Goal: Task Accomplishment & Management: Manage account settings

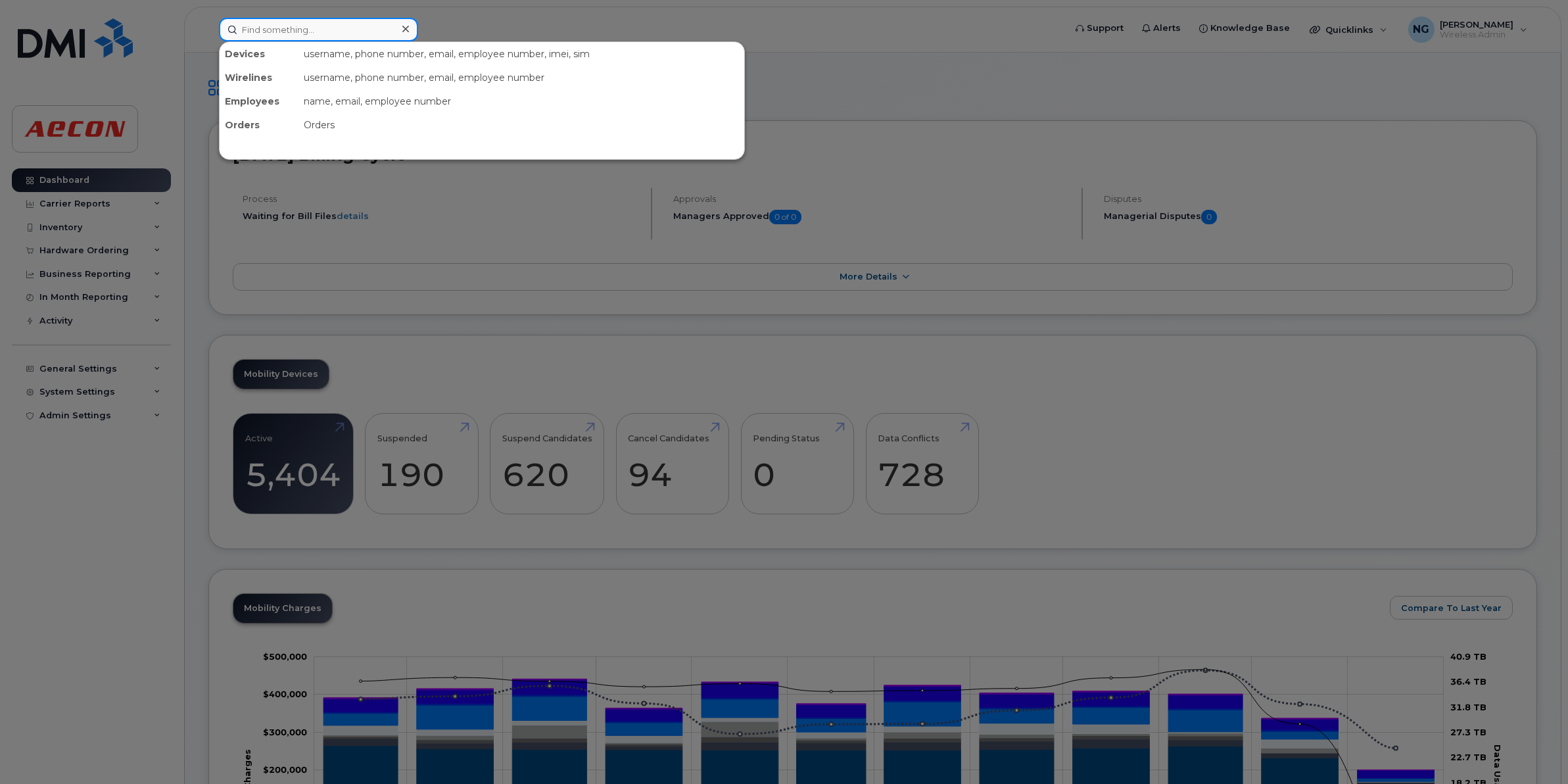
click at [271, 30] on input at bounding box center [318, 30] width 199 height 24
paste input "2263874738"
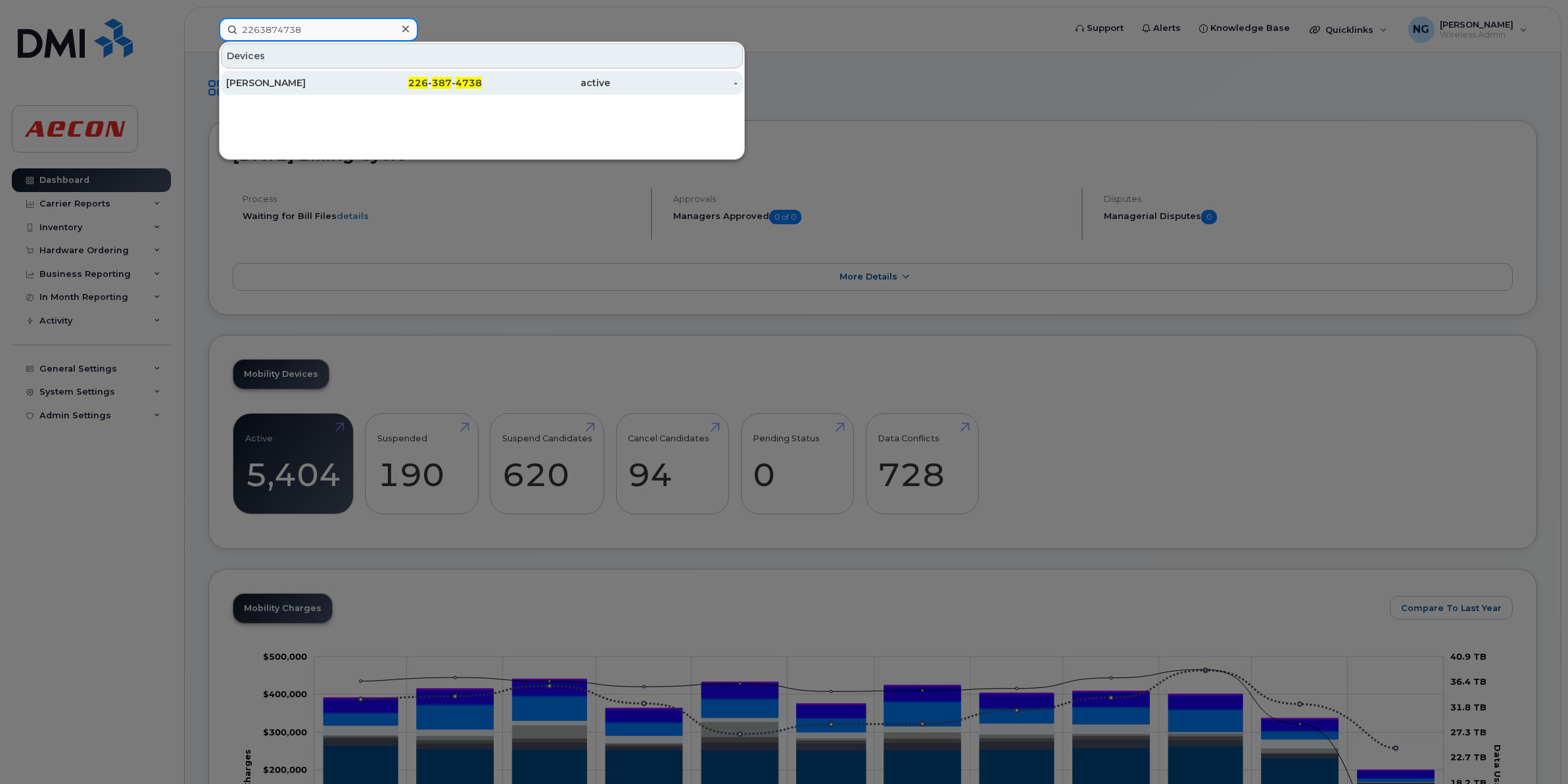
type input "2263874738"
click at [461, 87] on span "4738" at bounding box center [468, 82] width 26 height 12
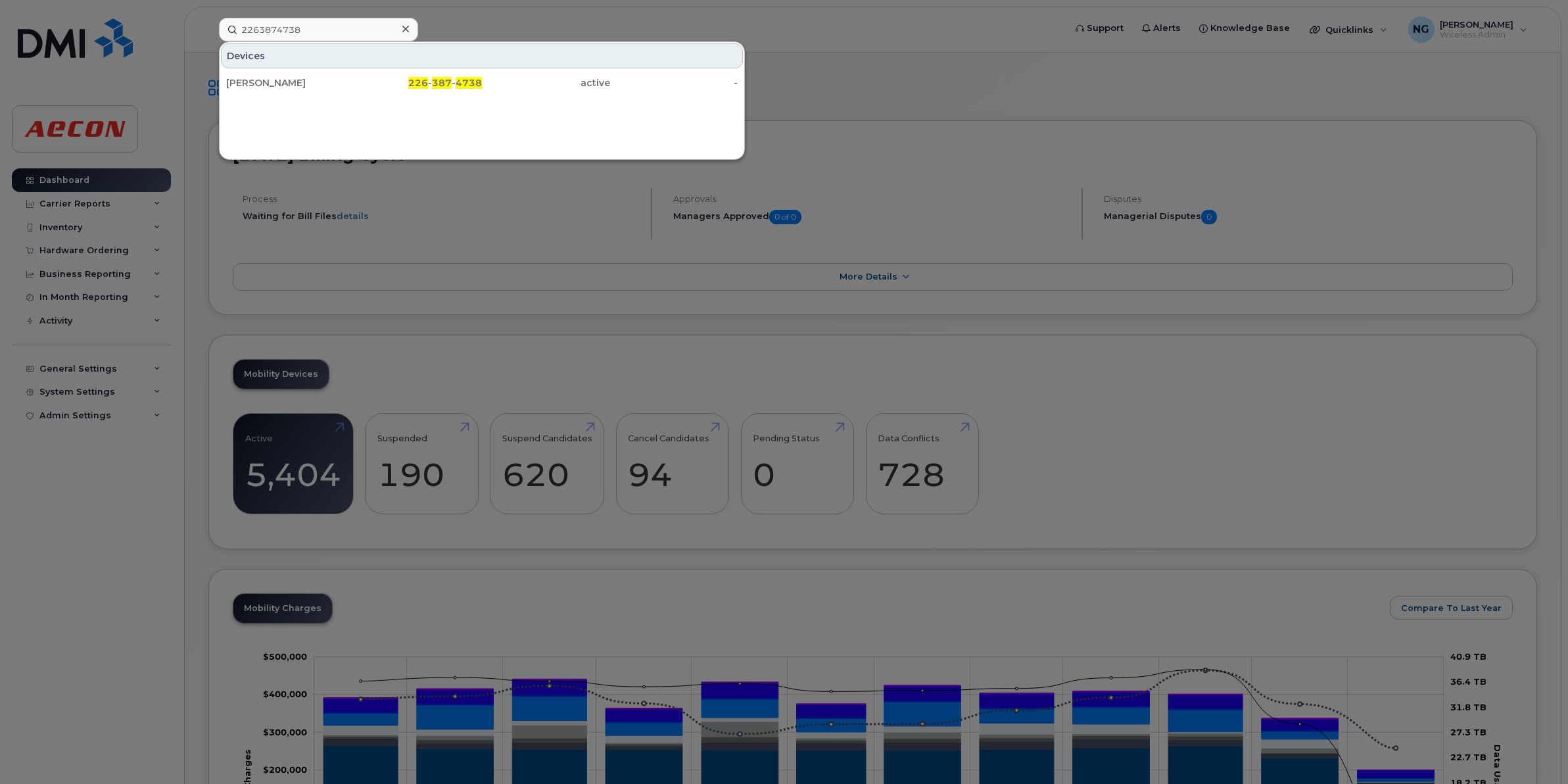
drag, startPoint x: 461, startPoint y: 87, endPoint x: 288, endPoint y: 147, distance: 183.1
click at [461, 87] on span "4738" at bounding box center [468, 82] width 26 height 12
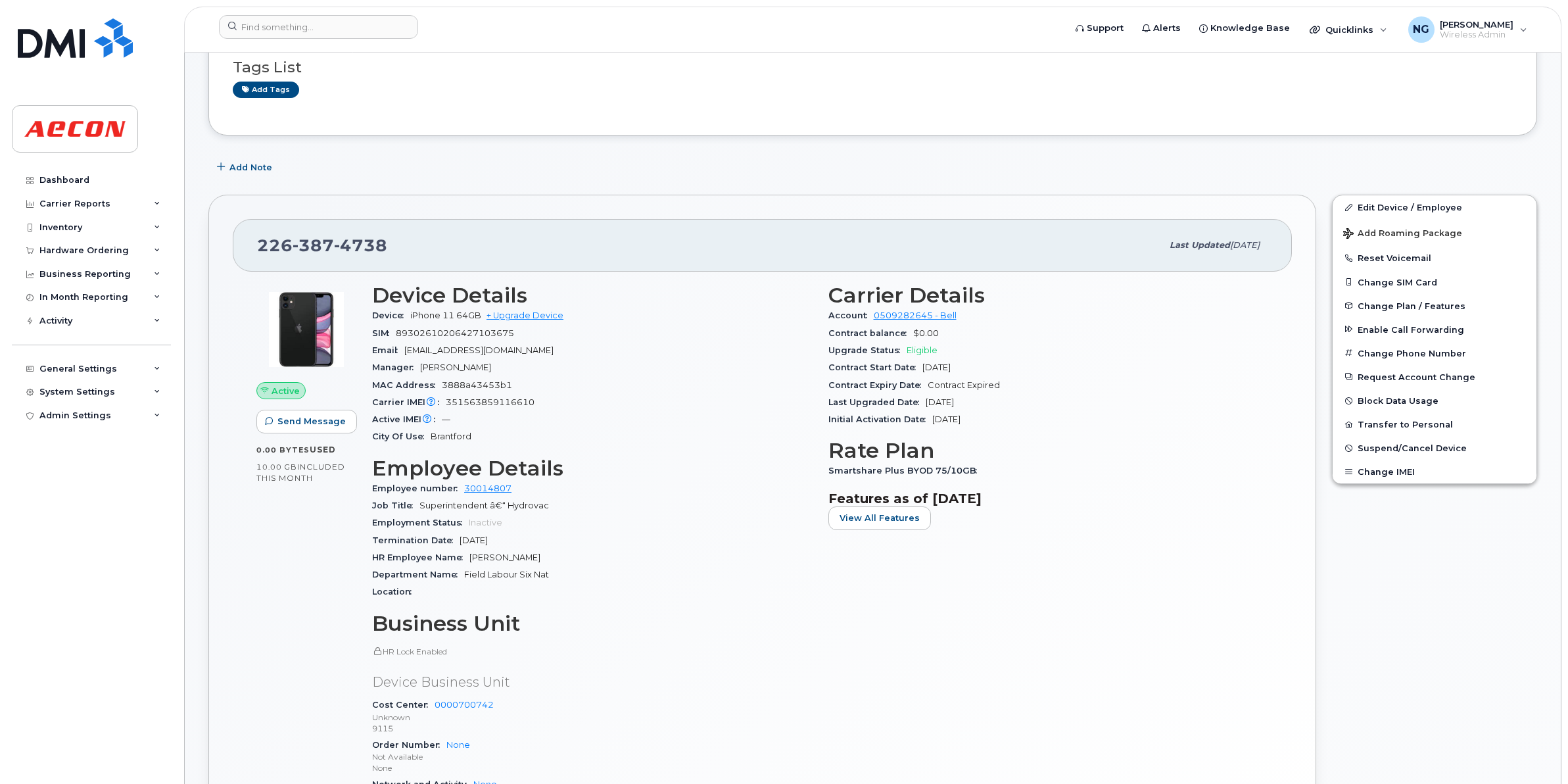
scroll to position [329, 0]
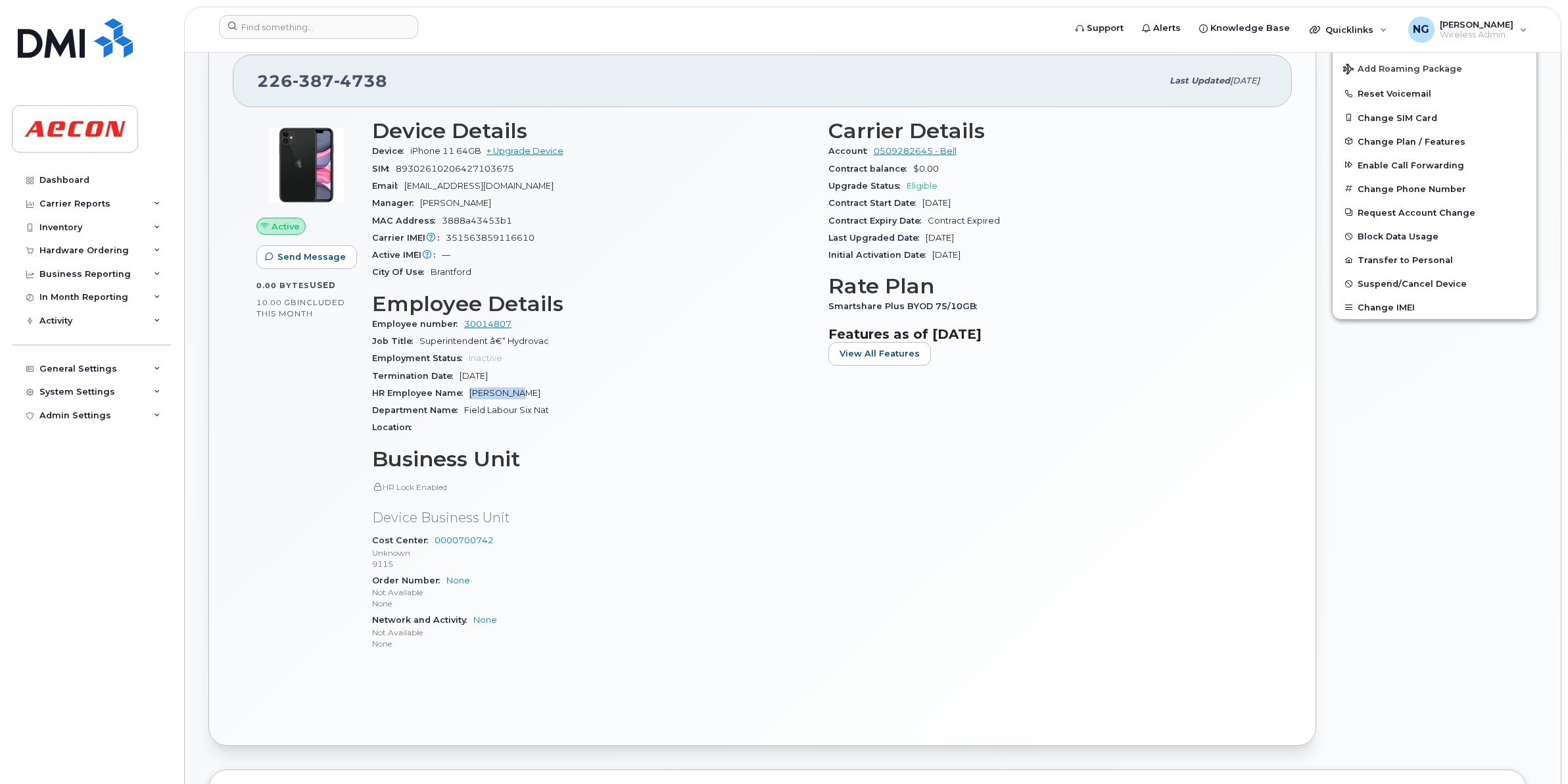
drag, startPoint x: 466, startPoint y: 392, endPoint x: 560, endPoint y: 392, distance: 94.0
click at [560, 392] on div "HR Employee Name Bucky Hill" at bounding box center [592, 393] width 440 height 17
drag, startPoint x: 560, startPoint y: 392, endPoint x: 498, endPoint y: 393, distance: 62.0
copy span "Bucky Hill"
drag, startPoint x: 827, startPoint y: 306, endPoint x: 1039, endPoint y: 303, distance: 212.0
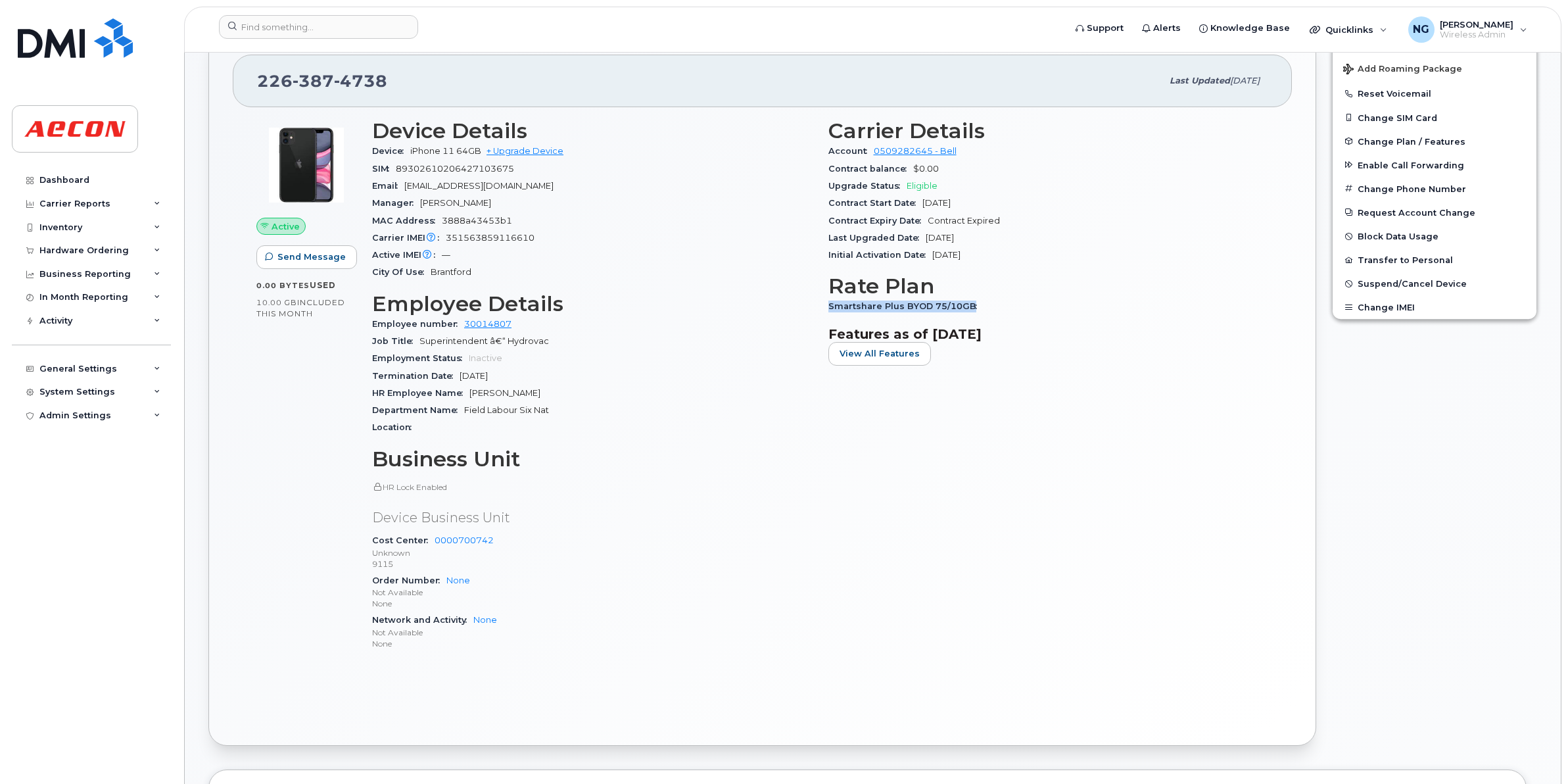
click at [1046, 303] on div "Smartshare Plus BYOD 75/10GB" at bounding box center [1048, 306] width 440 height 17
copy span "Smartshare Plus BYOD 75/10GB"
click at [676, 515] on p "Device Business Unit" at bounding box center [592, 518] width 440 height 19
drag, startPoint x: 309, startPoint y: 11, endPoint x: 314, endPoint y: 22, distance: 12.1
click at [314, 22] on header "Support Alerts Knowledge Base Quicklinks Suspend / Cancel Device Change SIM Car…" at bounding box center [873, 29] width 1378 height 46
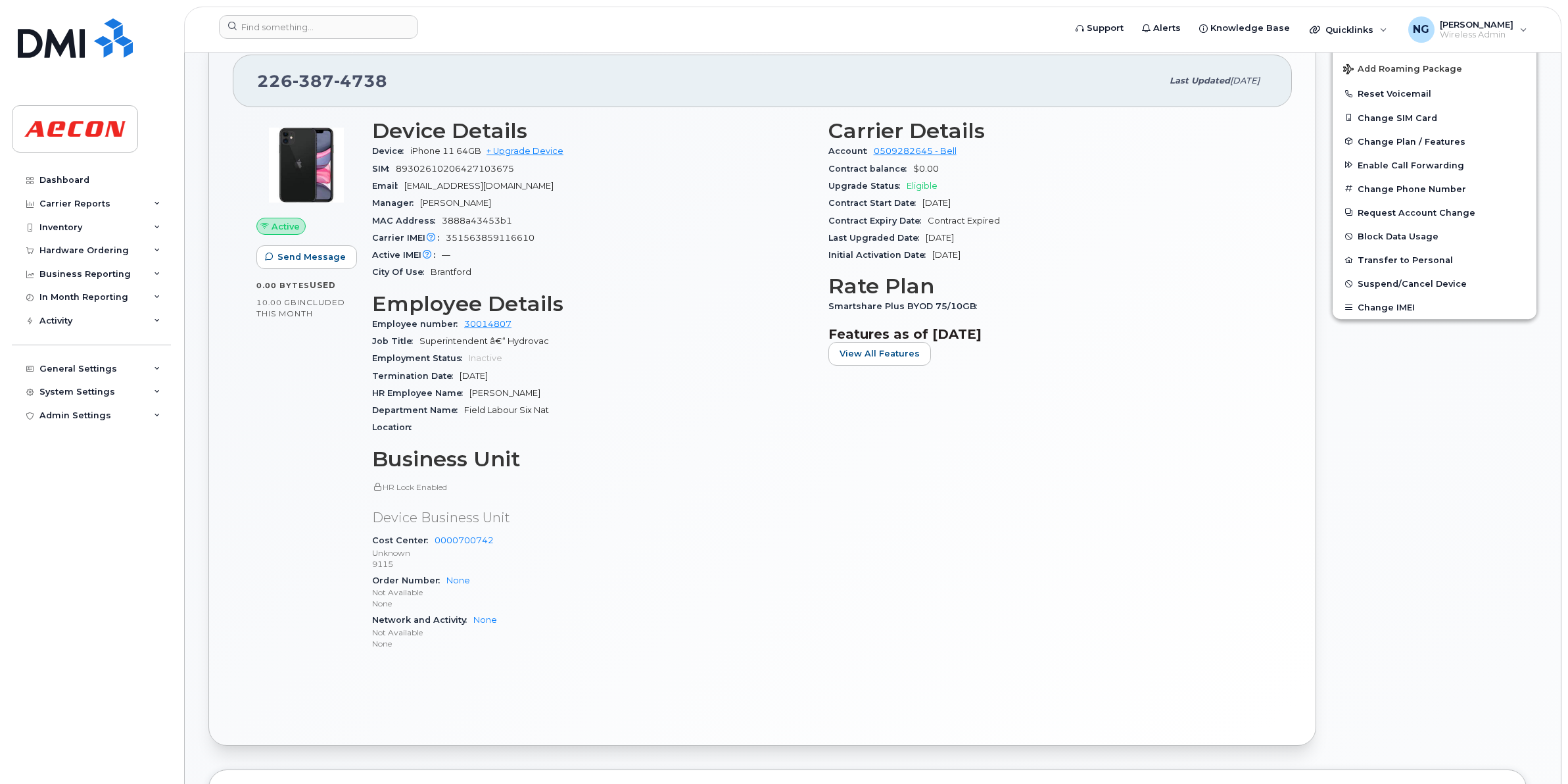
click at [297, 51] on header "Support Alerts Knowledge Base Quicklinks Suspend / Cancel Device Change SIM Car…" at bounding box center [873, 29] width 1378 height 46
click at [297, 30] on input at bounding box center [318, 27] width 199 height 24
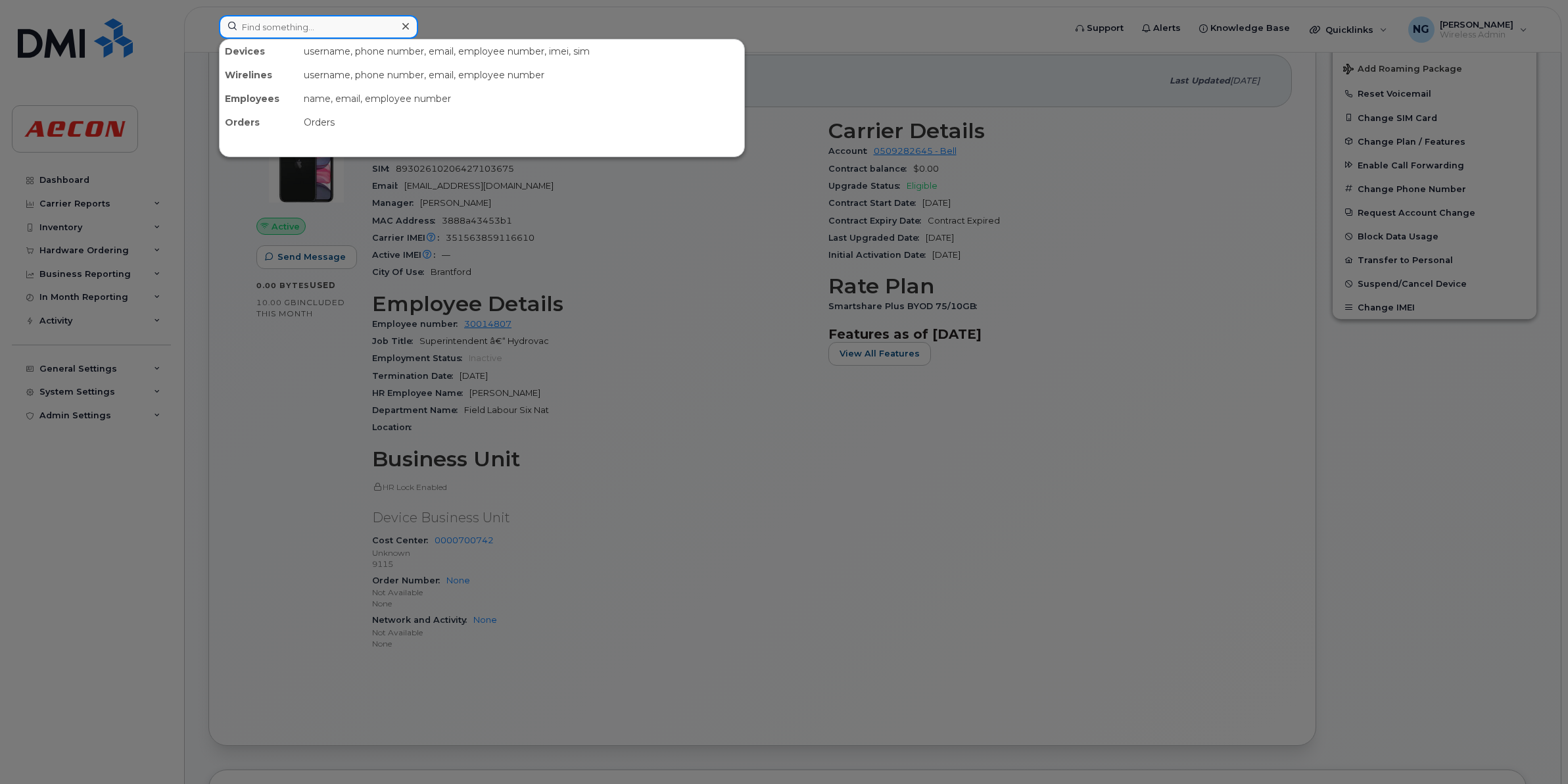
paste input "4164205721"
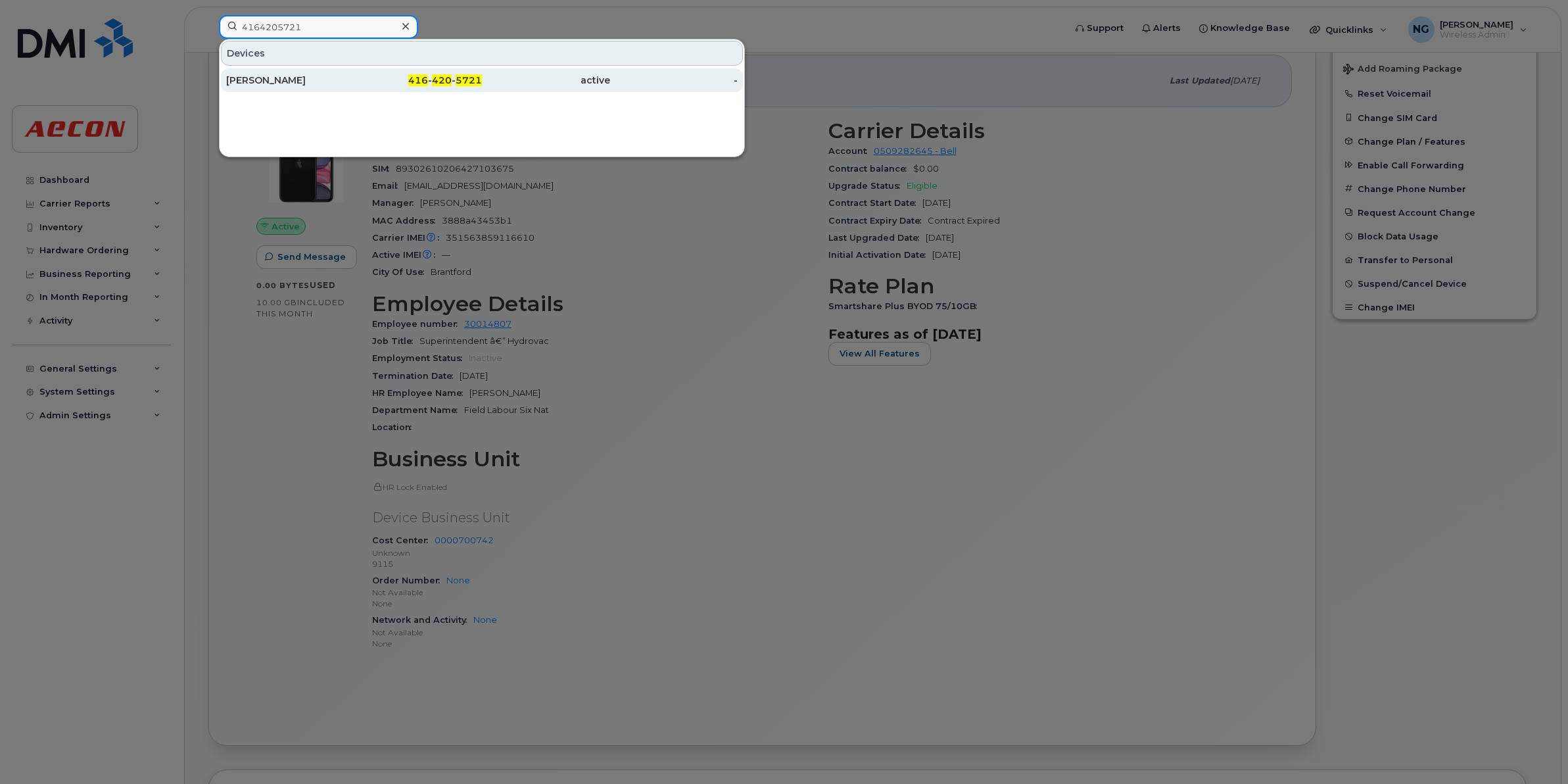
type input "4164205721"
click at [482, 73] on div "416 - 420 - 5721" at bounding box center [546, 80] width 128 height 24
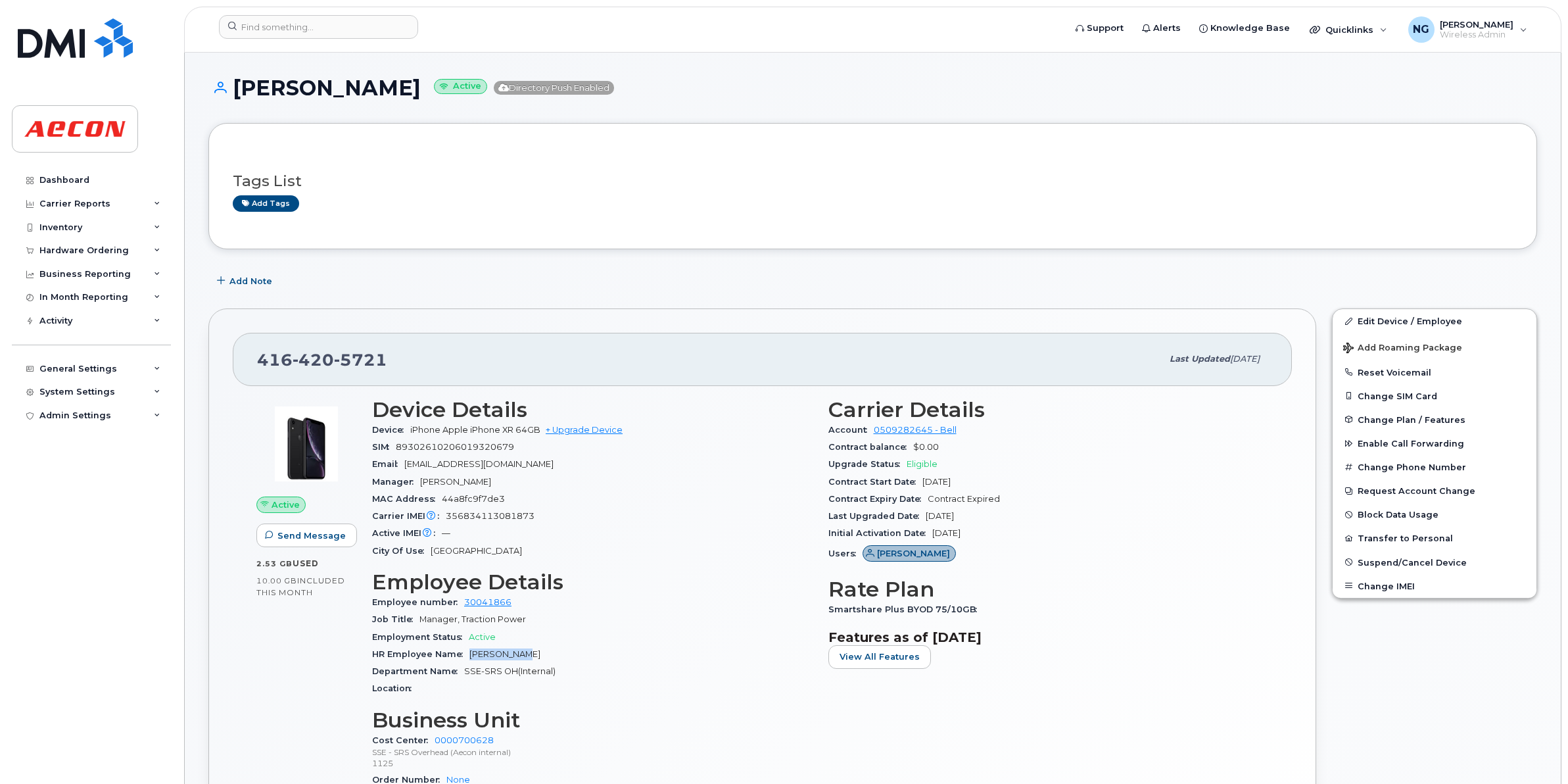
drag, startPoint x: 469, startPoint y: 657, endPoint x: 564, endPoint y: 656, distance: 95.0
click at [564, 656] on div "HR Employee Name Ilya Gudkov" at bounding box center [592, 654] width 440 height 17
drag, startPoint x: 564, startPoint y: 656, endPoint x: 481, endPoint y: 652, distance: 83.1
copy span "Ilya Gudkov"
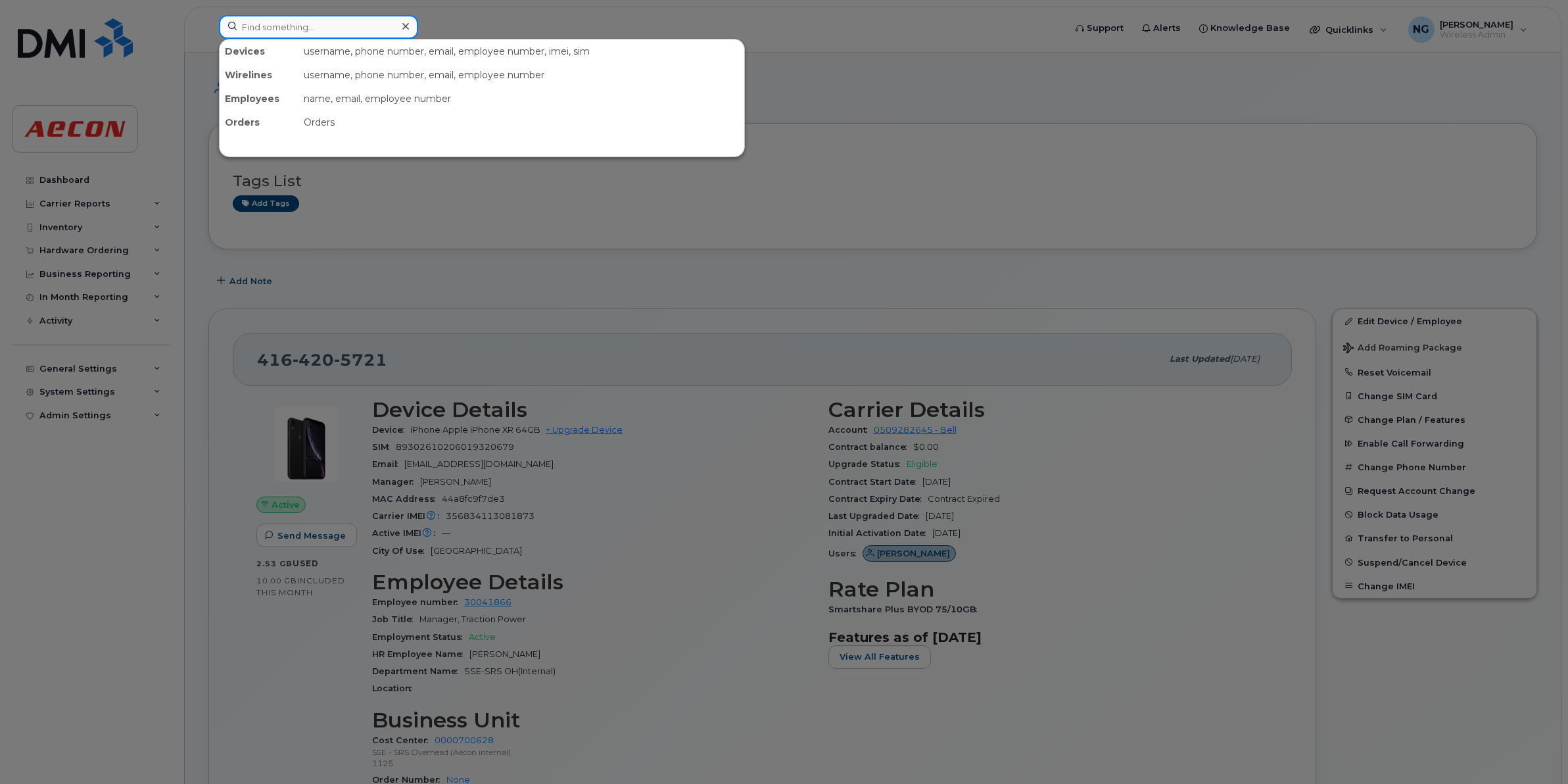
click at [274, 20] on input at bounding box center [318, 27] width 199 height 24
paste input "5199848960"
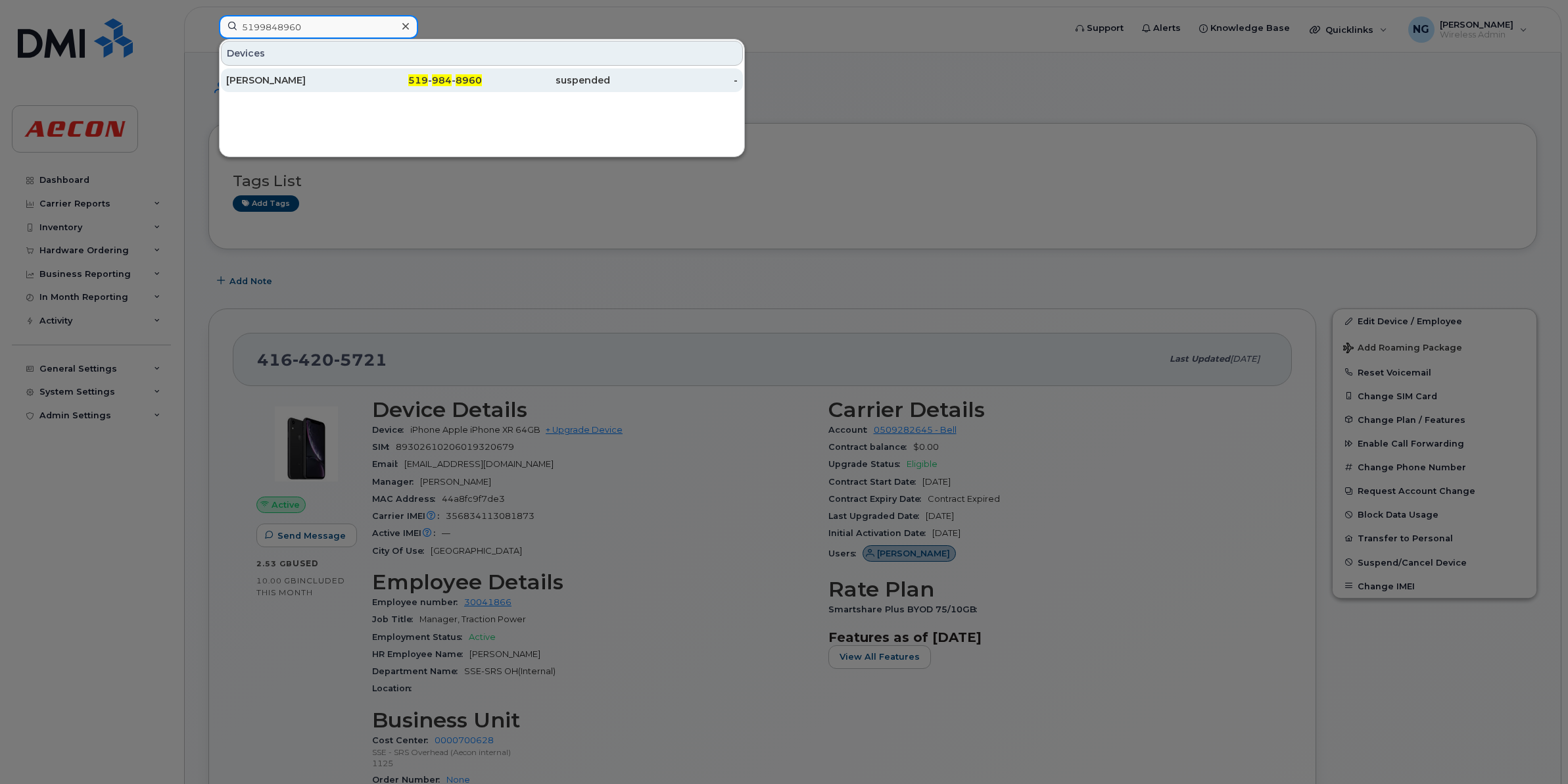
type input "5199848960"
click at [446, 76] on span "984" at bounding box center [442, 80] width 20 height 12
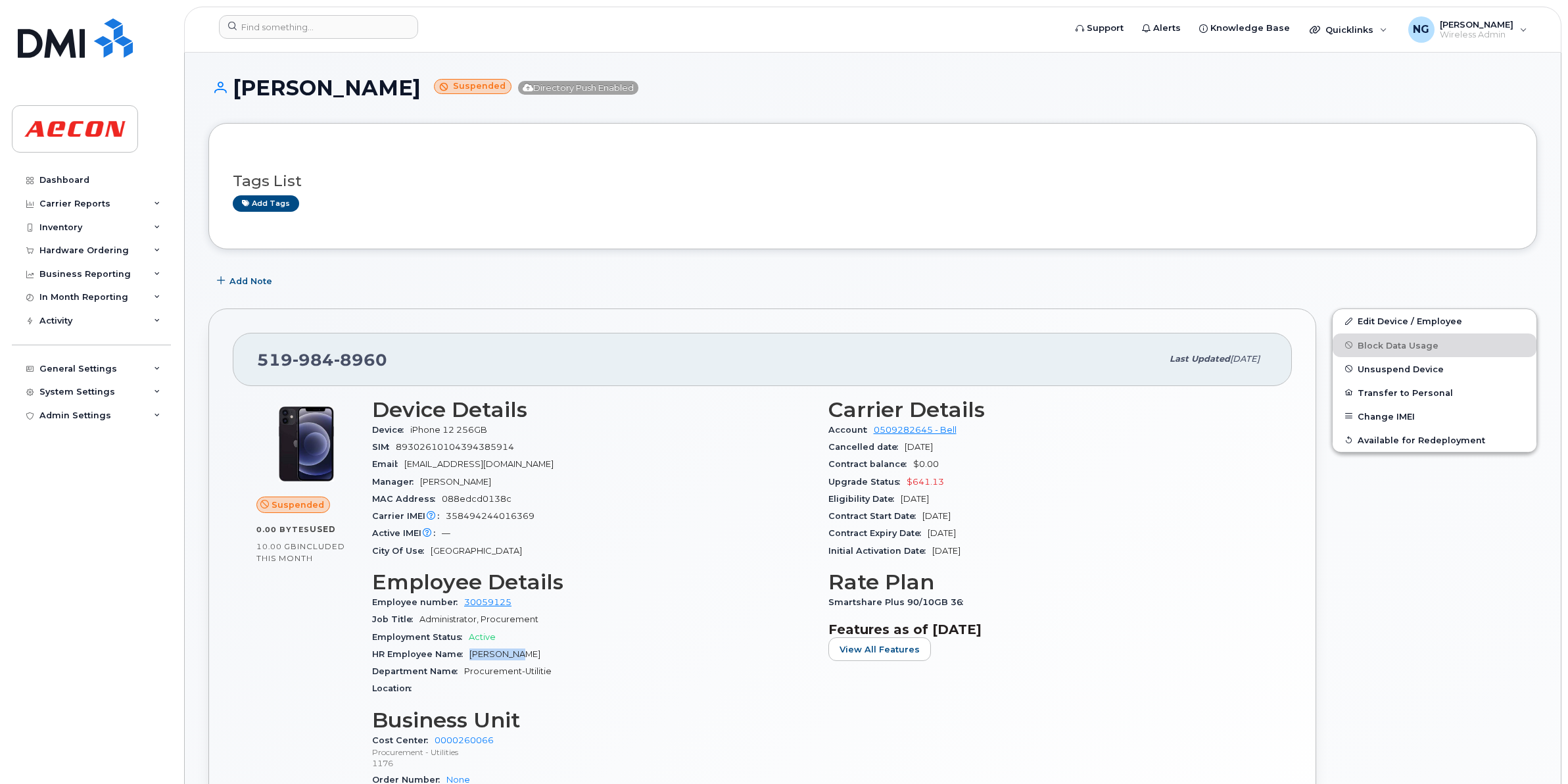
drag, startPoint x: 466, startPoint y: 648, endPoint x: 534, endPoint y: 656, distance: 68.5
click at [534, 656] on div "HR Employee Name Lora Bryan" at bounding box center [592, 654] width 440 height 17
drag, startPoint x: 534, startPoint y: 656, endPoint x: 498, endPoint y: 654, distance: 36.1
copy span "Lora Bryan"
drag, startPoint x: 826, startPoint y: 602, endPoint x: 985, endPoint y: 606, distance: 159.1
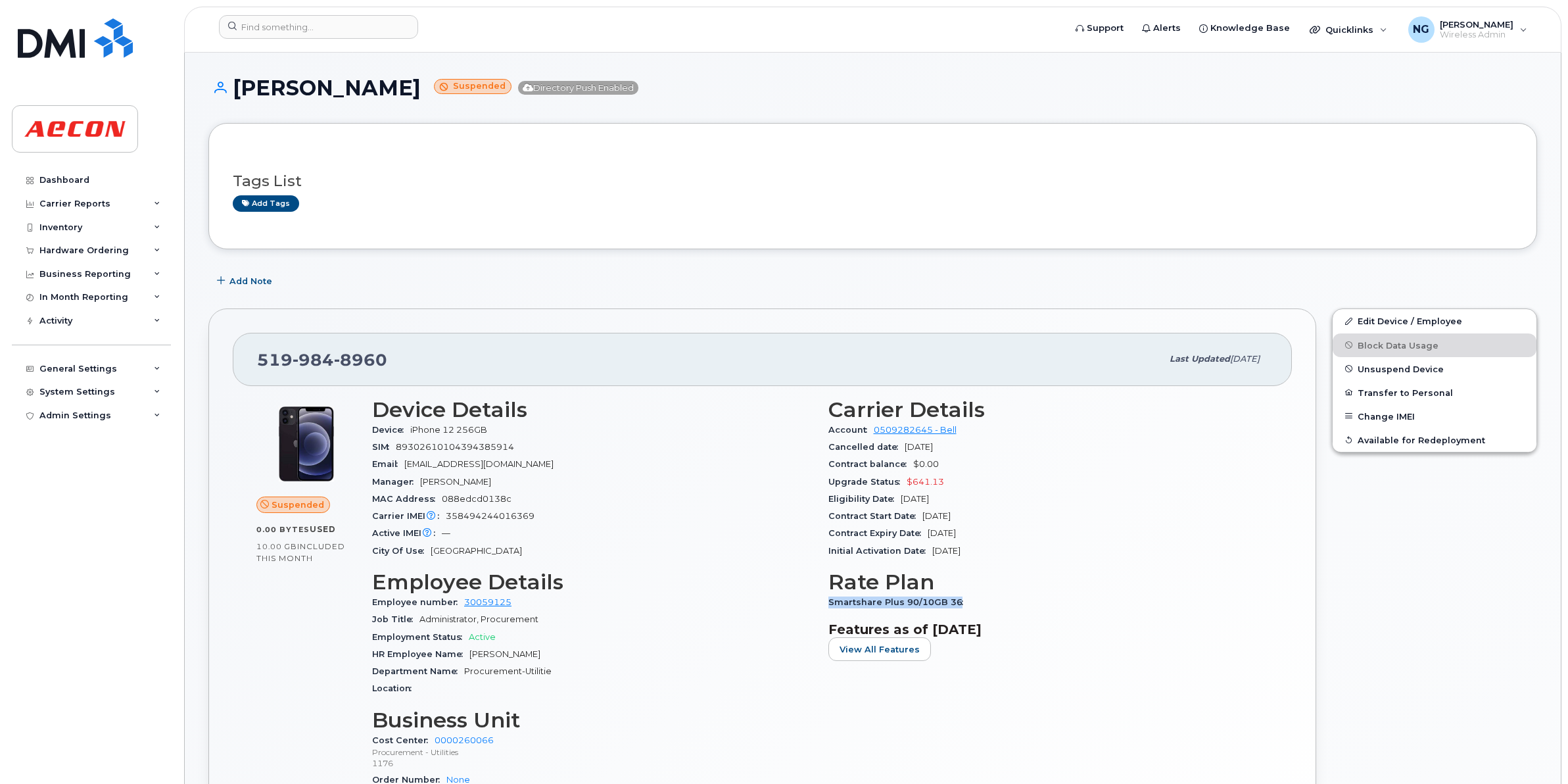
click at [985, 606] on div "Carrier Details Account 0509282645 - Bell Cancelled date Aug 31, 2025 Contract …" at bounding box center [1049, 630] width 456 height 480
drag, startPoint x: 985, startPoint y: 606, endPoint x: 900, endPoint y: 595, distance: 85.7
copy span "Smartshare Plus 90/10GB 36"
click at [345, 18] on input at bounding box center [318, 27] width 199 height 24
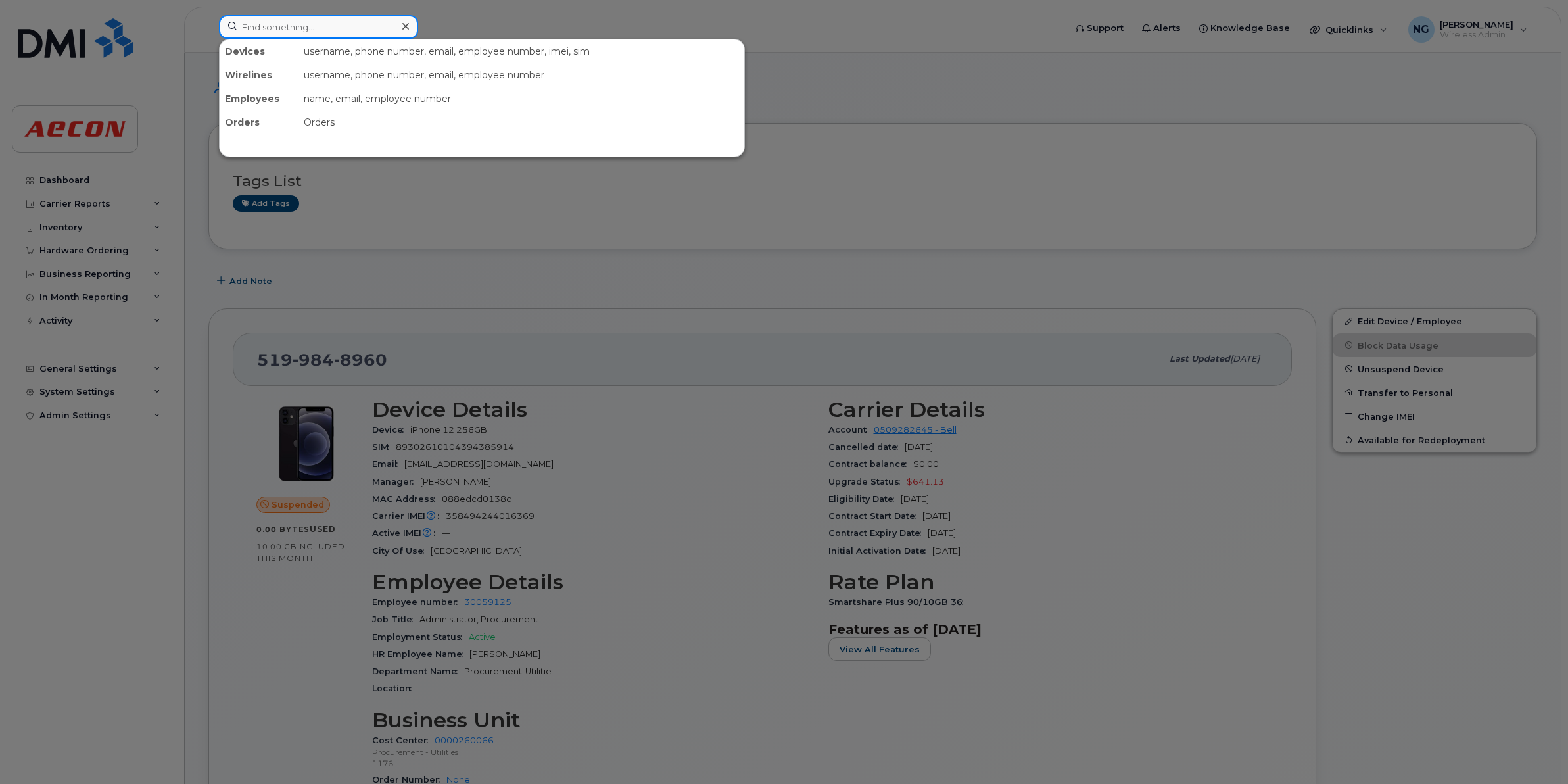
paste input "6473816831"
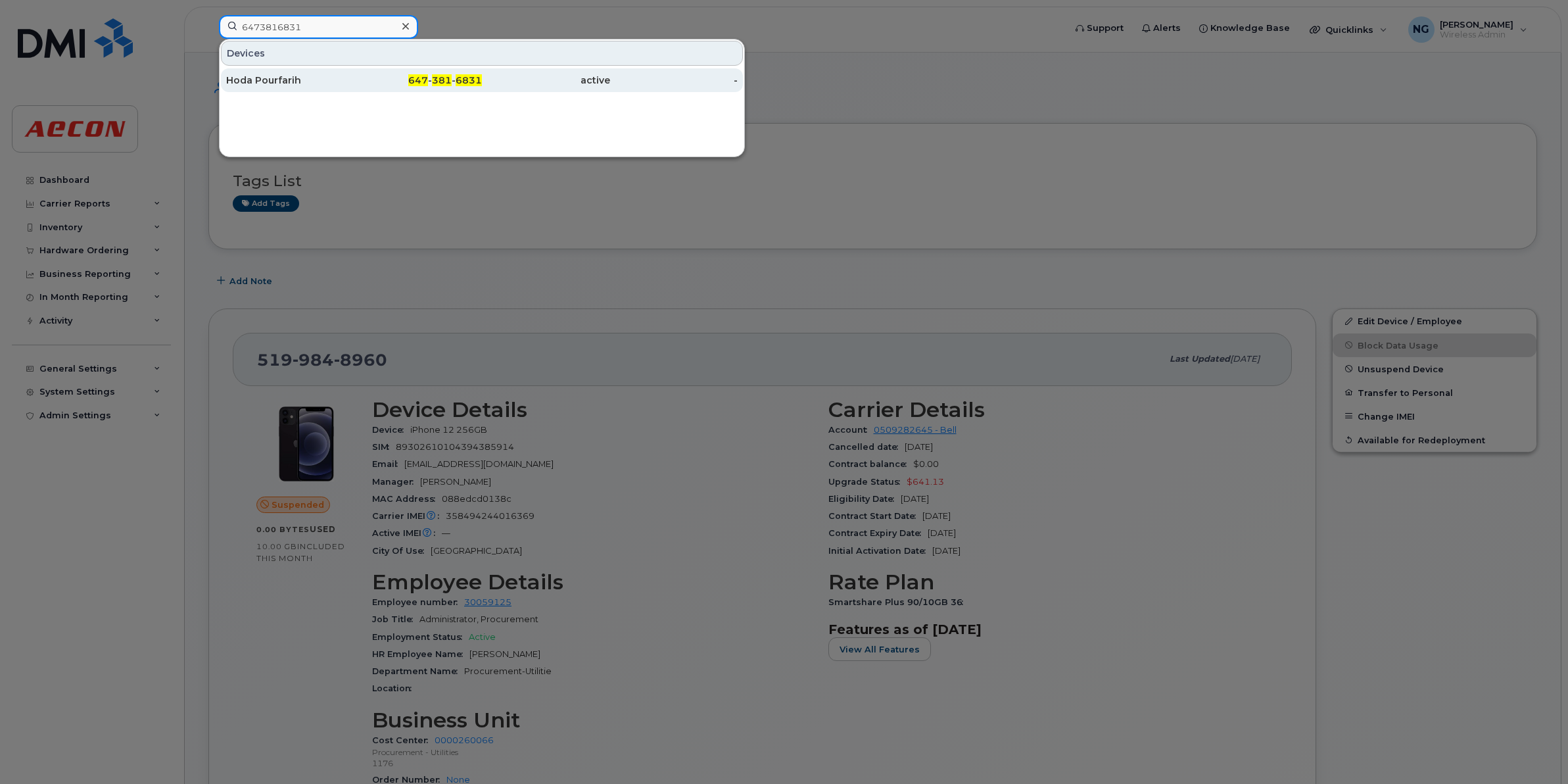
type input "6473816831"
click at [432, 82] on div "647 - 381 - 6831" at bounding box center [418, 80] width 128 height 13
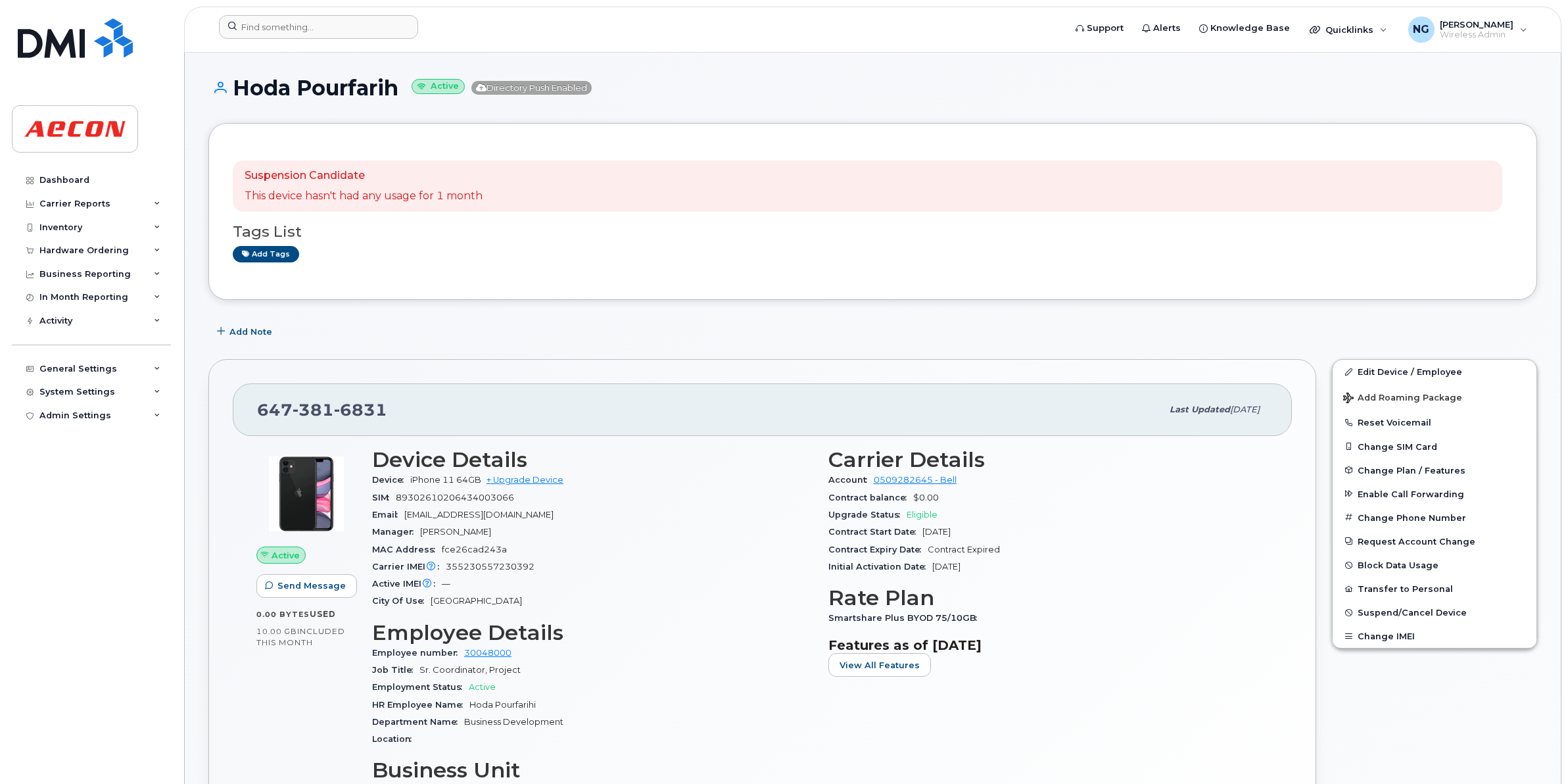
click at [309, 41] on div at bounding box center [637, 29] width 858 height 29
click at [316, 28] on input at bounding box center [318, 27] width 199 height 24
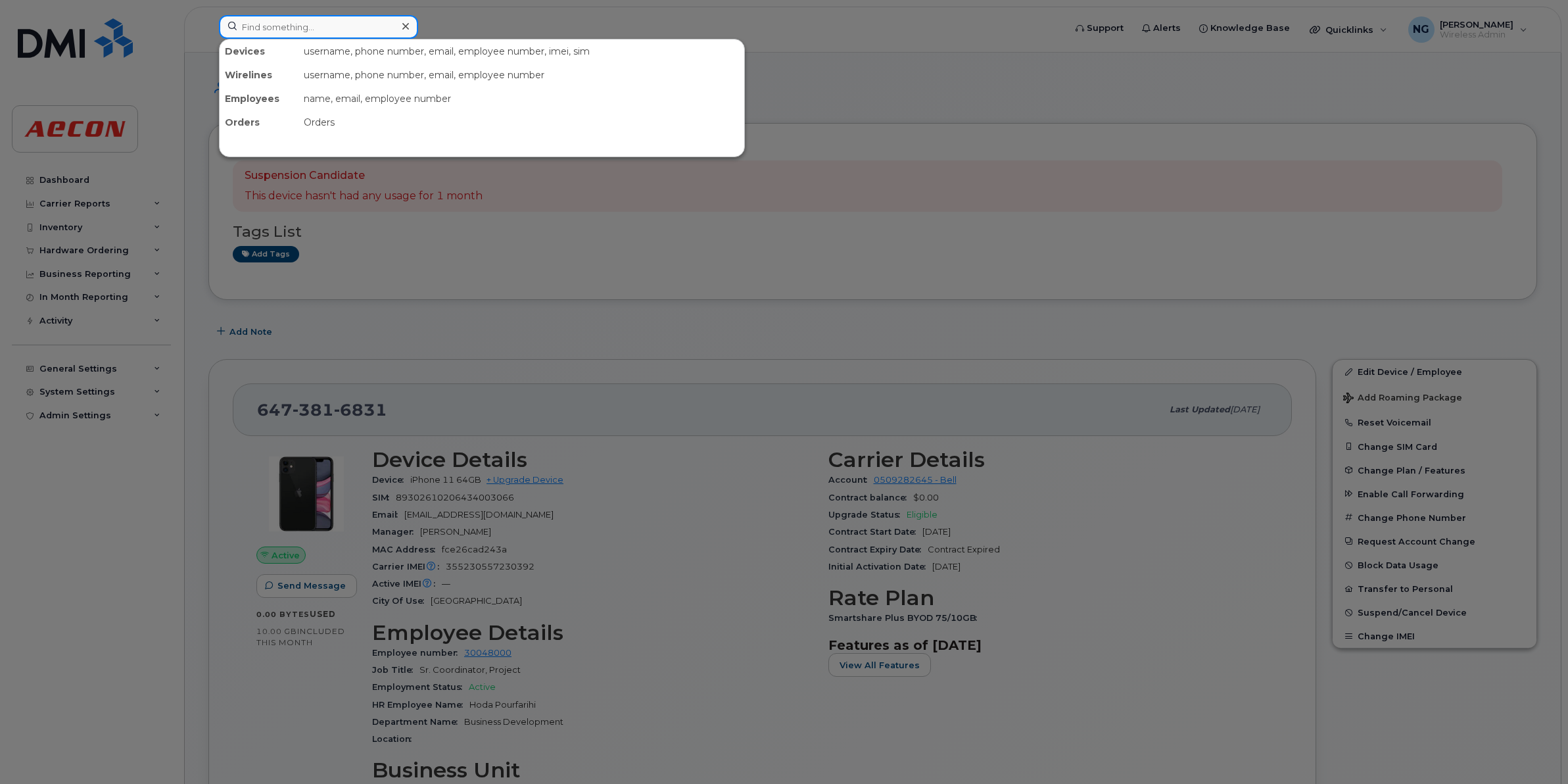
paste input "6473816831"
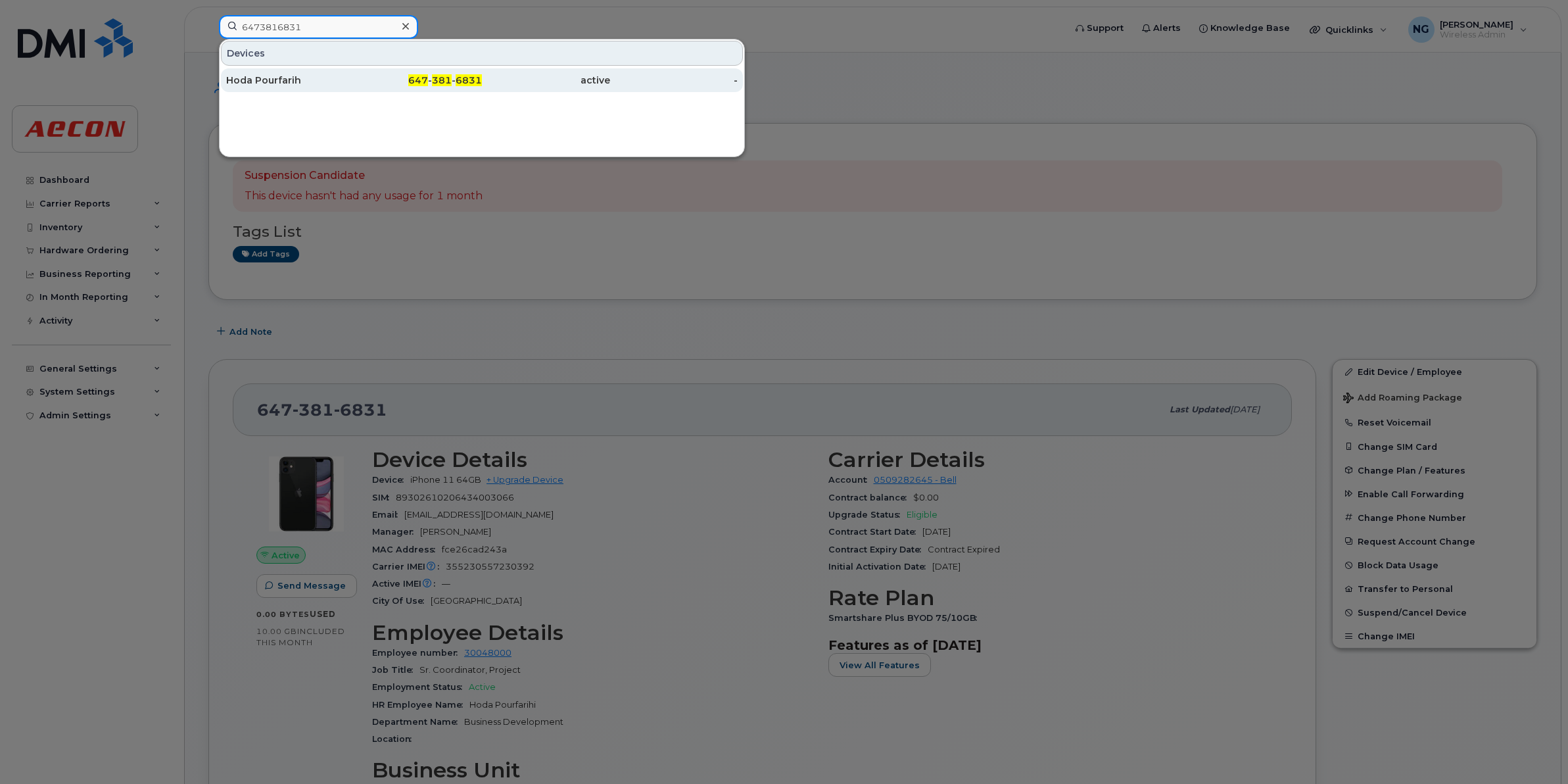
type input "6473816831"
click at [450, 81] on span "381" at bounding box center [442, 80] width 20 height 12
click at [450, 80] on span "381" at bounding box center [442, 80] width 20 height 12
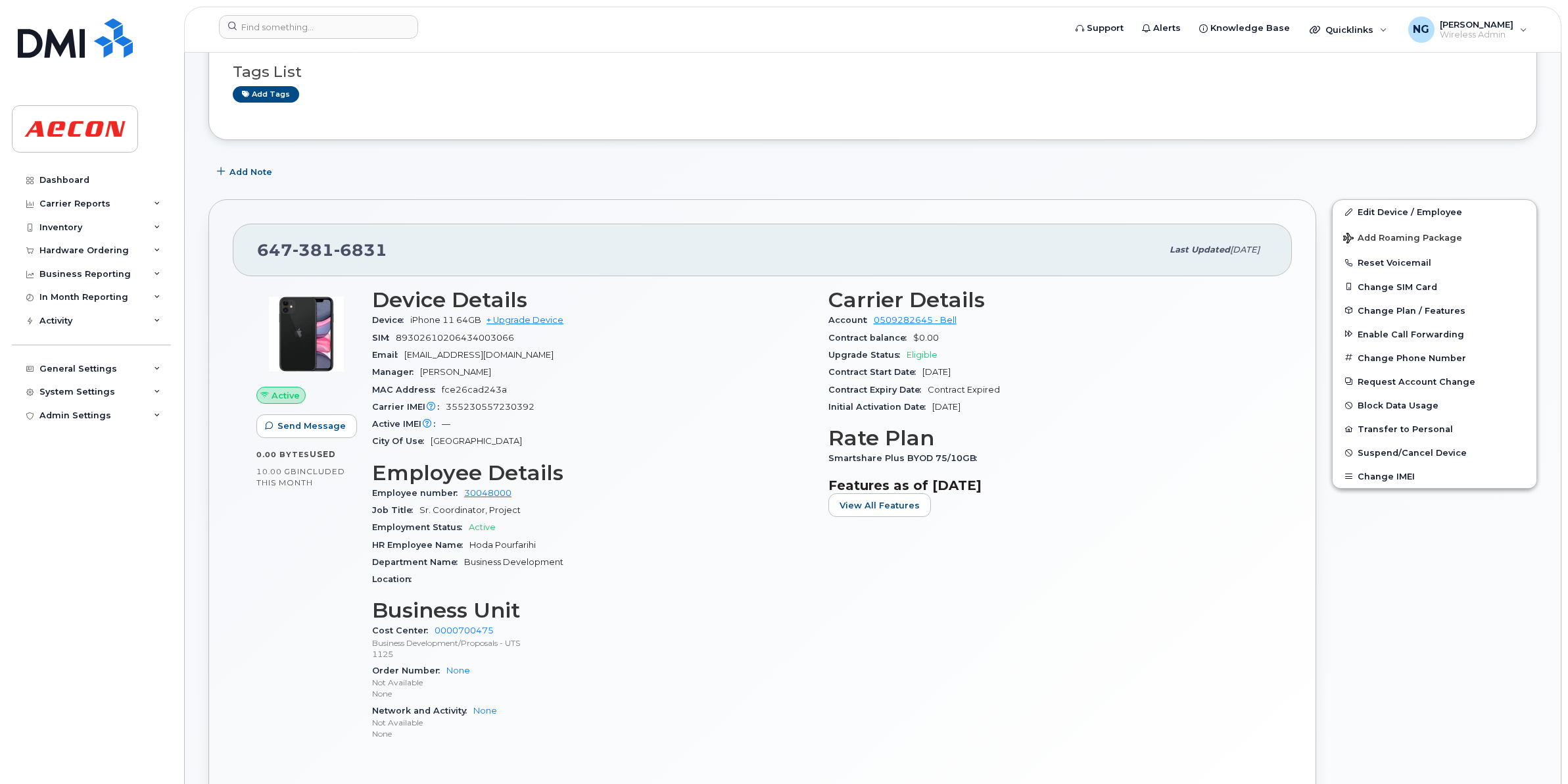
scroll to position [164, 0]
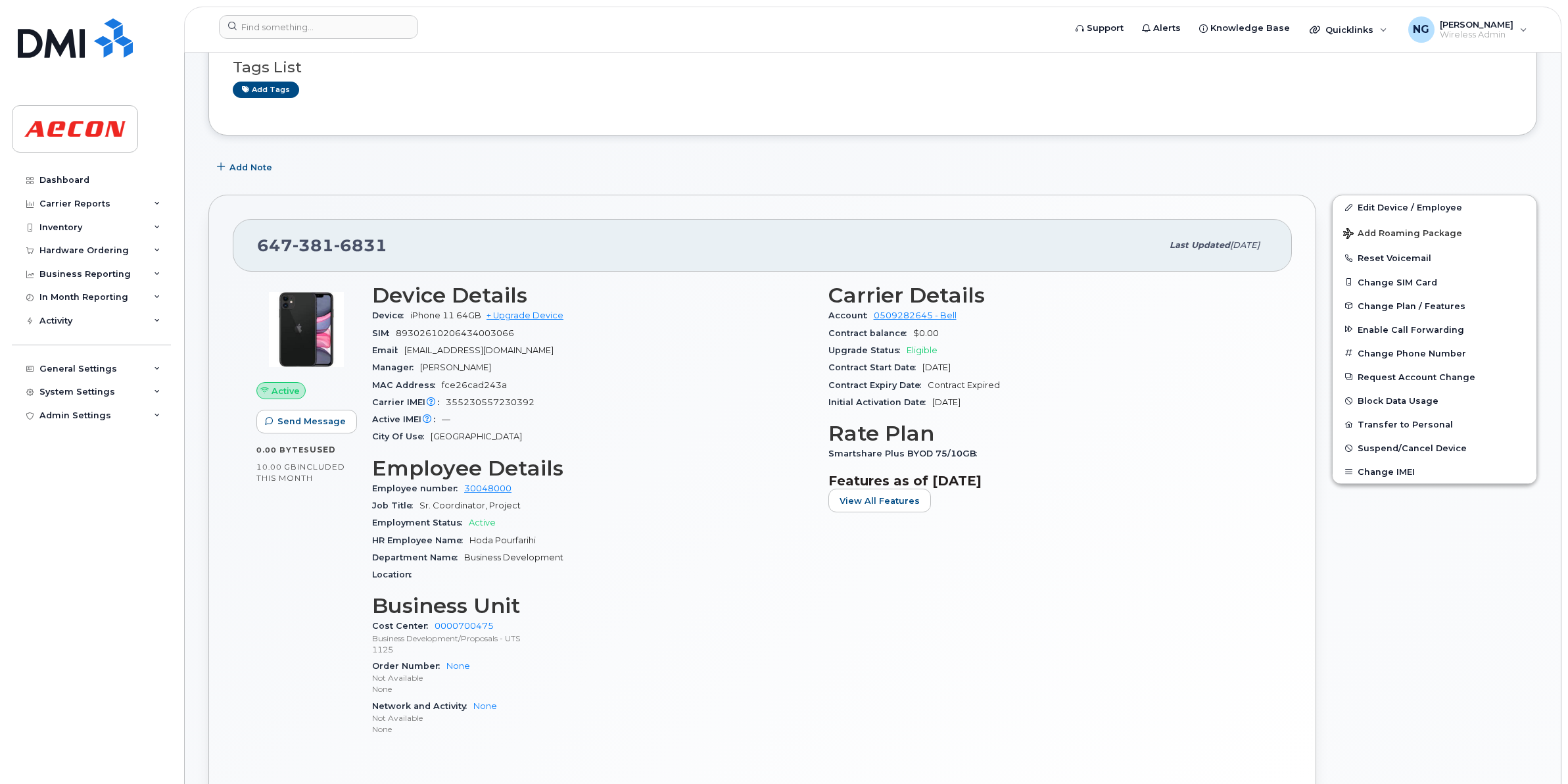
click at [473, 538] on span "Hoda Pourfarihi" at bounding box center [503, 540] width 66 height 10
drag, startPoint x: 471, startPoint y: 538, endPoint x: 564, endPoint y: 543, distance: 93.1
click at [564, 543] on div "HR Employee Name [PERSON_NAME]" at bounding box center [592, 540] width 440 height 17
drag, startPoint x: 564, startPoint y: 543, endPoint x: 511, endPoint y: 541, distance: 53.0
copy span "Hoda Pourfarihi"
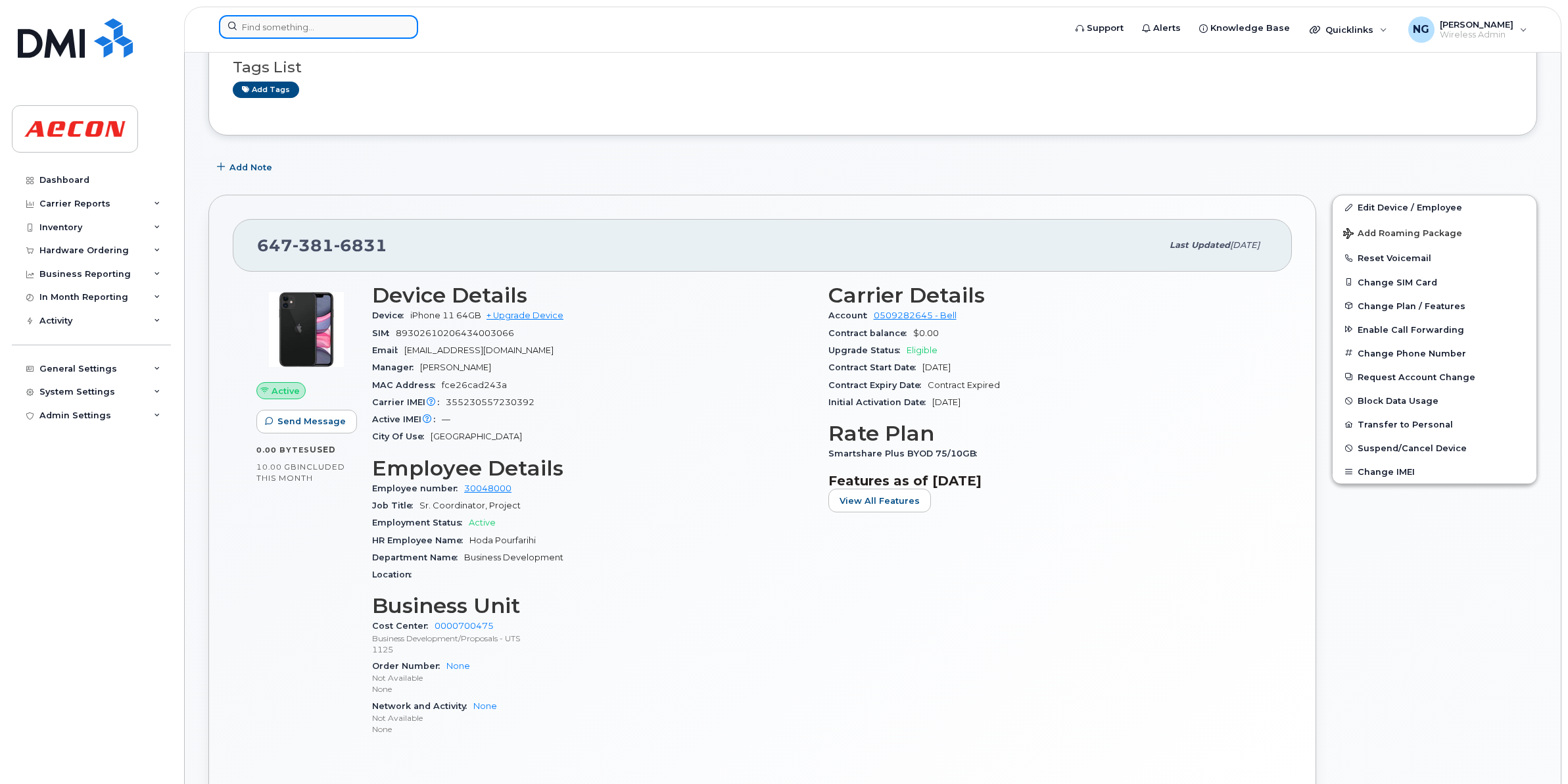
click at [272, 20] on input at bounding box center [318, 27] width 199 height 24
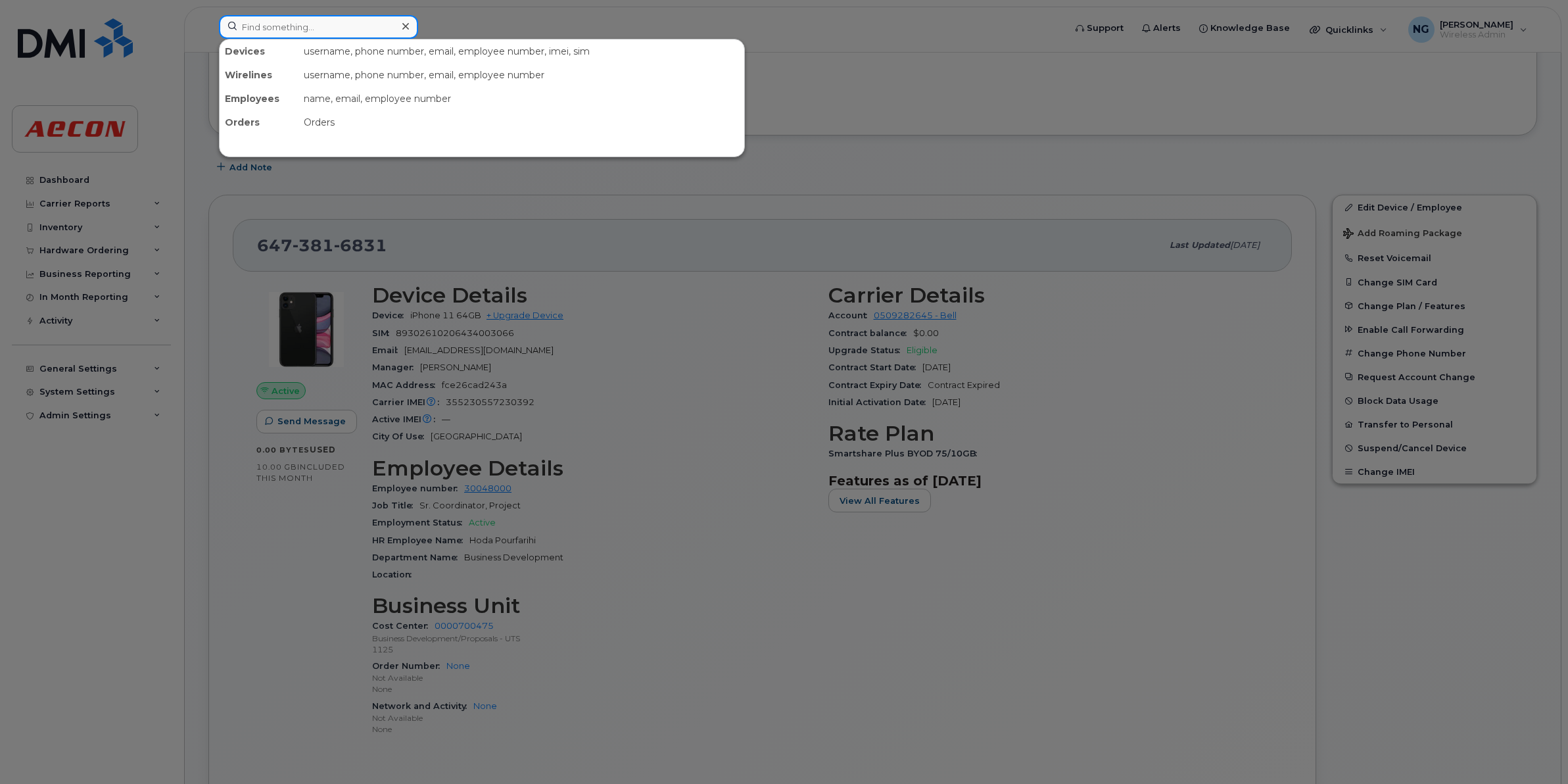
paste input "9057514976"
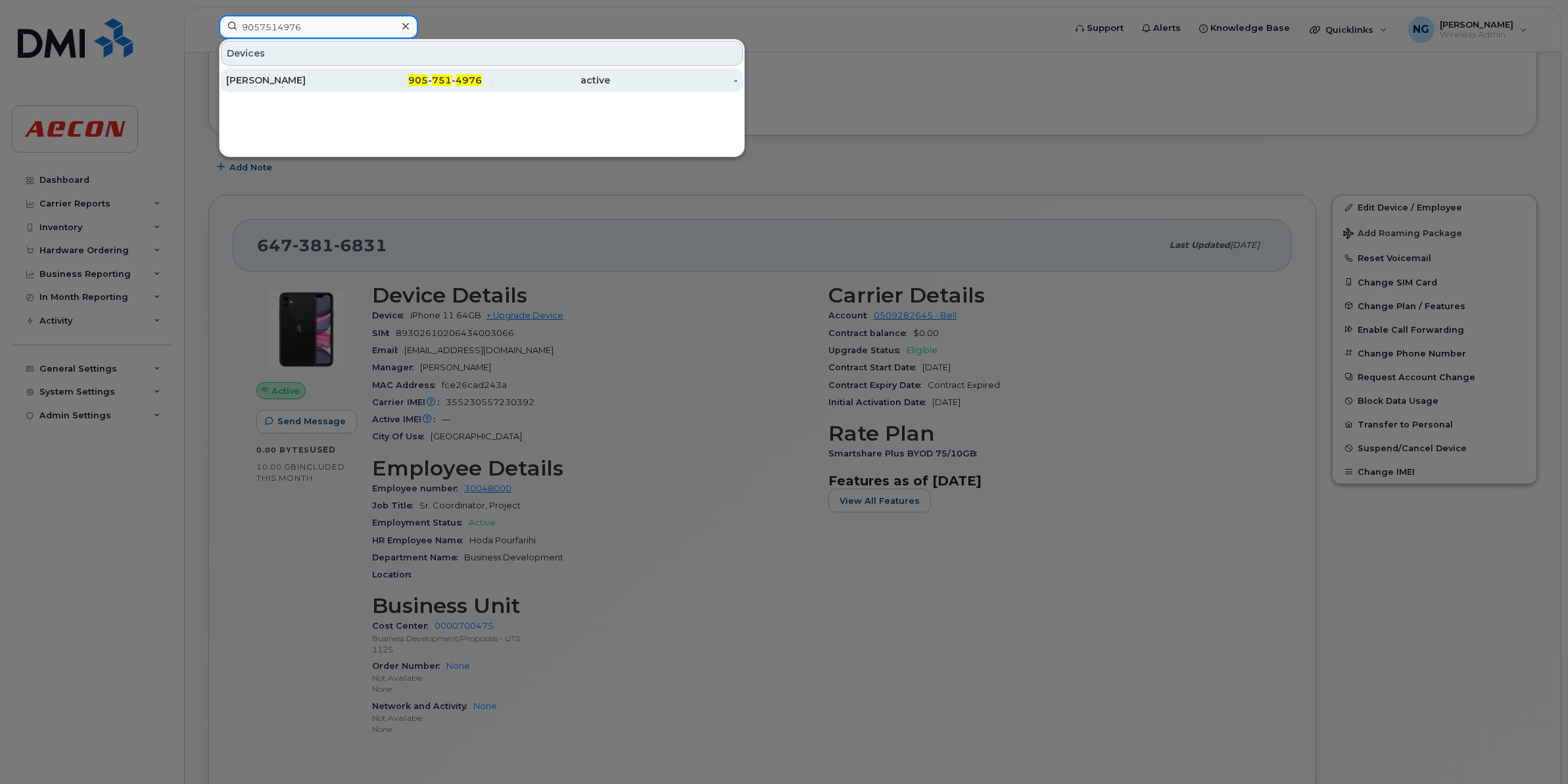
type input "9057514976"
click at [482, 74] on div "905 - 751 - 4976" at bounding box center [546, 80] width 128 height 24
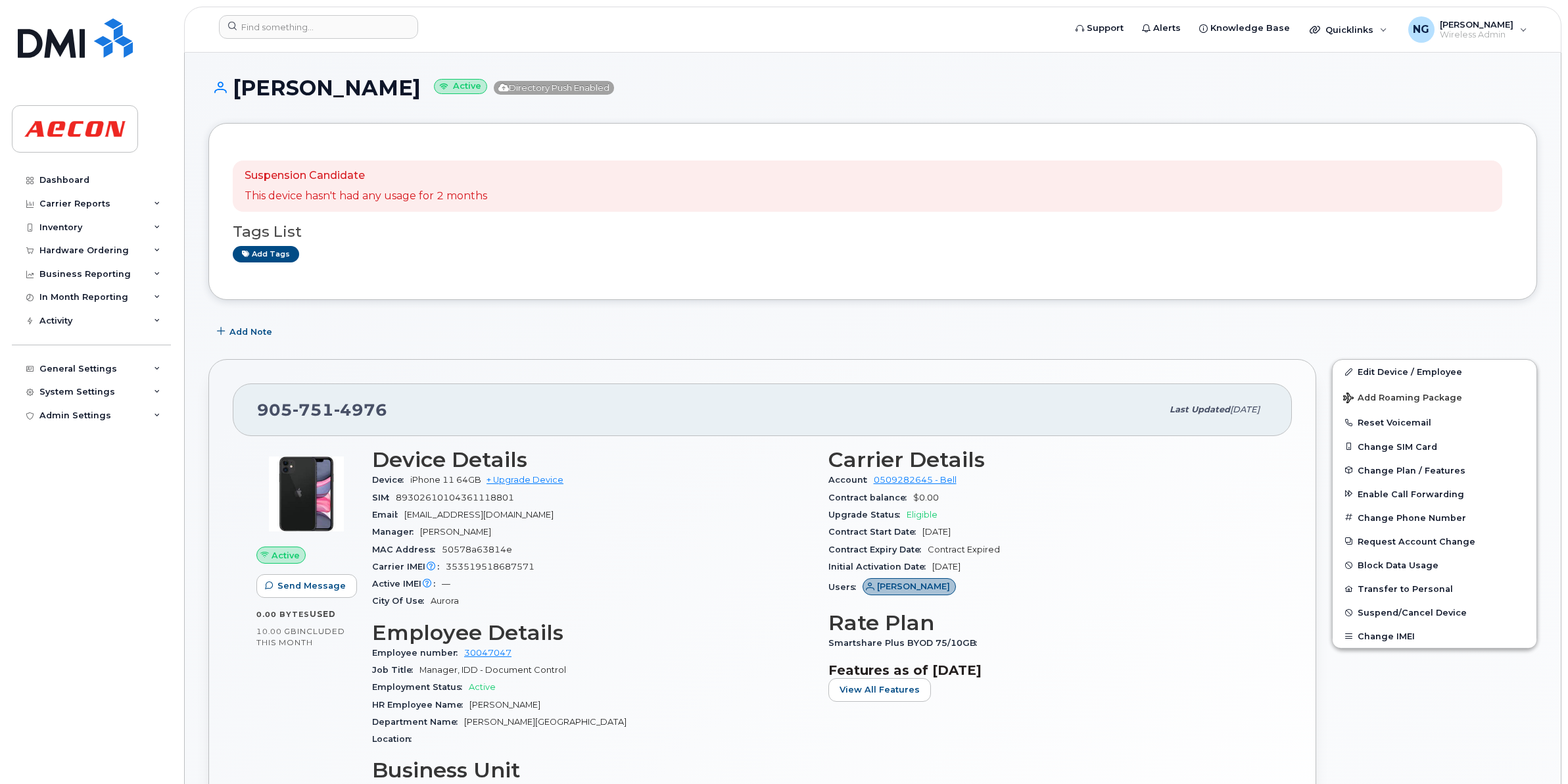
drag, startPoint x: 469, startPoint y: 705, endPoint x: 609, endPoint y: 697, distance: 140.2
click at [609, 697] on div "HR Employee Name [PERSON_NAME]" at bounding box center [592, 705] width 440 height 17
drag, startPoint x: 609, startPoint y: 697, endPoint x: 510, endPoint y: 704, distance: 99.2
copy span "[PERSON_NAME]"
copy span "Rashida Haiderbhai"
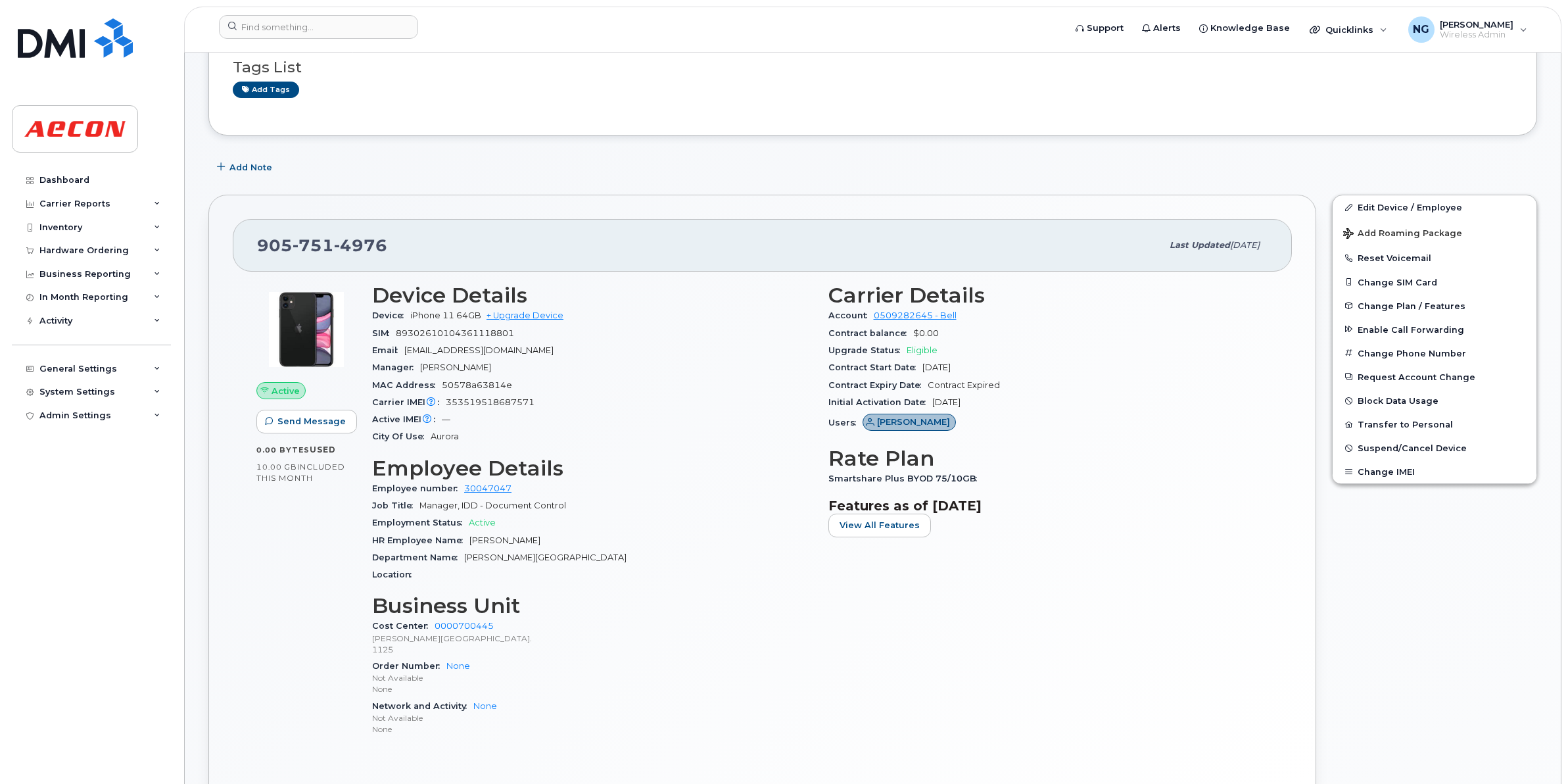
scroll to position [411, 0]
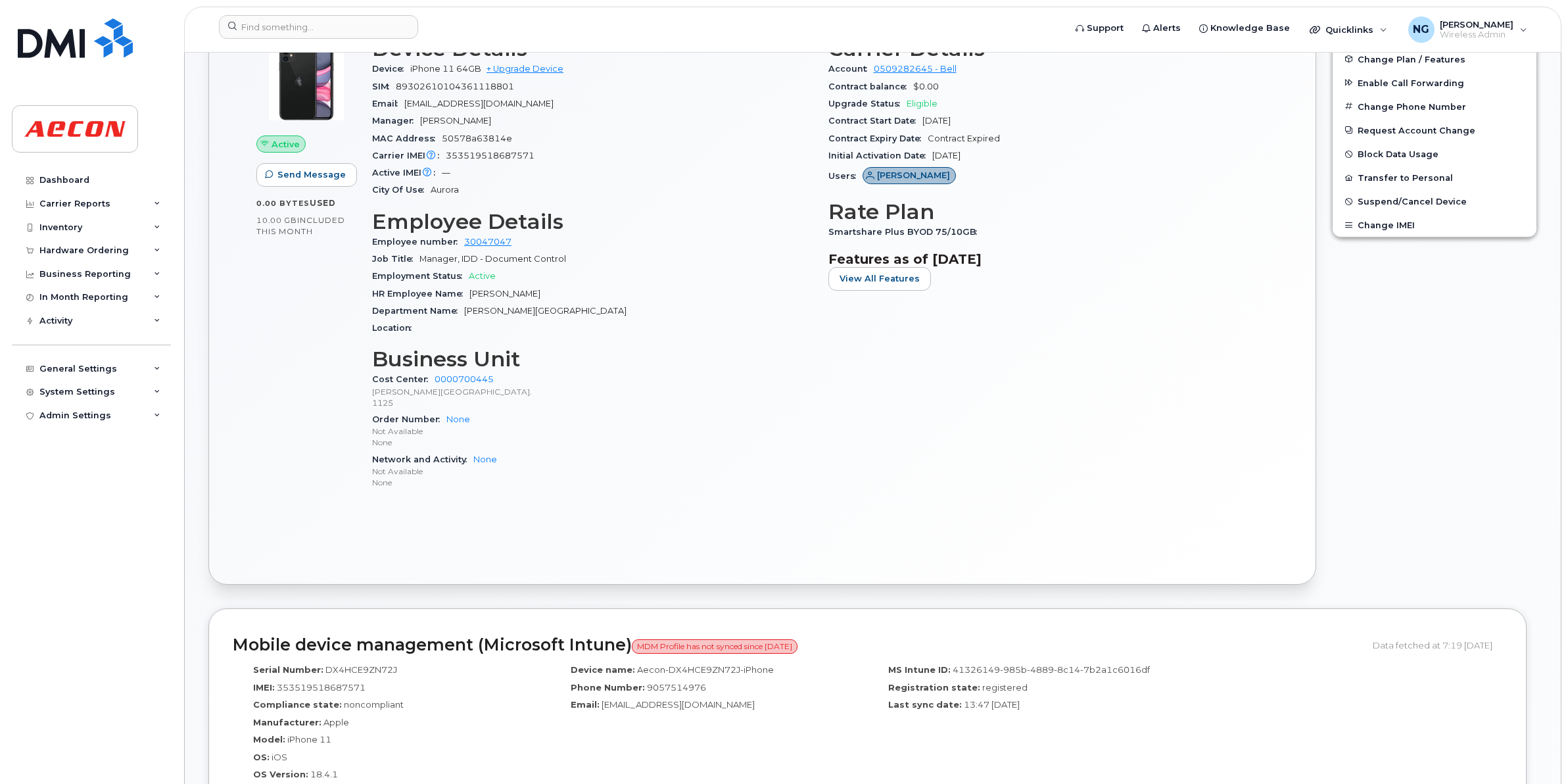
click at [478, 251] on div "Employee number 30047047" at bounding box center [592, 242] width 440 height 17
click at [312, 24] on input at bounding box center [318, 27] width 199 height 24
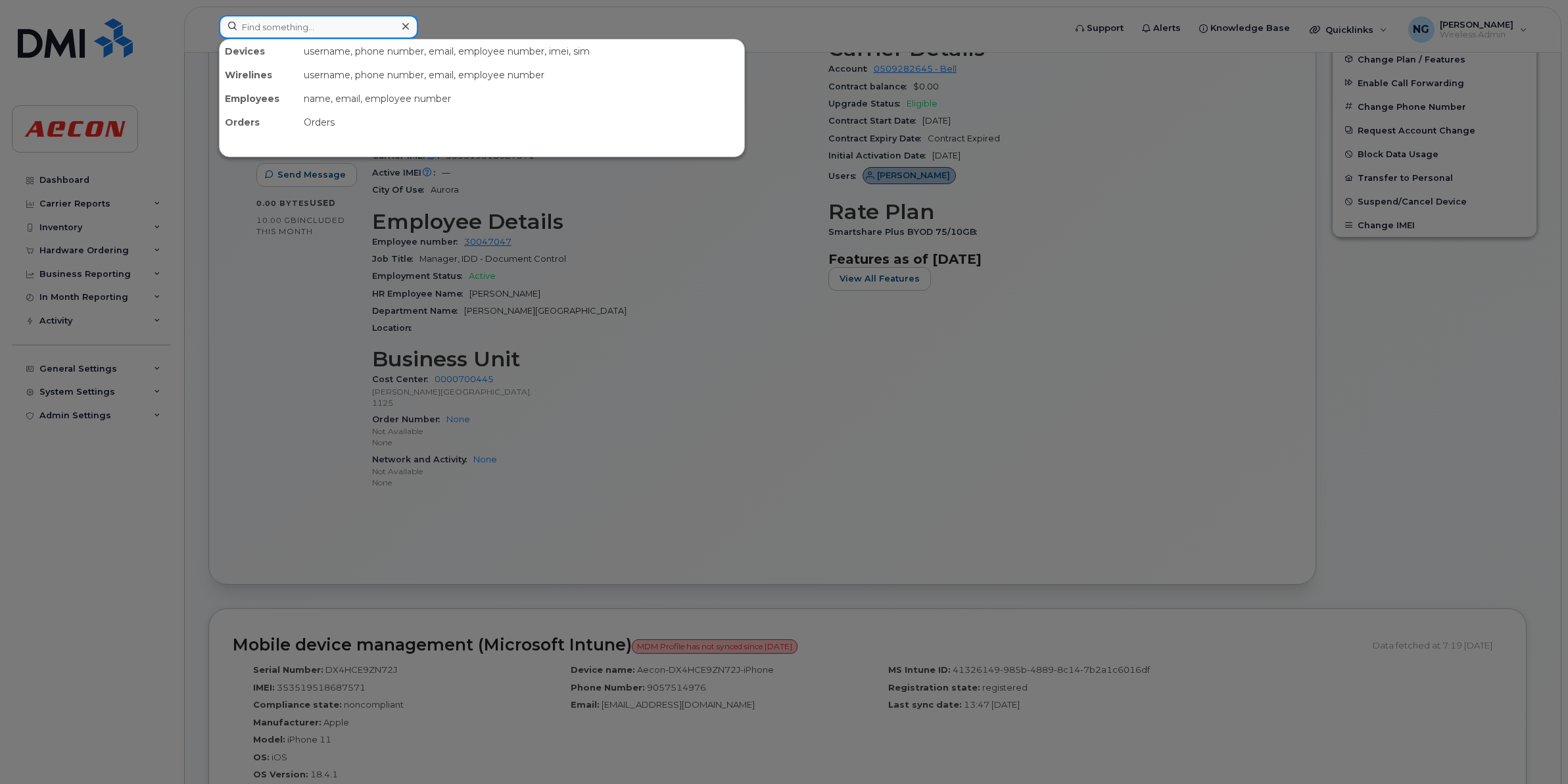
paste input "WO1084033"
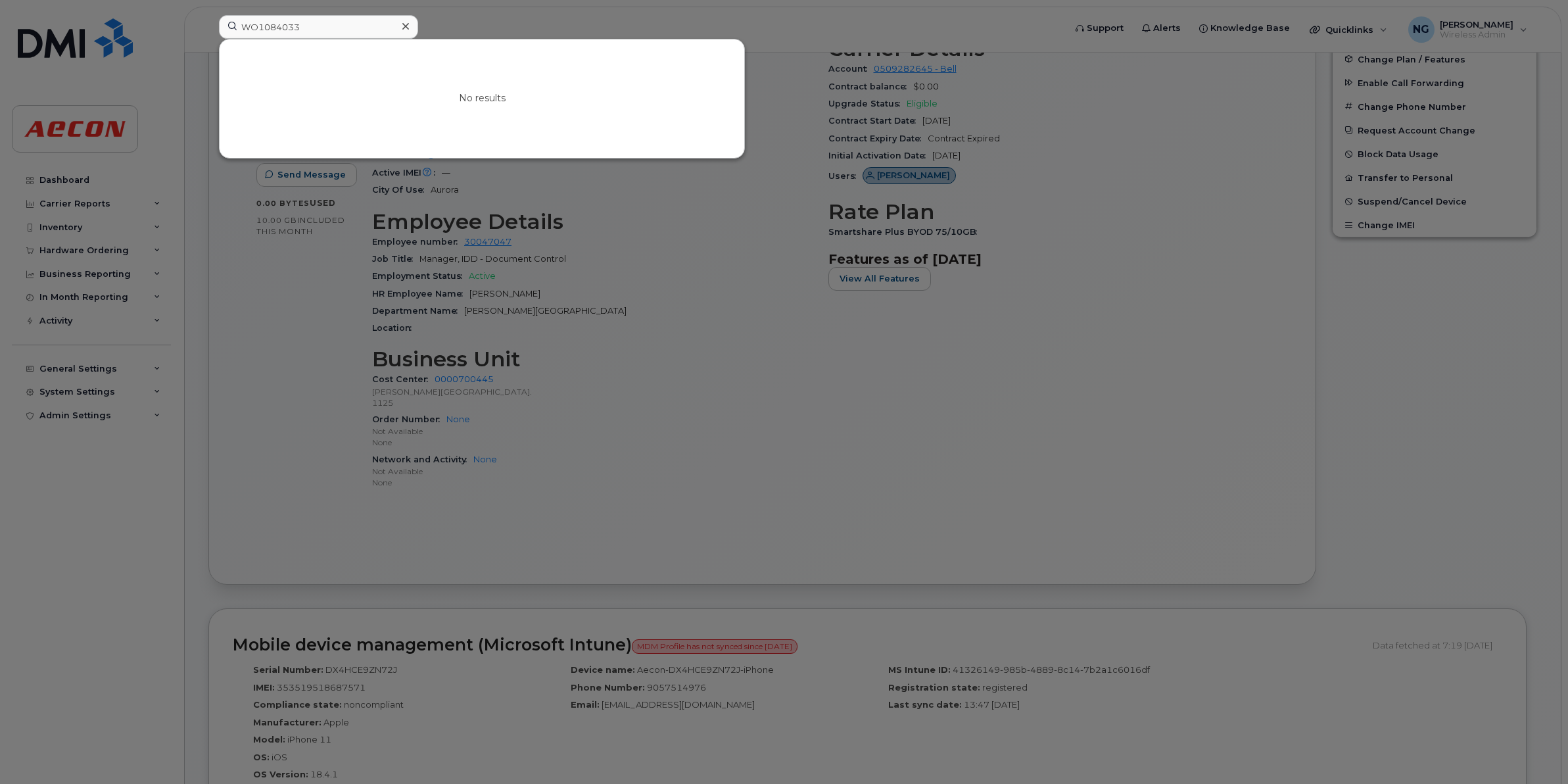
click at [635, 475] on div at bounding box center [784, 392] width 1568 height 784
click at [304, 27] on input "WO1084033" at bounding box center [318, 27] width 199 height 24
drag, startPoint x: 316, startPoint y: 23, endPoint x: 75, endPoint y: 20, distance: 241.0
click at [209, 20] on div "WO1084033 No results" at bounding box center [637, 29] width 858 height 29
click at [336, 25] on input "WO1084033" at bounding box center [318, 27] width 199 height 24
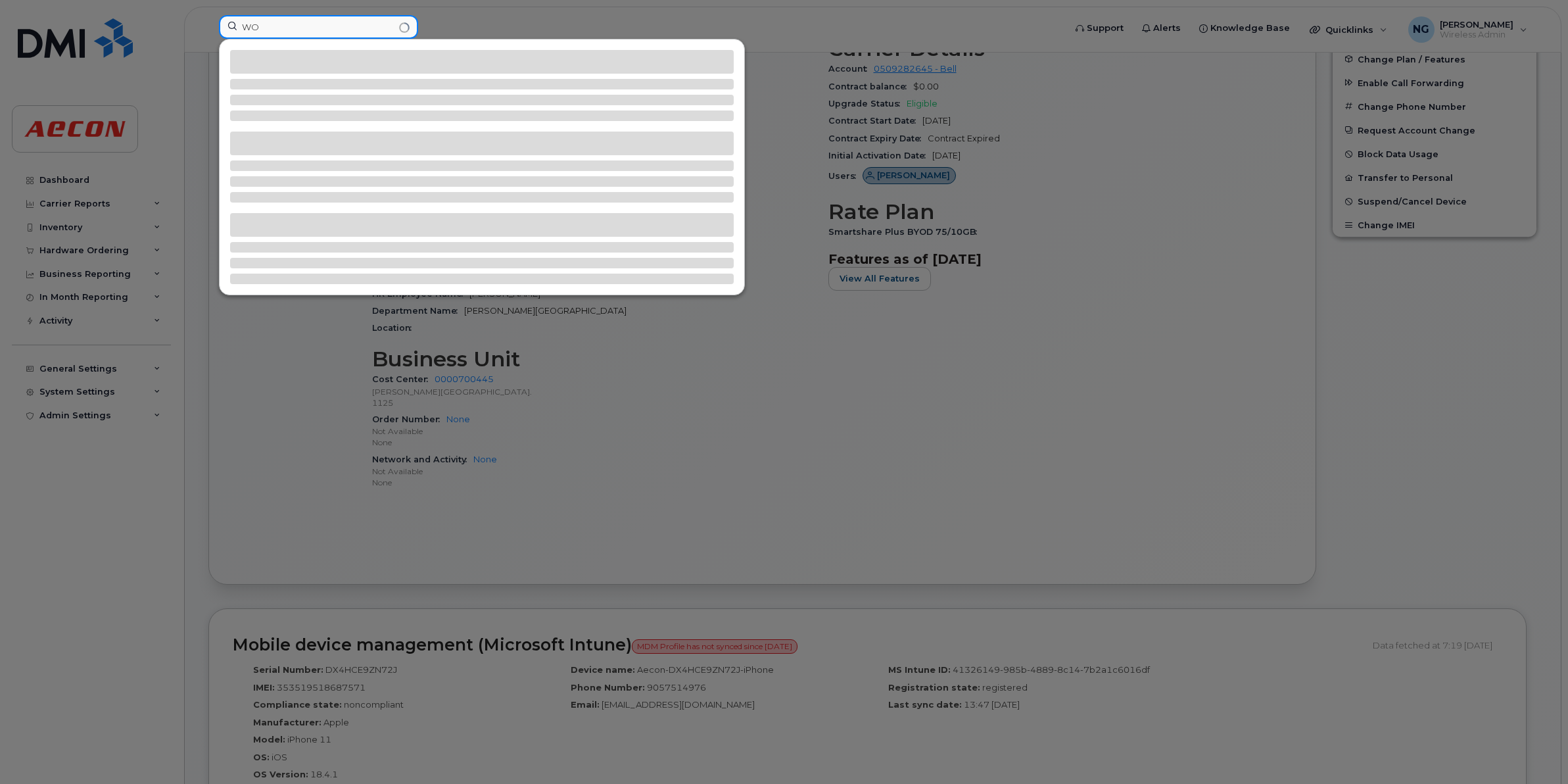
type input "W"
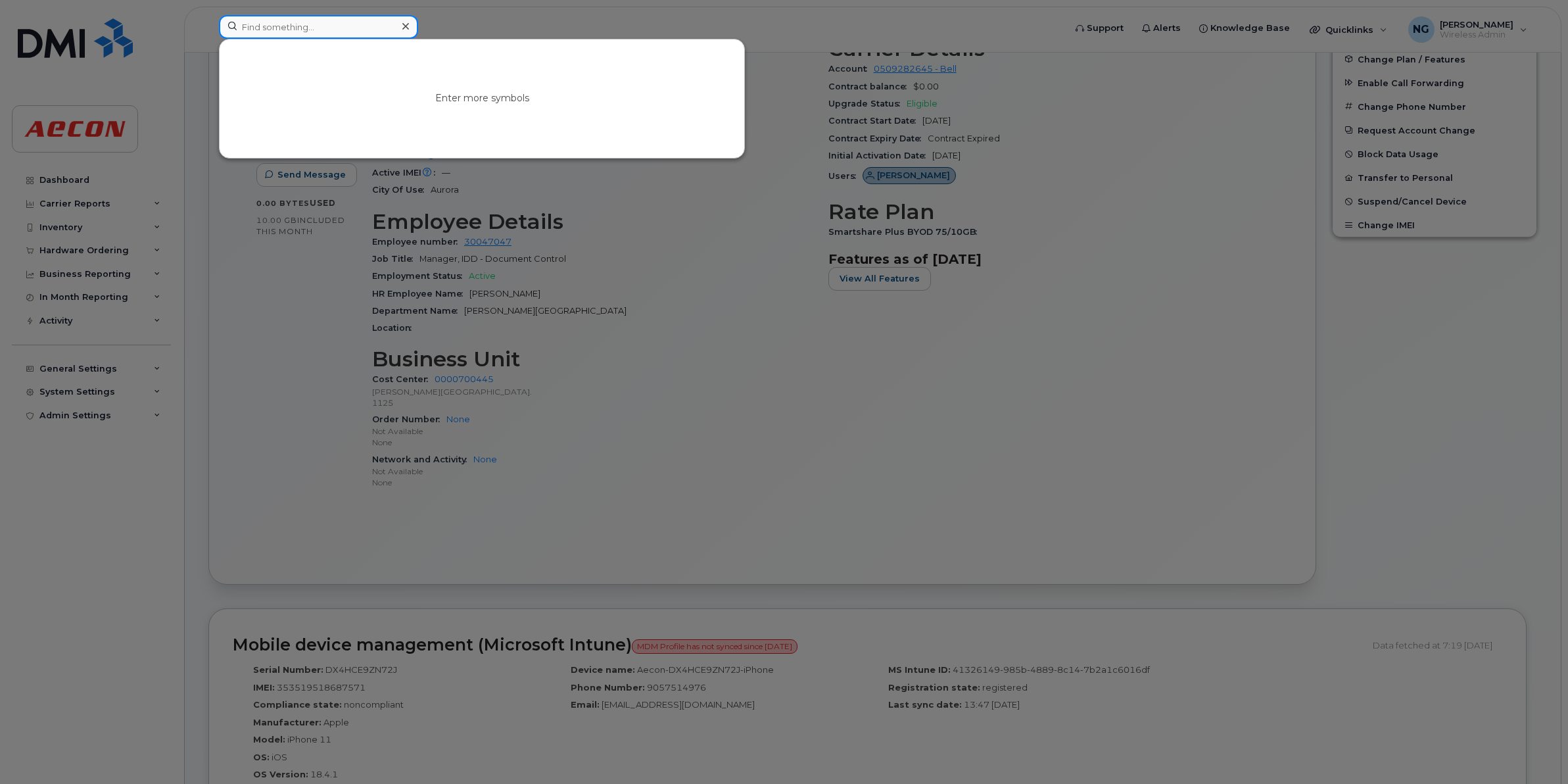
paste input "WO1084033"
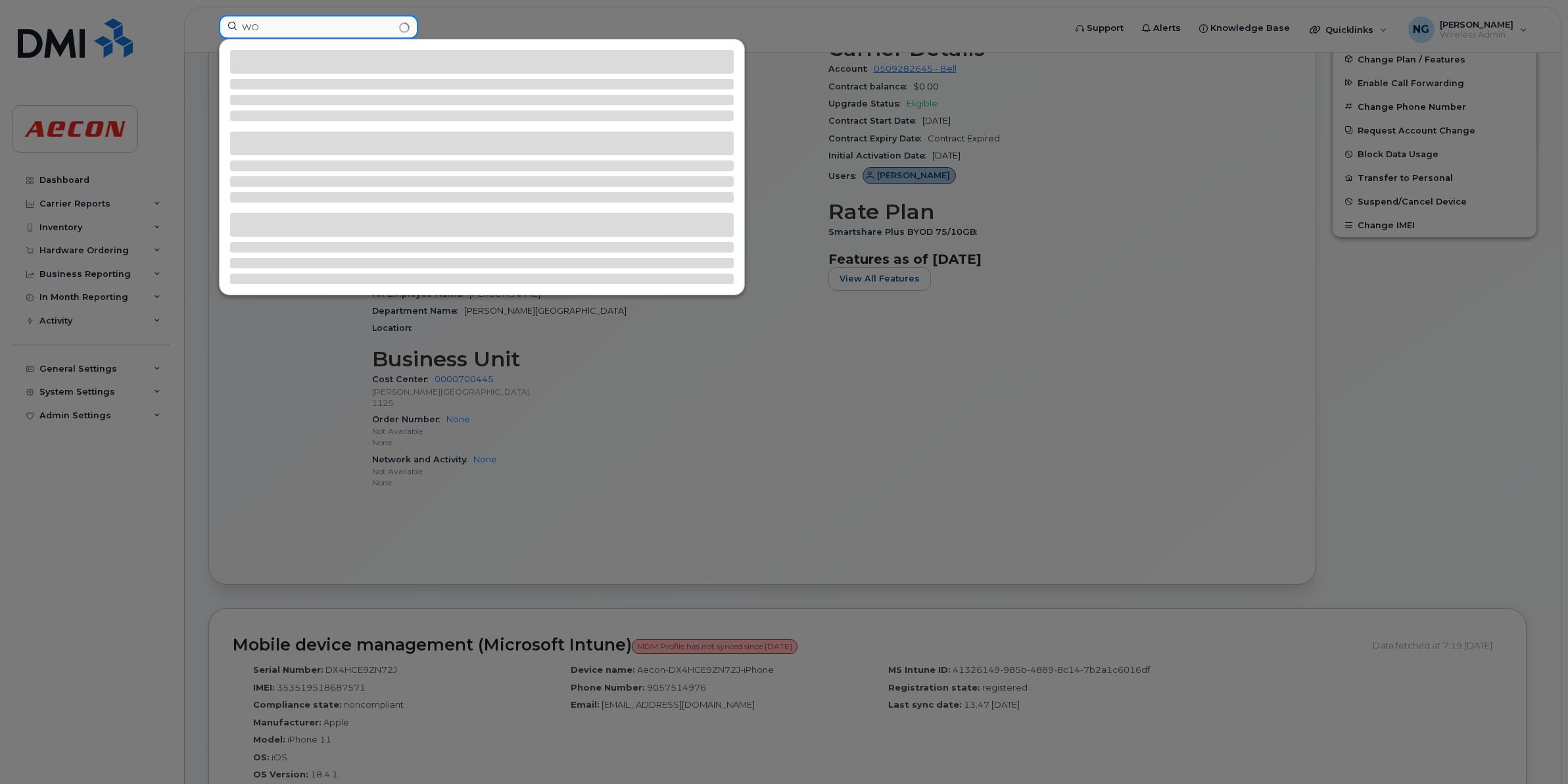
type input "W"
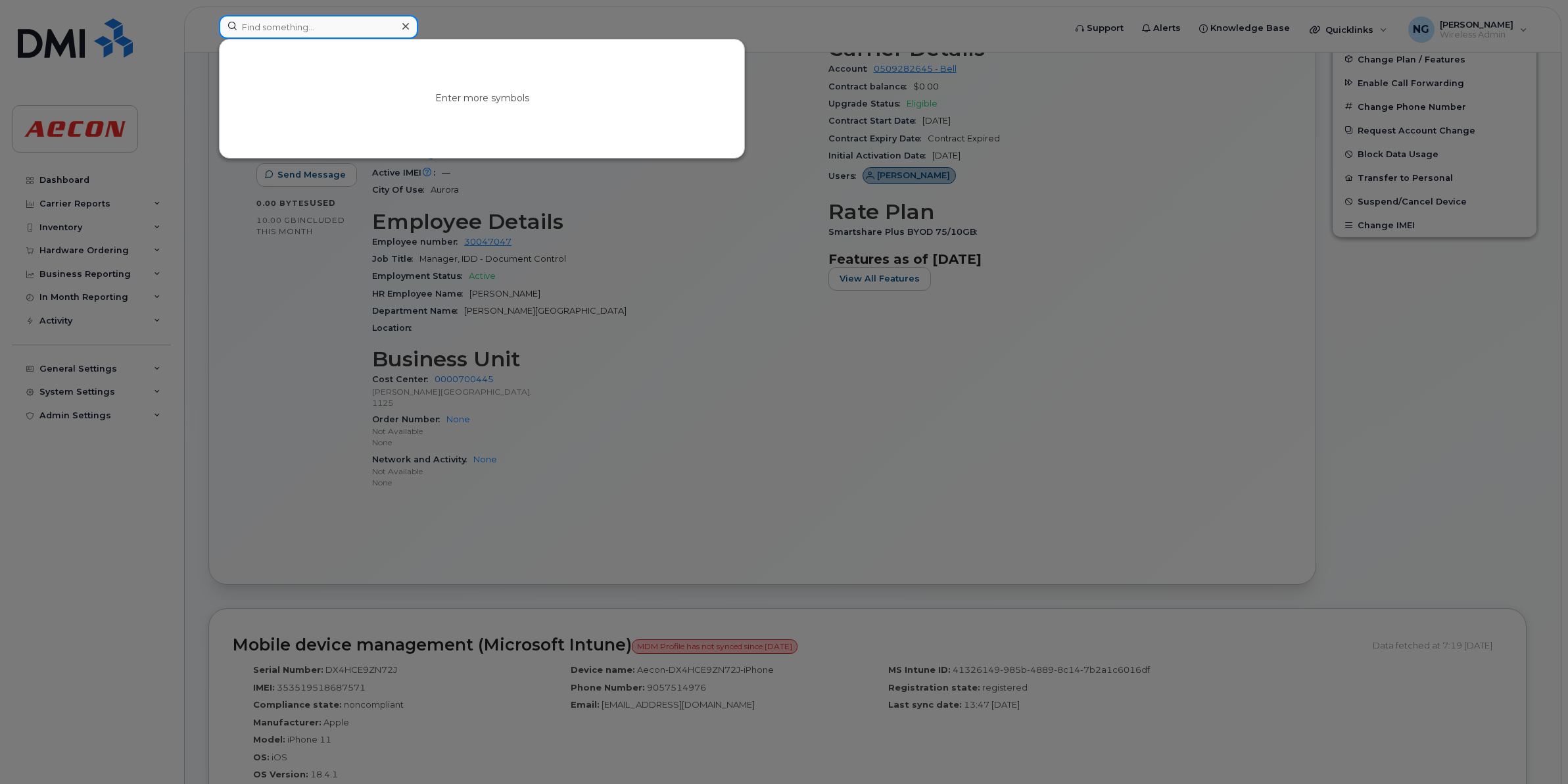
click at [296, 30] on input at bounding box center [318, 27] width 199 height 24
paste input "6042265328"
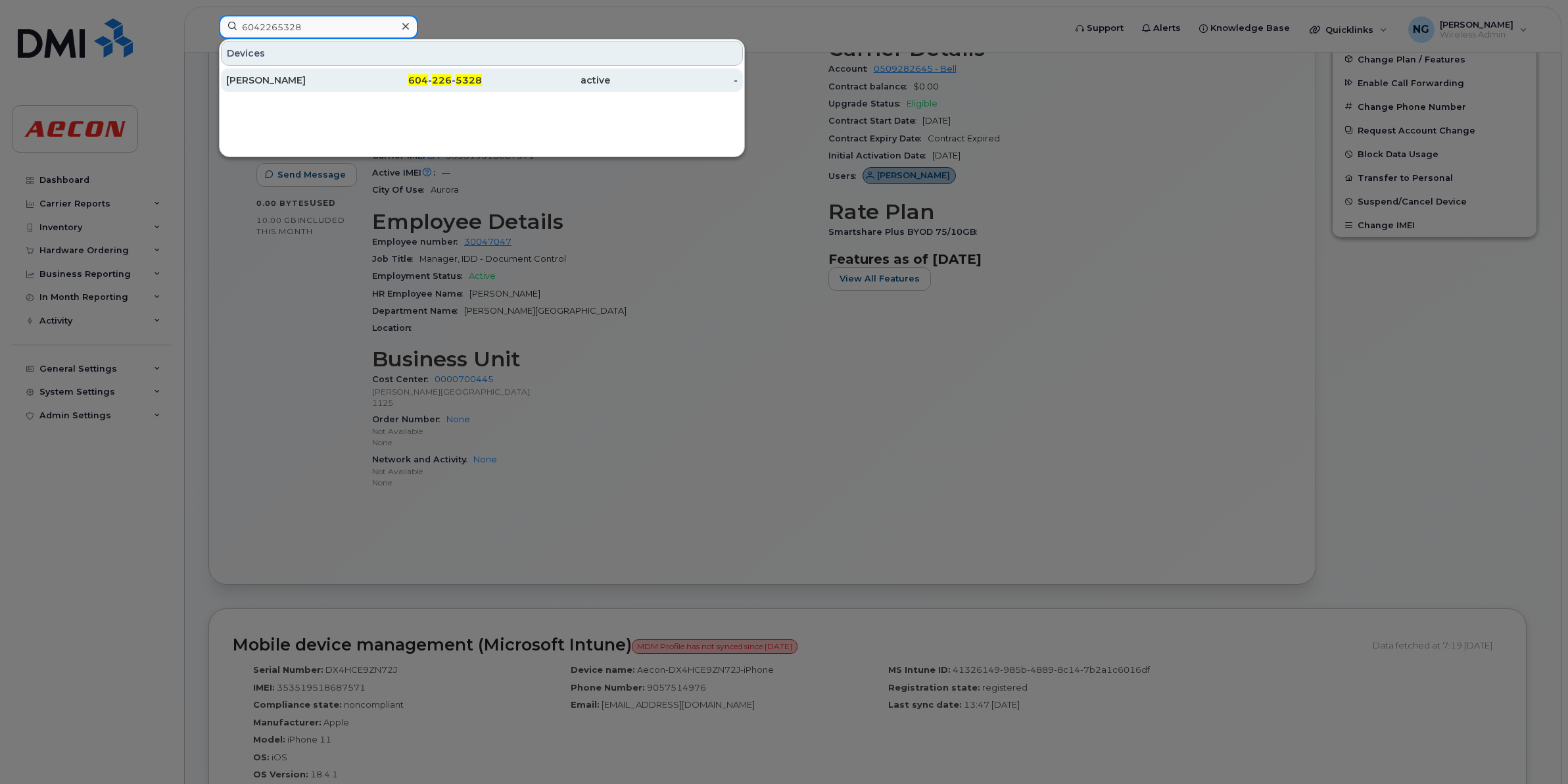
type input "6042265328"
click at [314, 86] on div "Savannah Caterino-Leger" at bounding box center [290, 80] width 128 height 13
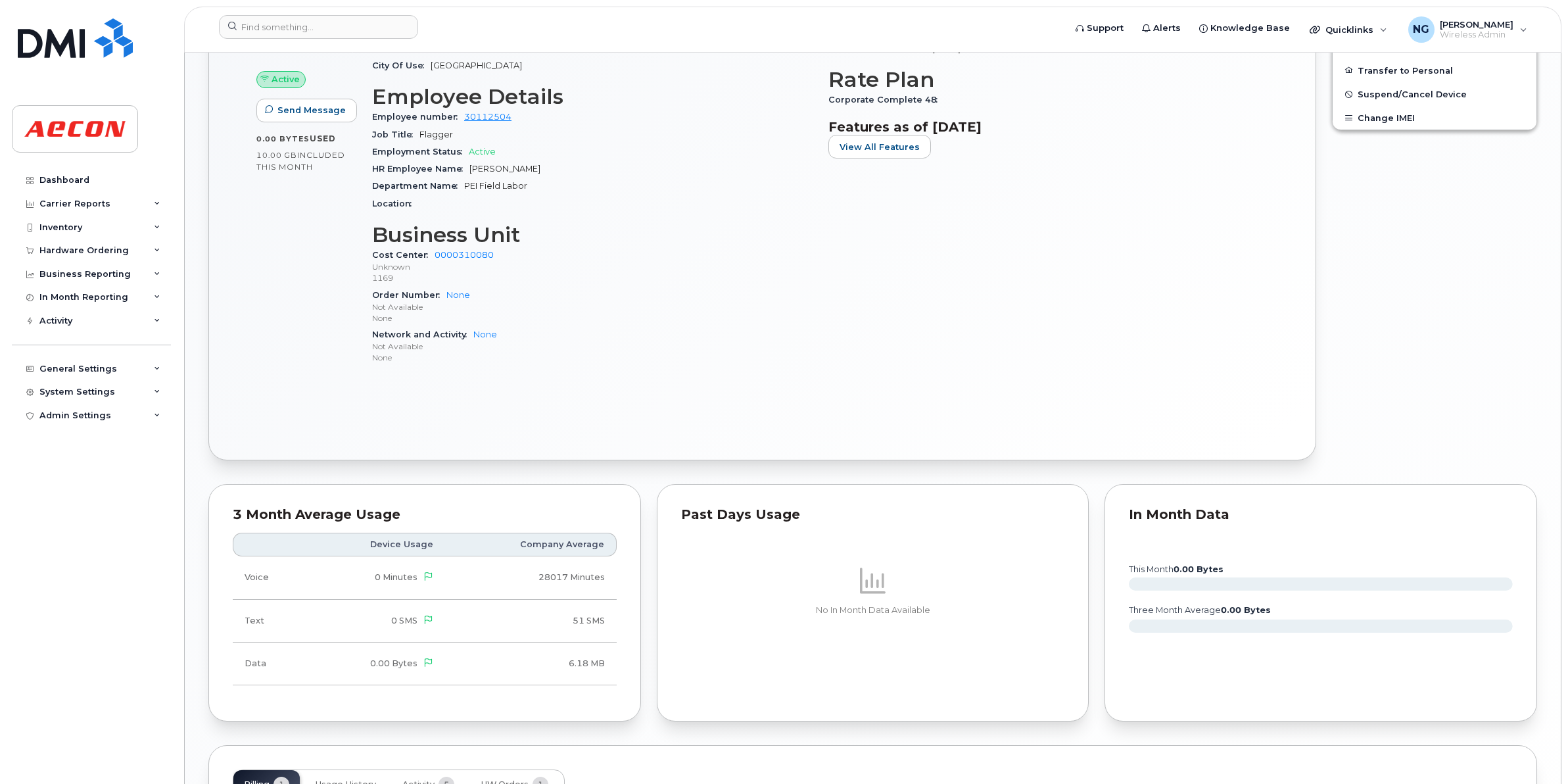
scroll to position [288, 0]
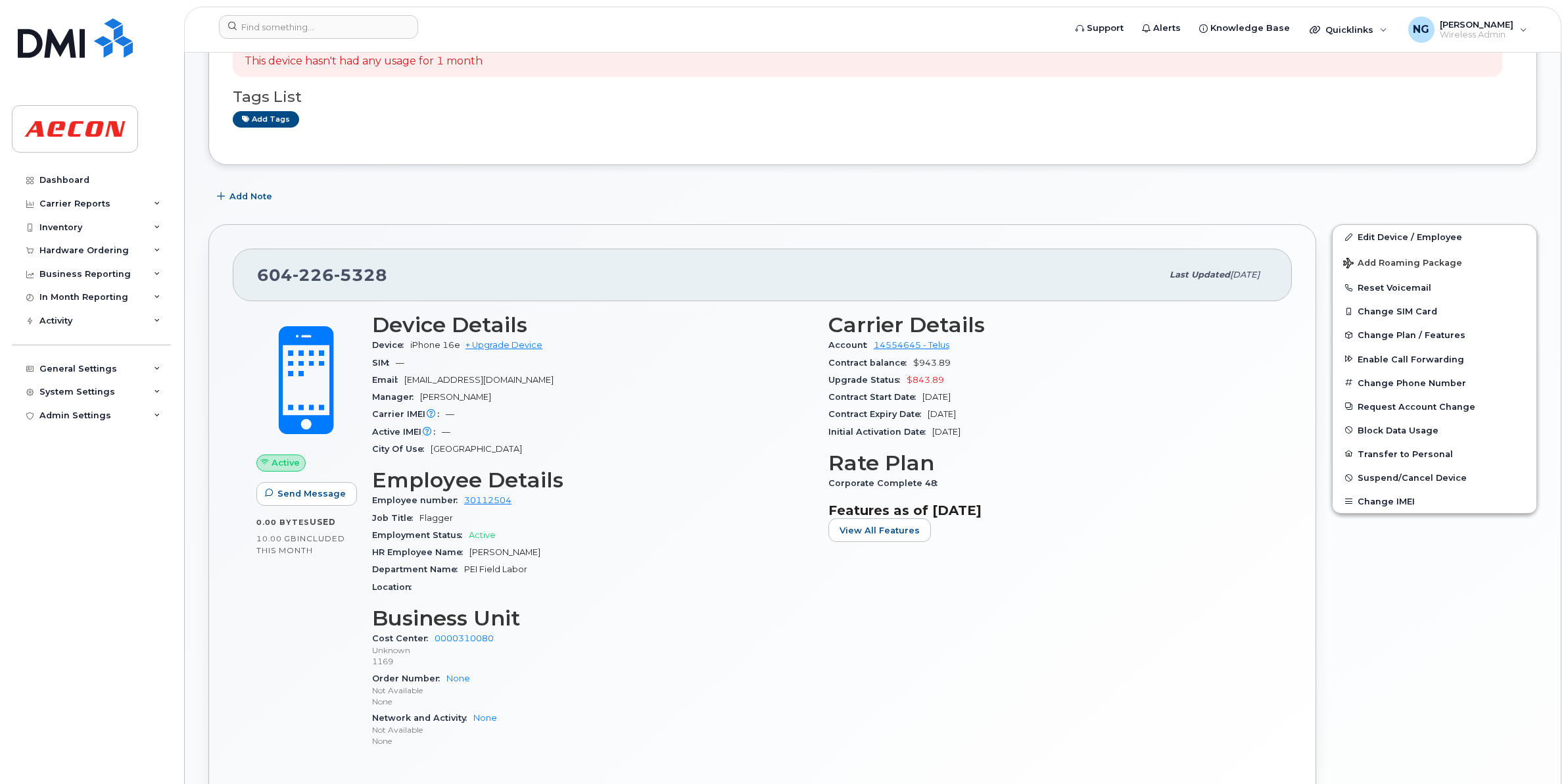
click at [876, 518] on h3 "Features as of Aug 01, 2025" at bounding box center [1048, 510] width 440 height 15
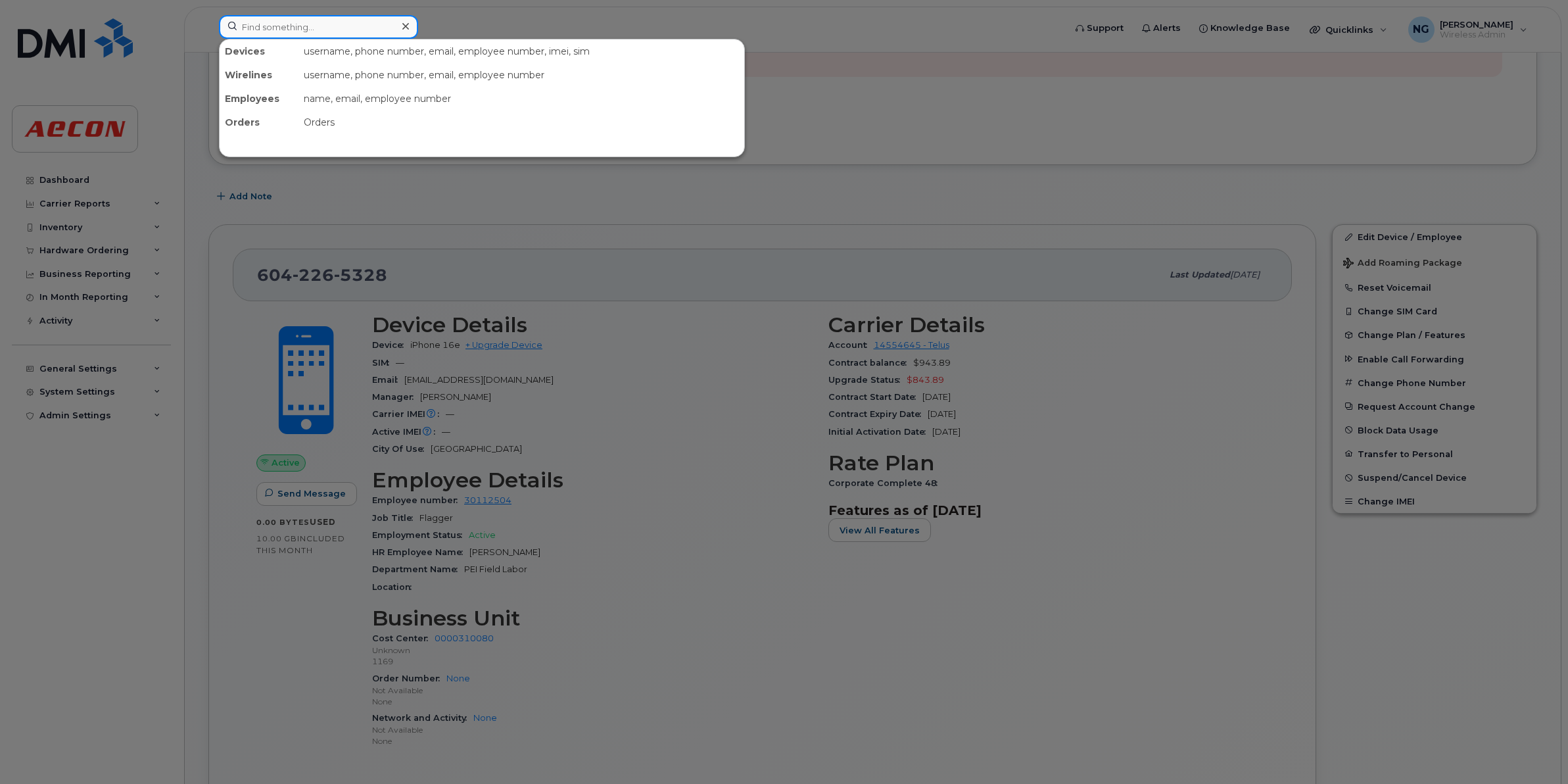
click at [291, 33] on input at bounding box center [318, 27] width 199 height 24
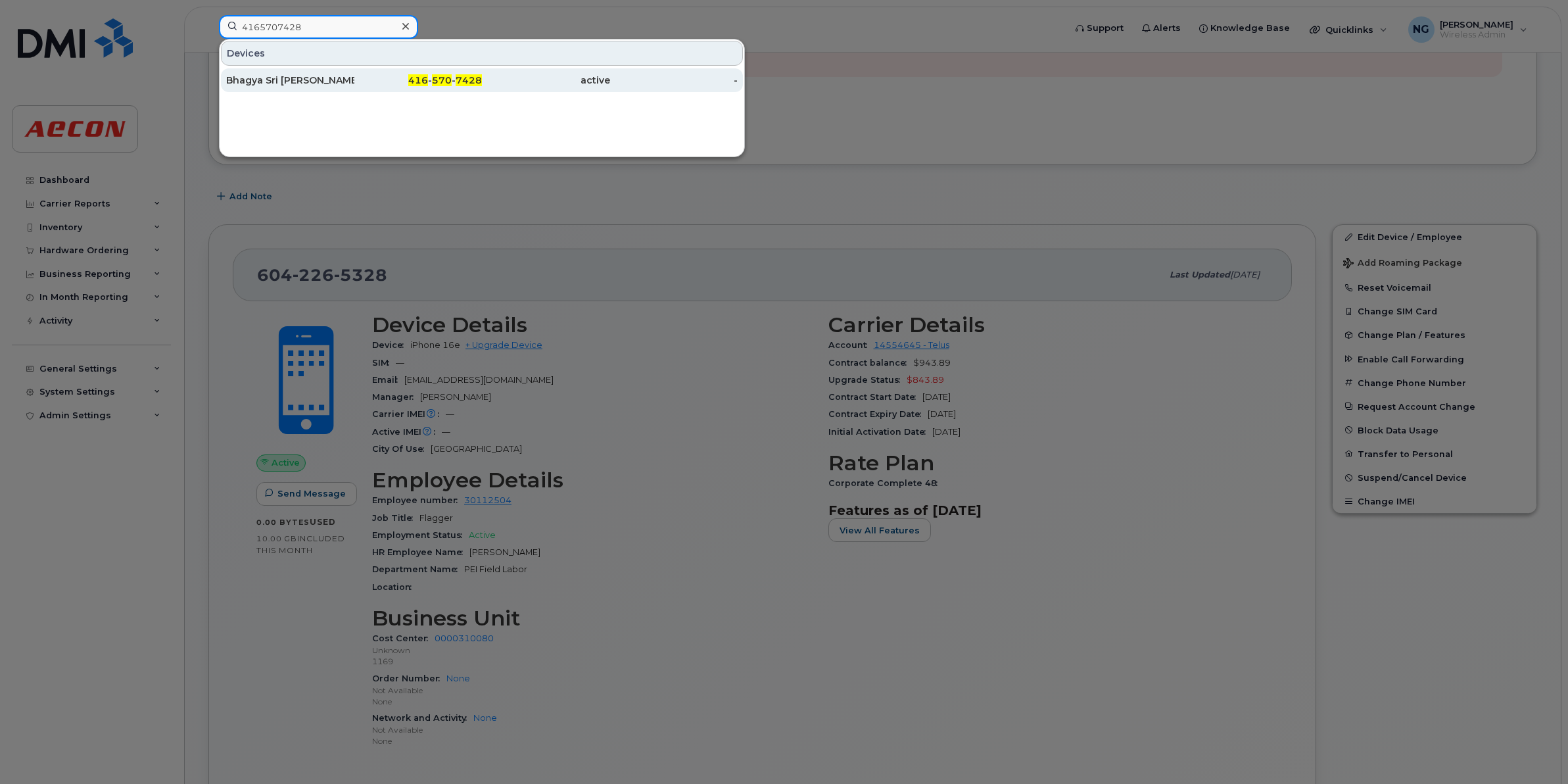
type input "4165707428"
click at [459, 84] on span "7428" at bounding box center [468, 80] width 26 height 12
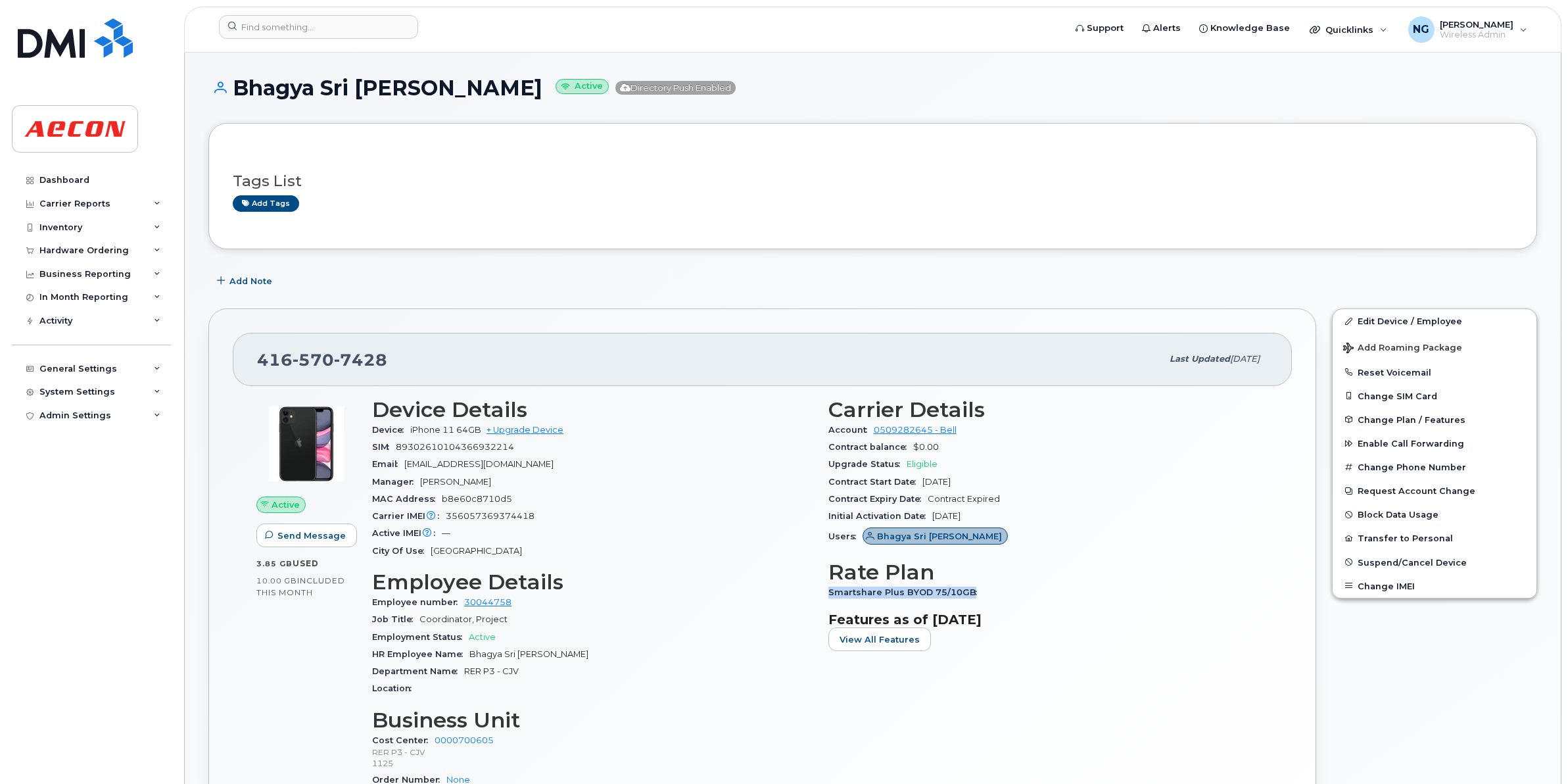
drag, startPoint x: 827, startPoint y: 585, endPoint x: 988, endPoint y: 584, distance: 161.0
click at [995, 585] on div "Smartshare Plus BYOD 75/10GB" at bounding box center [1048, 592] width 440 height 17
drag, startPoint x: 988, startPoint y: 584, endPoint x: 900, endPoint y: 589, distance: 88.1
copy span "Smartshare Plus BYOD 75/10GB"
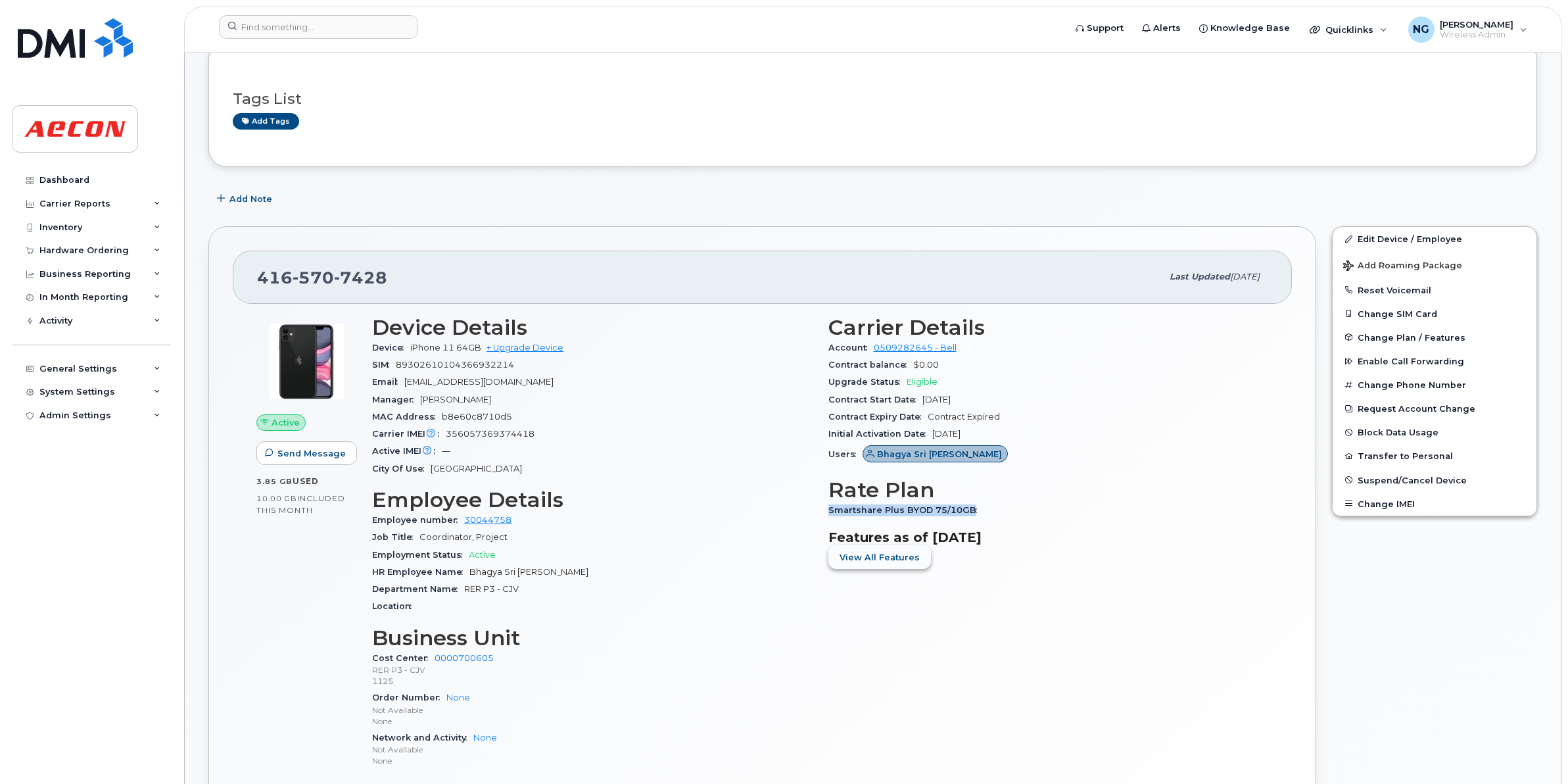
click at [854, 559] on span "View All Features" at bounding box center [880, 557] width 80 height 13
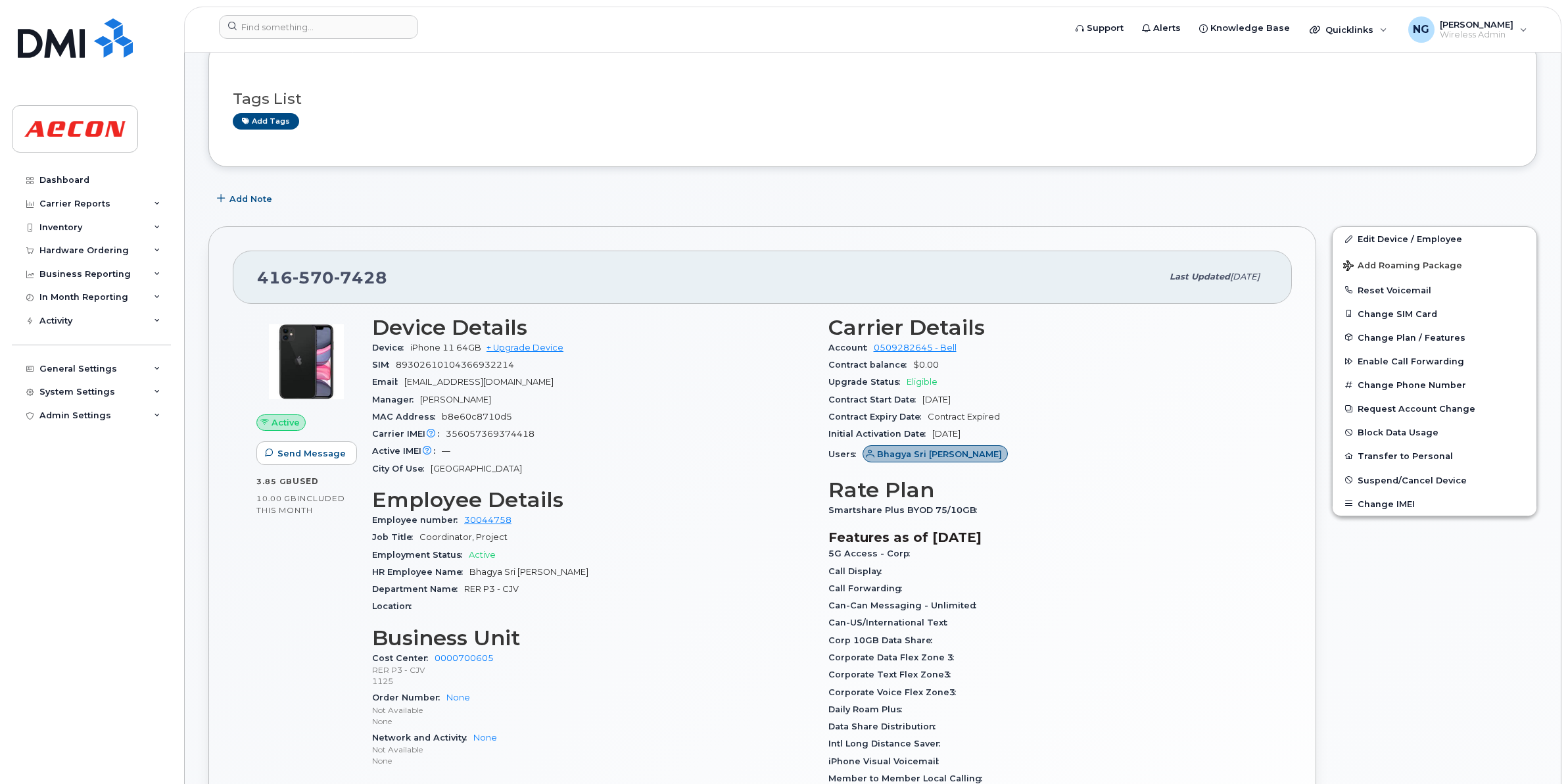
click at [848, 526] on div "Carrier Details Account 0509282645 - Bell Contract balance $0.00 Upgrade Status…" at bounding box center [1049, 709] width 456 height 804
drag, startPoint x: 826, startPoint y: 507, endPoint x: 924, endPoint y: 508, distance: 98.0
click at [935, 511] on div "Carrier Details Account 0509282645 - Bell Contract balance $0.00 Upgrade Status…" at bounding box center [1049, 709] width 456 height 804
click at [1083, 475] on div "Carrier Details Account 0509282645 - Bell Contract balance $0.00 Upgrade Status…" at bounding box center [1049, 709] width 456 height 804
drag, startPoint x: 828, startPoint y: 511, endPoint x: 960, endPoint y: 505, distance: 132.1
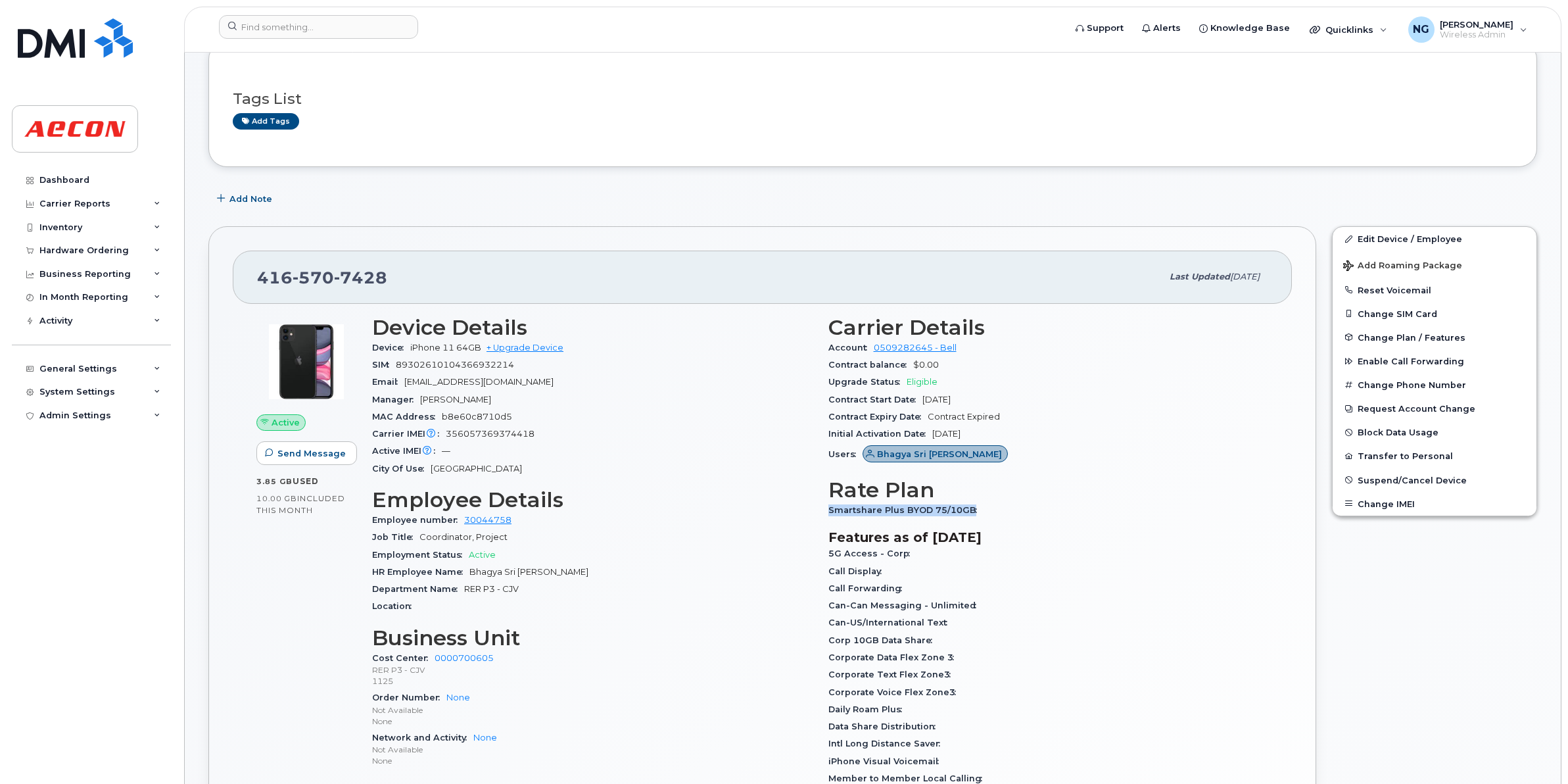
click at [975, 505] on span "Smartshare Plus BYOD 75/10GB" at bounding box center [906, 510] width 155 height 10
drag, startPoint x: 881, startPoint y: 501, endPoint x: 869, endPoint y: 521, distance: 23.3
click at [876, 525] on div "Carrier Details Account 0509282645 - Bell Contract balance $0.00 Upgrade Status…" at bounding box center [1049, 709] width 456 height 804
drag, startPoint x: 826, startPoint y: 507, endPoint x: 967, endPoint y: 504, distance: 141.0
click at [967, 504] on div "Carrier Details Account 0509282645 - Bell Contract balance $0.00 Upgrade Status…" at bounding box center [1049, 709] width 456 height 804
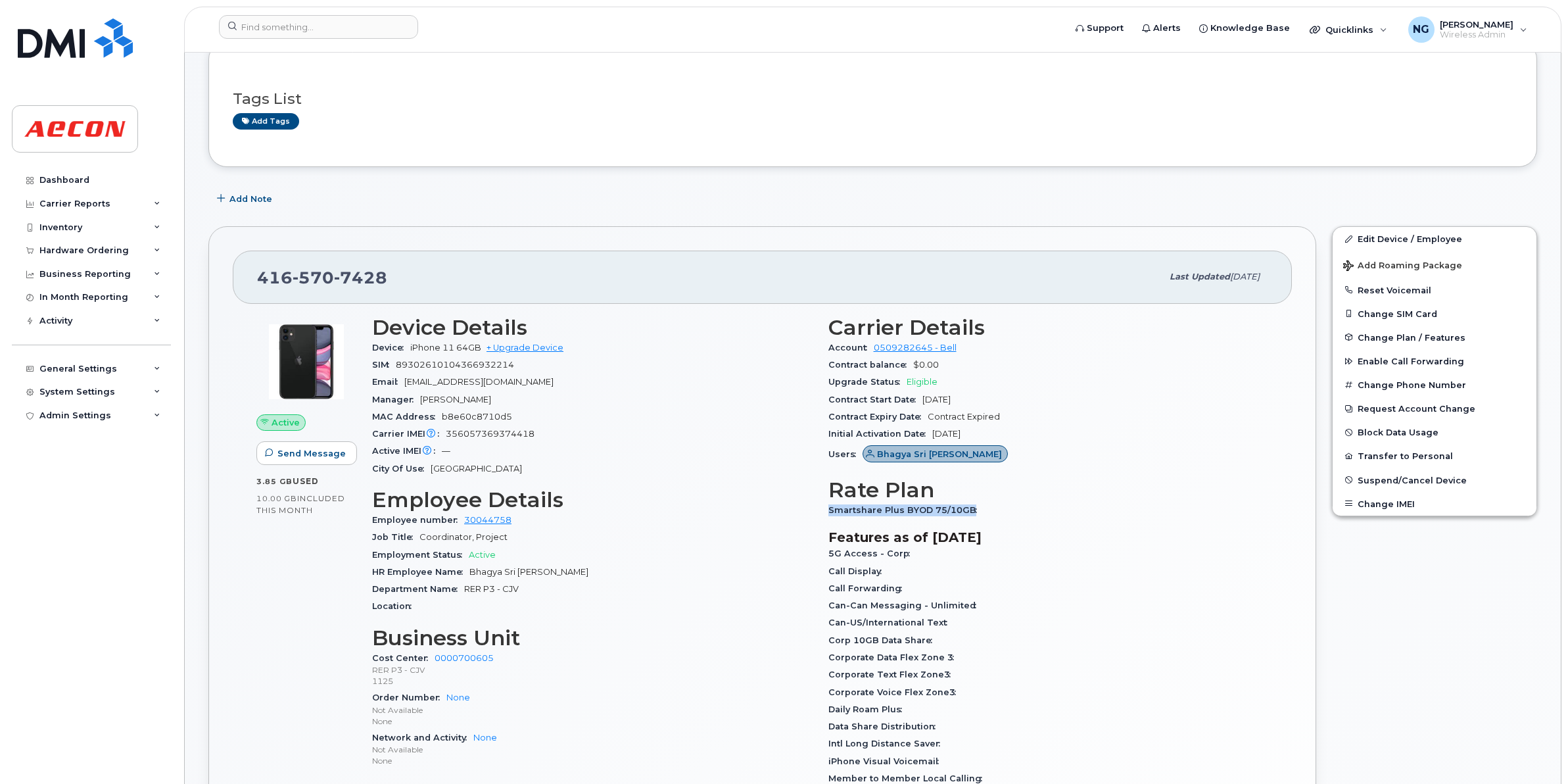
drag, startPoint x: 967, startPoint y: 504, endPoint x: 937, endPoint y: 514, distance: 31.6
copy span "Smartshare Plus BYOD 75/10GB"
drag, startPoint x: 471, startPoint y: 569, endPoint x: 704, endPoint y: 568, distance: 233.0
click at [710, 568] on div "HR Employee Name Bhagya Sri Pepakayala" at bounding box center [592, 572] width 440 height 17
copy span "Bhagya Sri Pepakayala"
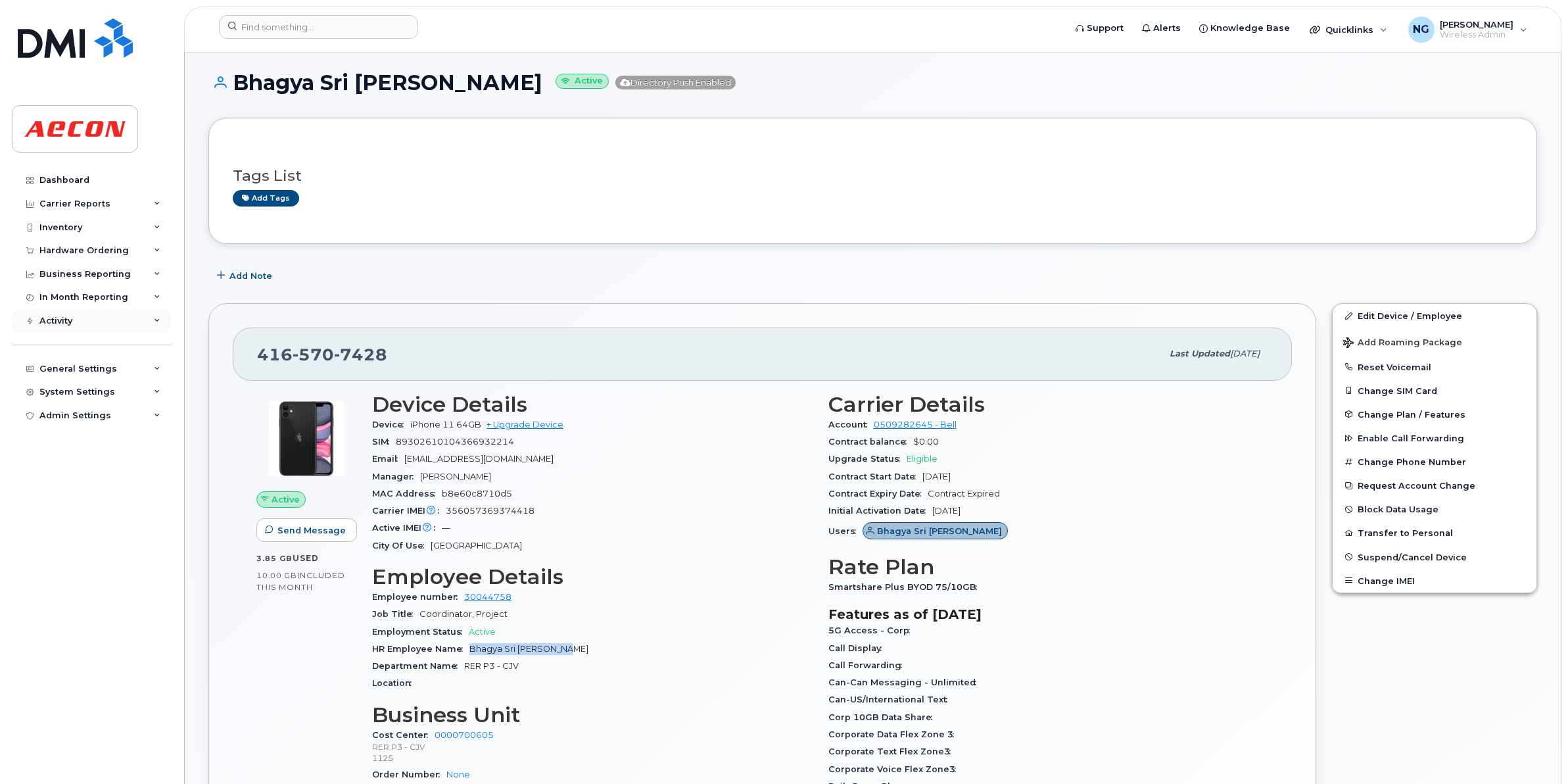
scroll to position [0, 0]
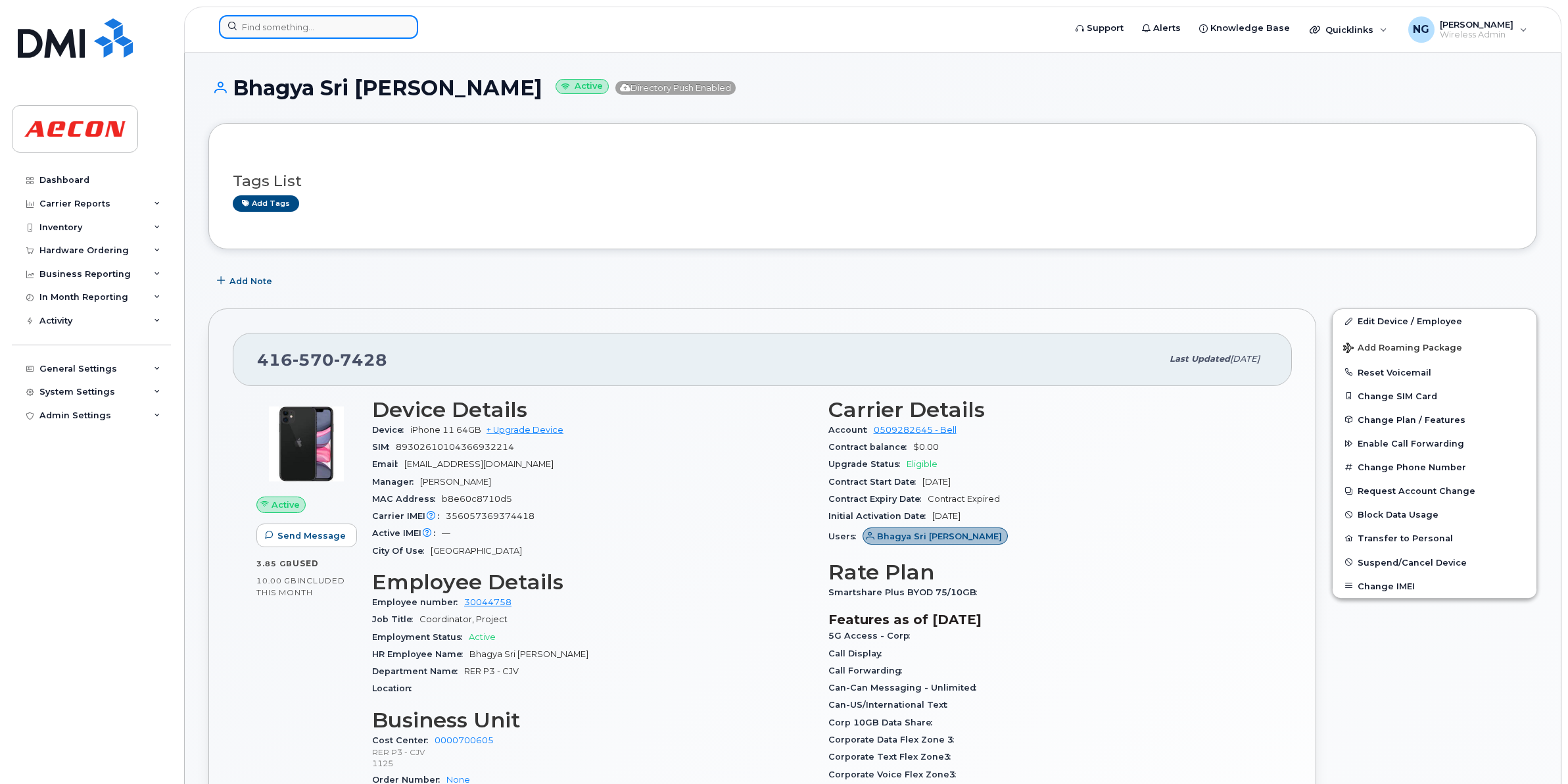
click at [319, 33] on input at bounding box center [318, 27] width 199 height 24
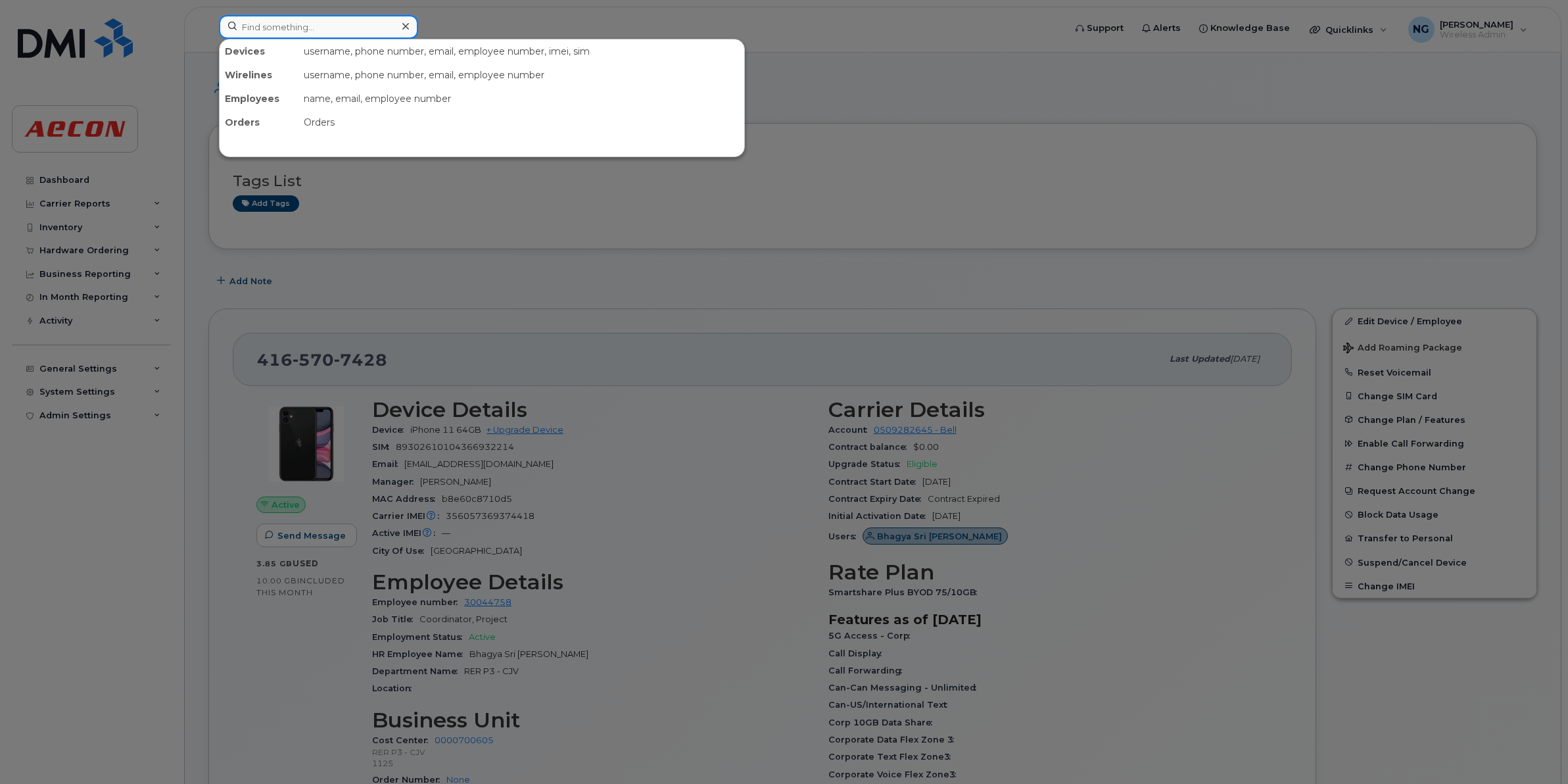
paste input "905-242-8436"
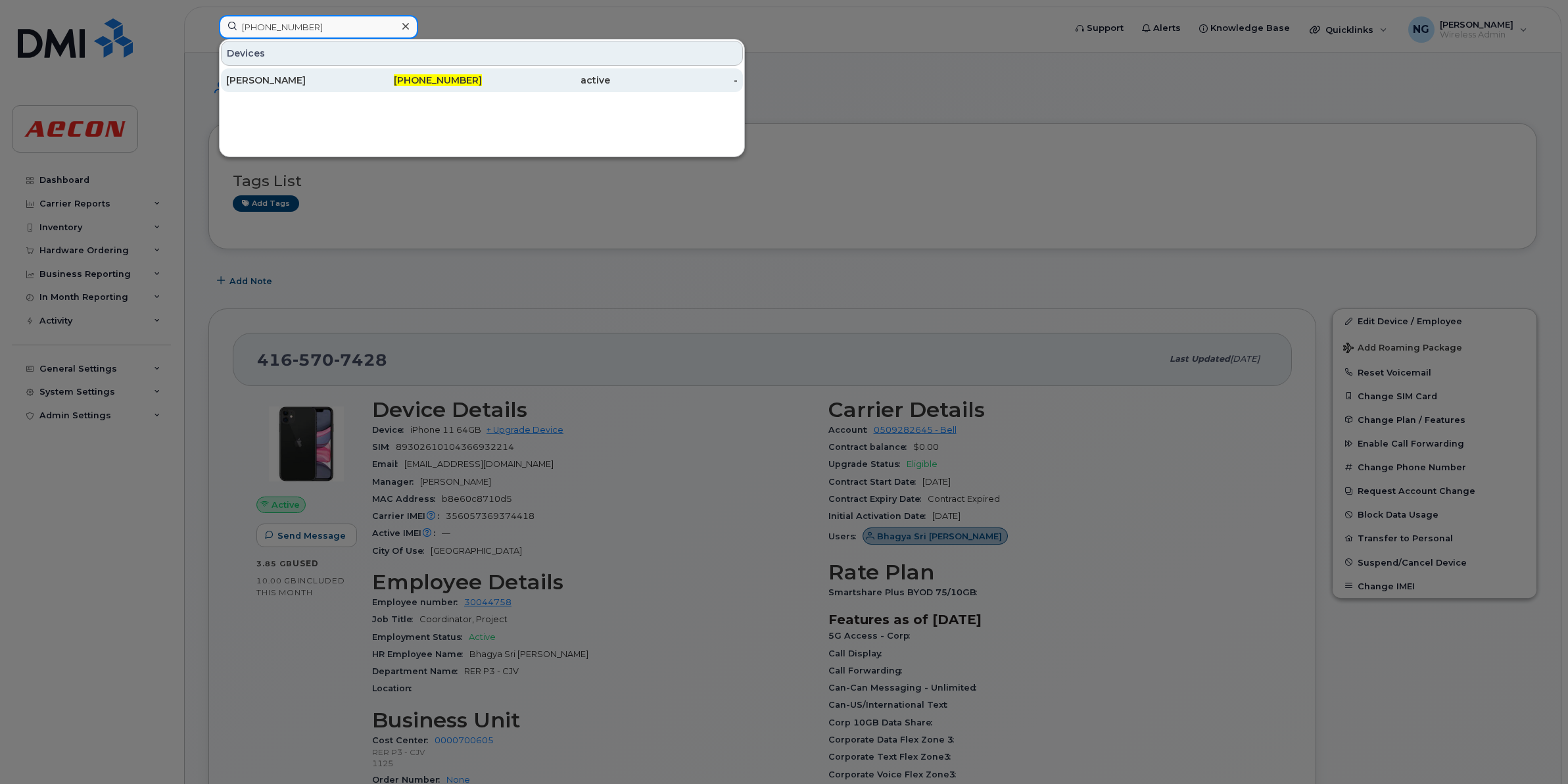
type input "905-242-8436"
click at [454, 80] on span "905-242-8436" at bounding box center [437, 80] width 88 height 12
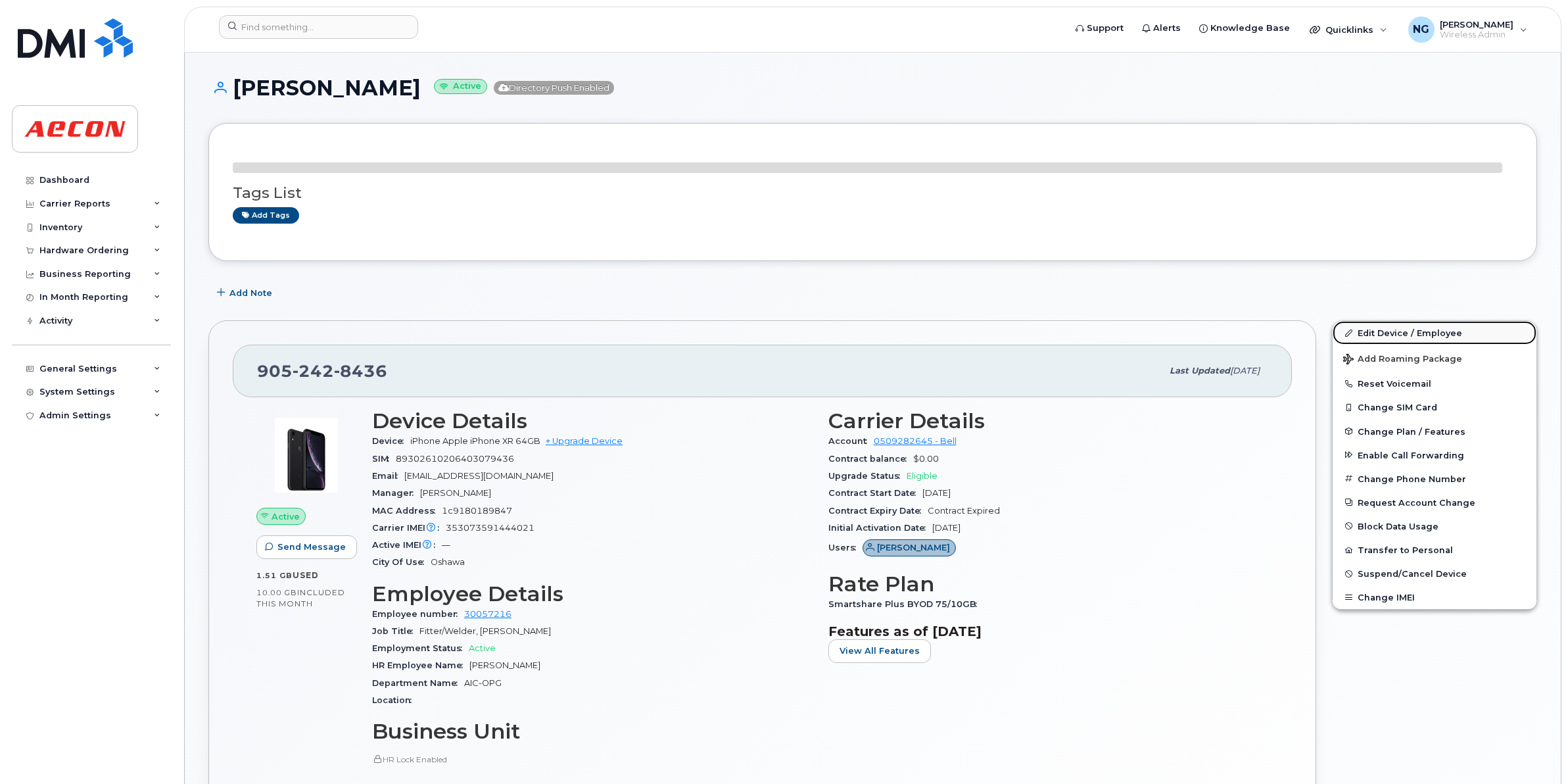
click at [1407, 326] on link "Edit Device / Employee" at bounding box center [1434, 333] width 204 height 24
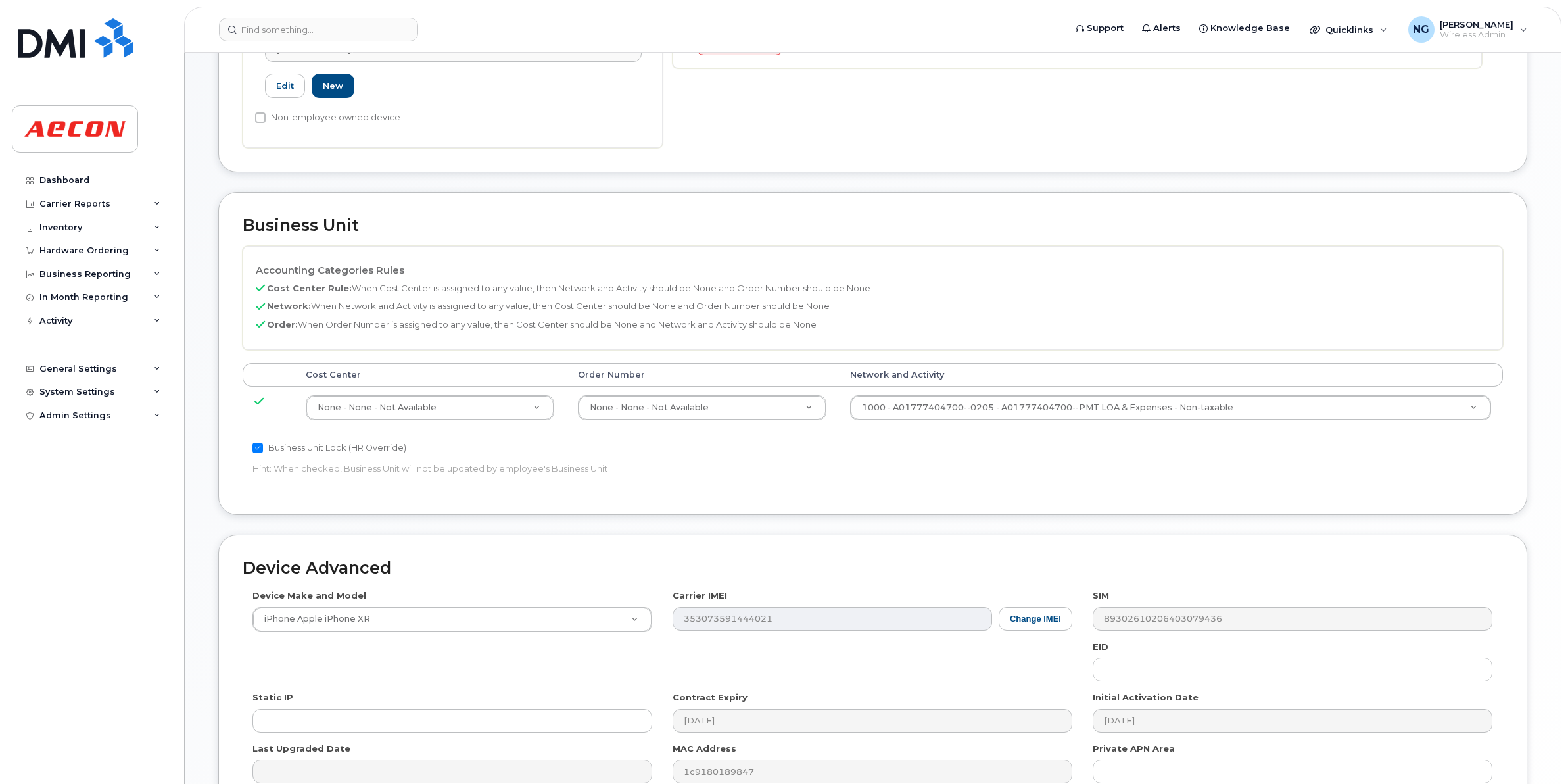
scroll to position [557, 0]
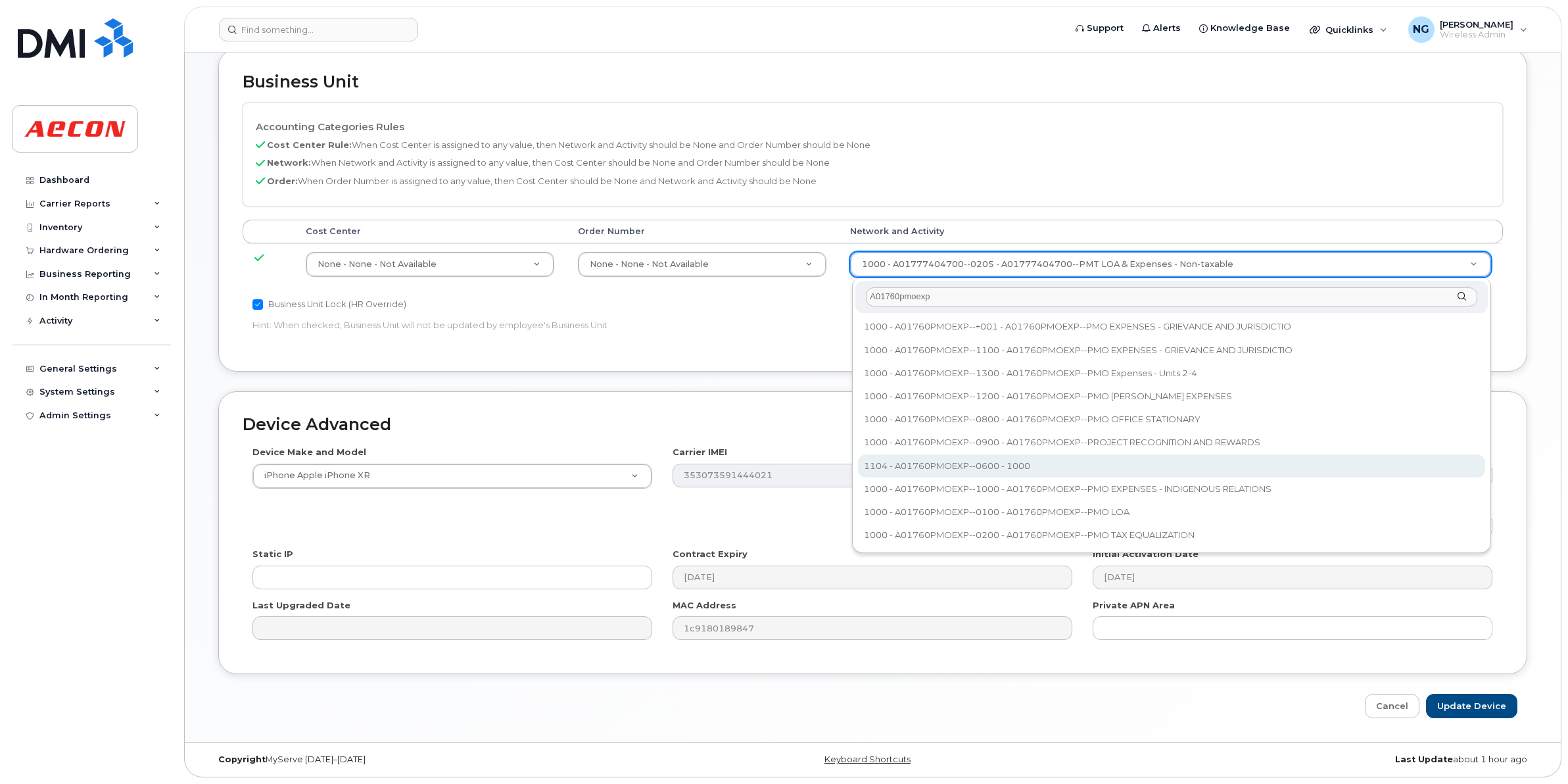
type input "A01760pmoexp"
type input "5780533"
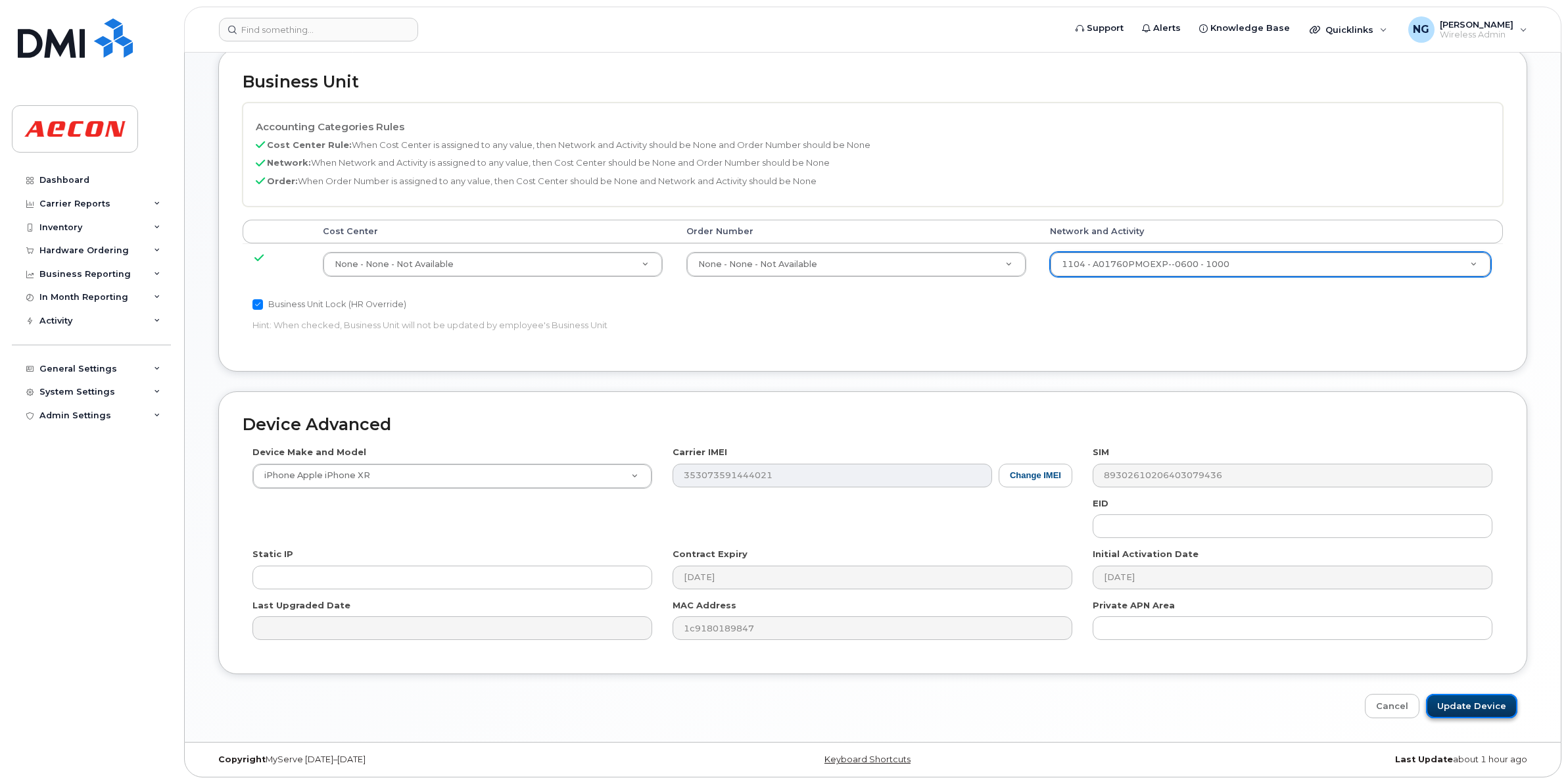
click at [1460, 697] on input "Update Device" at bounding box center [1472, 706] width 92 height 25
type input "Saving..."
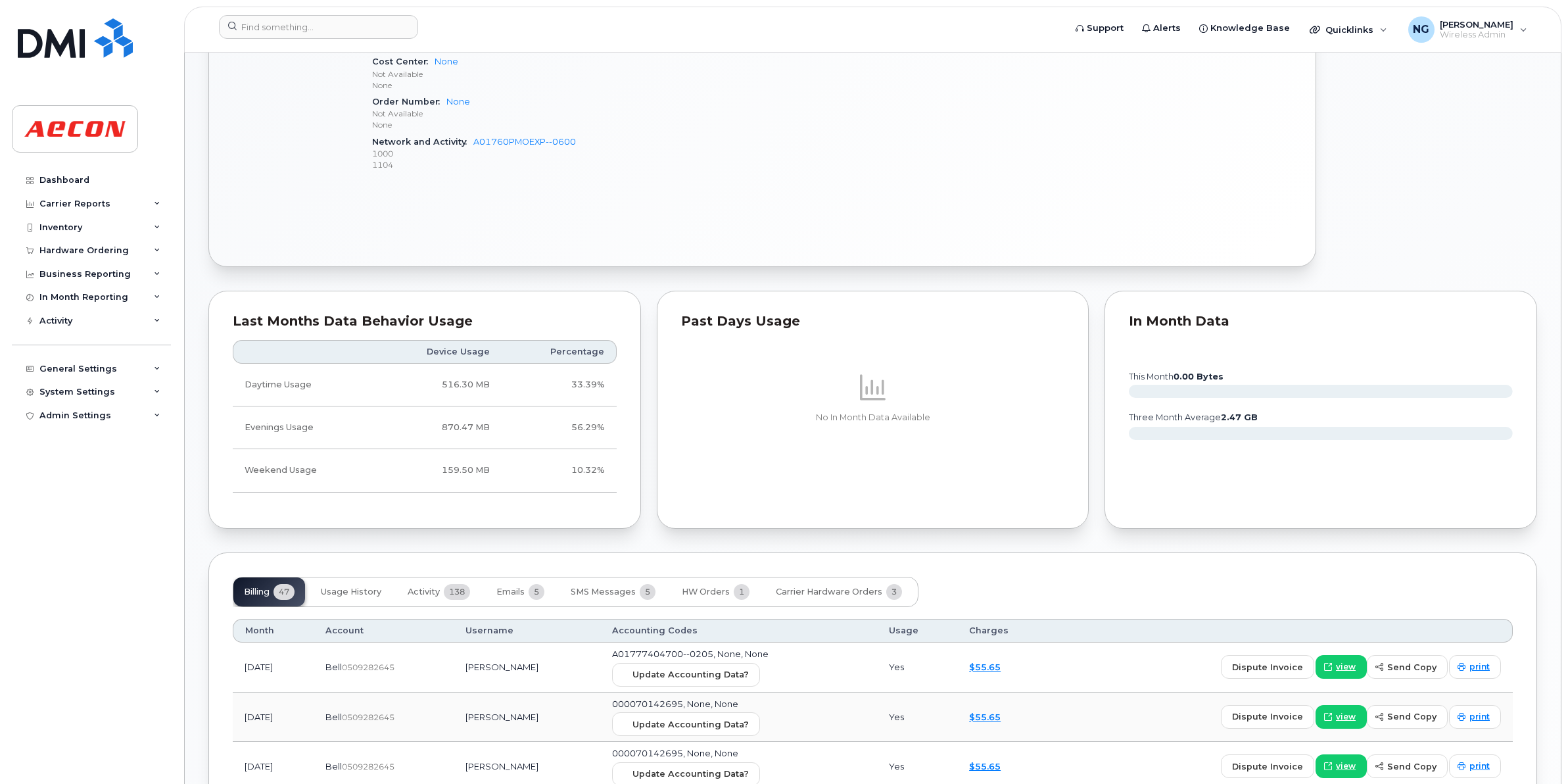
scroll to position [1069, 0]
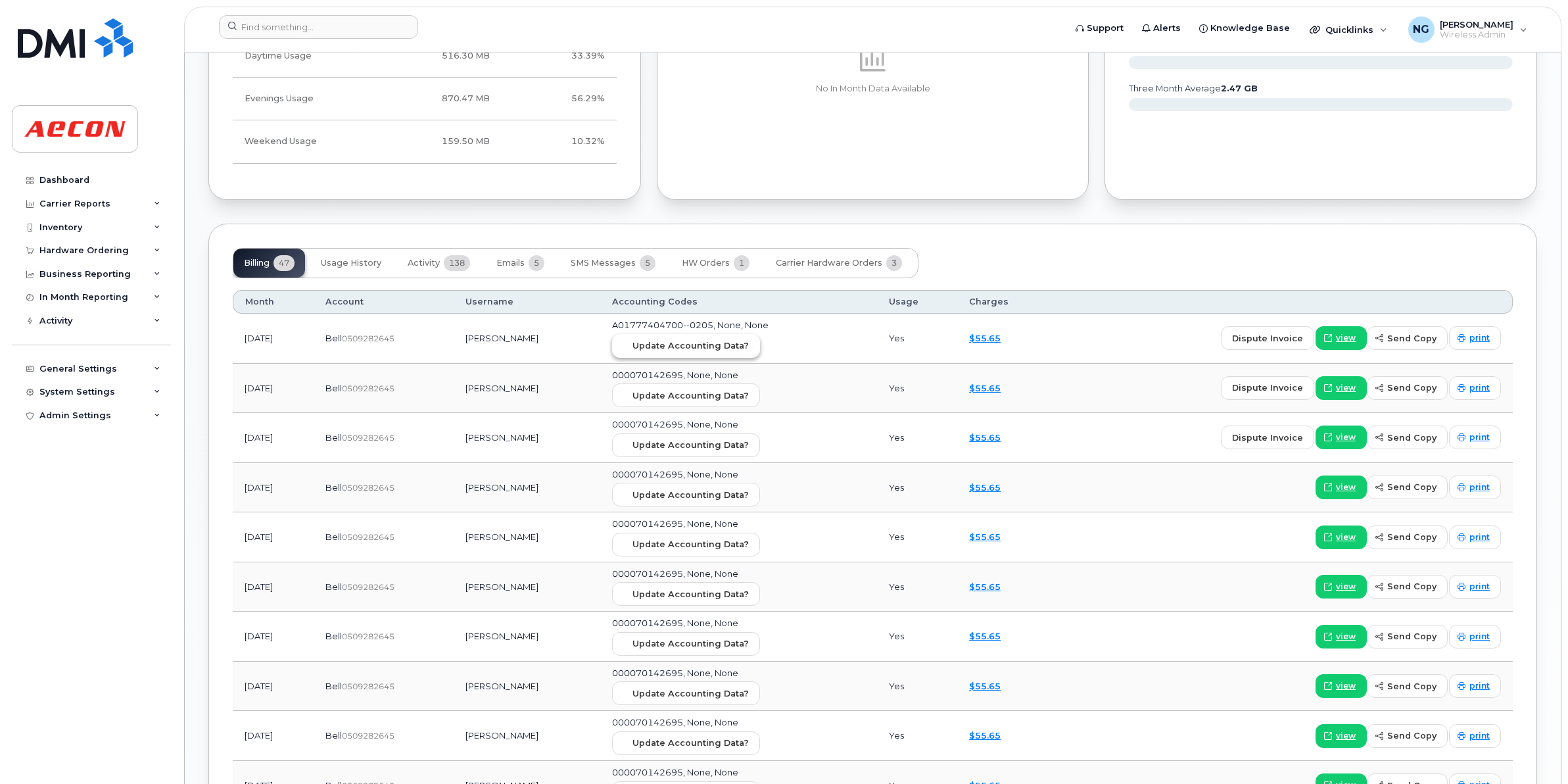
click at [727, 344] on span "Update Accounting Data?" at bounding box center [690, 346] width 116 height 13
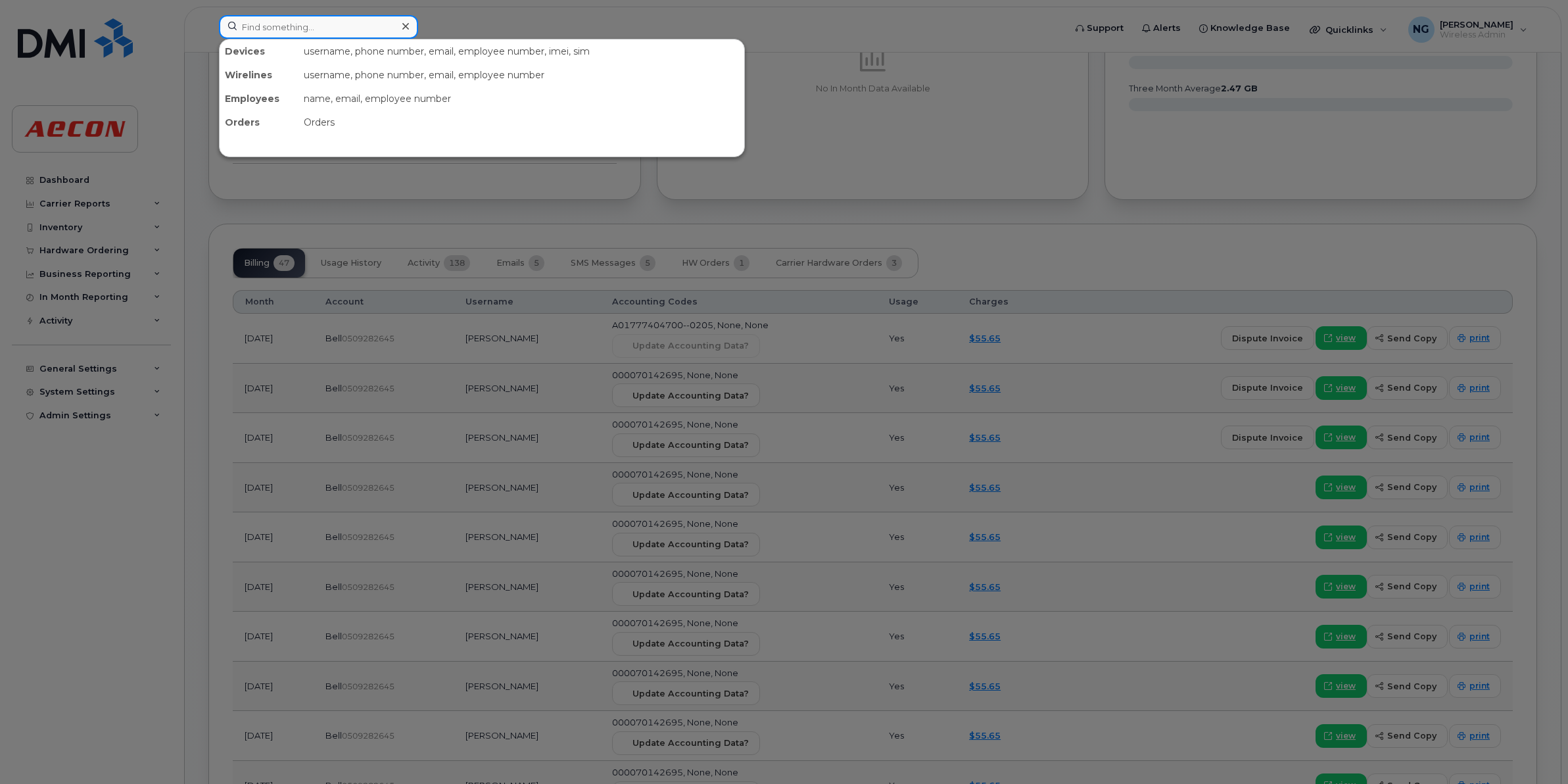
click at [298, 30] on input at bounding box center [318, 27] width 199 height 24
paste input "[PHONE_NUMBER]"
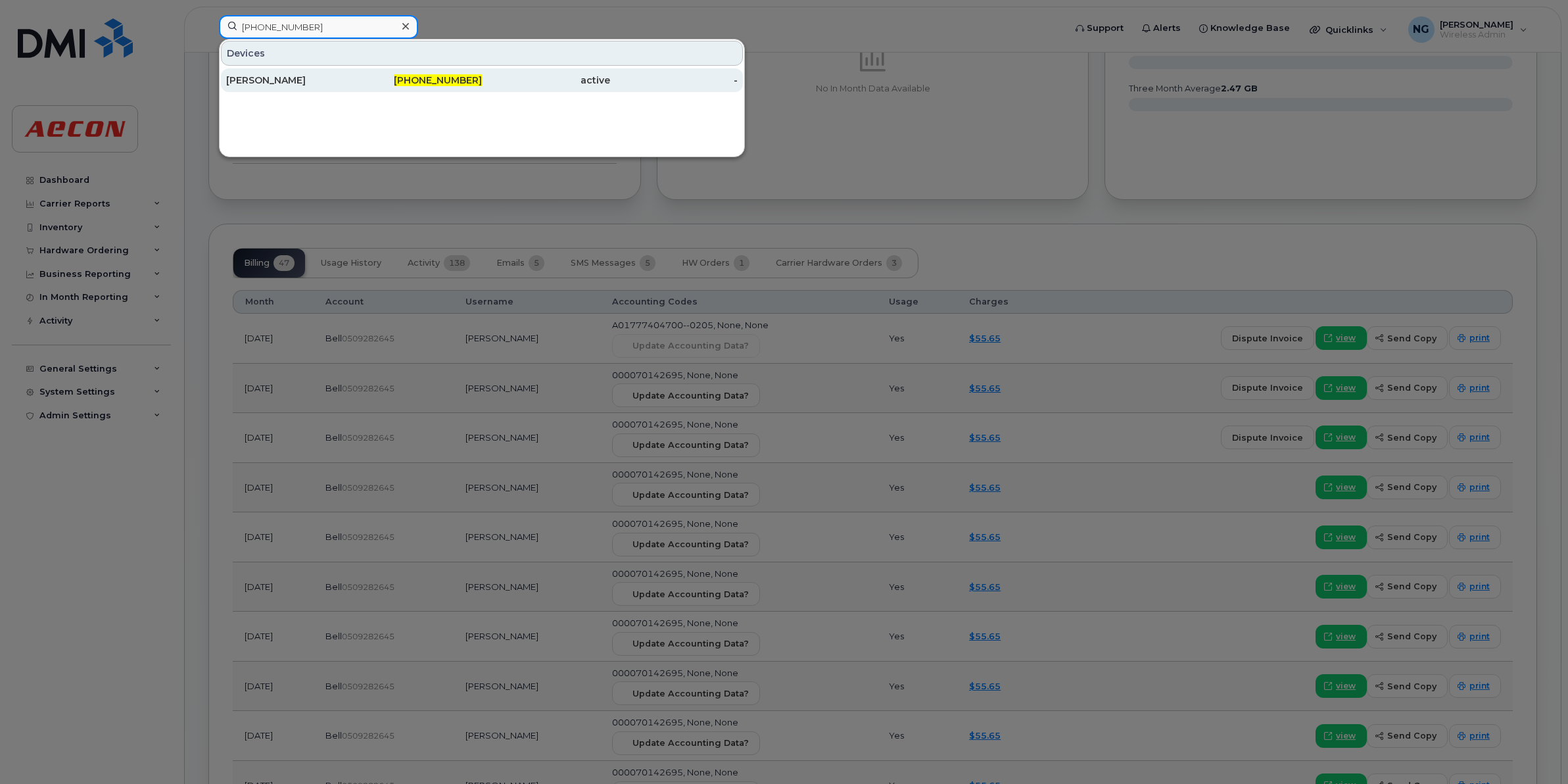
type input "[PHONE_NUMBER]"
click at [468, 82] on span "905-213-3418" at bounding box center [437, 80] width 88 height 12
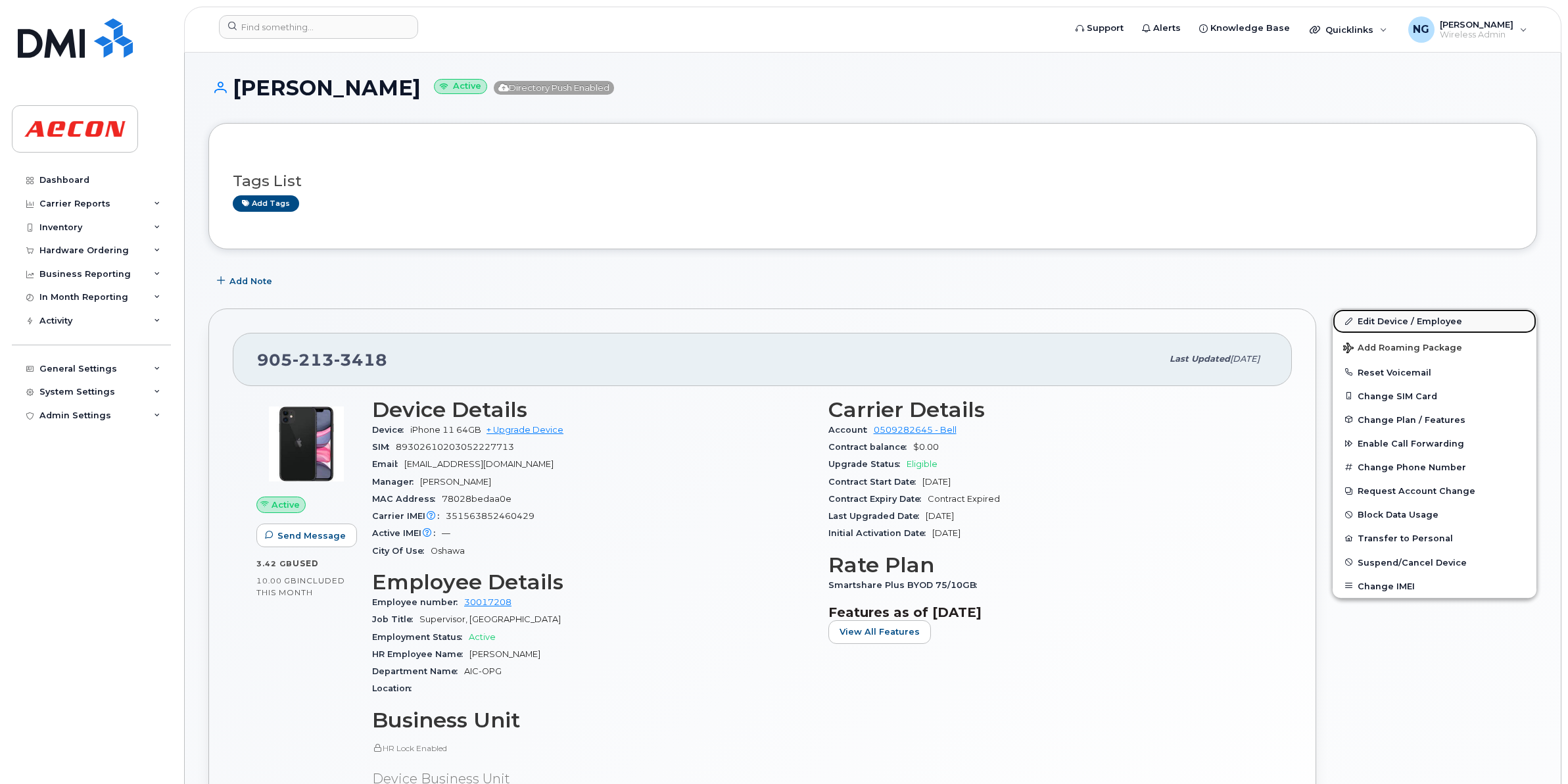
click at [1376, 320] on link "Edit Device / Employee" at bounding box center [1434, 321] width 204 height 24
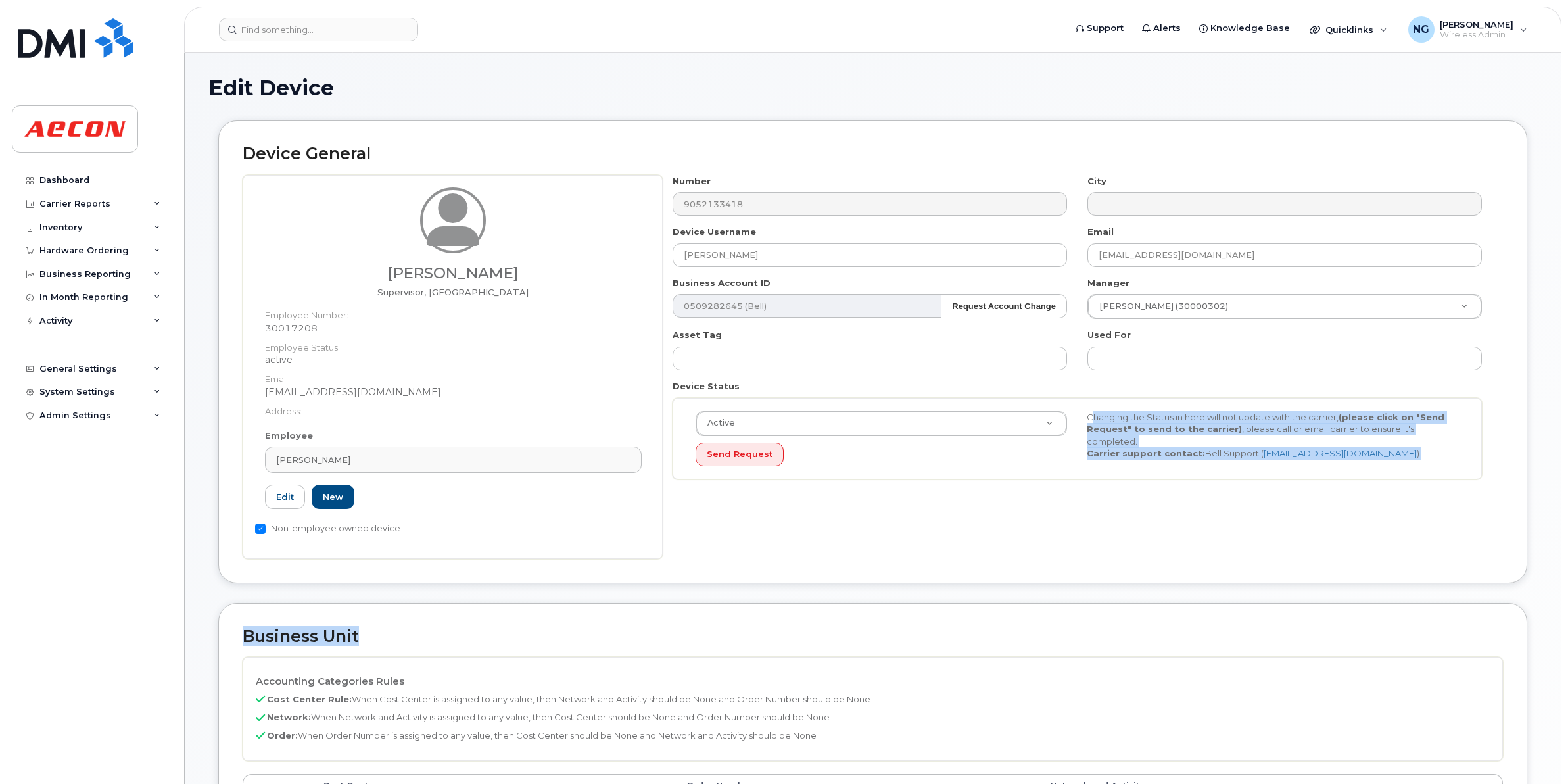
drag, startPoint x: 740, startPoint y: 609, endPoint x: 738, endPoint y: 623, distance: 14.1
click at [738, 120] on form "Device General [PERSON_NAME] Supervisor, Welding Employee Number: 30017208 Empl…" at bounding box center [873, 120] width 1329 height 0
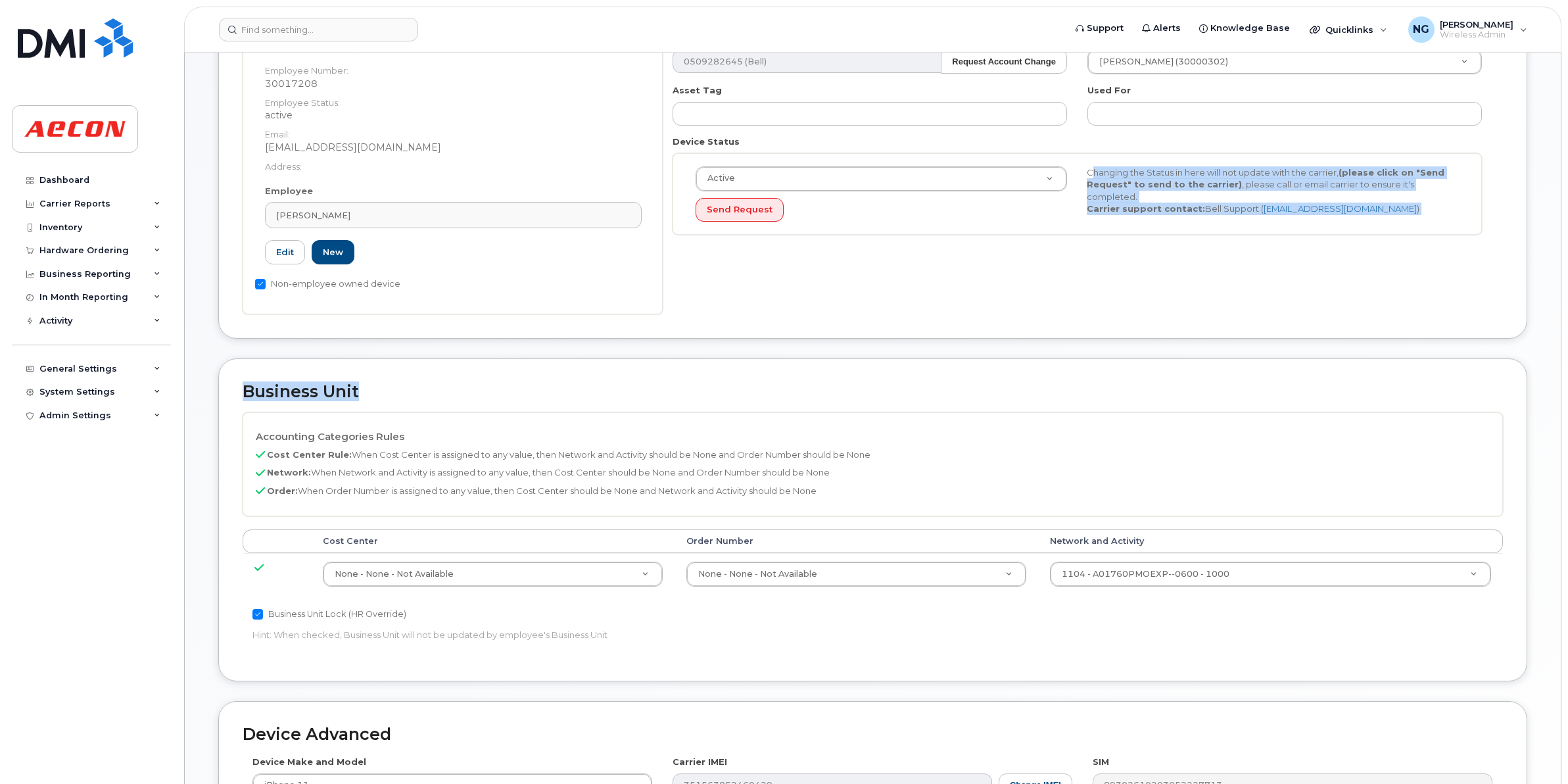
scroll to position [247, 0]
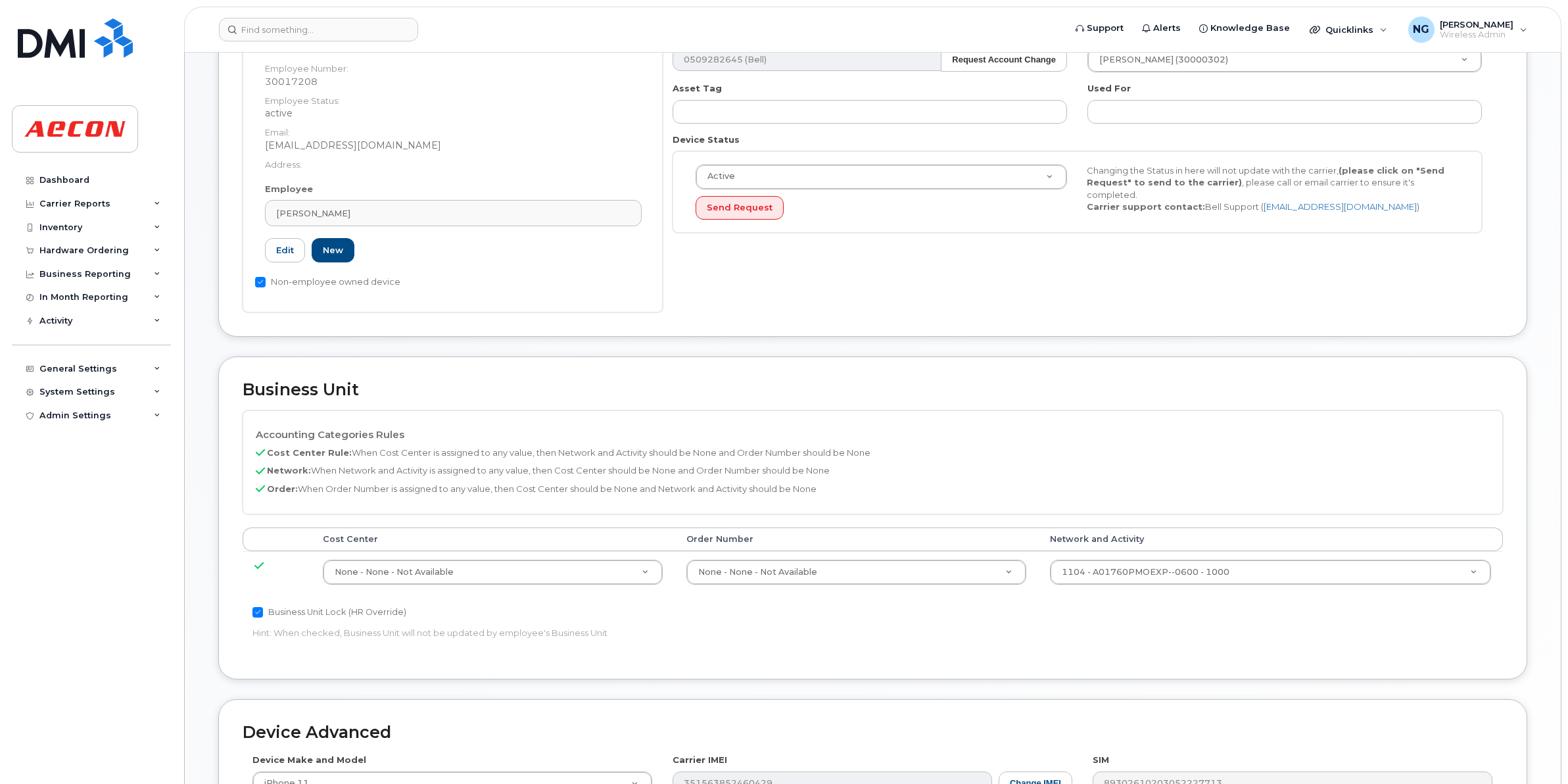
click at [935, 468] on p "Network: When Network and Activity is assigned to any value, then Cost Center s…" at bounding box center [873, 471] width 1234 height 13
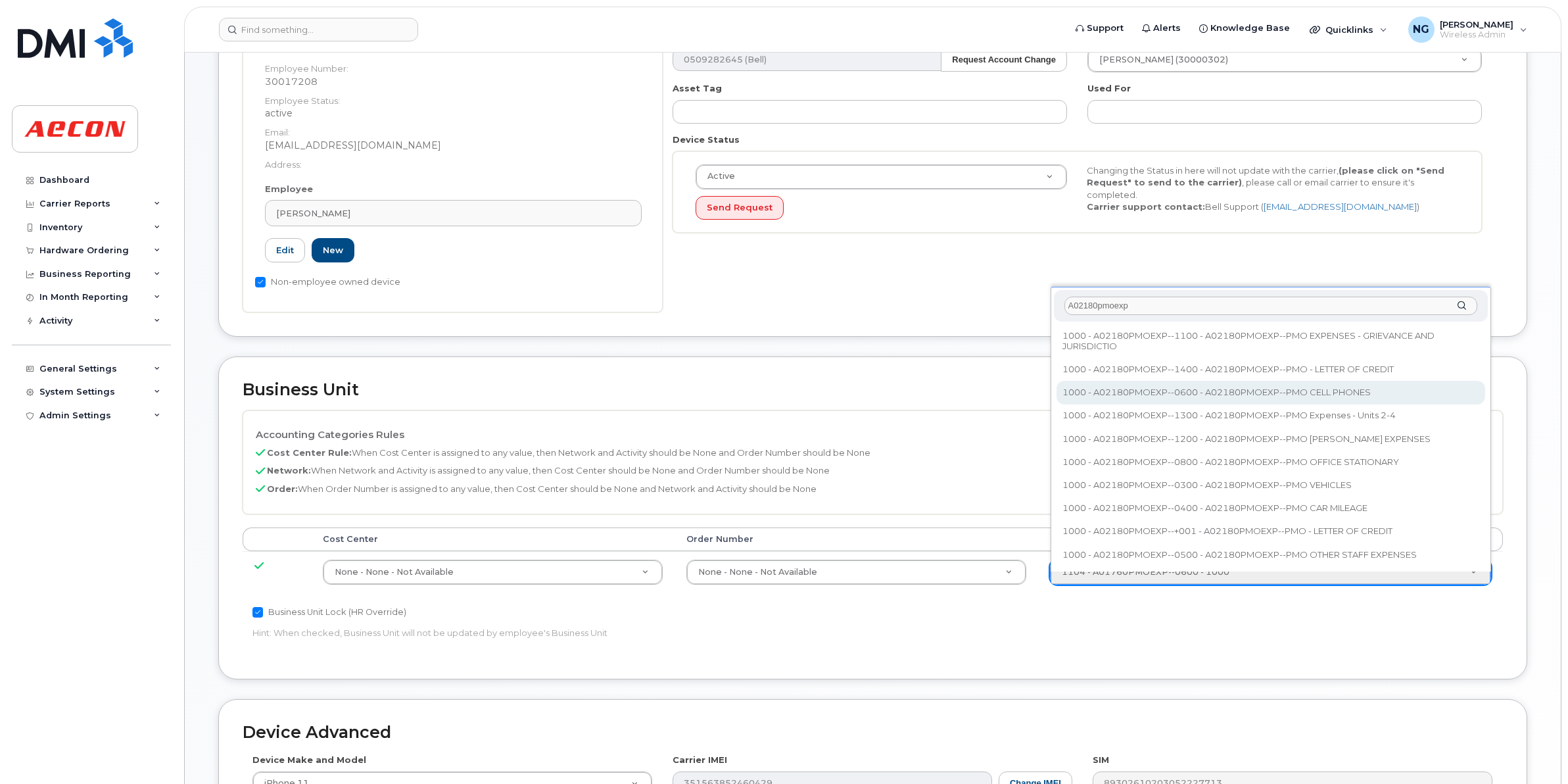
type input "A02180pmoexp"
type input "35511858"
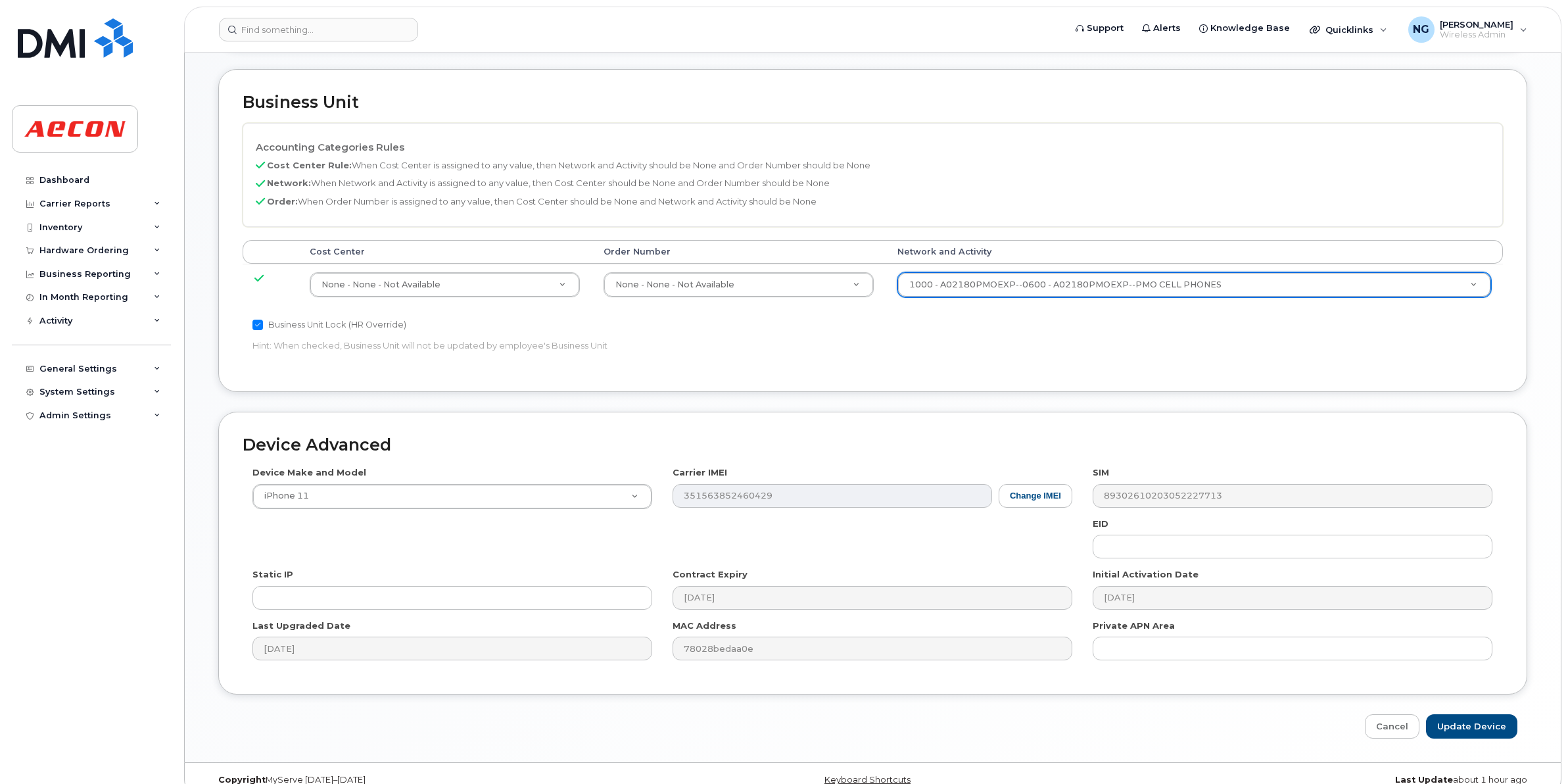
scroll to position [557, 0]
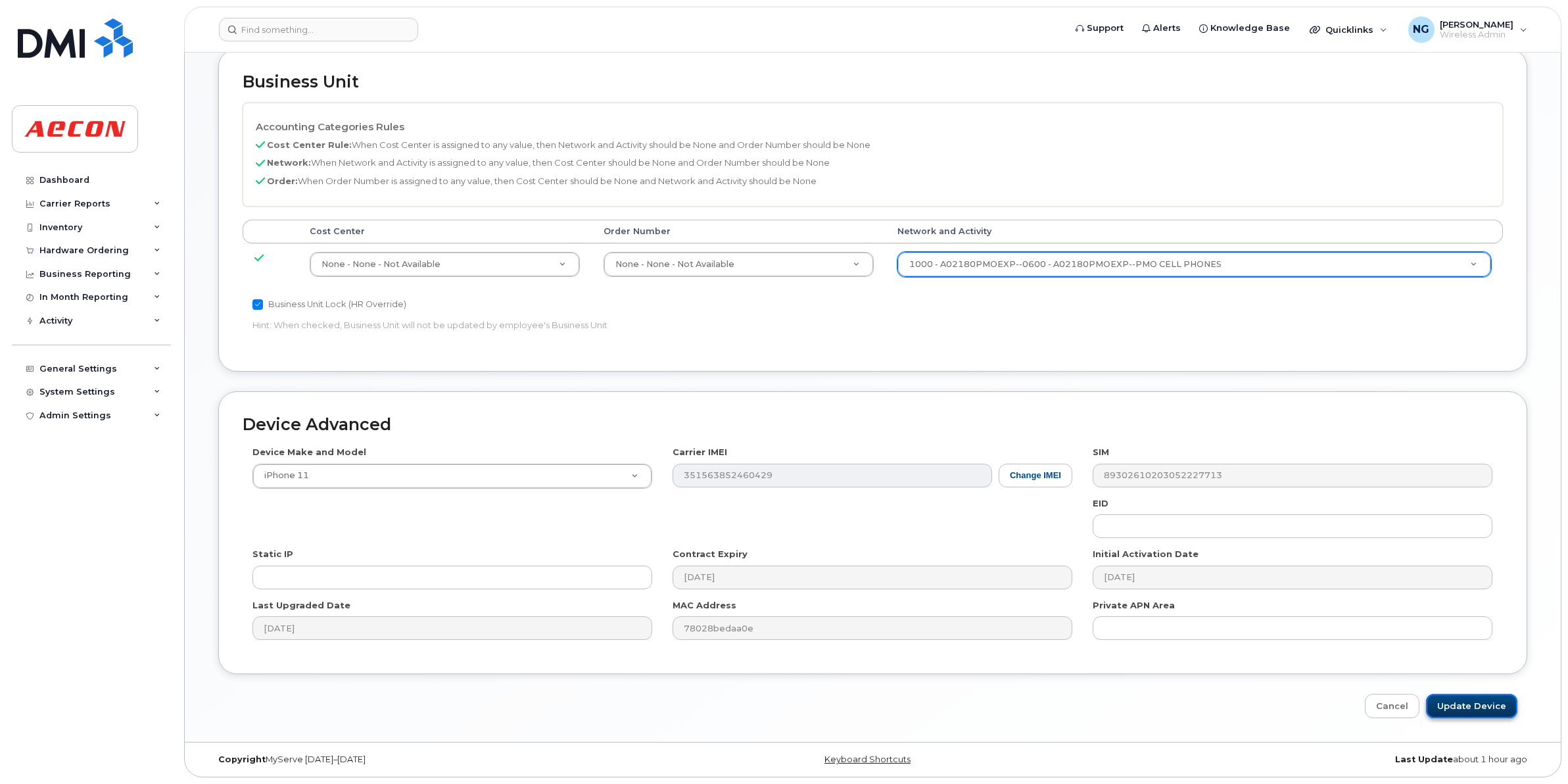
click at [1488, 697] on input "Update Device" at bounding box center [1472, 706] width 92 height 25
type input "Saving..."
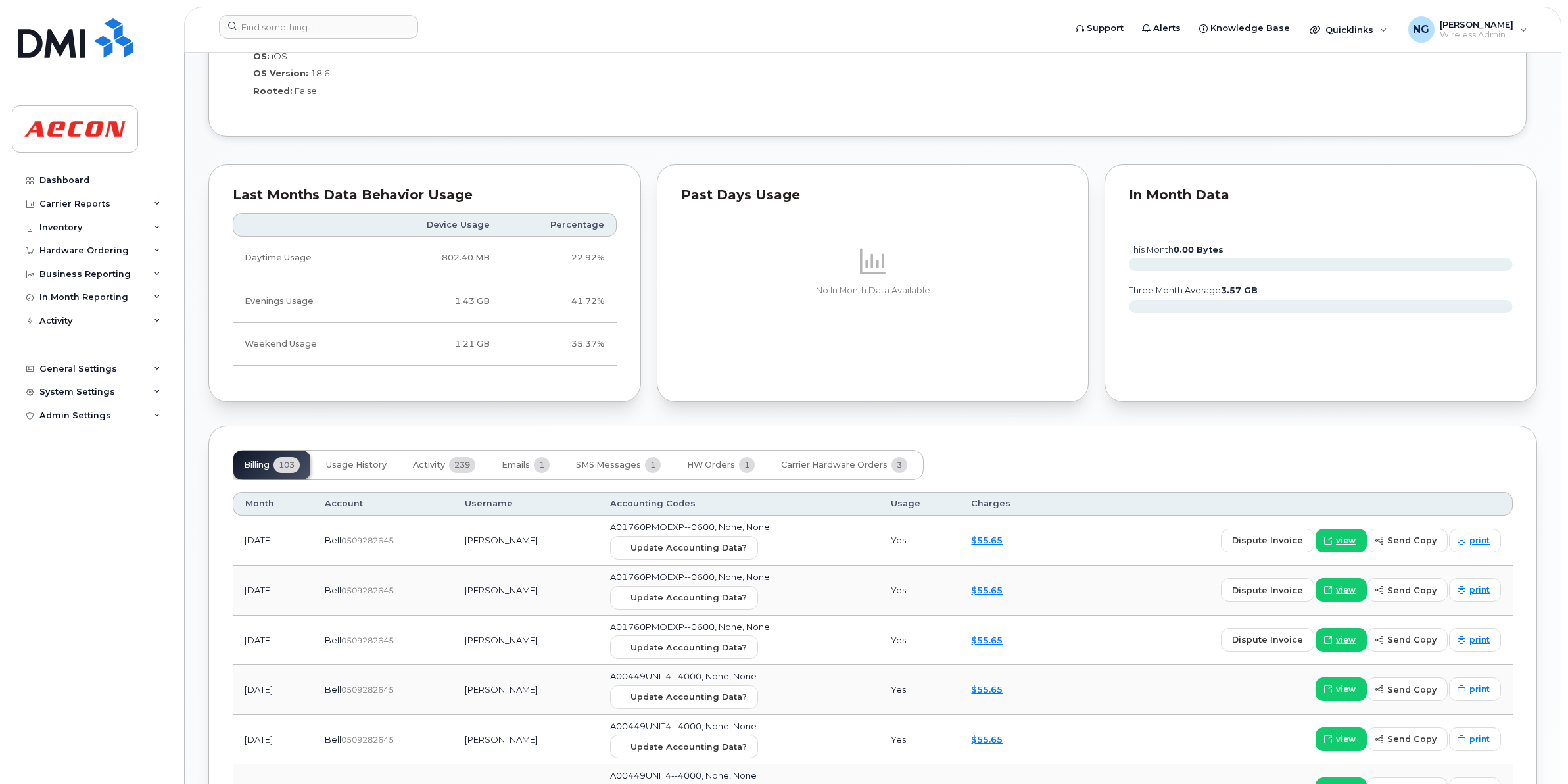
scroll to position [1233, 0]
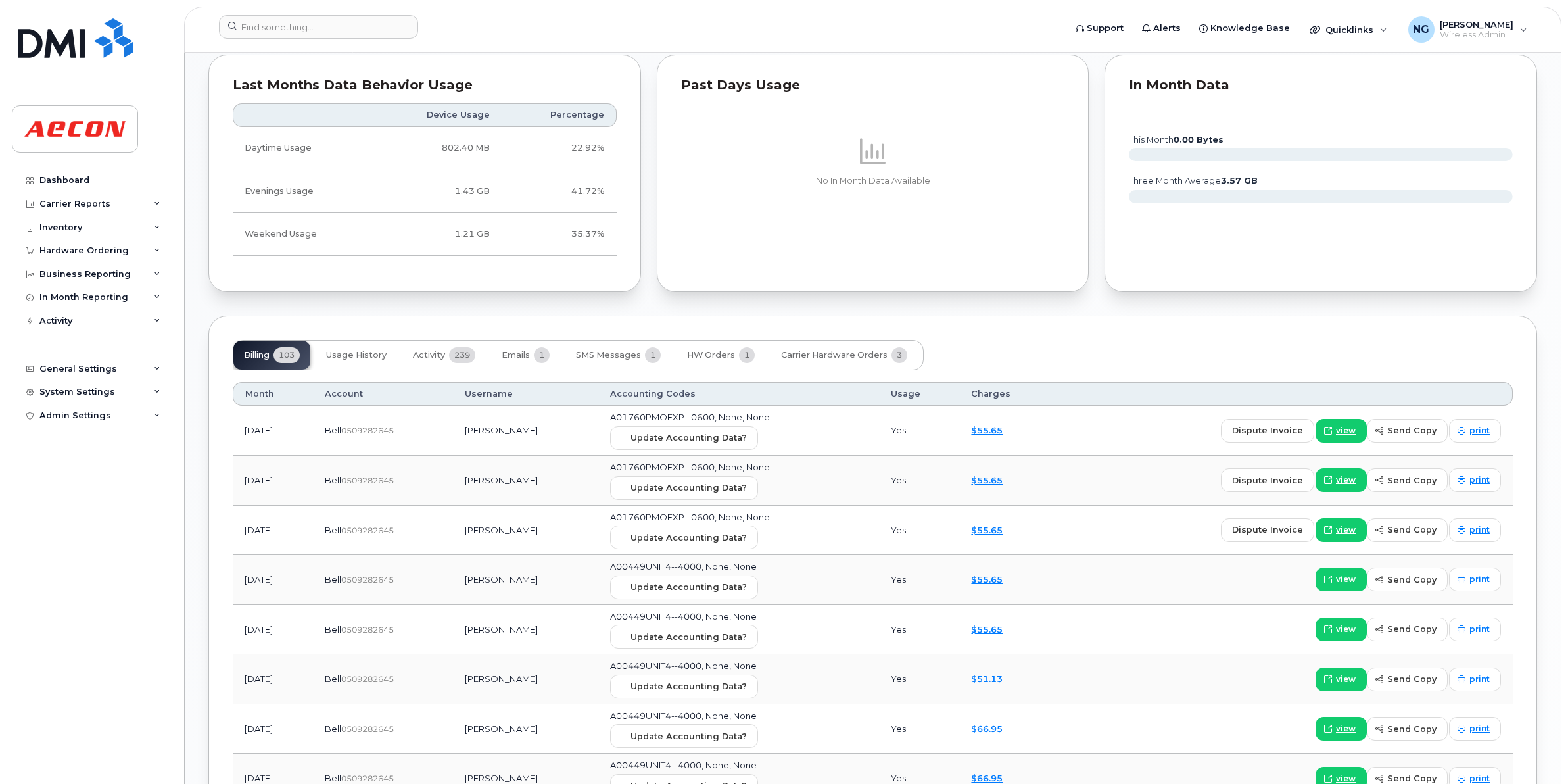
click at [721, 426] on td "A01760PMOEXP--0600, None, None Update Accounting Data?" at bounding box center [739, 430] width 281 height 50
click at [716, 436] on span "Update Accounting Data?" at bounding box center [688, 437] width 116 height 13
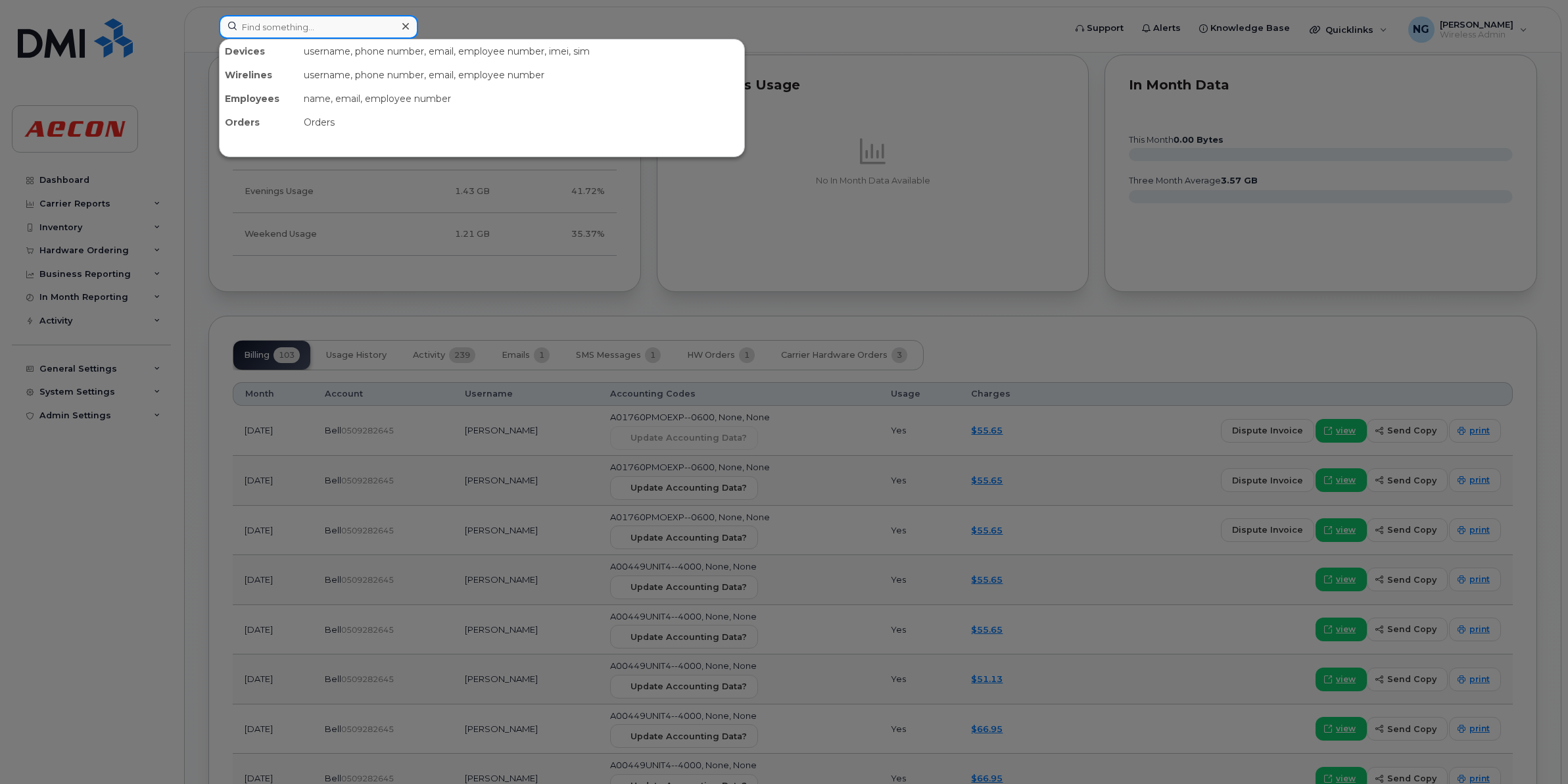
click at [316, 27] on input at bounding box center [318, 27] width 199 height 24
paste input "[PHONE_NUMBER]"
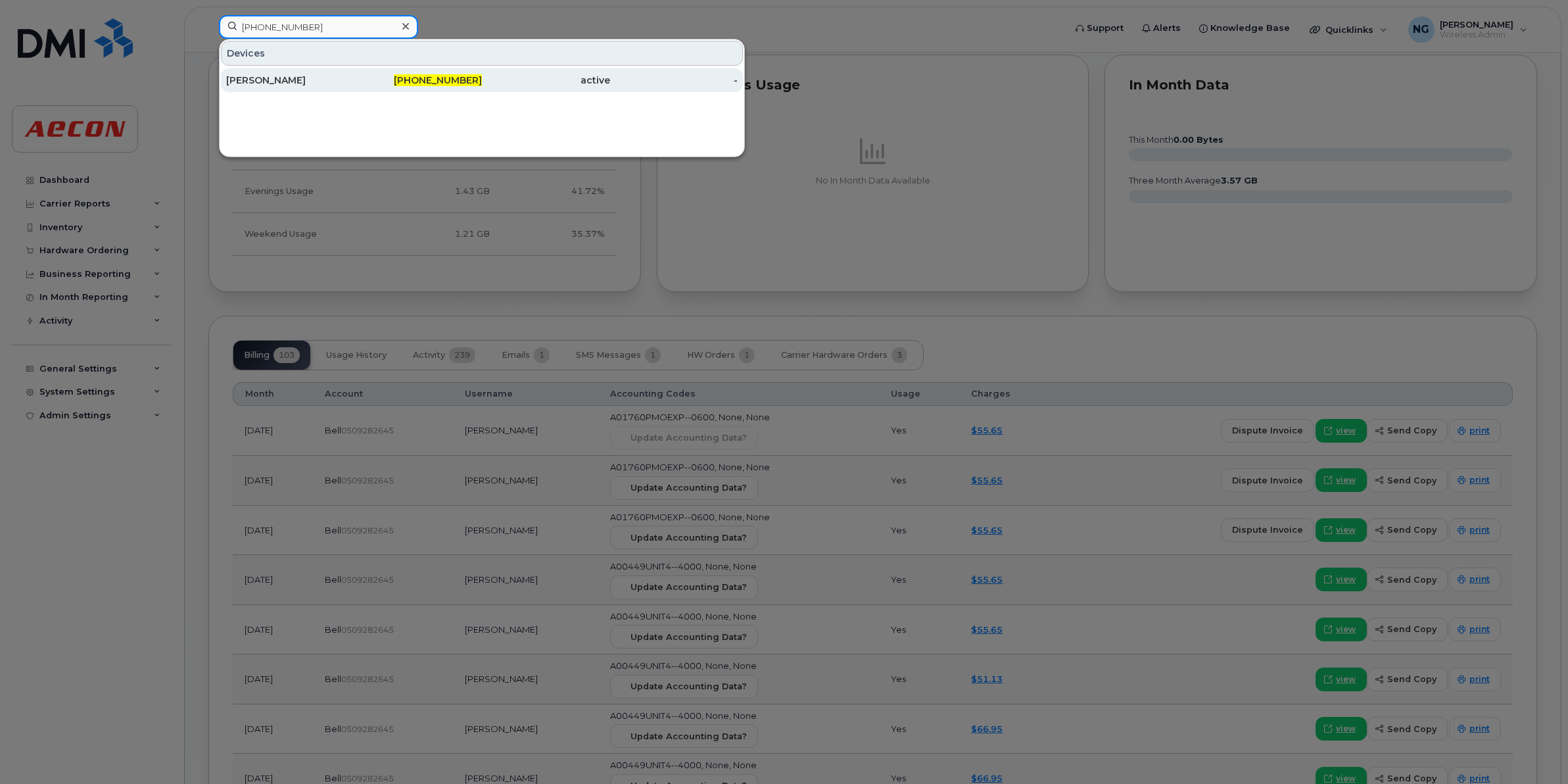
type input "226-581-0952"
click at [472, 77] on span "226-581-0952" at bounding box center [437, 80] width 88 height 12
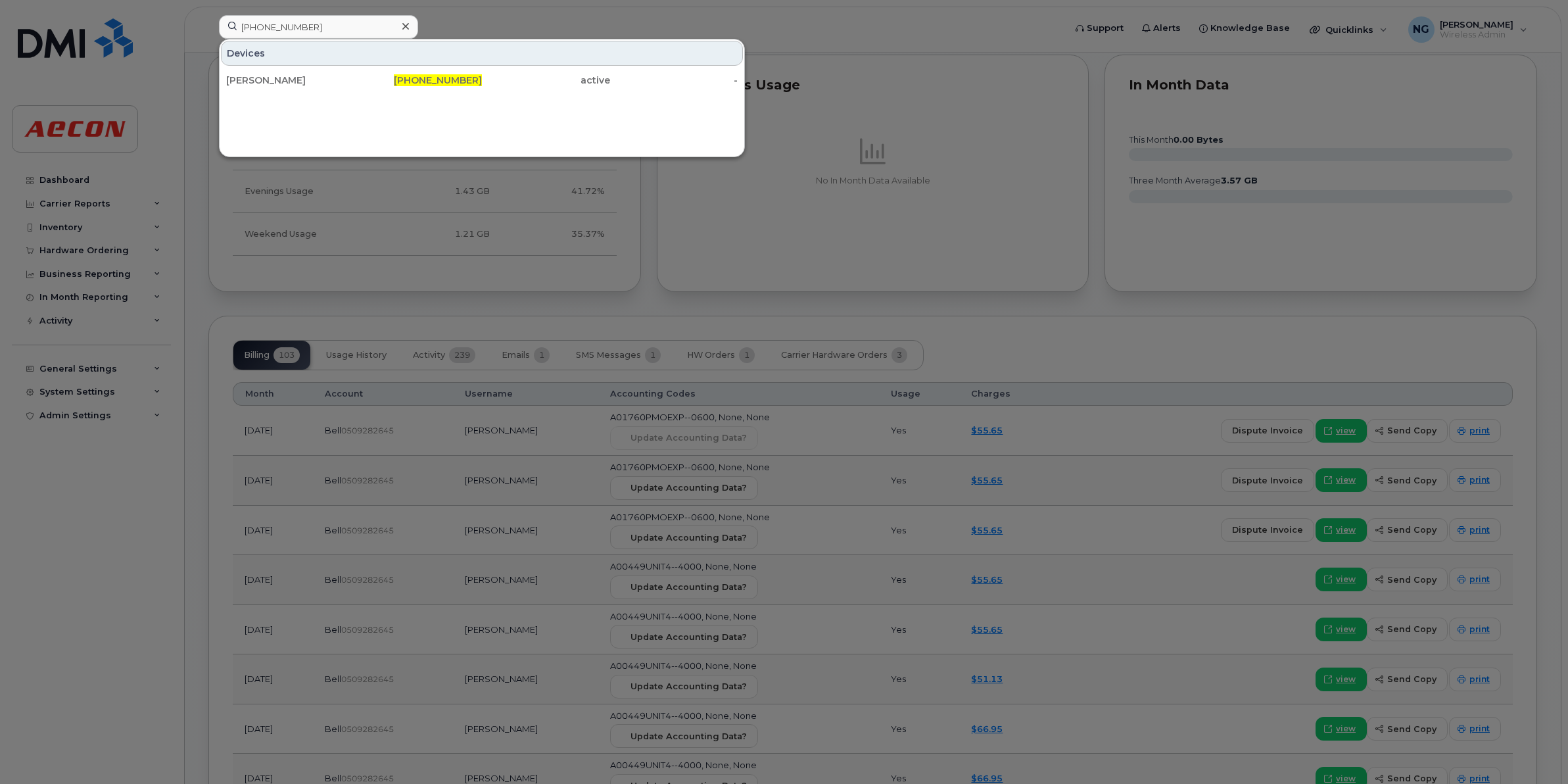
drag, startPoint x: 472, startPoint y: 77, endPoint x: 556, endPoint y: 101, distance: 87.4
click at [472, 77] on span "226-581-0952" at bounding box center [437, 80] width 88 height 12
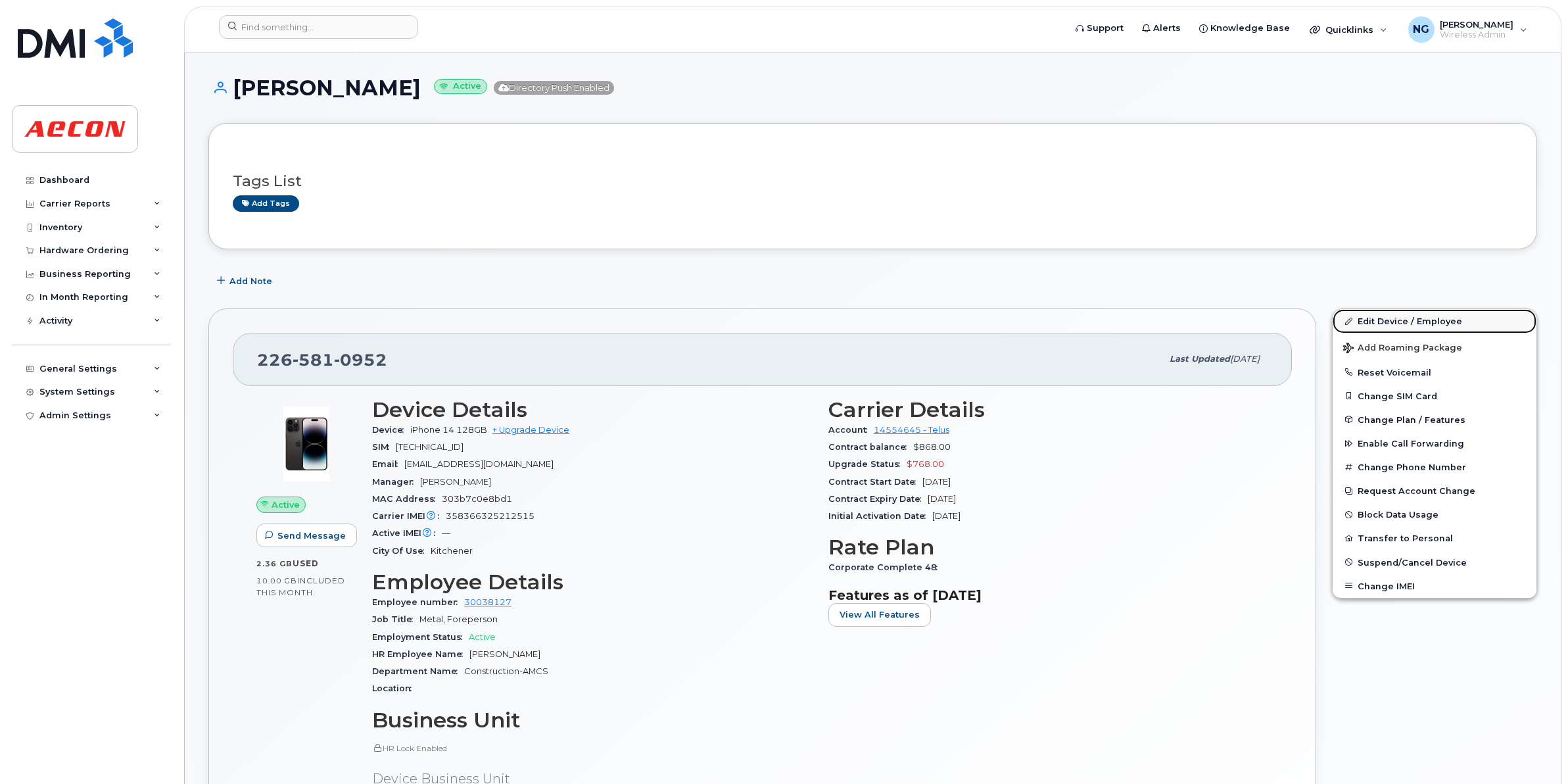
click at [1417, 319] on link "Edit Device / Employee" at bounding box center [1434, 321] width 204 height 24
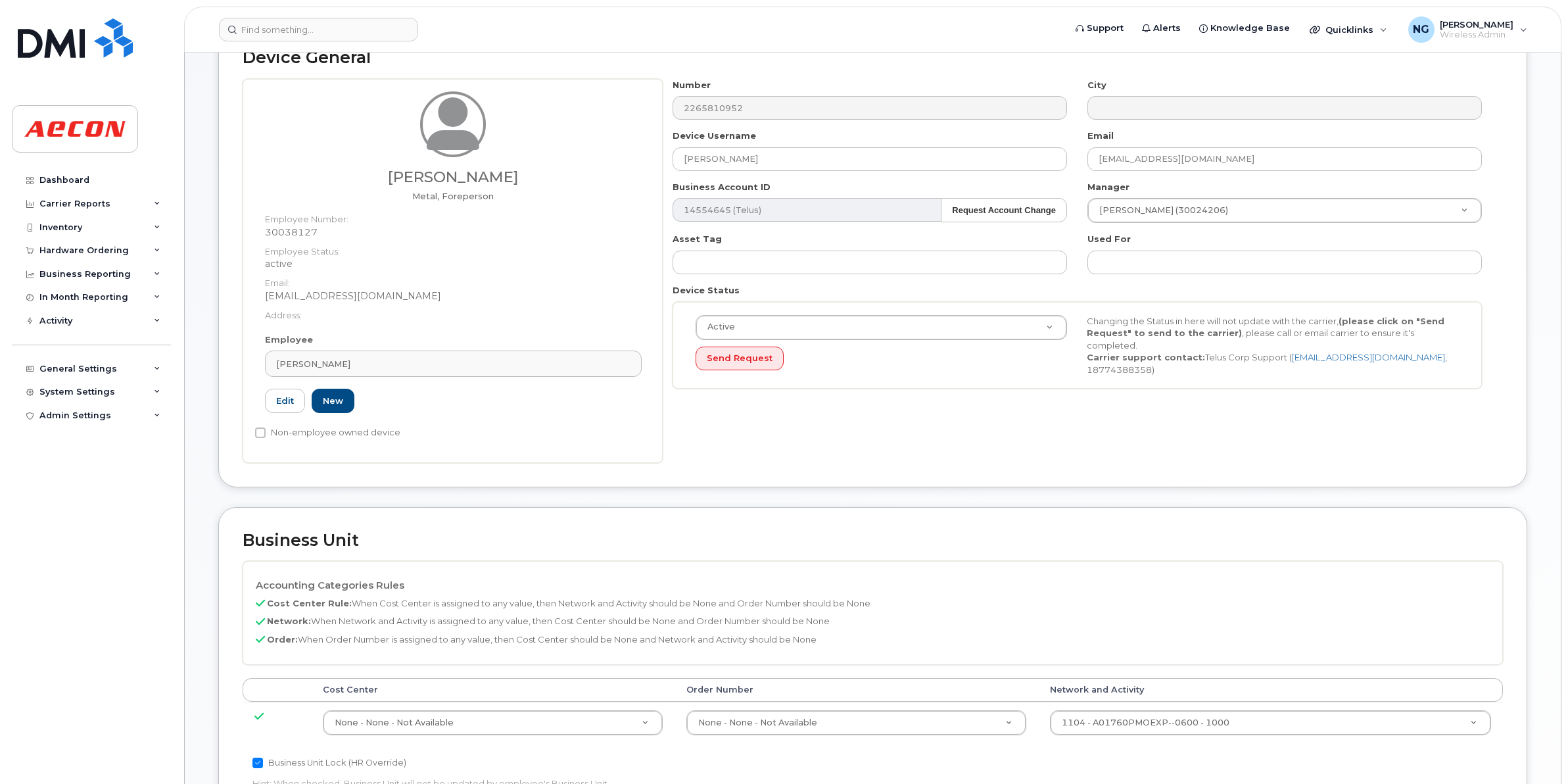
scroll to position [329, 0]
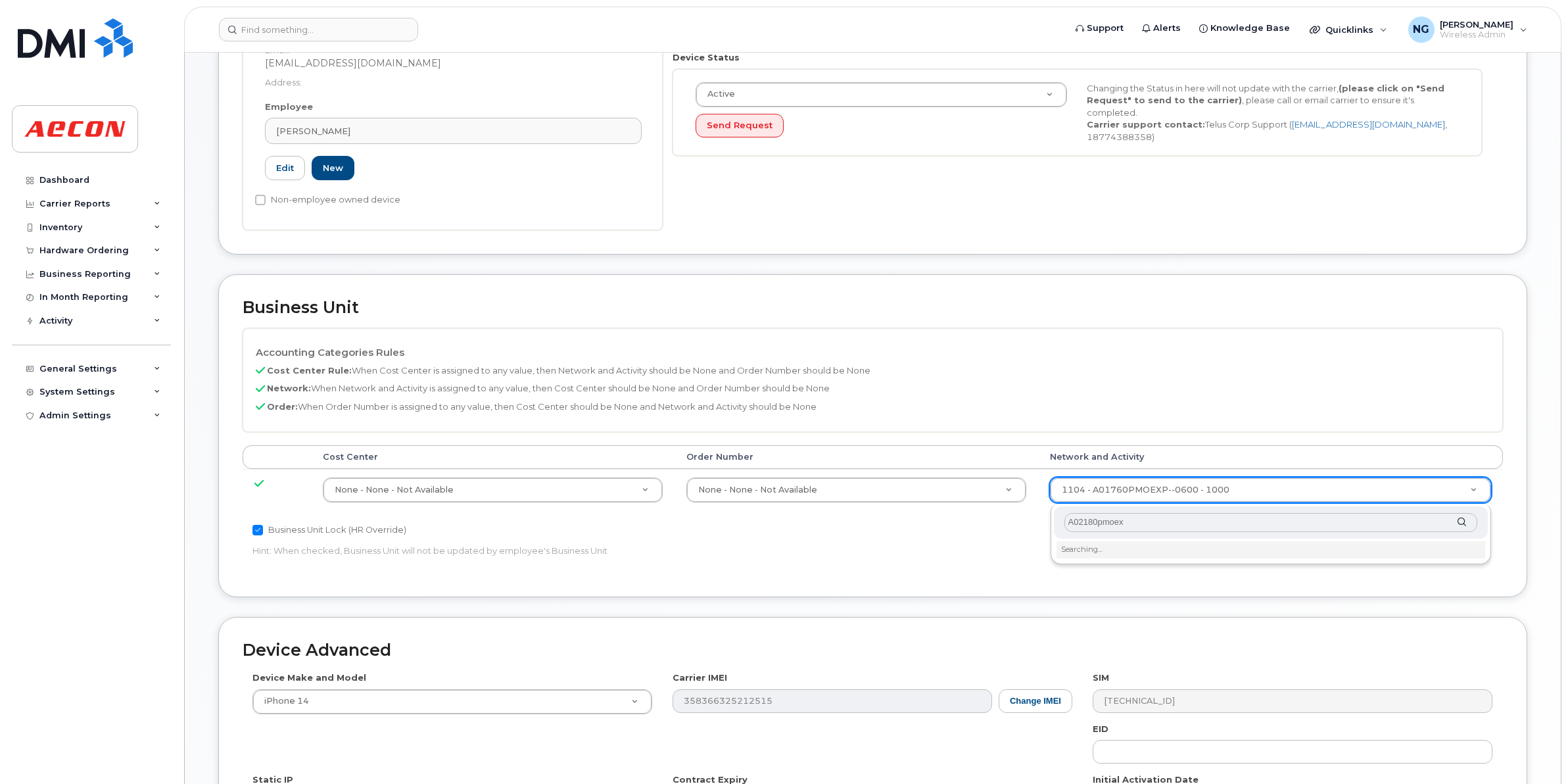
type input "A02180pmoexp"
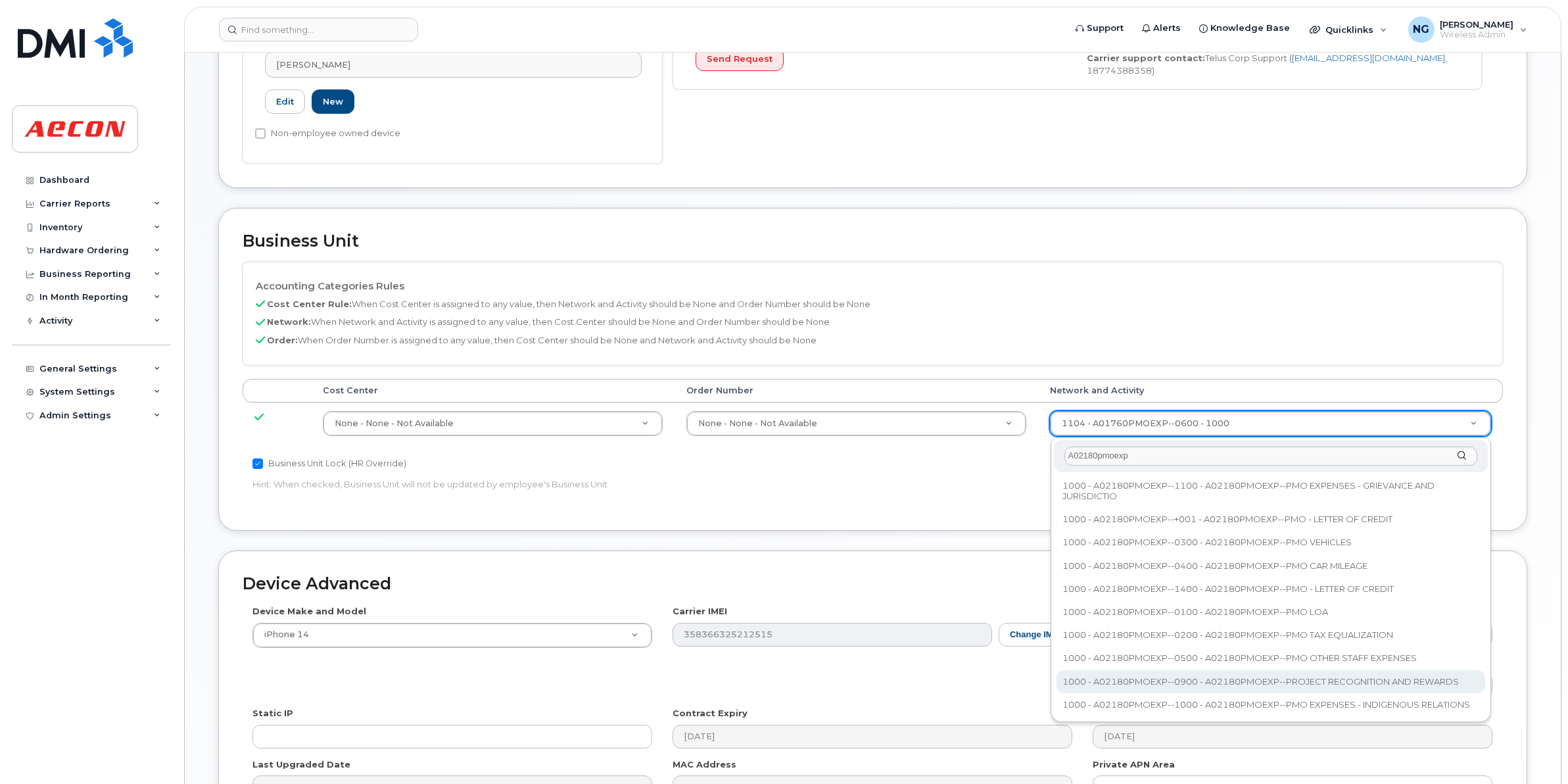
scroll to position [493, 0]
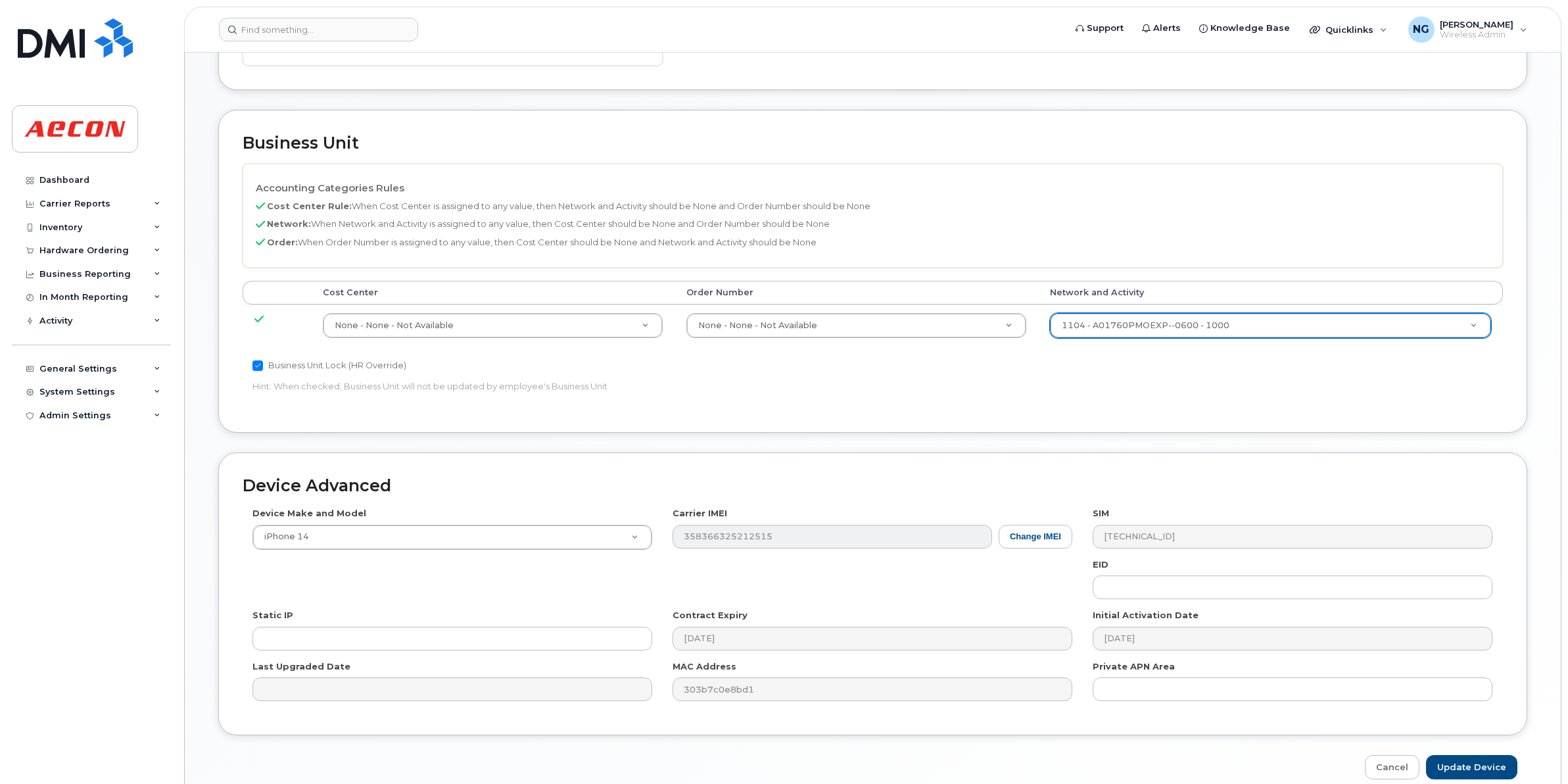
drag, startPoint x: 1199, startPoint y: 326, endPoint x: 1279, endPoint y: 357, distance: 85.8
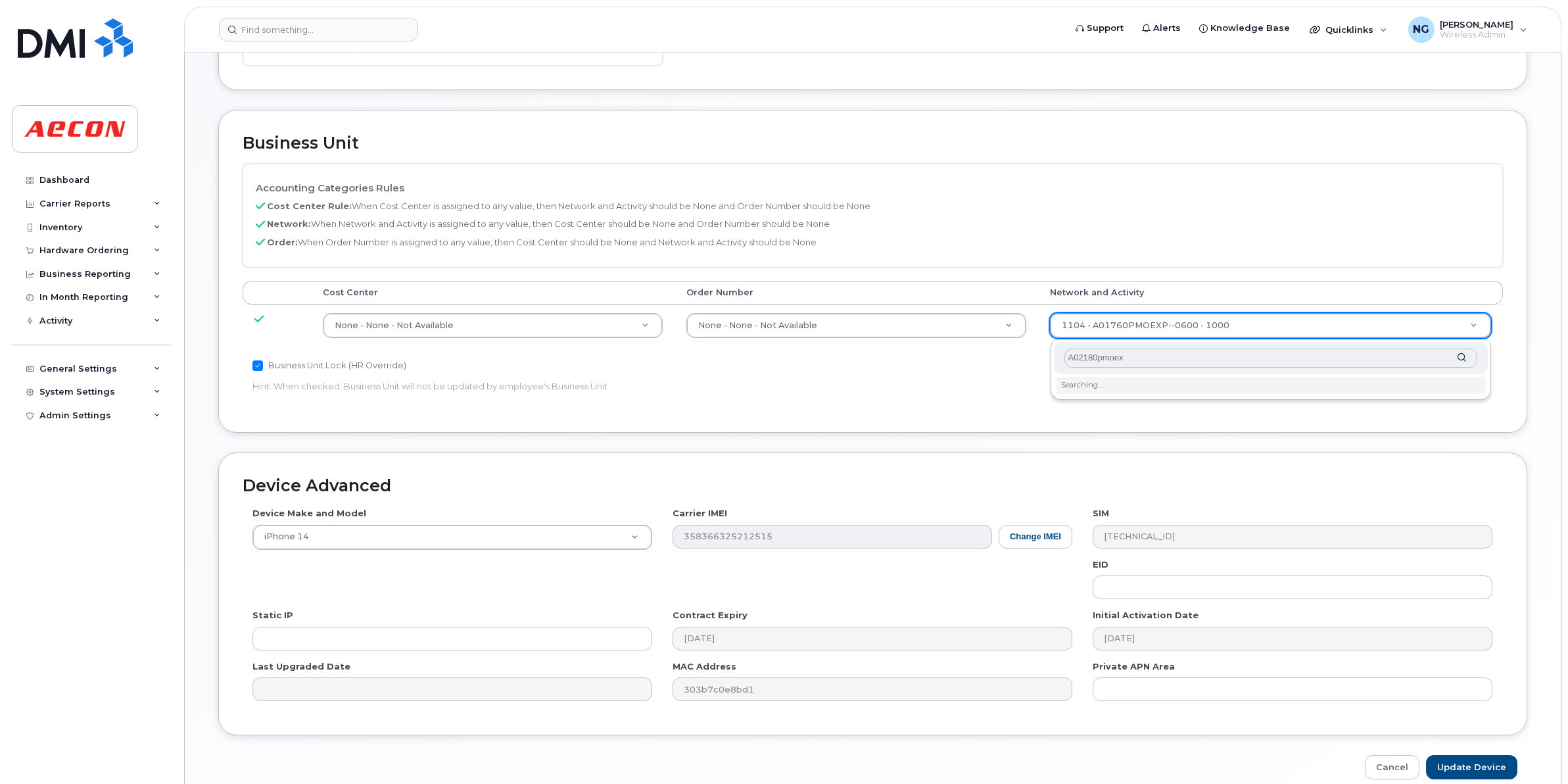
type input "A02180pmoexp"
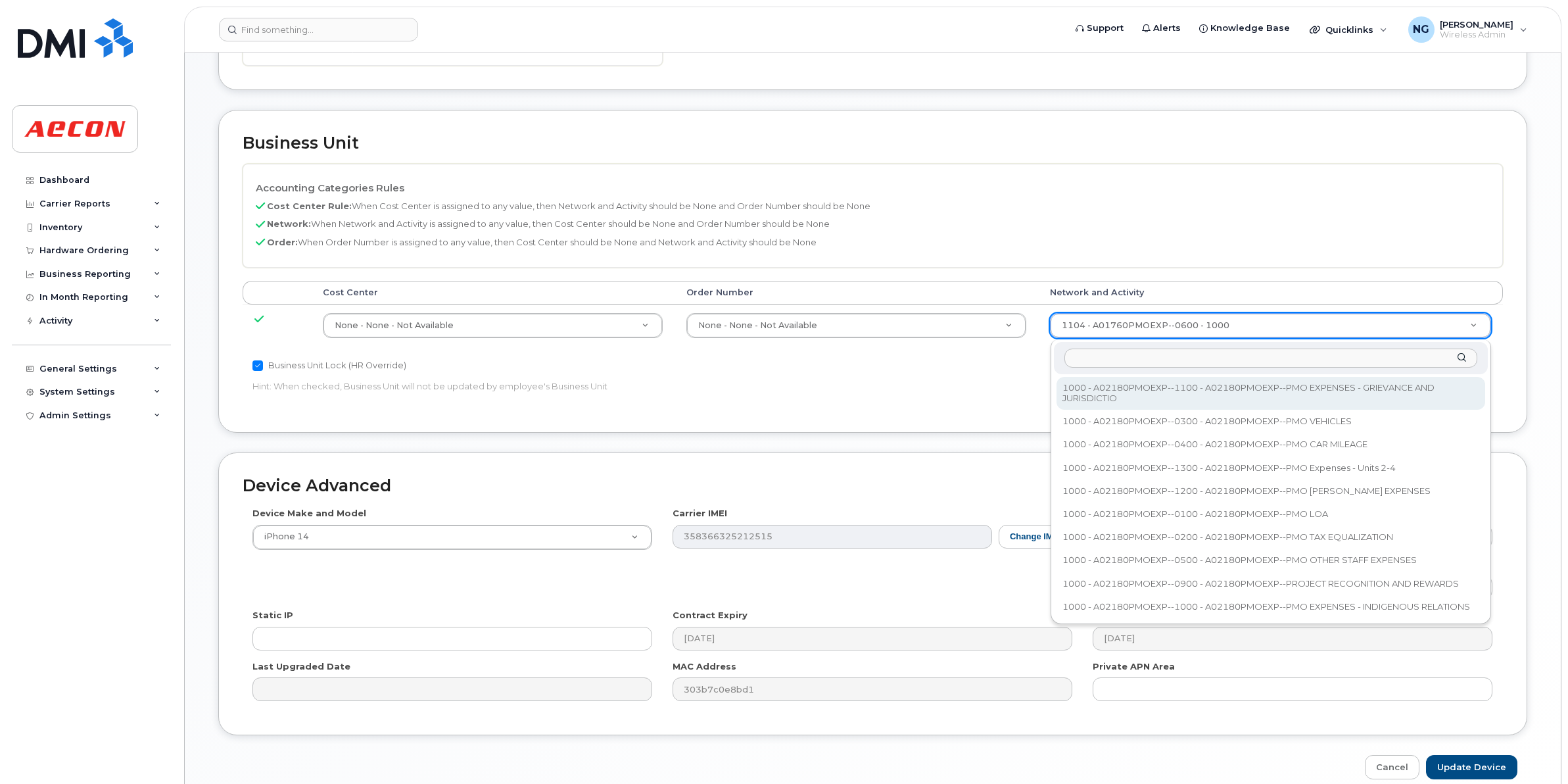
drag, startPoint x: 1247, startPoint y: 324, endPoint x: 1247, endPoint y: 316, distance: 8.0
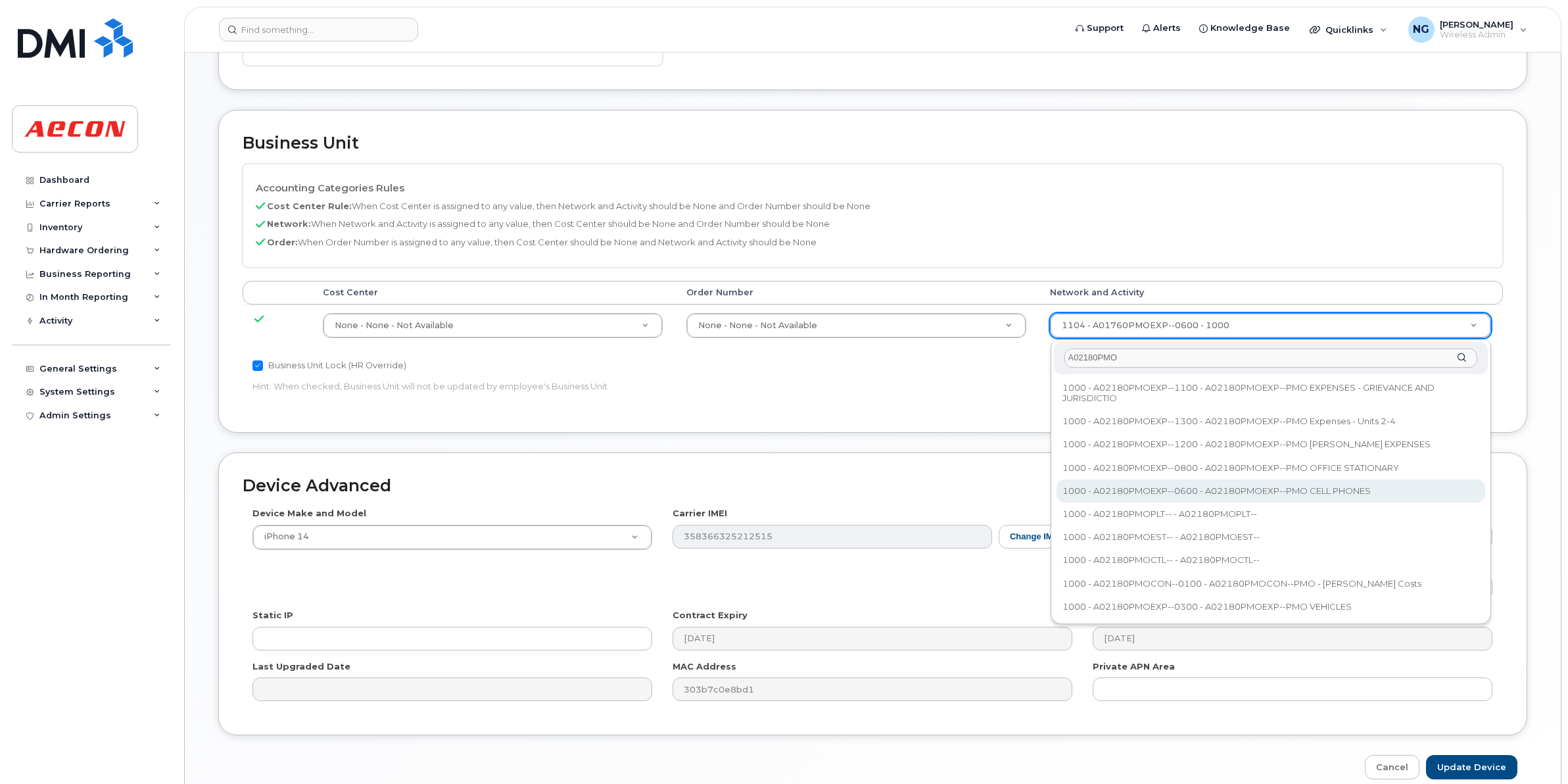
type input "A02180PMO"
type input "35511858"
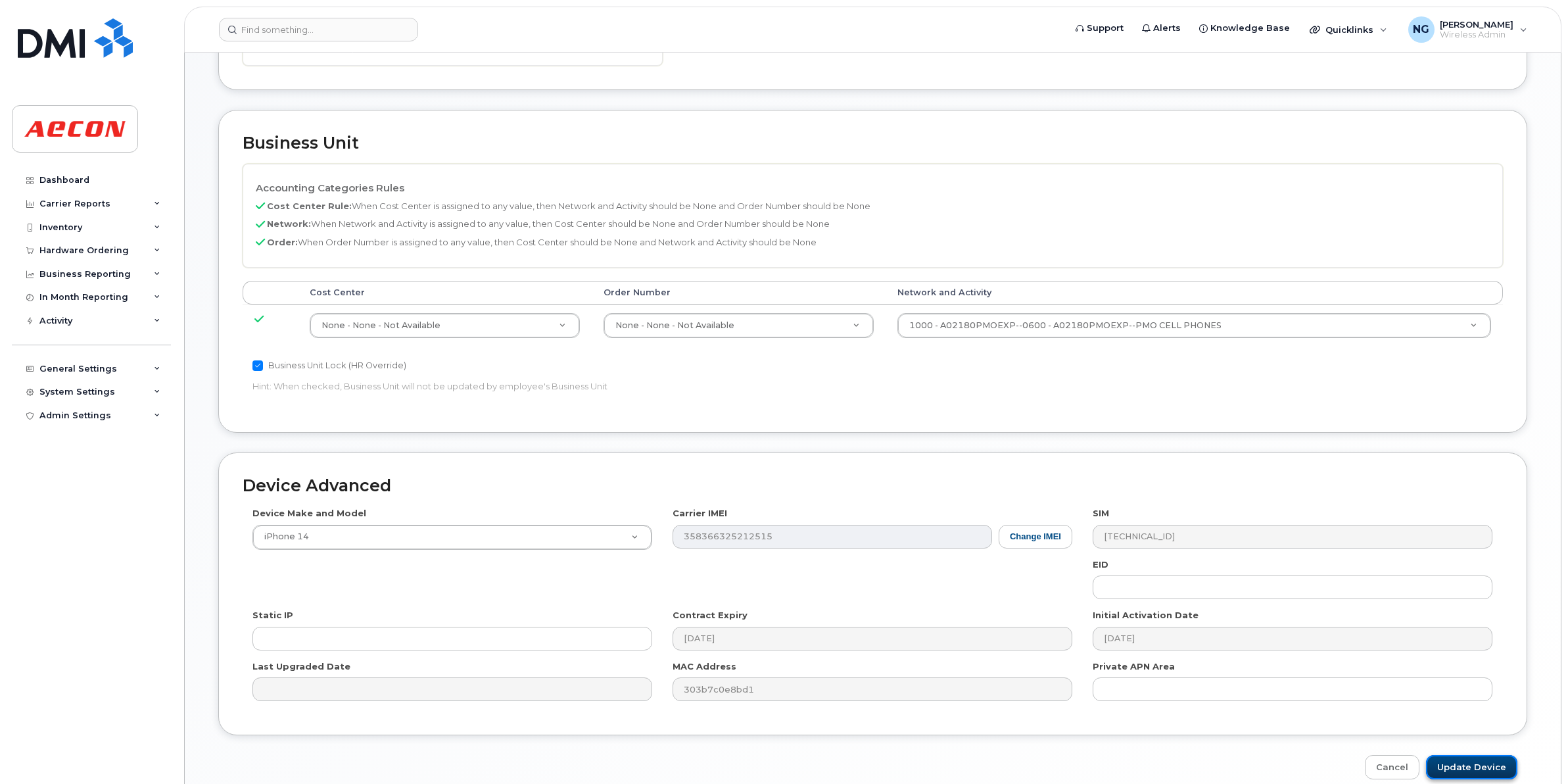
click at [1491, 773] on input "Update Device" at bounding box center [1472, 767] width 92 height 25
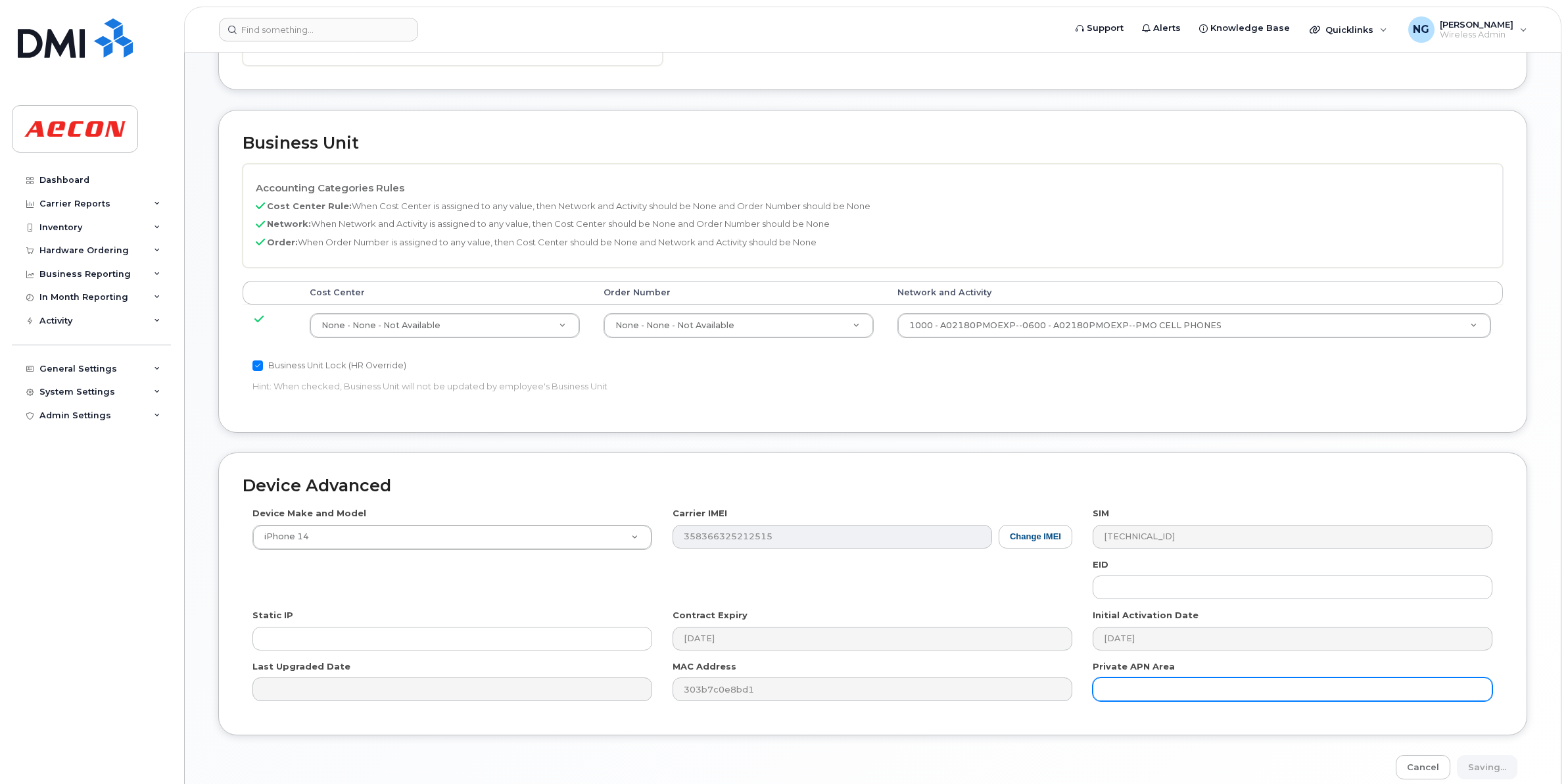
type input "Saving..."
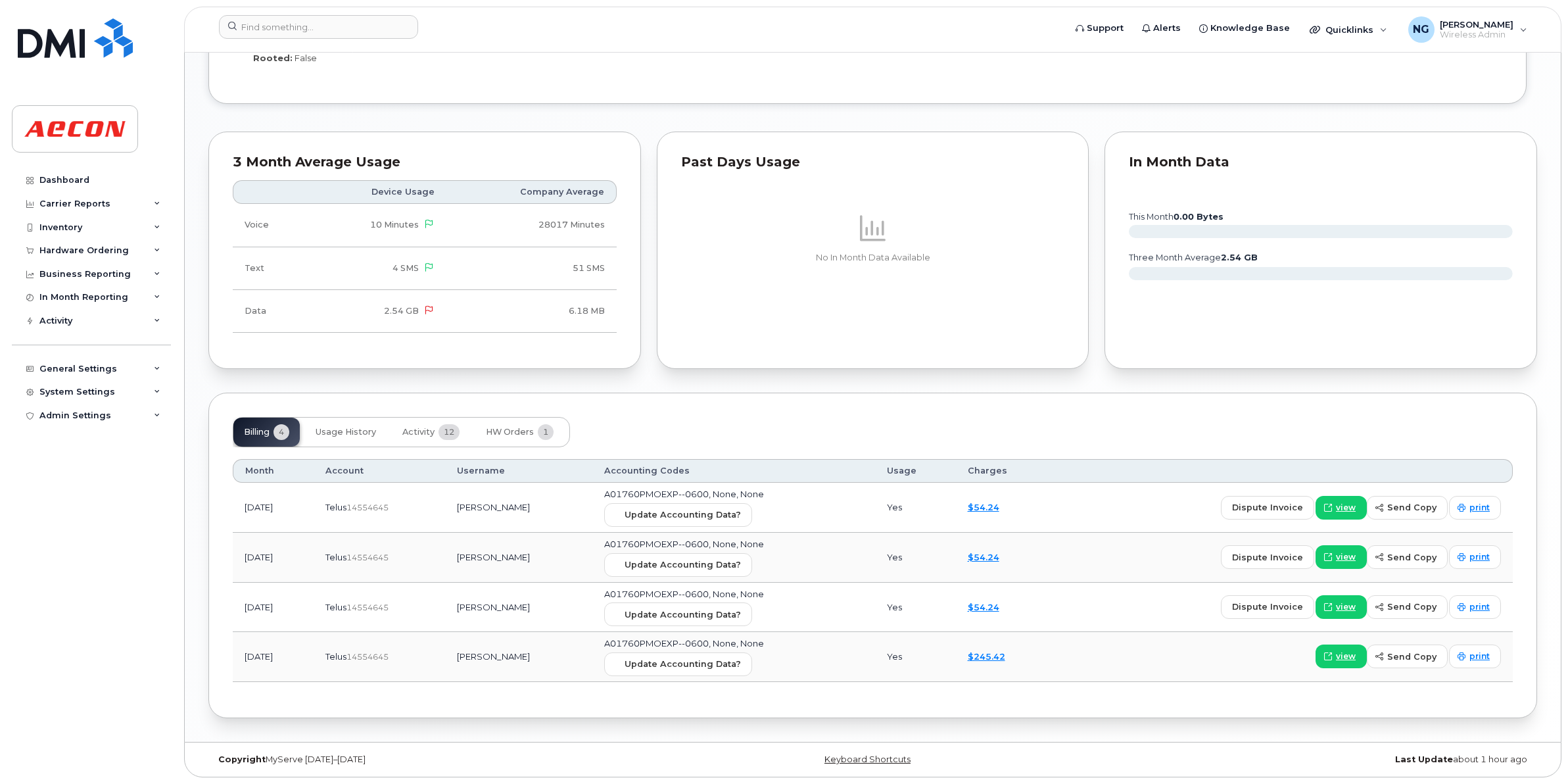
scroll to position [1161, 0]
click at [681, 523] on button "Update Accounting Data?" at bounding box center [678, 515] width 148 height 24
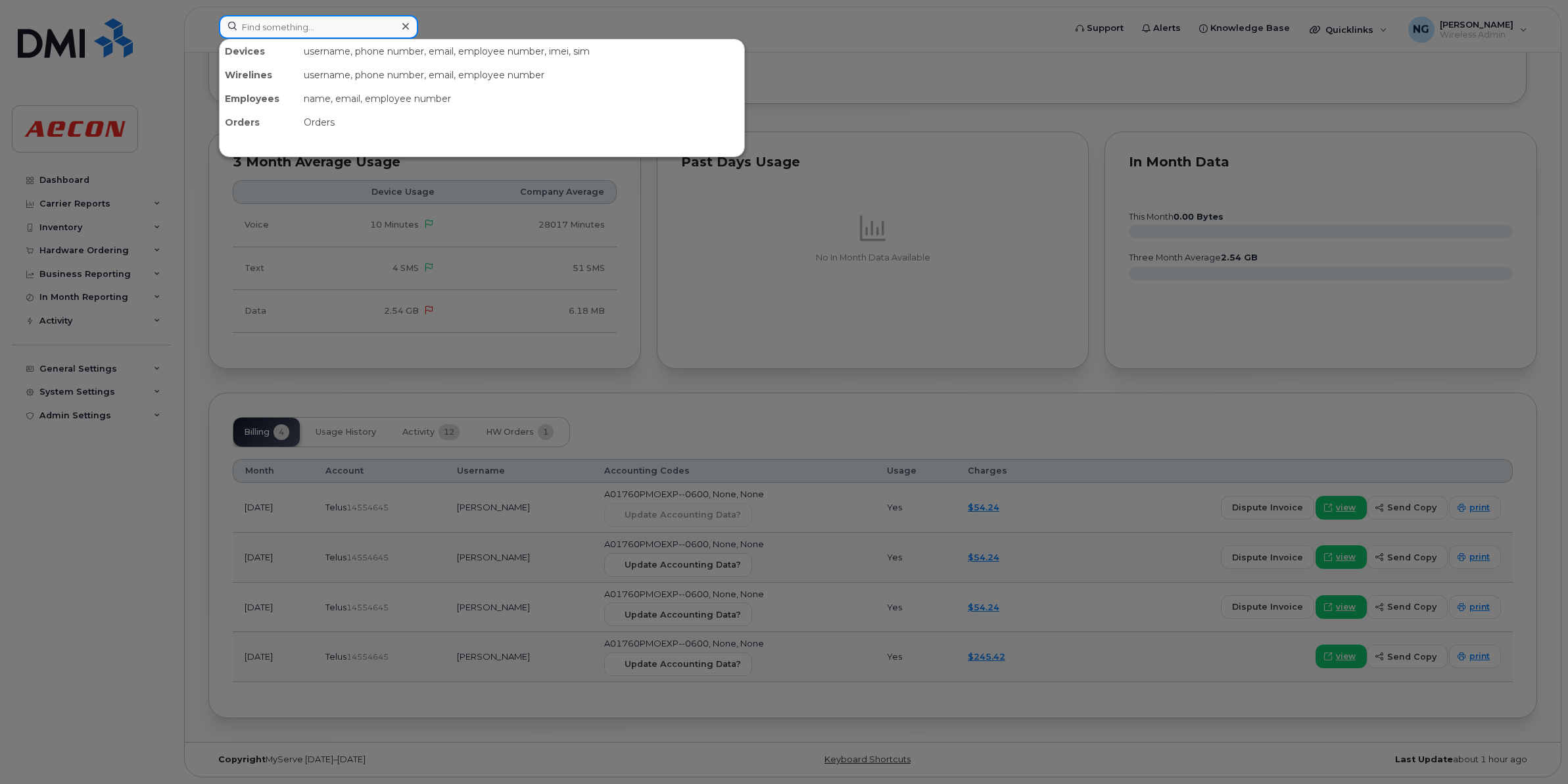
click at [290, 15] on input at bounding box center [318, 27] width 199 height 24
paste input "[PHONE_NUMBER]"
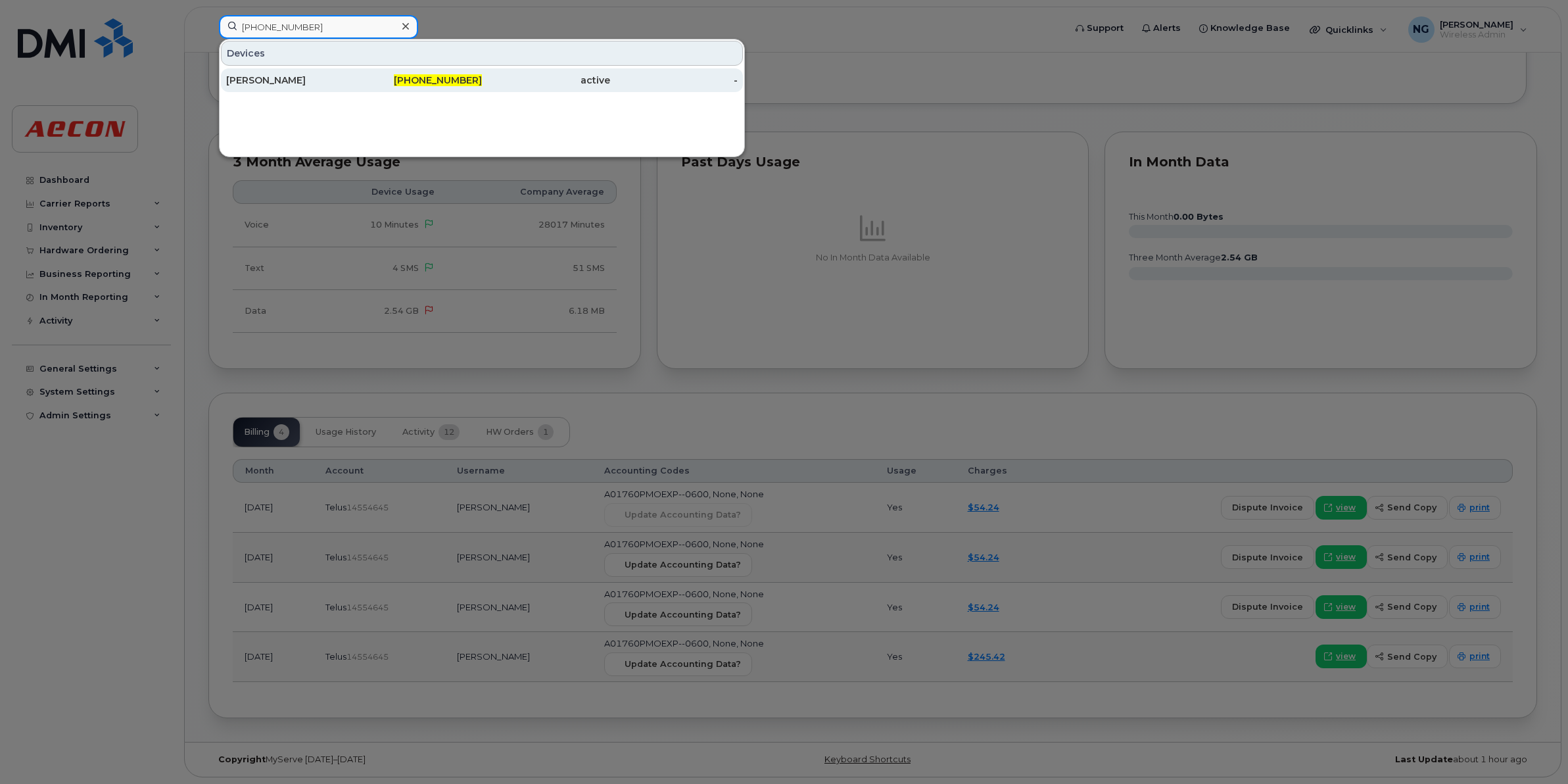
type input "[PHONE_NUMBER]"
click at [430, 79] on span "[PHONE_NUMBER]" at bounding box center [437, 80] width 88 height 12
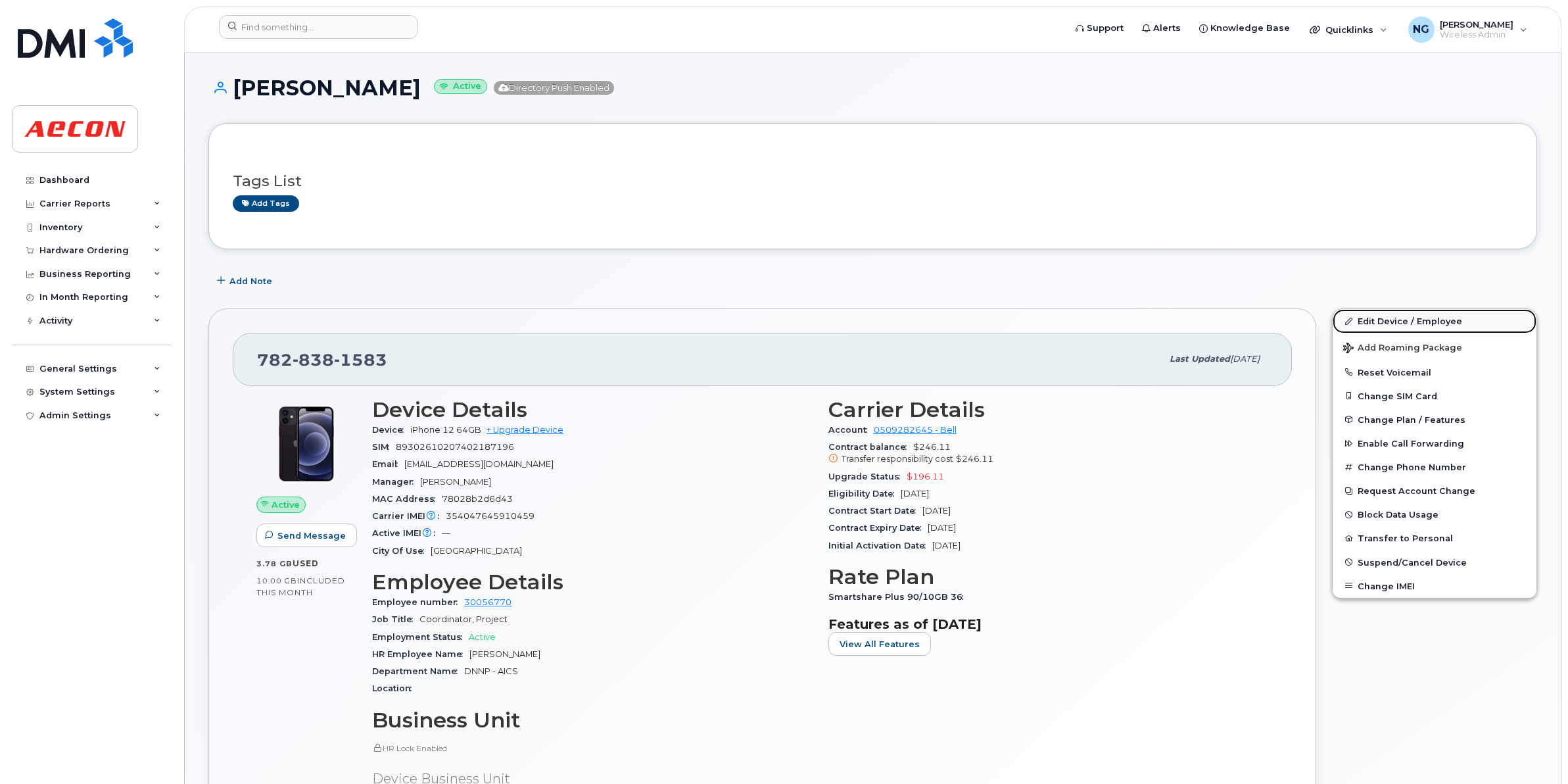
click at [1400, 313] on link "Edit Device / Employee" at bounding box center [1434, 321] width 204 height 24
click at [1398, 316] on link "Edit Device / Employee" at bounding box center [1434, 321] width 204 height 24
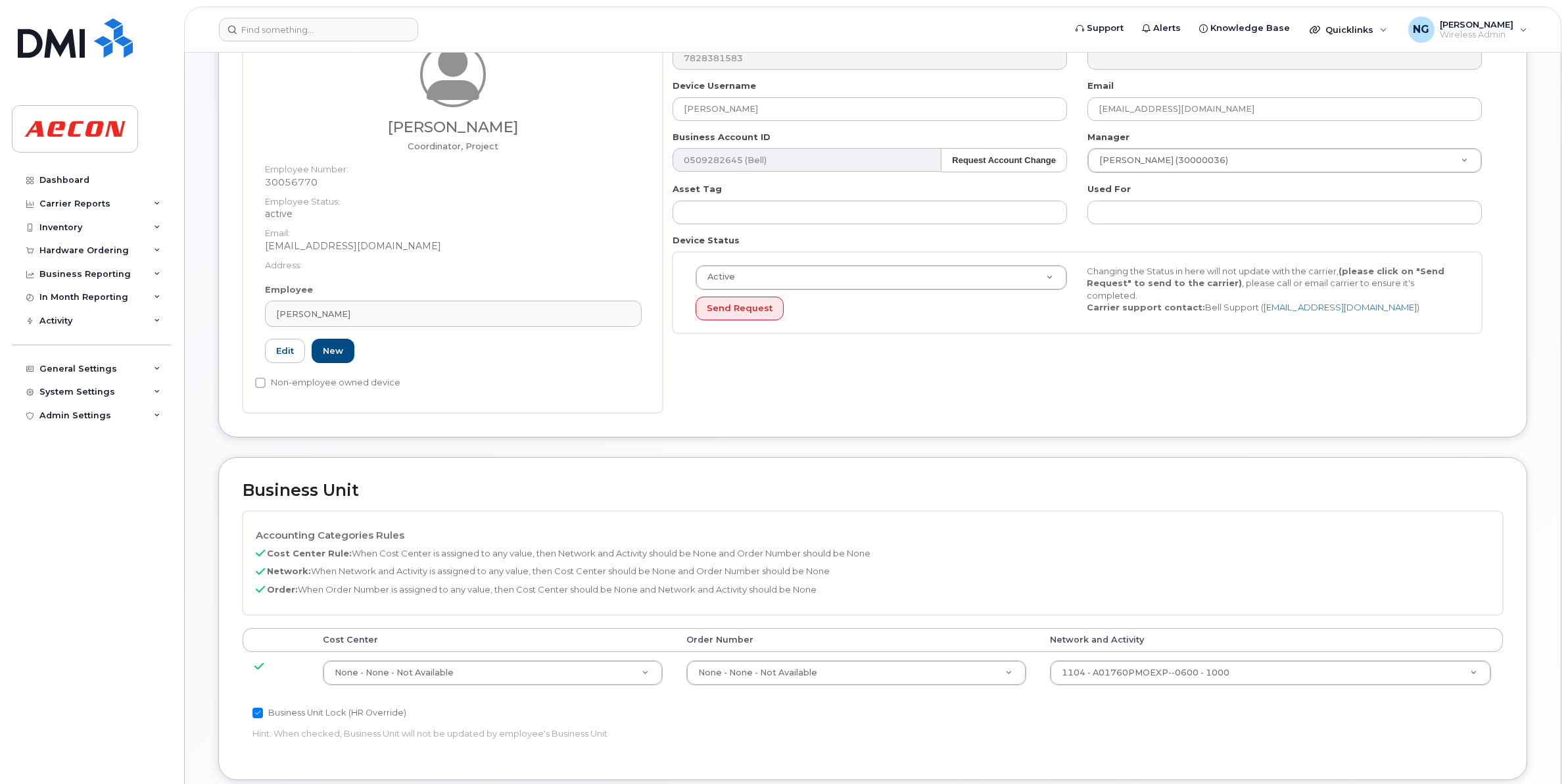
scroll to position [247, 0]
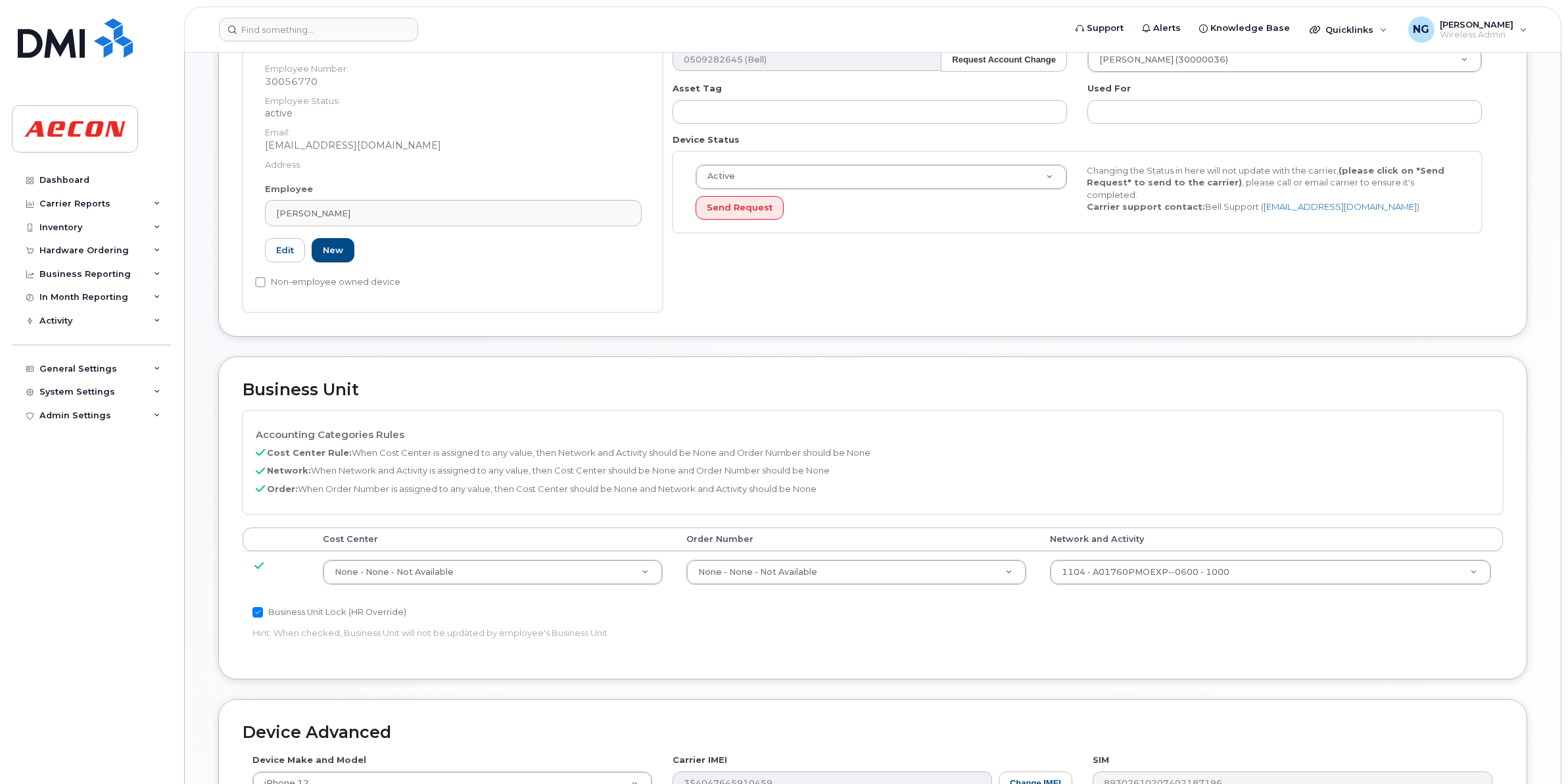
click at [1154, 556] on td "1104 - A01760PMOEXP--0600 - 1000 5780533" at bounding box center [1271, 571] width 465 height 42
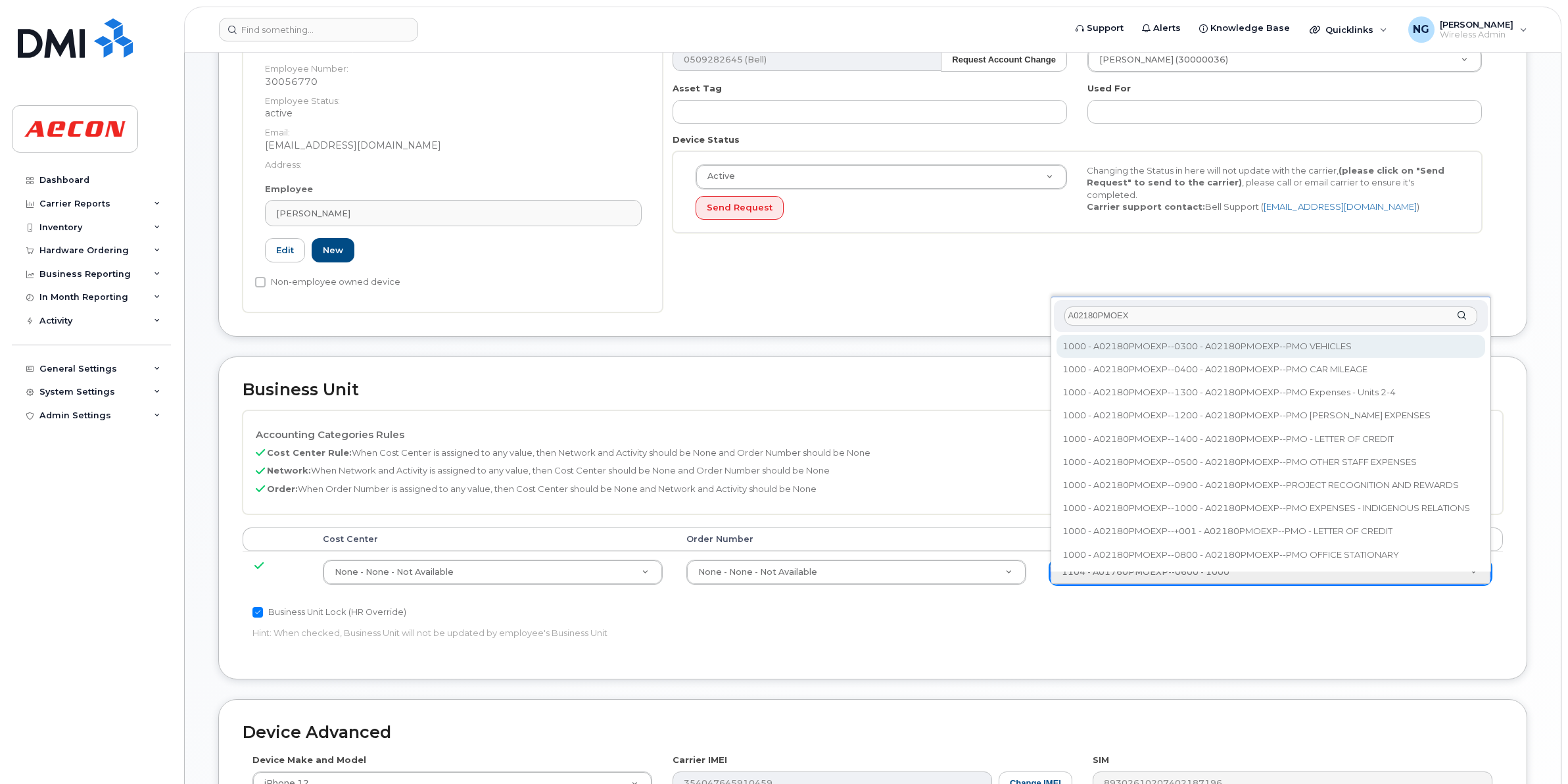
click at [1174, 307] on input "A02180PMOEX" at bounding box center [1271, 316] width 413 height 19
click at [1163, 302] on input "A02180PMO" at bounding box center [1271, 306] width 413 height 19
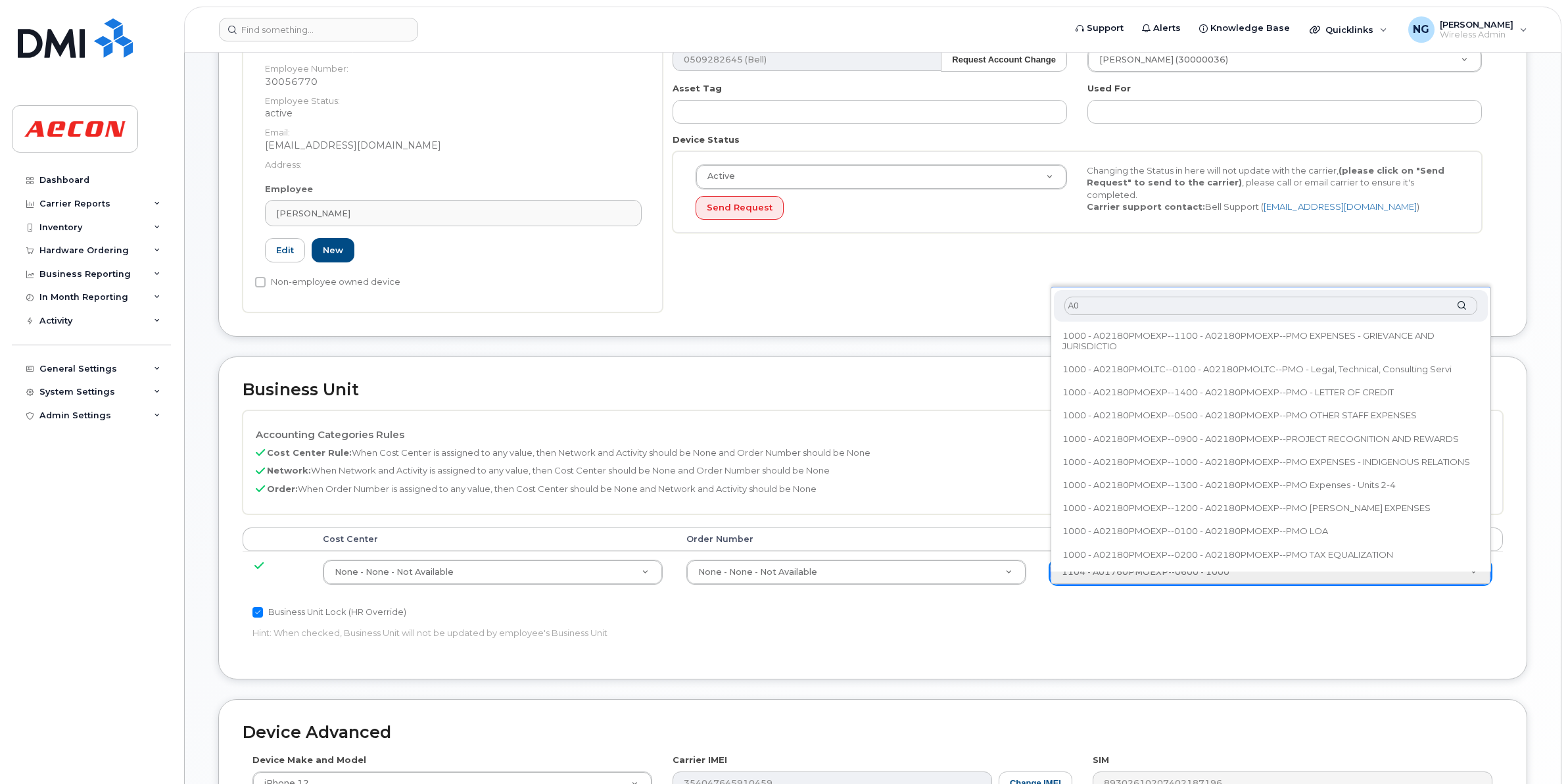
type input "A"
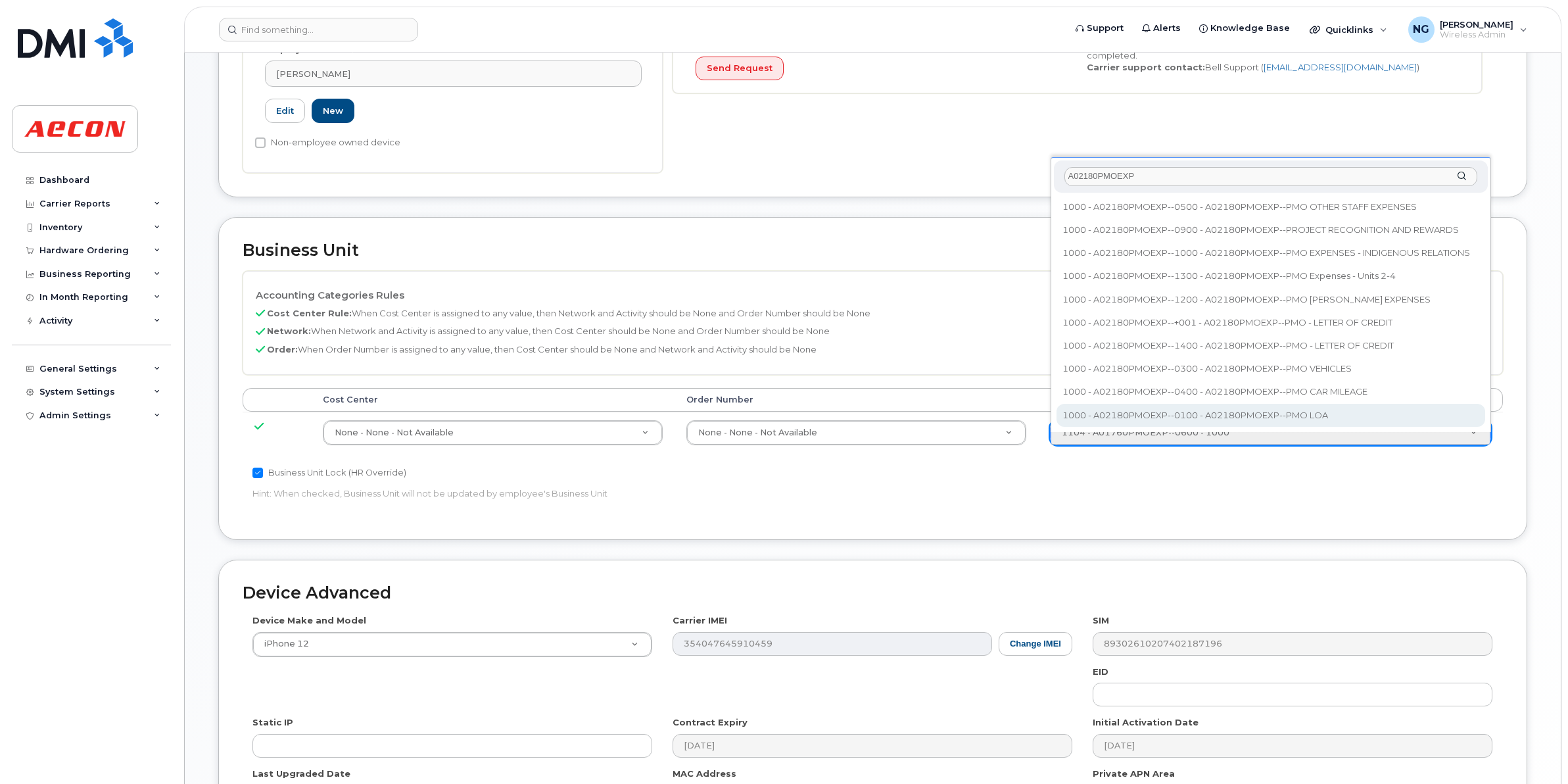
scroll to position [329, 0]
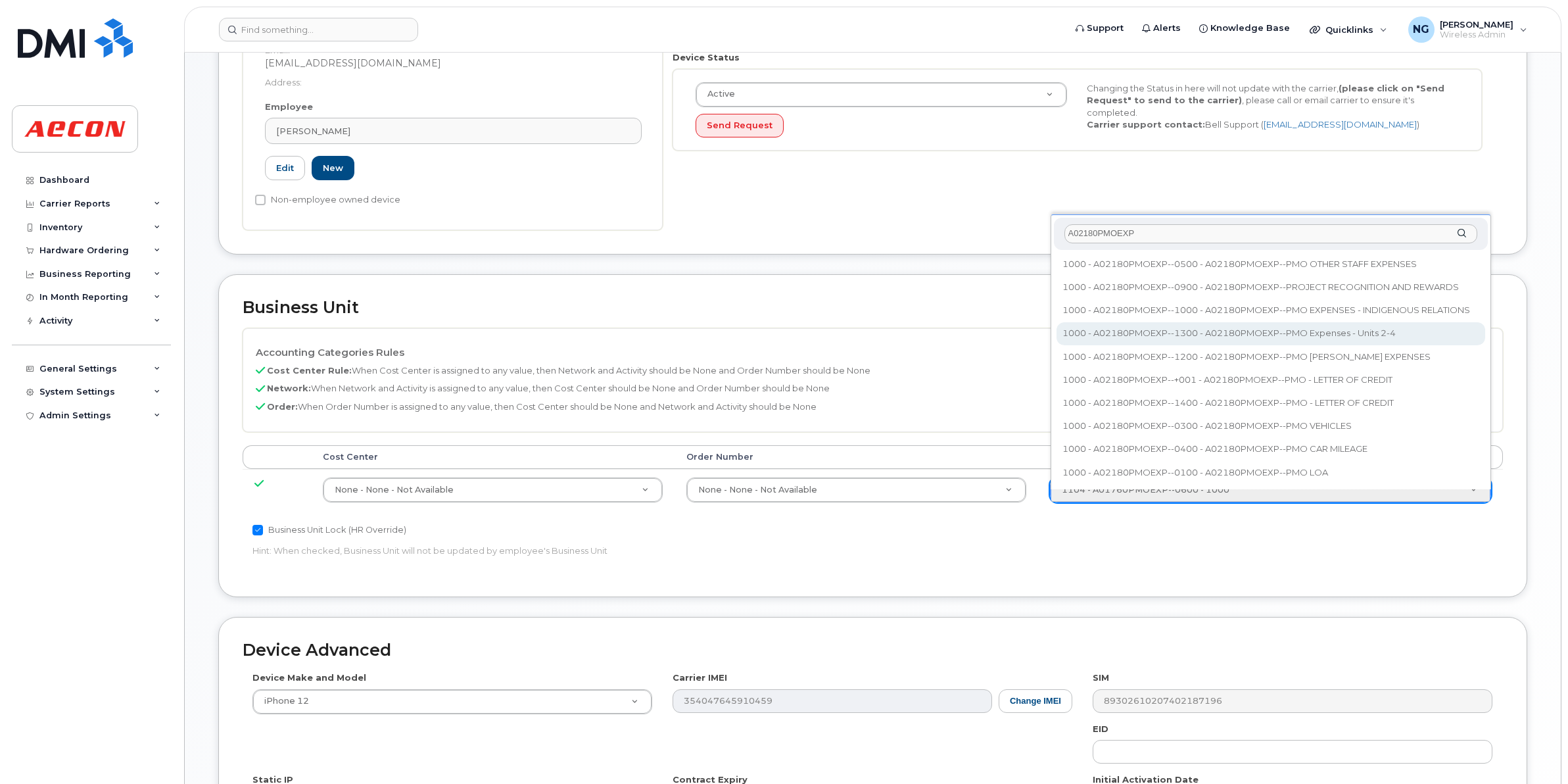
click at [1159, 224] on input "A02180PMOEXP" at bounding box center [1271, 233] width 413 height 19
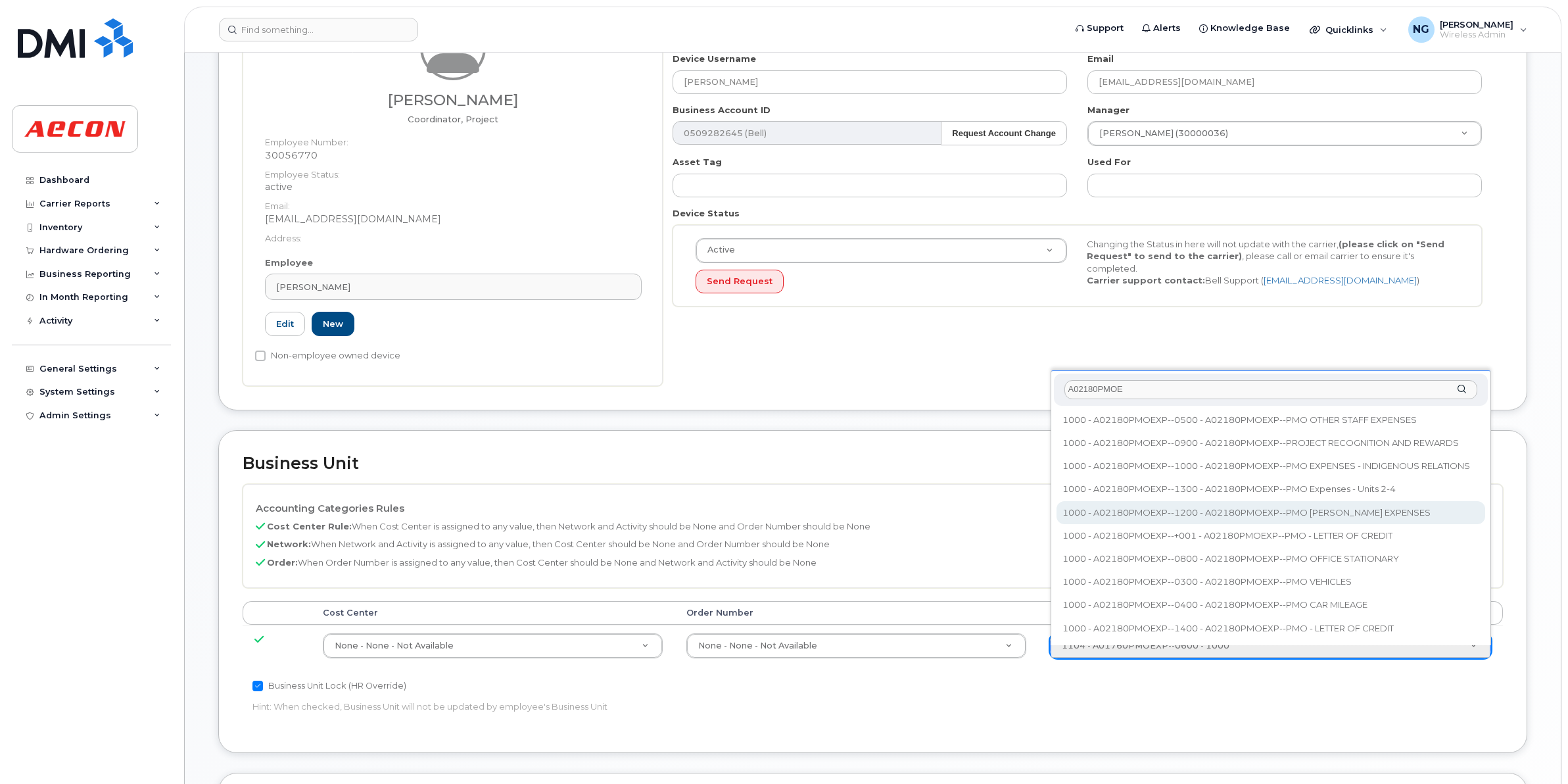
scroll to position [164, 0]
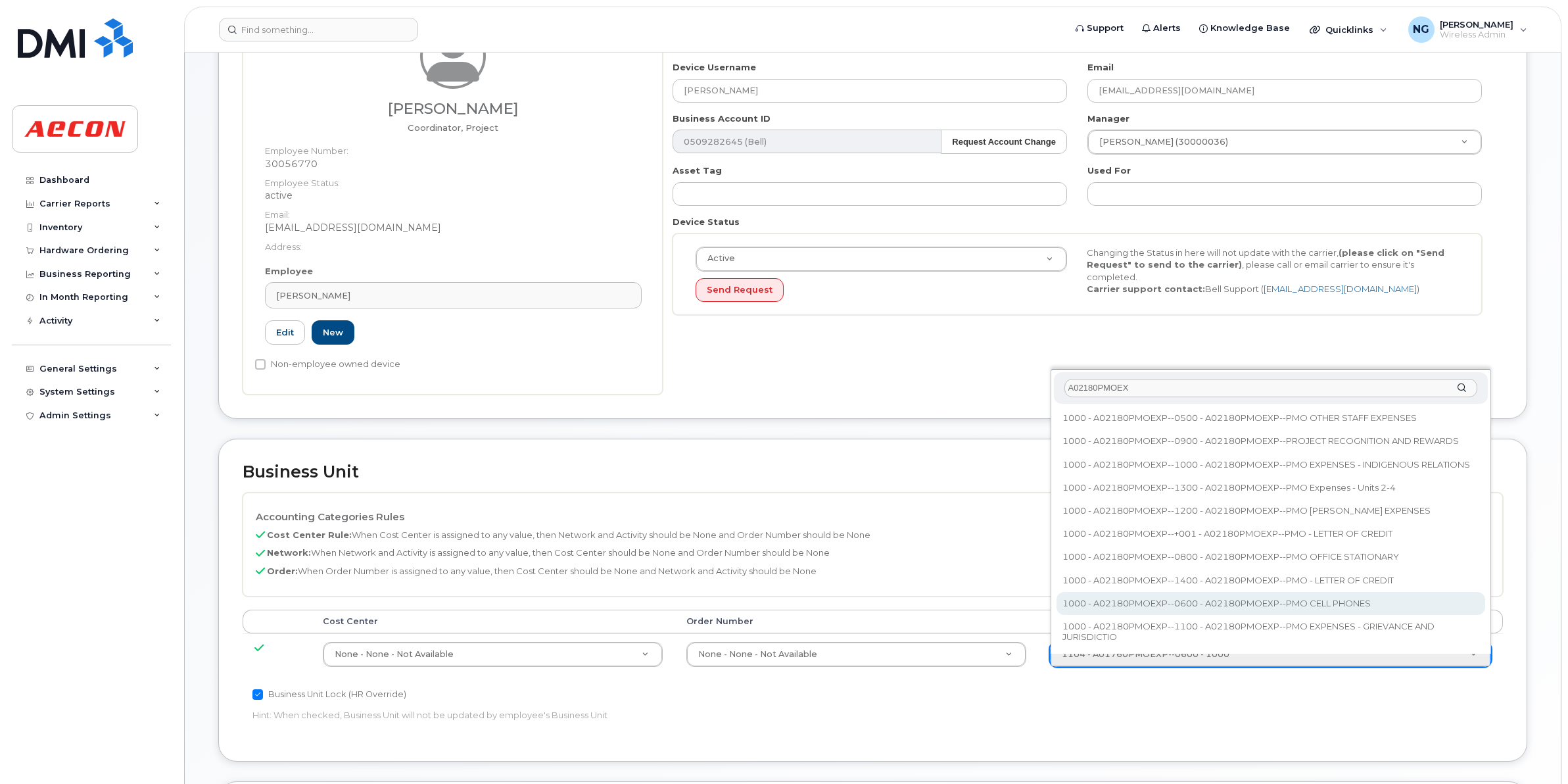
type input "A02180PMOEX"
type input "35511858"
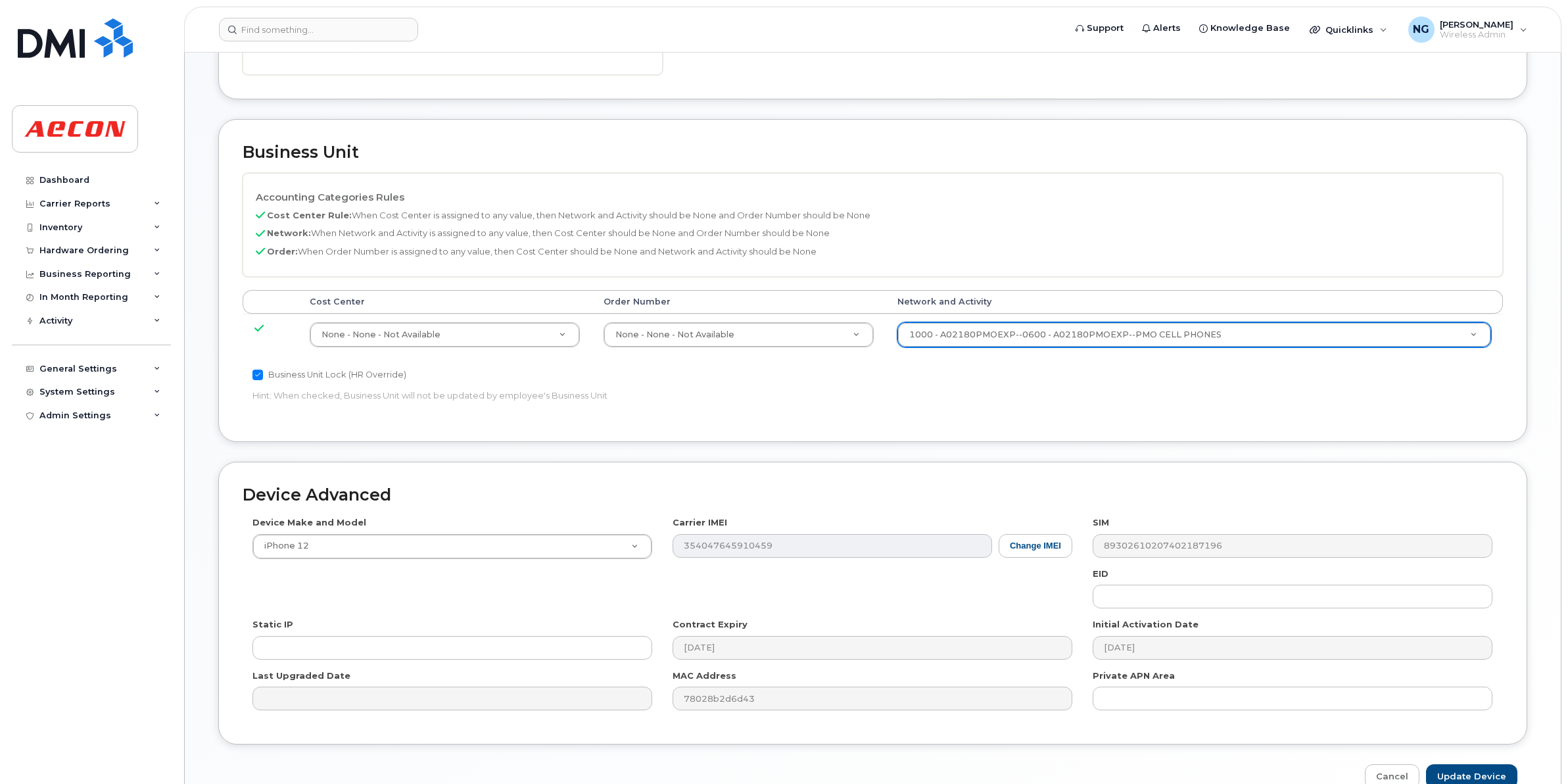
scroll to position [557, 0]
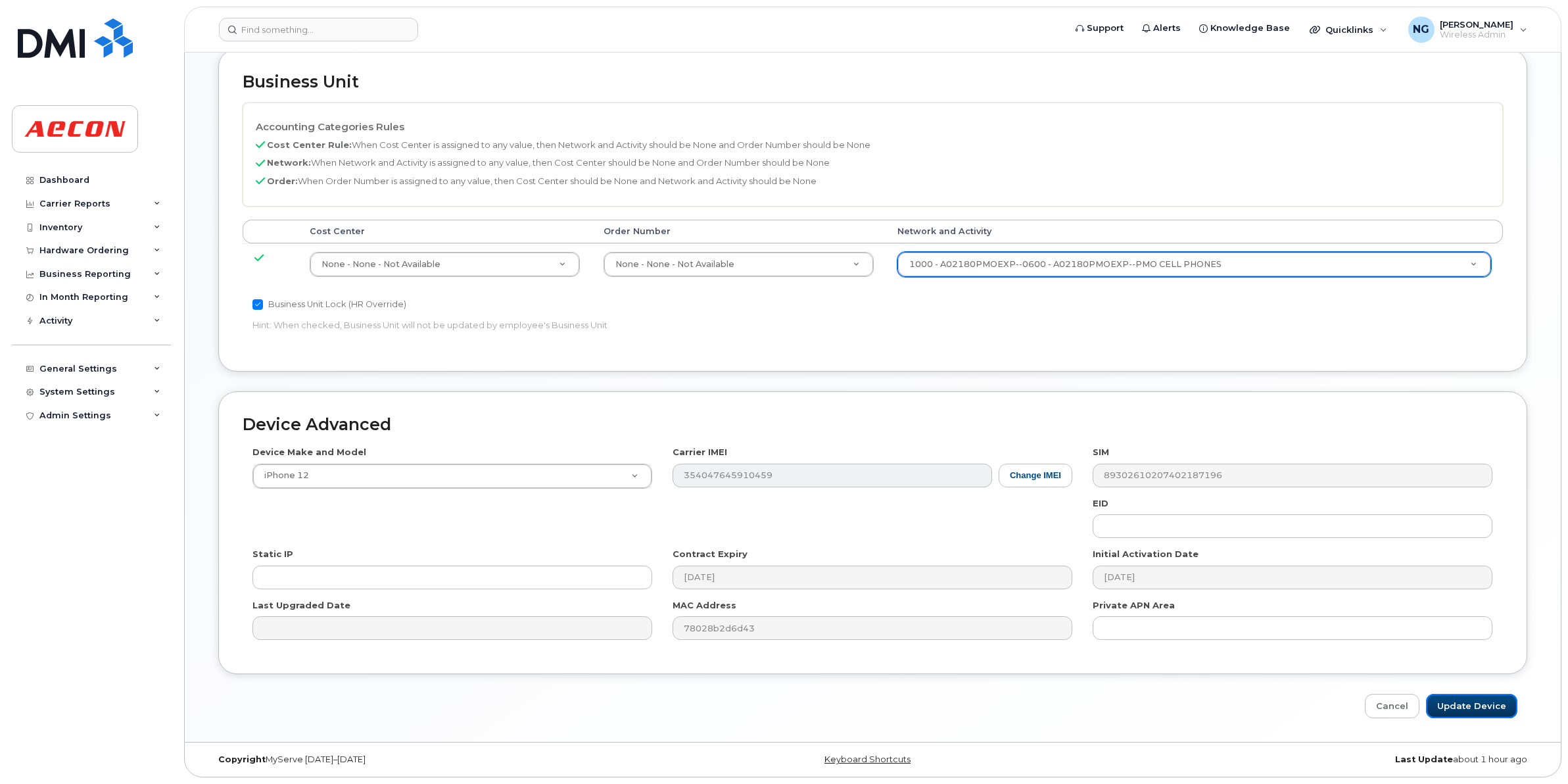
drag, startPoint x: 1480, startPoint y: 706, endPoint x: 1444, endPoint y: 686, distance: 41.2
click at [1480, 706] on input "Update Device" at bounding box center [1472, 706] width 92 height 25
type input "Saving..."
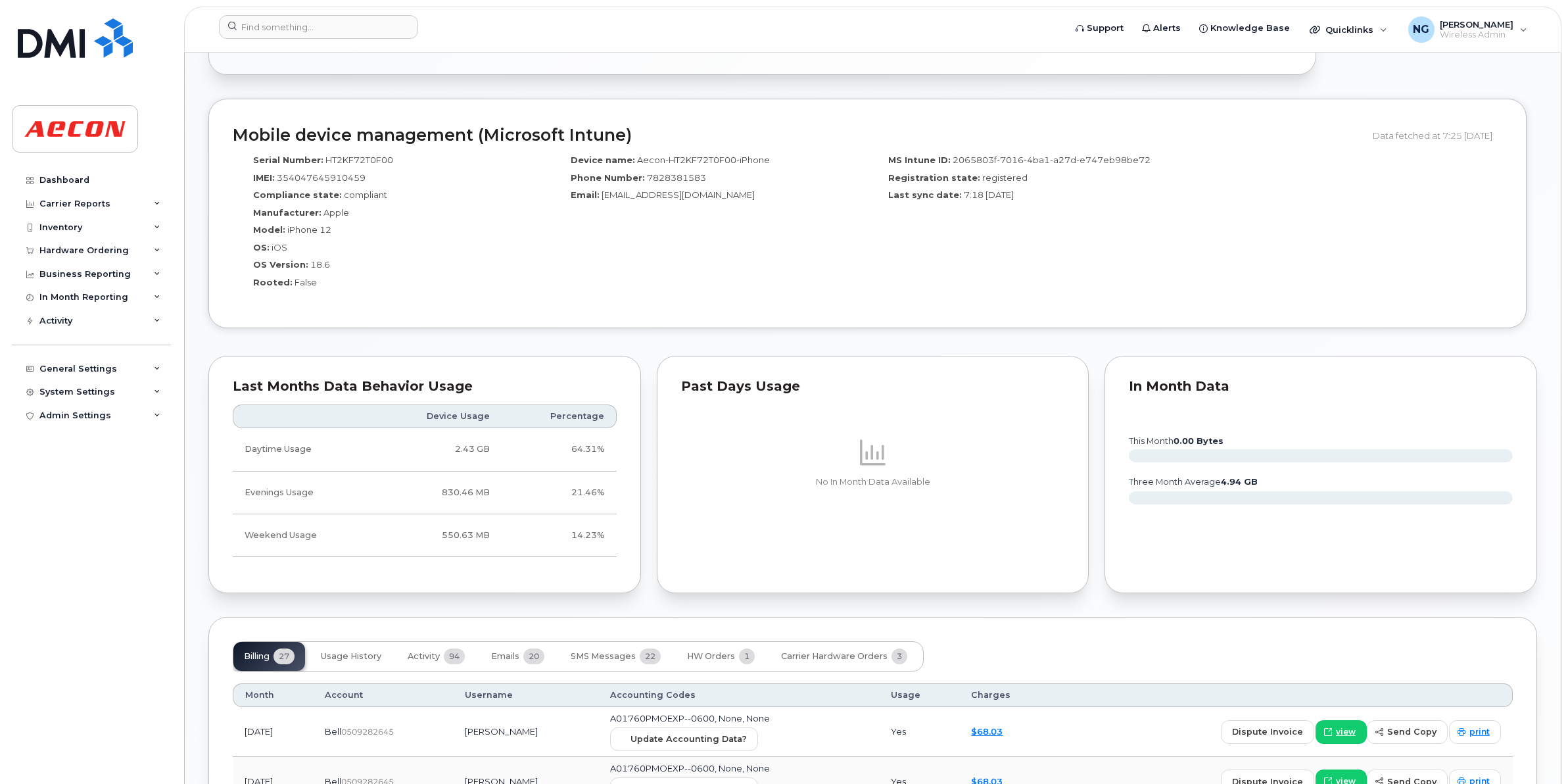
scroll to position [1151, 0]
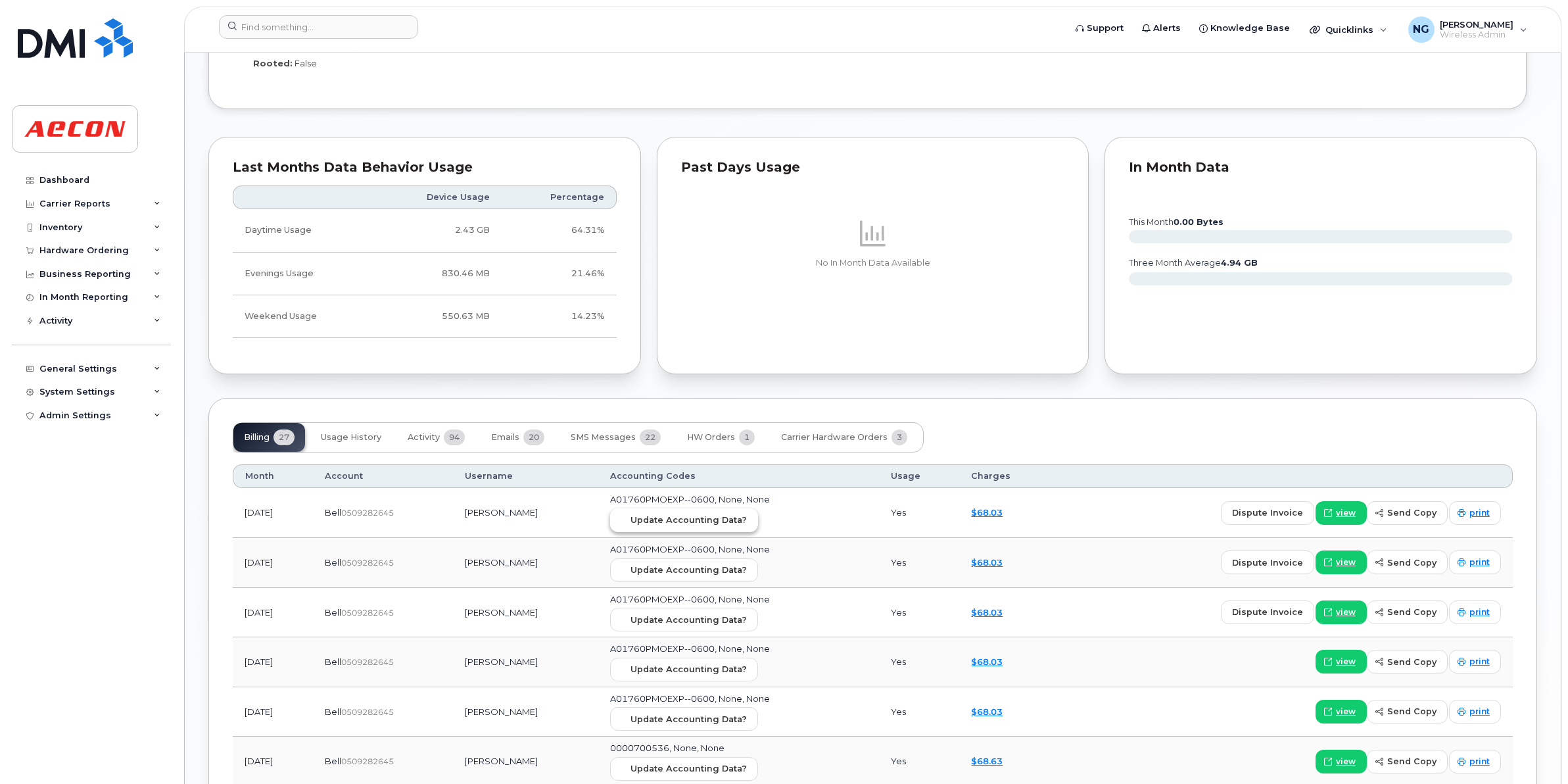
click at [675, 523] on span "Update Accounting Data?" at bounding box center [688, 520] width 116 height 13
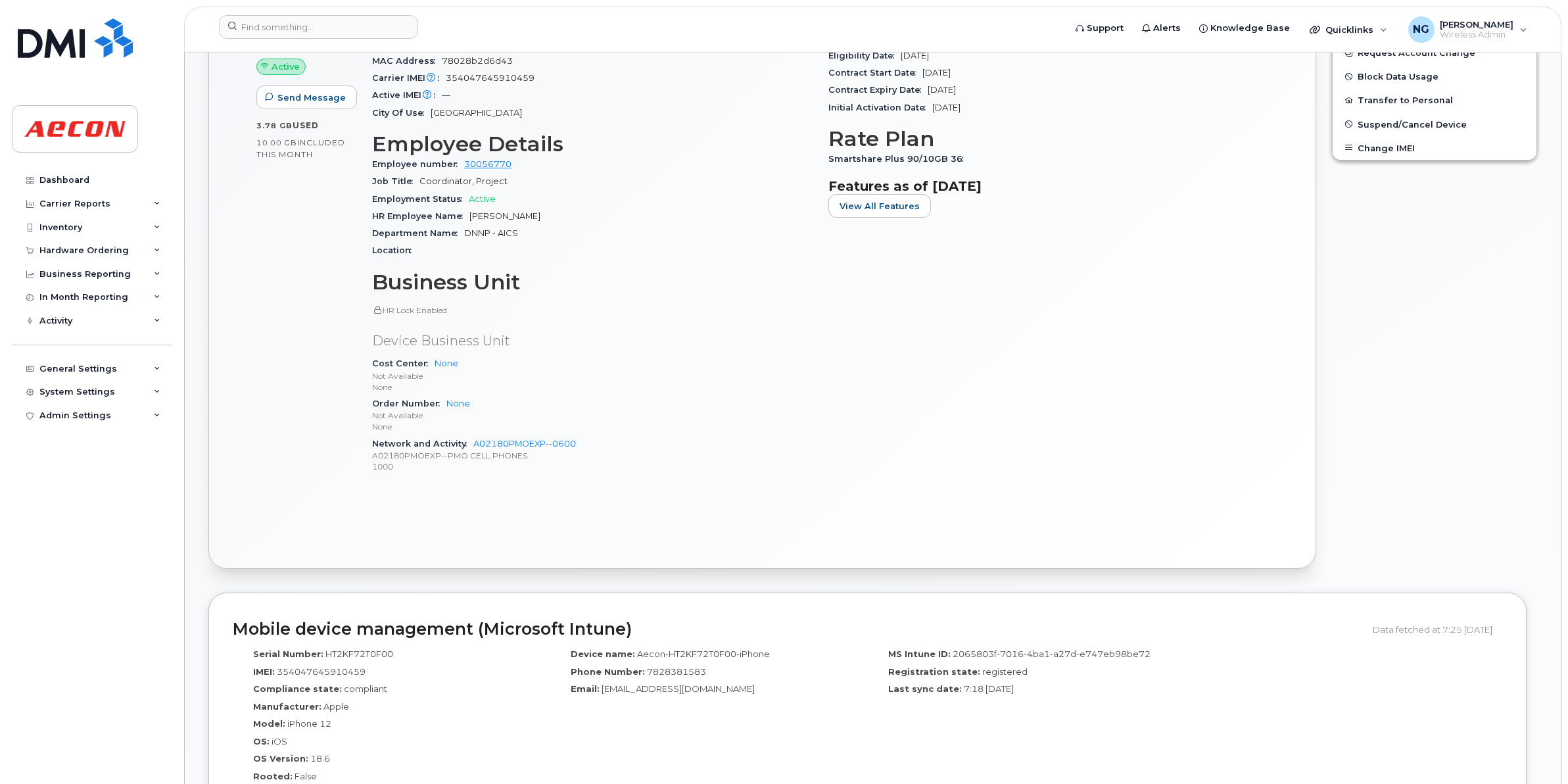
scroll to position [82, 0]
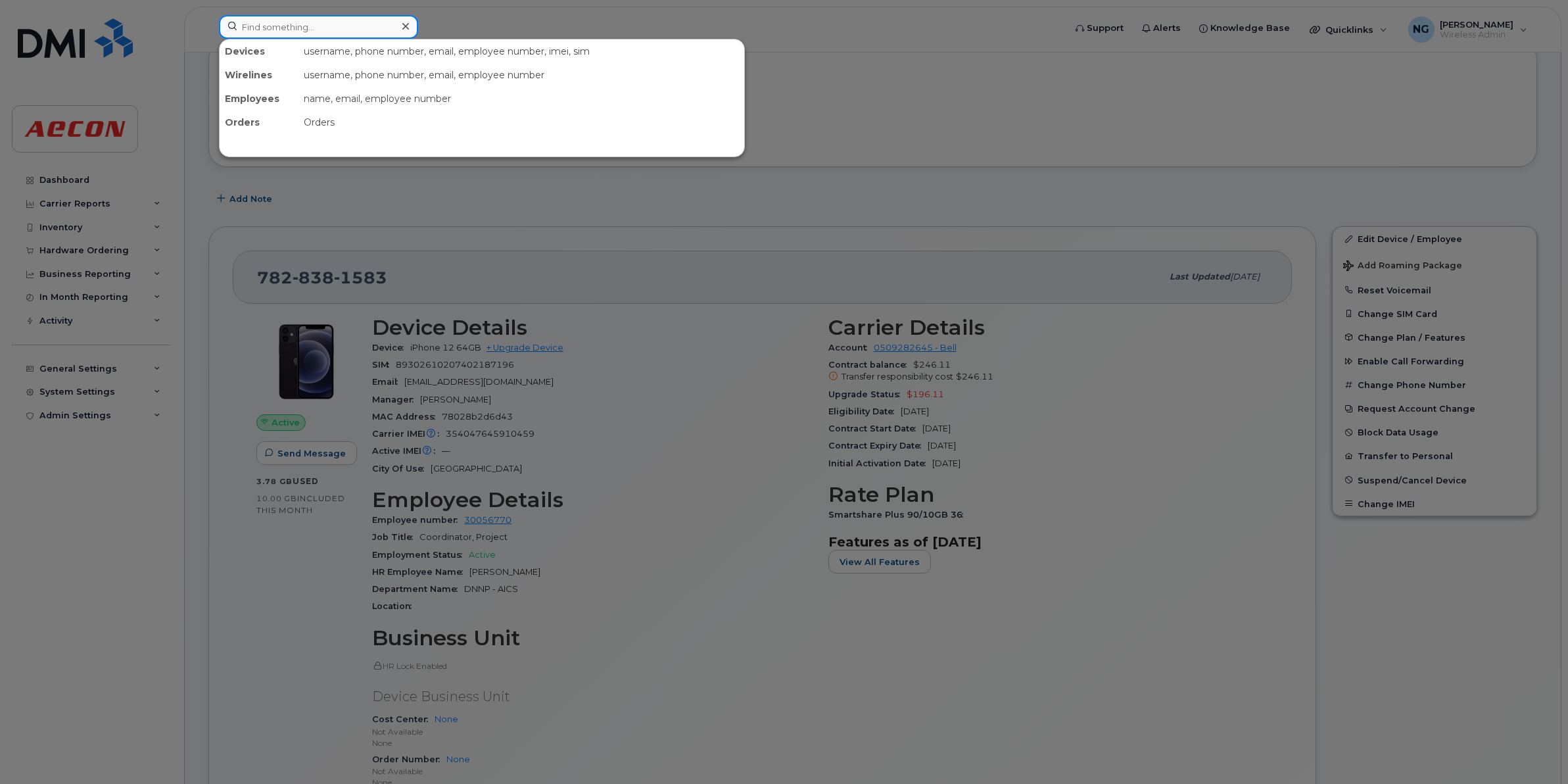
click at [347, 31] on input at bounding box center [318, 27] width 199 height 24
paste input "519-502-9310"
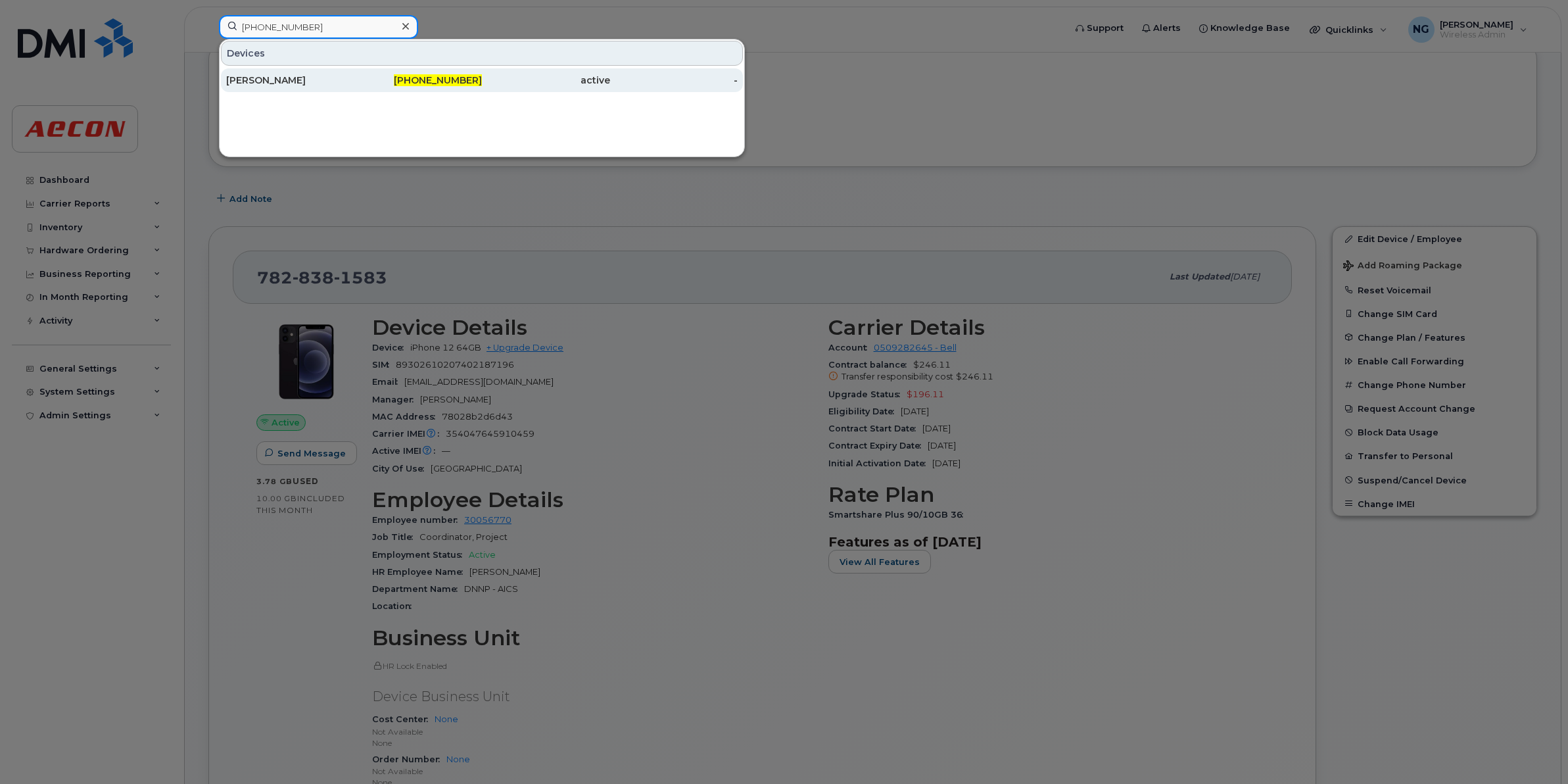
type input "519-502-9310"
click at [440, 79] on span "519-502-9310" at bounding box center [437, 80] width 88 height 12
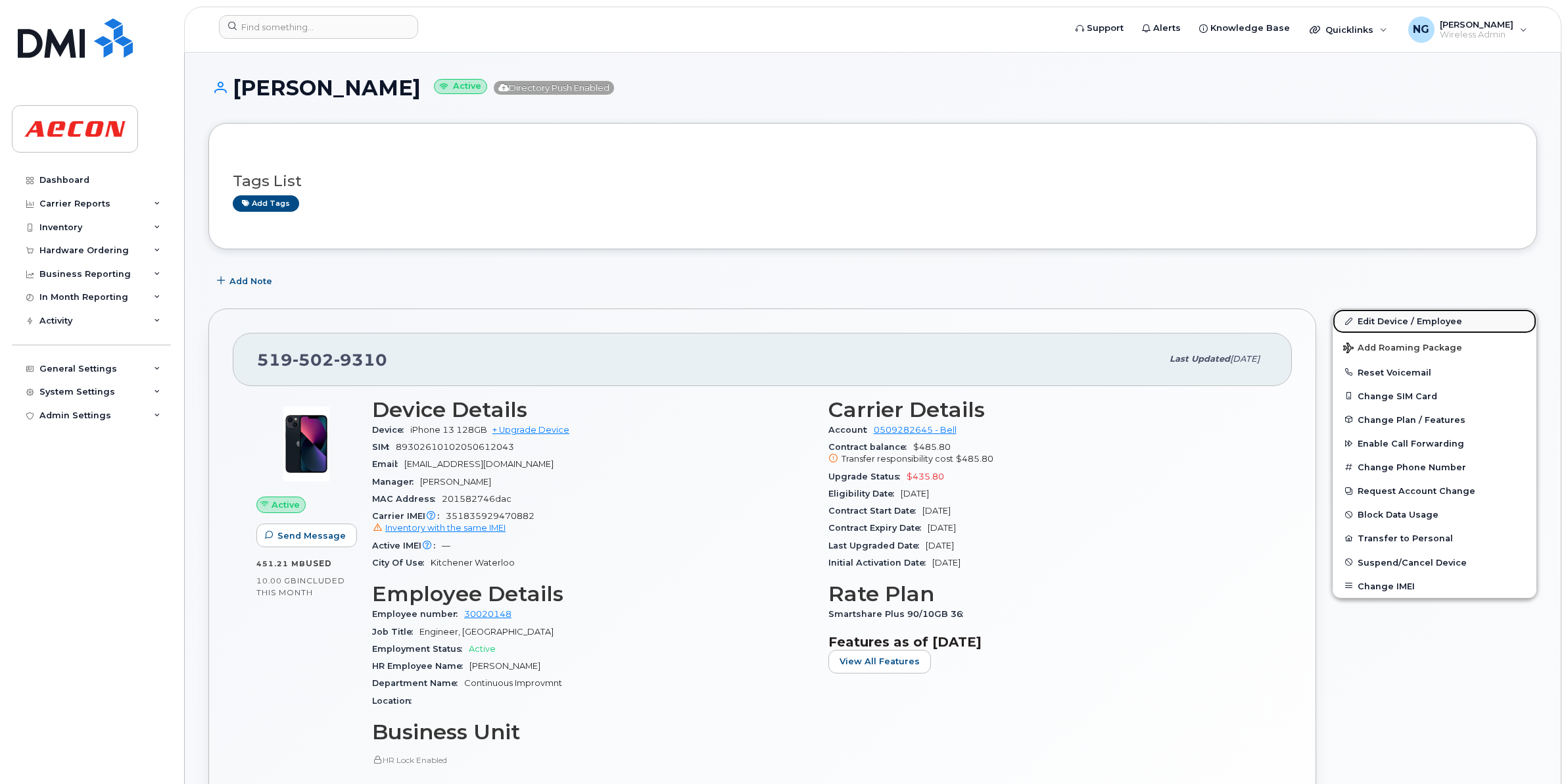
click at [1419, 318] on link "Edit Device / Employee" at bounding box center [1434, 321] width 204 height 24
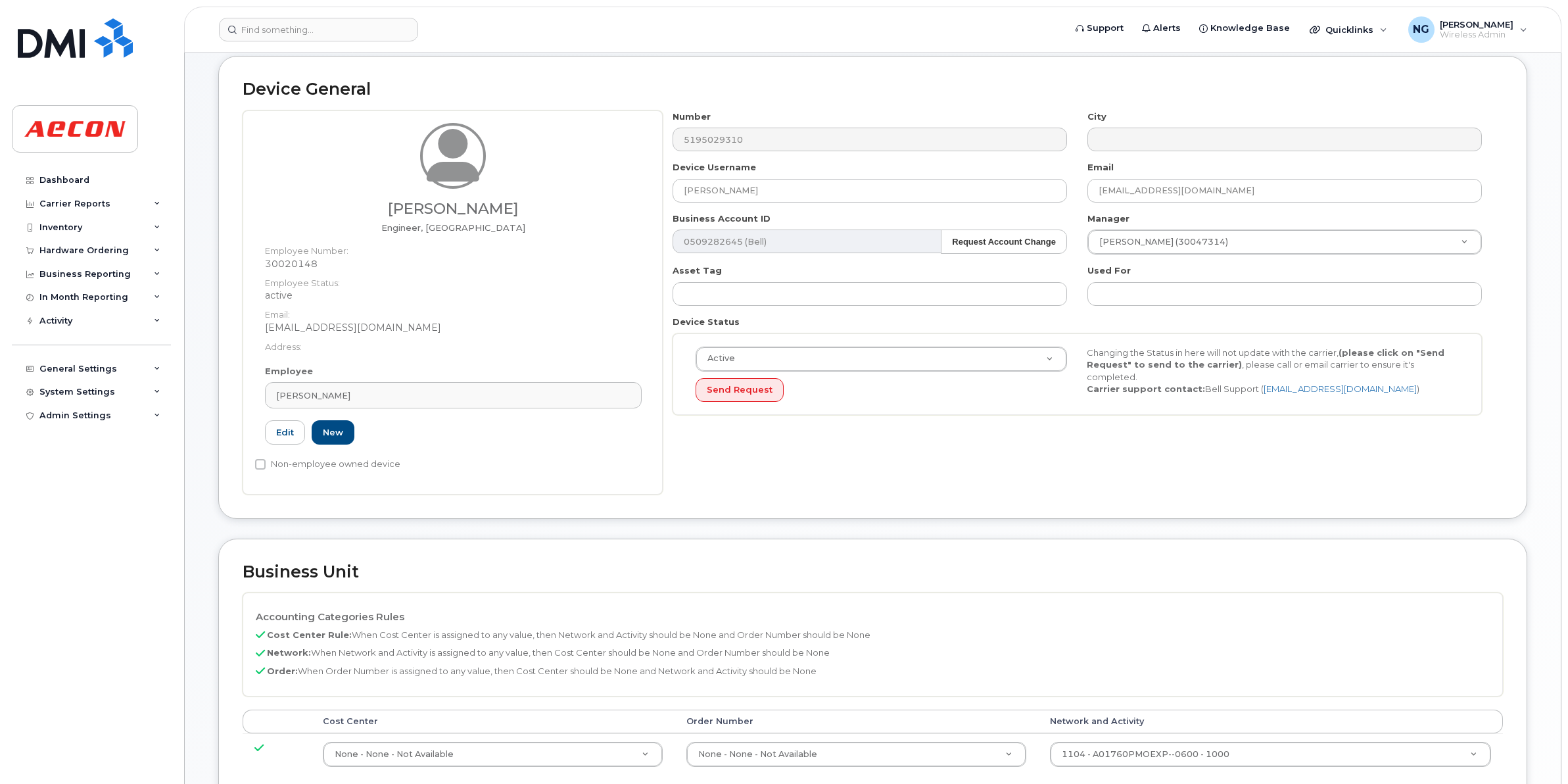
scroll to position [229, 0]
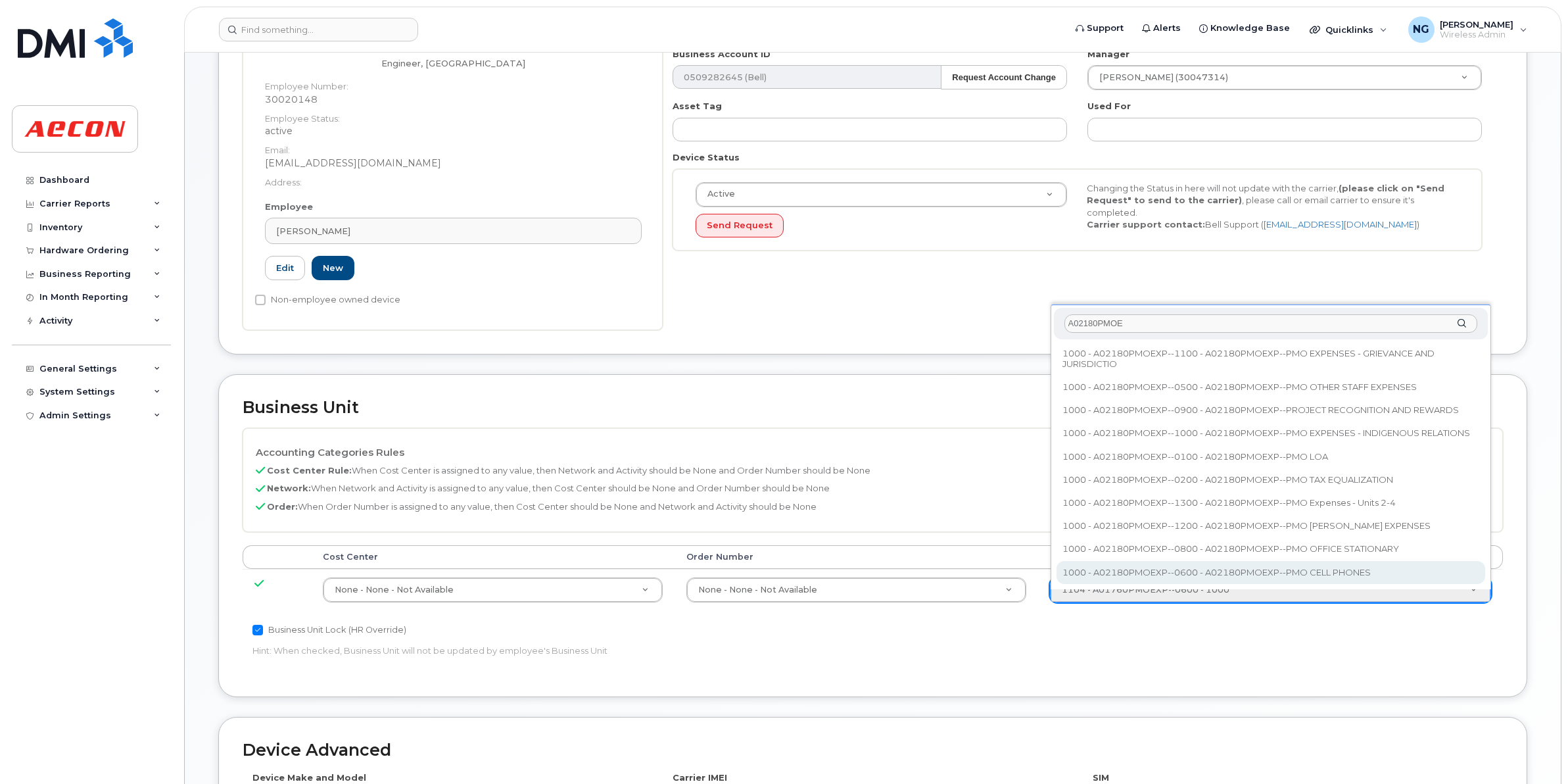
type input "A02180PMOE"
type input "35511858"
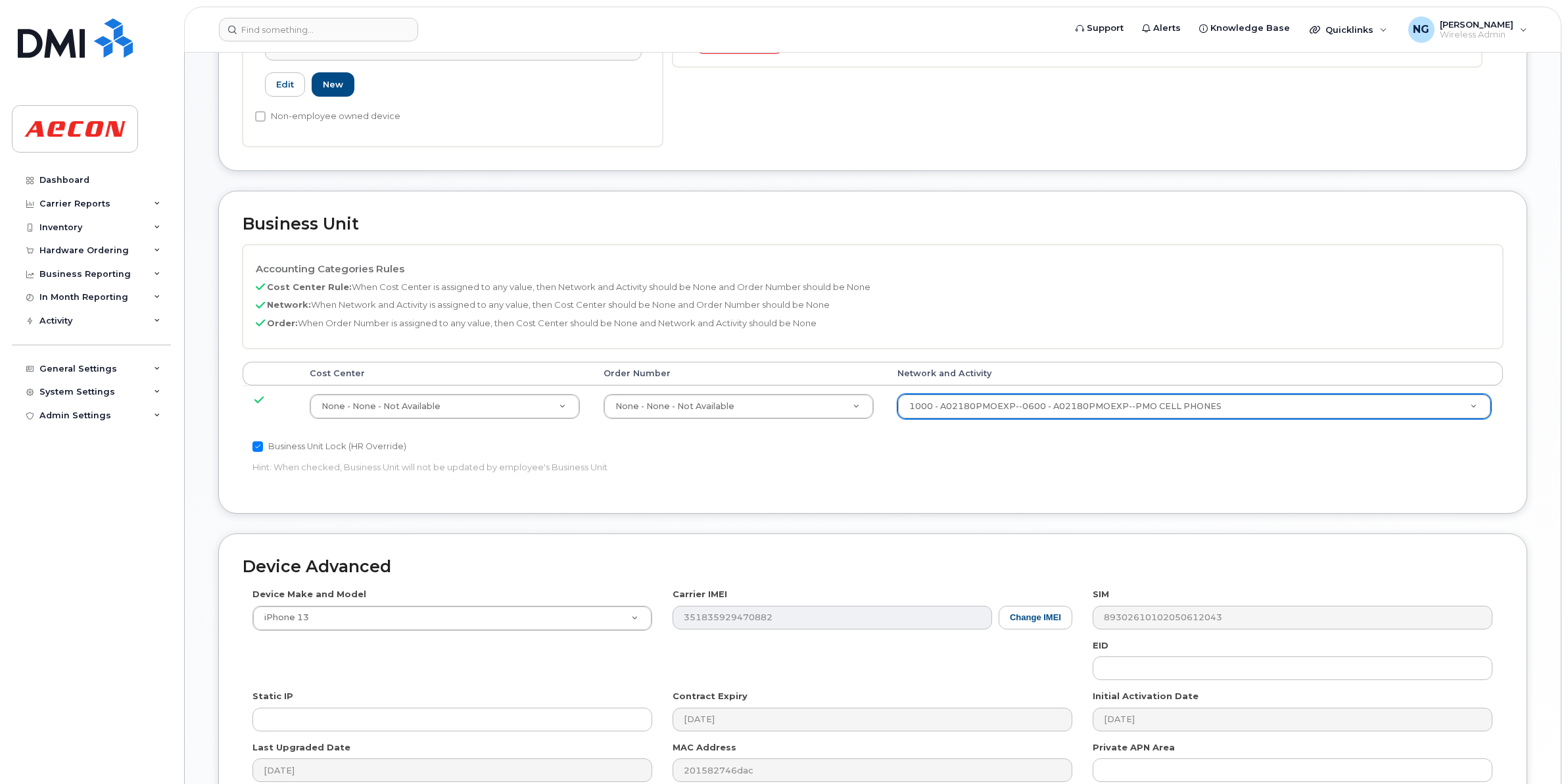
scroll to position [557, 0]
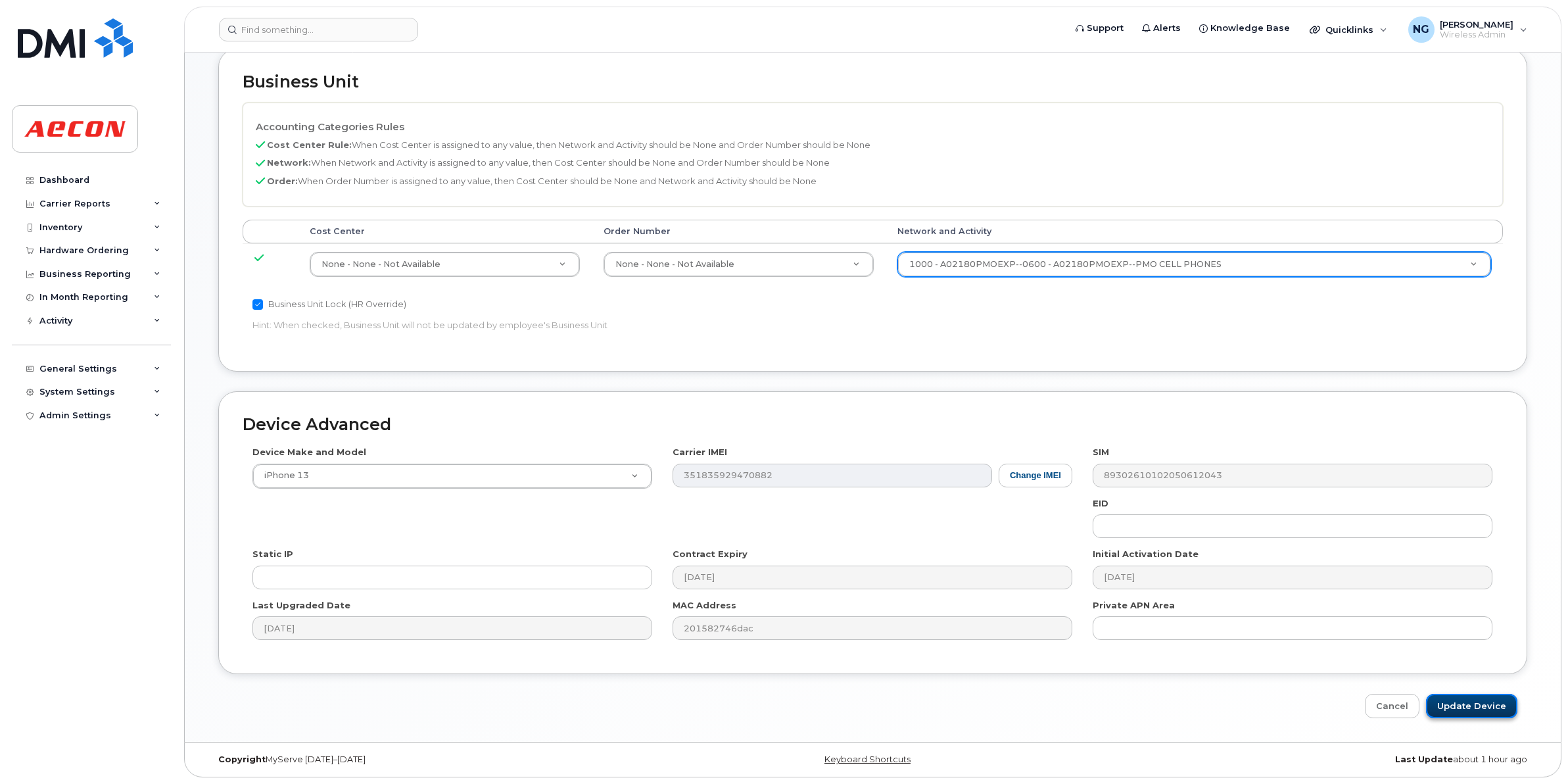
click at [1483, 714] on input "Update Device" at bounding box center [1472, 706] width 92 height 25
type input "Saving..."
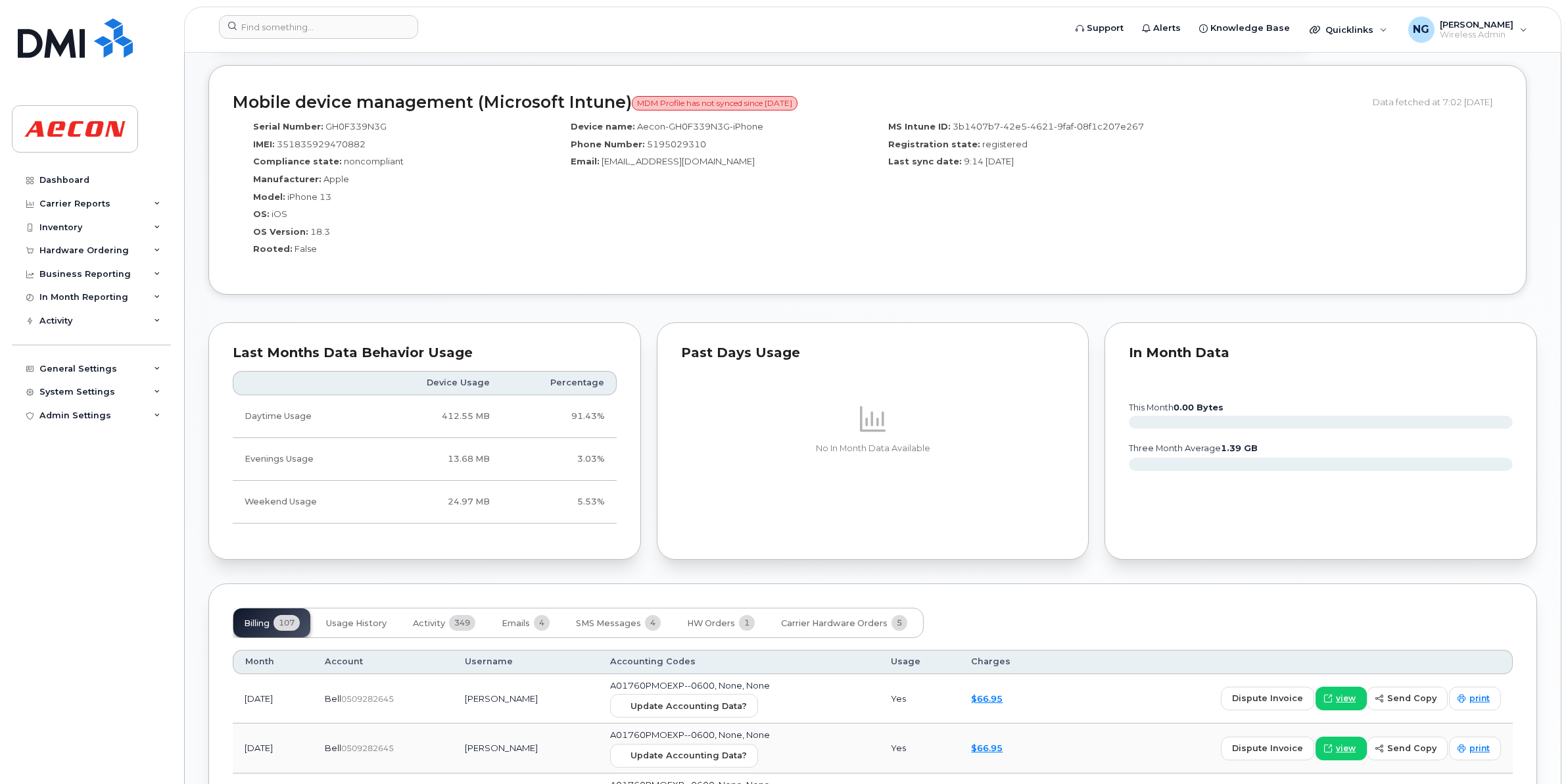
scroll to position [1069, 0]
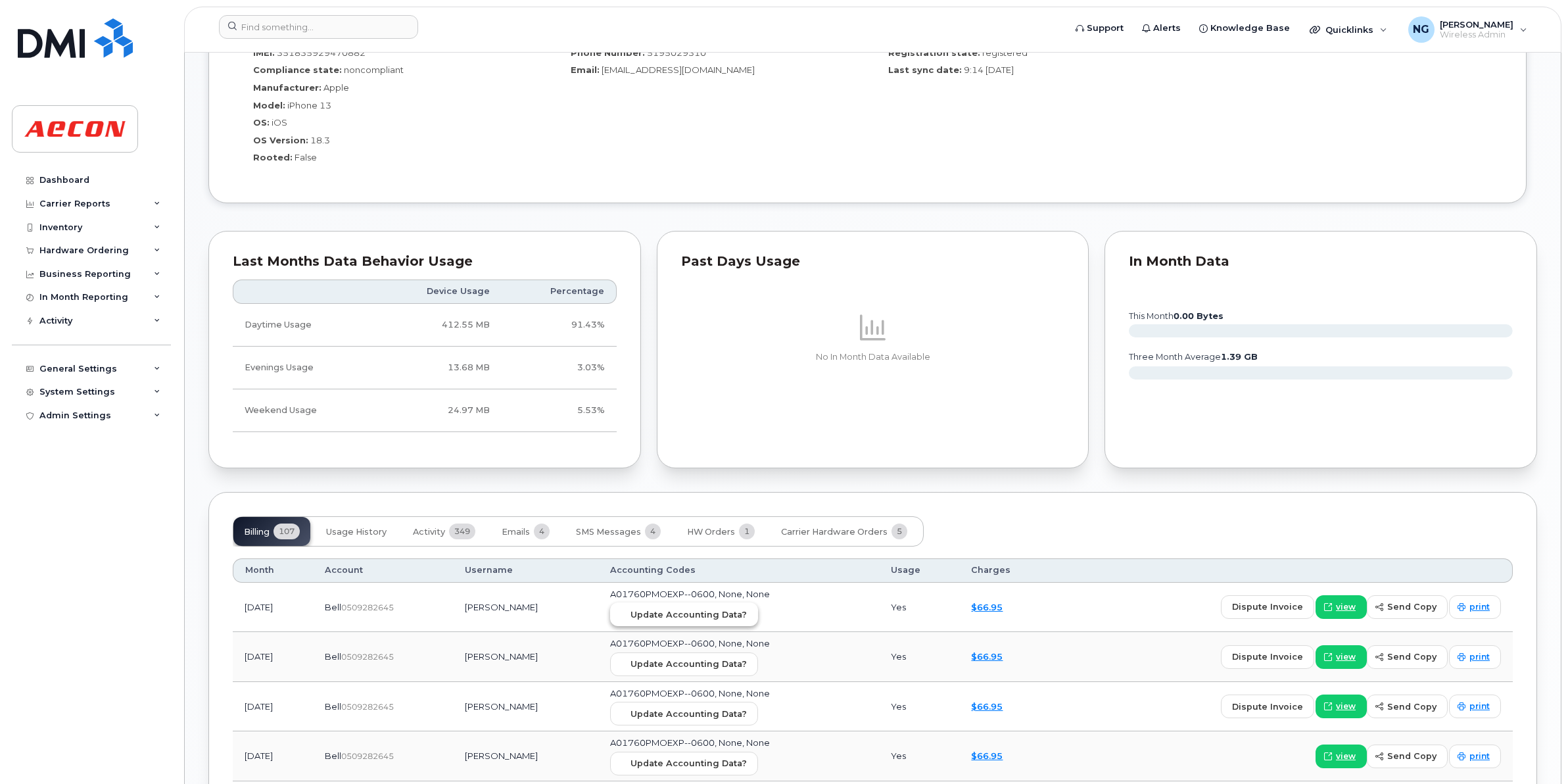
click at [698, 617] on span "Update Accounting Data?" at bounding box center [688, 615] width 116 height 13
click at [63, 180] on div "Dashboard" at bounding box center [64, 180] width 50 height 11
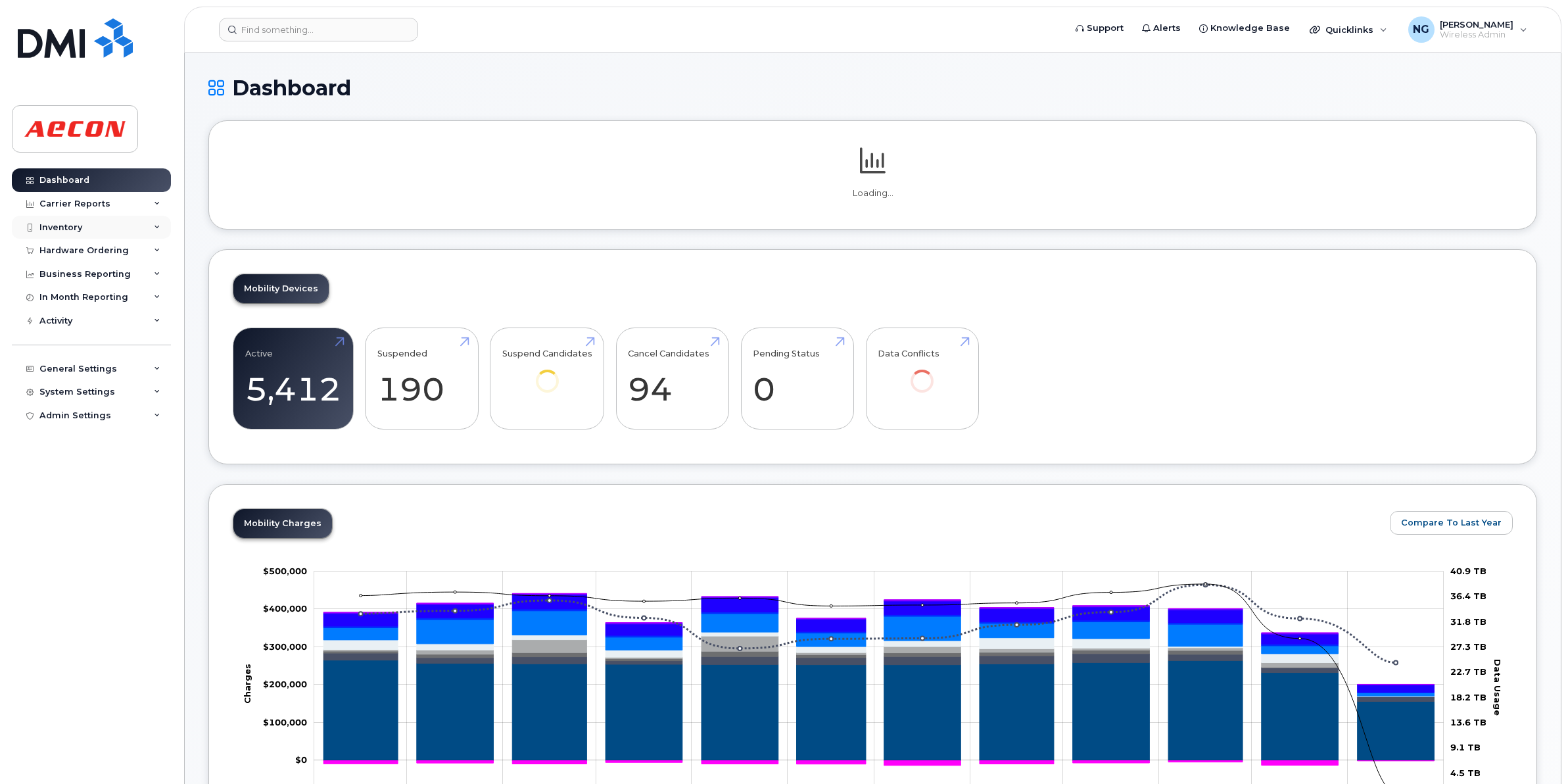
click at [67, 231] on div "Inventory" at bounding box center [61, 228] width 43 height 11
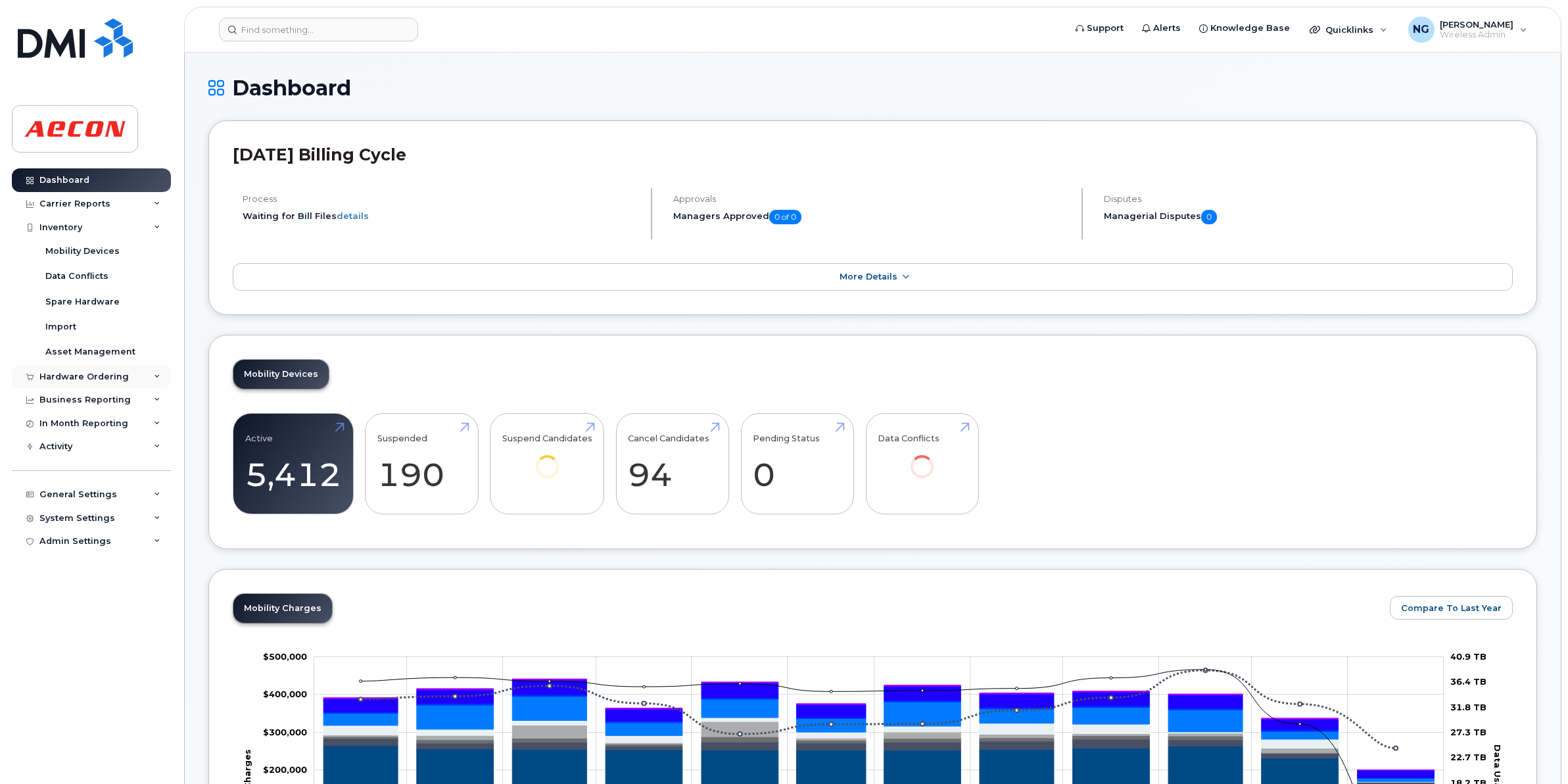
click at [97, 382] on div "Hardware Ordering" at bounding box center [84, 376] width 89 height 11
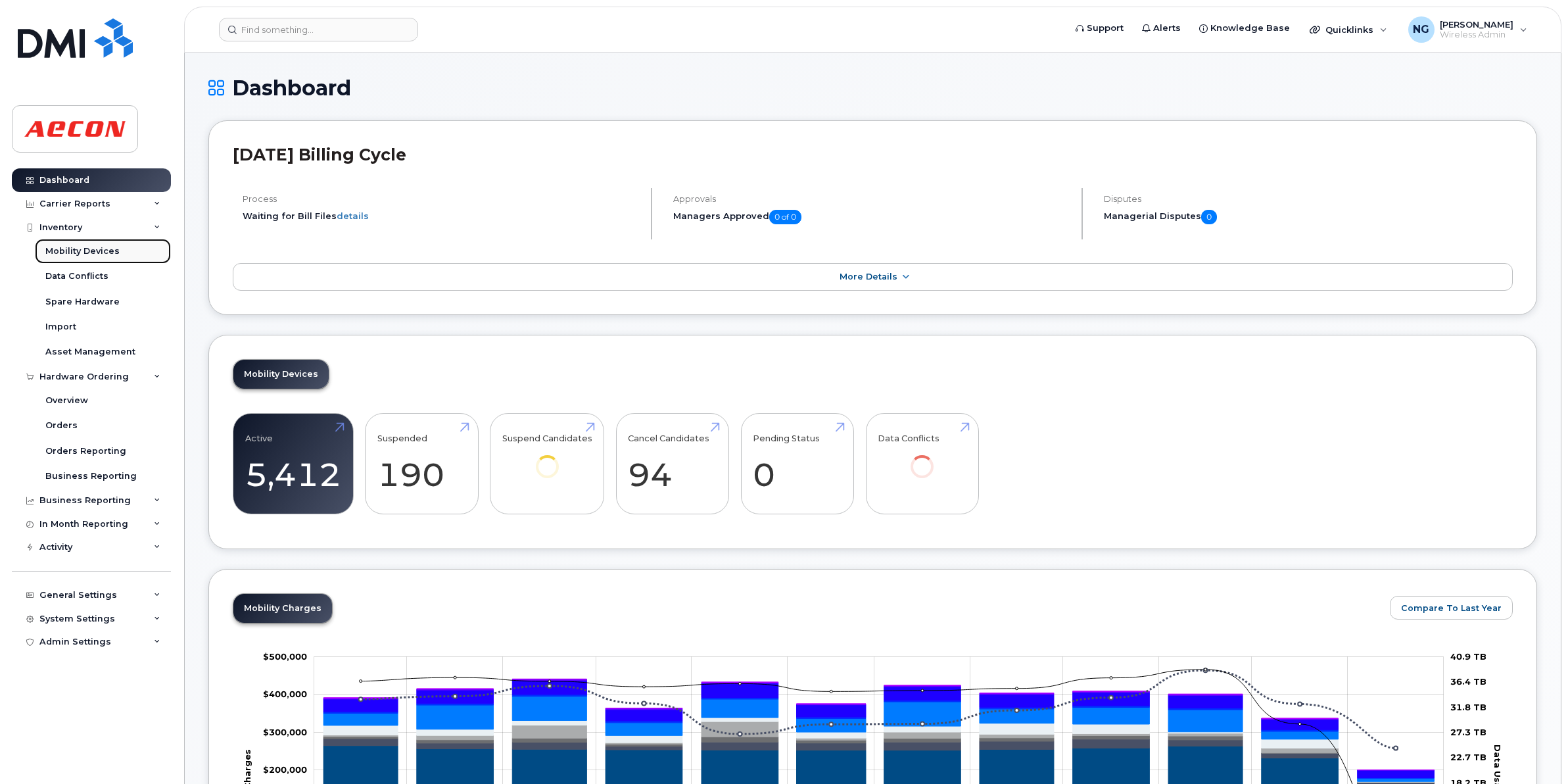
click at [107, 260] on link "Mobility Devices" at bounding box center [102, 251] width 136 height 25
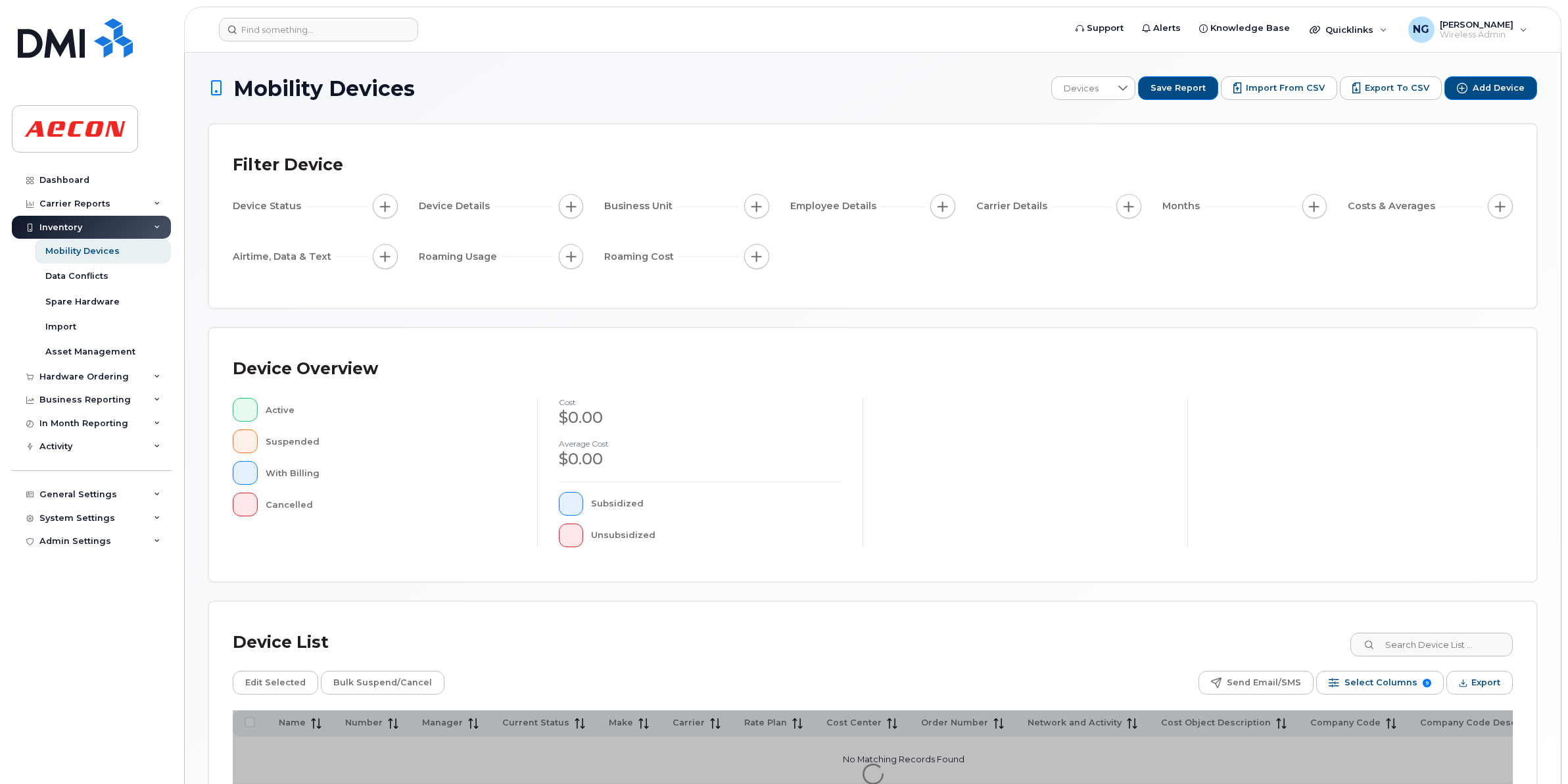
click at [165, 225] on div "Inventory" at bounding box center [92, 228] width 159 height 24
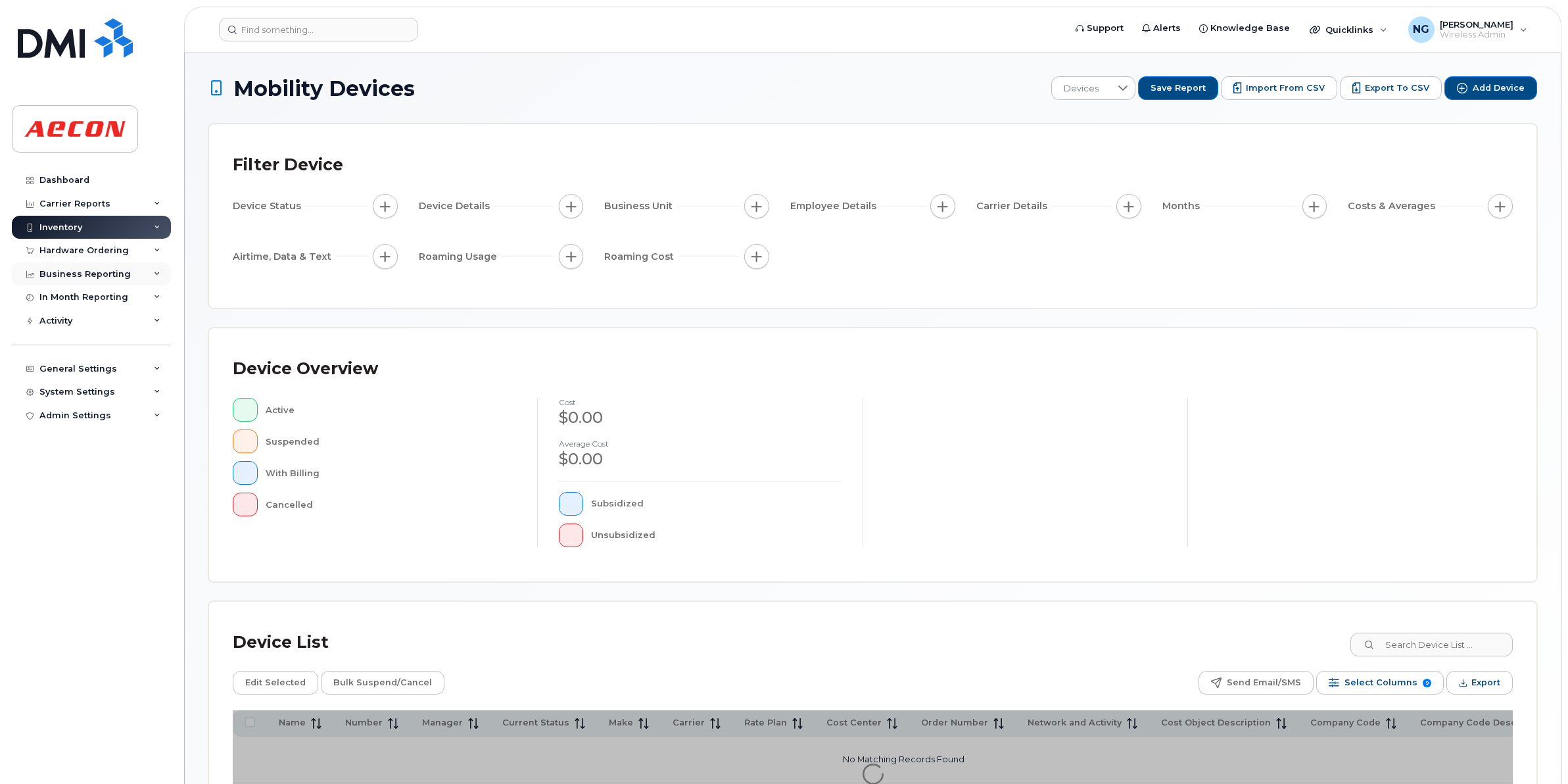
click at [111, 276] on div "Business Reporting" at bounding box center [85, 274] width 92 height 11
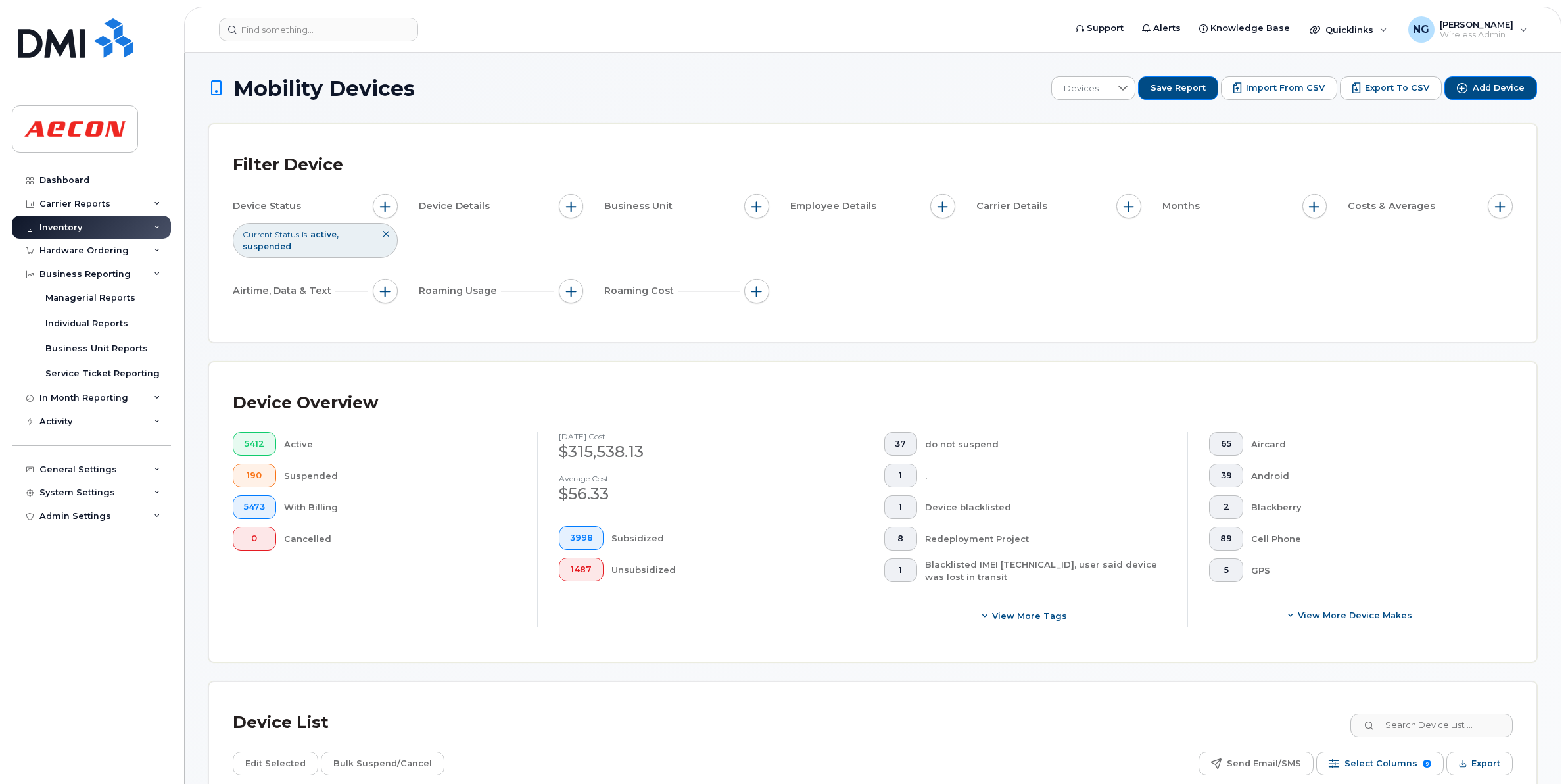
click at [165, 230] on div "Inventory" at bounding box center [92, 228] width 159 height 24
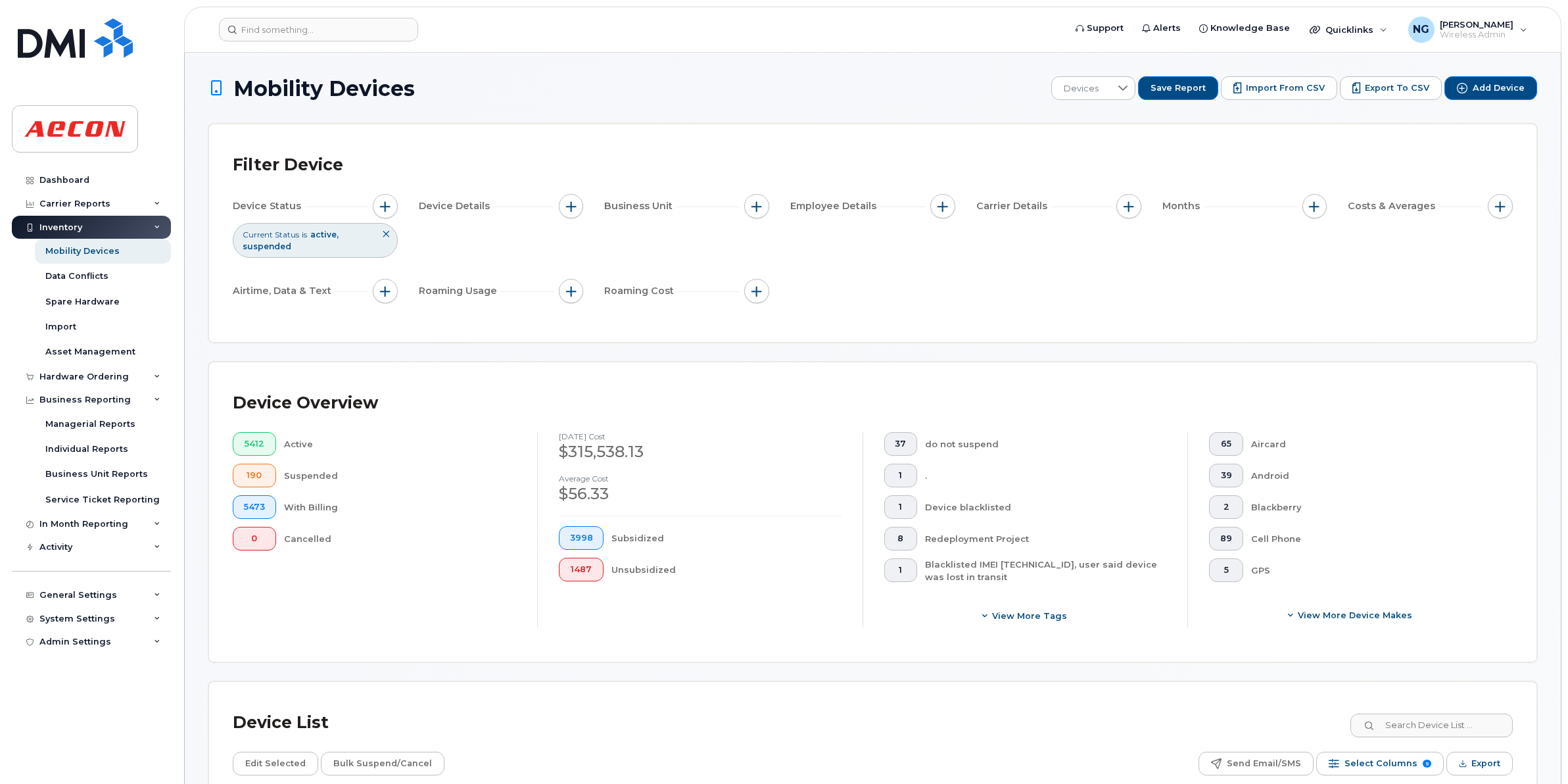
click at [160, 228] on icon at bounding box center [156, 227] width 6 height 6
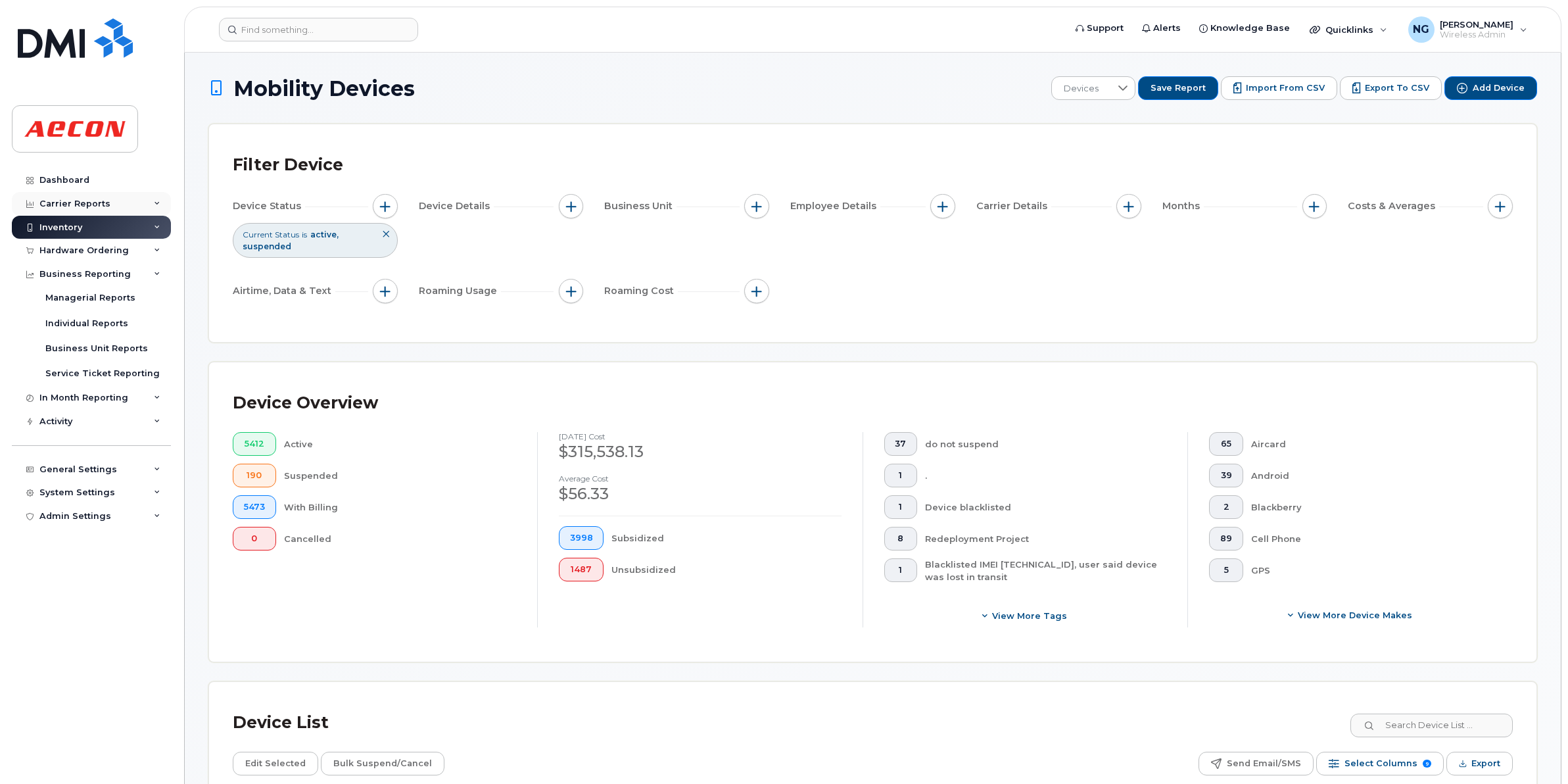
click at [122, 209] on div "Carrier Reports" at bounding box center [92, 204] width 159 height 24
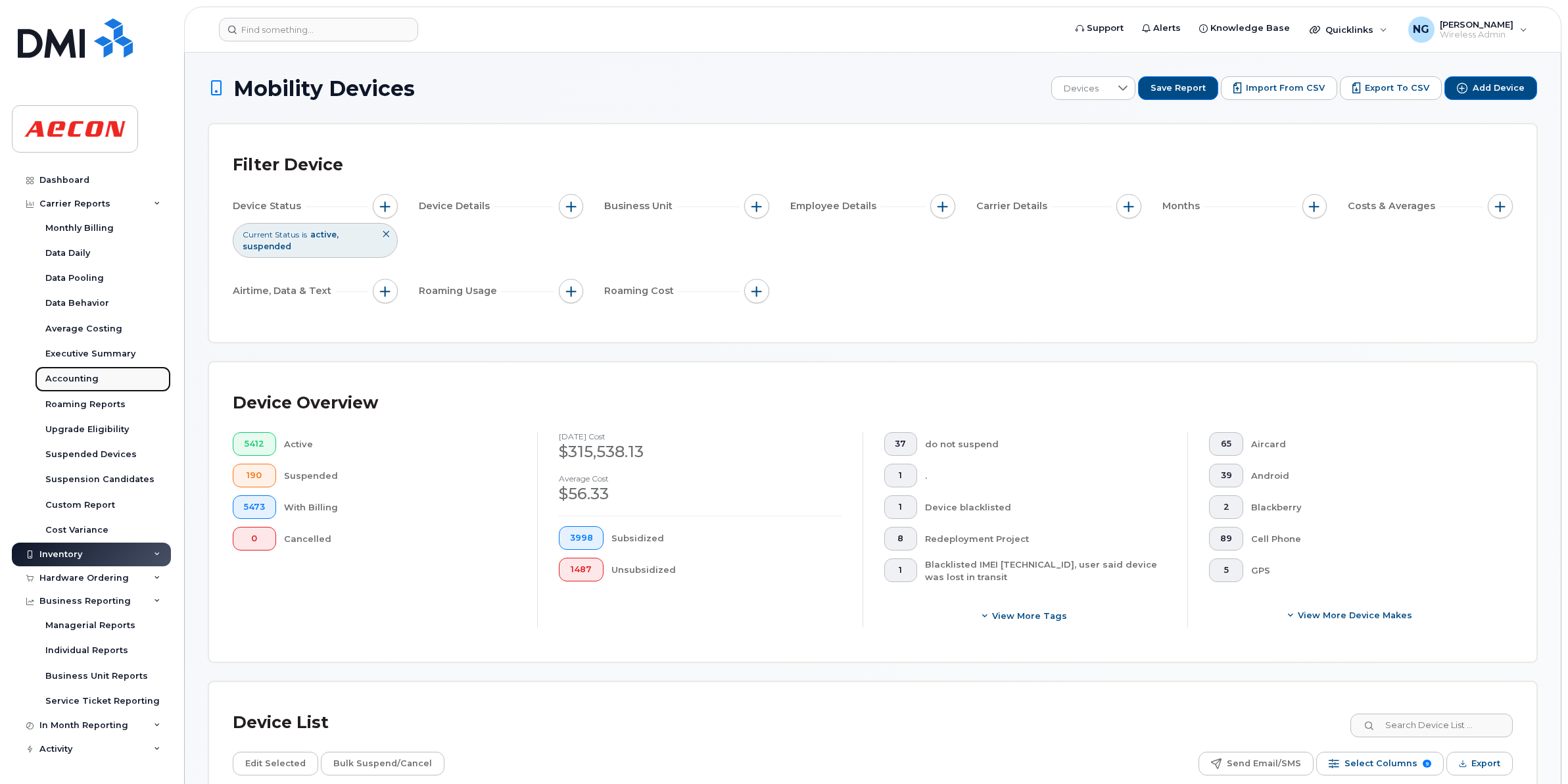
click at [109, 381] on link "Accounting" at bounding box center [102, 378] width 136 height 25
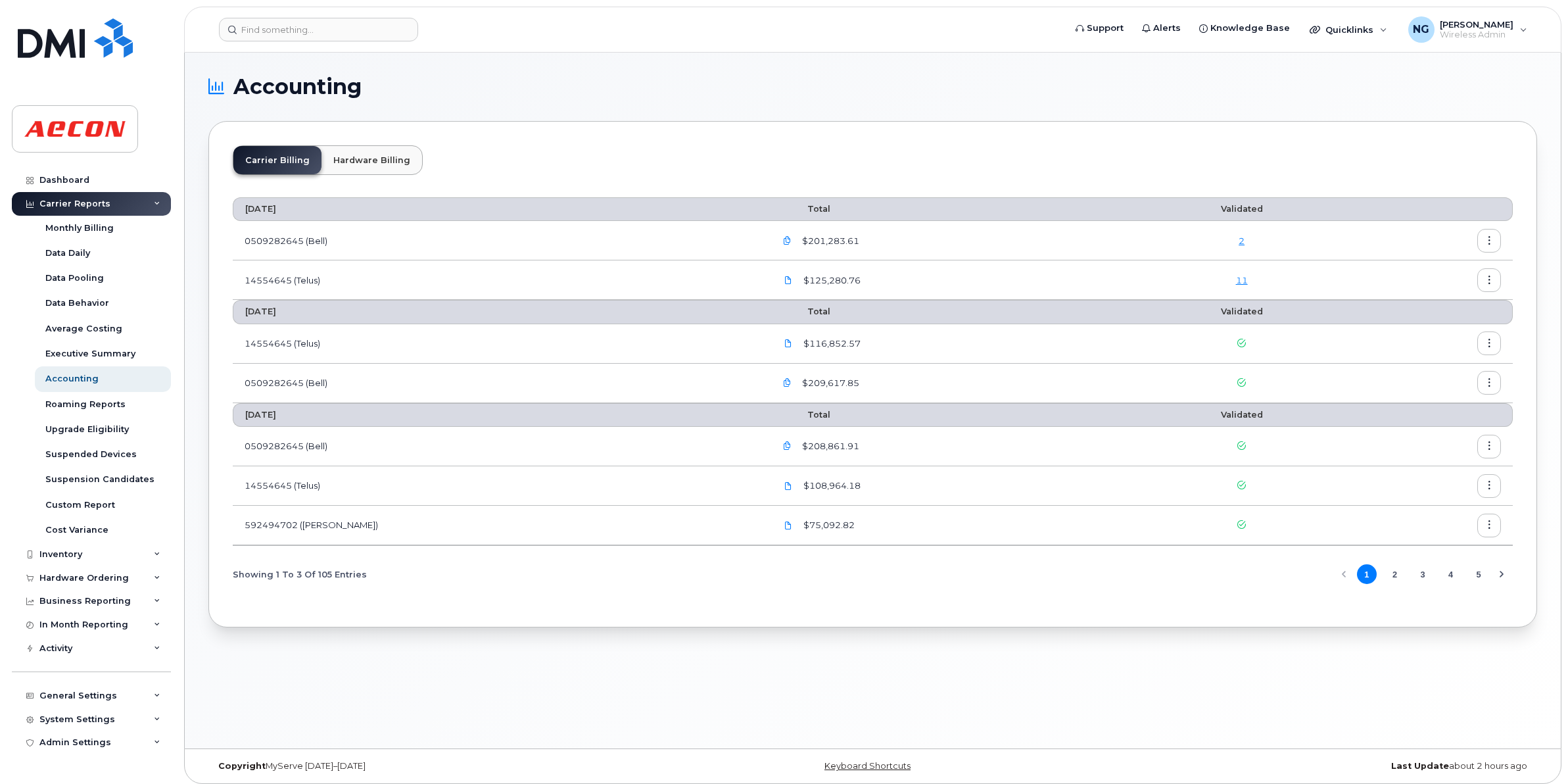
click at [1236, 277] on link "11" at bounding box center [1242, 280] width 12 height 11
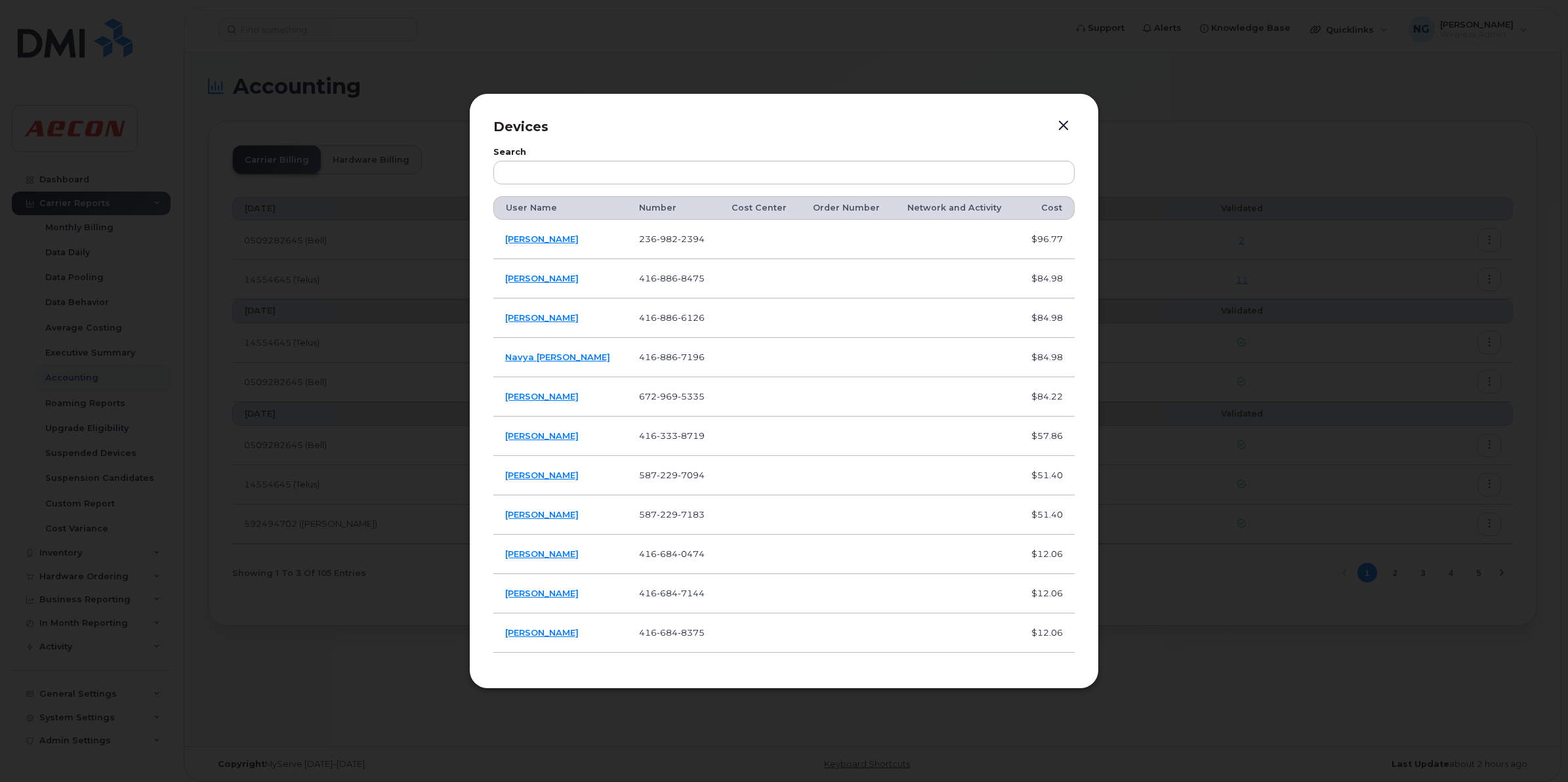
click at [540, 625] on td "[PERSON_NAME]" at bounding box center [560, 633] width 134 height 39
click at [545, 628] on link "[PERSON_NAME]" at bounding box center [542, 632] width 74 height 11
click at [529, 594] on link "Luis Rita" at bounding box center [542, 592] width 74 height 11
click at [548, 553] on link "Justin Morrison" at bounding box center [542, 553] width 74 height 11
click at [533, 517] on link "Ashton Rider" at bounding box center [542, 514] width 74 height 11
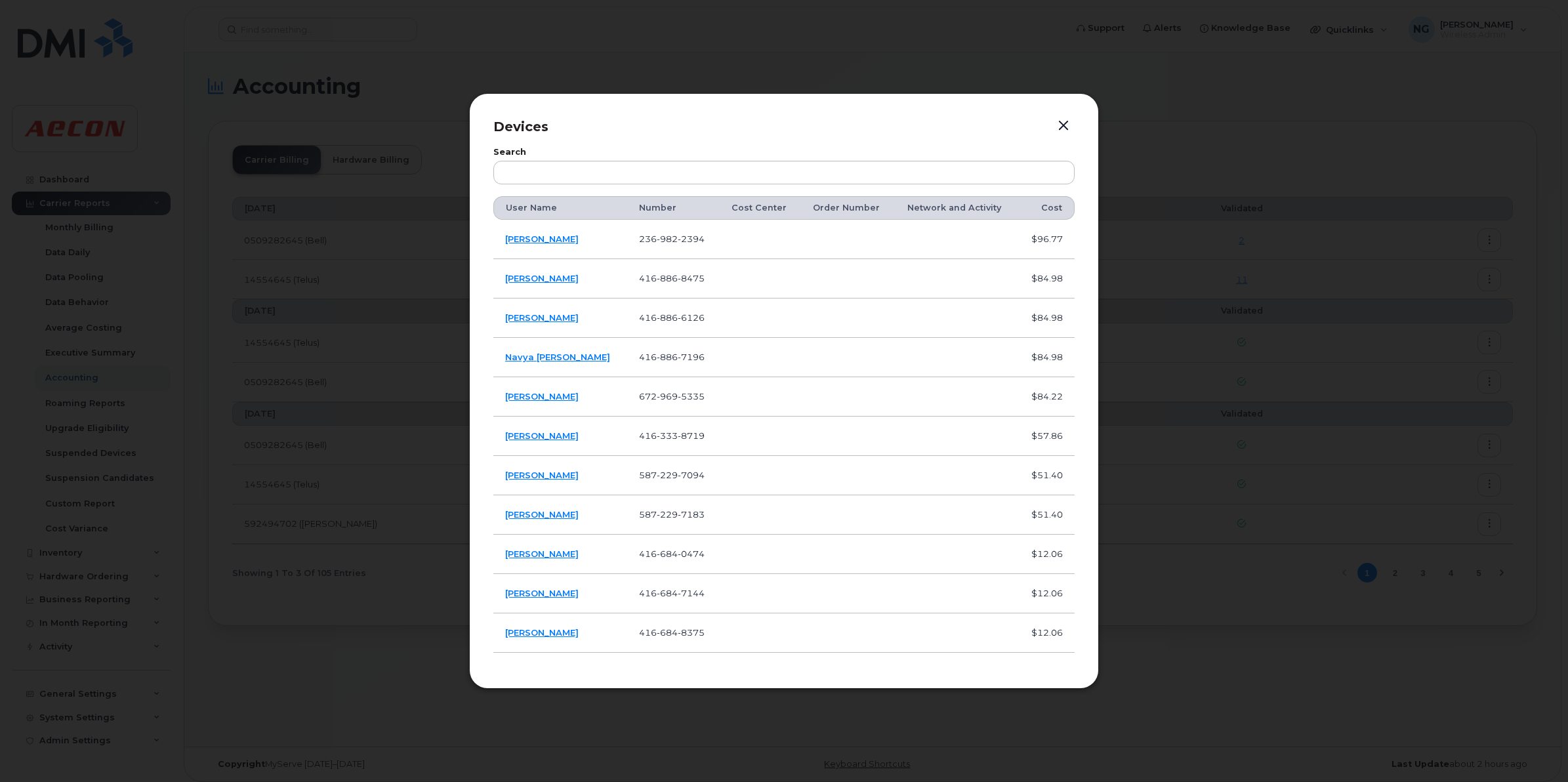
click at [1061, 115] on div "Devices Search User Name Number Cost Center Order Number Network and Activity C…" at bounding box center [784, 391] width 630 height 596
click at [1064, 123] on button "button" at bounding box center [1063, 126] width 20 height 18
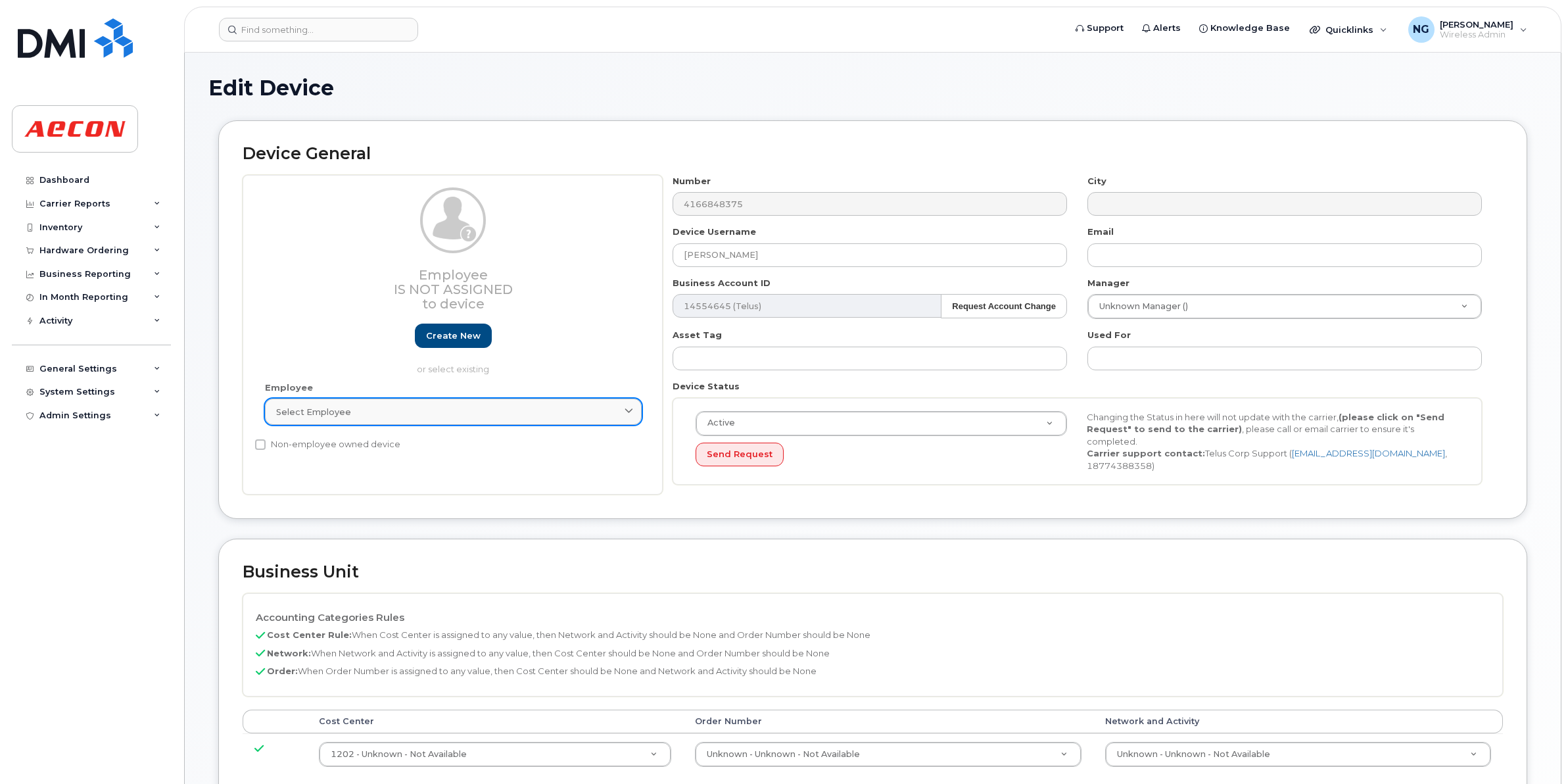
click at [540, 415] on div "Select employee" at bounding box center [453, 412] width 354 height 13
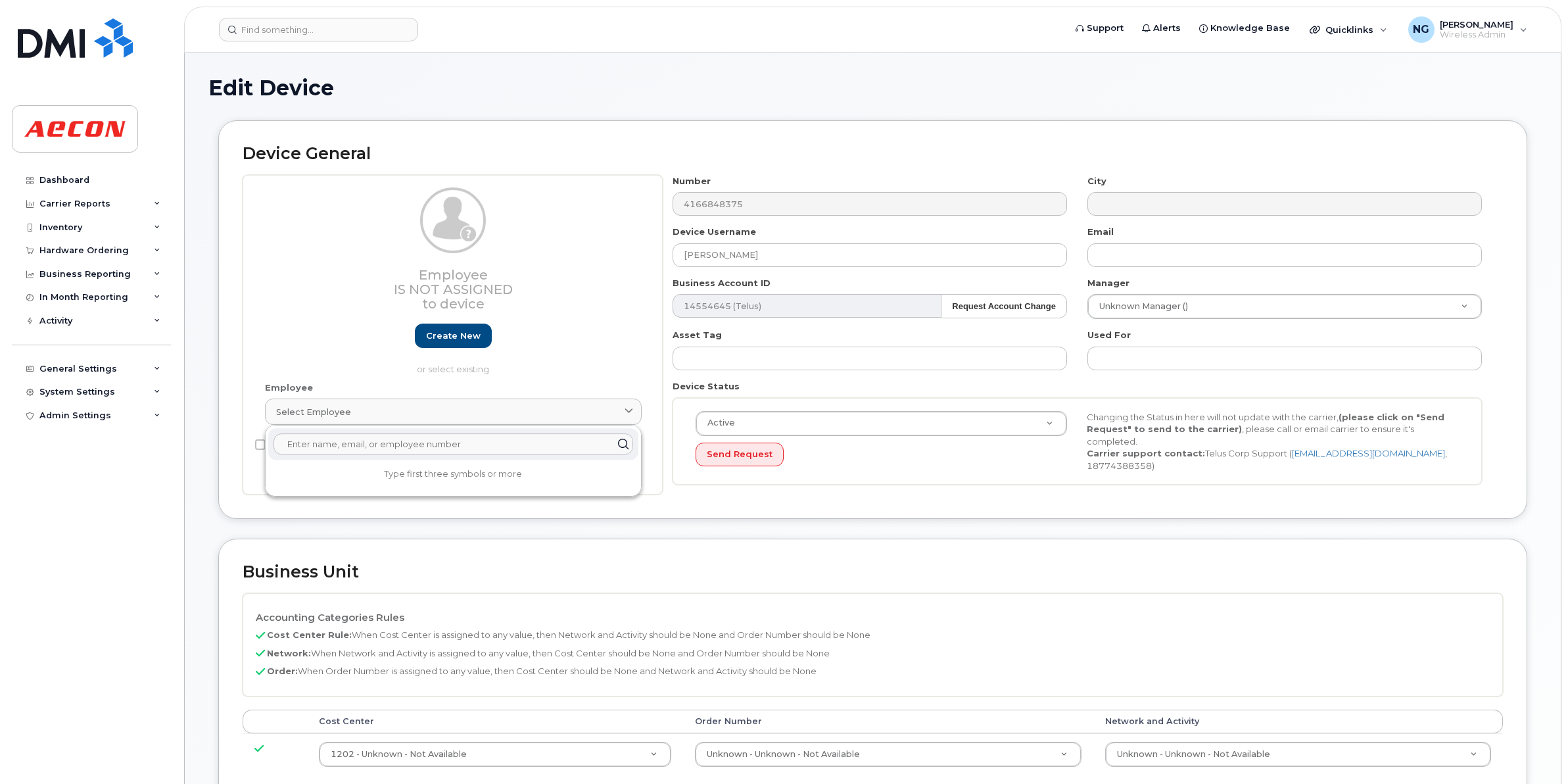
click at [491, 454] on input "text" at bounding box center [453, 444] width 360 height 21
type input "[PERSON_NAME]"
drag, startPoint x: 404, startPoint y: 449, endPoint x: 104, endPoint y: 451, distance: 300.0
click at [184, 451] on div "Support Alerts Knowledge Base Quicklinks Suspend / Cancel Device Change SIM Car…" at bounding box center [873, 642] width 1378 height 1179
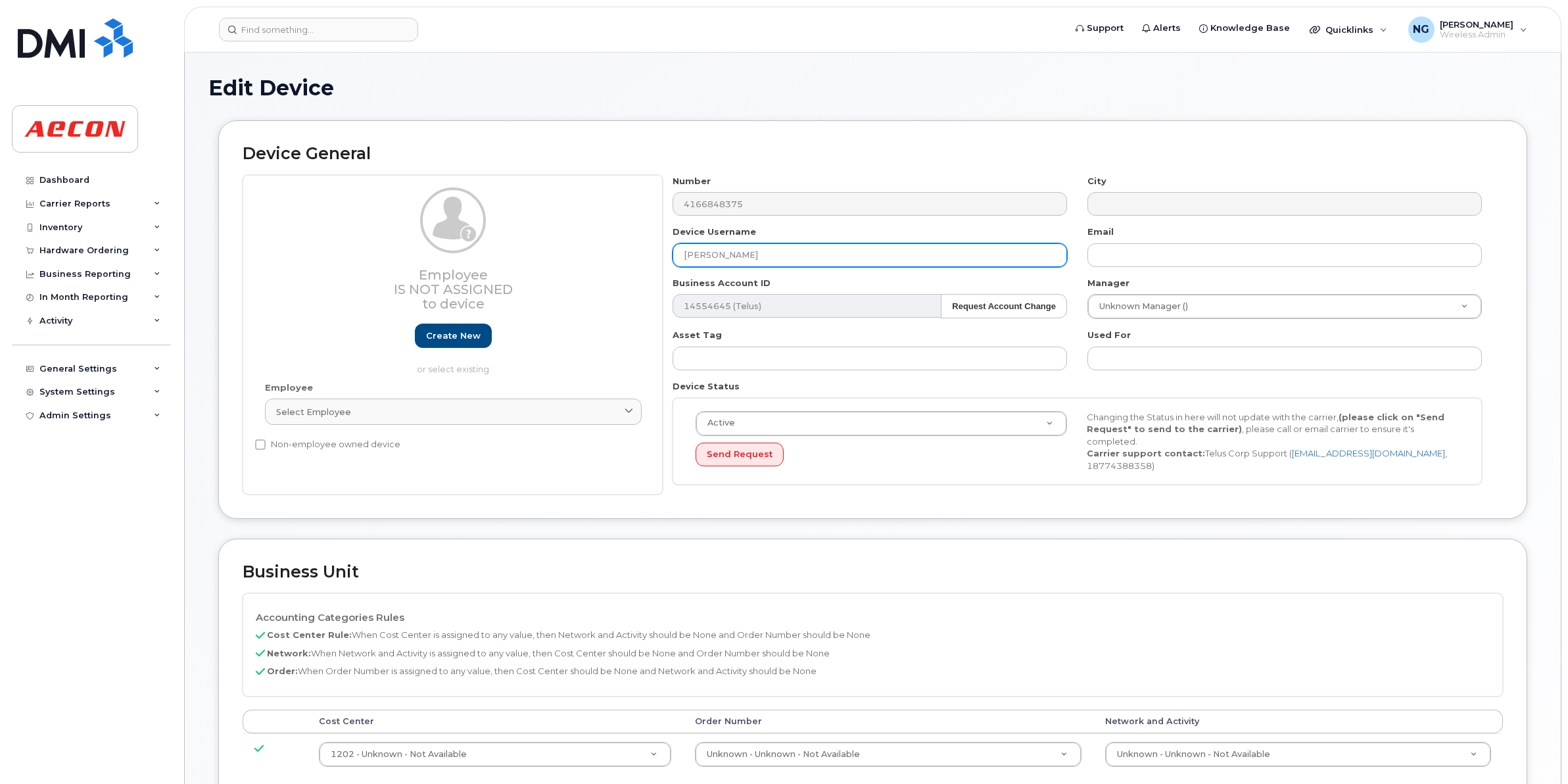
drag, startPoint x: 773, startPoint y: 261, endPoint x: 518, endPoint y: 232, distance: 256.6
click at [518, 232] on div "Employee Is not assigned to device Create new or select existing Employee Selec…" at bounding box center [873, 335] width 1261 height 321
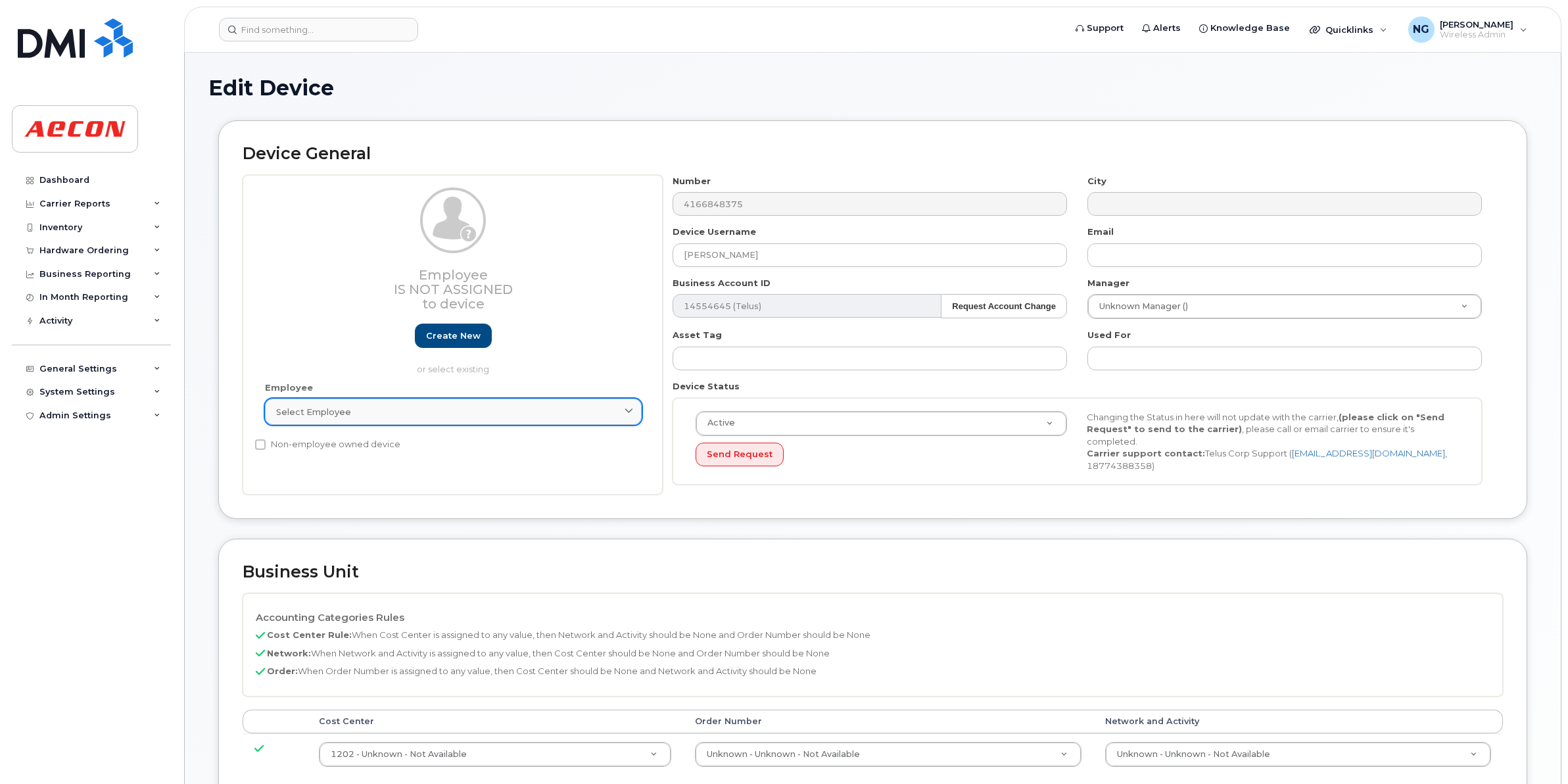
click at [440, 411] on div "Select employee" at bounding box center [453, 412] width 354 height 13
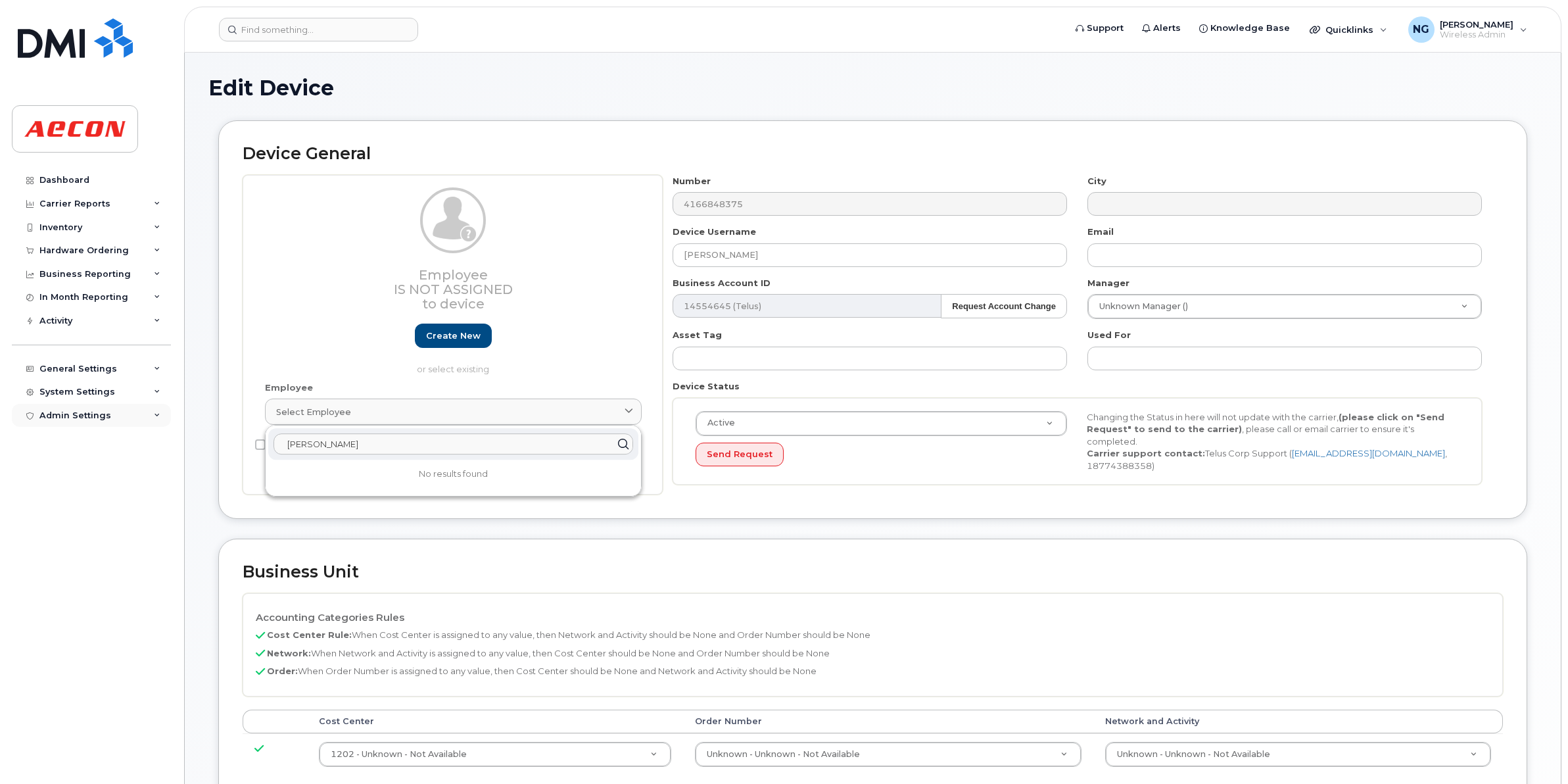
drag, startPoint x: 398, startPoint y: 442, endPoint x: 120, endPoint y: 423, distance: 278.6
drag, startPoint x: 120, startPoint y: 423, endPoint x: 478, endPoint y: 450, distance: 359.0
click at [478, 450] on input "JOHN TALOTTA" at bounding box center [453, 444] width 360 height 21
drag, startPoint x: 399, startPoint y: 449, endPoint x: 15, endPoint y: 404, distance: 386.6
click at [184, 404] on div "Support Alerts Knowledge Base Quicklinks Suspend / Cancel Device Change SIM Car…" at bounding box center [873, 642] width 1378 height 1179
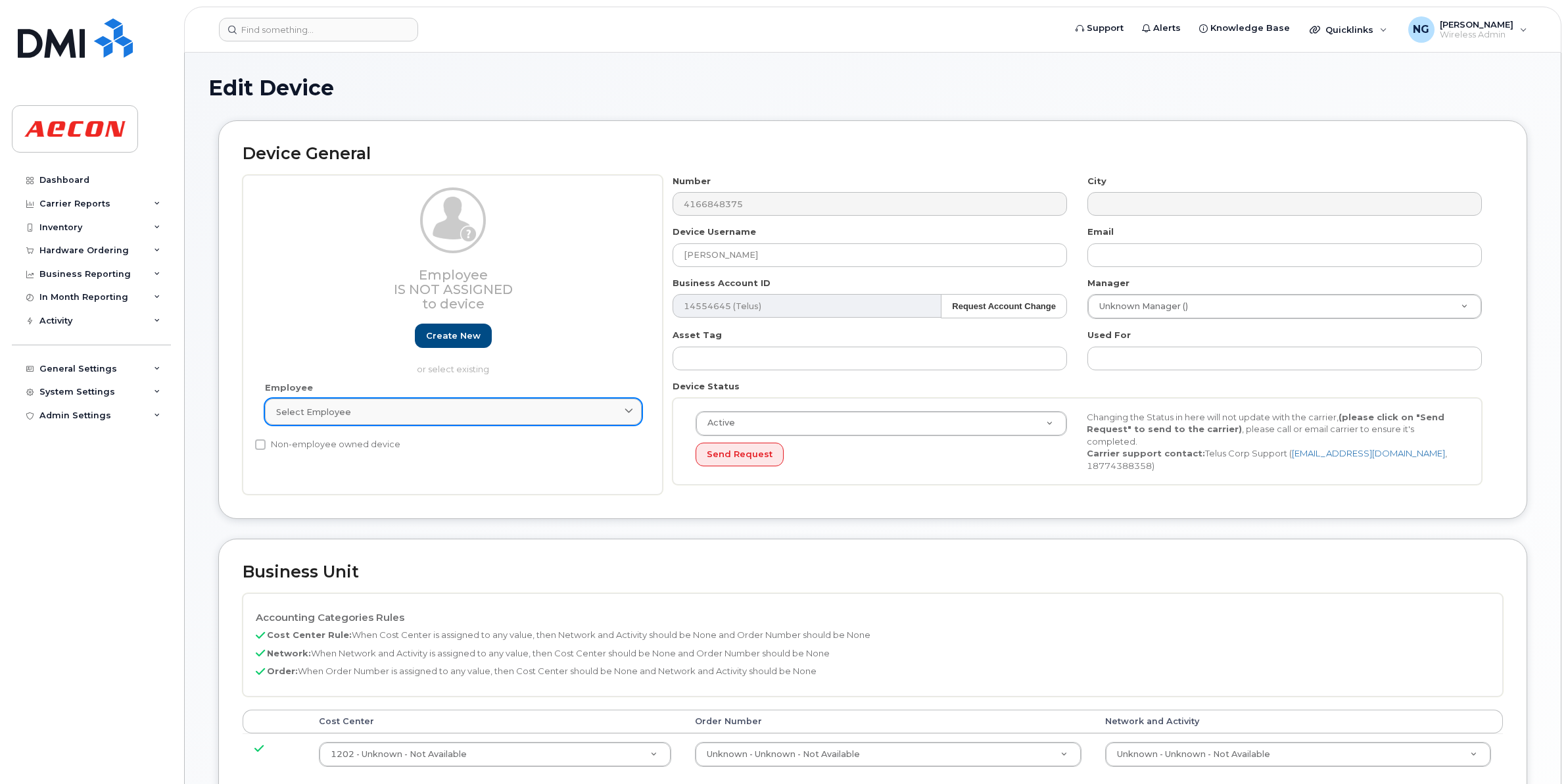
click at [391, 416] on div "Select employee" at bounding box center [453, 412] width 354 height 13
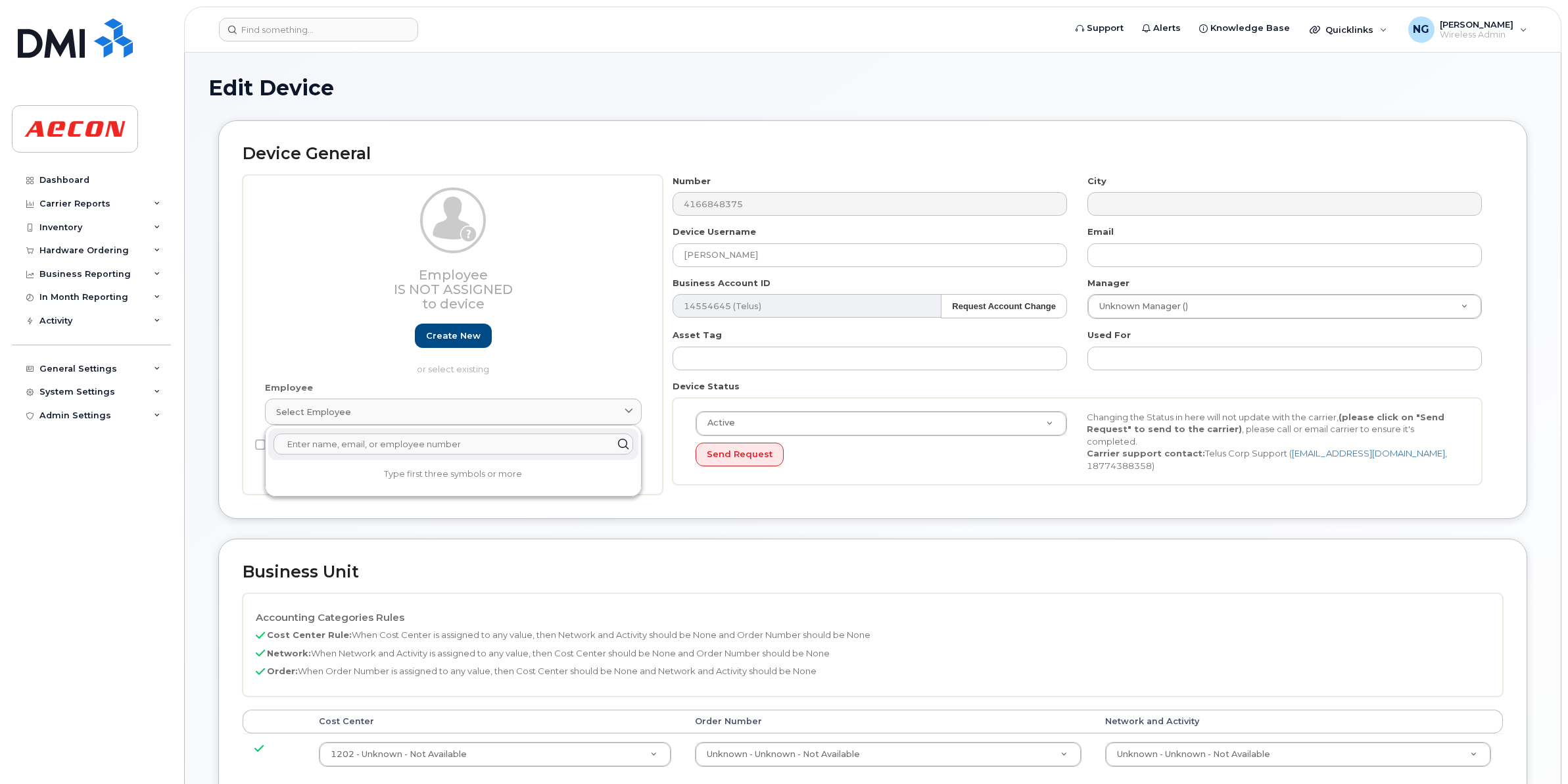
paste input "John Talotta"
drag, startPoint x: 366, startPoint y: 444, endPoint x: -79, endPoint y: 438, distance: 445.0
click at [0, 438] on html "Support Alerts Knowledge Base Quicklinks Suspend / Cancel Device Change SIM Car…" at bounding box center [784, 637] width 1568 height 1274
click at [281, 251] on div "Employee Is not assigned to device Create new or select existing" at bounding box center [453, 281] width 377 height 188
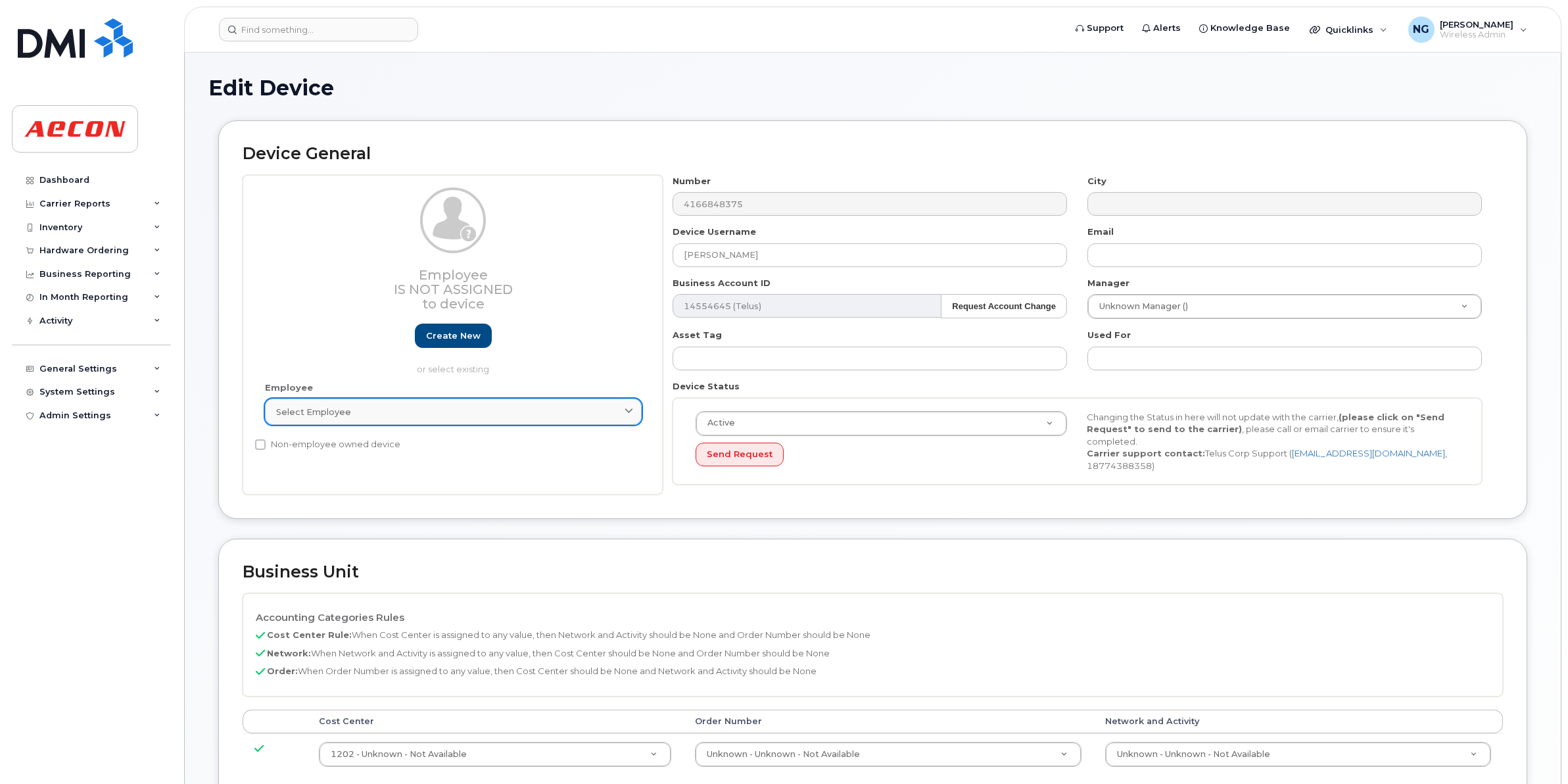
click at [429, 400] on link "Select employee" at bounding box center [453, 411] width 377 height 26
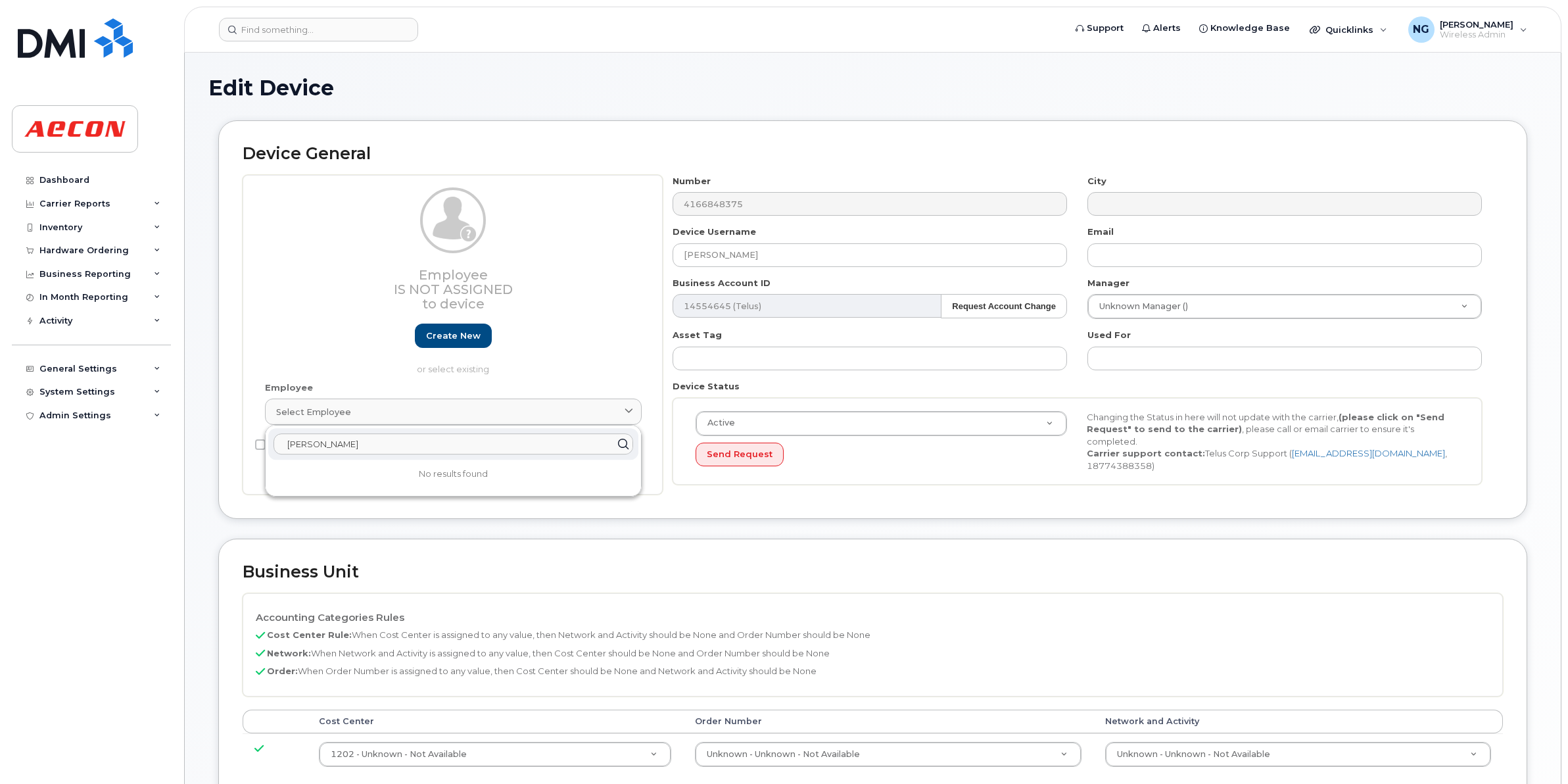
drag, startPoint x: 401, startPoint y: 438, endPoint x: 354, endPoint y: 441, distance: 47.1
click at [354, 441] on input "John Talotta" at bounding box center [453, 444] width 360 height 21
type input "J"
paste input "30012865"
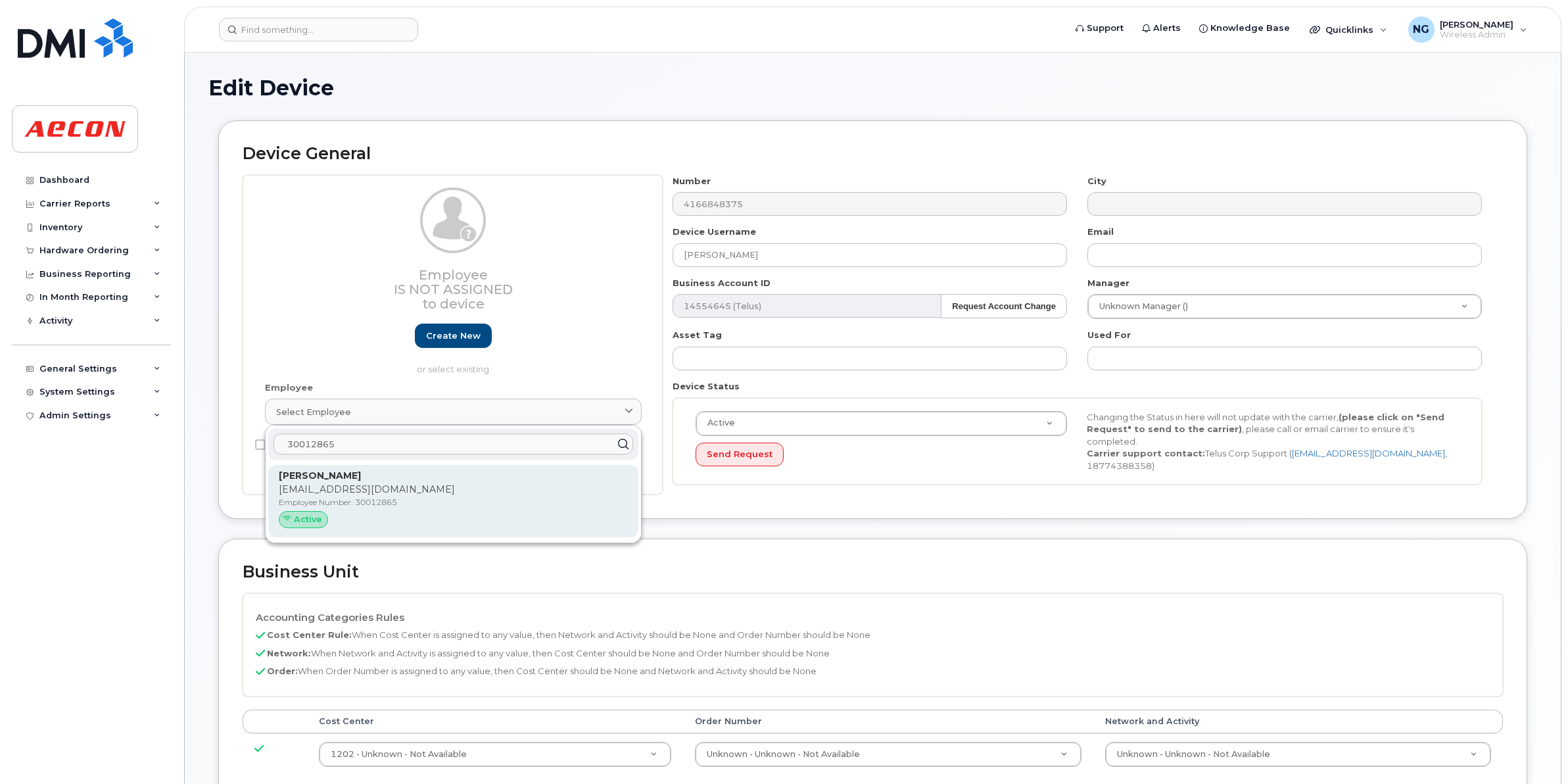
type input "30012865"
click at [569, 497] on p "JTALOTTA@AECON.COM" at bounding box center [454, 490] width 349 height 14
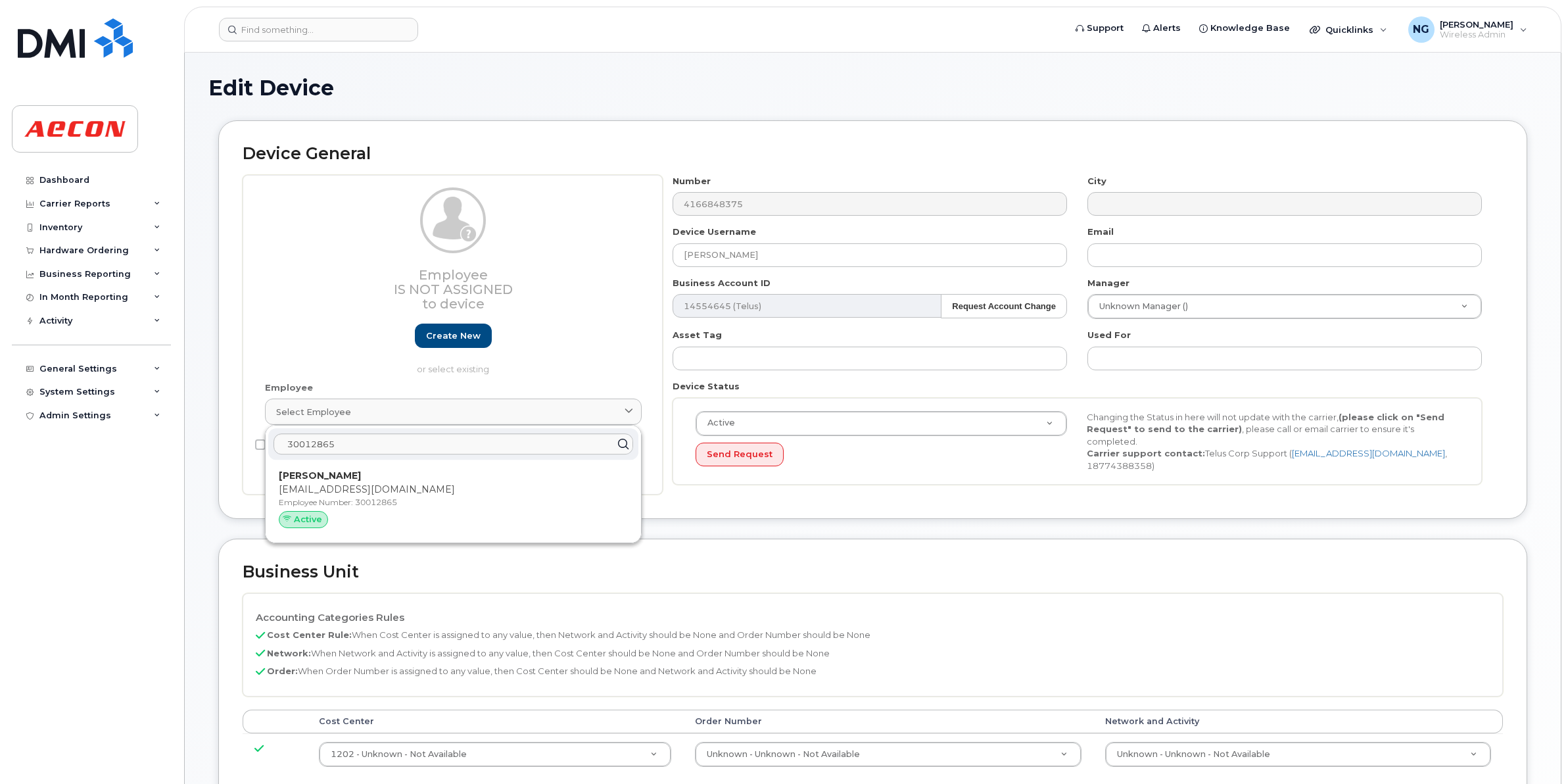
type input "30012865"
type input "John-Michael Talotta"
type input "jtalotta@aecon.com"
type input "4779813"
type input "283607"
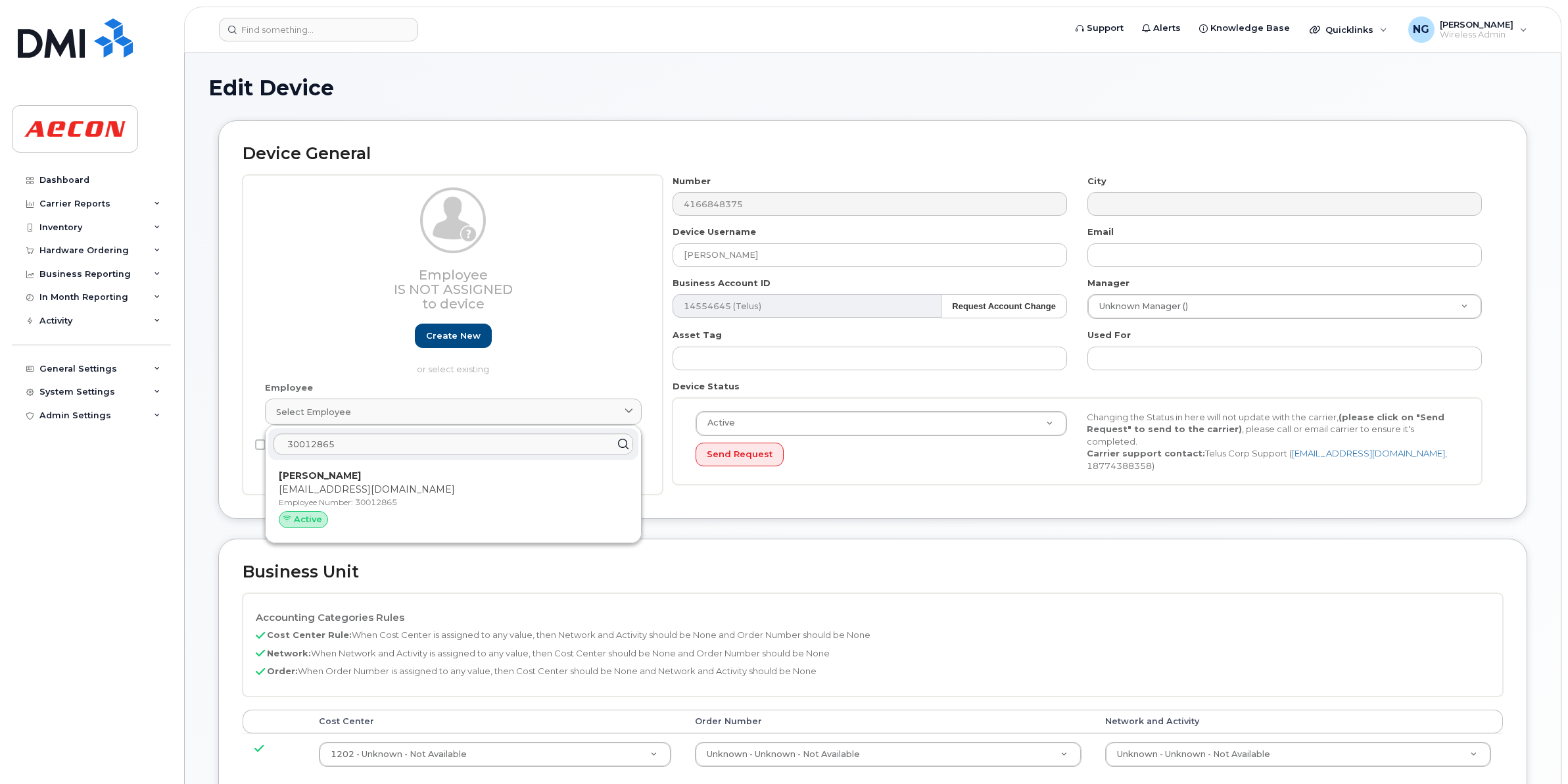
type input "283608"
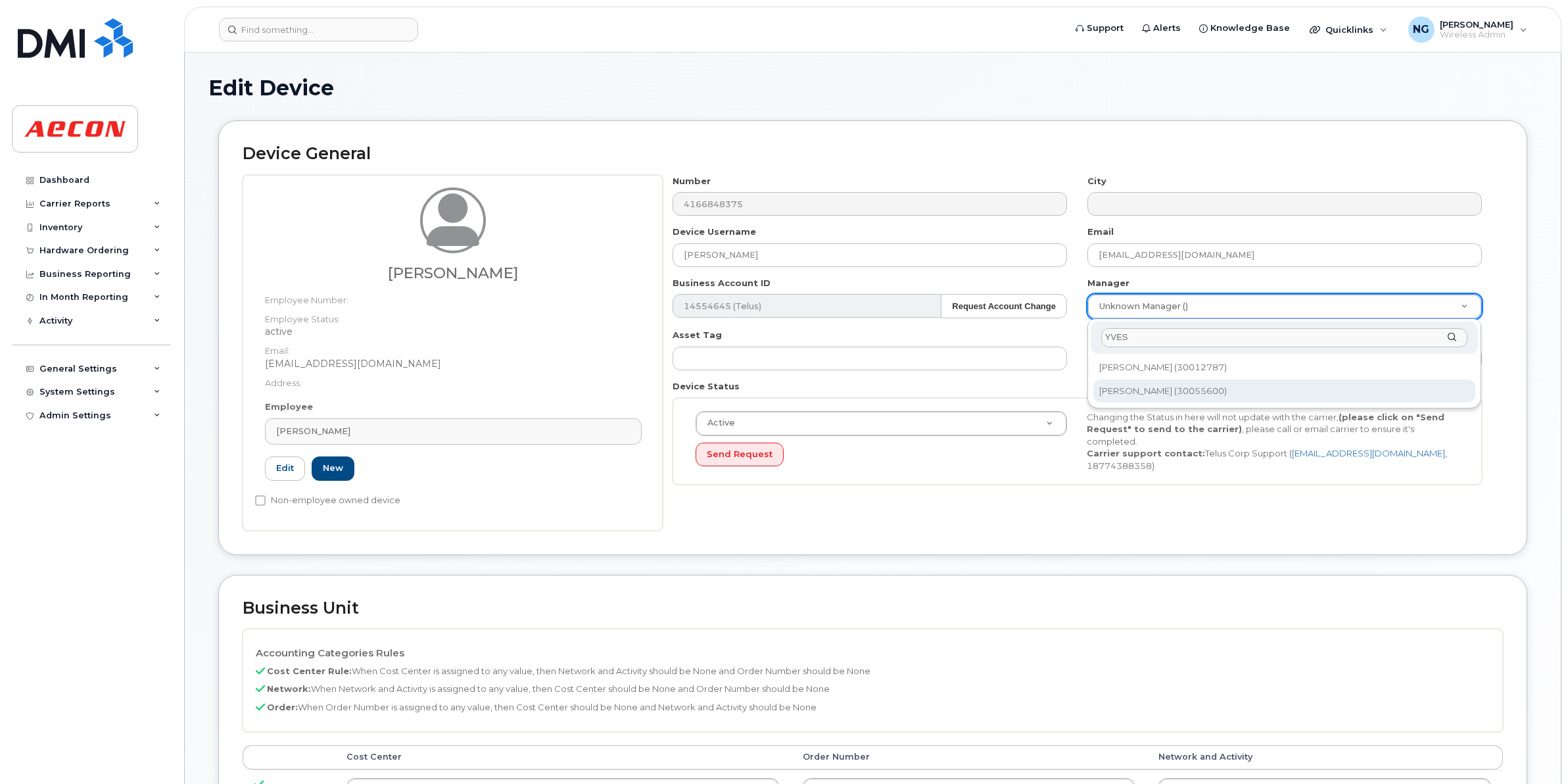
type input "YVES"
type input "541663"
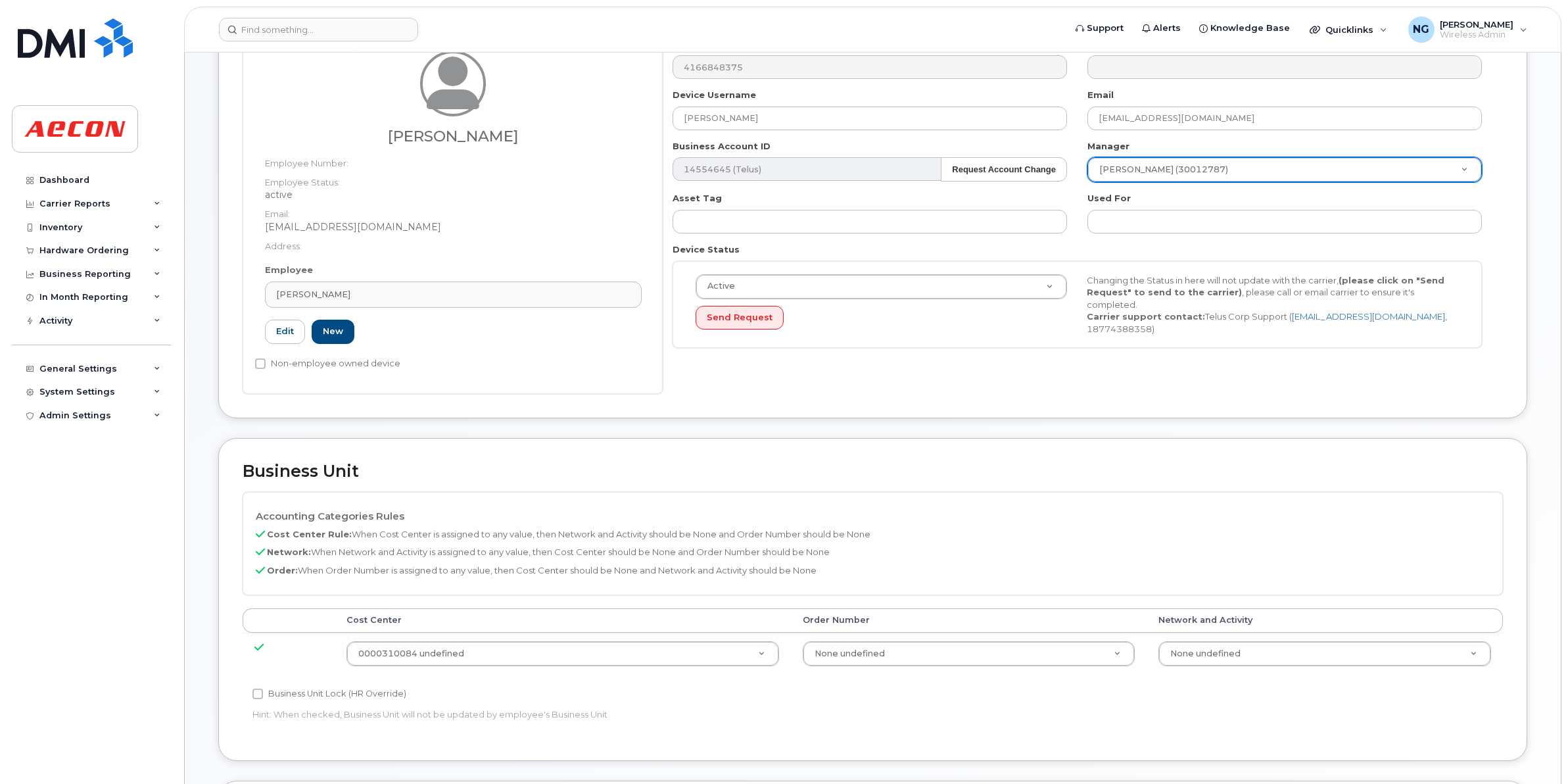
scroll to position [247, 0]
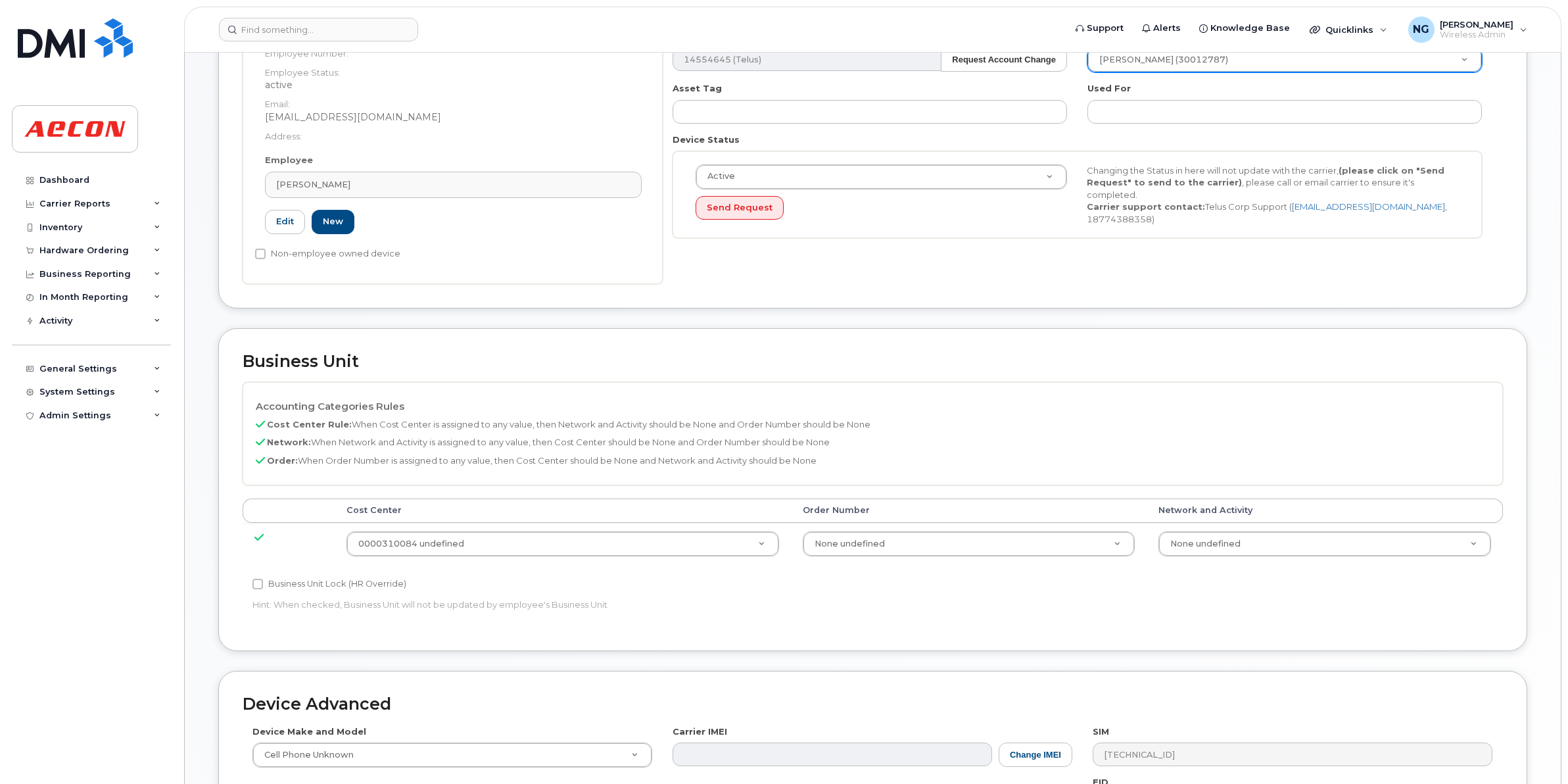
click at [263, 578] on label "Business Unit Lock (HR Override)" at bounding box center [329, 584] width 154 height 15
click at [263, 579] on input "Business Unit Lock (HR Override)" at bounding box center [257, 584] width 11 height 11
checkbox input "true"
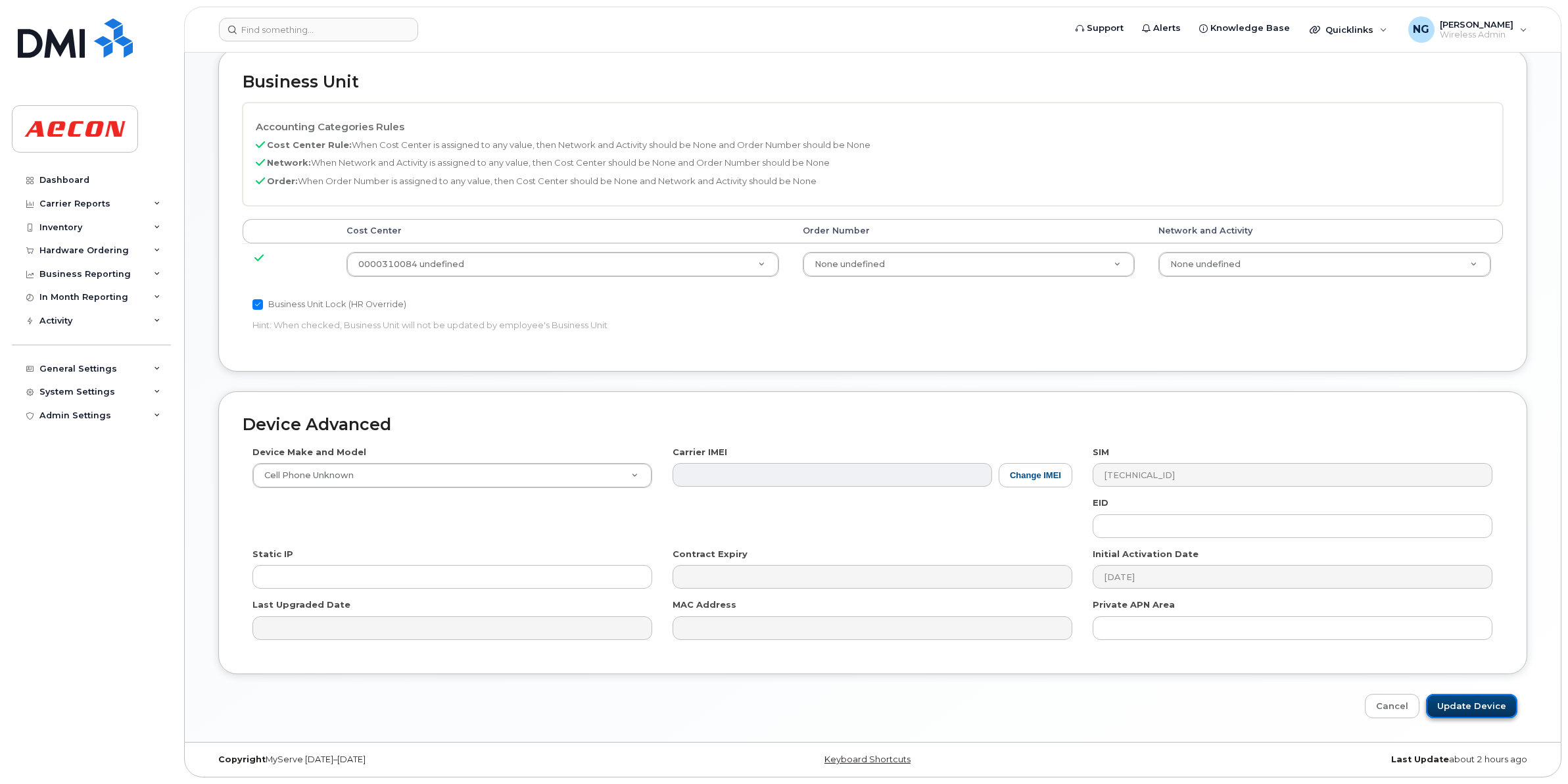
click at [1474, 699] on input "Update Device" at bounding box center [1472, 706] width 92 height 25
type input "Saving..."
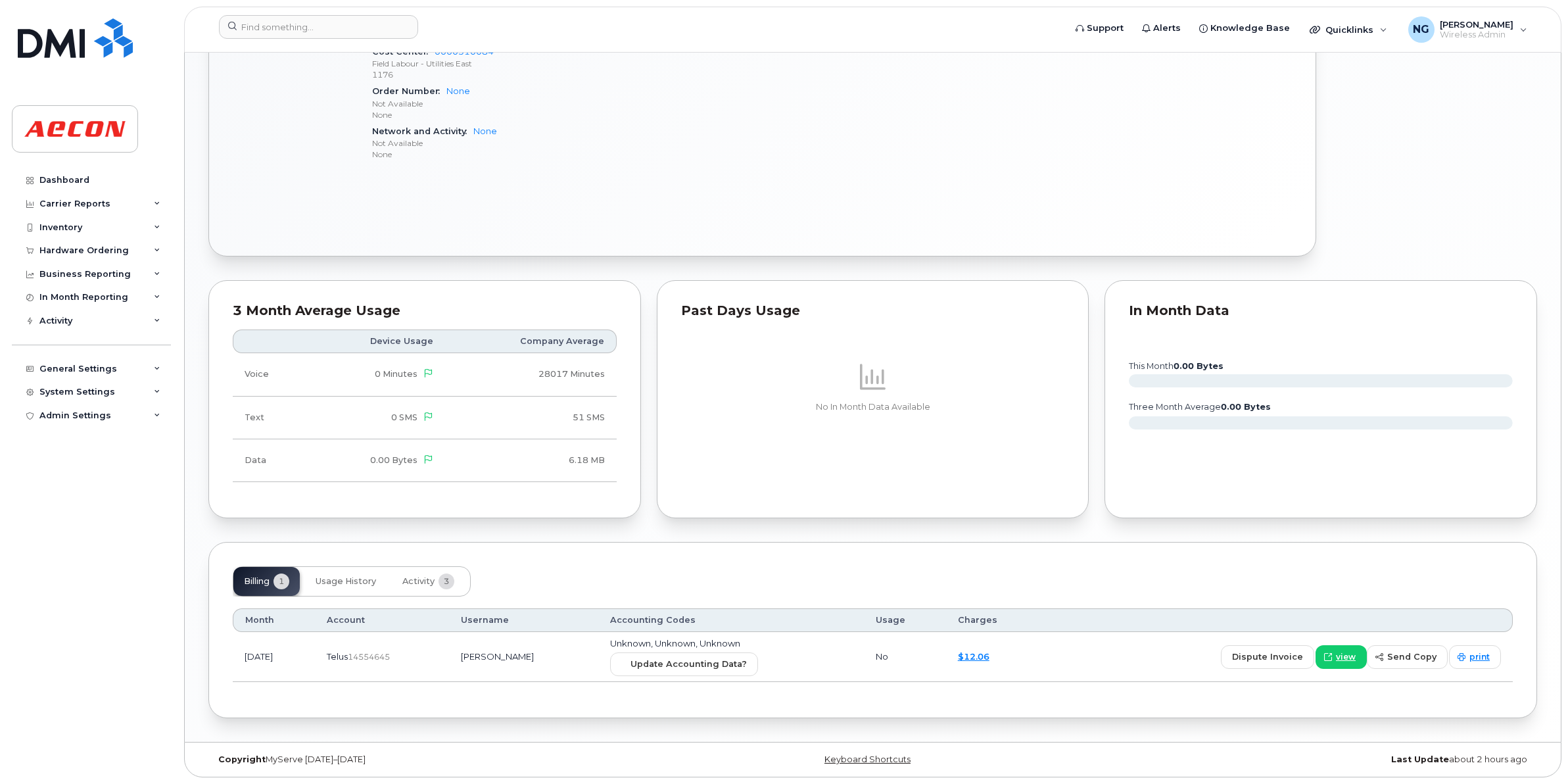
scroll to position [899, 0]
click at [705, 665] on span "Update Accounting Data?" at bounding box center [688, 664] width 116 height 13
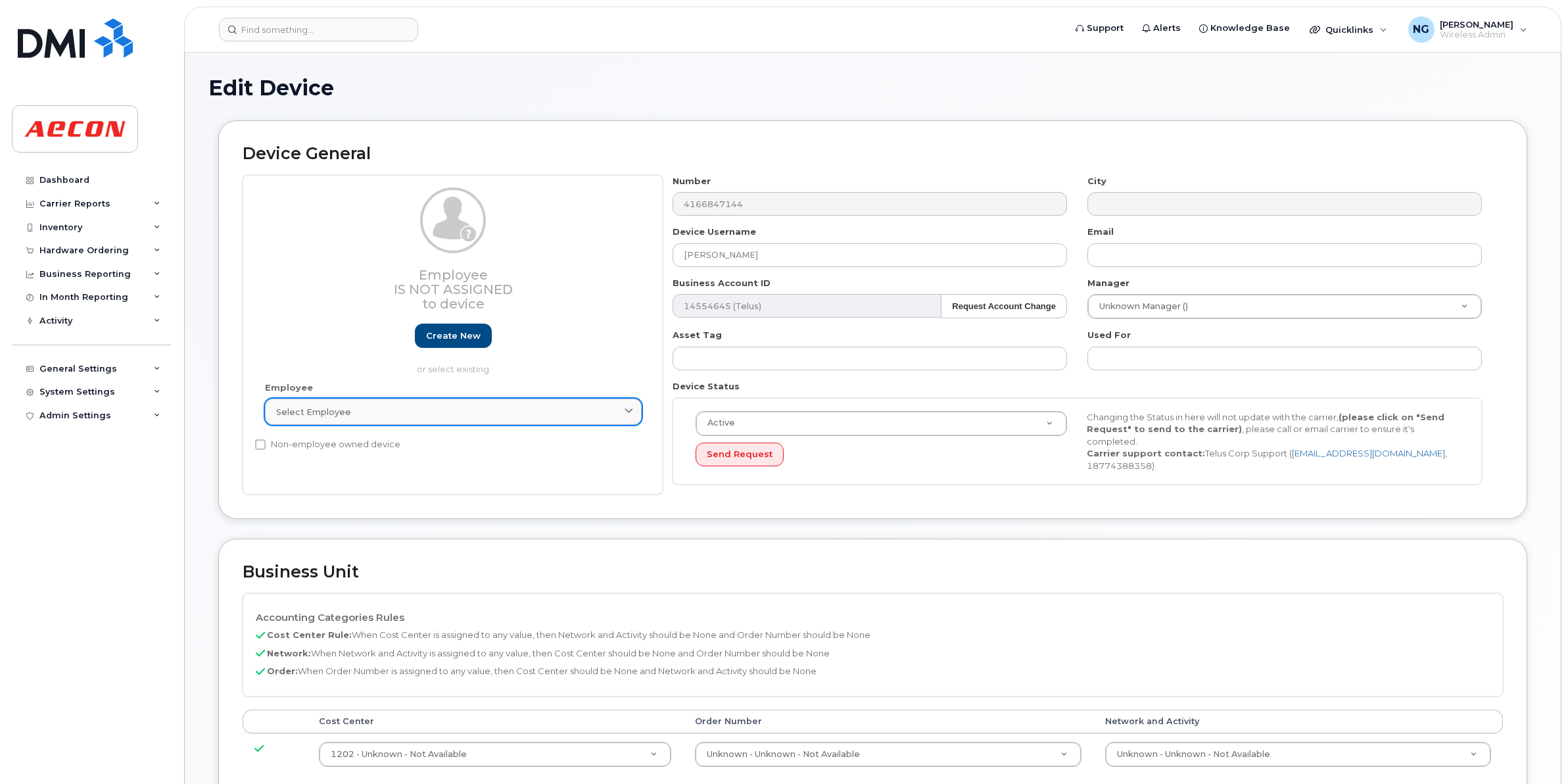
click at [488, 406] on div "Select employee" at bounding box center [453, 412] width 354 height 13
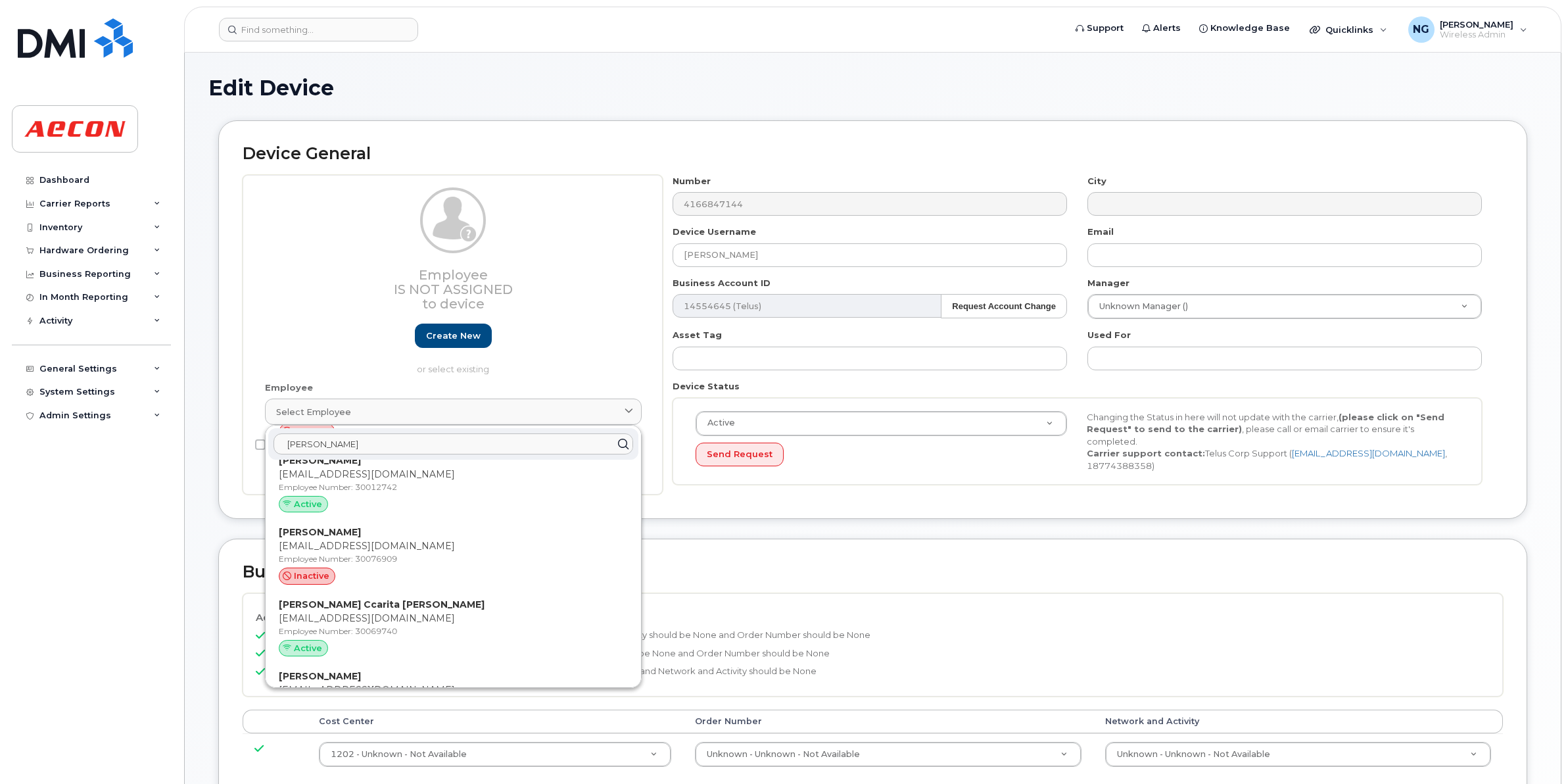
scroll to position [1141, 0]
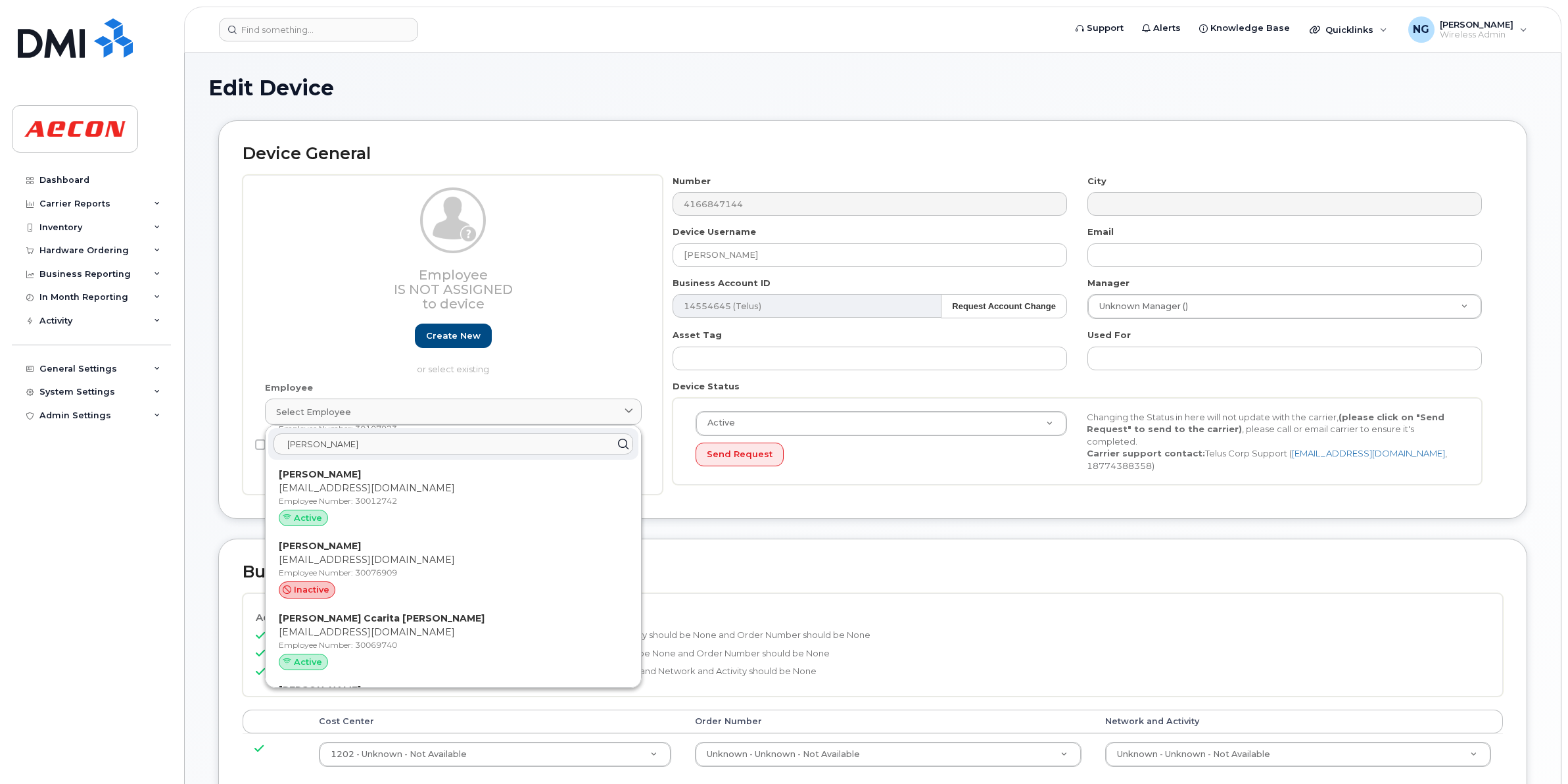
type input "[PERSON_NAME]"
click at [367, 473] on p "[PERSON_NAME]" at bounding box center [454, 475] width 349 height 14
type input "30012742"
type input "[EMAIL_ADDRESS][DOMAIN_NAME]"
type input "4779813"
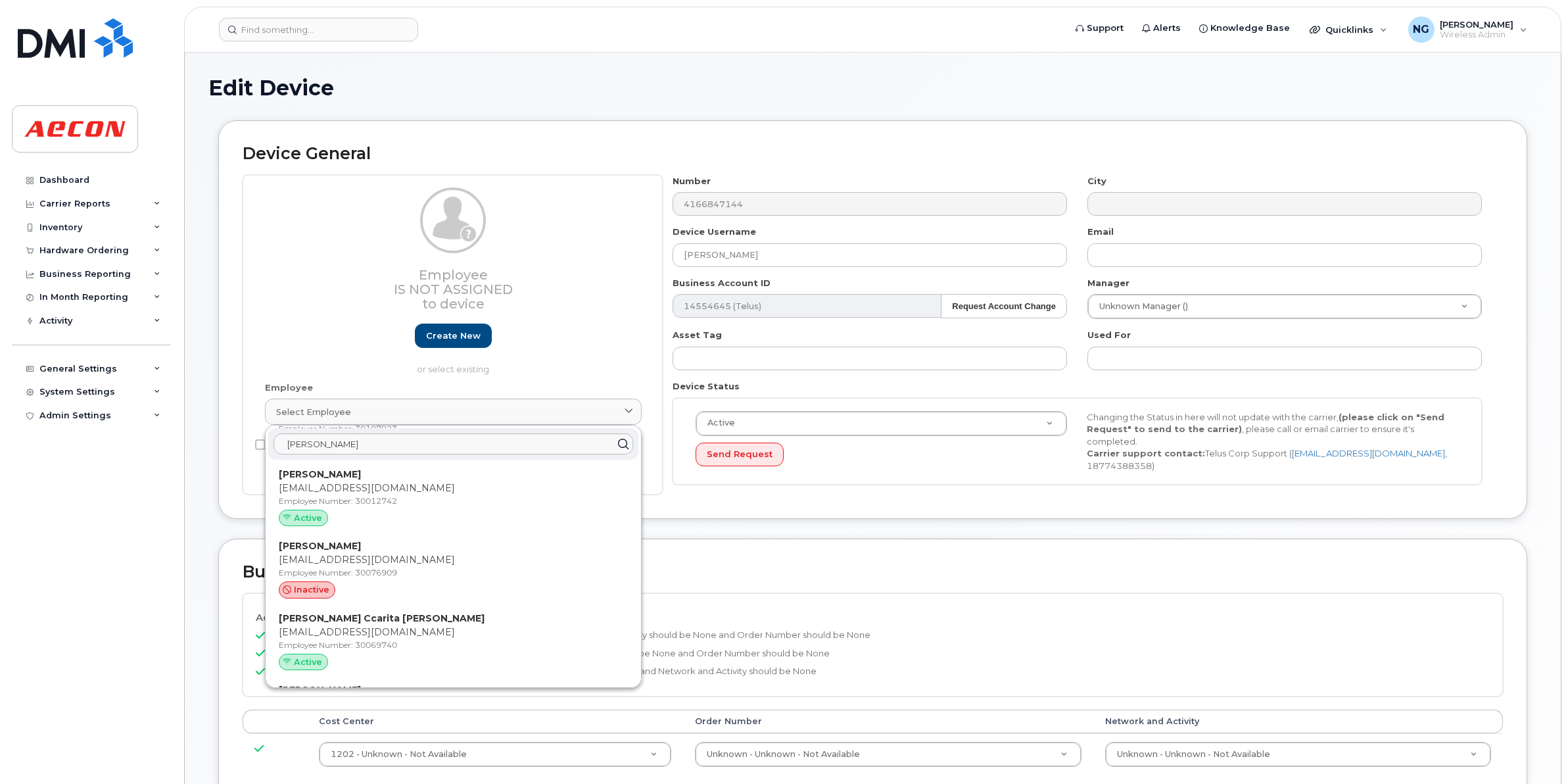
type input "283607"
type input "283608"
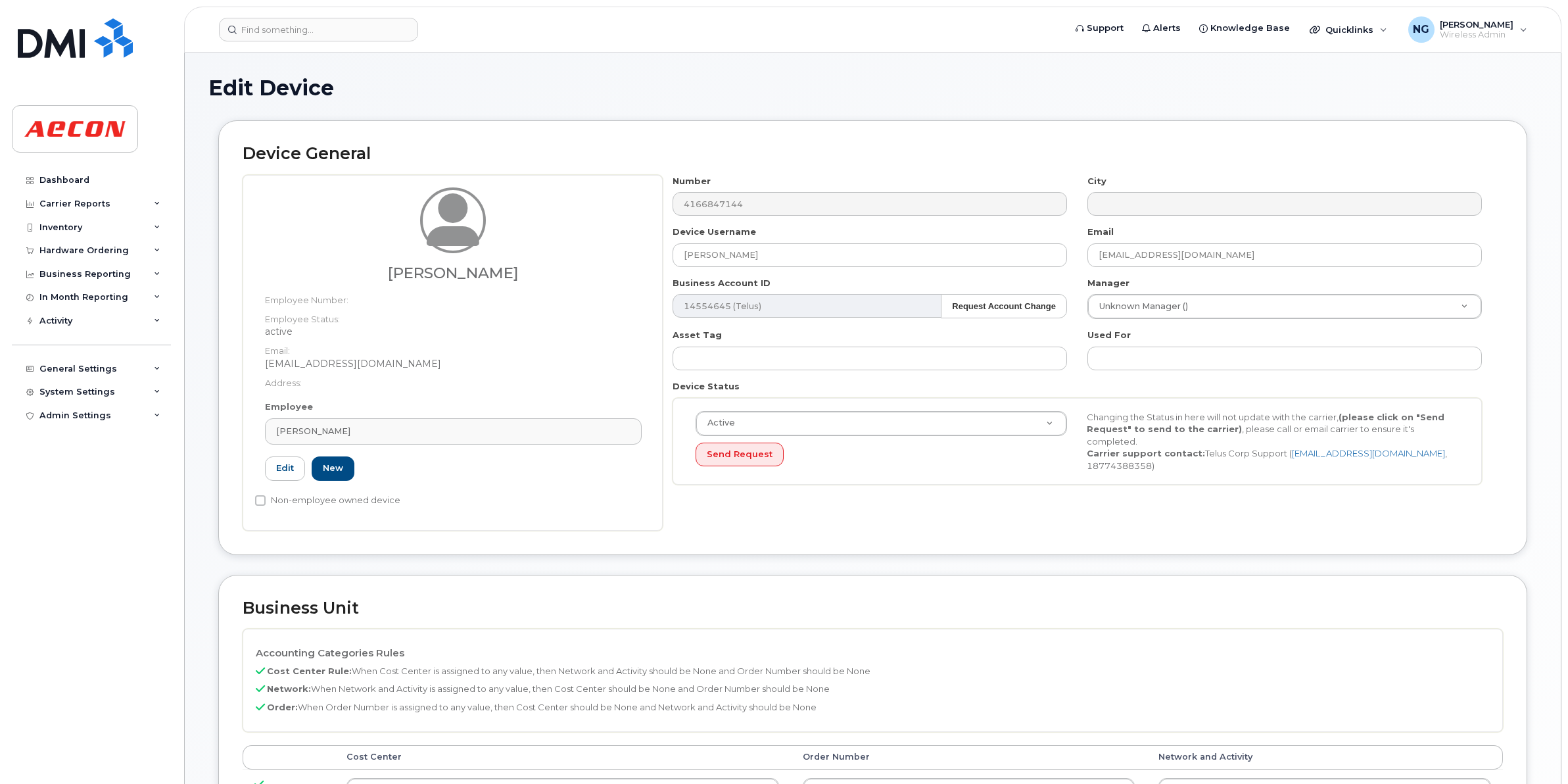
click at [1083, 730] on div "Accounting Categories Rules Cost Center Rule: When Cost Center is assigned to a…" at bounding box center [873, 680] width 1261 height 104
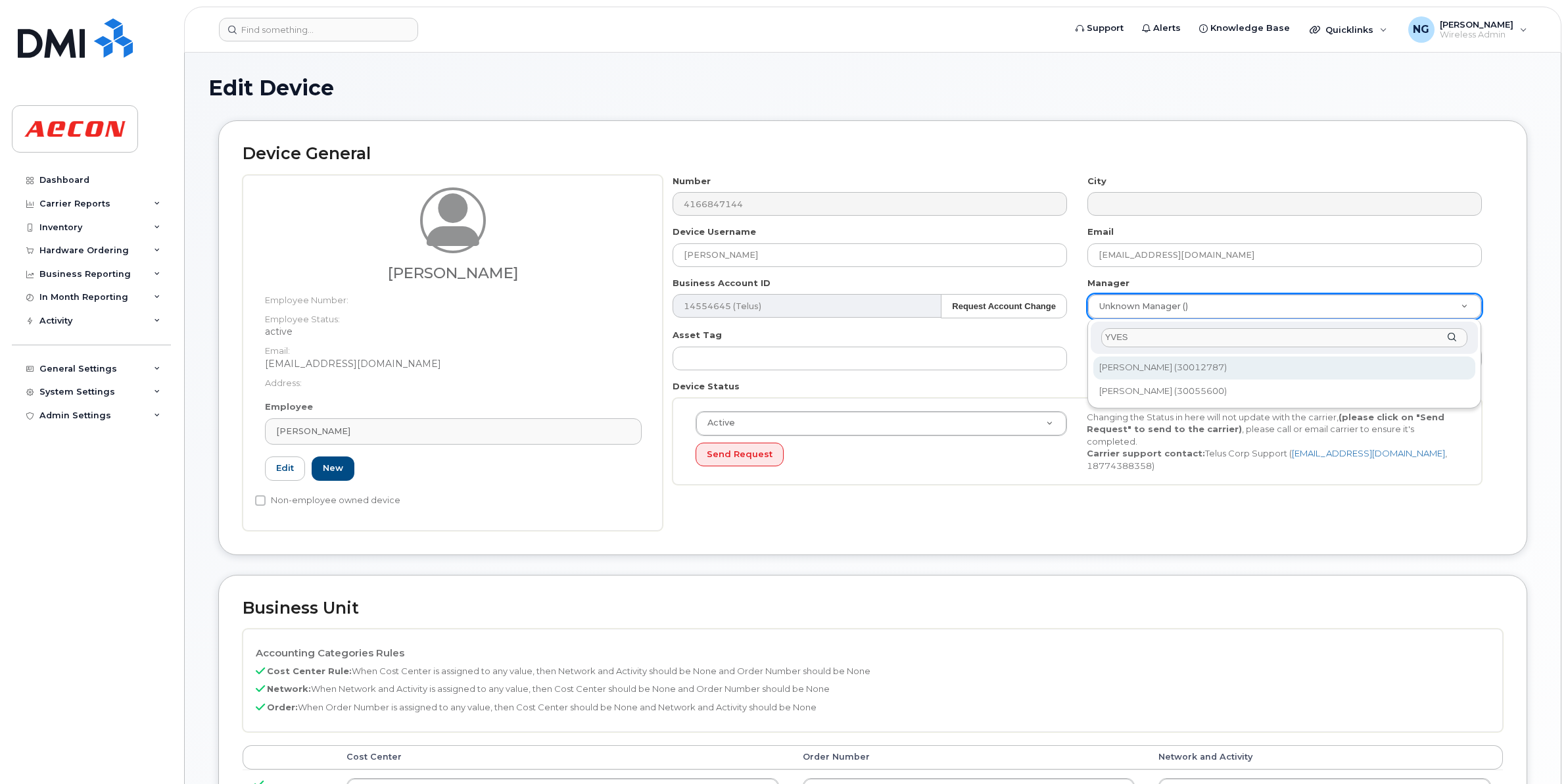
type input "YVES"
type input "541663"
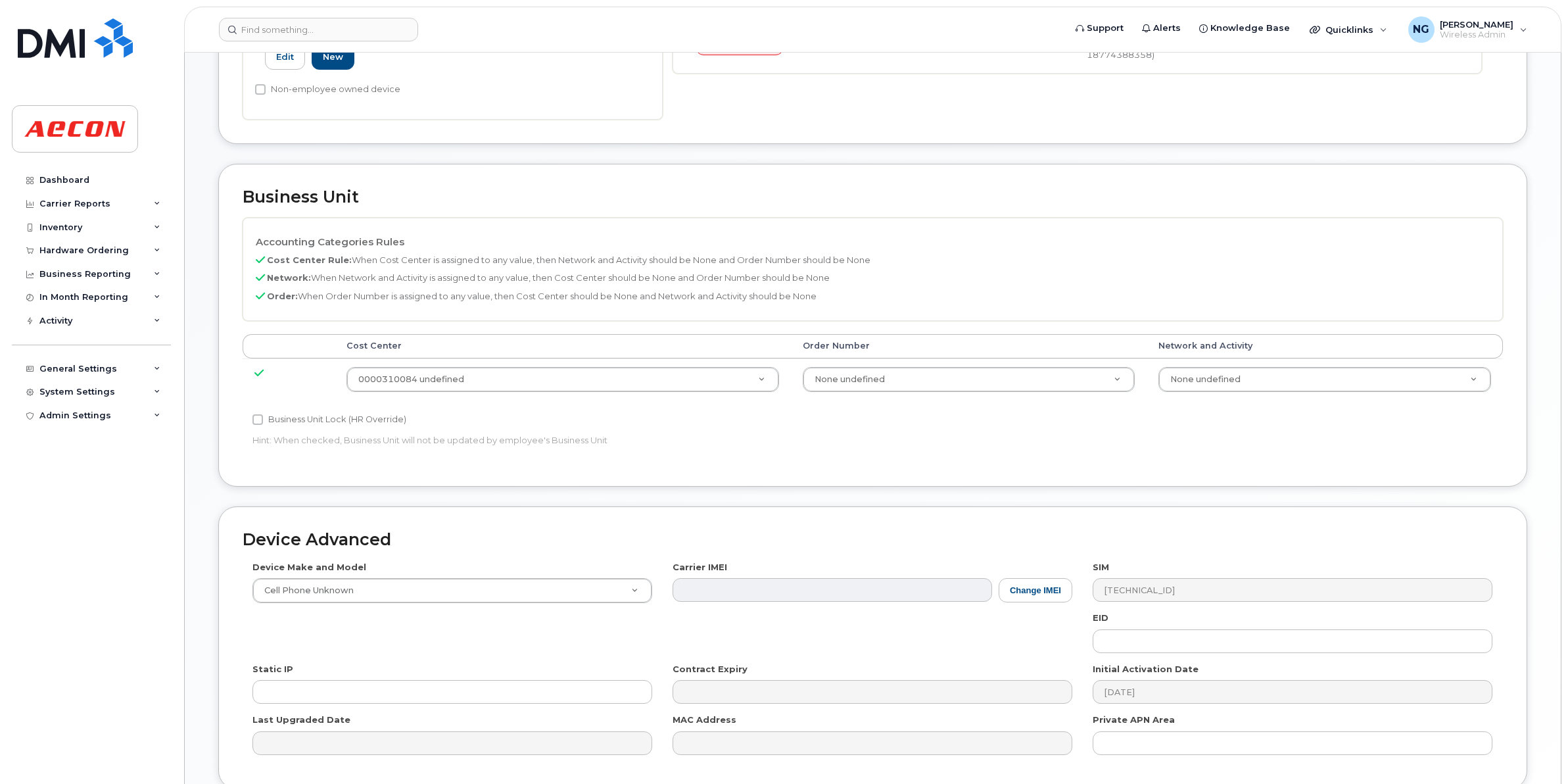
click at [290, 418] on label "Business Unit Lock (HR Override)" at bounding box center [329, 419] width 154 height 15
click at [263, 418] on input "Business Unit Lock (HR Override)" at bounding box center [257, 419] width 11 height 11
checkbox input "true"
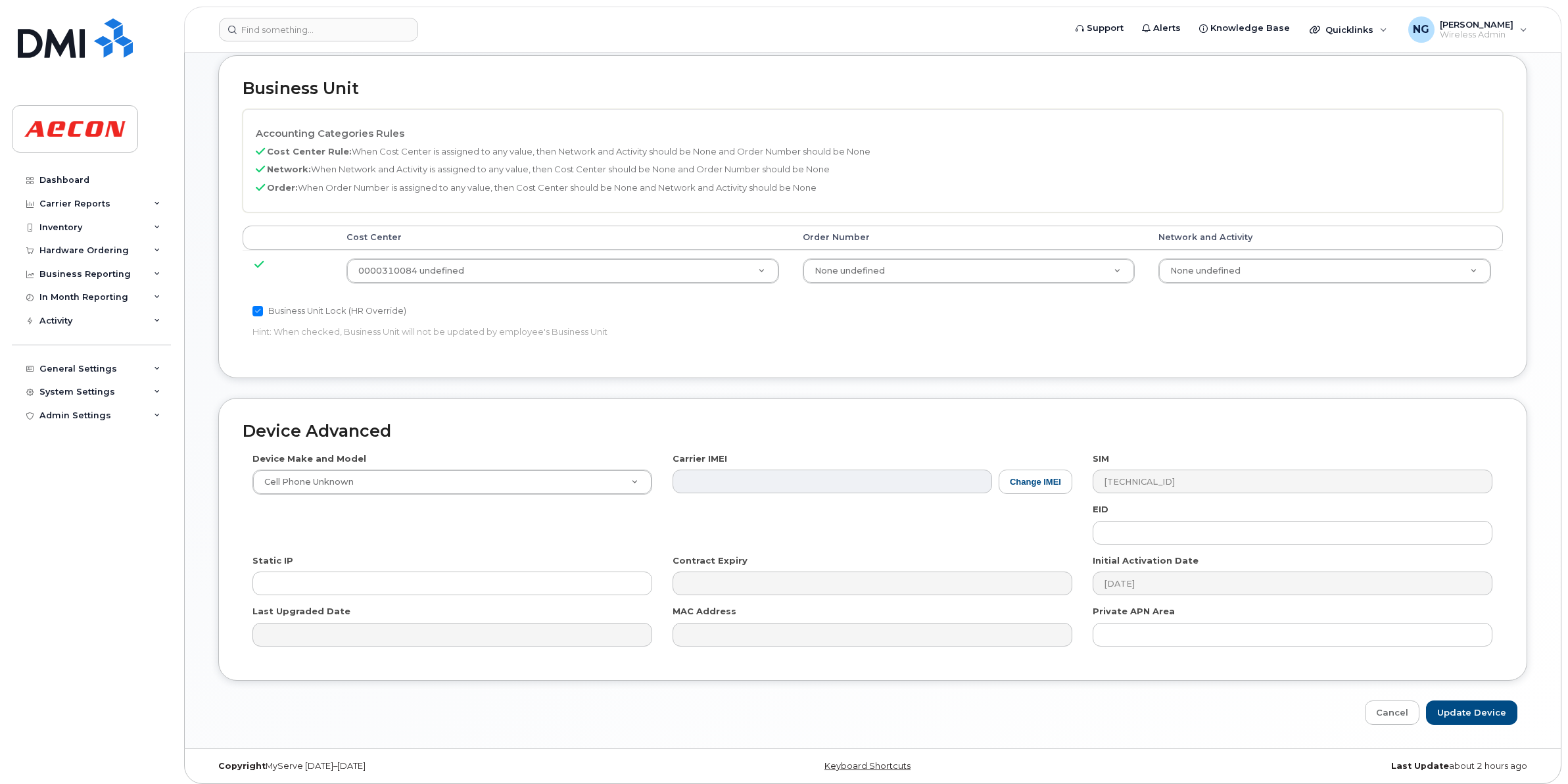
scroll to position [528, 0]
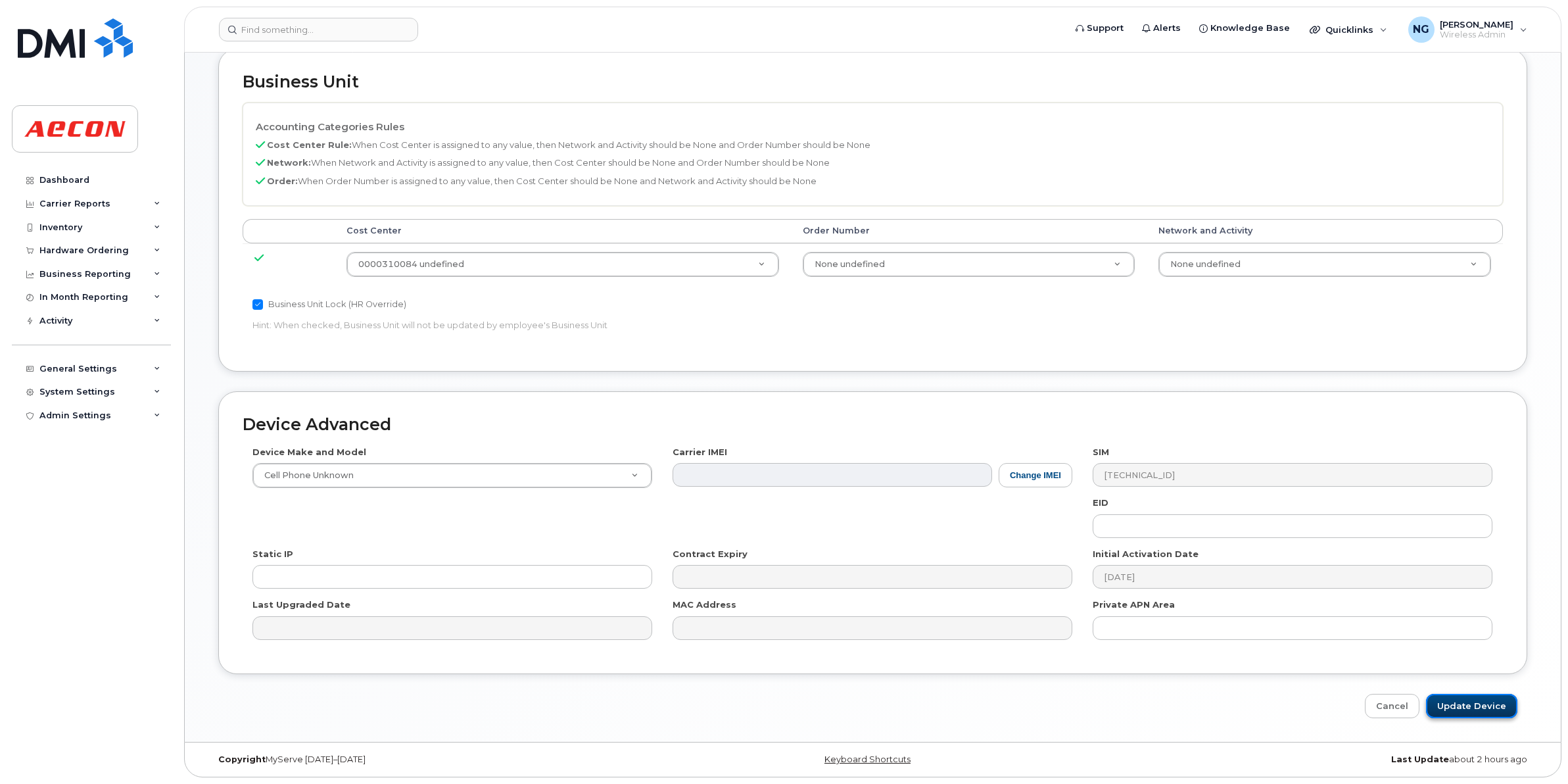
click at [1464, 702] on input "Update Device" at bounding box center [1472, 706] width 92 height 25
type input "Saving..."
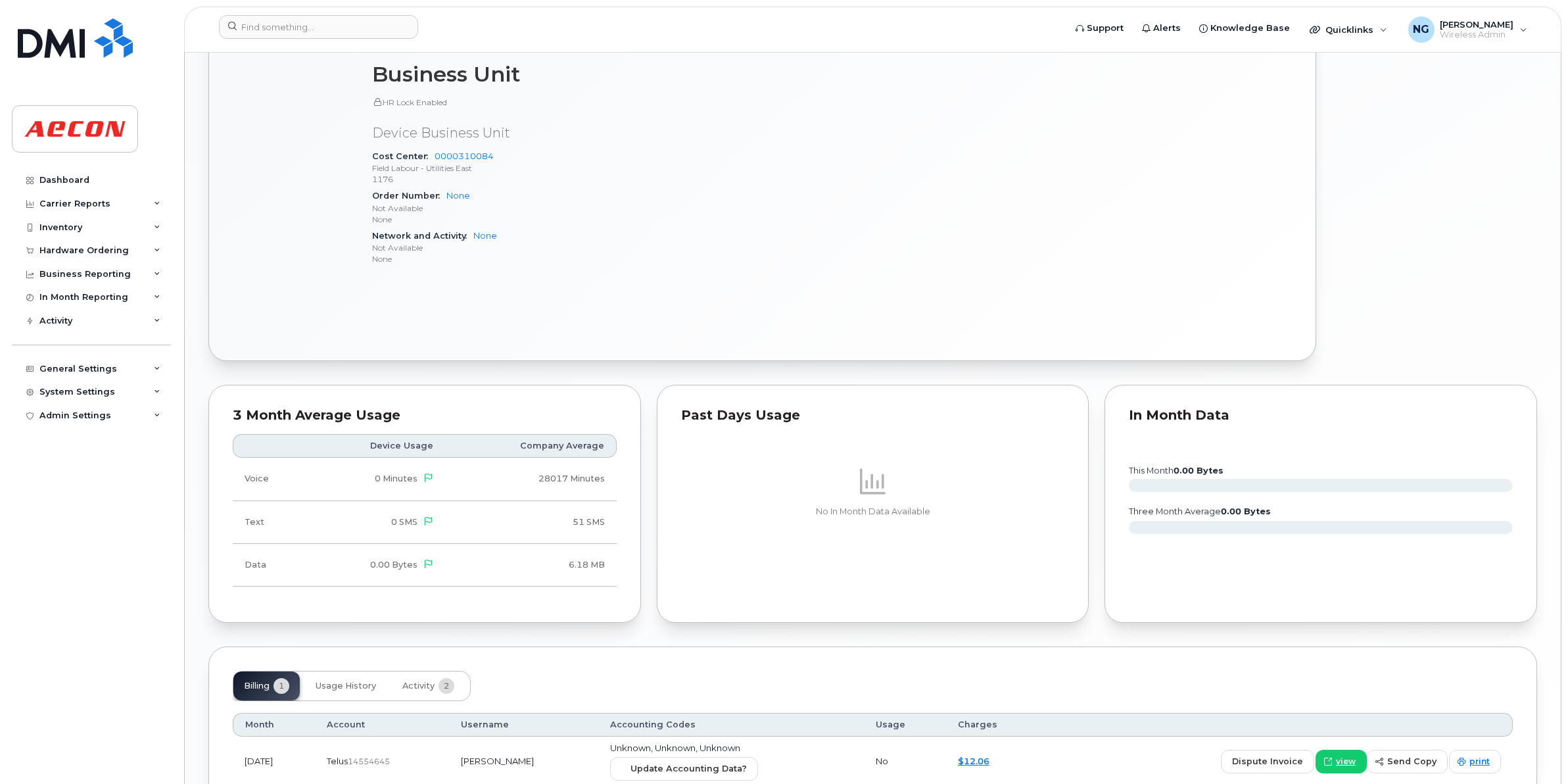
scroll to position [899, 0]
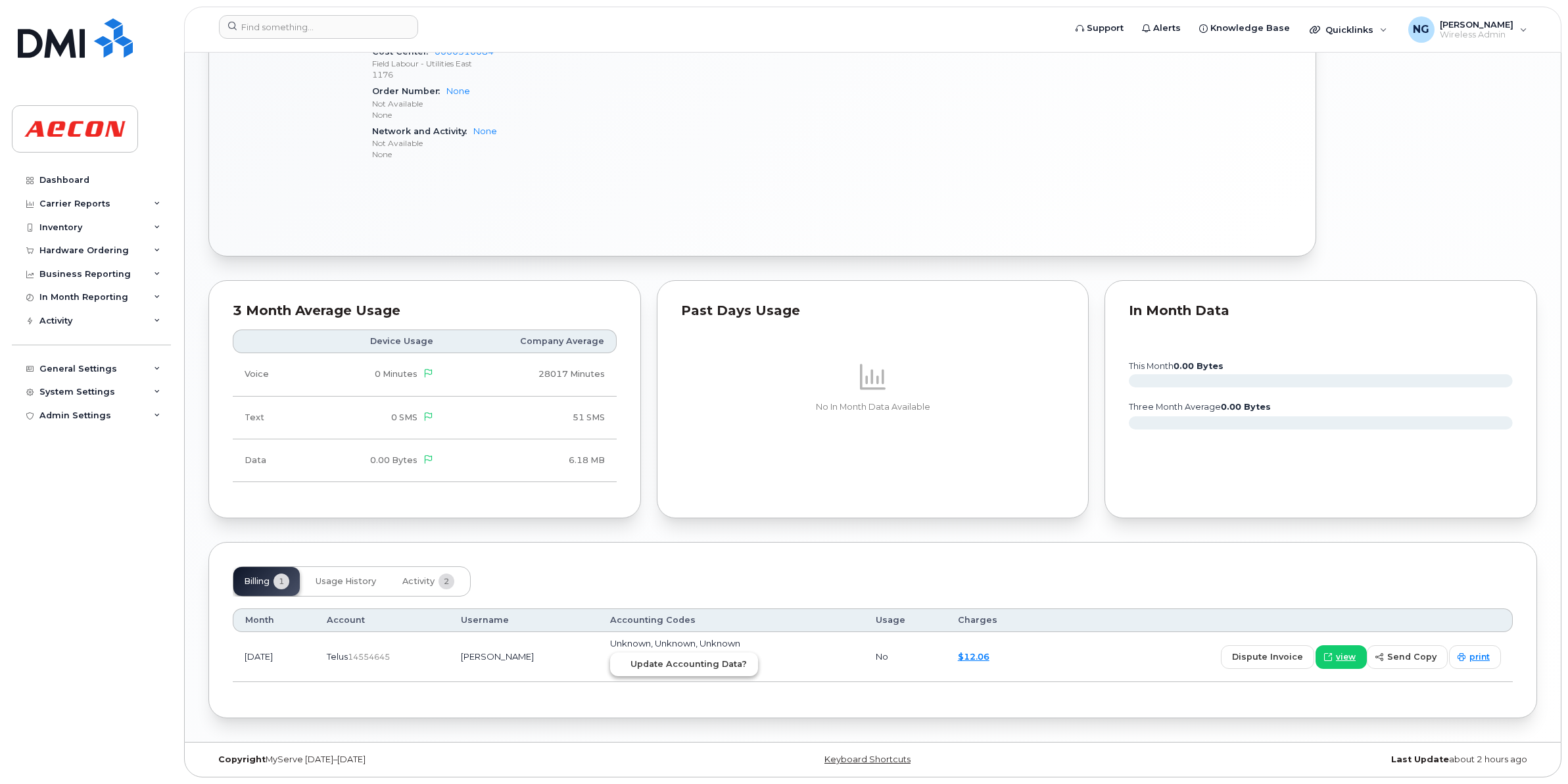
click at [700, 659] on span "Update Accounting Data?" at bounding box center [688, 664] width 116 height 13
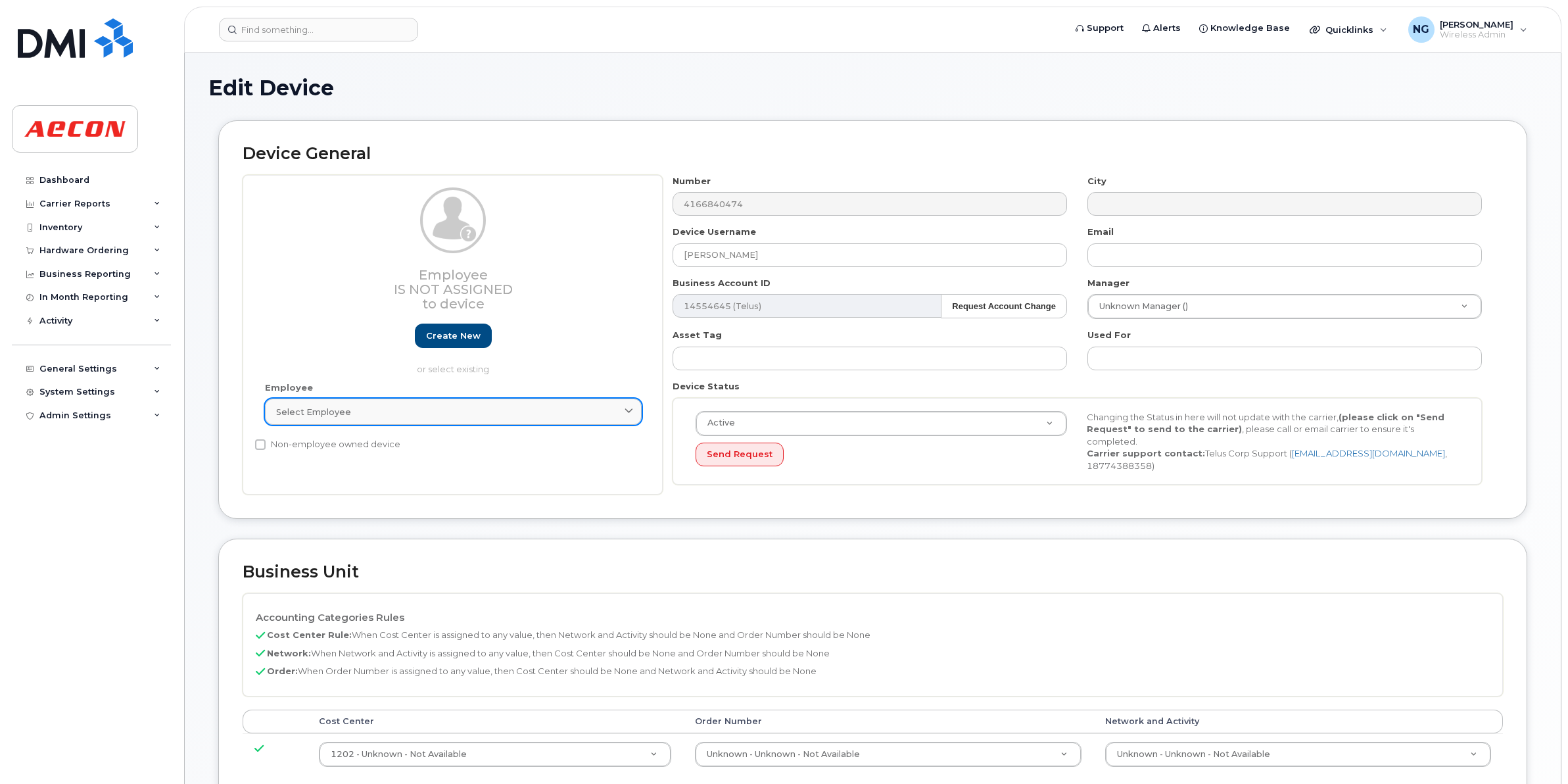
click at [467, 416] on div "Select employee" at bounding box center [453, 412] width 354 height 13
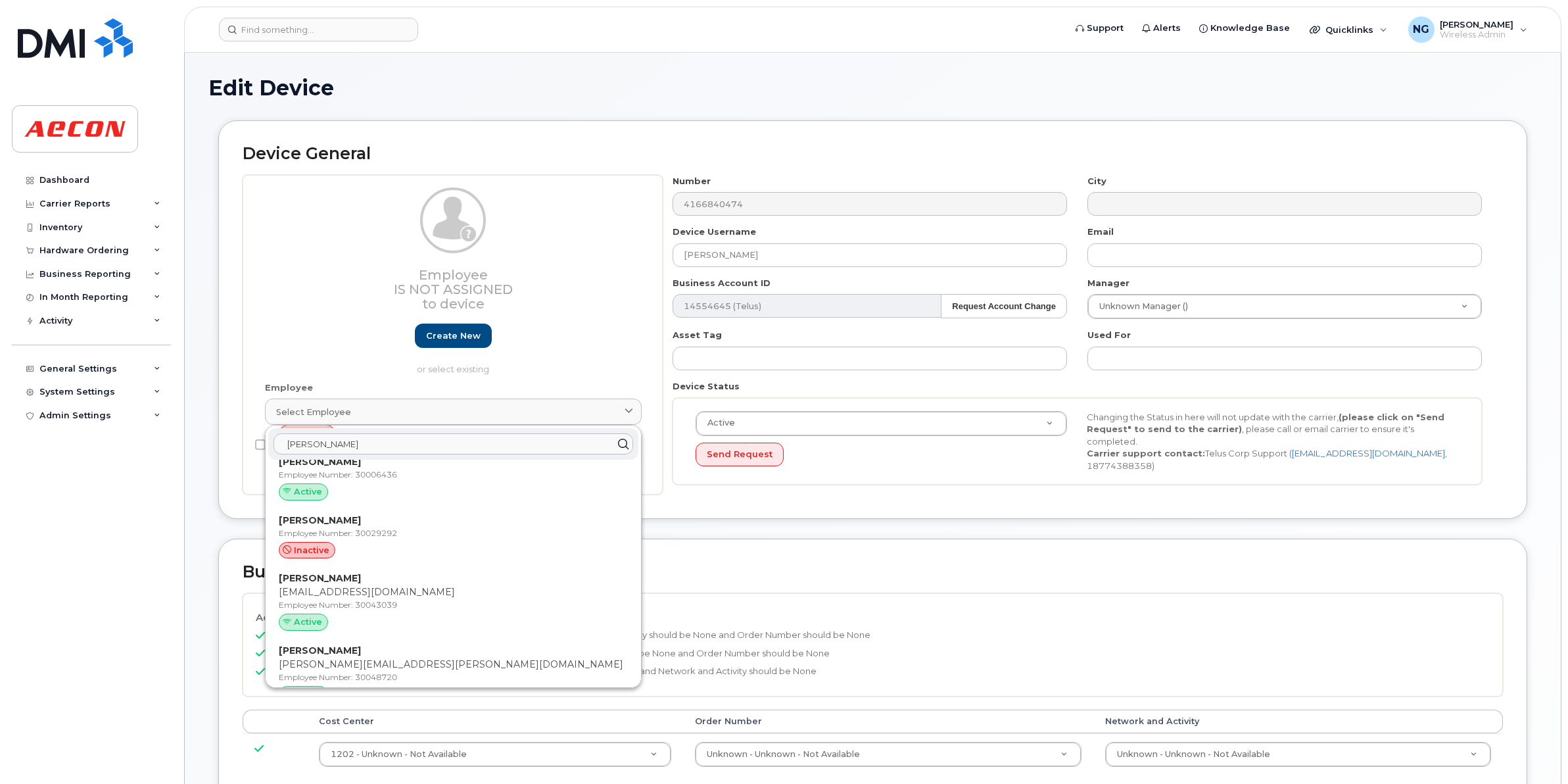
scroll to position [1644, 0]
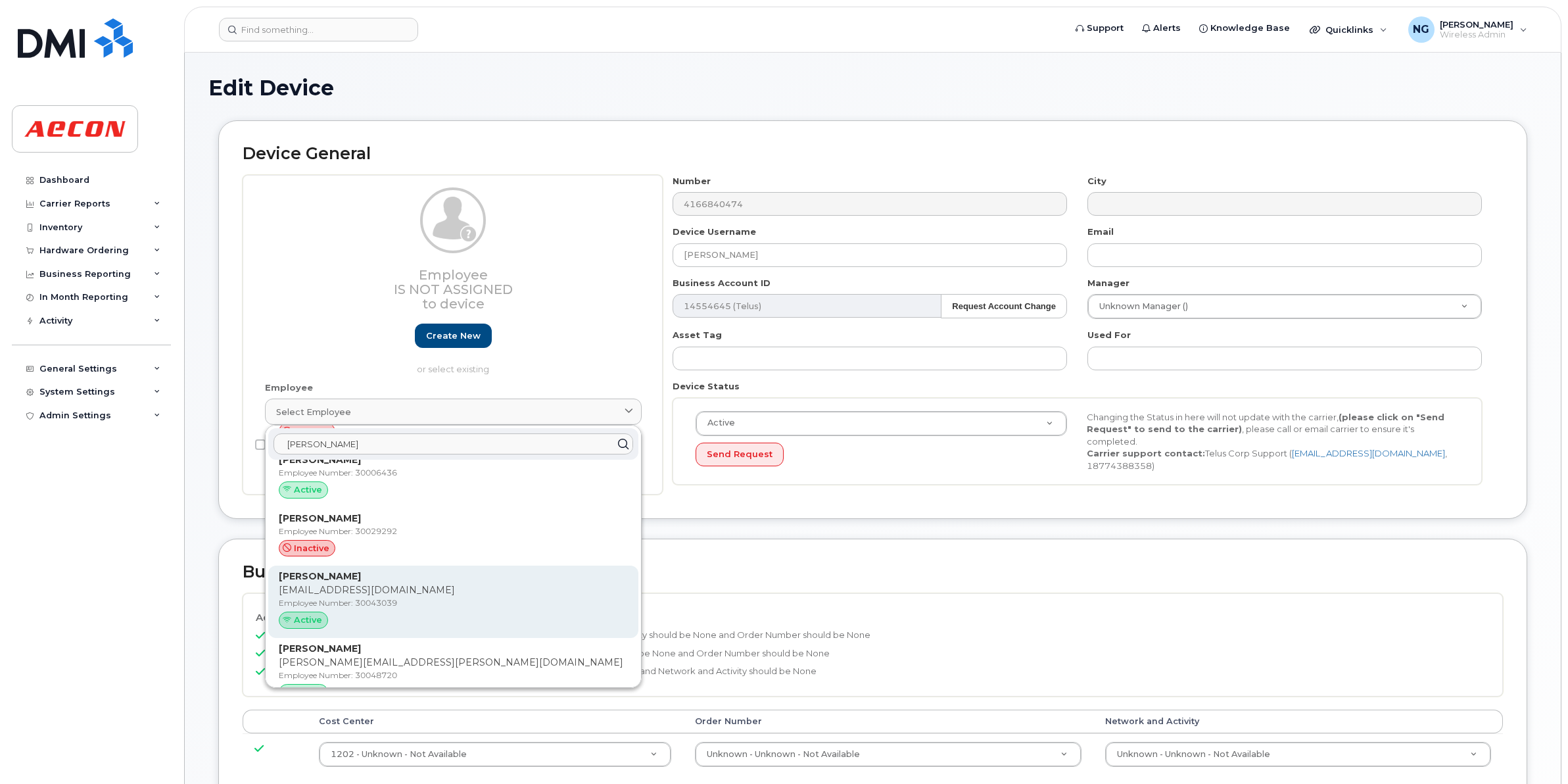
type input "MORRISON"
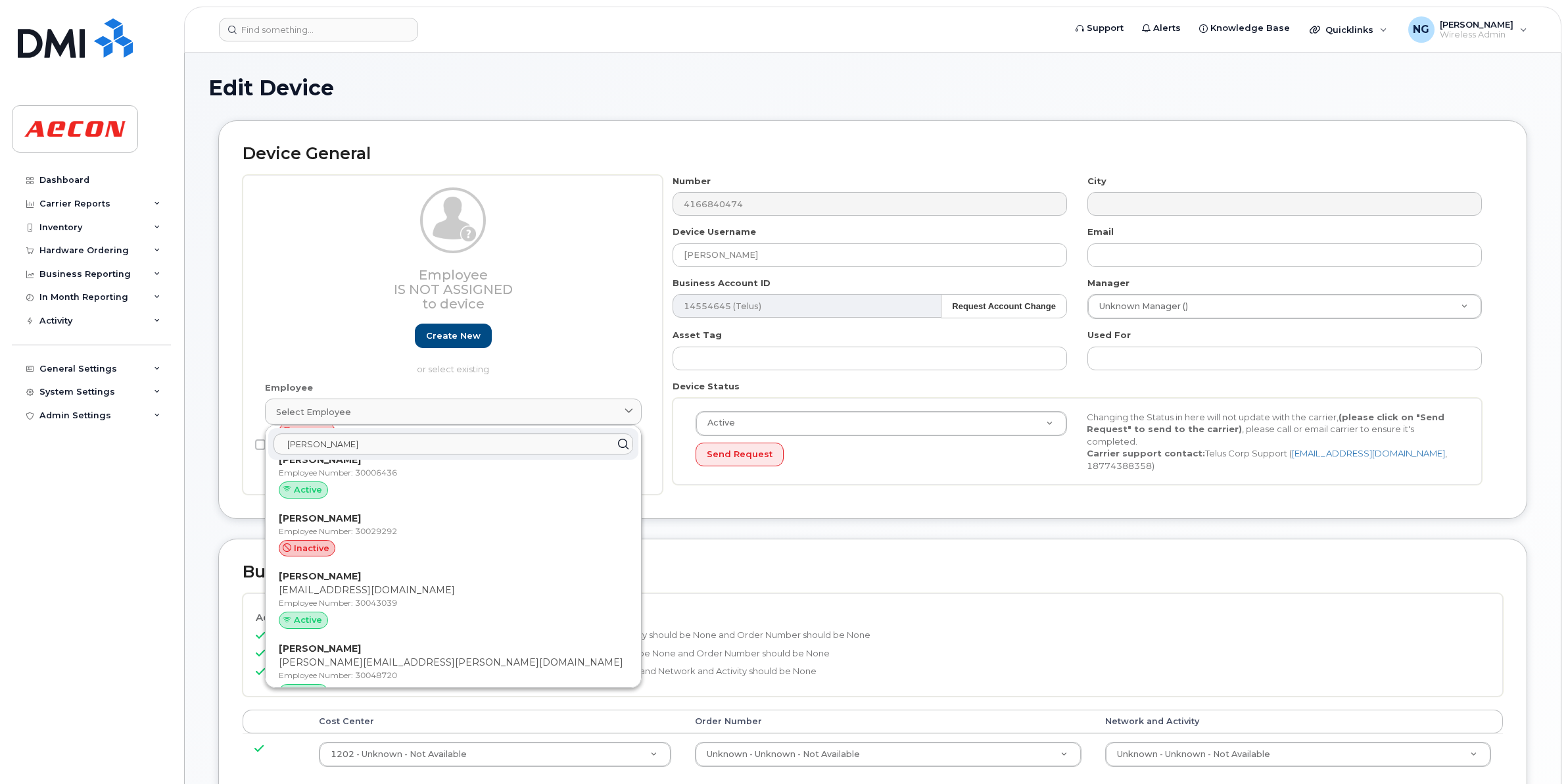
drag, startPoint x: 439, startPoint y: 583, endPoint x: 859, endPoint y: 70, distance: 663.0
click at [440, 583] on div "Justin Morrison JMORRISON@AECON.COM Employee Number: 30043039 Active" at bounding box center [454, 601] width 349 height 64
type input "30043039"
type input "[EMAIL_ADDRESS][DOMAIN_NAME]"
type input "4779813"
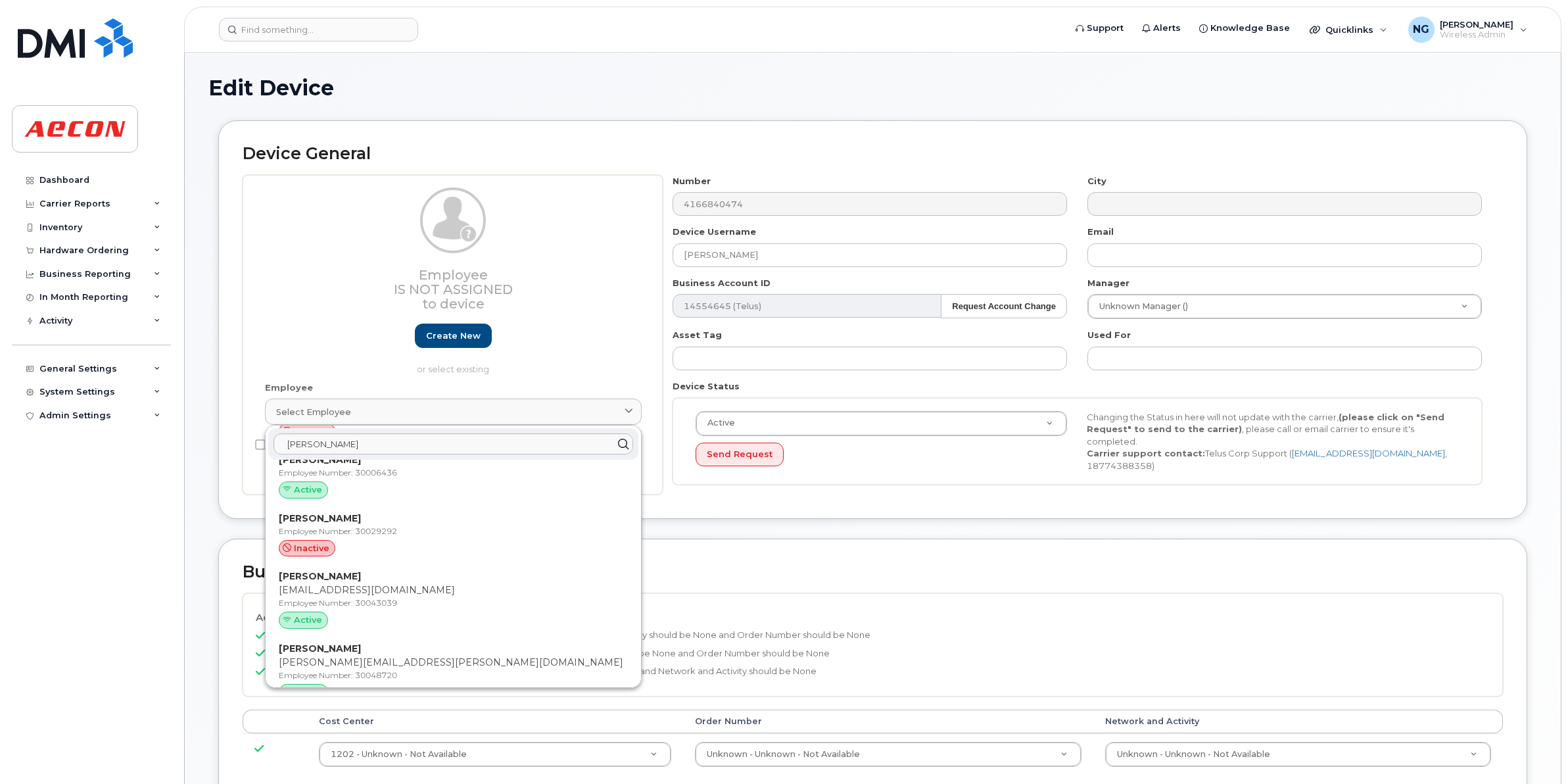
type input "283607"
type input "283608"
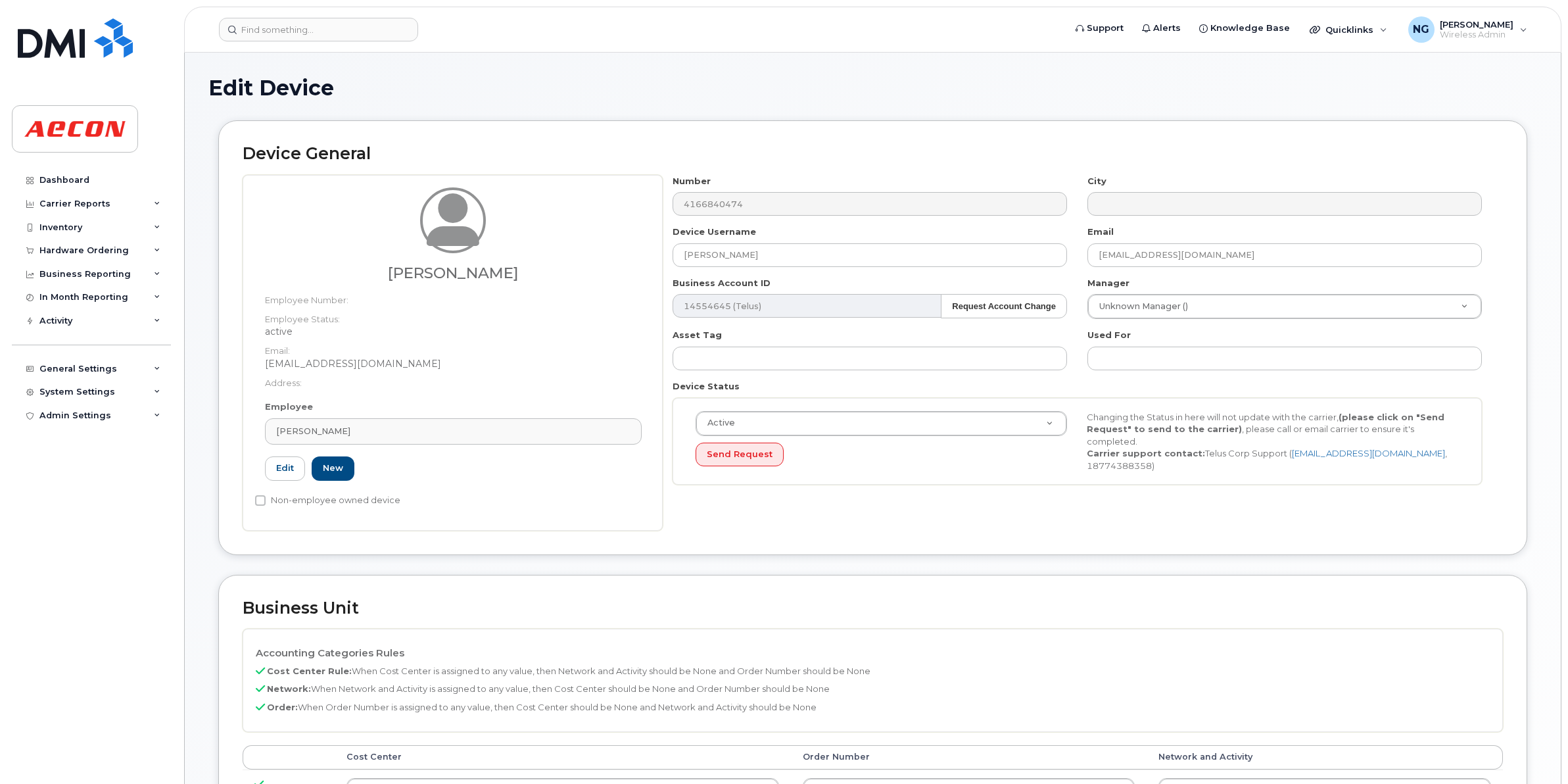
click at [1075, 707] on p "Order: When Order Number is assigned to any value, then Cost Center should be N…" at bounding box center [873, 707] width 1234 height 13
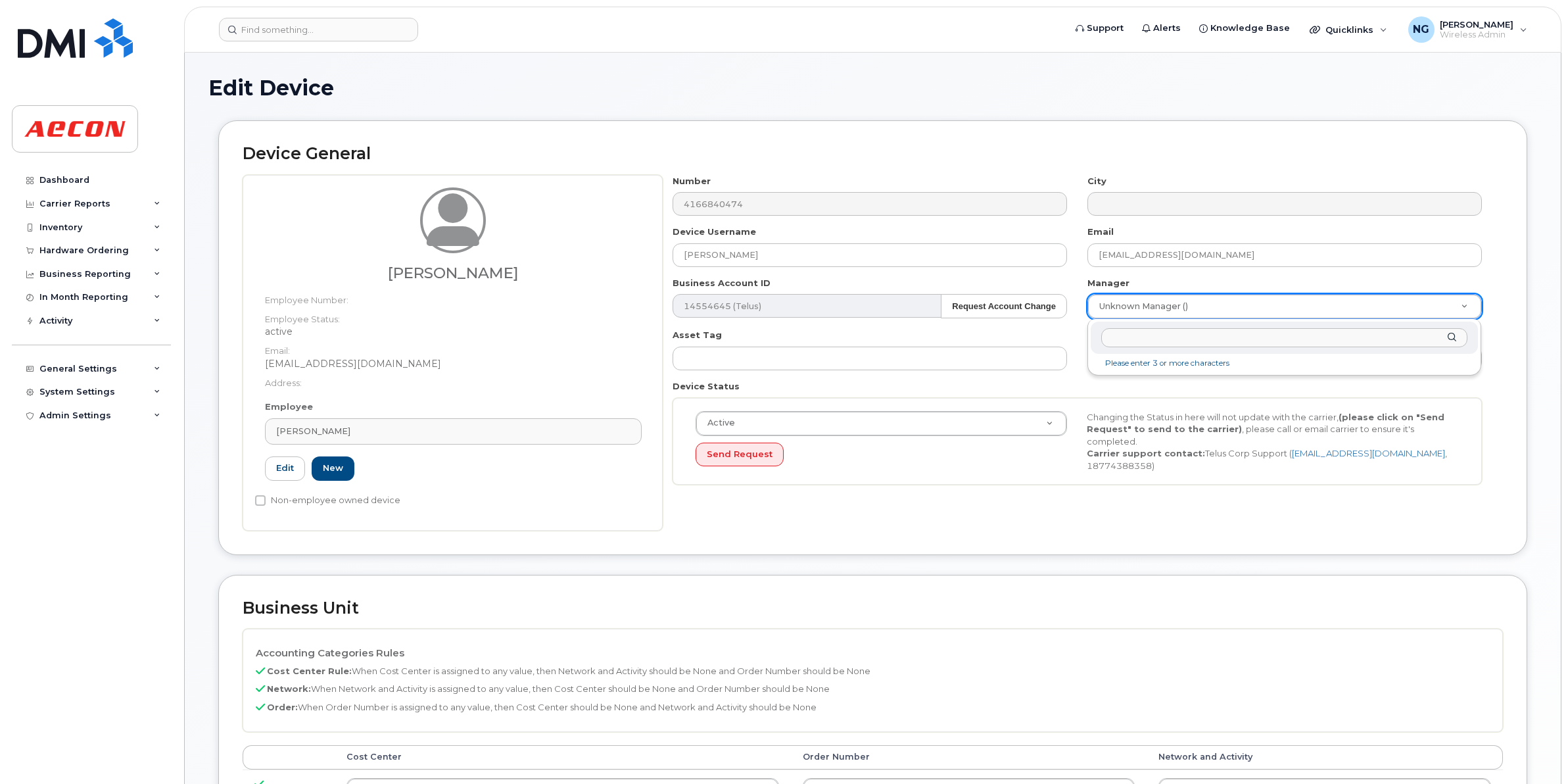
click at [1151, 347] on input "text" at bounding box center [1285, 337] width 367 height 19
type input "Y"
type input "YVES"
type input "541663"
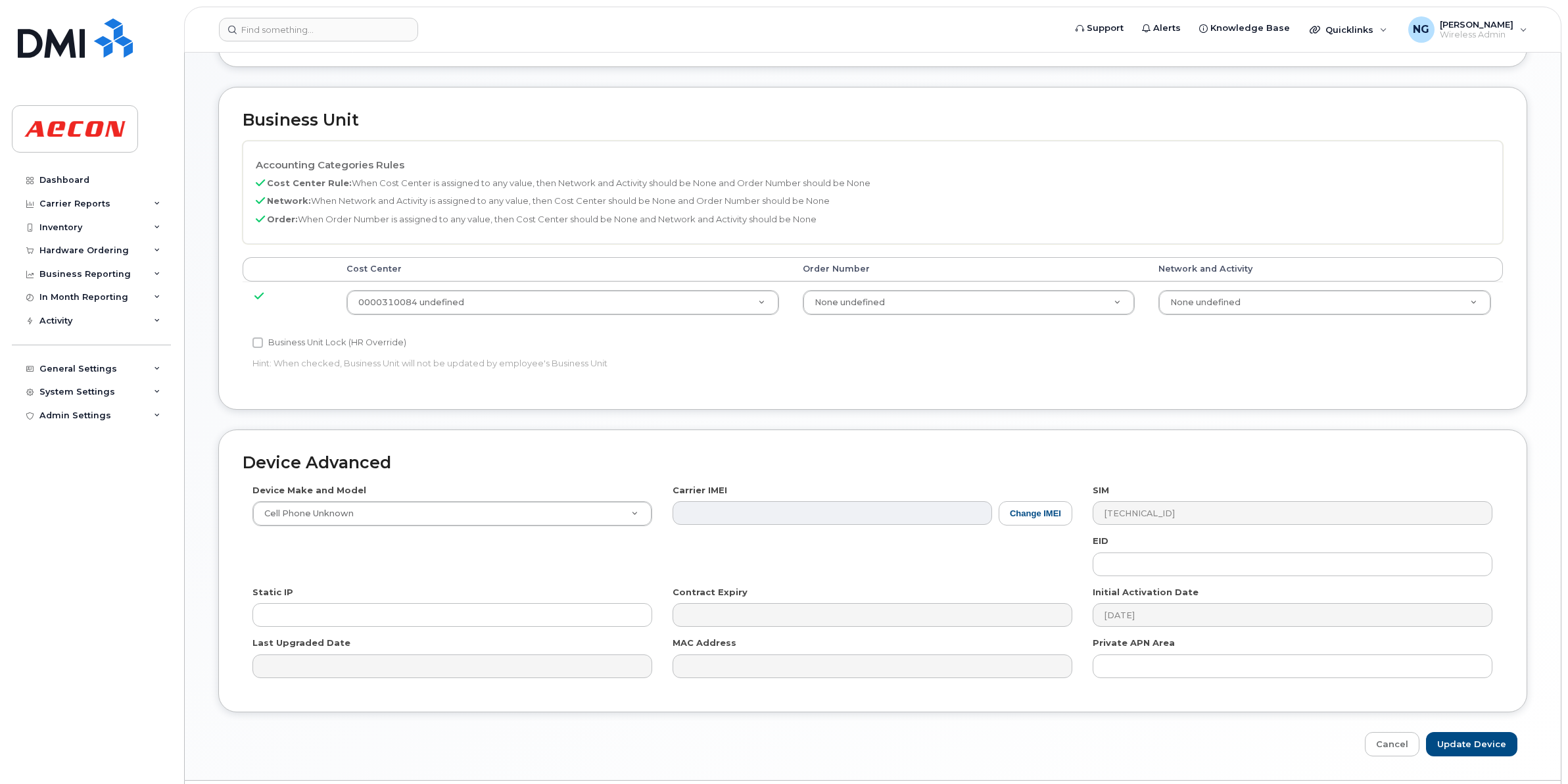
scroll to position [493, 0]
click at [290, 333] on label "Business Unit Lock (HR Override)" at bounding box center [329, 337] width 154 height 15
click at [263, 333] on input "Business Unit Lock (HR Override)" at bounding box center [257, 337] width 11 height 11
checkbox input "true"
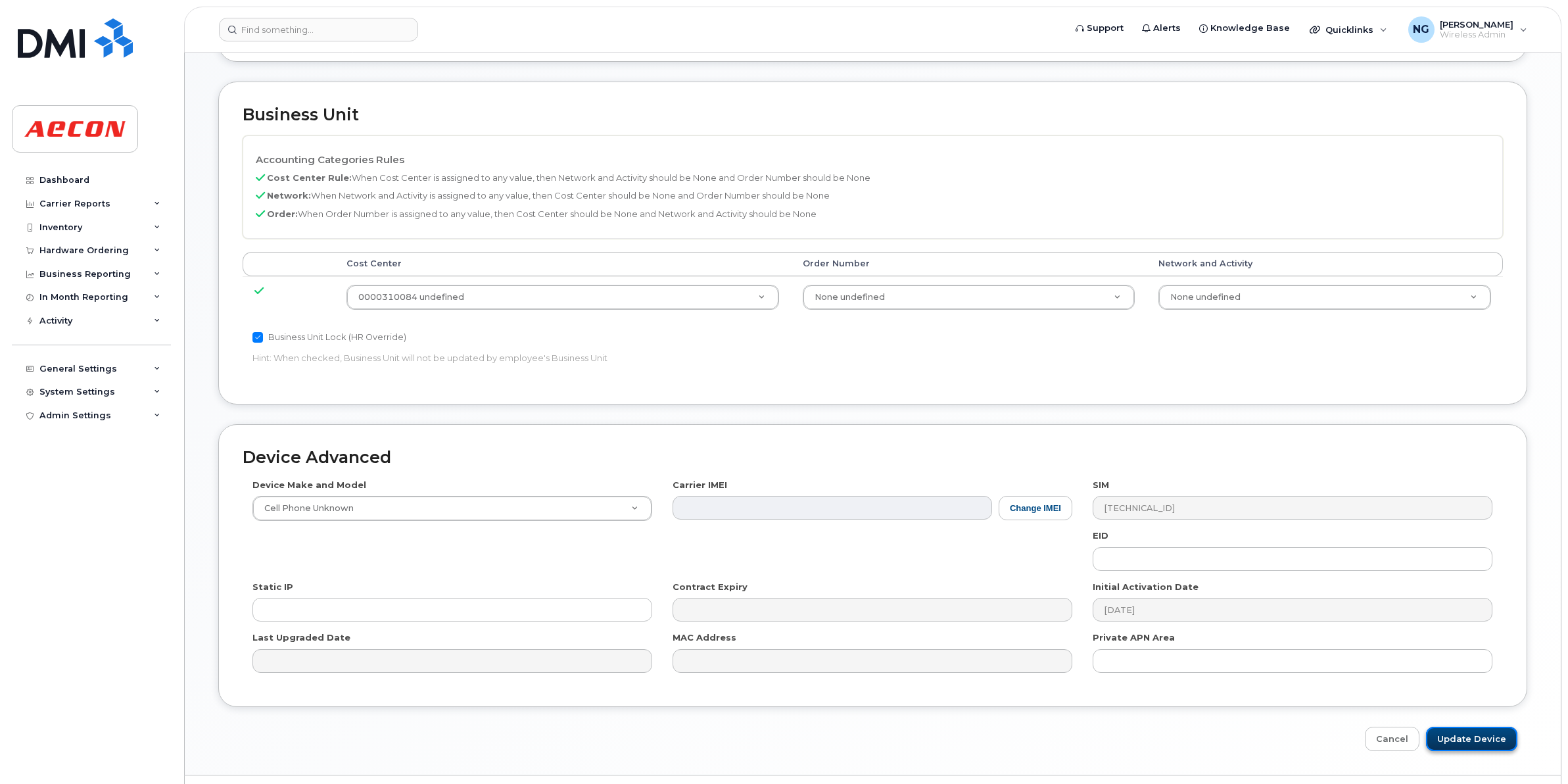
click at [1457, 732] on input "Update Device" at bounding box center [1472, 739] width 92 height 25
type input "Saving..."
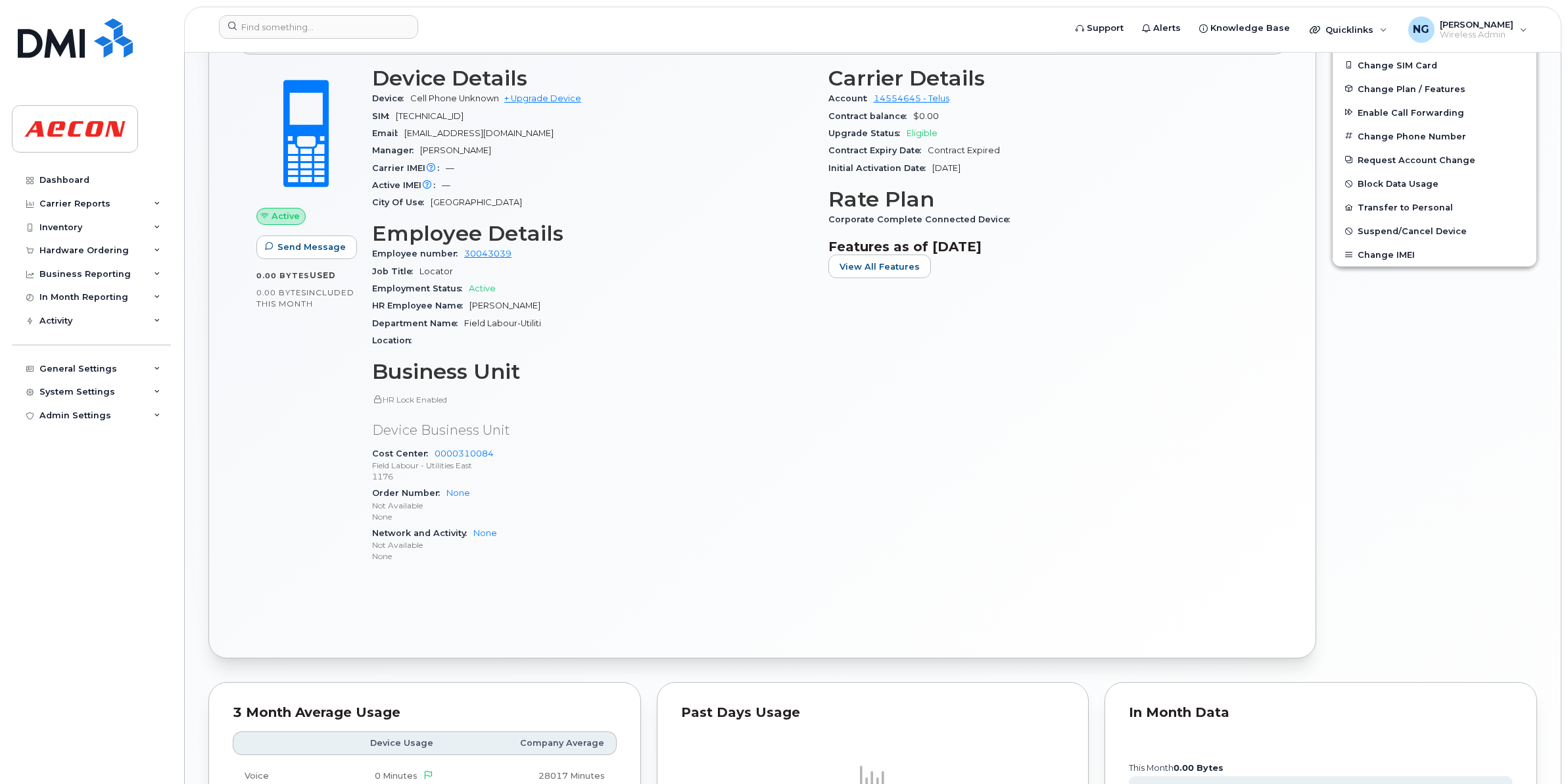
scroll to position [899, 0]
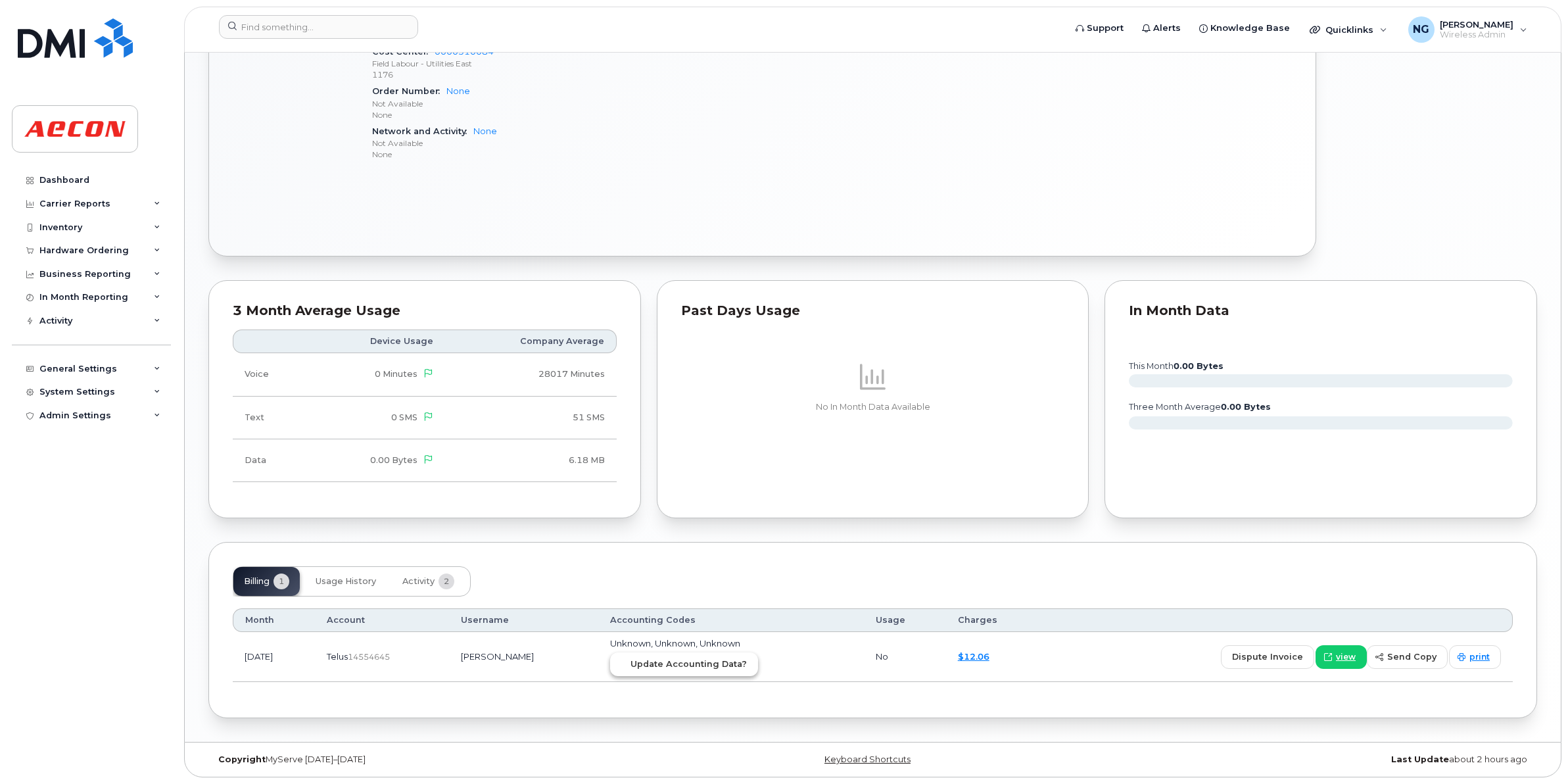
click at [711, 659] on span "Update Accounting Data?" at bounding box center [688, 664] width 116 height 13
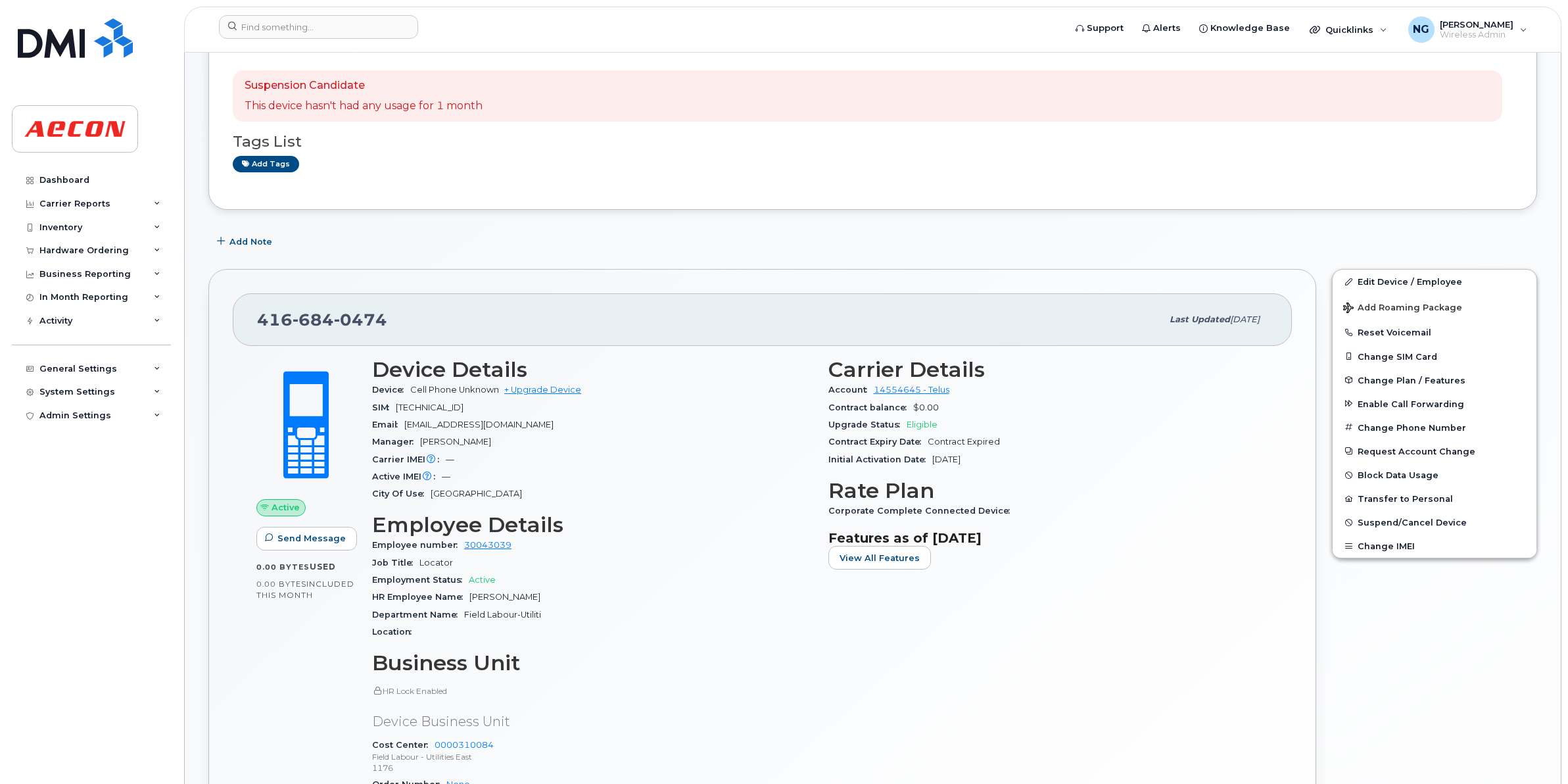
scroll to position [159, 0]
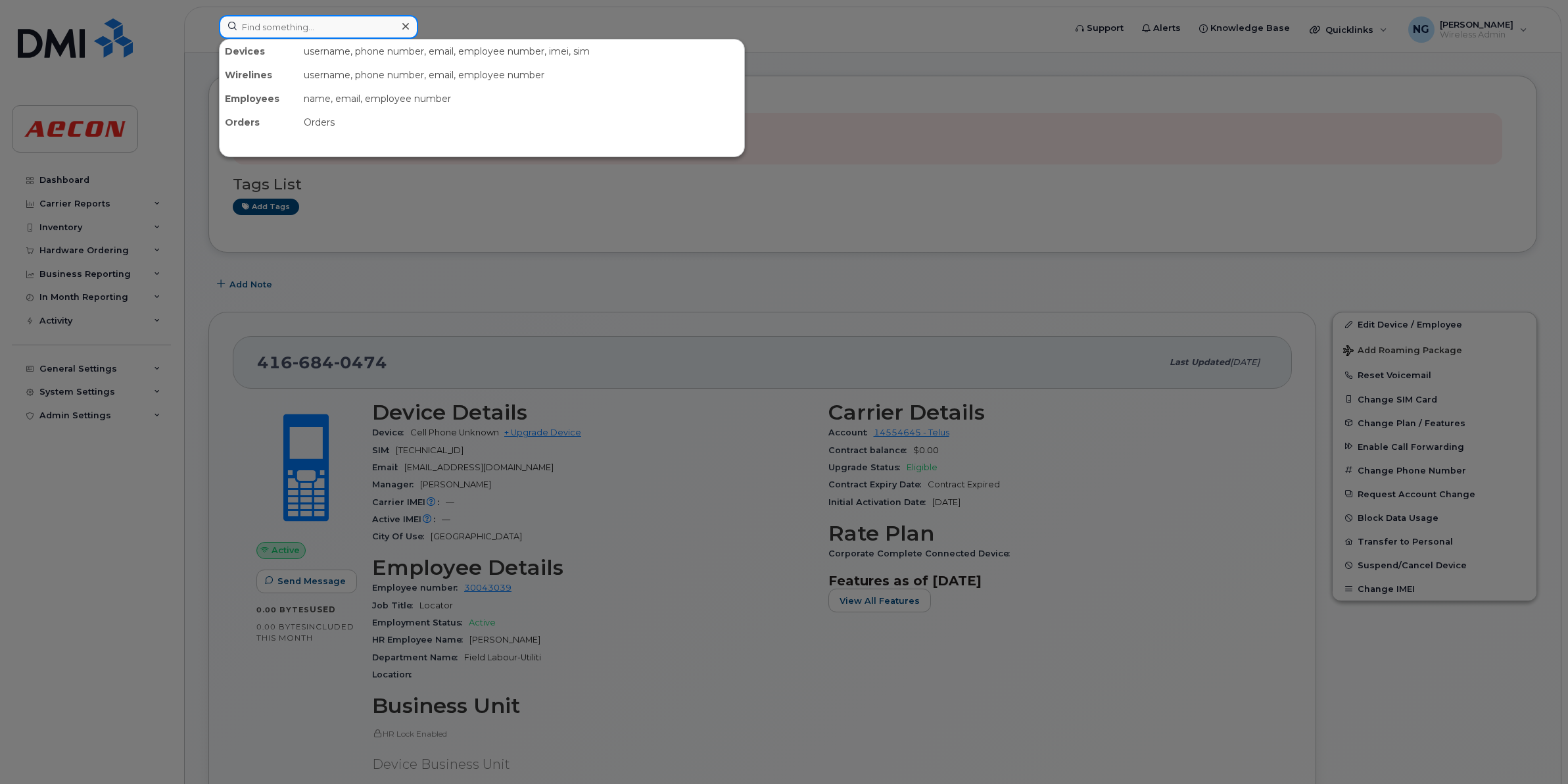
click at [294, 31] on input at bounding box center [318, 27] width 199 height 24
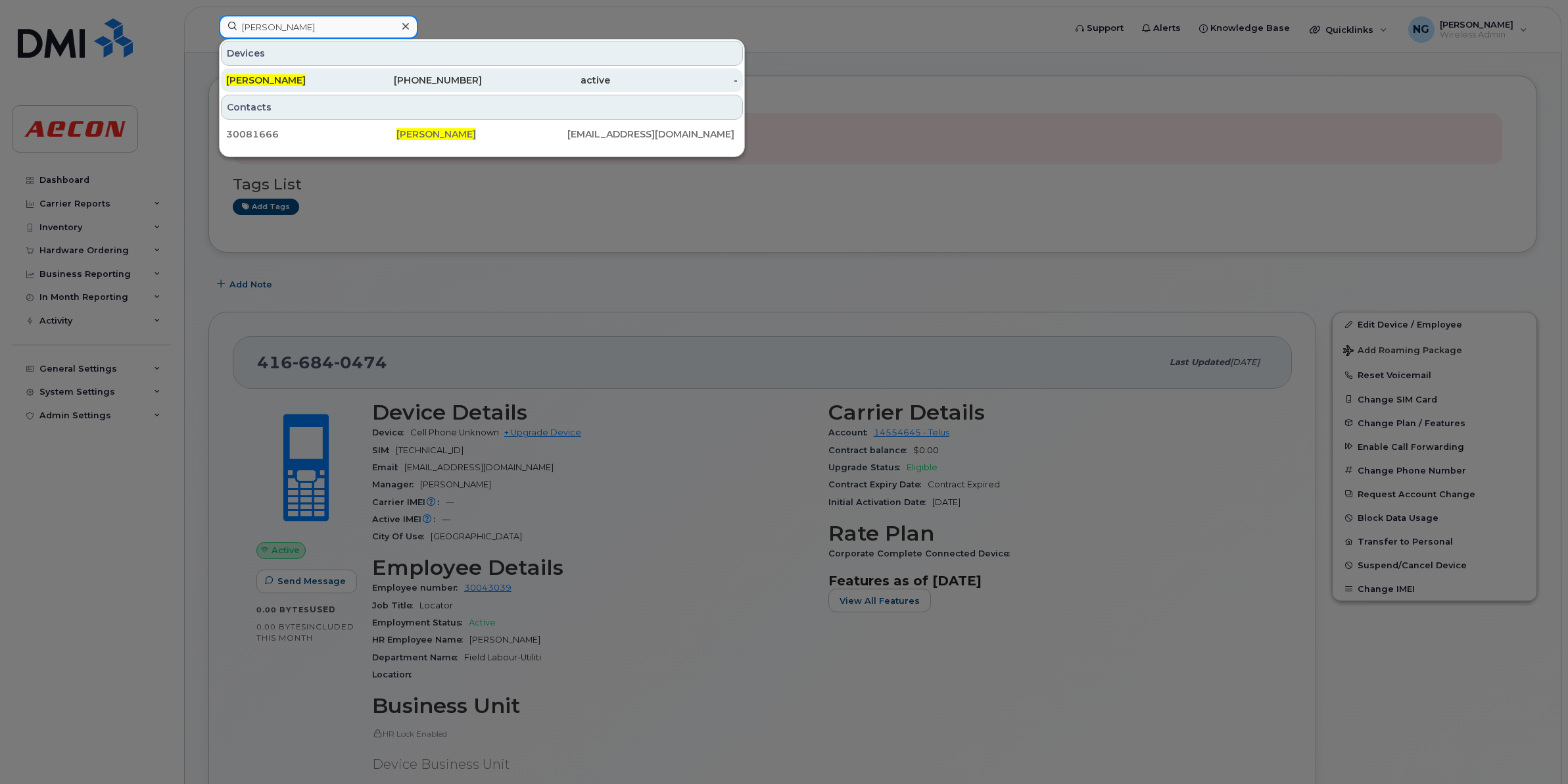
type input "[PERSON_NAME]"
click at [487, 76] on div "active" at bounding box center [546, 80] width 128 height 13
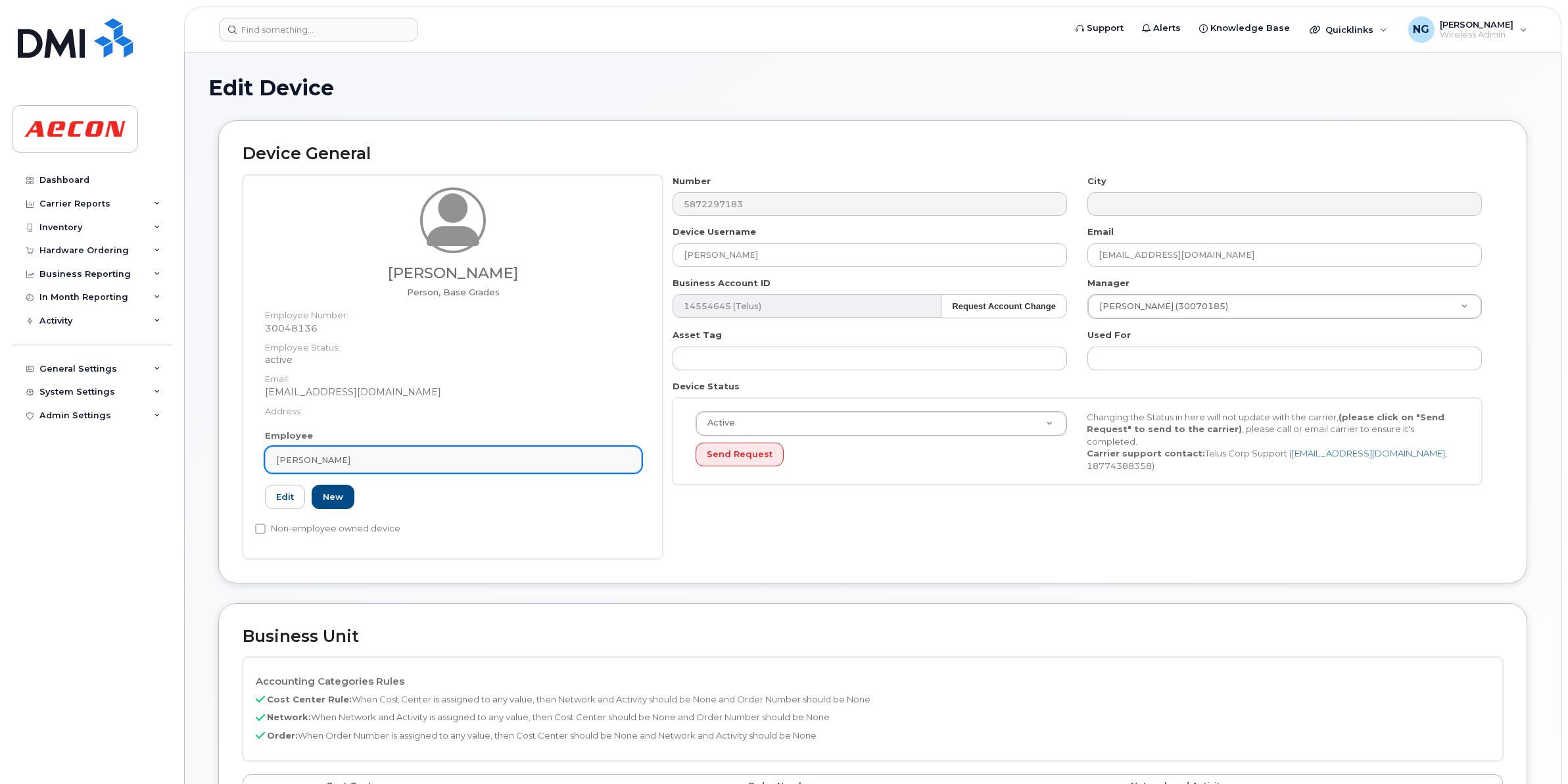
click at [399, 447] on link "[PERSON_NAME]" at bounding box center [453, 459] width 377 height 26
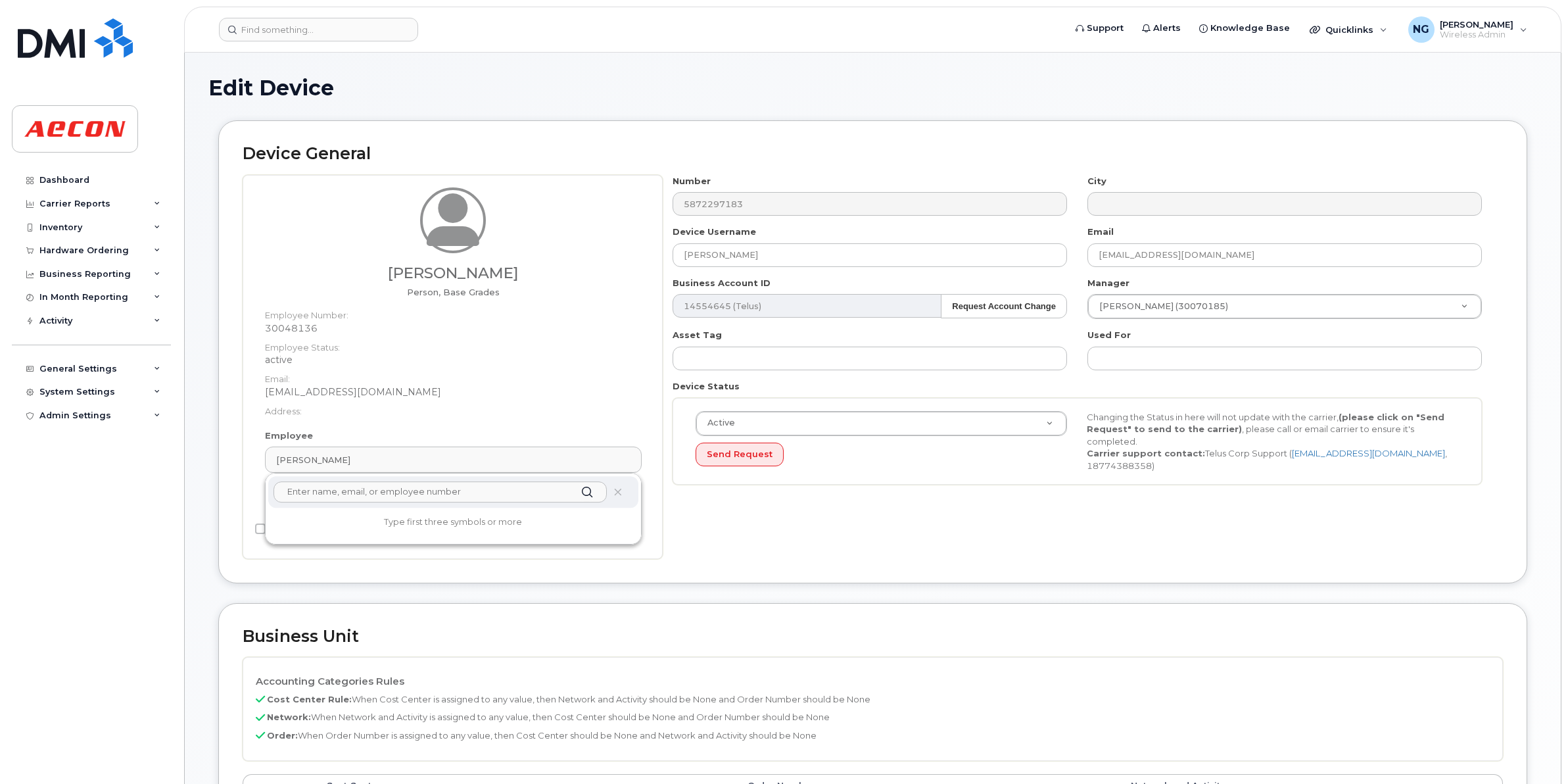
click at [386, 497] on input "text" at bounding box center [440, 492] width 333 height 21
click at [449, 498] on input "ASHSTON" at bounding box center [440, 492] width 333 height 21
type input "A"
click at [325, 500] on input "text" at bounding box center [440, 492] width 333 height 21
paste input "30048136"
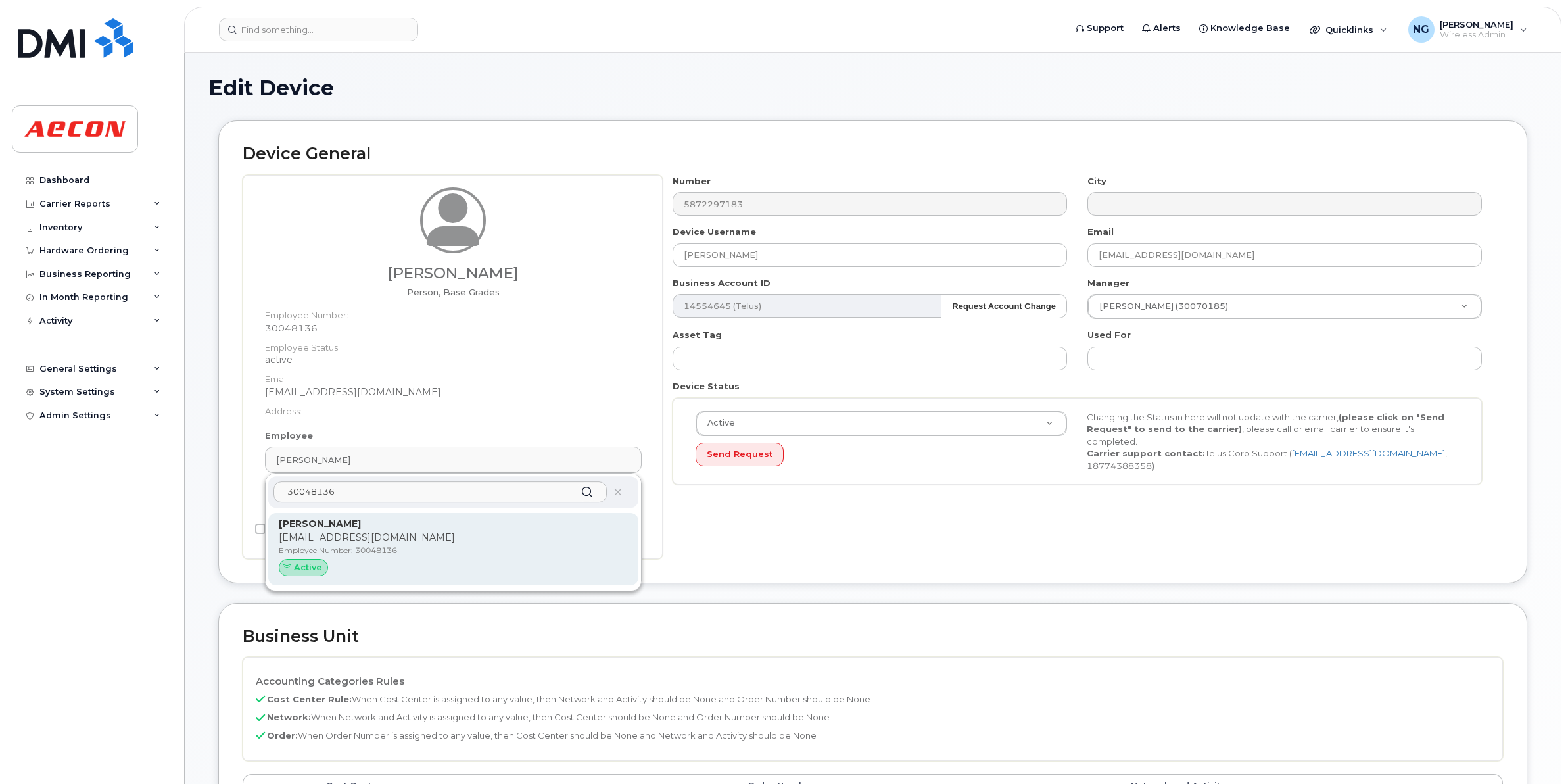
type input "30048136"
click at [472, 554] on p "Employee Number: 30048136" at bounding box center [454, 550] width 349 height 12
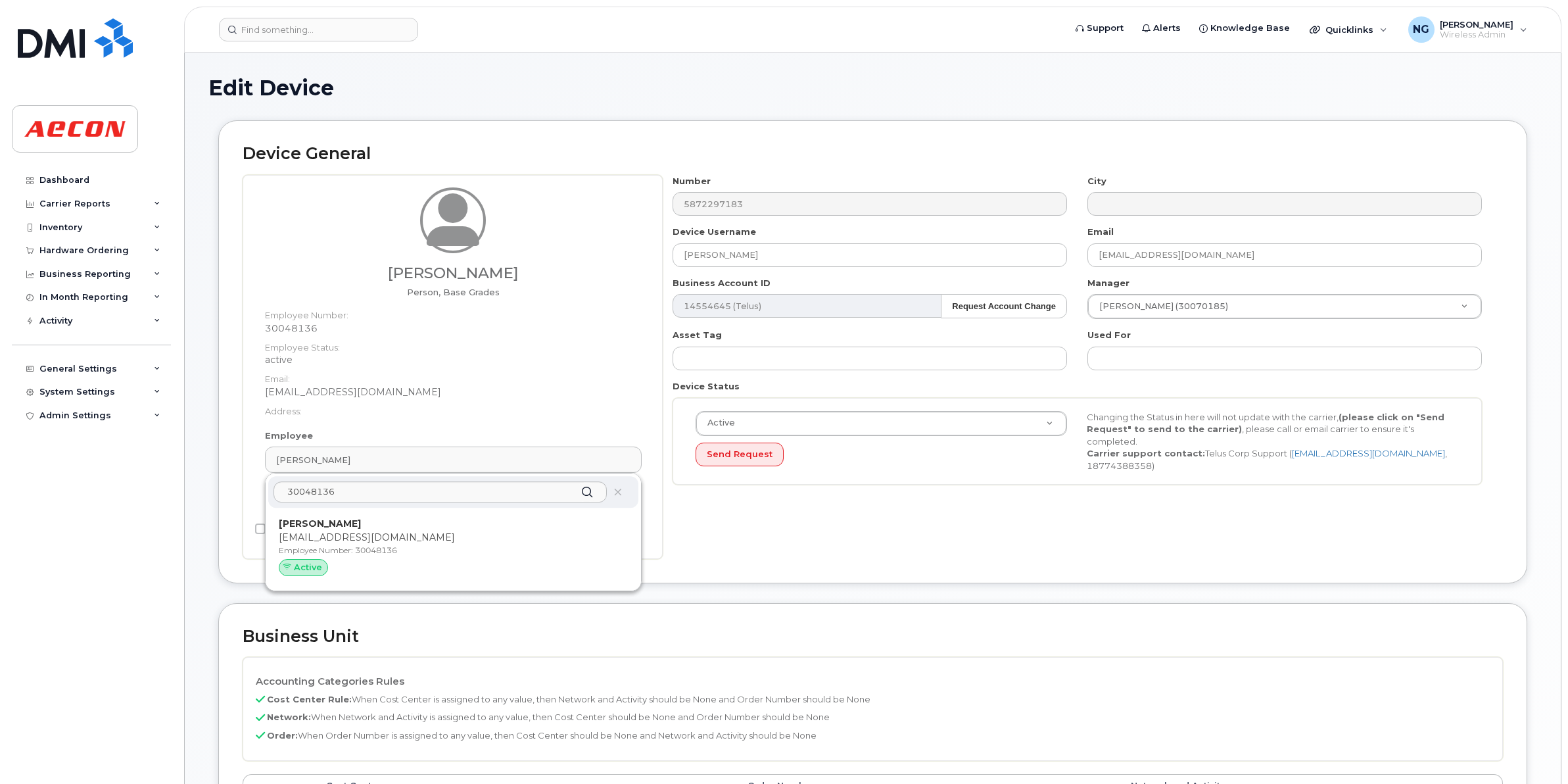
type input "arider@aecon.com"
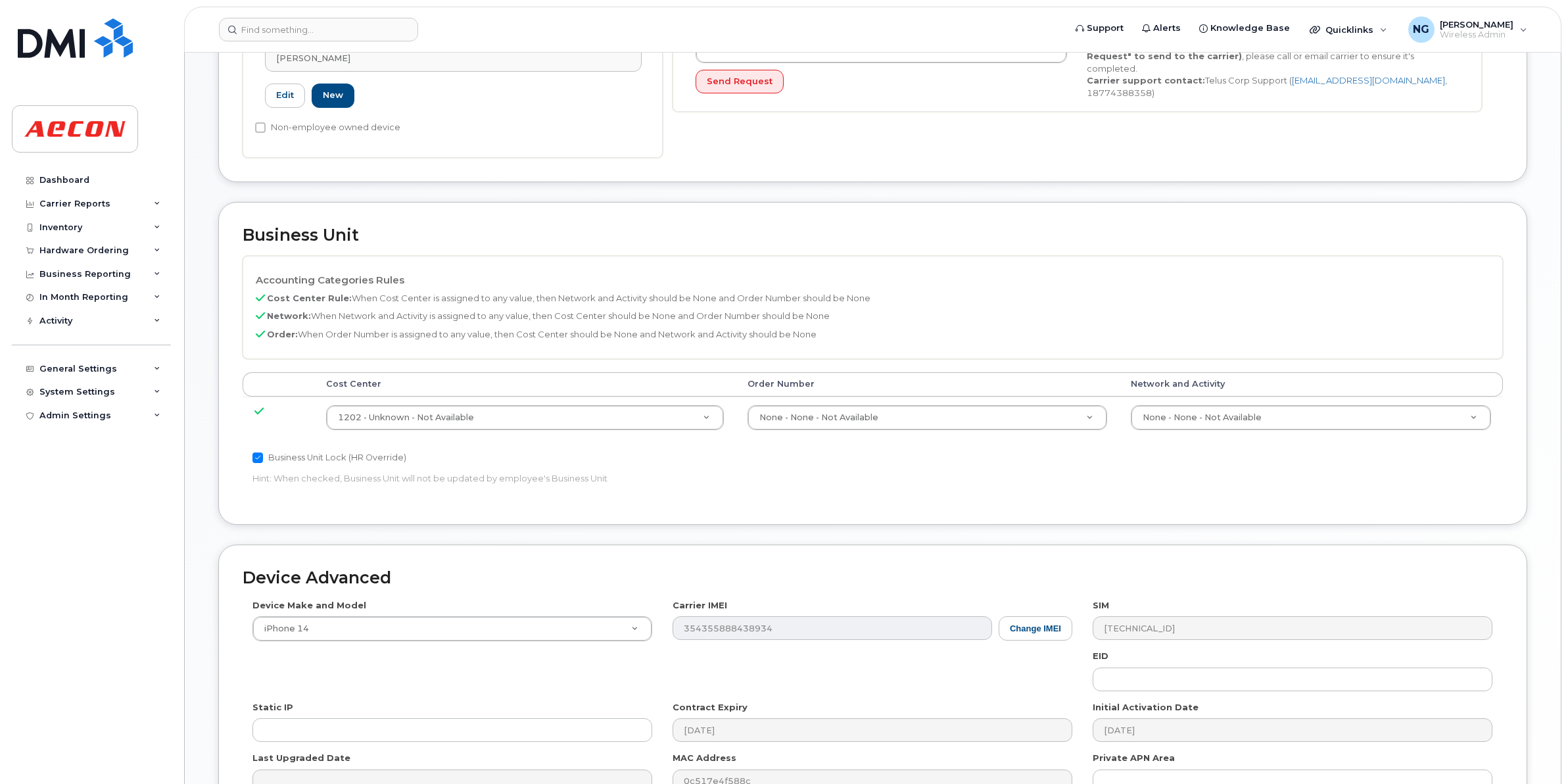
scroll to position [528, 0]
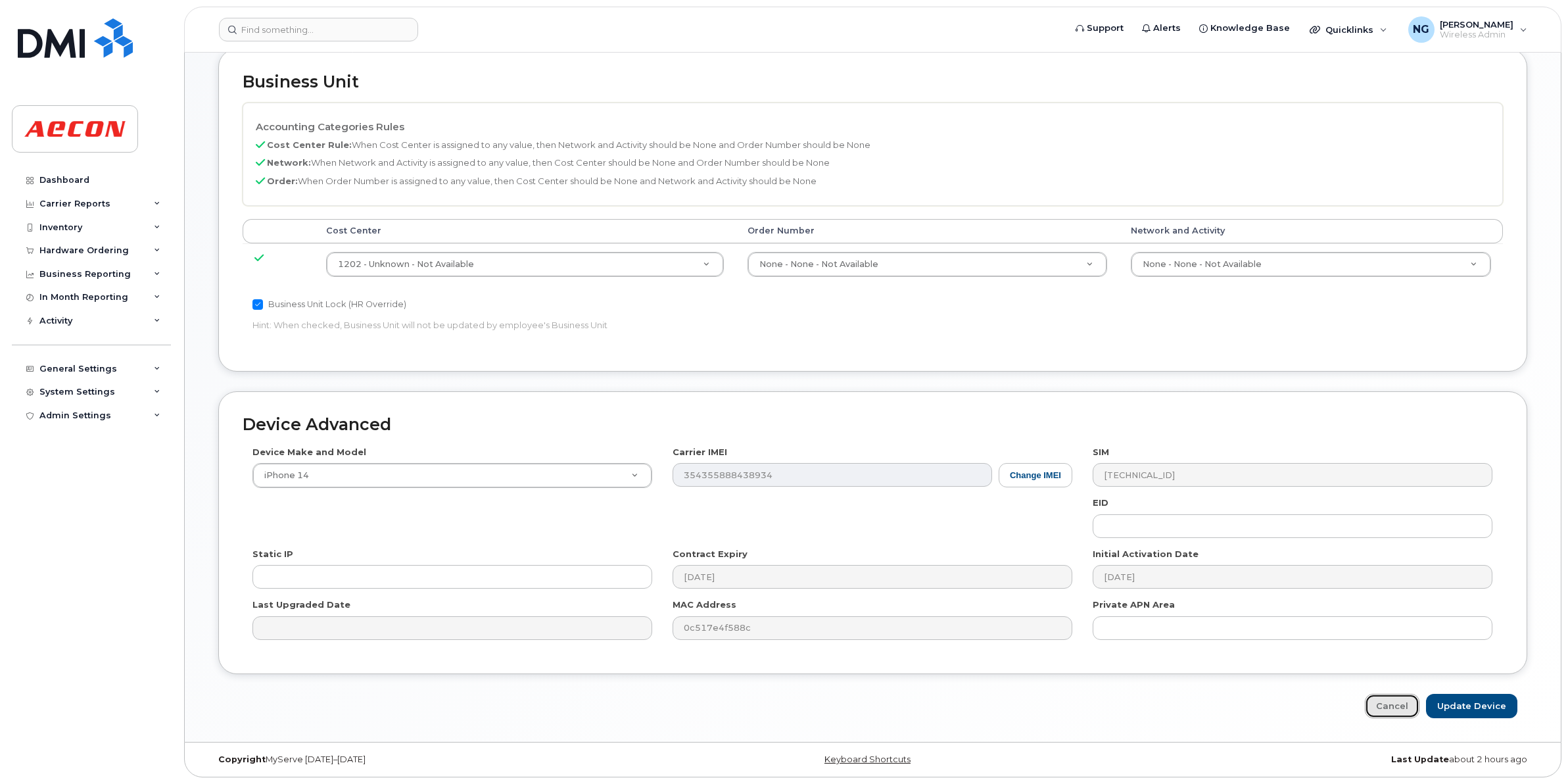
click at [1401, 708] on link "Cancel" at bounding box center [1392, 706] width 54 height 25
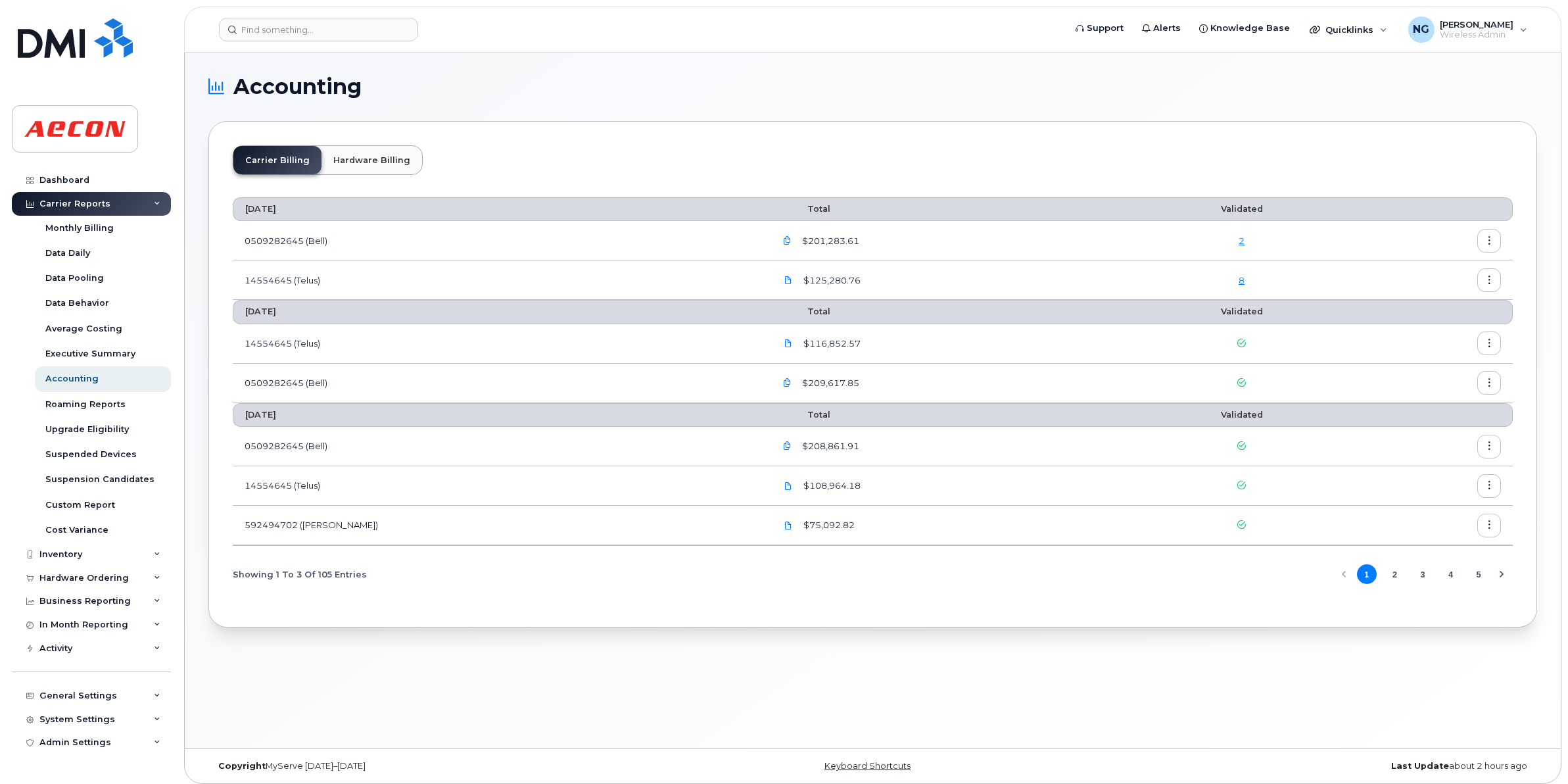
click at [1239, 281] on link "8" at bounding box center [1242, 280] width 6 height 11
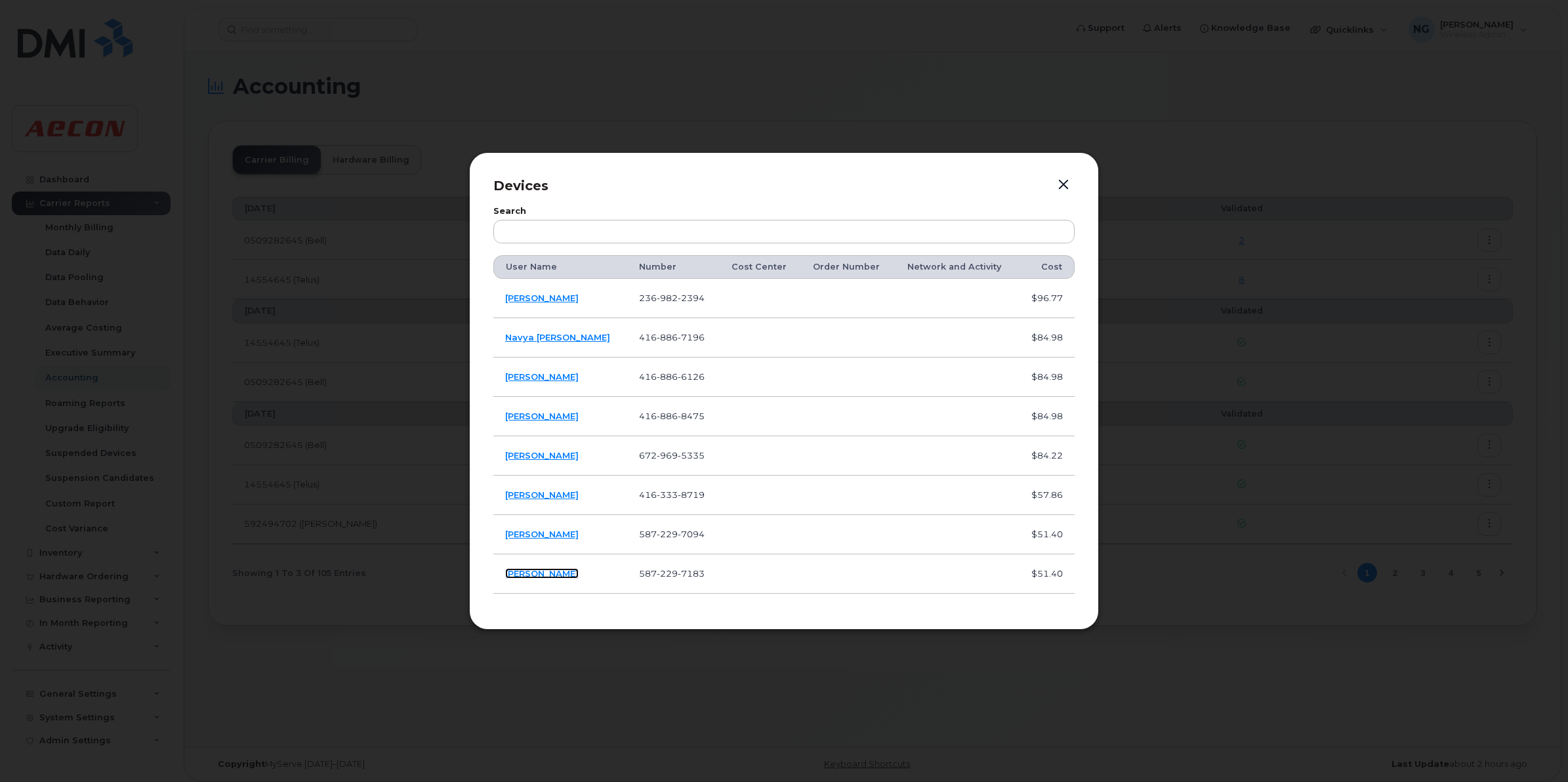
click at [529, 572] on link "[PERSON_NAME]" at bounding box center [542, 573] width 74 height 11
click at [548, 532] on link "[PERSON_NAME]" at bounding box center [542, 533] width 74 height 11
click at [531, 495] on link "[PERSON_NAME]" at bounding box center [542, 494] width 74 height 11
click at [540, 459] on link "[PERSON_NAME]" at bounding box center [542, 455] width 74 height 11
click at [535, 417] on link "[PERSON_NAME]" at bounding box center [542, 415] width 74 height 11
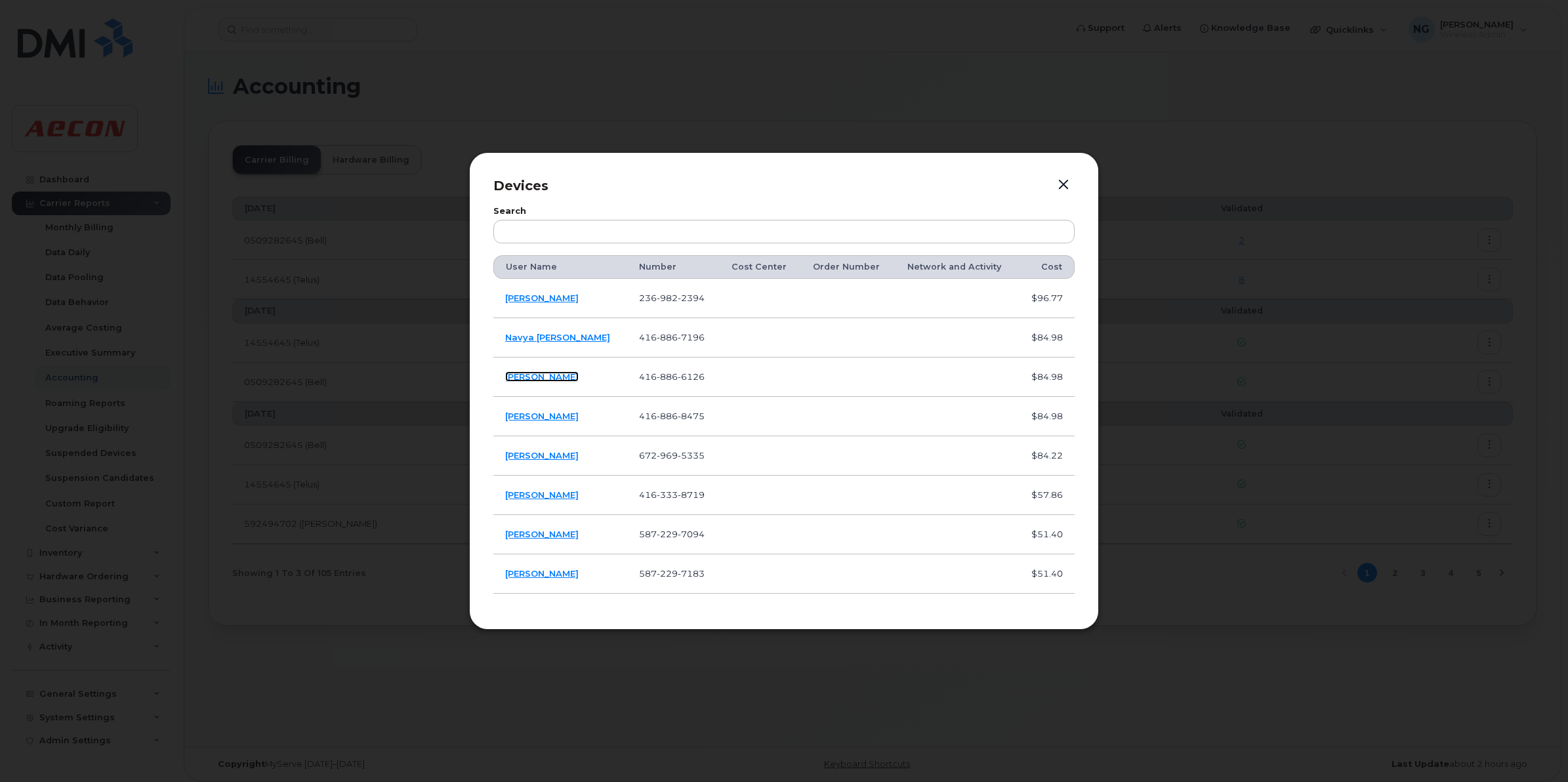
click at [552, 375] on link "[PERSON_NAME]" at bounding box center [542, 376] width 74 height 11
click at [552, 333] on link "Navya [PERSON_NAME]" at bounding box center [557, 337] width 105 height 11
click at [540, 293] on link "[PERSON_NAME]" at bounding box center [542, 297] width 74 height 11
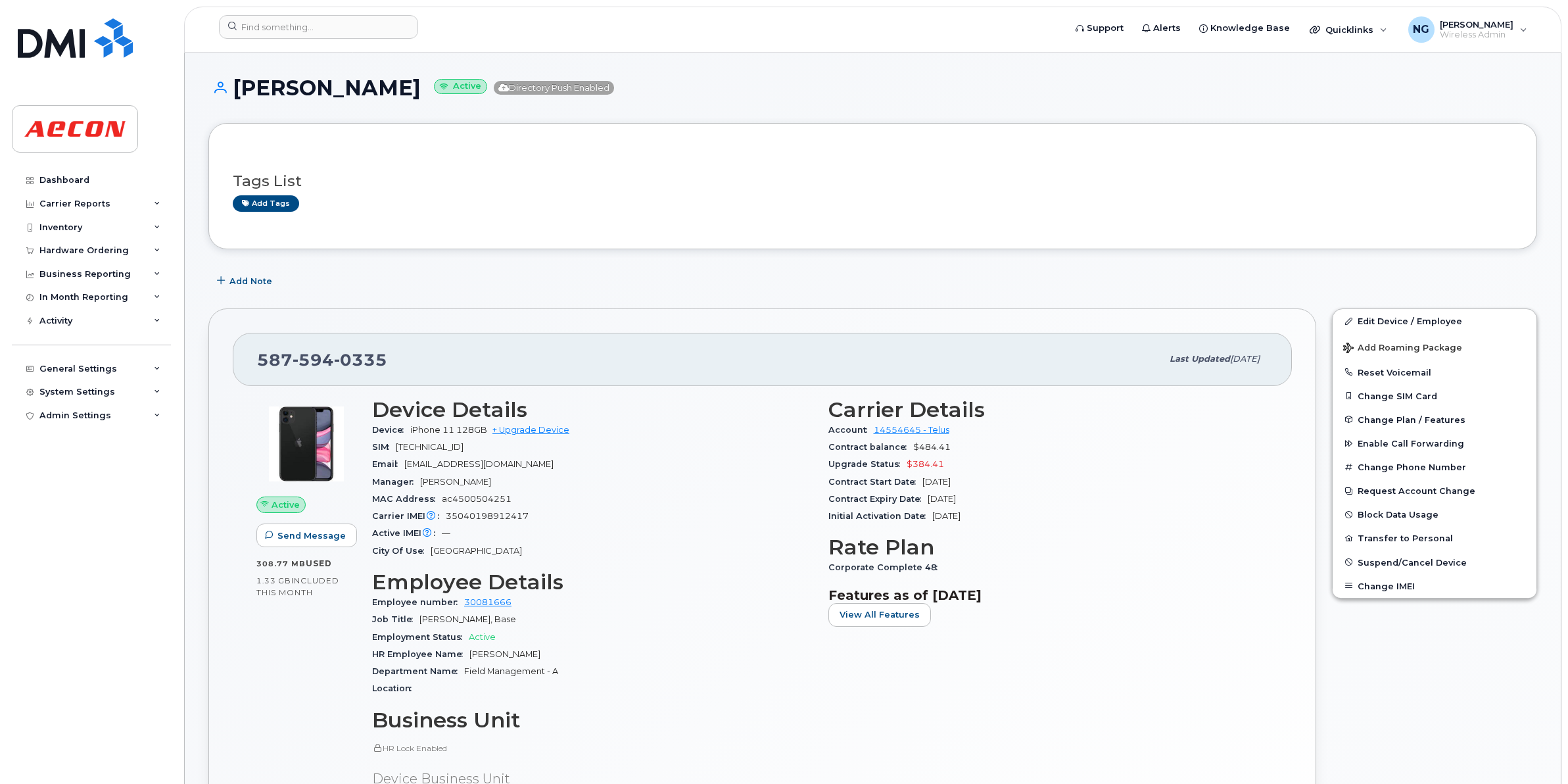
click at [332, 11] on header "Support Alerts Knowledge Base Quicklinks Suspend / Cancel Device Change SIM Car…" at bounding box center [873, 29] width 1378 height 46
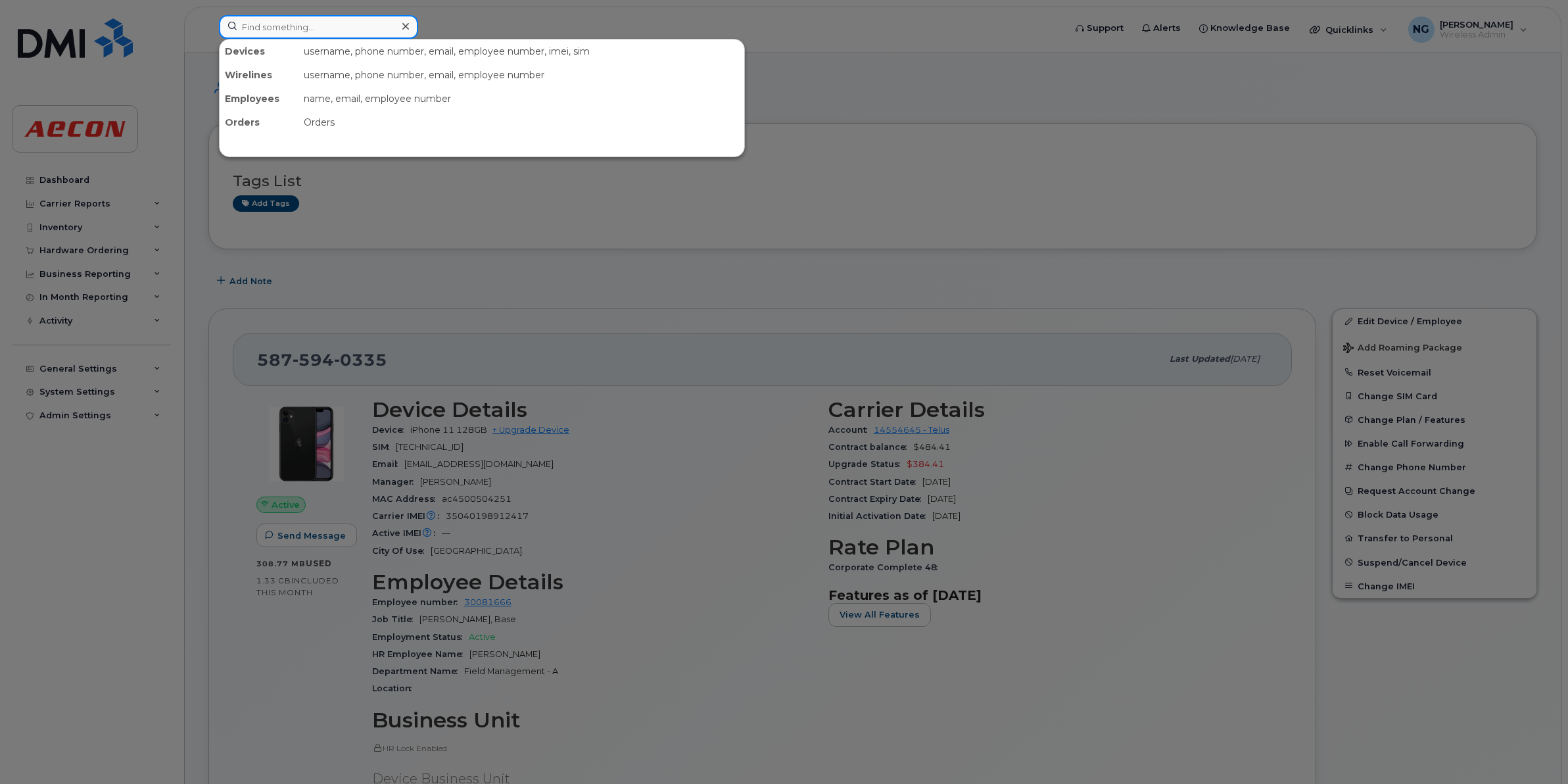
click at [332, 30] on input at bounding box center [318, 27] width 199 height 24
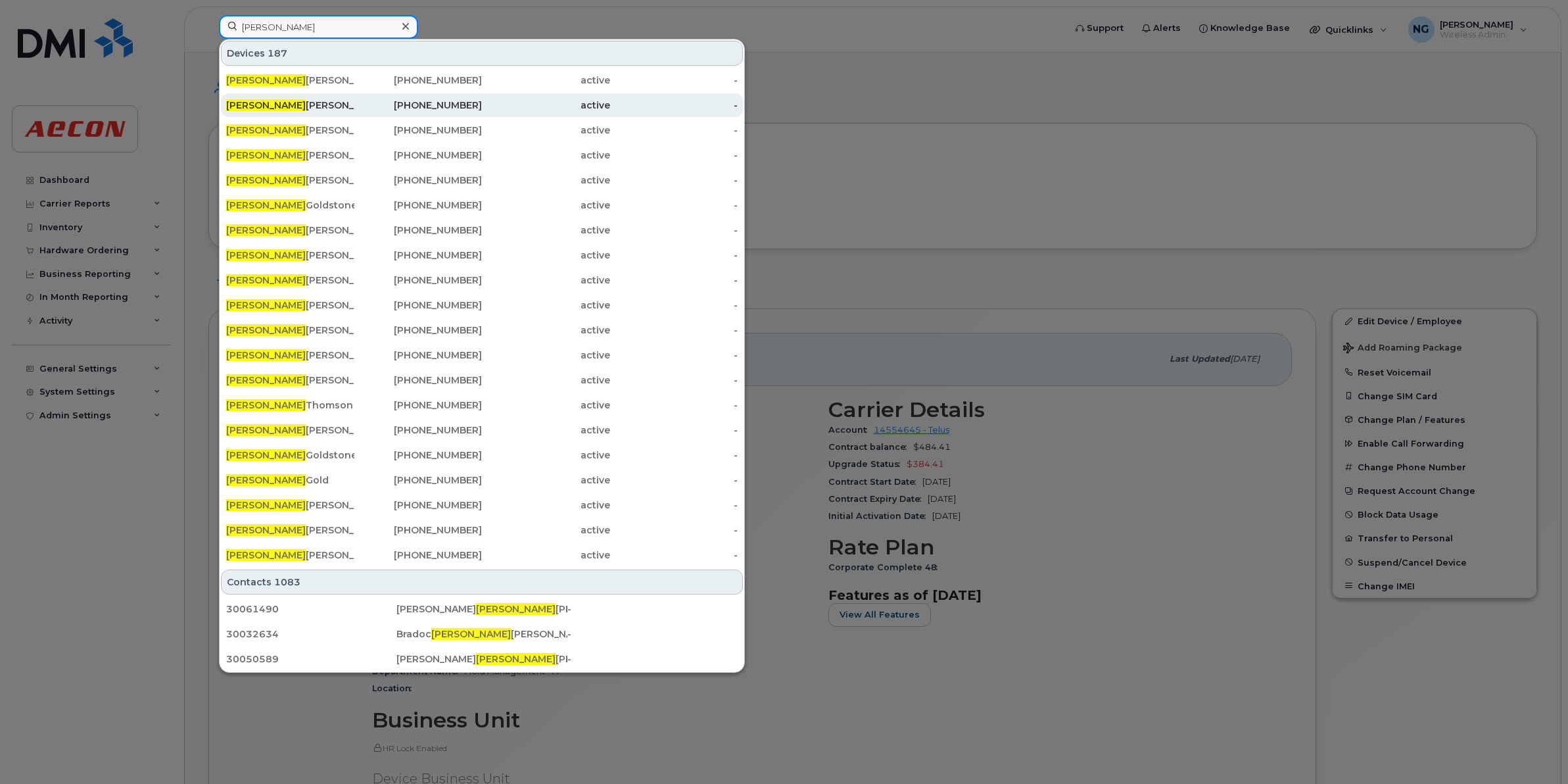
type input "robert hallam"
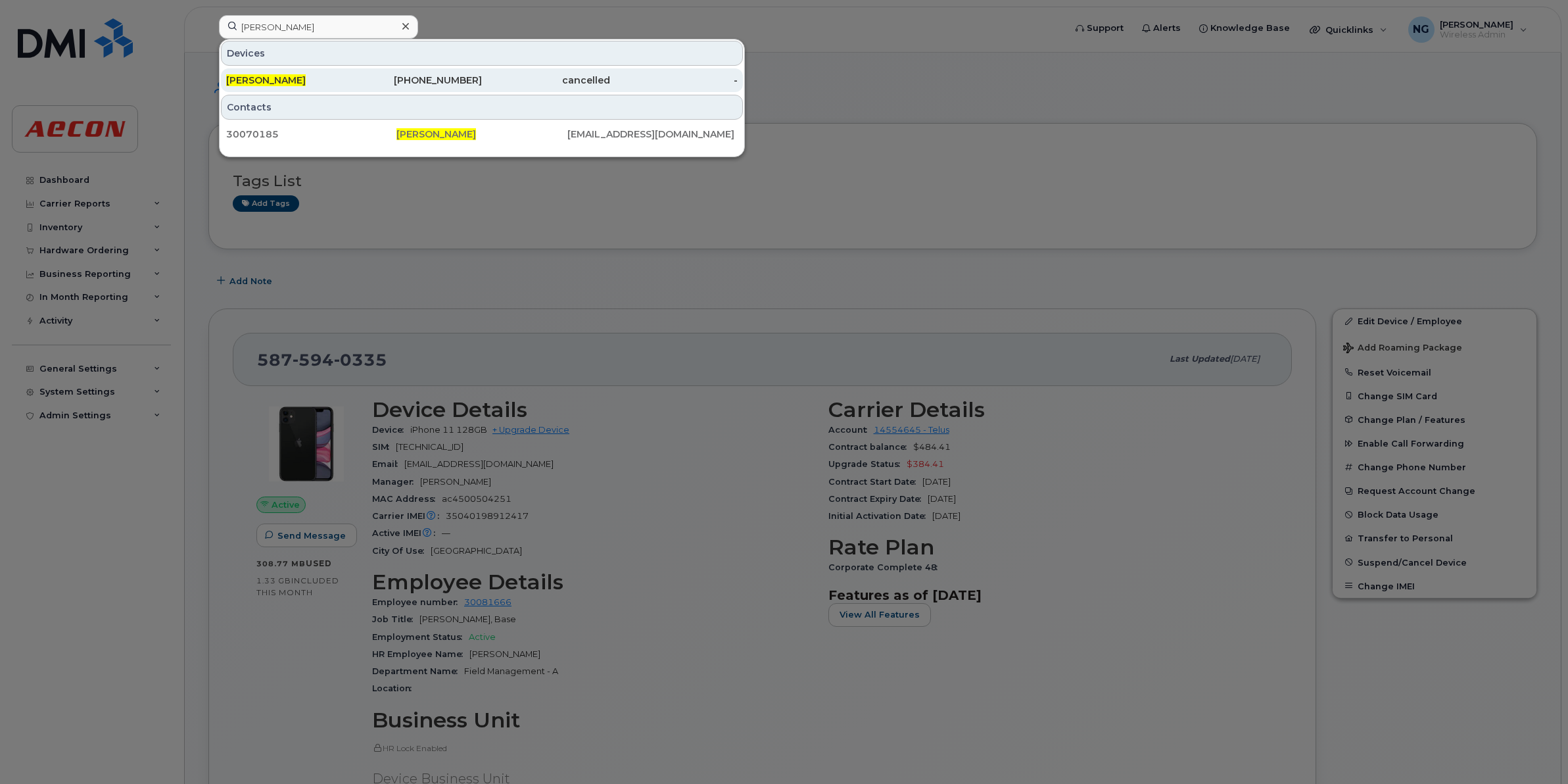
click at [469, 79] on div "403-998-7218" at bounding box center [418, 80] width 128 height 13
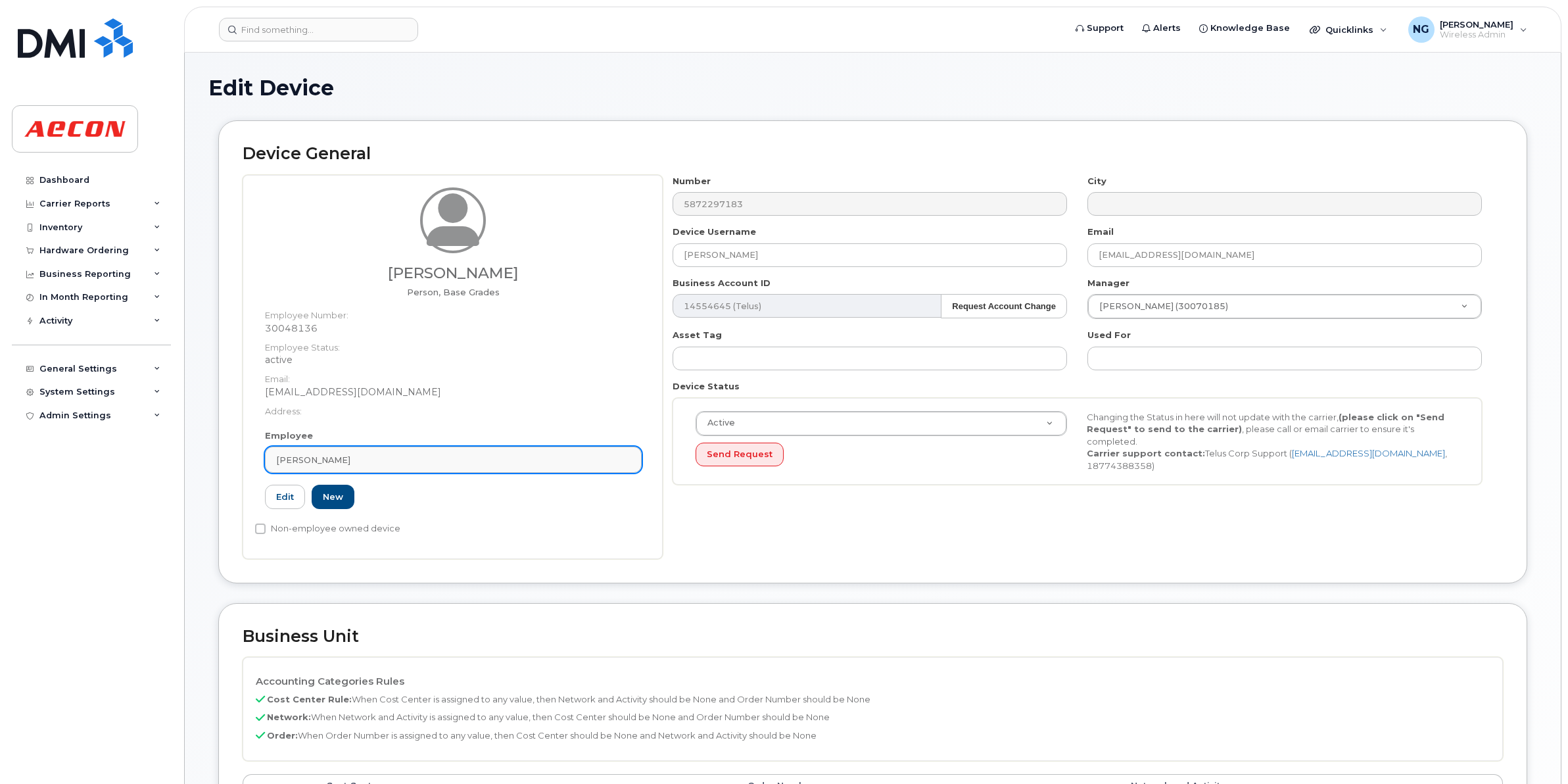
click at [418, 459] on div "[PERSON_NAME]" at bounding box center [453, 460] width 354 height 13
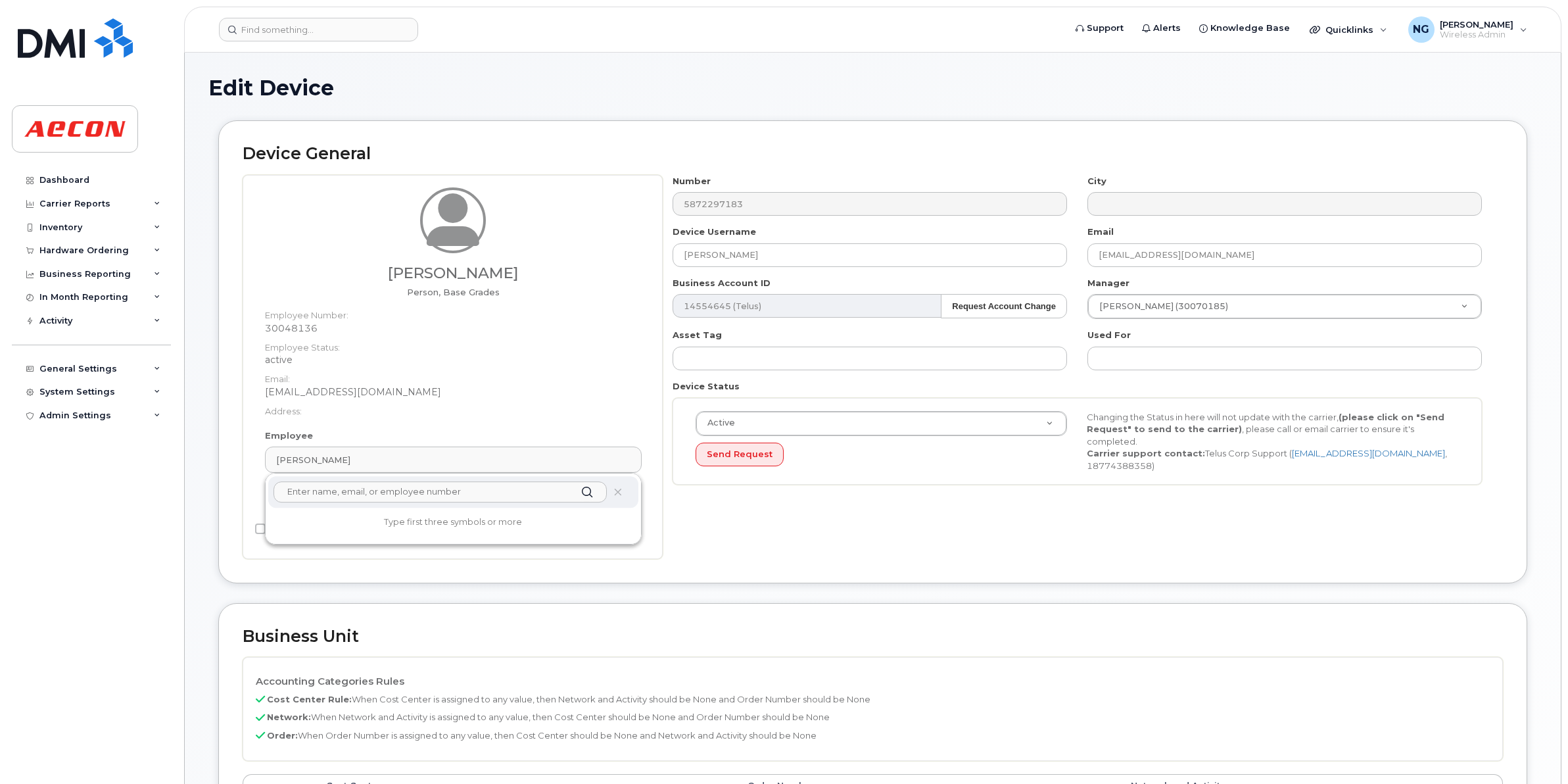
paste input "30048136"
type input "30048136"
click at [507, 540] on p "[EMAIL_ADDRESS][DOMAIN_NAME]" at bounding box center [454, 537] width 349 height 14
type input "[EMAIL_ADDRESS][DOMAIN_NAME]"
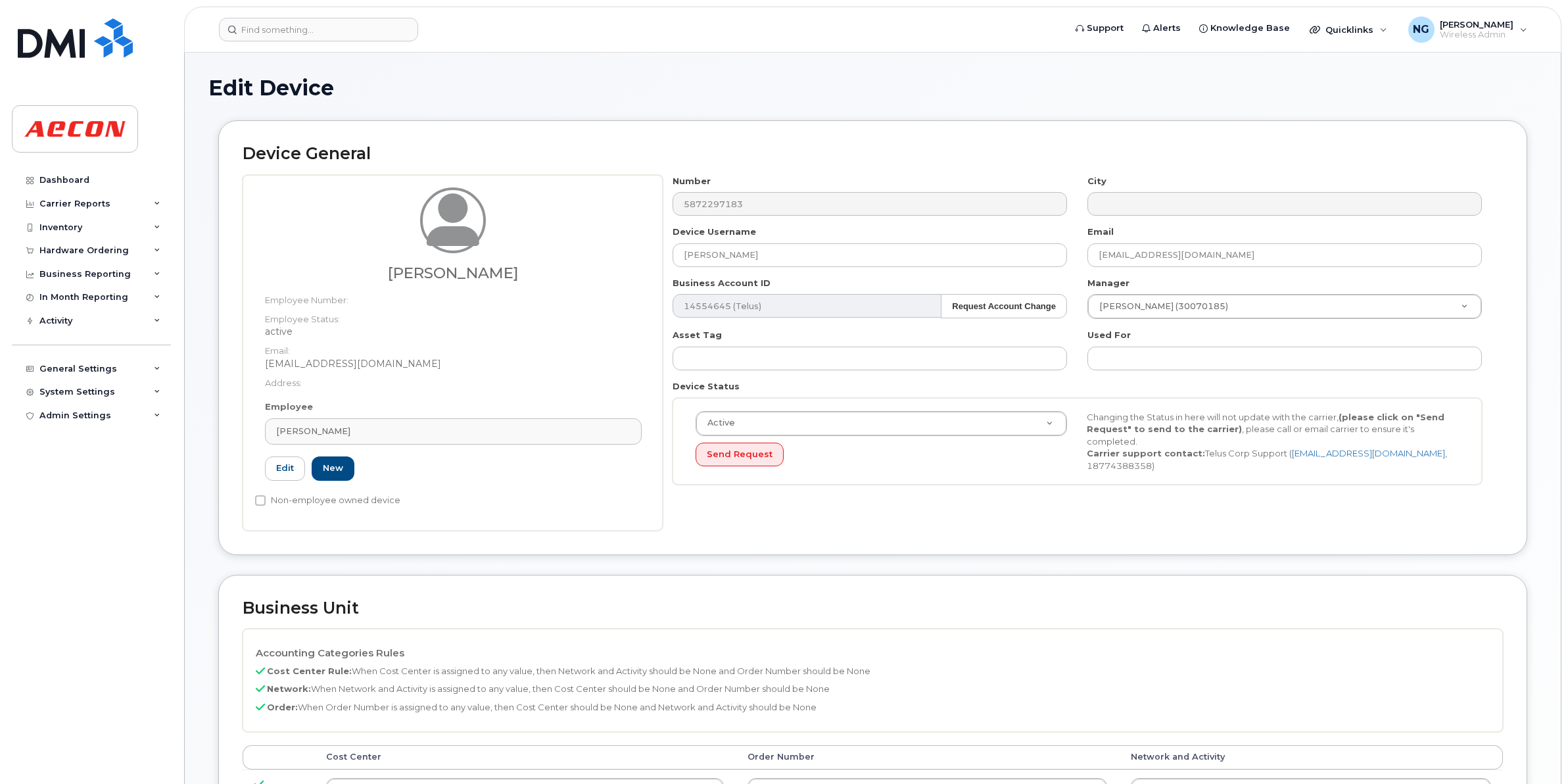
scroll to position [329, 0]
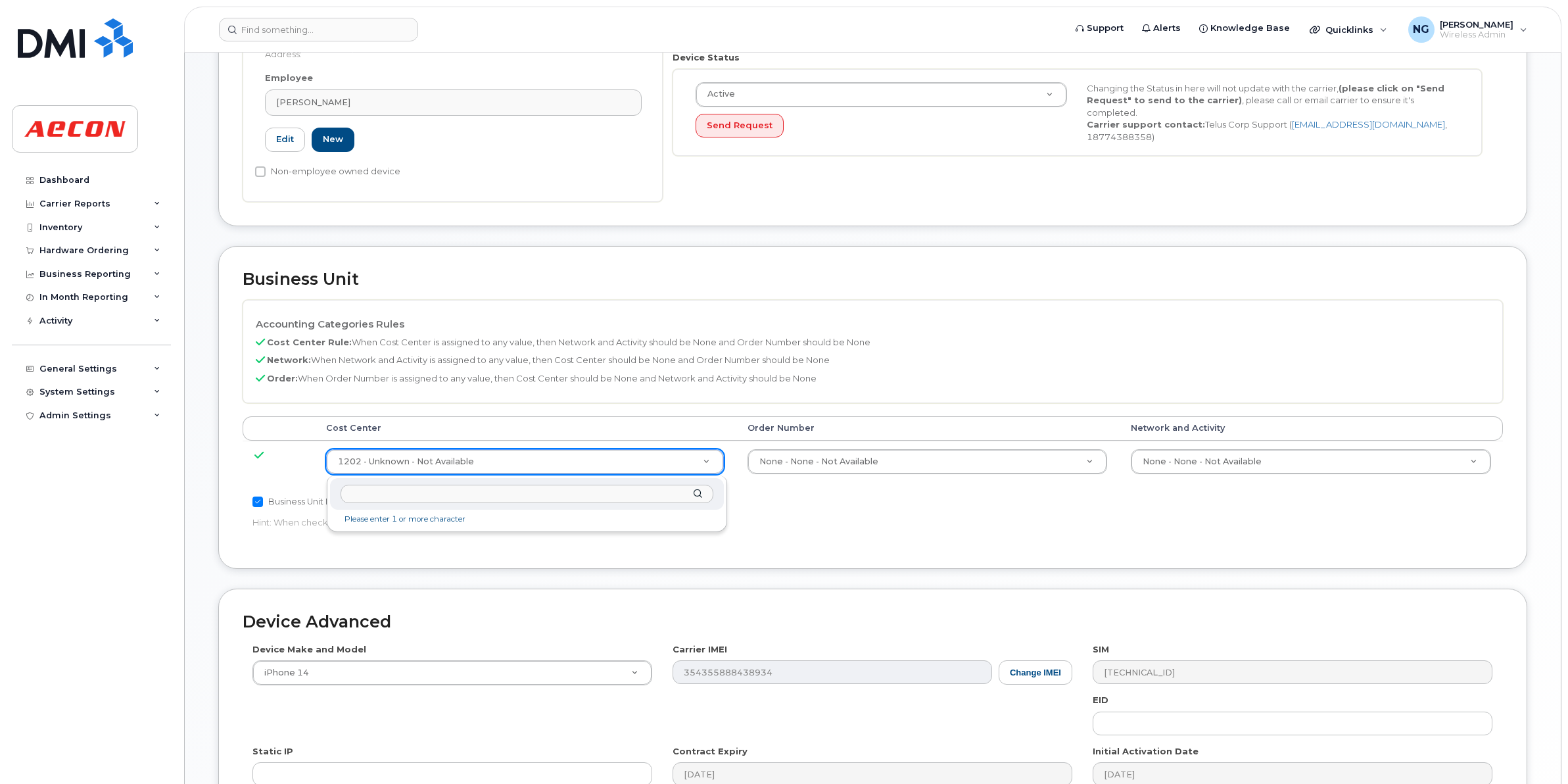
drag, startPoint x: 391, startPoint y: 475, endPoint x: 388, endPoint y: 490, distance: 15.3
drag, startPoint x: 388, startPoint y: 490, endPoint x: 653, endPoint y: 494, distance: 265.0
click at [653, 494] on input "text" at bounding box center [527, 494] width 373 height 19
type input "700436"
type input "570968"
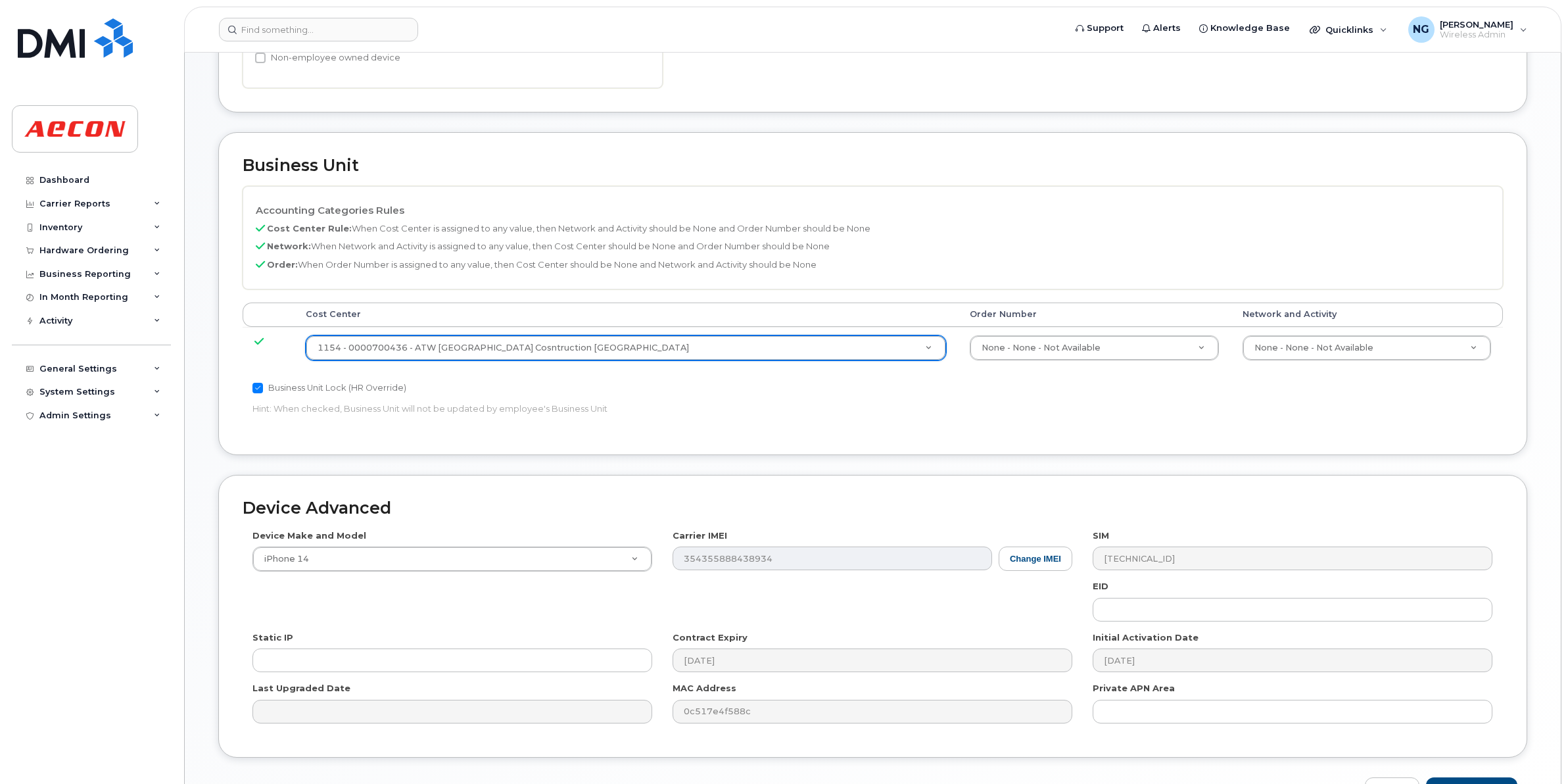
scroll to position [528, 0]
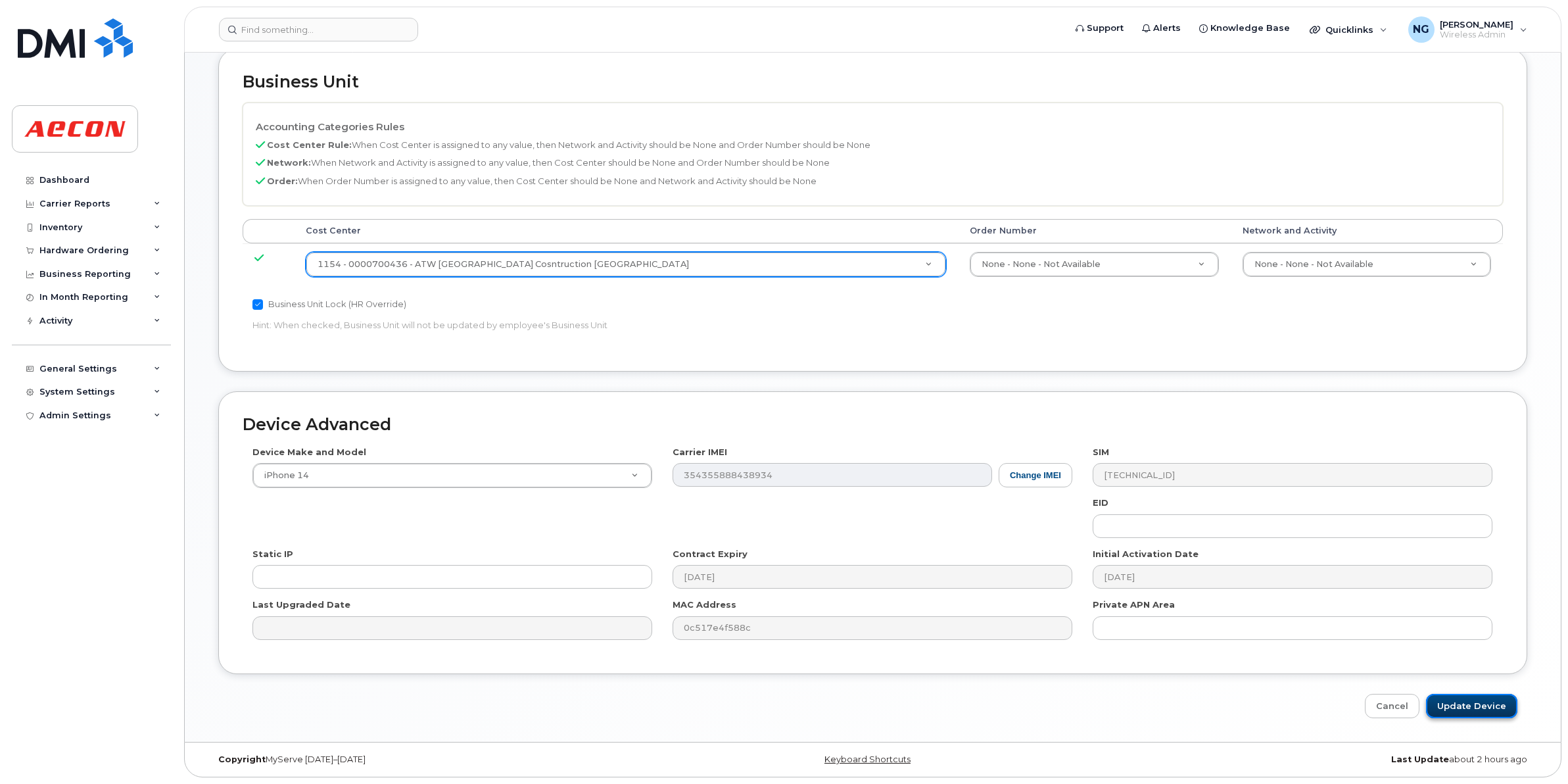
click at [1478, 709] on input "Update Device" at bounding box center [1472, 706] width 92 height 25
type input "Saving..."
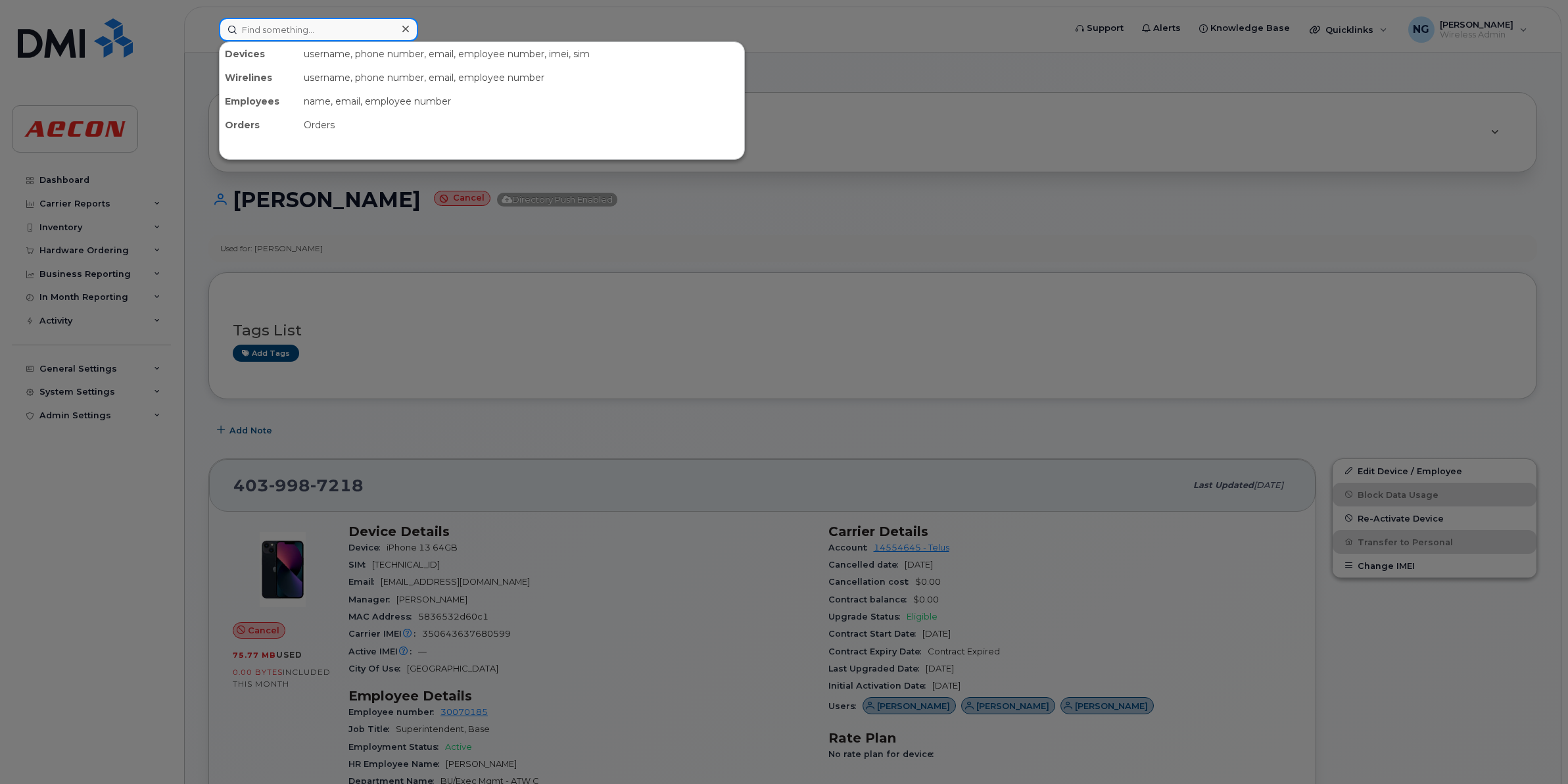
click at [291, 30] on input at bounding box center [318, 30] width 199 height 24
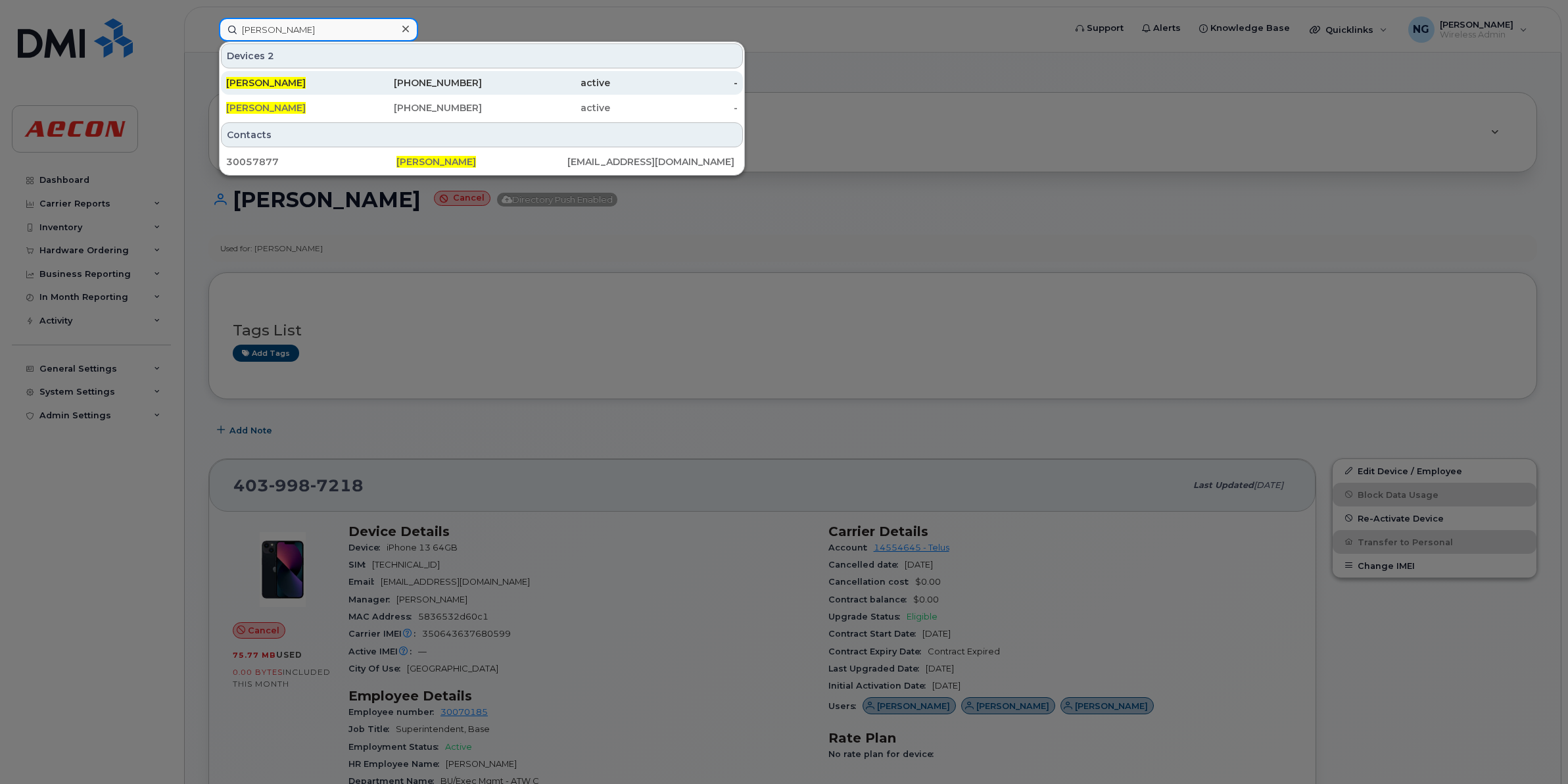
type input "LOGAN FOX"
click at [466, 77] on div "403-437-3145" at bounding box center [418, 82] width 128 height 13
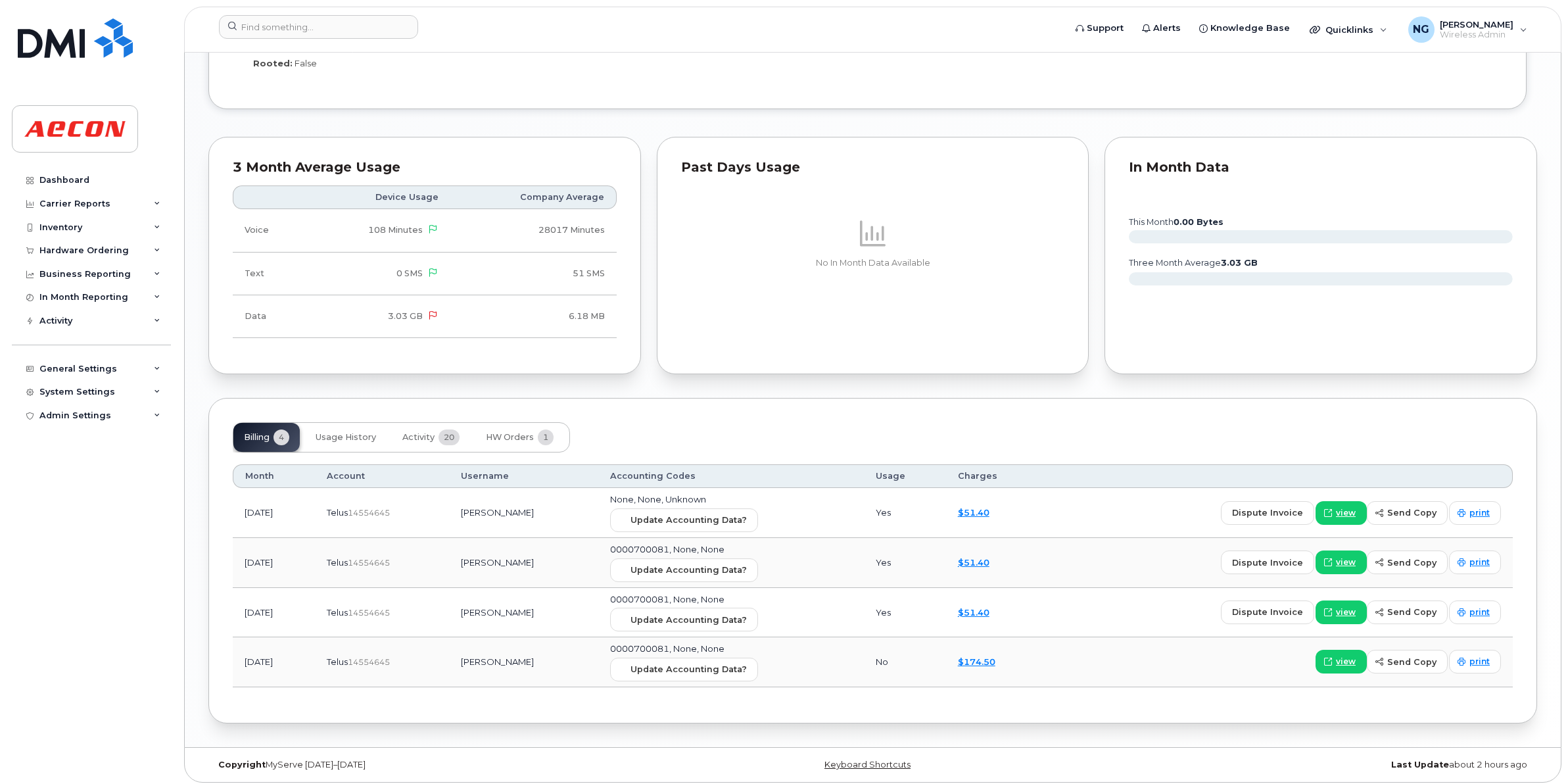
scroll to position [1161, 0]
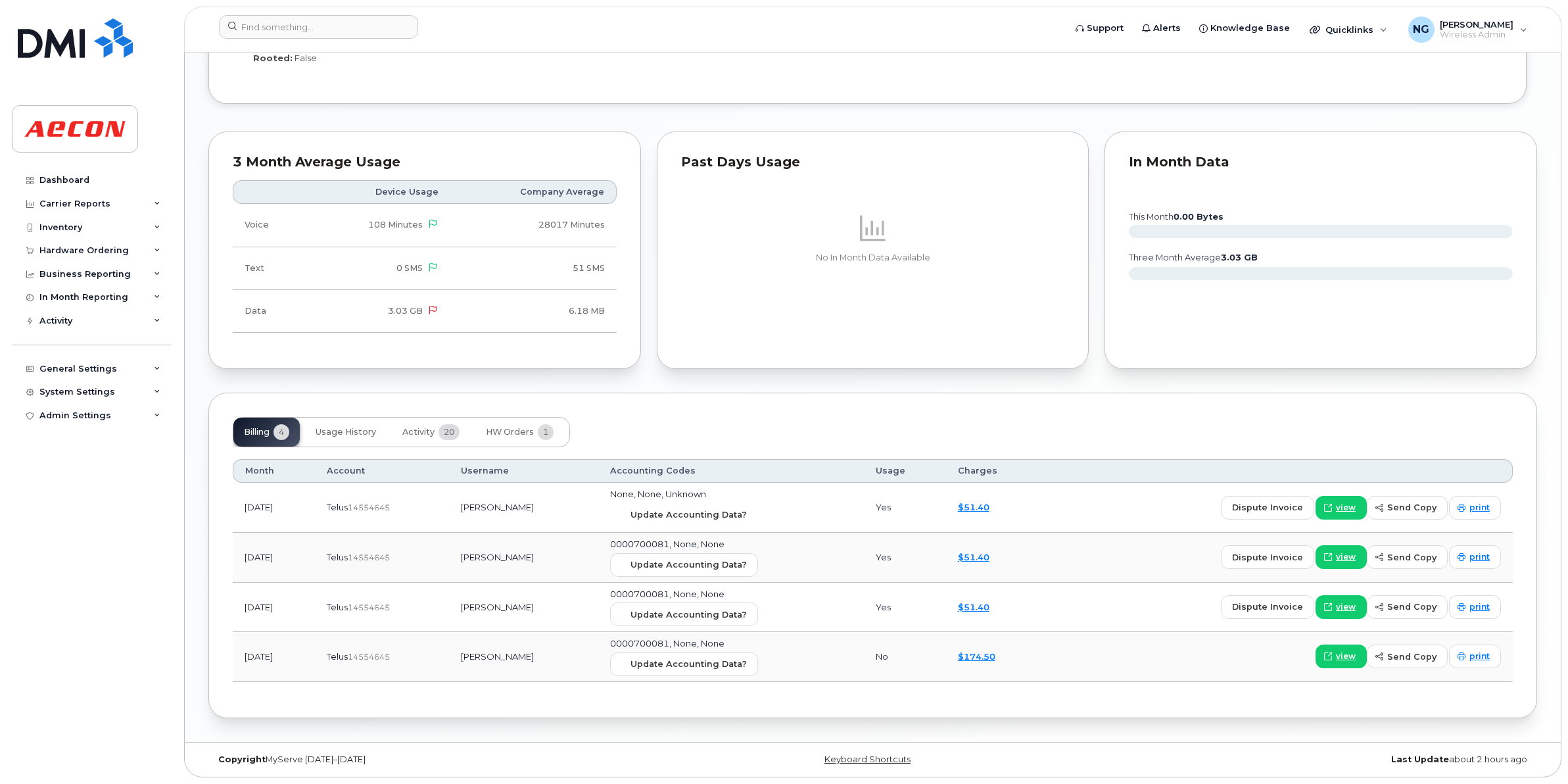
drag, startPoint x: 698, startPoint y: 517, endPoint x: 873, endPoint y: 80, distance: 470.7
click at [699, 517] on span "Update Accounting Data?" at bounding box center [688, 515] width 116 height 13
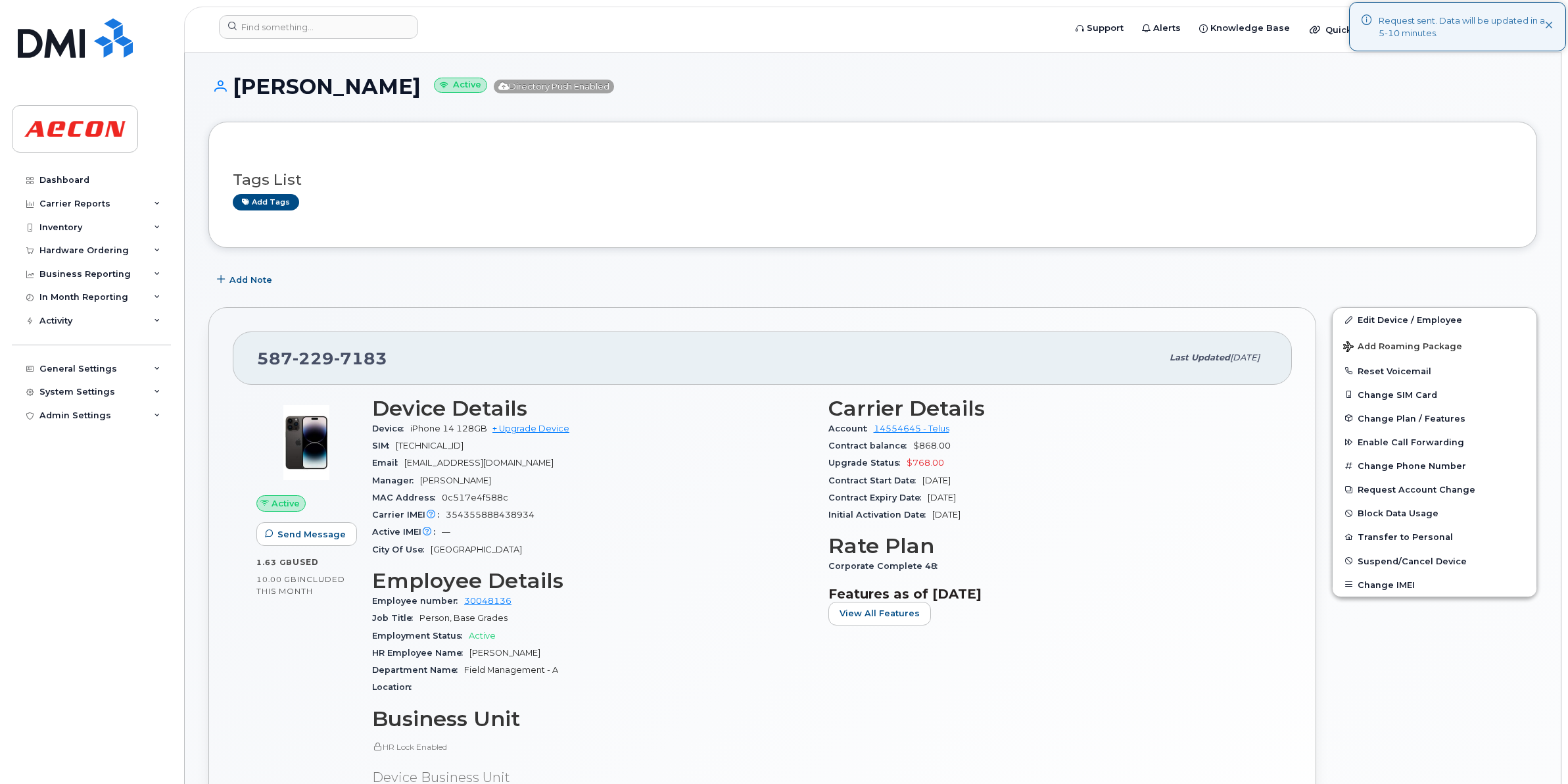
scroll to position [0, 0]
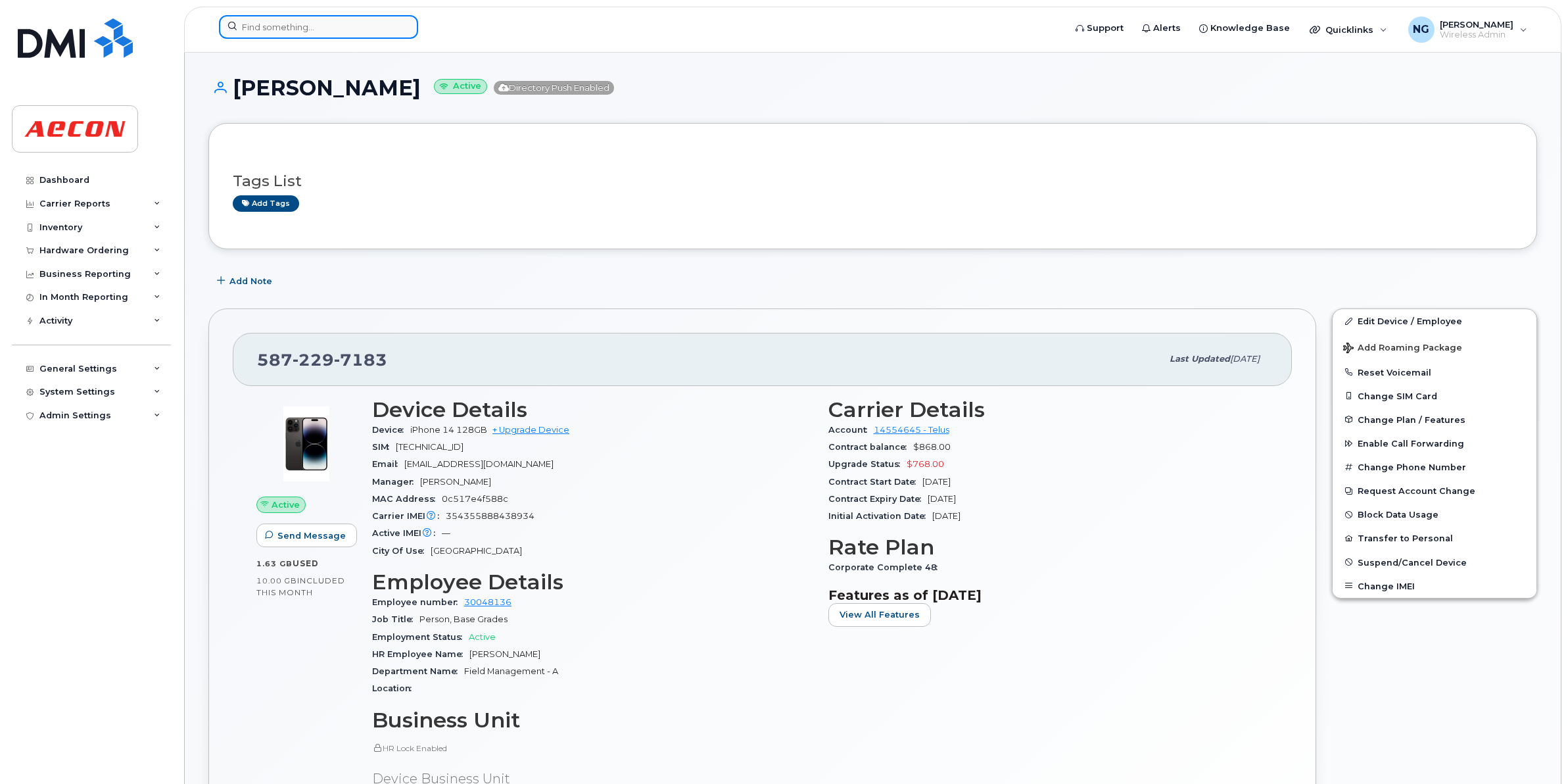
click at [369, 31] on input at bounding box center [318, 27] width 199 height 24
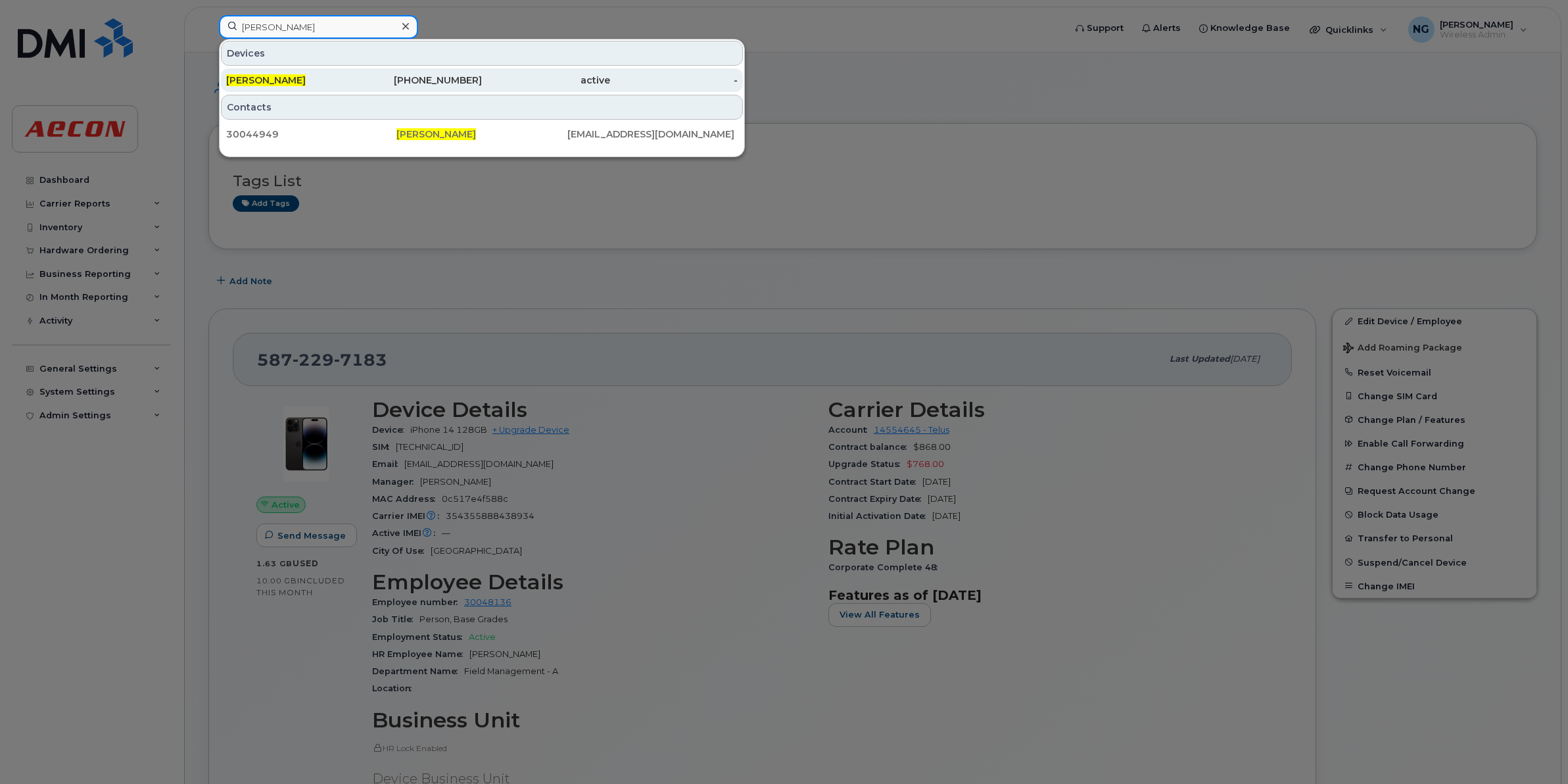
type input "[PERSON_NAME]"
click at [475, 85] on div "[PHONE_NUMBER]" at bounding box center [418, 80] width 128 height 13
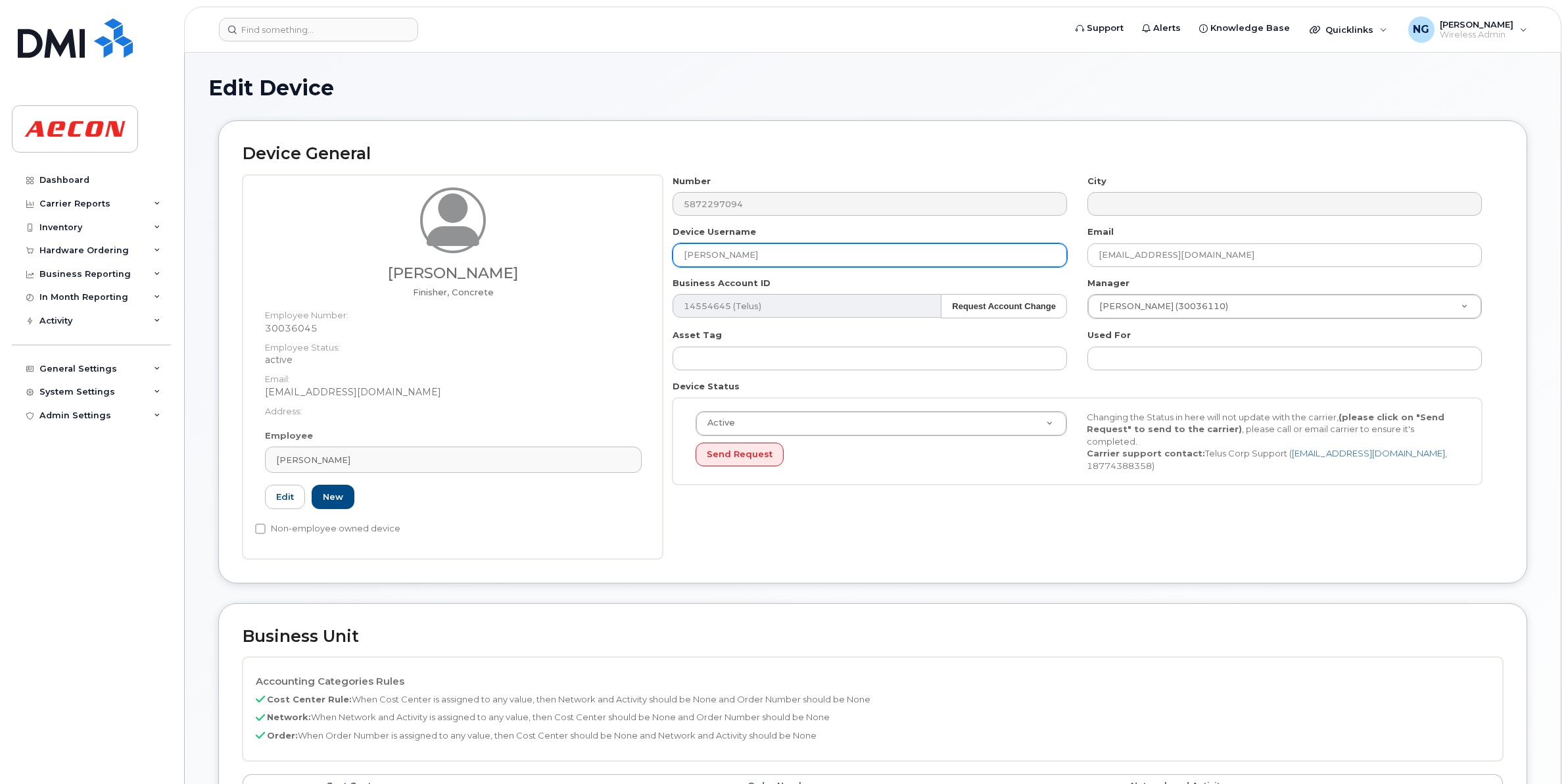
drag, startPoint x: 763, startPoint y: 258, endPoint x: 614, endPoint y: 254, distance: 149.1
click at [614, 254] on div "Noah Miessner Finisher, Concrete Employee Number: 30036045 Employee Status: act…" at bounding box center [873, 366] width 1261 height 384
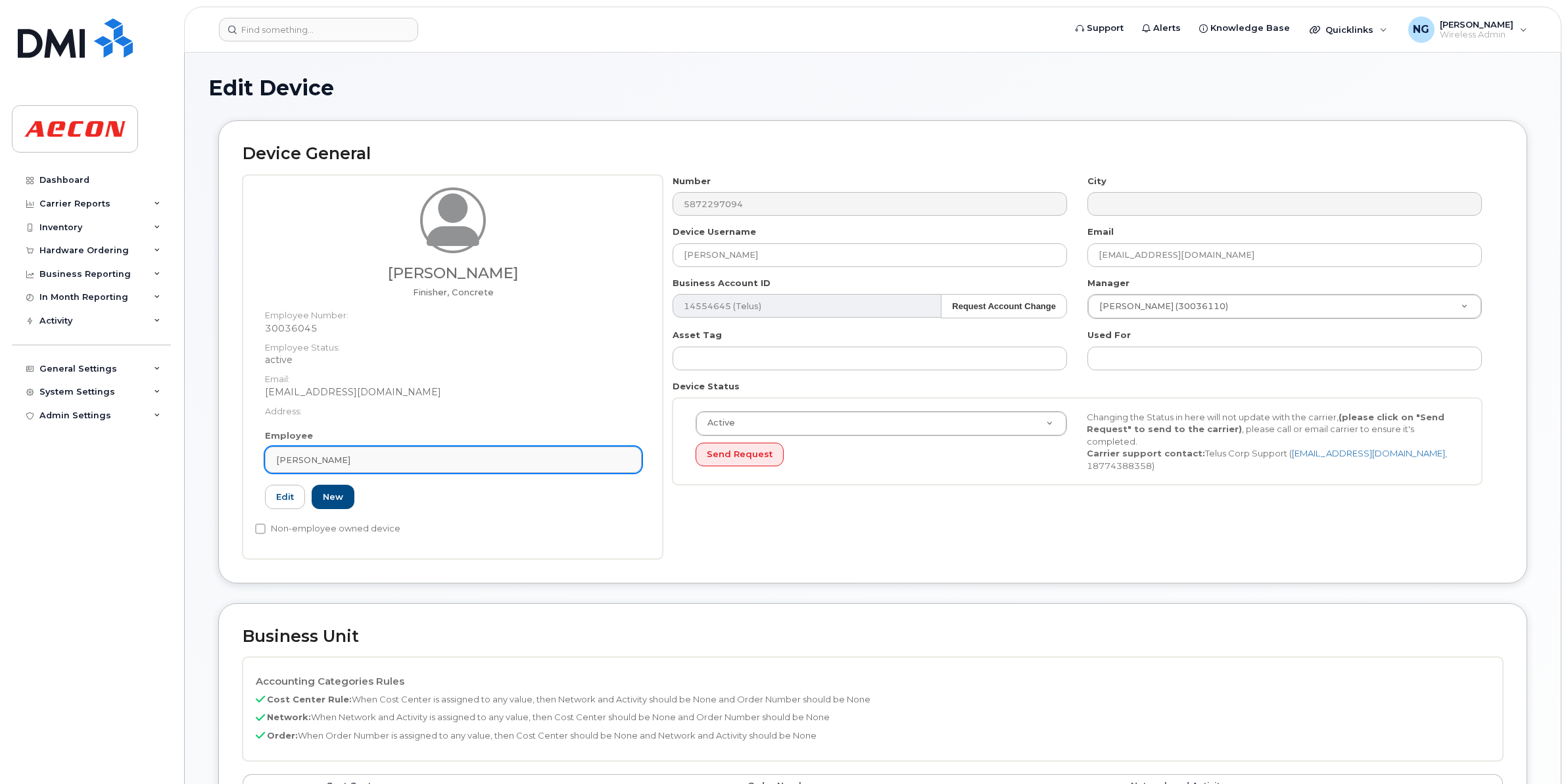
click at [380, 461] on div "[PERSON_NAME]" at bounding box center [453, 460] width 354 height 13
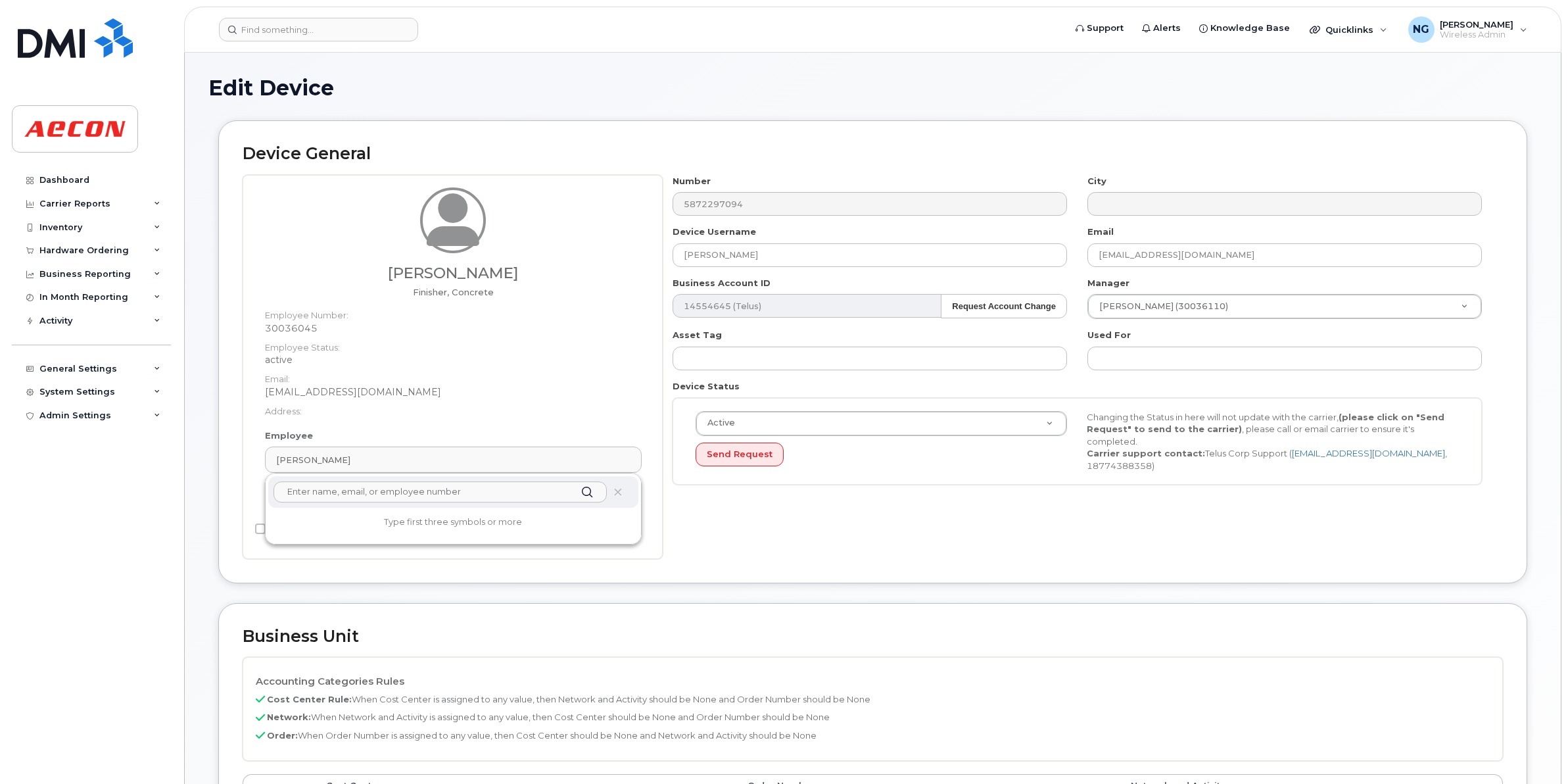
paste input "[PERSON_NAME]"
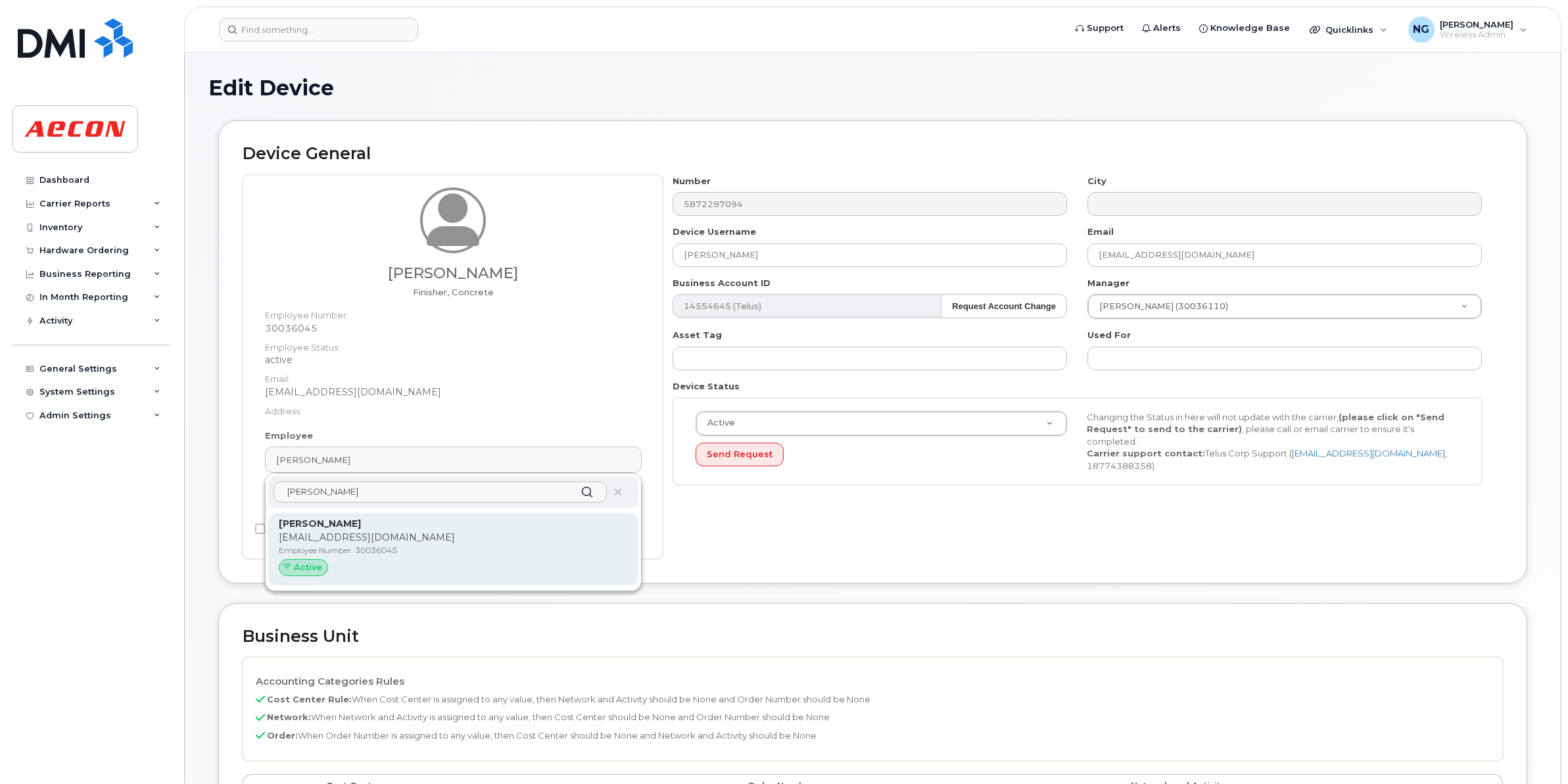
type input "Noah Miessner"
click at [541, 550] on p "Employee Number: 30036045" at bounding box center [454, 550] width 349 height 12
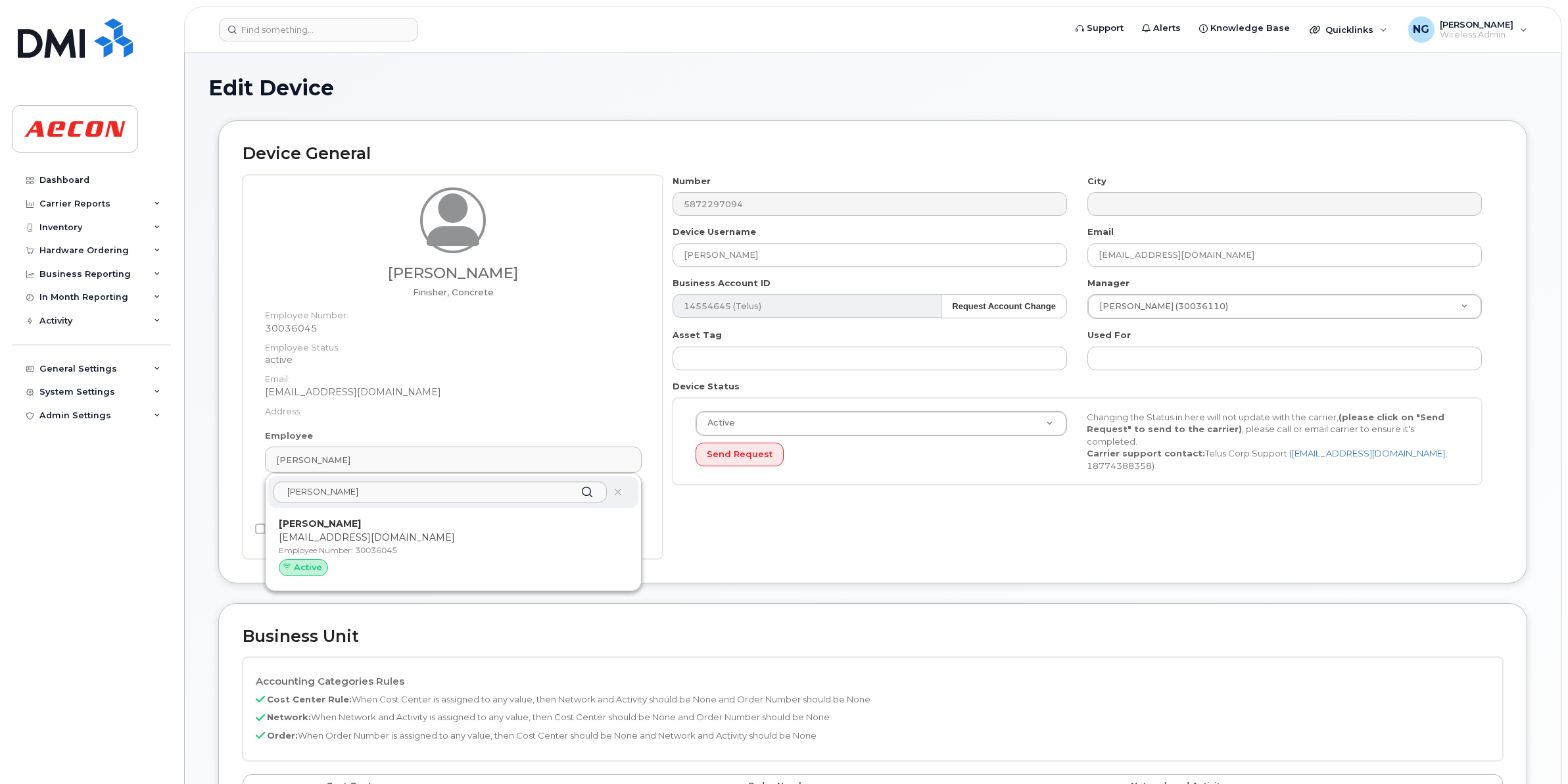
type input "nmiessner@aecon.com"
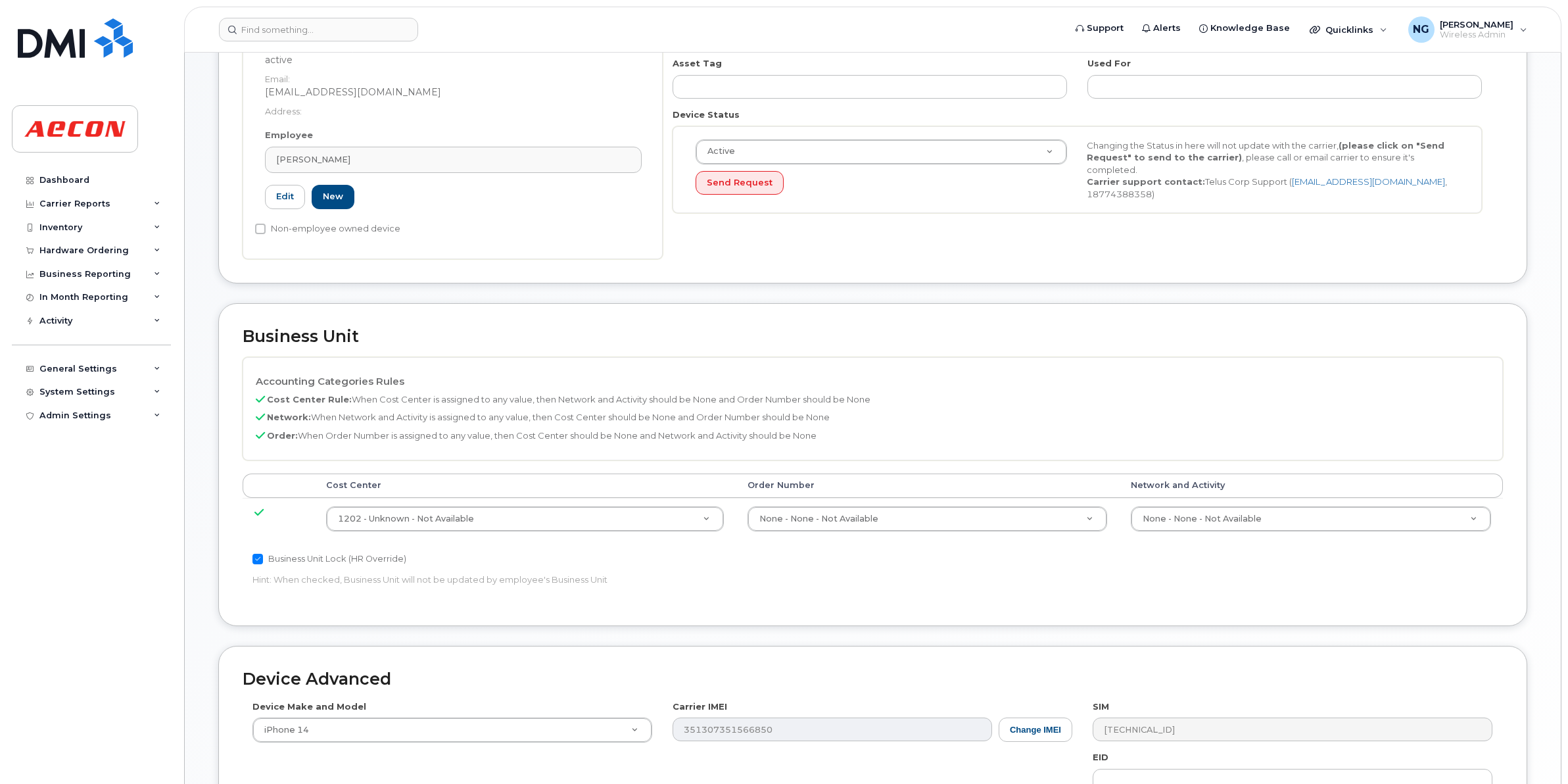
scroll to position [329, 0]
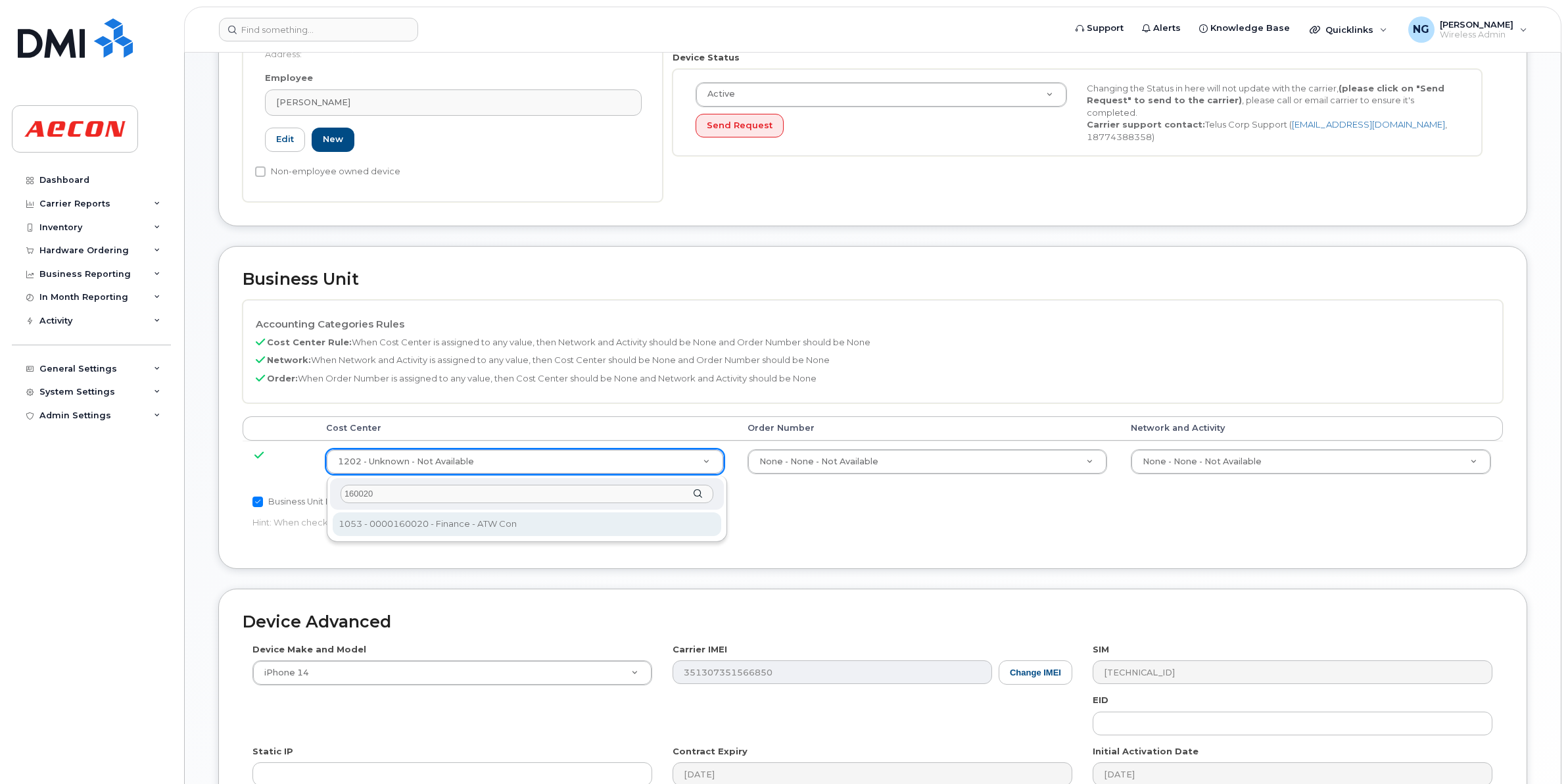
type input "160020"
type input "283752"
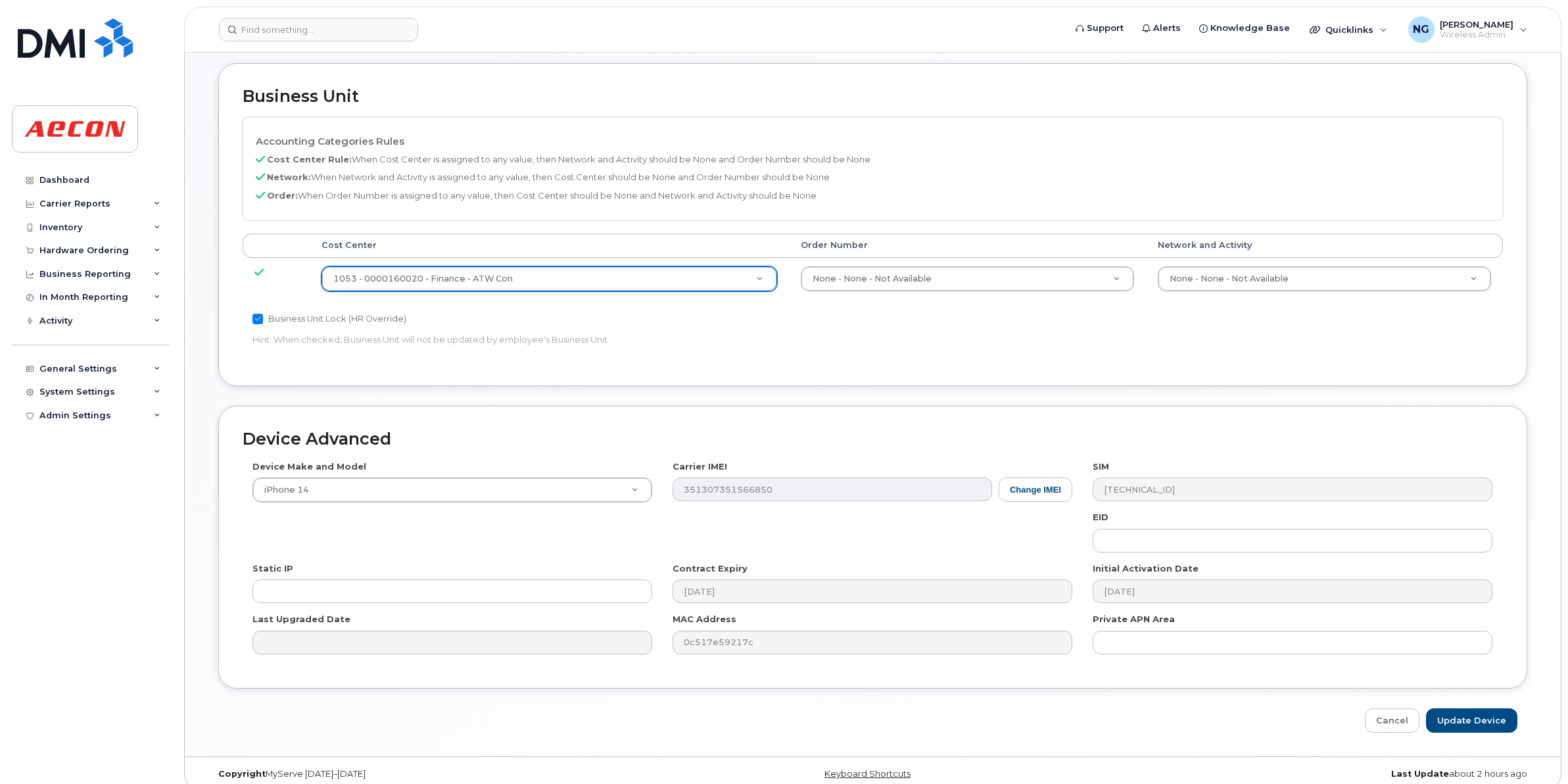
scroll to position [528, 0]
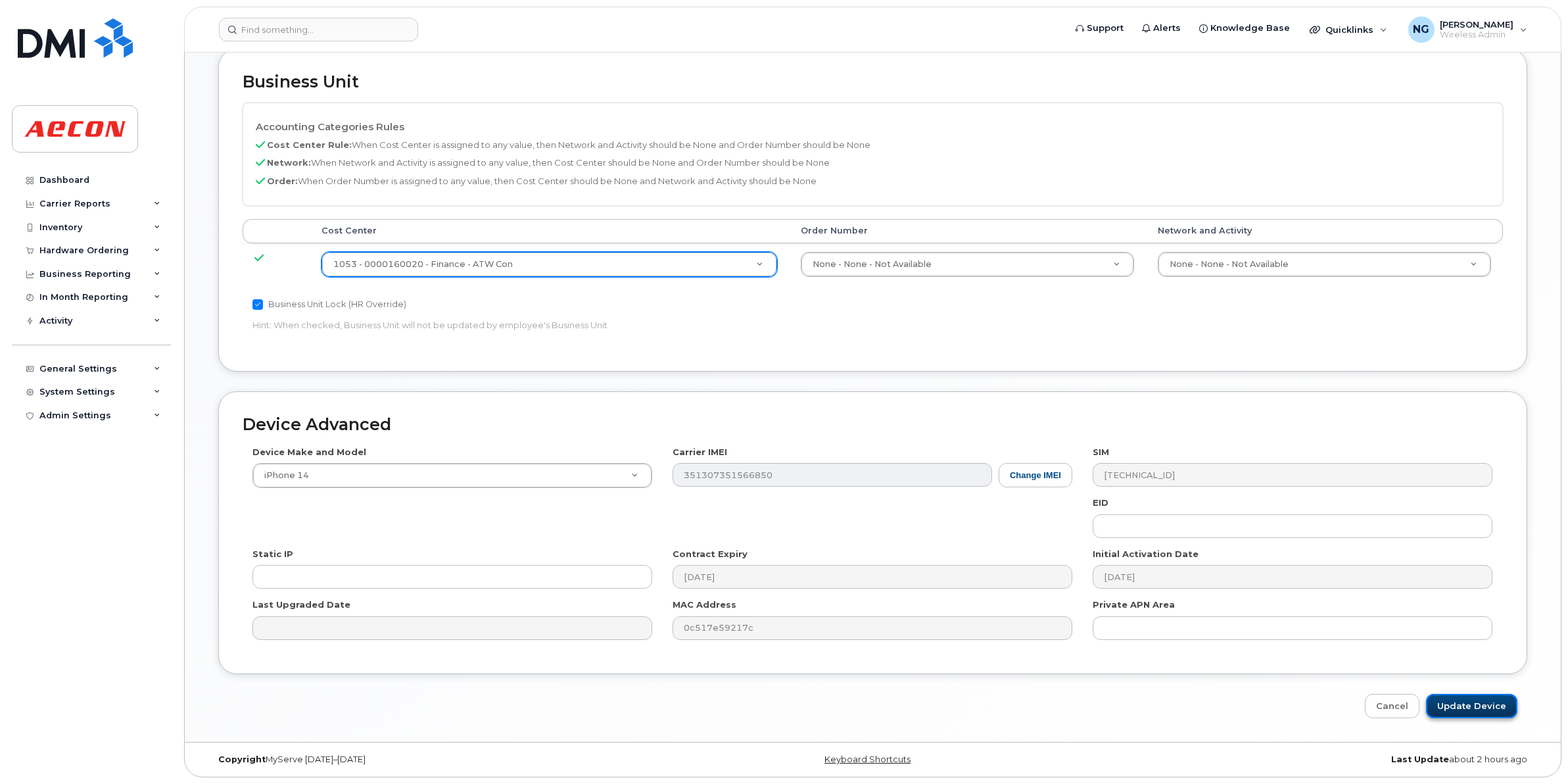
click at [1485, 706] on input "Update Device" at bounding box center [1472, 706] width 92 height 25
type input "Saving..."
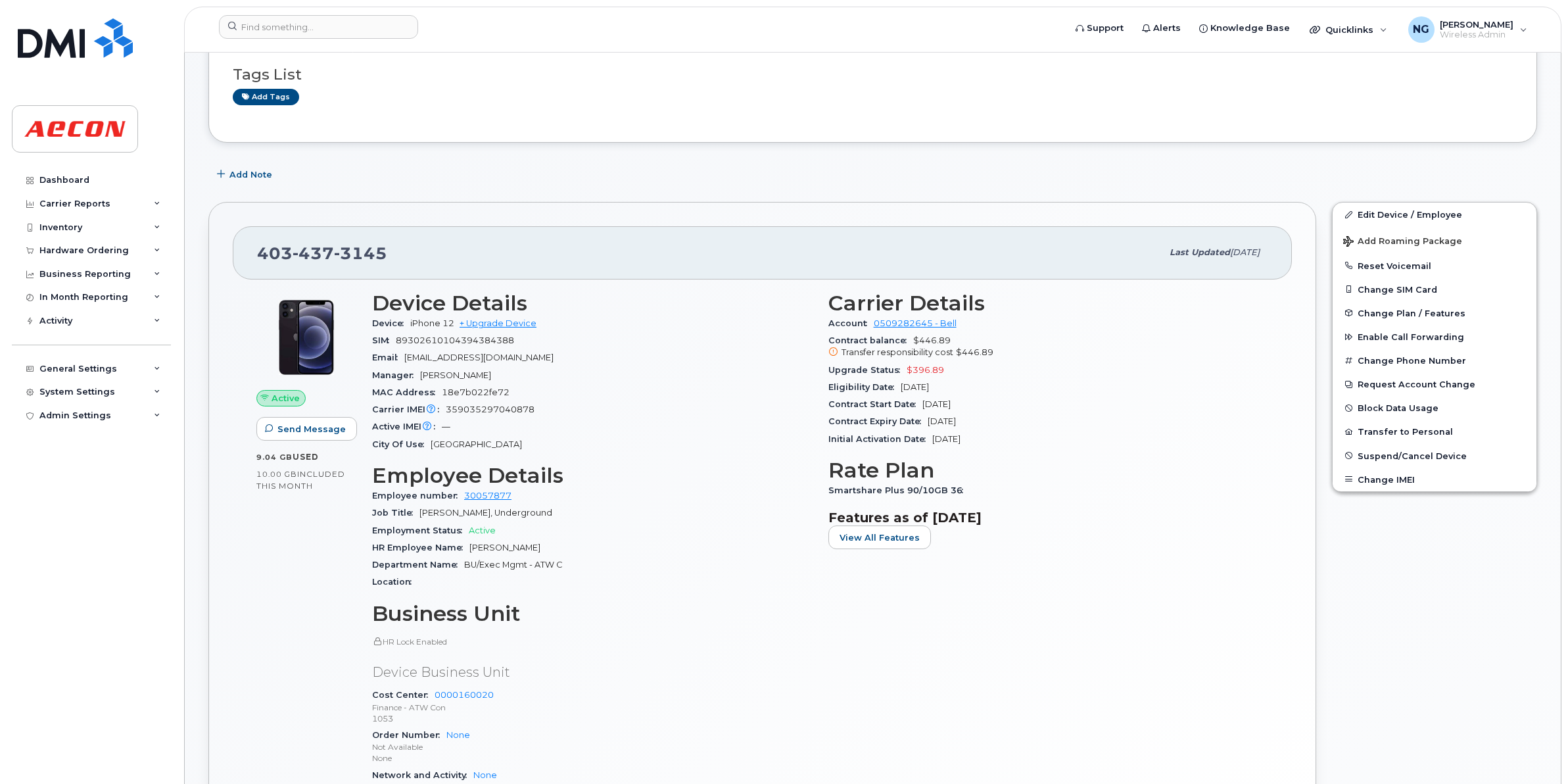
scroll to position [247, 0]
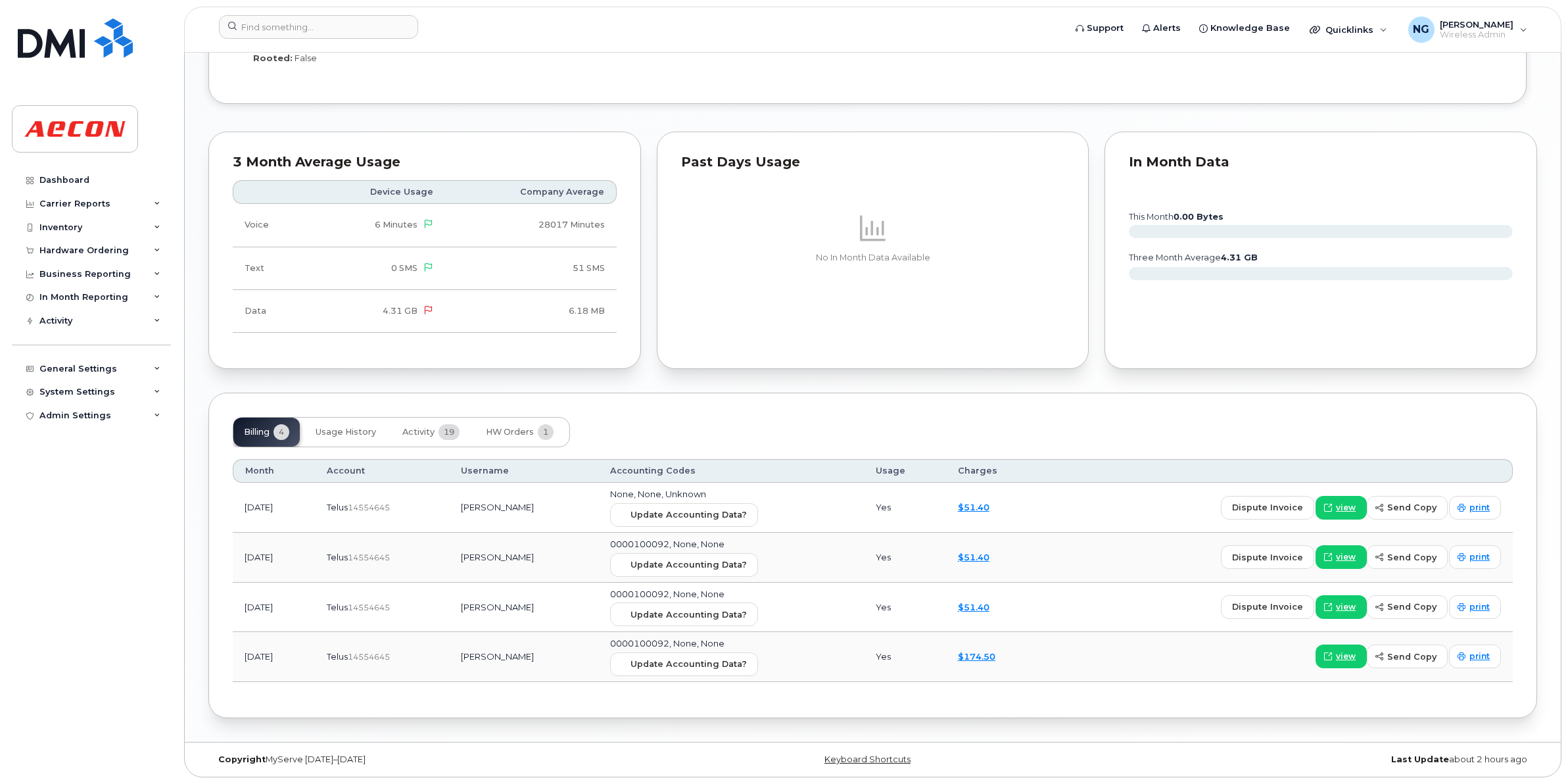
scroll to position [1272, 0]
click at [675, 514] on span "Update Accounting Data?" at bounding box center [688, 515] width 116 height 13
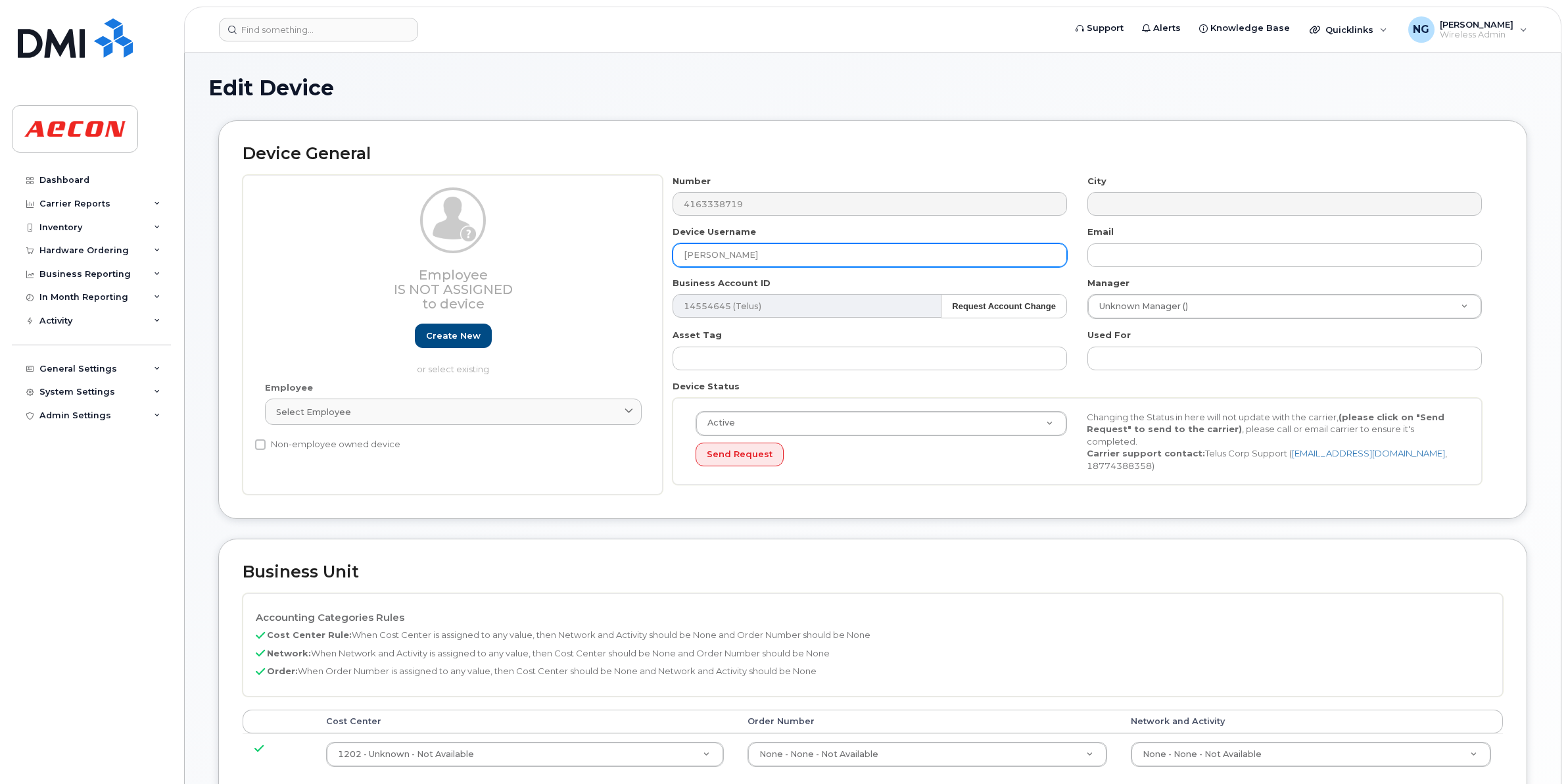
drag, startPoint x: 751, startPoint y: 247, endPoint x: 668, endPoint y: 247, distance: 83.0
click at [668, 247] on div "Device Username Lee Hamilton" at bounding box center [870, 246] width 415 height 42
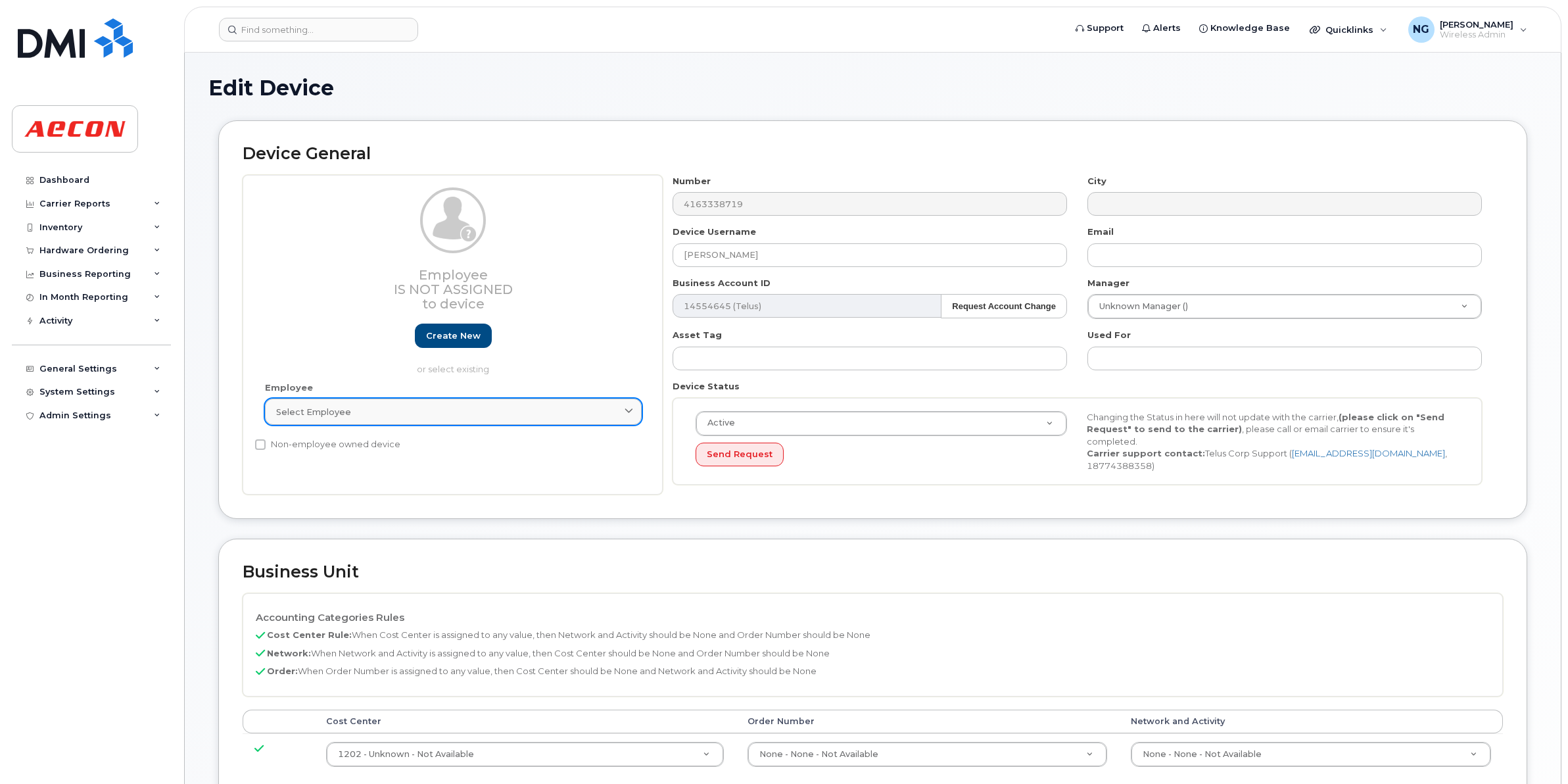
click at [360, 406] on div "Select employee" at bounding box center [453, 412] width 354 height 13
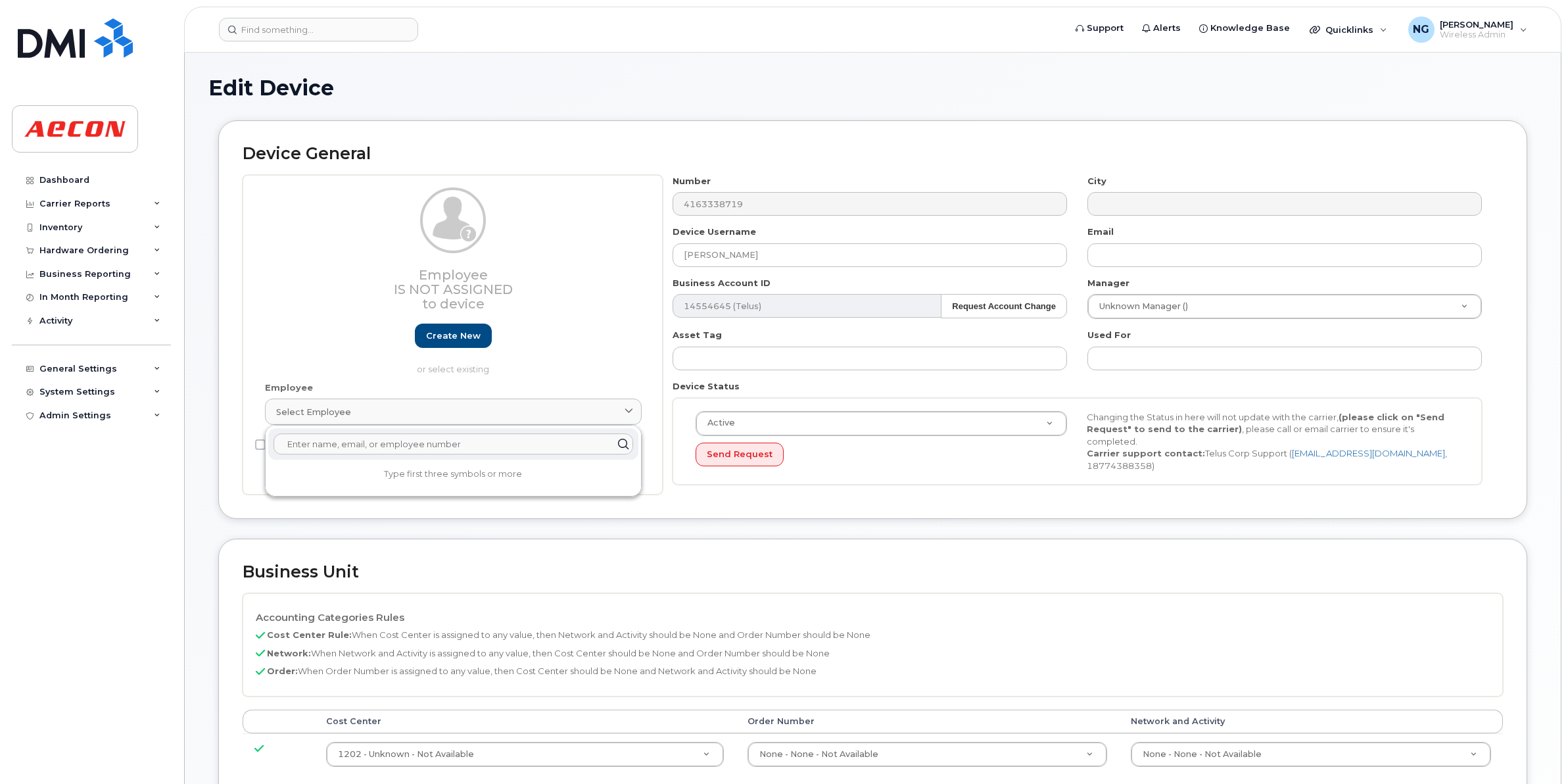
paste input "Lee Hamilton"
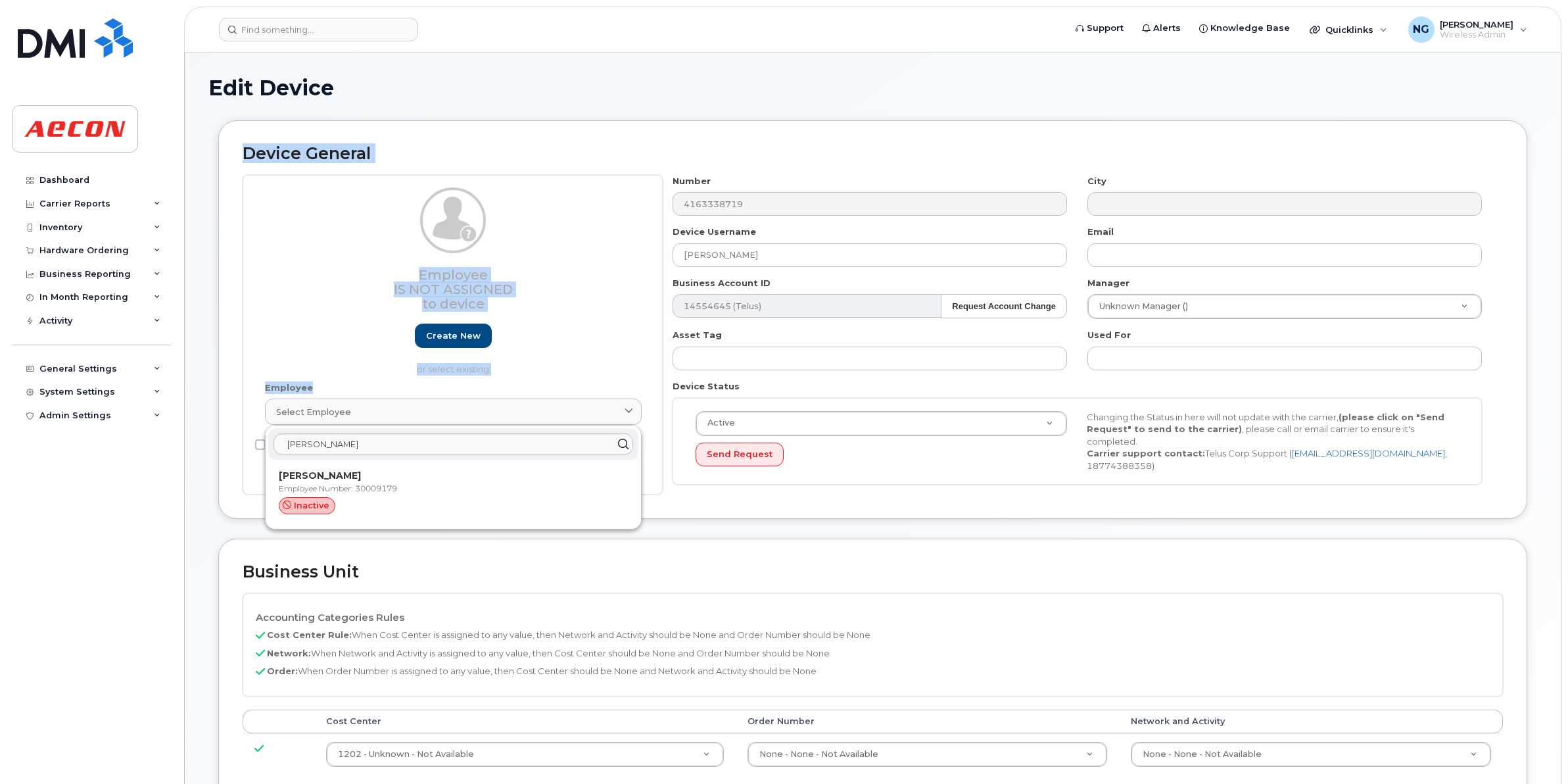
drag, startPoint x: 409, startPoint y: 430, endPoint x: -45, endPoint y: 395, distance: 455.3
click at [0, 395] on html "Support Alerts Knowledge Base Quicklinks Suspend / Cancel Device Change SIM Car…" at bounding box center [784, 637] width 1568 height 1274
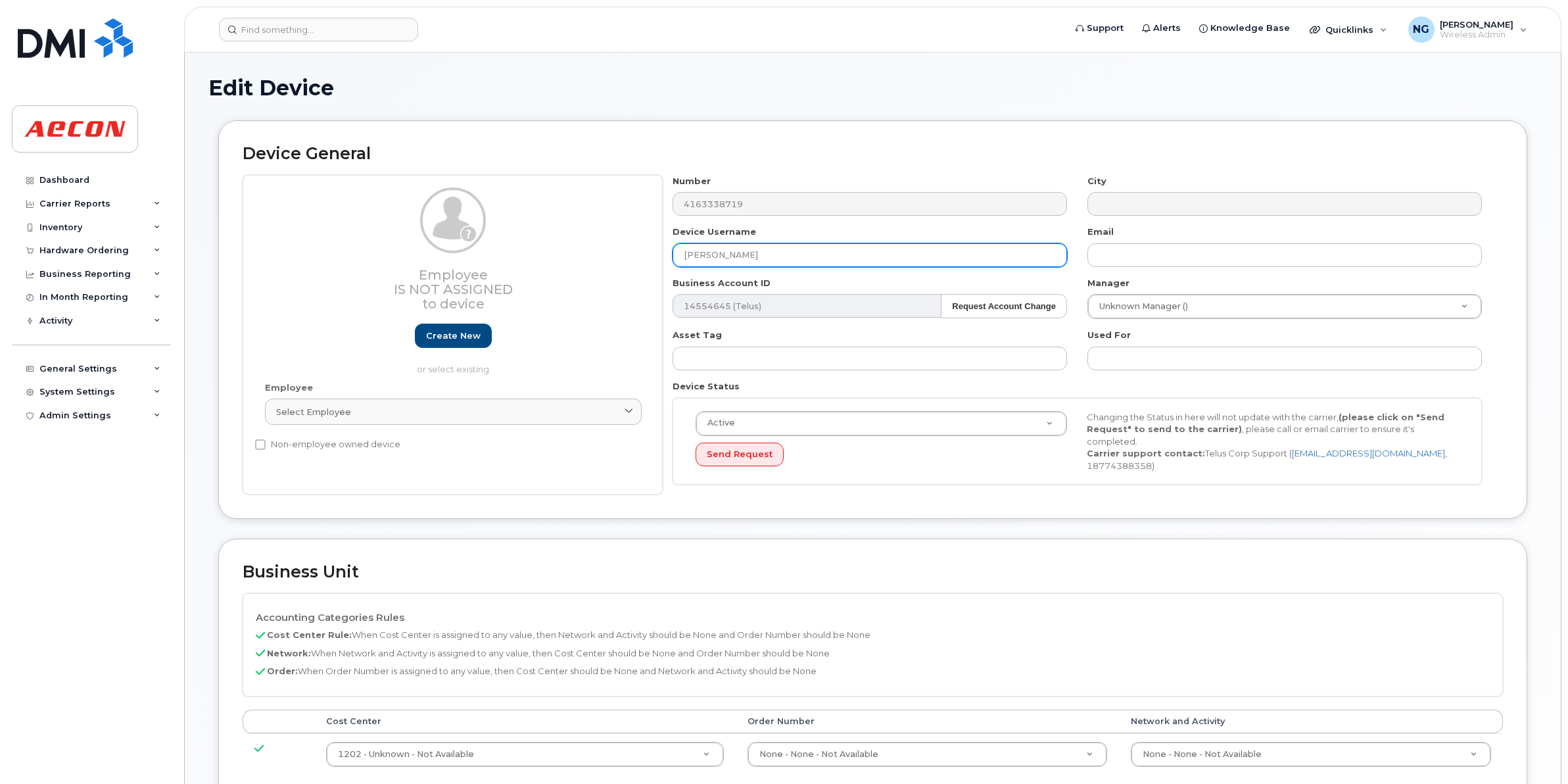
click at [1020, 264] on input "Lee Hamilton" at bounding box center [870, 255] width 394 height 24
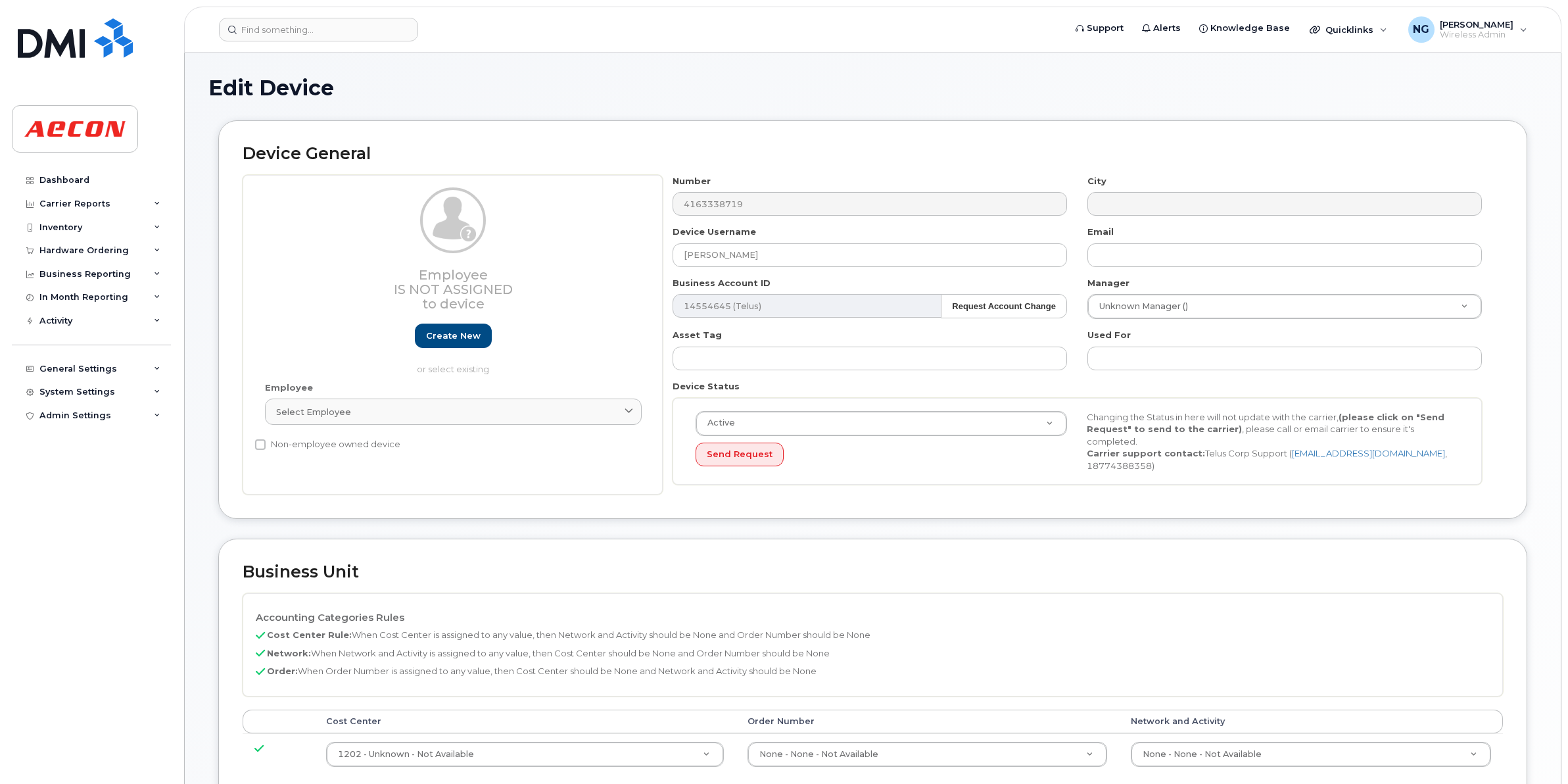
drag, startPoint x: 287, startPoint y: 255, endPoint x: 301, endPoint y: 253, distance: 14.1
click at [287, 255] on div "Employee Is not assigned to device Create new or select existing" at bounding box center [453, 281] width 377 height 188
click at [466, 405] on link "Select employee" at bounding box center [453, 411] width 377 height 26
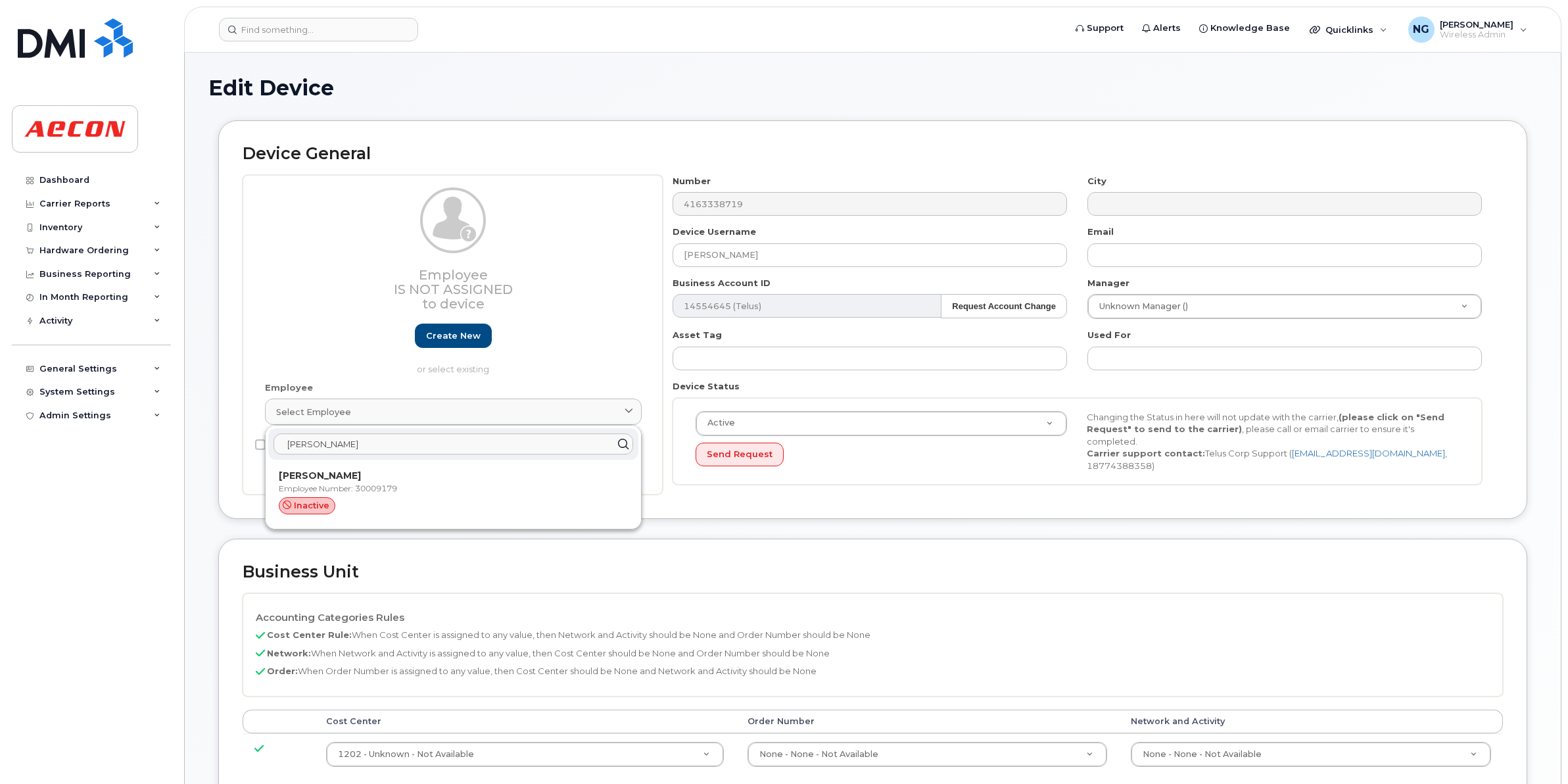
drag, startPoint x: 392, startPoint y: 448, endPoint x: -176, endPoint y: 409, distance: 569.3
click at [0, 409] on html "Support Alerts Knowledge Base Quicklinks Suspend / Cancel Device Change SIM Car…" at bounding box center [784, 637] width 1568 height 1274
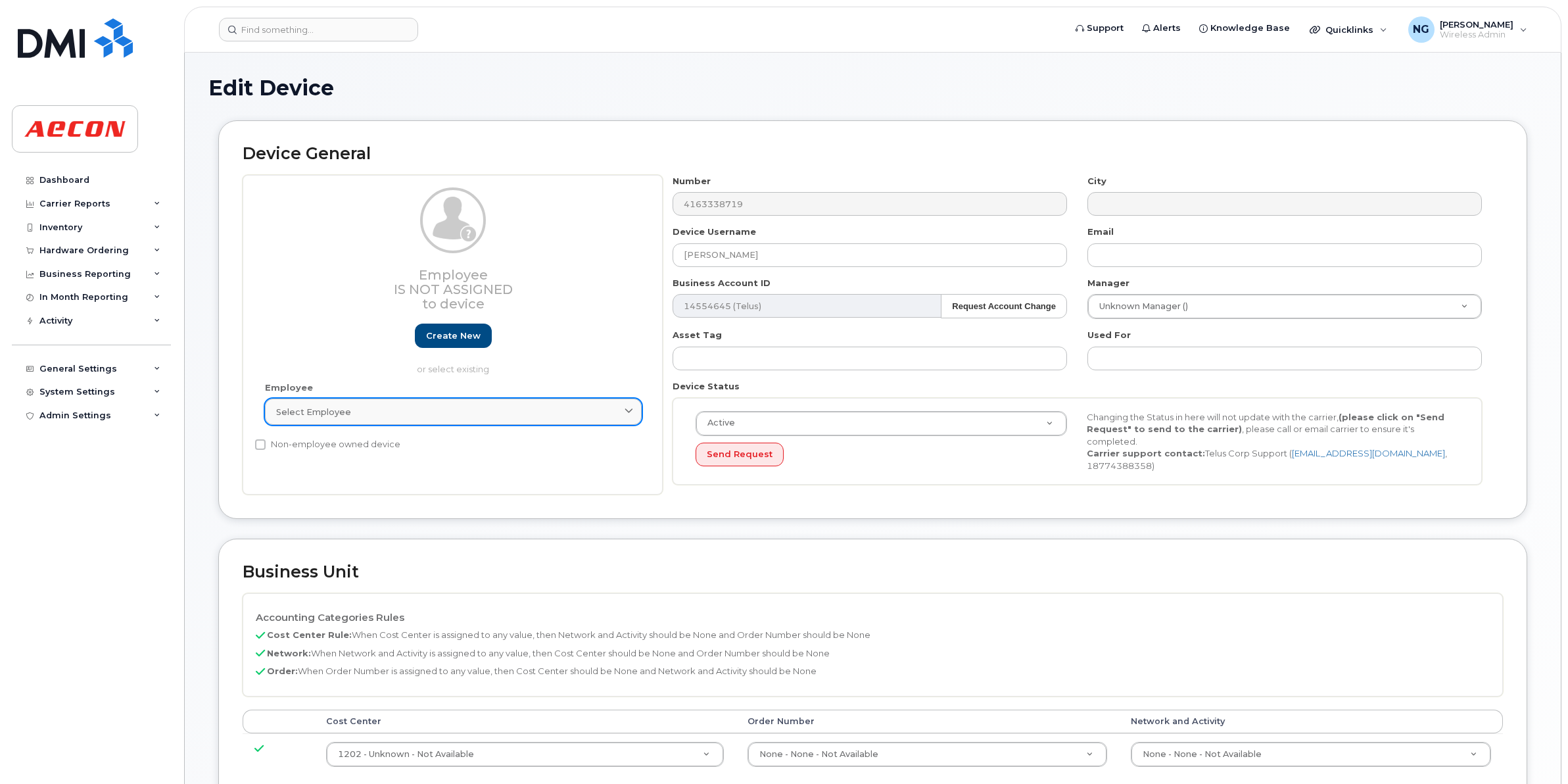
click at [382, 414] on div "Select employee" at bounding box center [453, 412] width 354 height 13
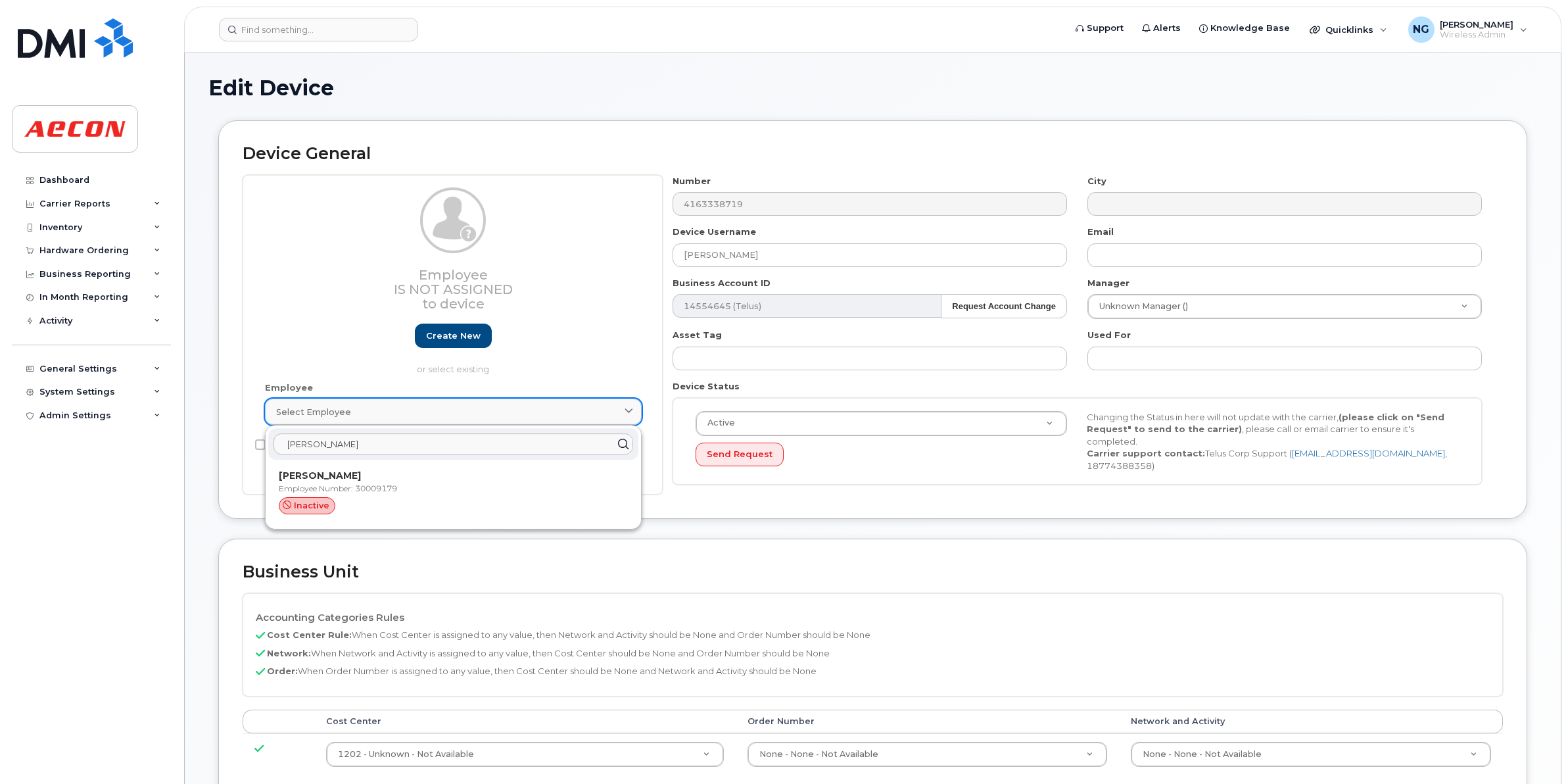
paste input "30113567"
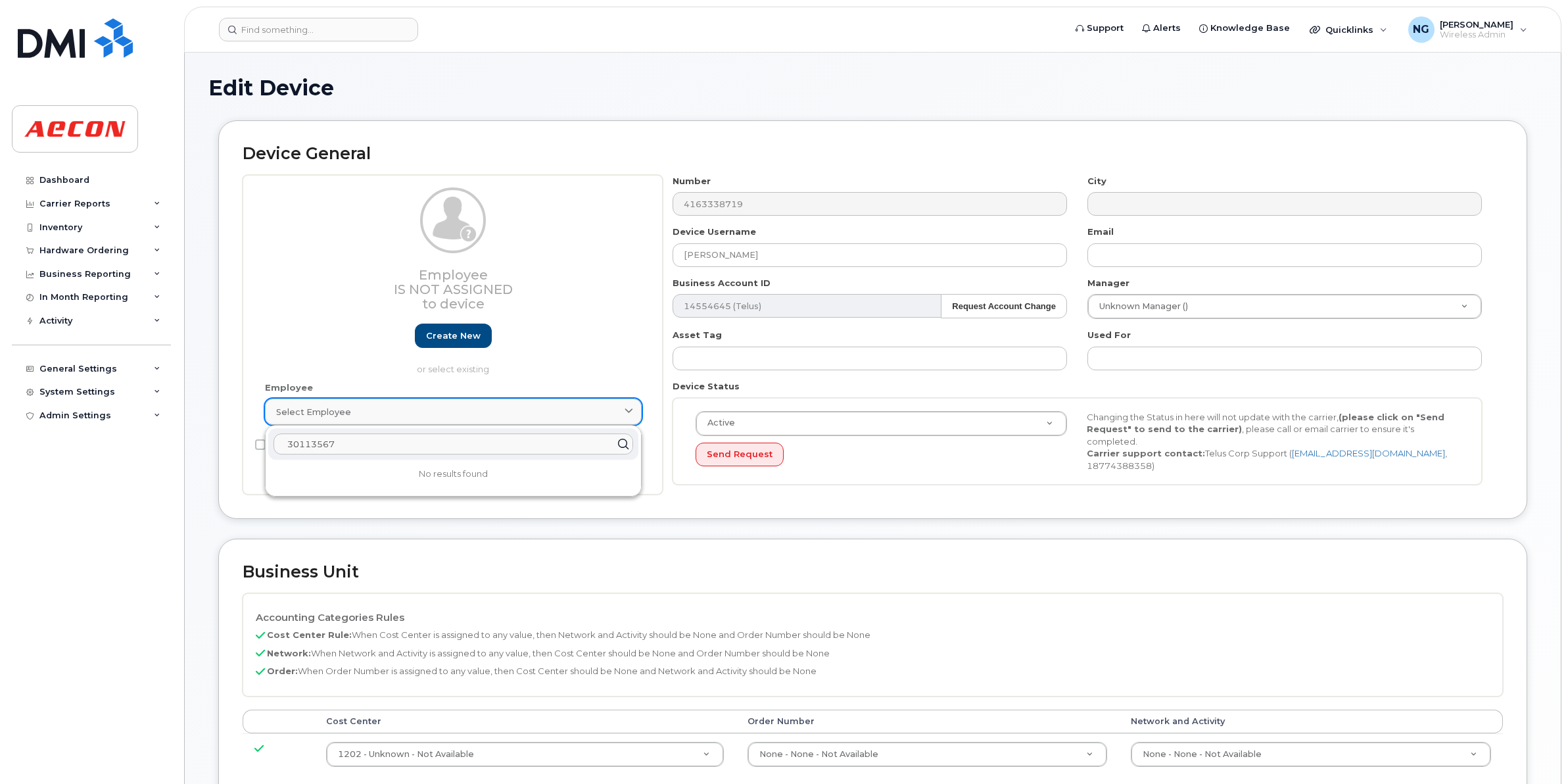
type input "30113567"
click at [490, 412] on div "Select employee" at bounding box center [453, 412] width 354 height 13
click at [733, 321] on div "Number 4163338719 City Device Username Lee Hamilton Email Business Account ID 1…" at bounding box center [1078, 335] width 830 height 321
click at [440, 425] on link "Select employee" at bounding box center [453, 411] width 377 height 26
click at [471, 477] on p "No results found" at bounding box center [454, 474] width 371 height 12
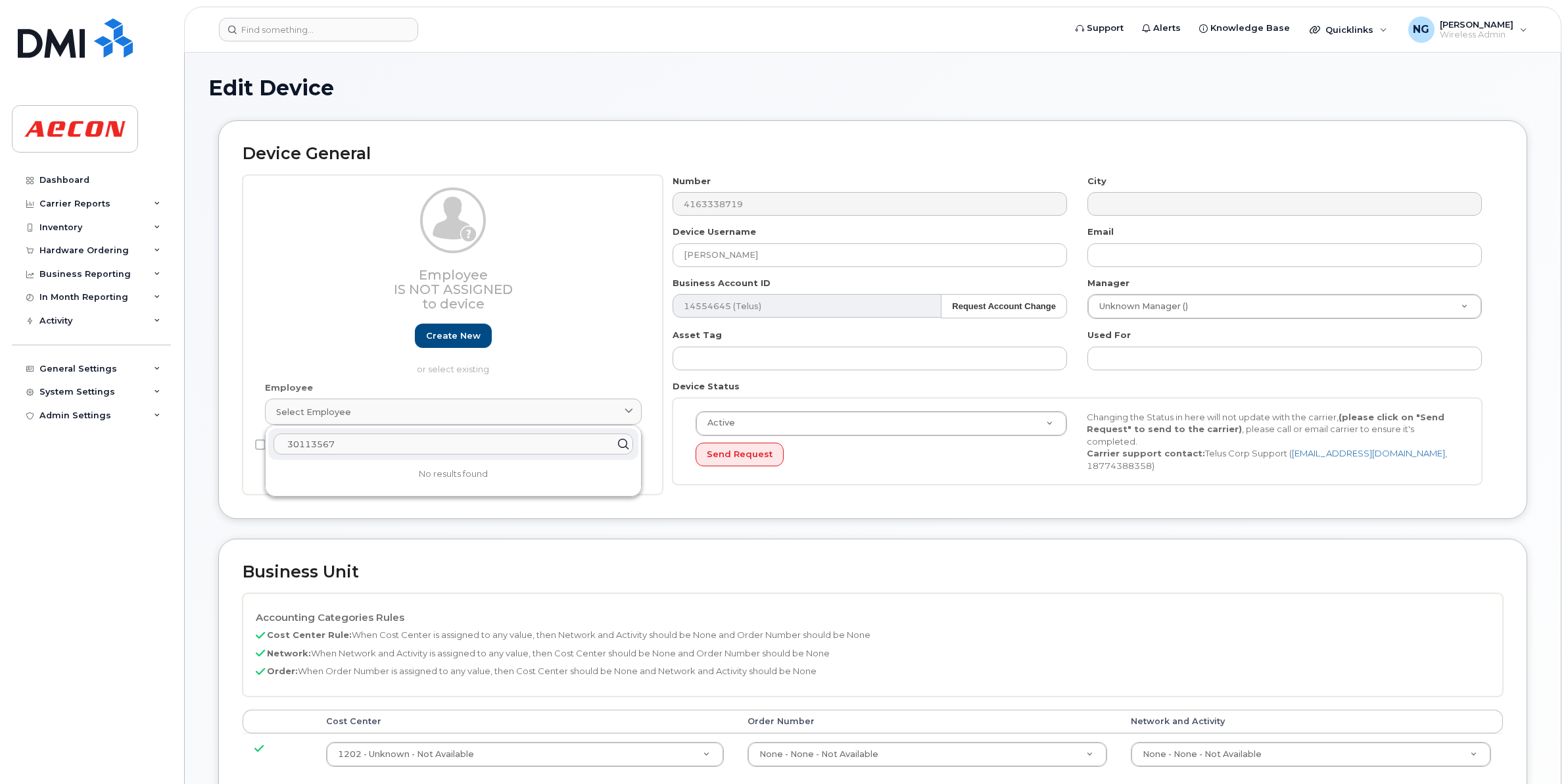
click at [487, 441] on input "30113567" at bounding box center [453, 444] width 360 height 21
drag, startPoint x: 344, startPoint y: 452, endPoint x: 256, endPoint y: 442, distance: 88.6
click at [259, 442] on div "Employee Is not assigned to device Create new or select existing Employee Selec…" at bounding box center [452, 335] width 421 height 321
click at [459, 322] on div "Employee Is not assigned to device Create new or select existing" at bounding box center [453, 281] width 377 height 188
click at [459, 332] on link "Create new" at bounding box center [453, 335] width 77 height 25
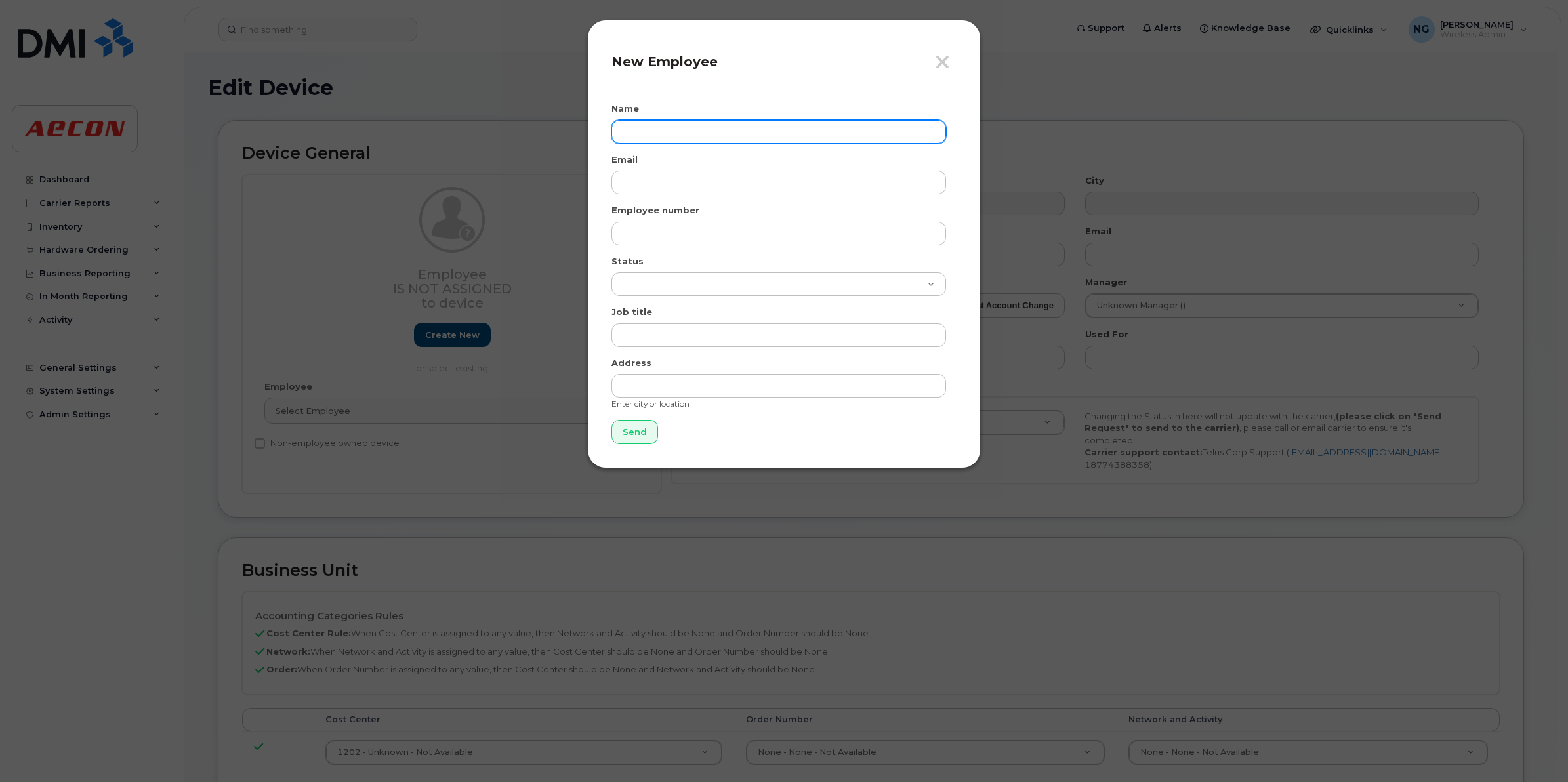
click at [666, 129] on input "text" at bounding box center [779, 132] width 335 height 24
type input "l"
type input "Lee Hamilton"
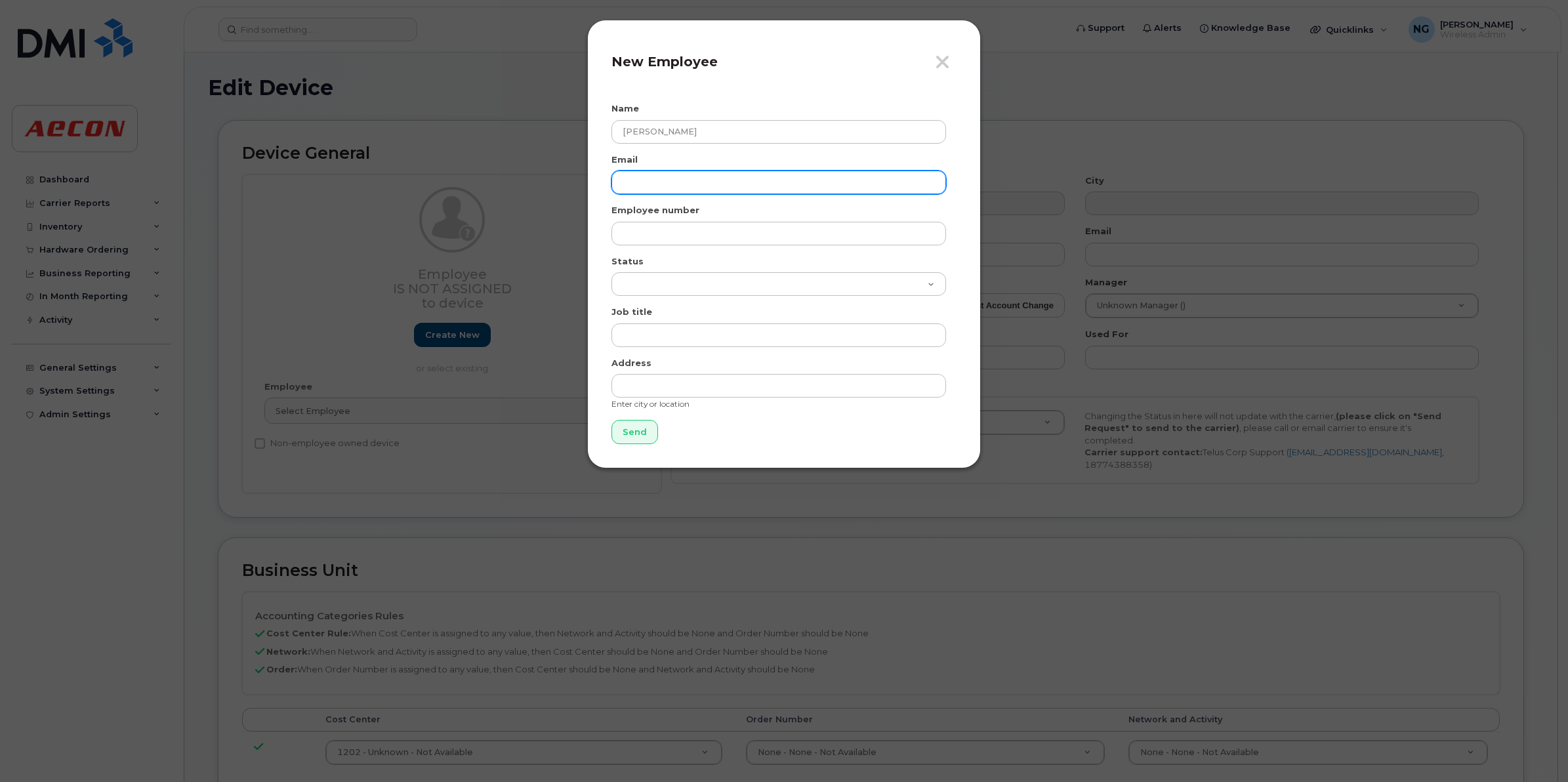
click at [666, 176] on input "email" at bounding box center [779, 183] width 335 height 24
drag, startPoint x: 666, startPoint y: 176, endPoint x: 642, endPoint y: 175, distance: 24.0
click at [642, 175] on input "email" at bounding box center [779, 183] width 335 height 24
paste input "lhamilton@aecon.com"
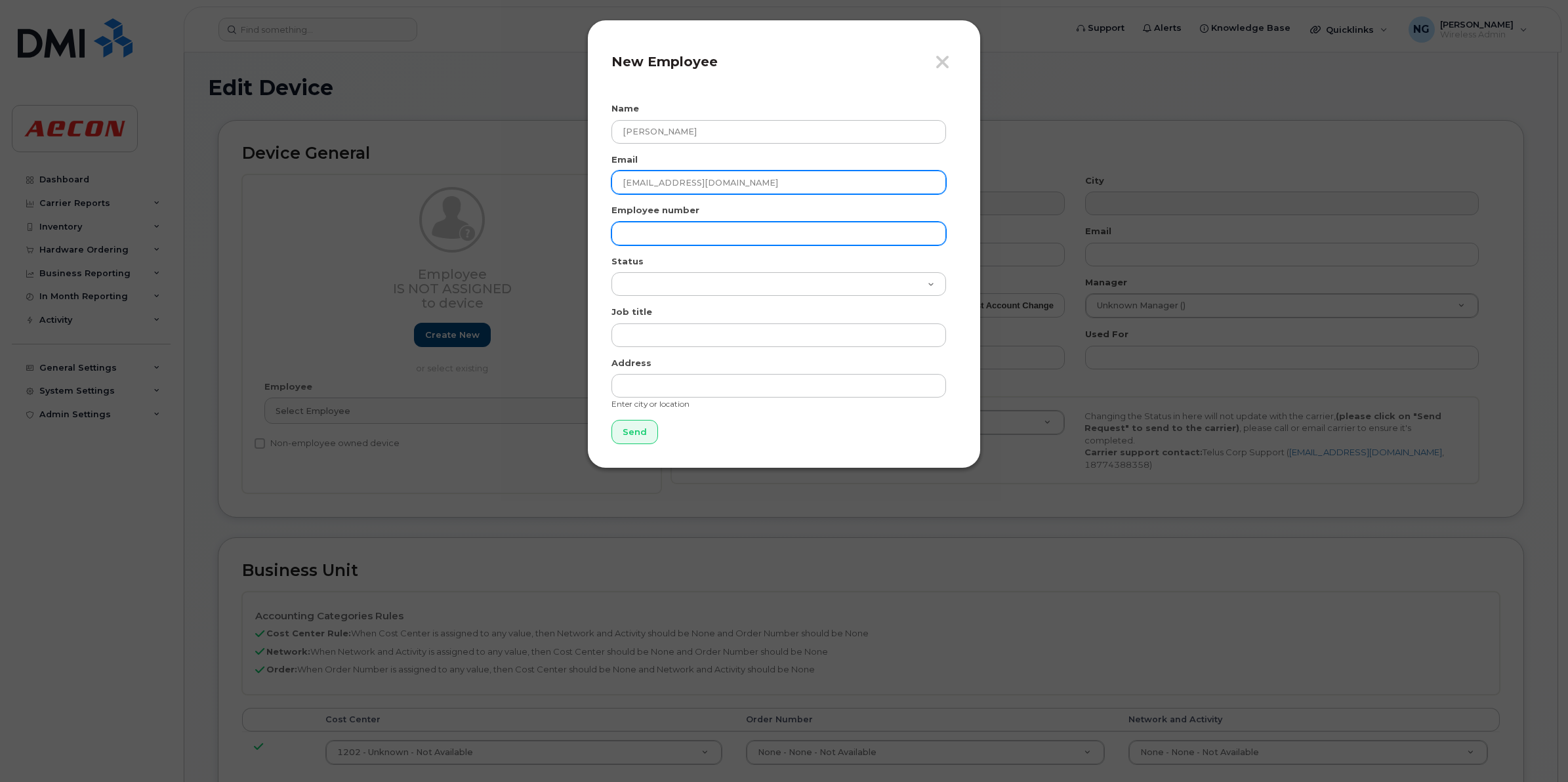
type input "lhamilton@aecon.com"
click at [692, 237] on input "text" at bounding box center [779, 234] width 335 height 24
click at [674, 232] on input "text" at bounding box center [779, 234] width 335 height 24
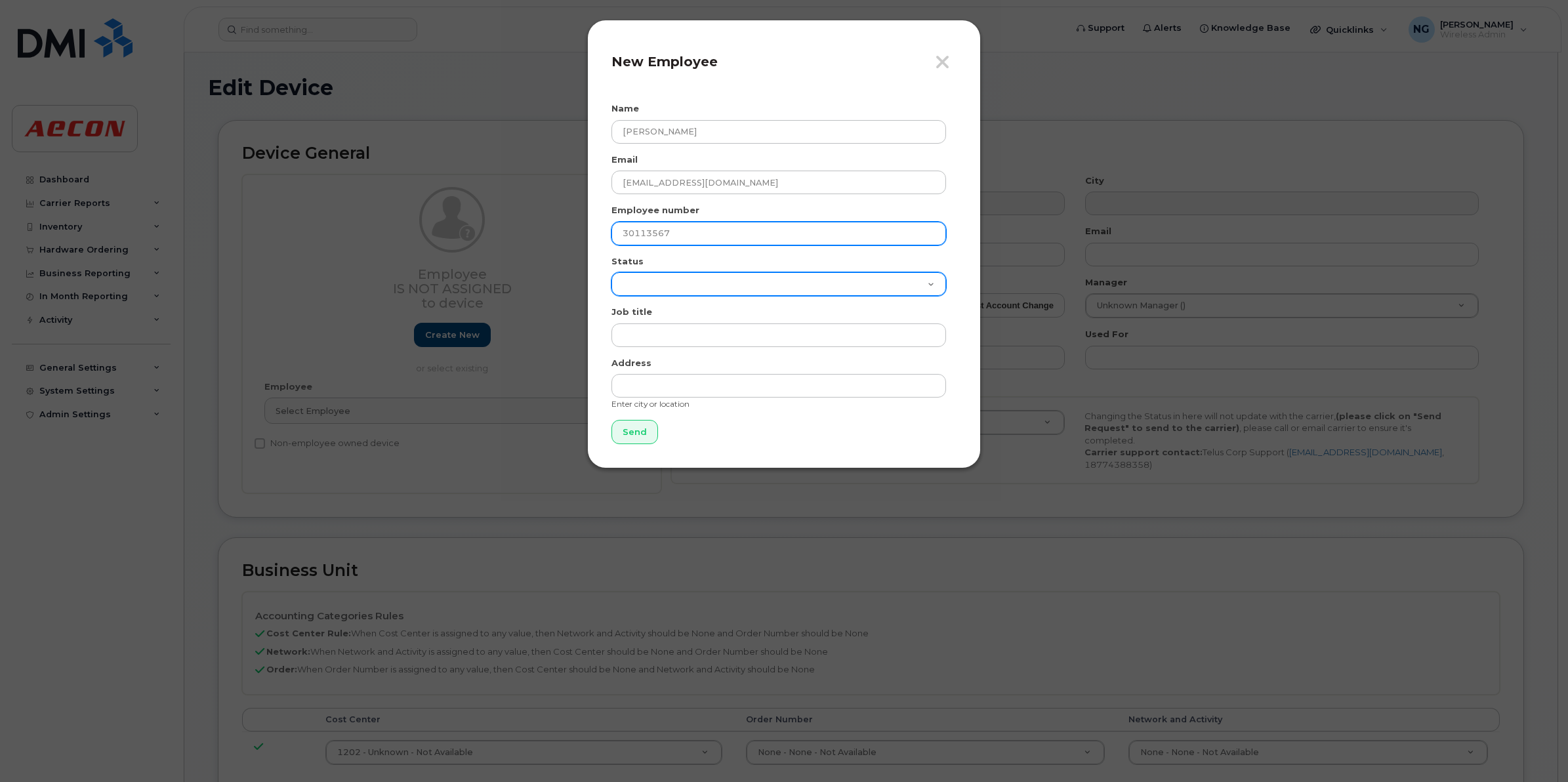
type input "30113567"
click at [692, 273] on select "Active On-Leave Long Term Short Term Maternity Leave Temp Layoff Inactive" at bounding box center [779, 284] width 335 height 24
select select "active"
click at [611, 272] on select "Active On-Leave Long Term Short Term Maternity Leave Temp Layoff Inactive" at bounding box center [779, 284] width 335 height 24
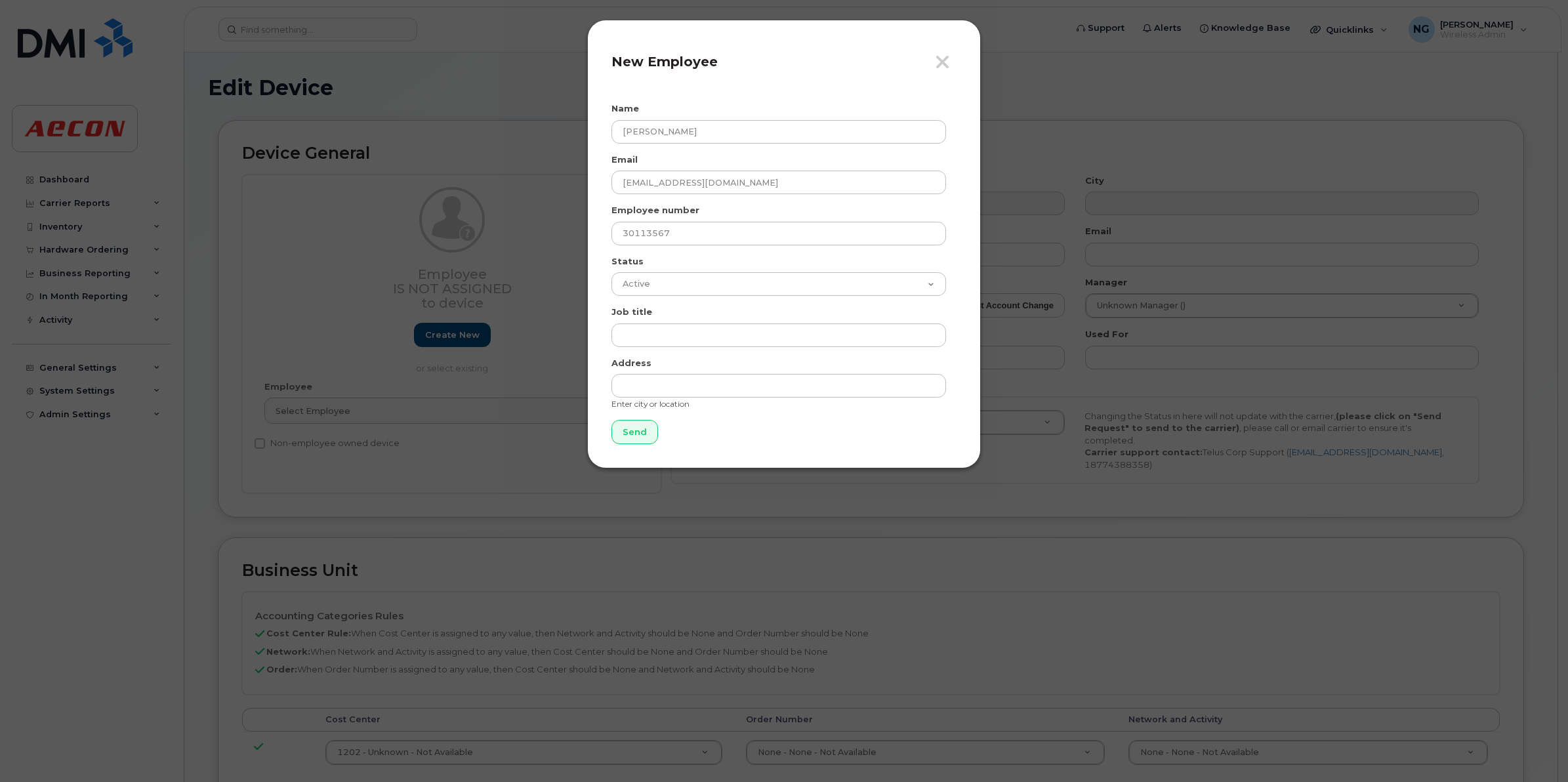
click at [653, 322] on div "Job title" at bounding box center [784, 326] width 345 height 41
paste input "Superintenden"
type input "Superintendent"
click at [642, 429] on input "Send" at bounding box center [635, 431] width 46 height 25
type input "Send"
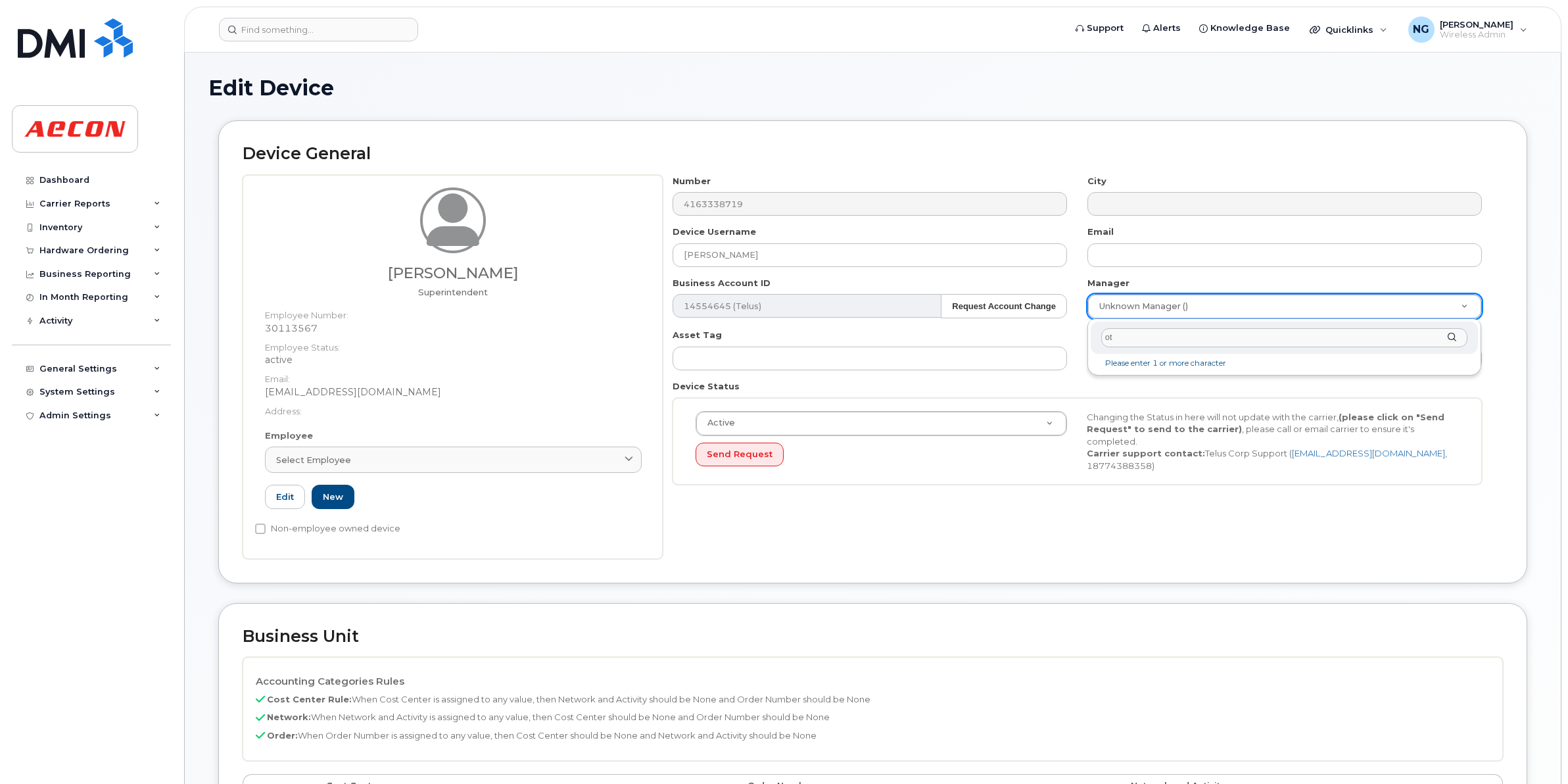
type input "o"
type input "froh"
type input "564359"
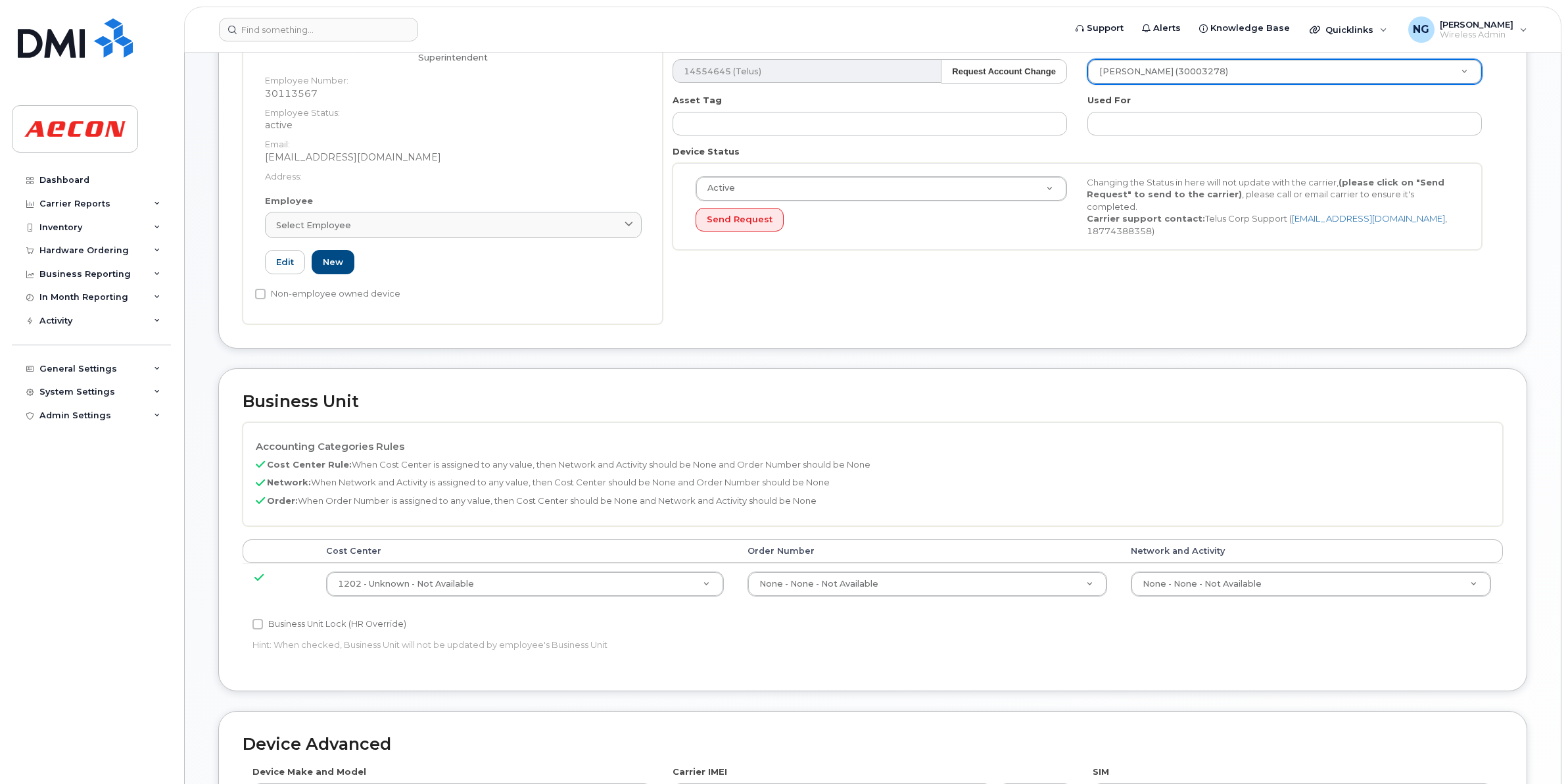
scroll to position [247, 0]
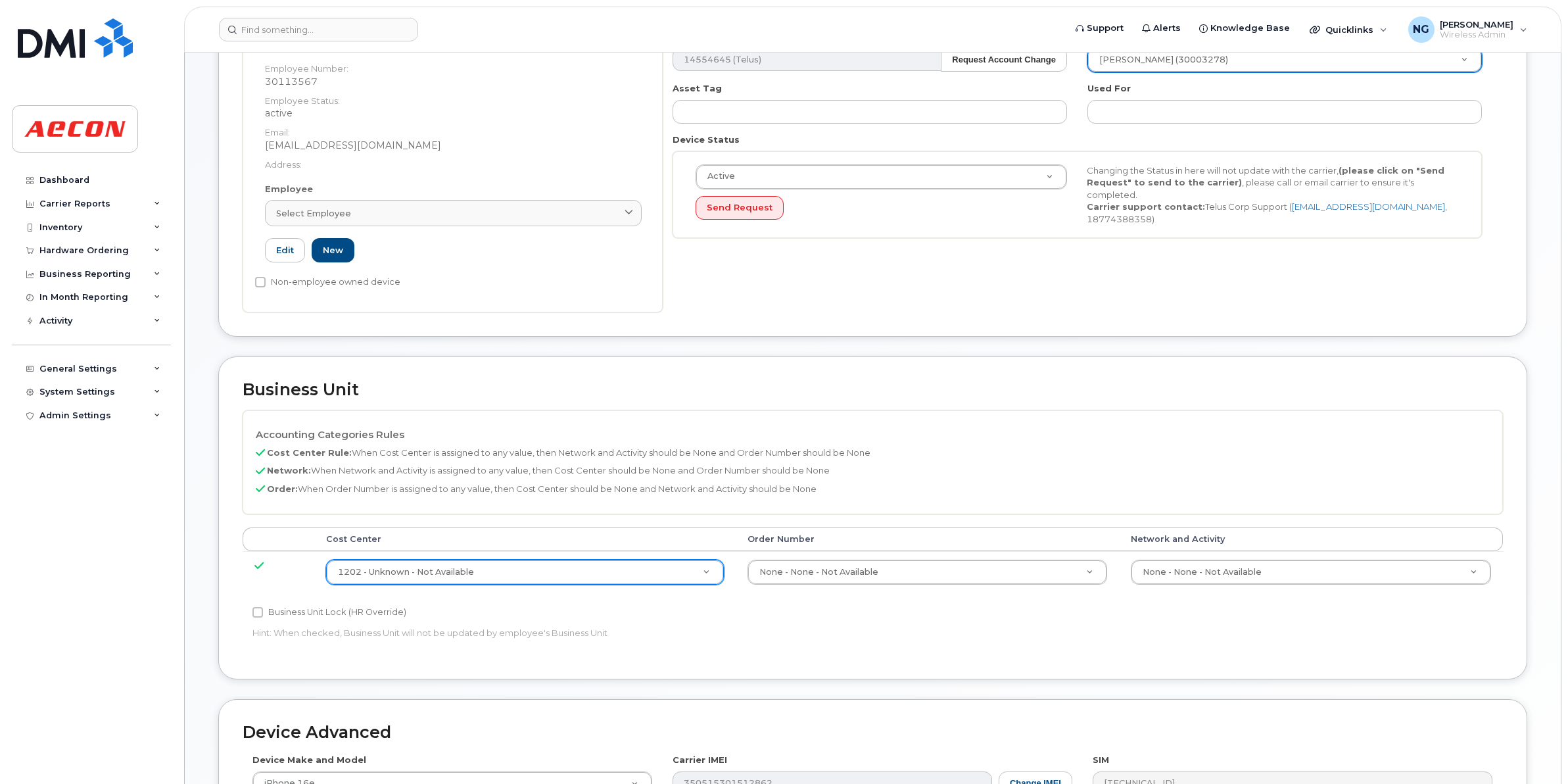
drag, startPoint x: 580, startPoint y: 582, endPoint x: 593, endPoint y: 592, distance: 16.4
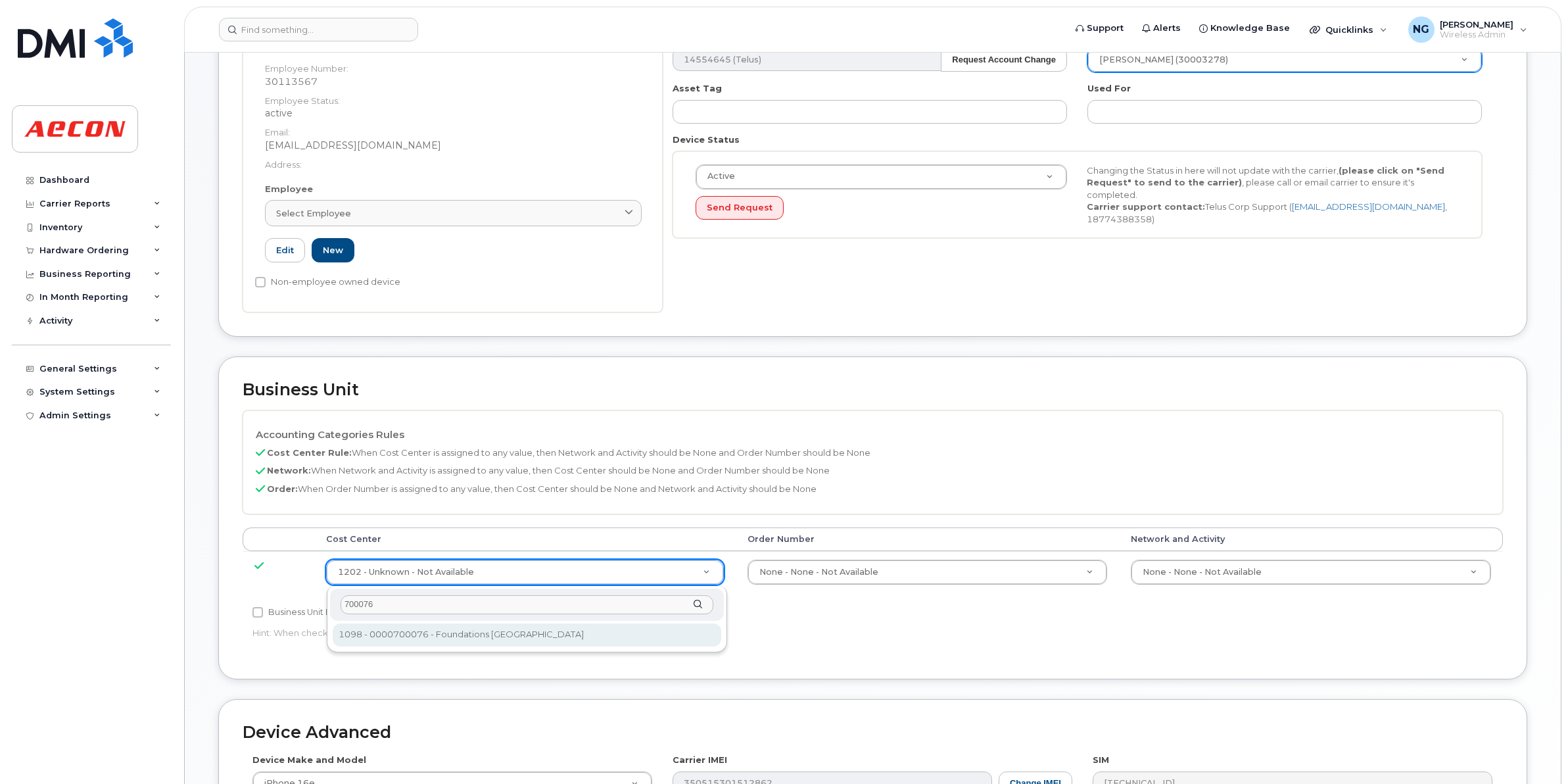
type input "700076"
type input "283886"
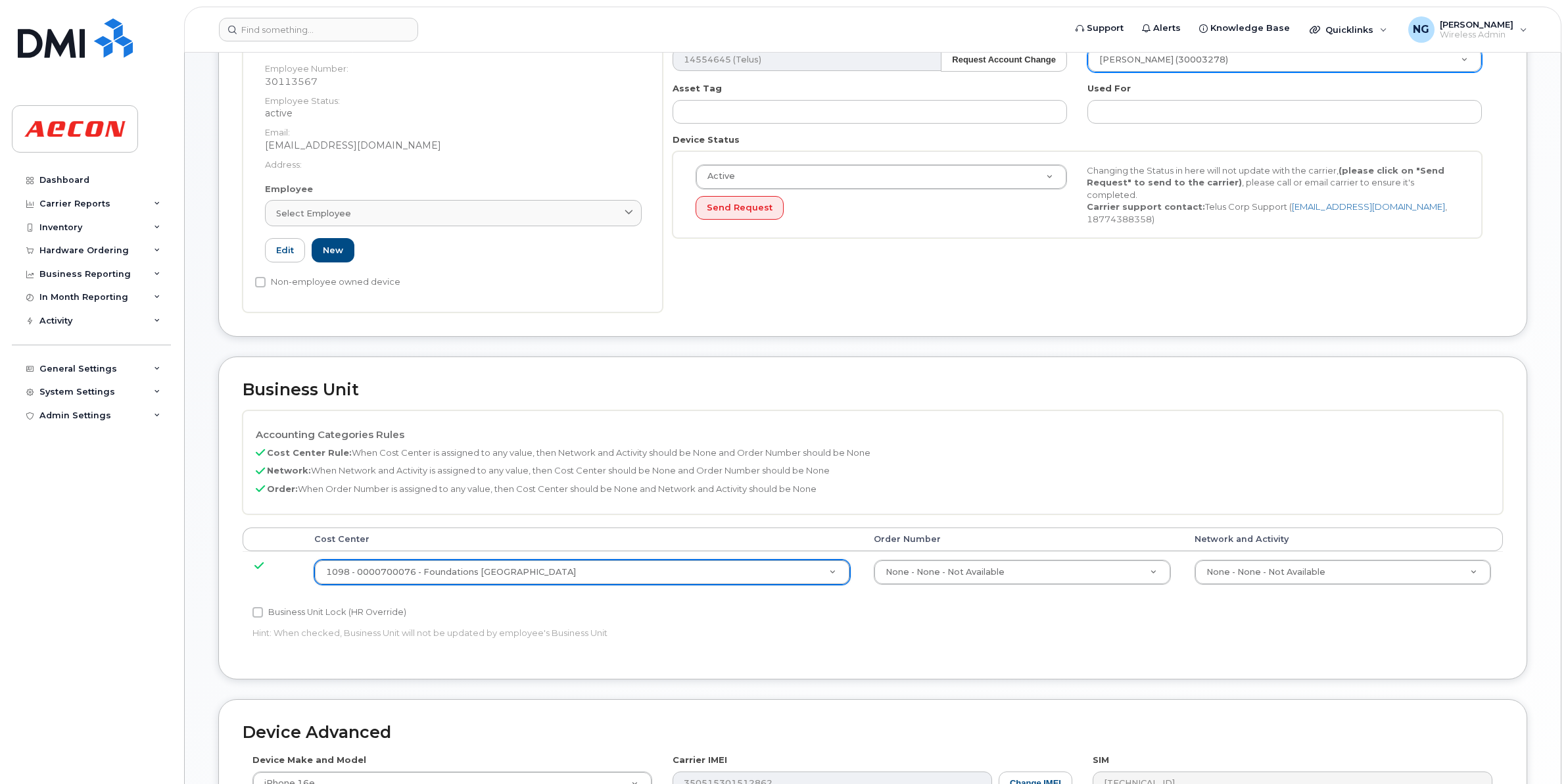
click at [270, 609] on label "Business Unit Lock (HR Override)" at bounding box center [329, 612] width 154 height 15
click at [263, 609] on input "Business Unit Lock (HR Override)" at bounding box center [257, 612] width 11 height 11
checkbox input "true"
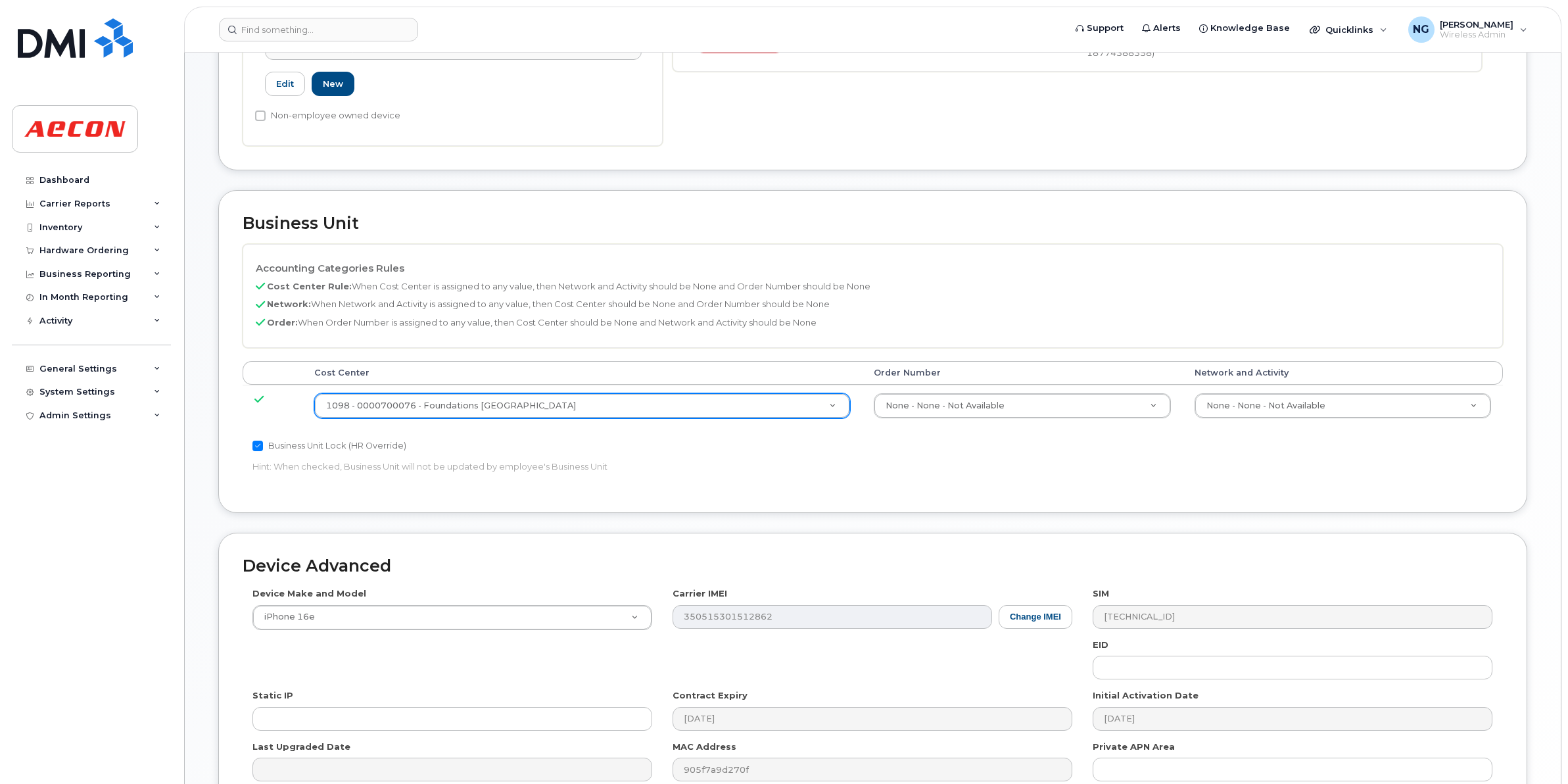
scroll to position [557, 0]
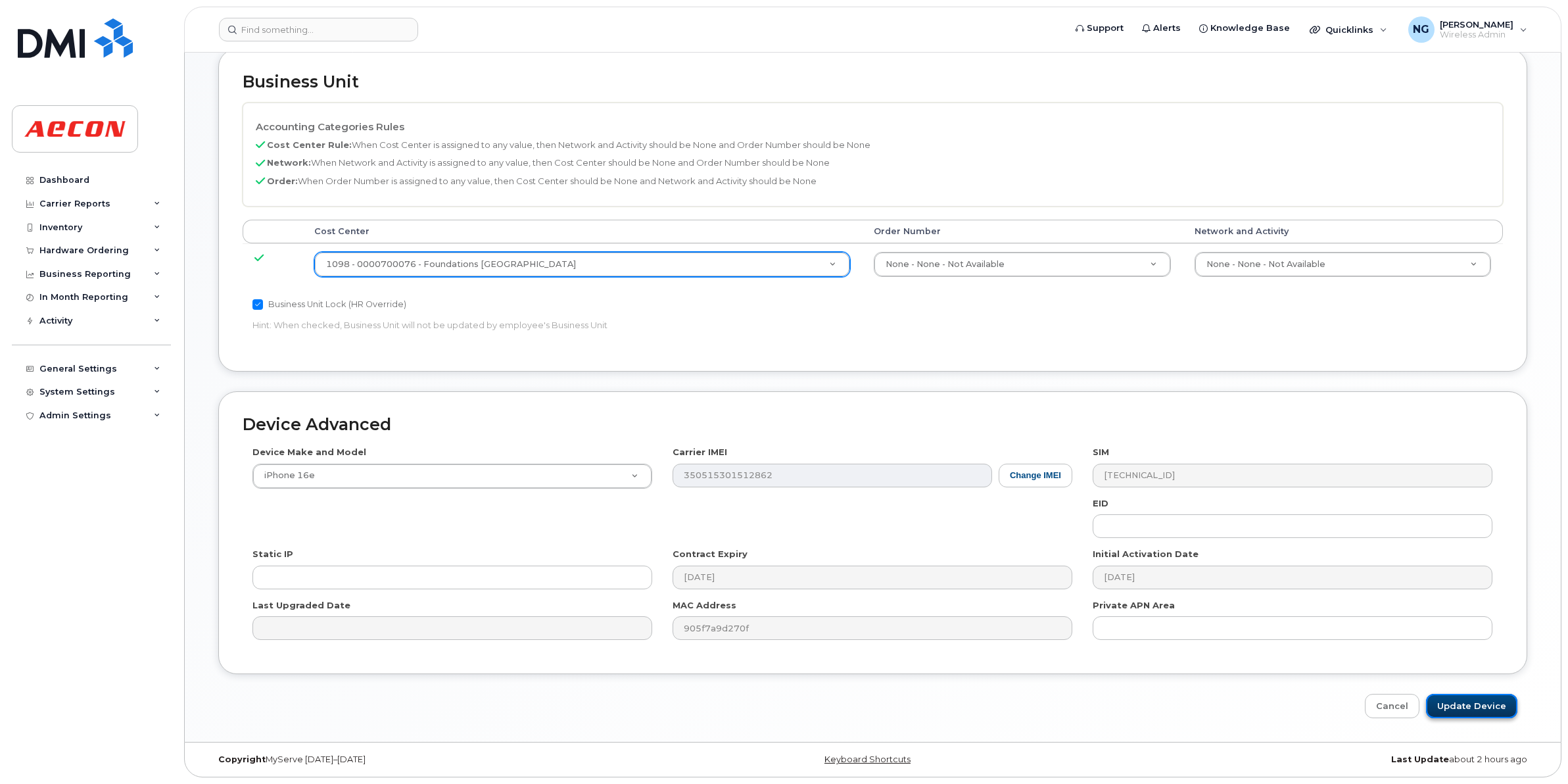
click at [1488, 700] on input "Update Device" at bounding box center [1472, 706] width 92 height 25
type input "Saving..."
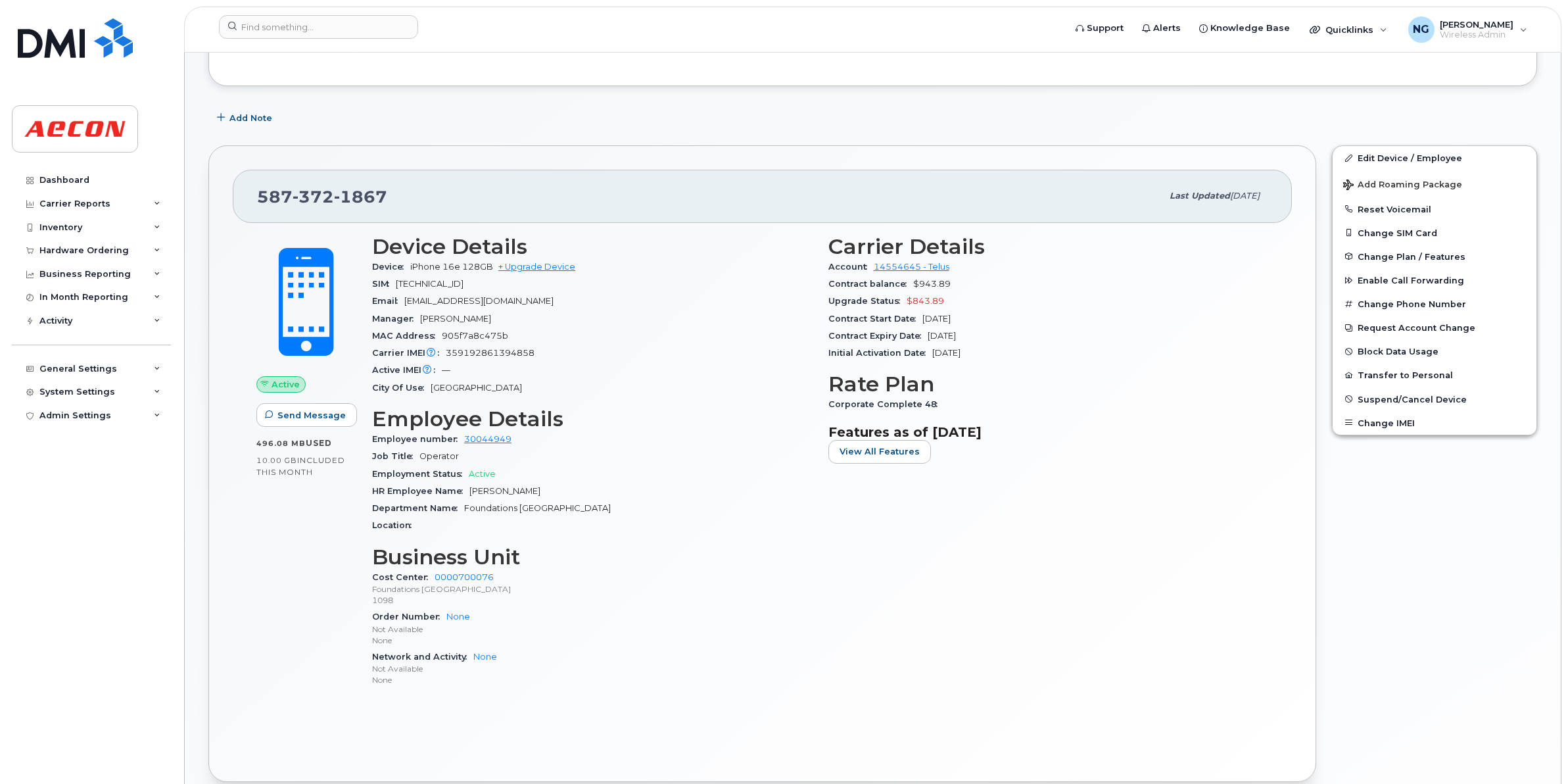
scroll to position [164, 0]
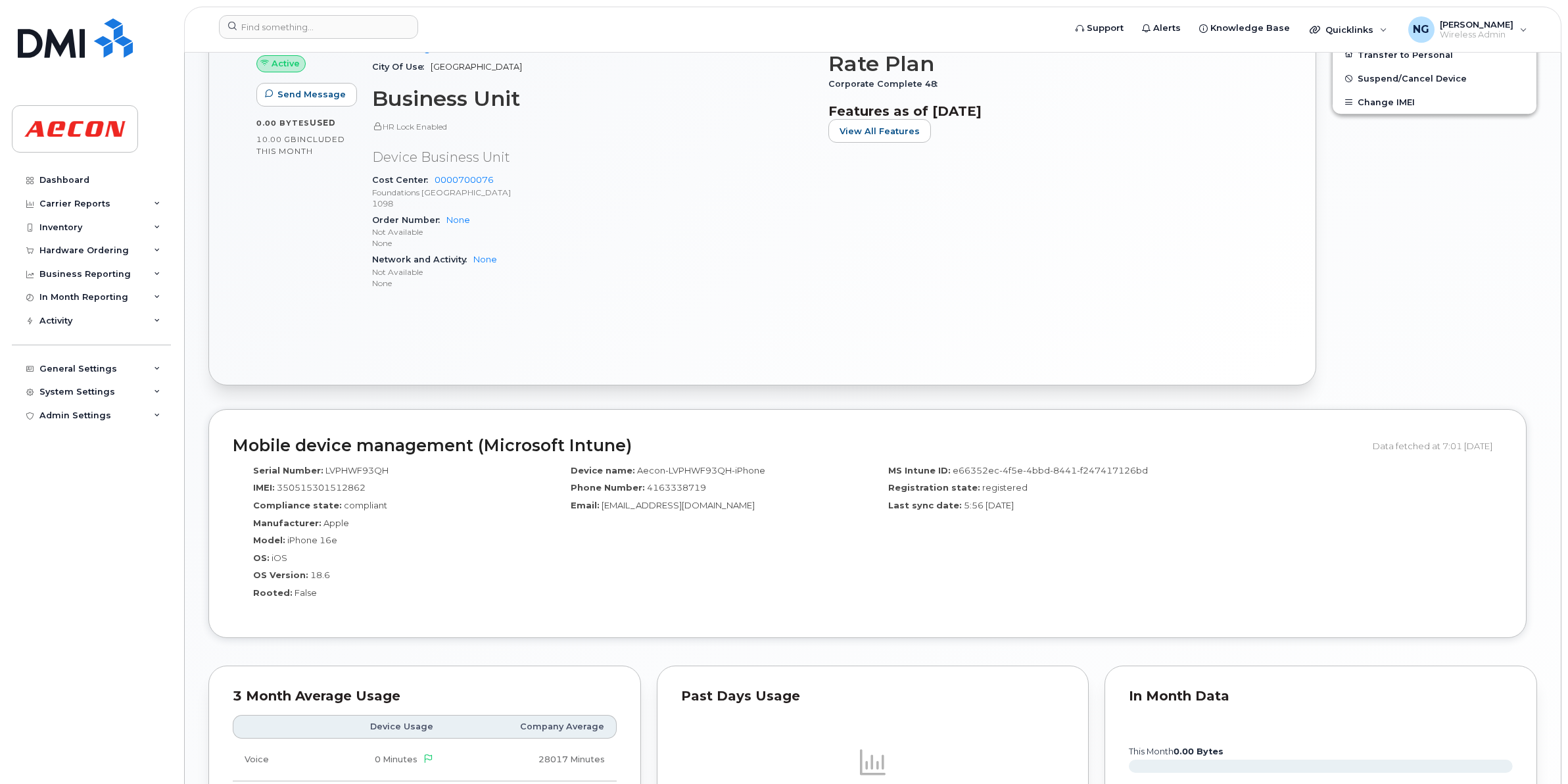
scroll to position [904, 0]
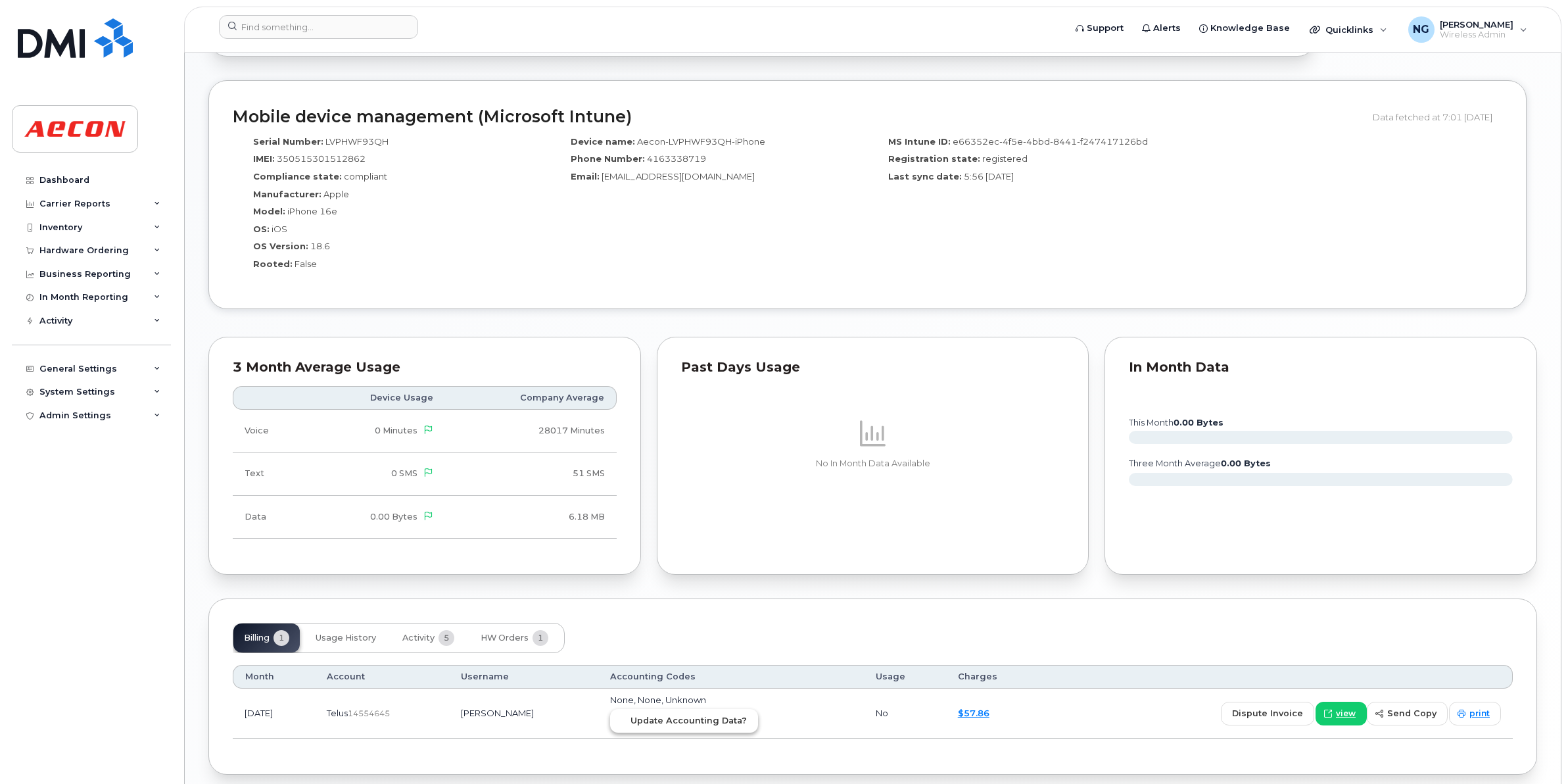
click at [702, 727] on span "Update Accounting Data?" at bounding box center [688, 721] width 116 height 13
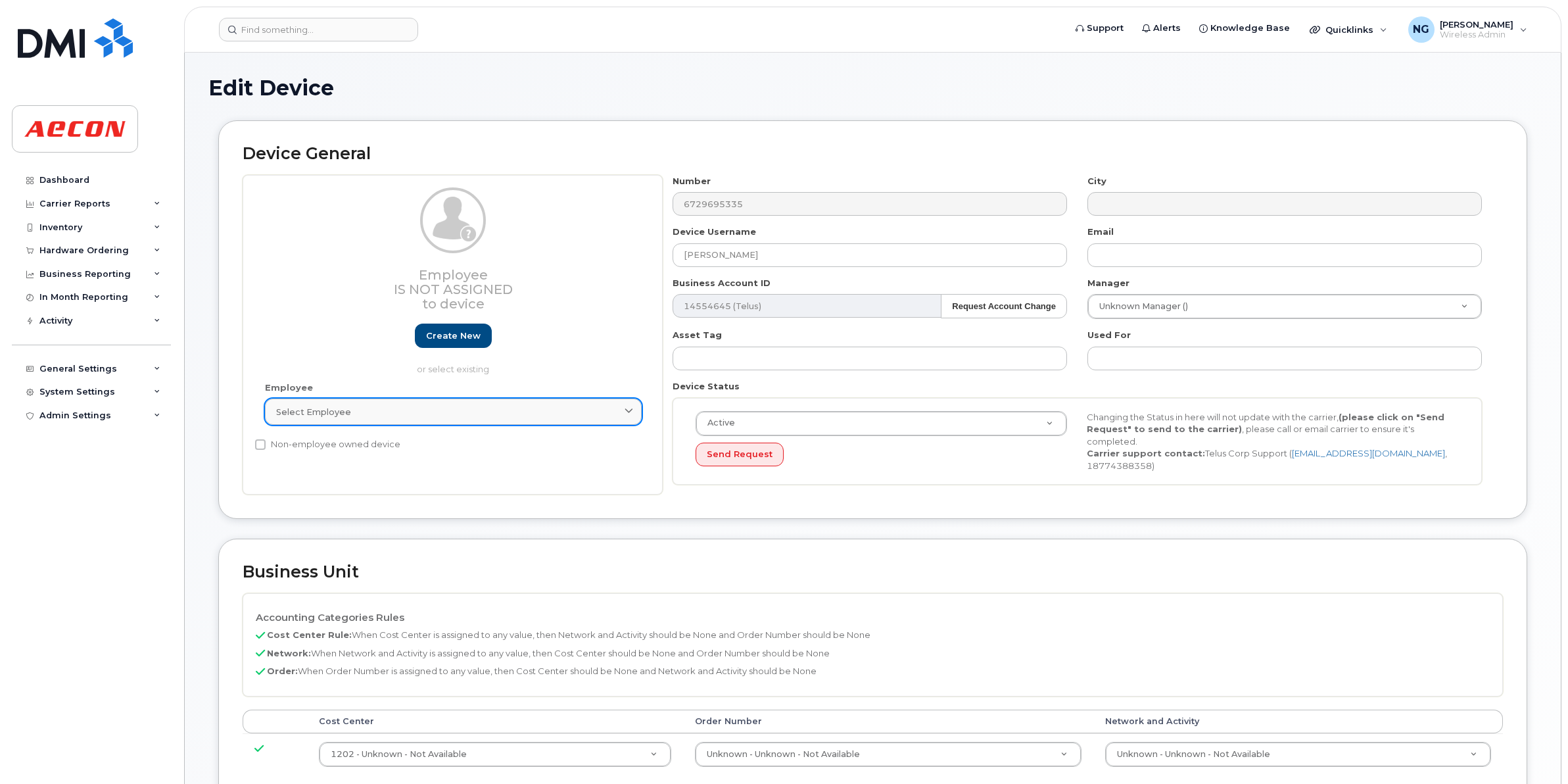
click at [545, 411] on div "Select employee" at bounding box center [453, 412] width 354 height 13
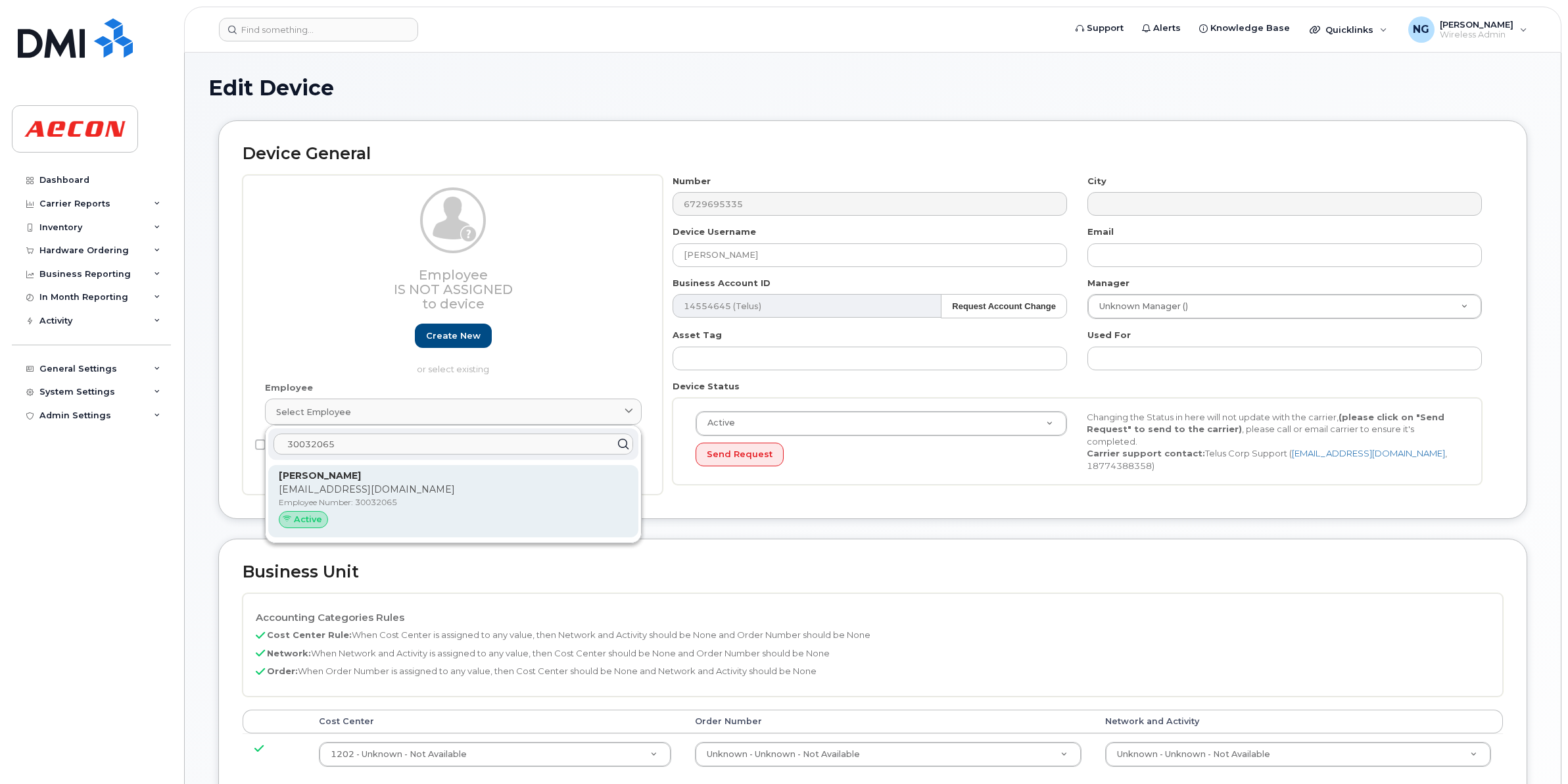
type input "30032065"
click at [482, 499] on p "Employee Number: 30032065" at bounding box center [454, 502] width 349 height 12
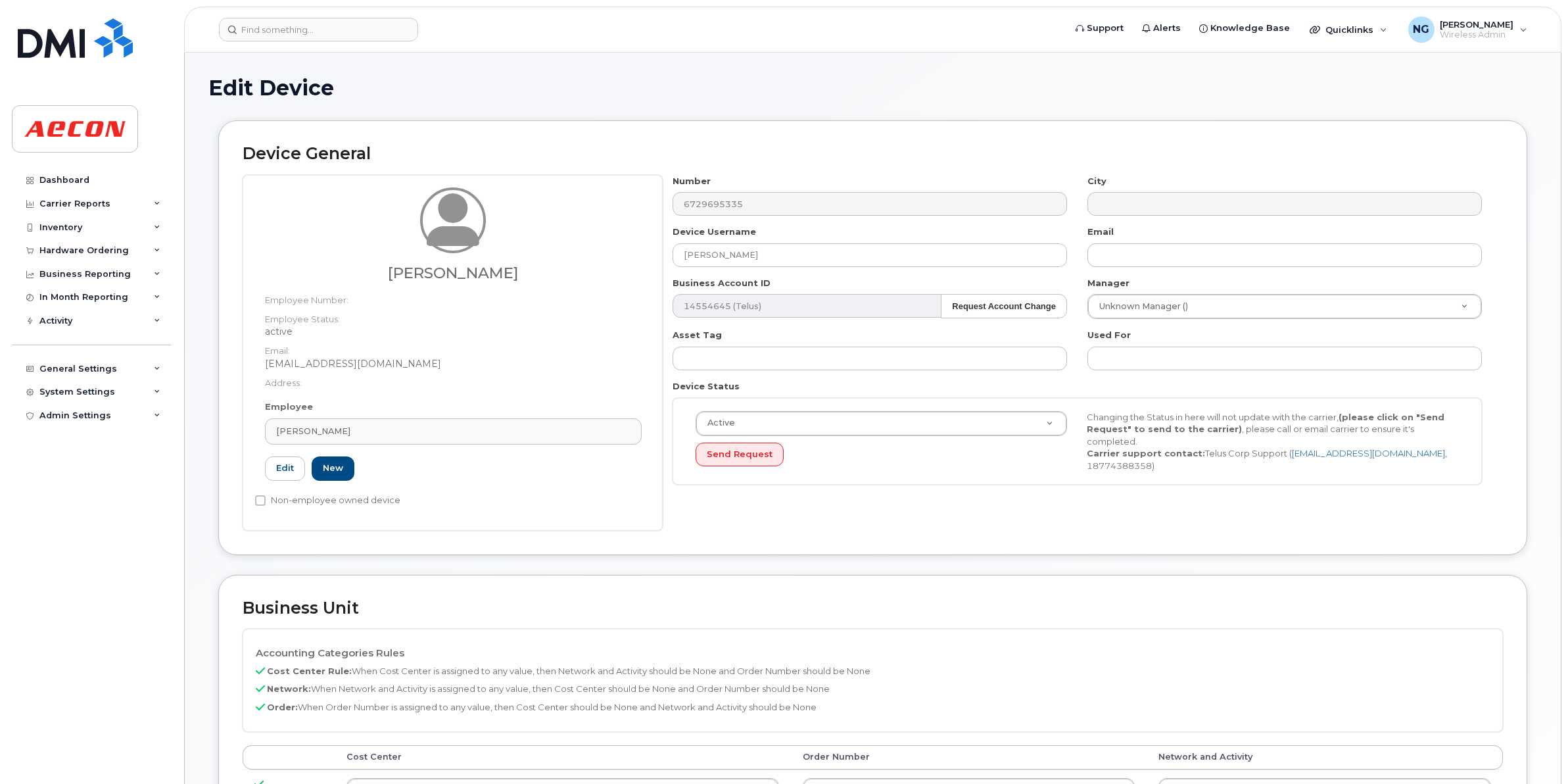
type input "30032065"
type input "[EMAIL_ADDRESS][DOMAIN_NAME]"
type input "283931"
type input "283607"
type input "283608"
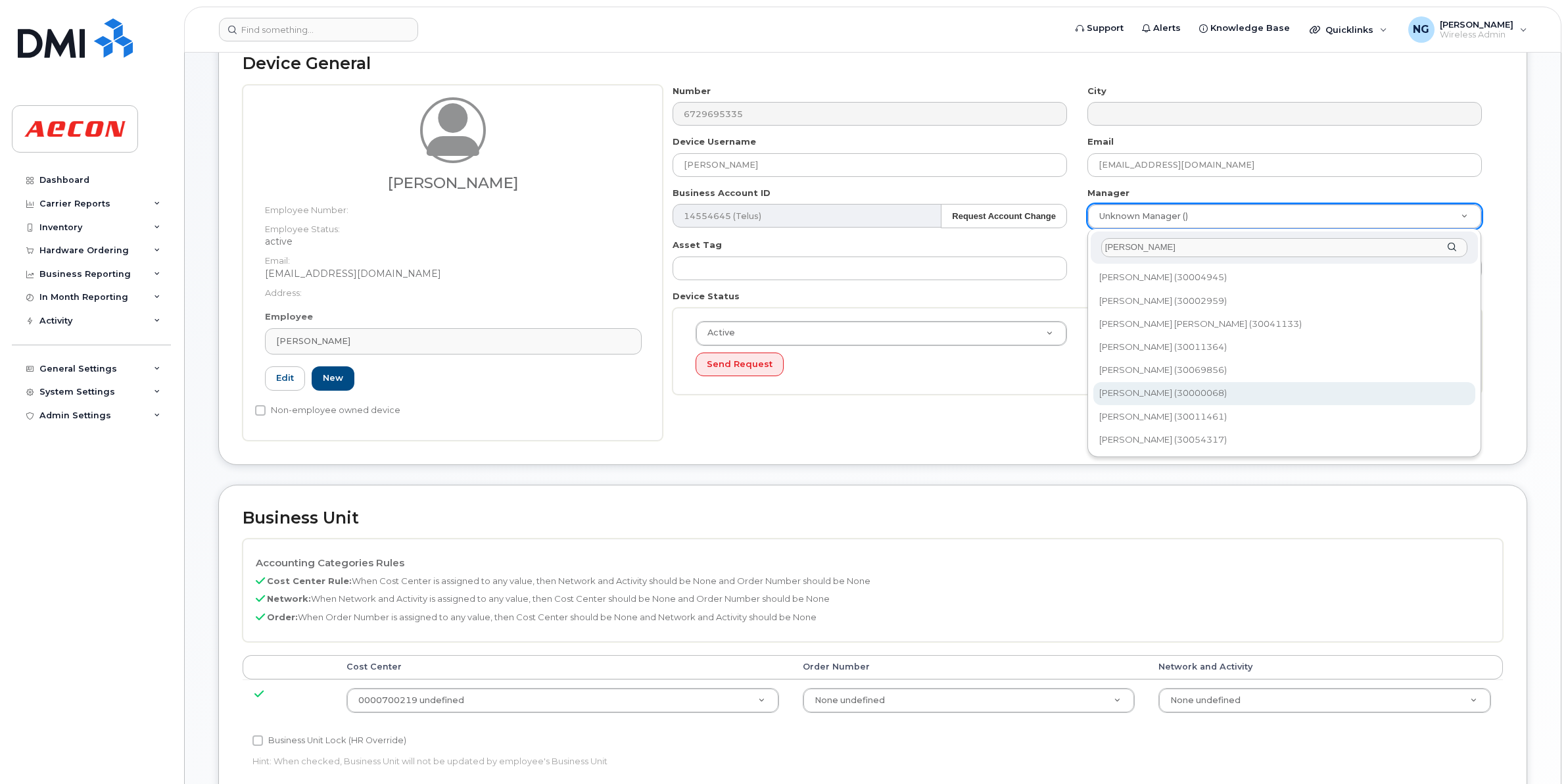
scroll to position [164, 0]
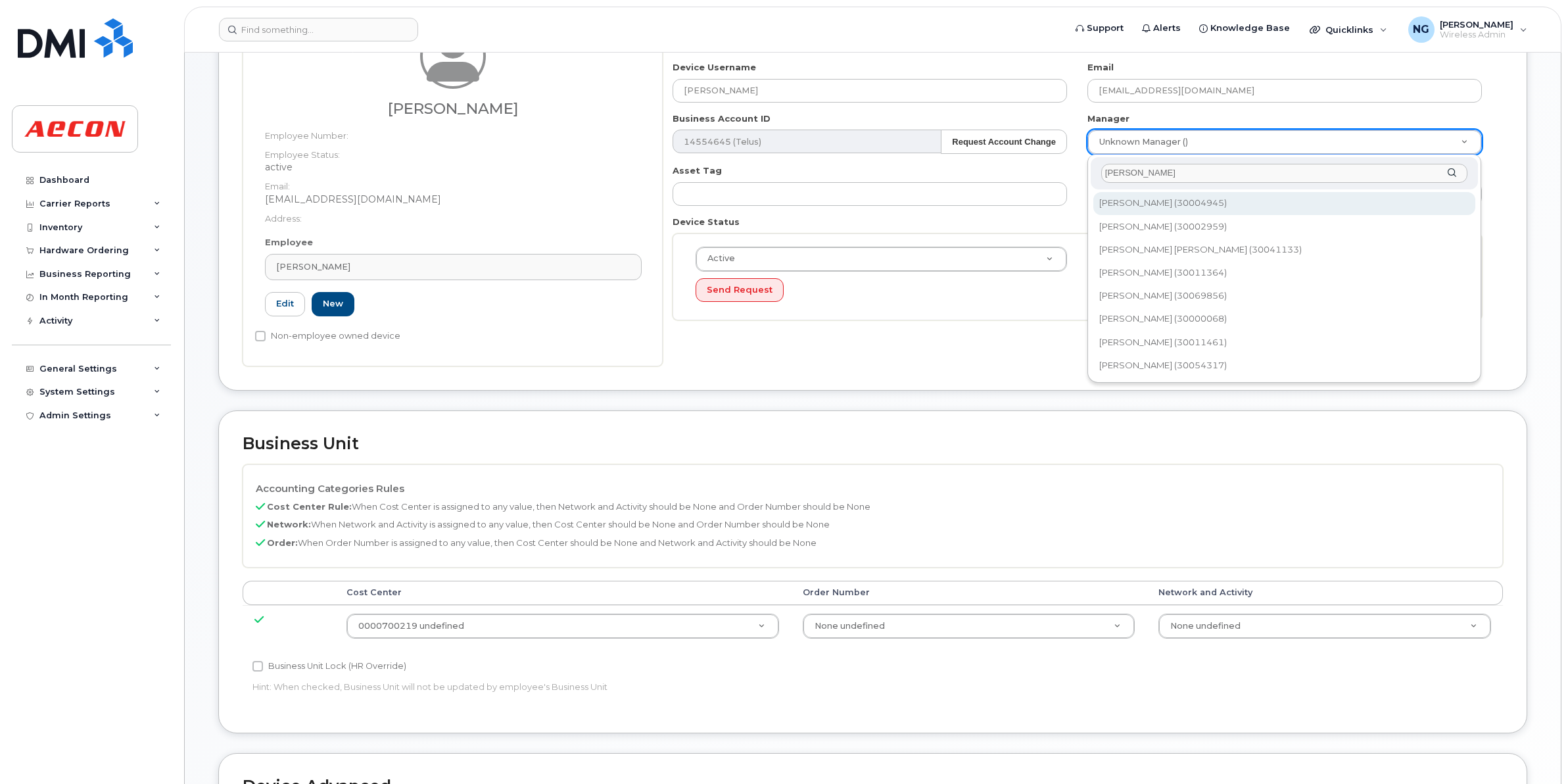
drag, startPoint x: 1191, startPoint y: 156, endPoint x: 797, endPoint y: 151, distance: 394.0
click at [797, 151] on body "Support Alerts Knowledge Base Quicklinks Suspend / Cancel Device Change SIM Car…" at bounding box center [784, 491] width 1568 height 1310
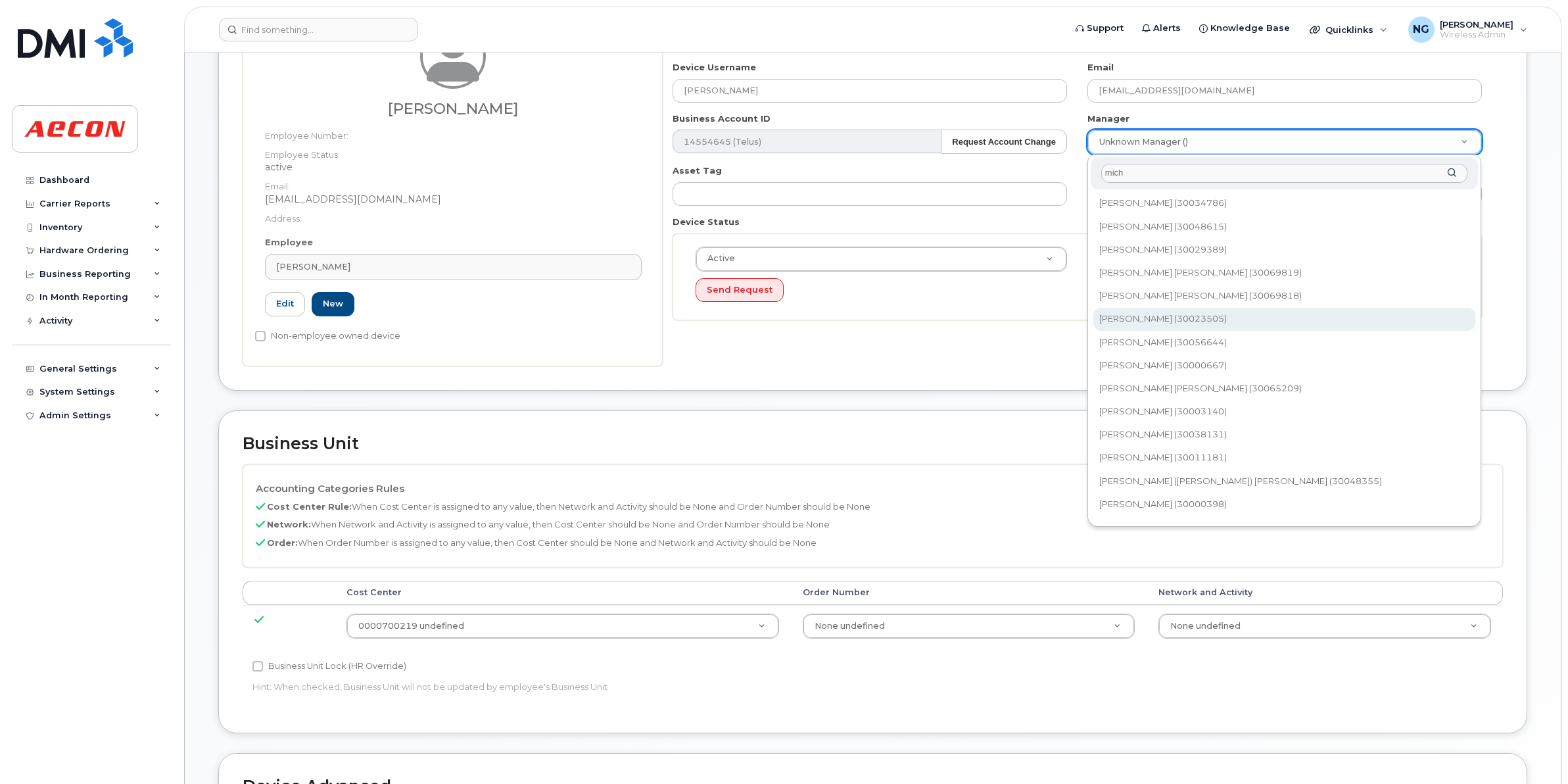
type input "mich"
type input "558090"
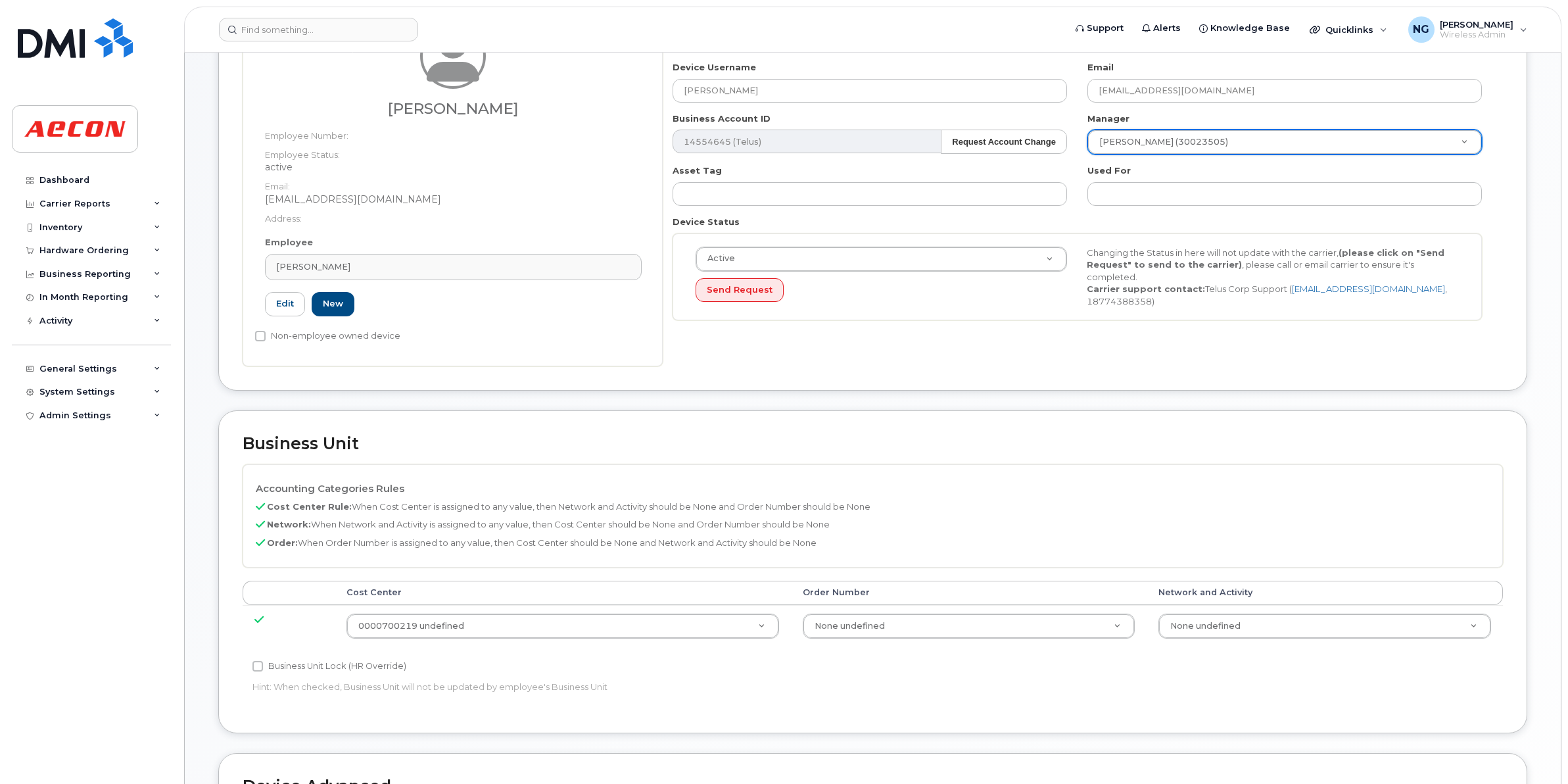
click at [297, 669] on label "Business Unit Lock (HR Override)" at bounding box center [329, 666] width 154 height 15
click at [263, 669] on input "Business Unit Lock (HR Override)" at bounding box center [257, 666] width 11 height 11
checkbox input "true"
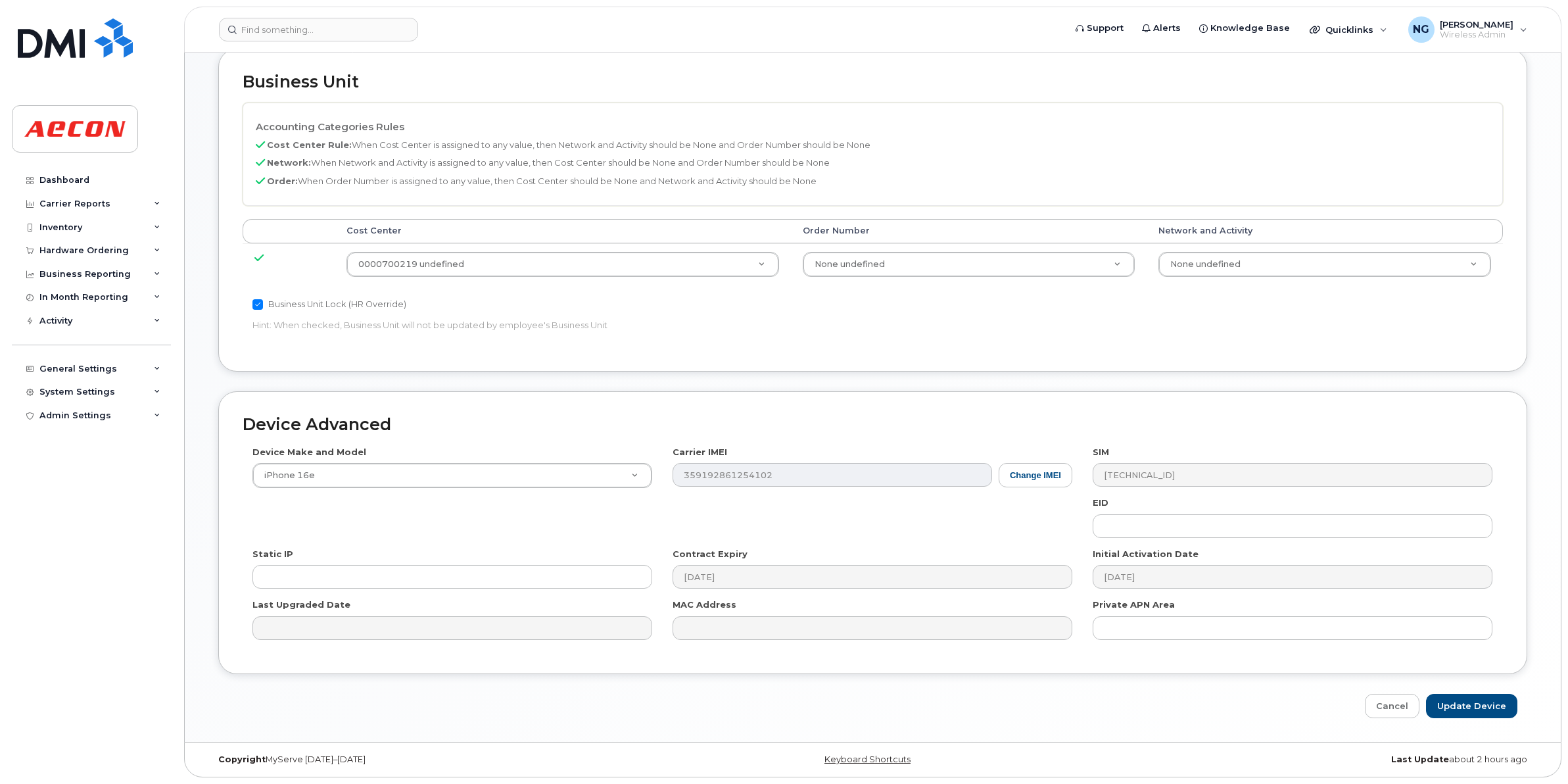
scroll to position [528, 0]
click at [1467, 702] on input "Update Device" at bounding box center [1472, 706] width 92 height 25
type input "Saving..."
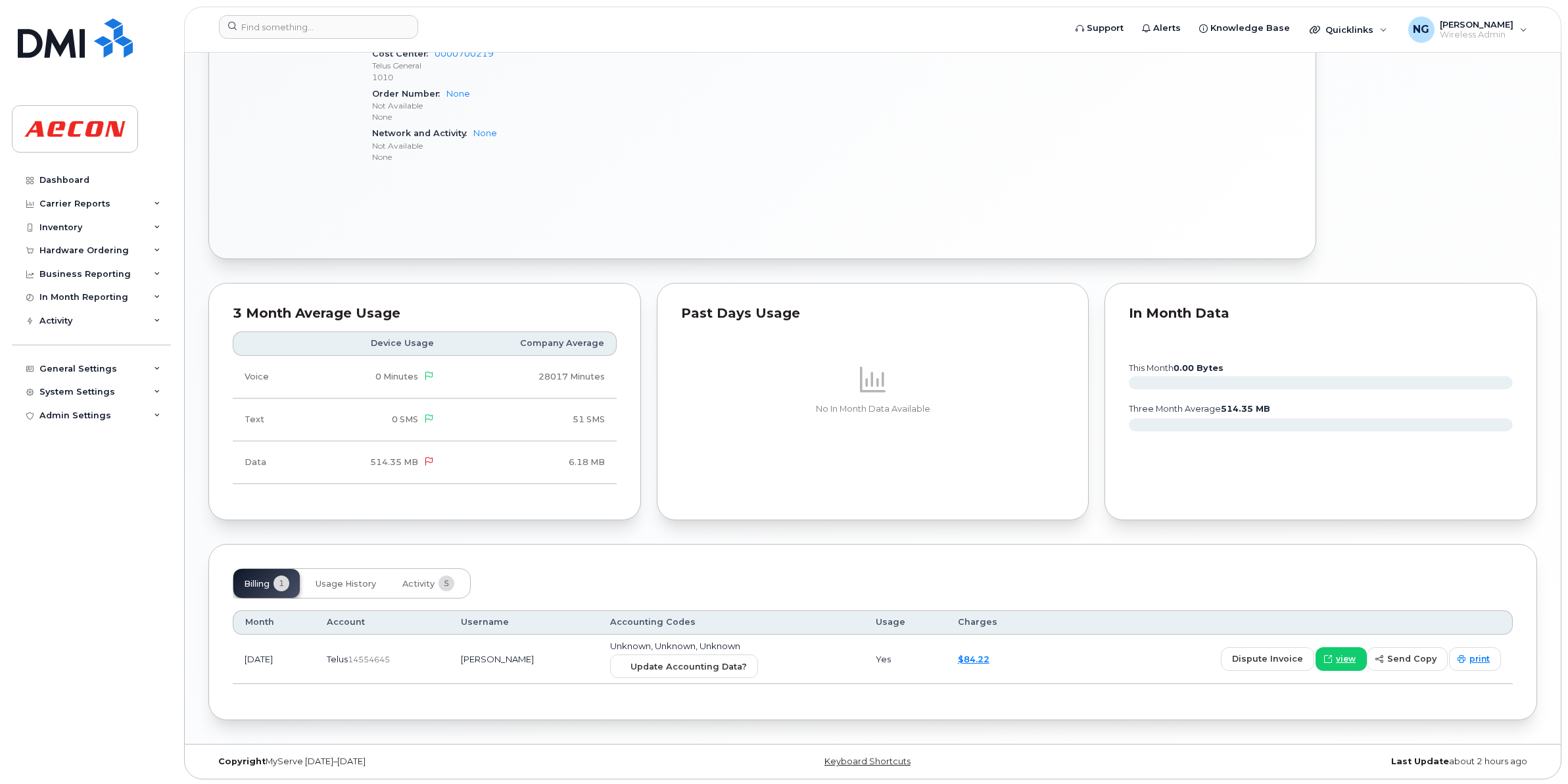
scroll to position [848, 0]
click at [702, 659] on span "Update Accounting Data?" at bounding box center [688, 664] width 116 height 13
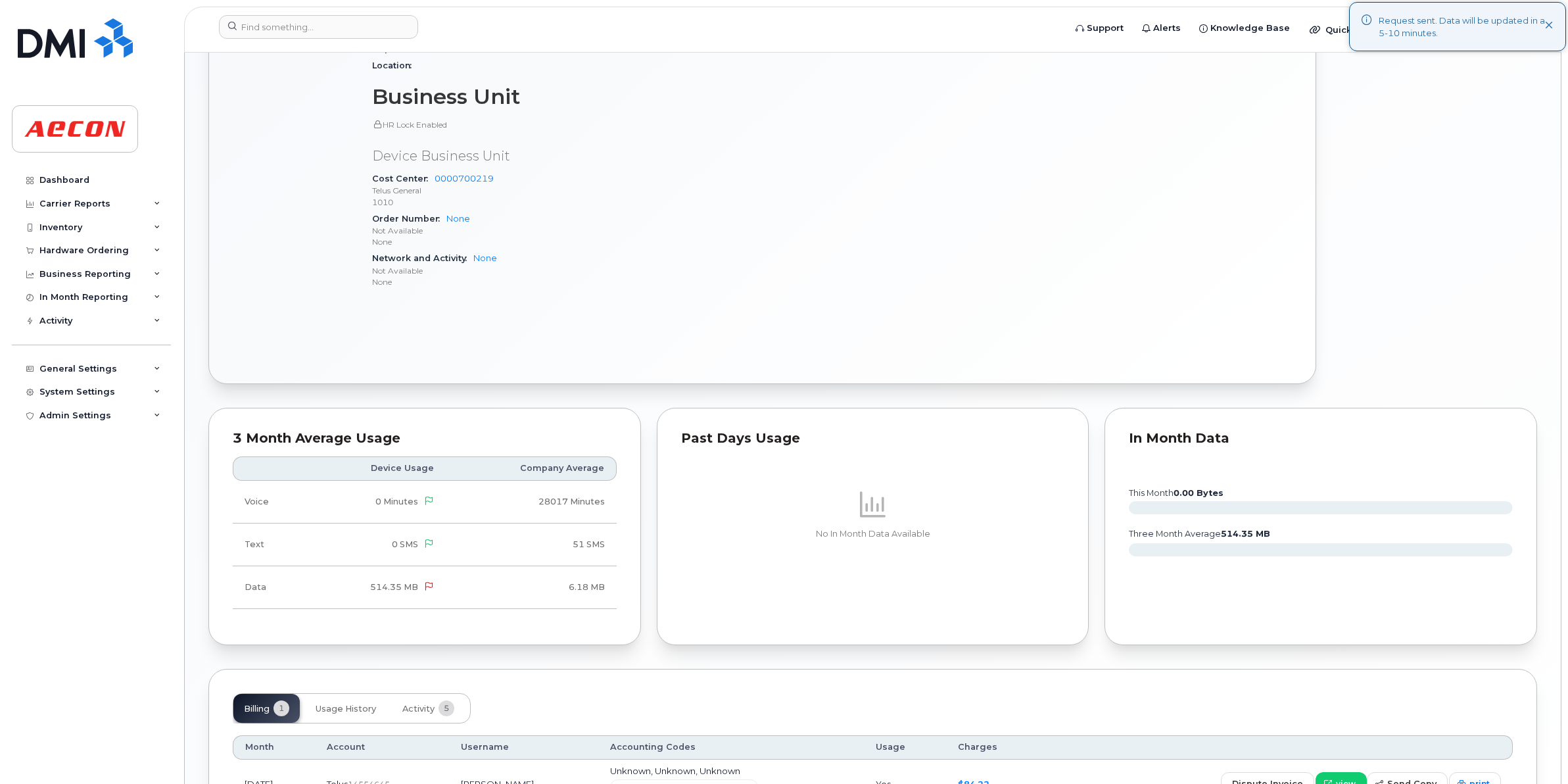
scroll to position [519, 0]
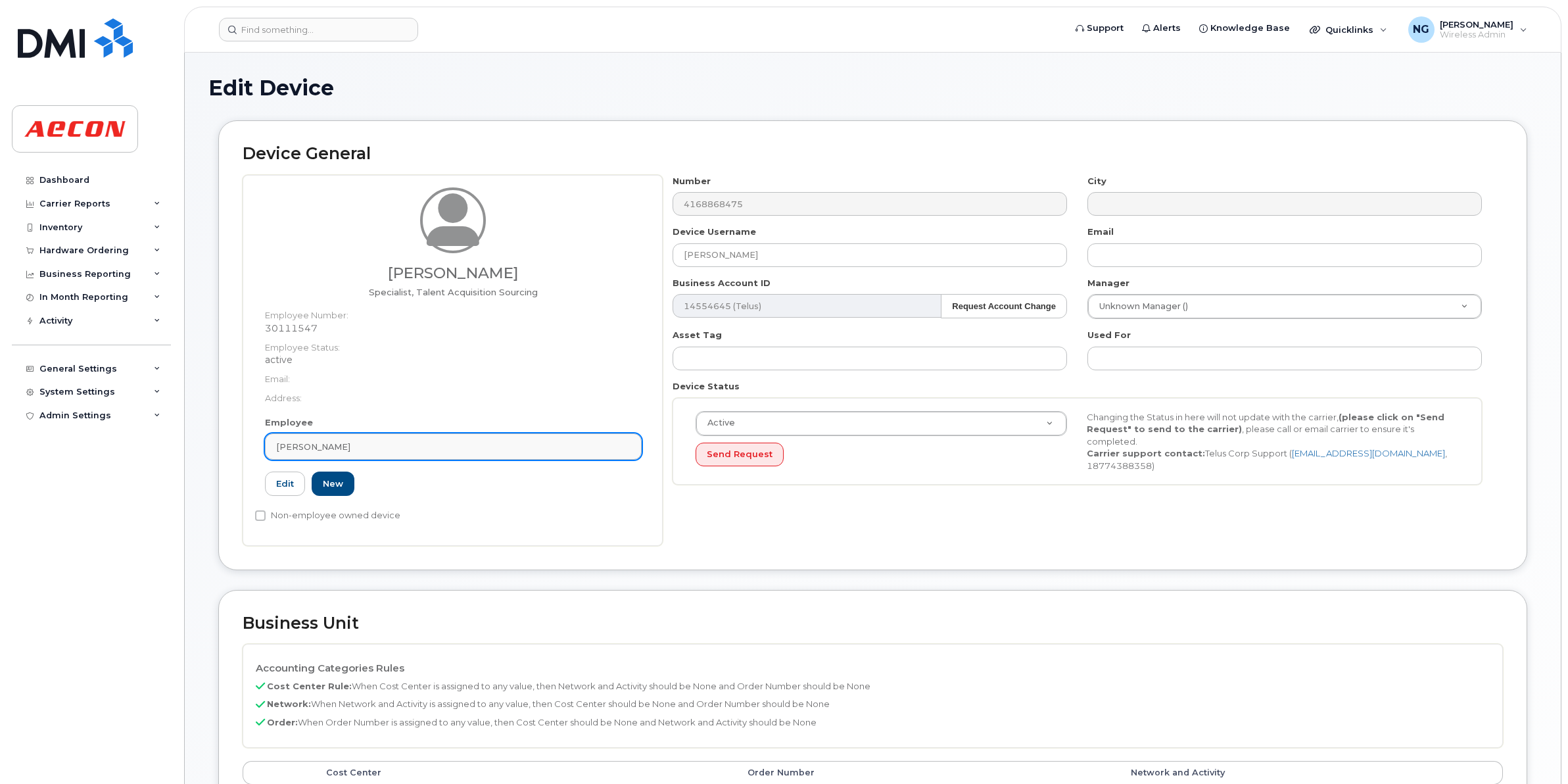
click at [507, 448] on div "Seemeen Mujawar" at bounding box center [453, 447] width 354 height 13
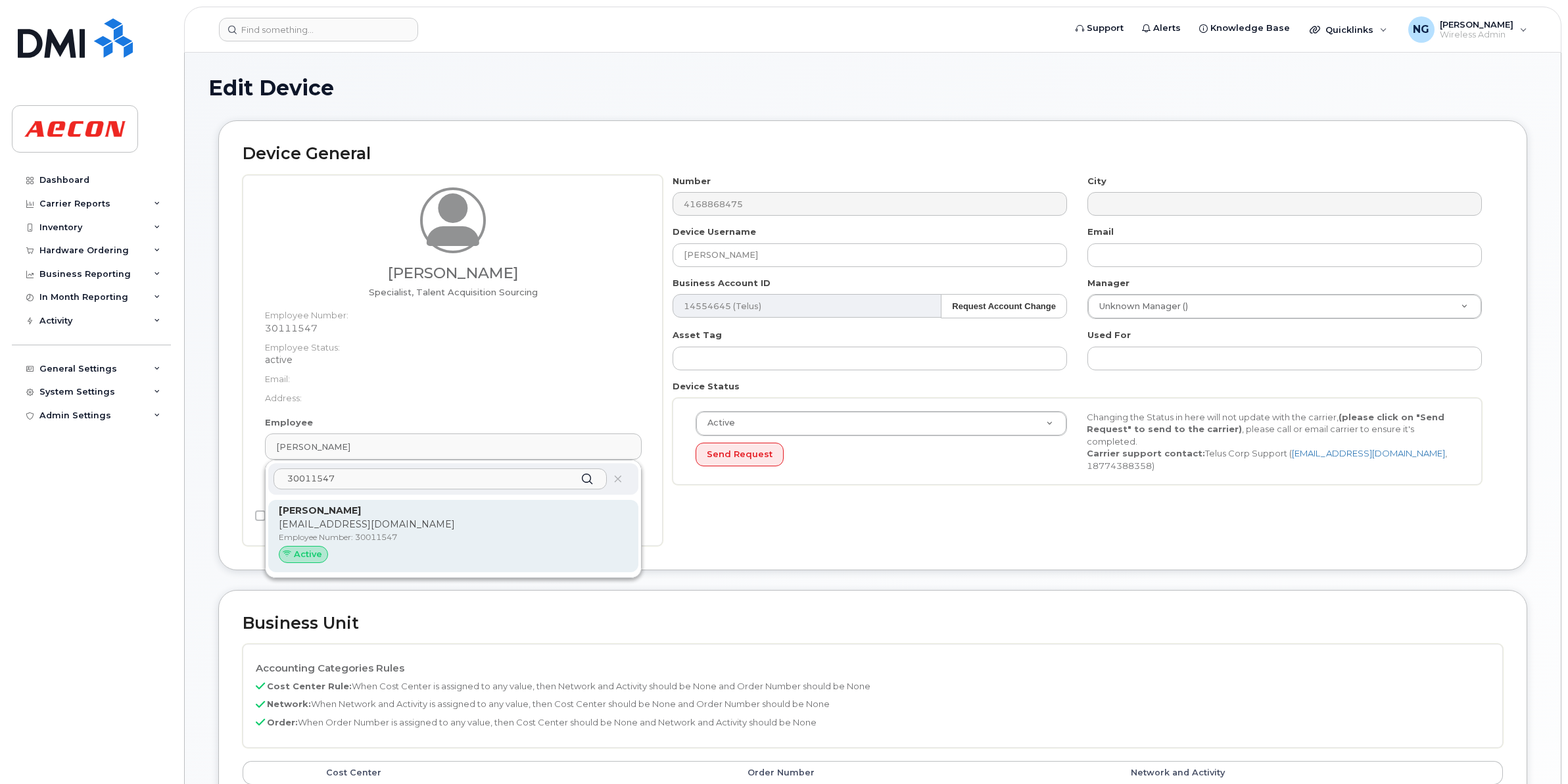
type input "30011547"
click at [494, 542] on p "Employee Number: 30011547" at bounding box center [454, 537] width 349 height 12
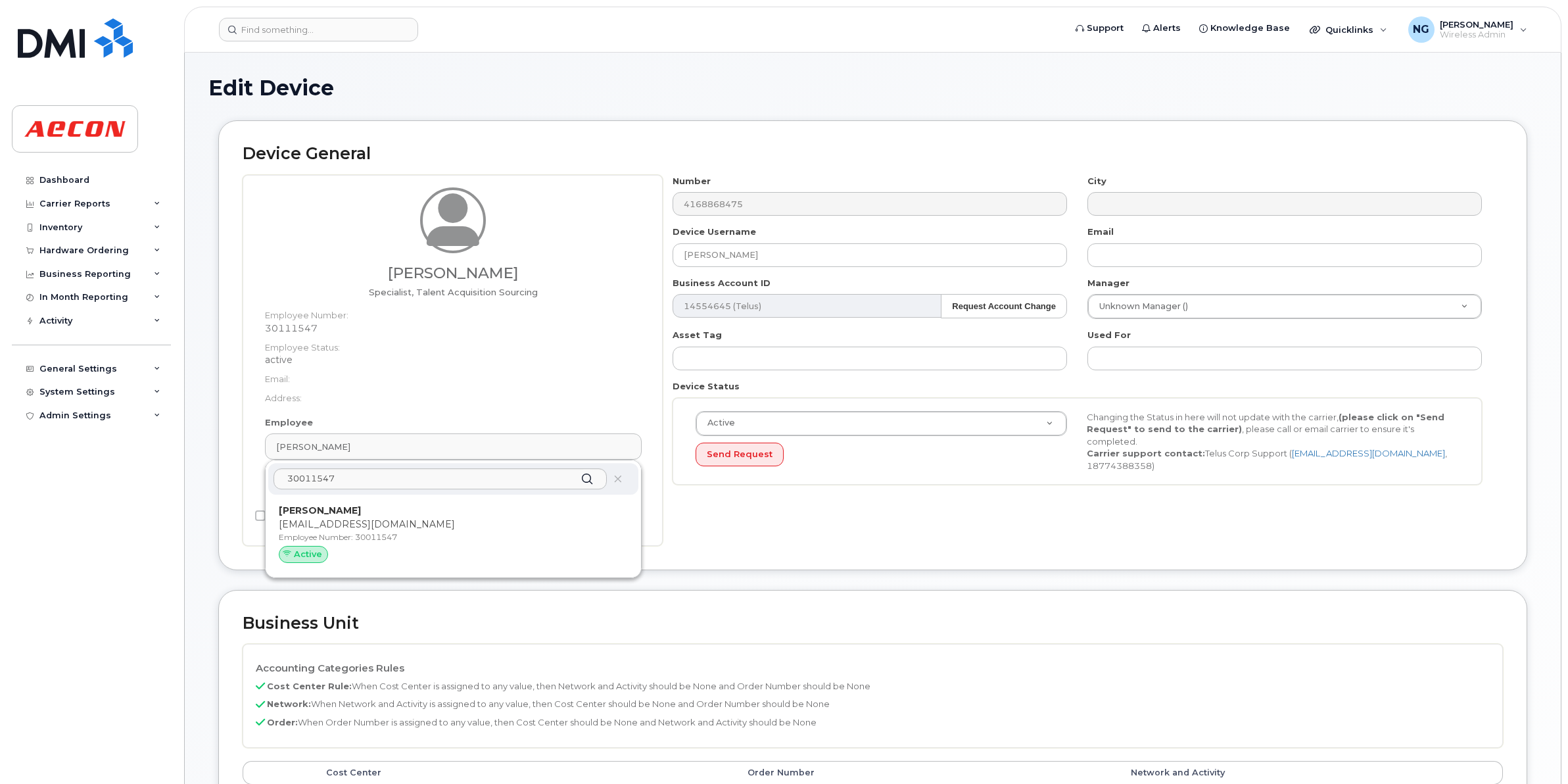
type input "30011547"
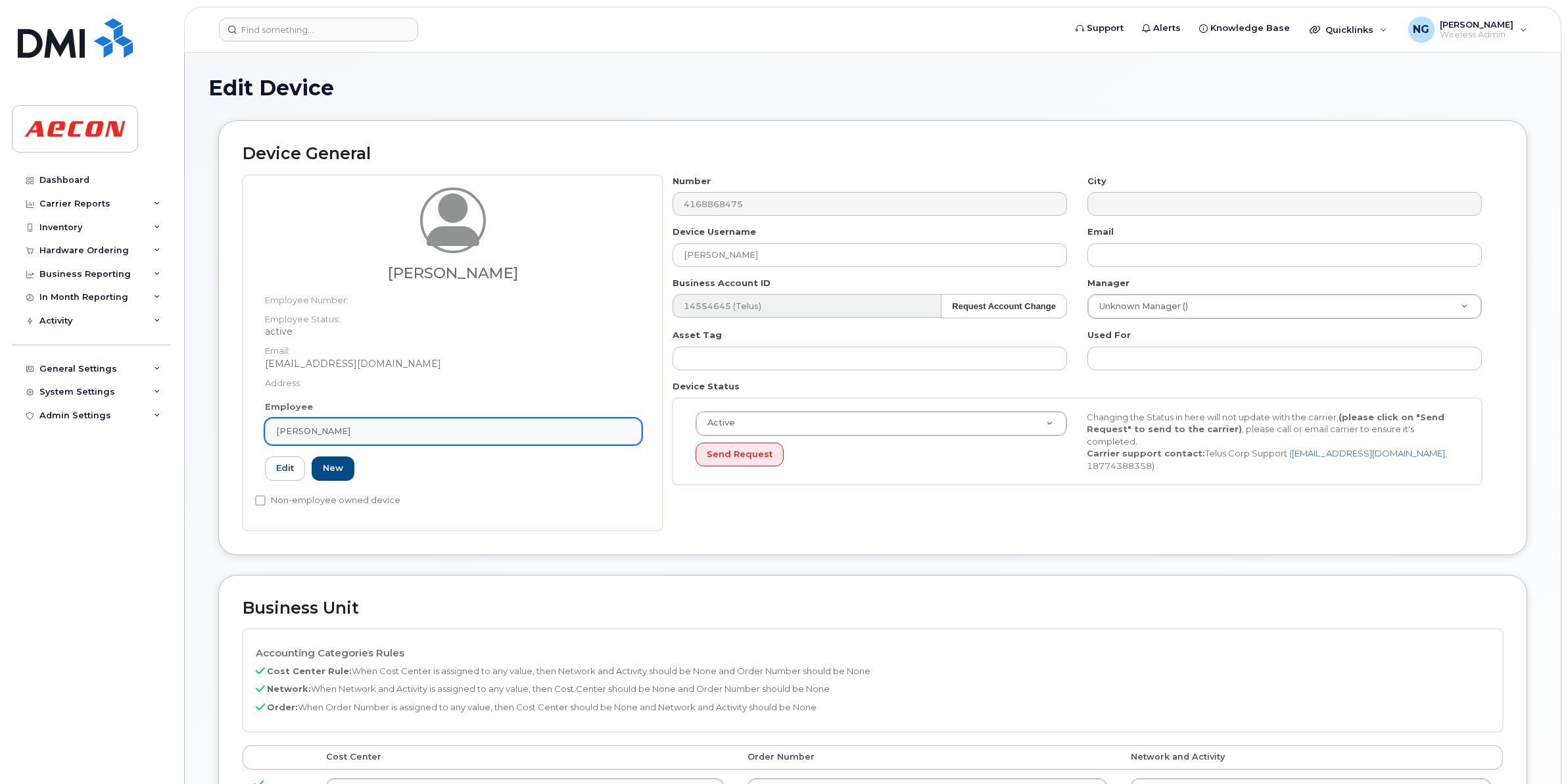
click at [436, 433] on div "Jose Da Cruz" at bounding box center [453, 431] width 354 height 13
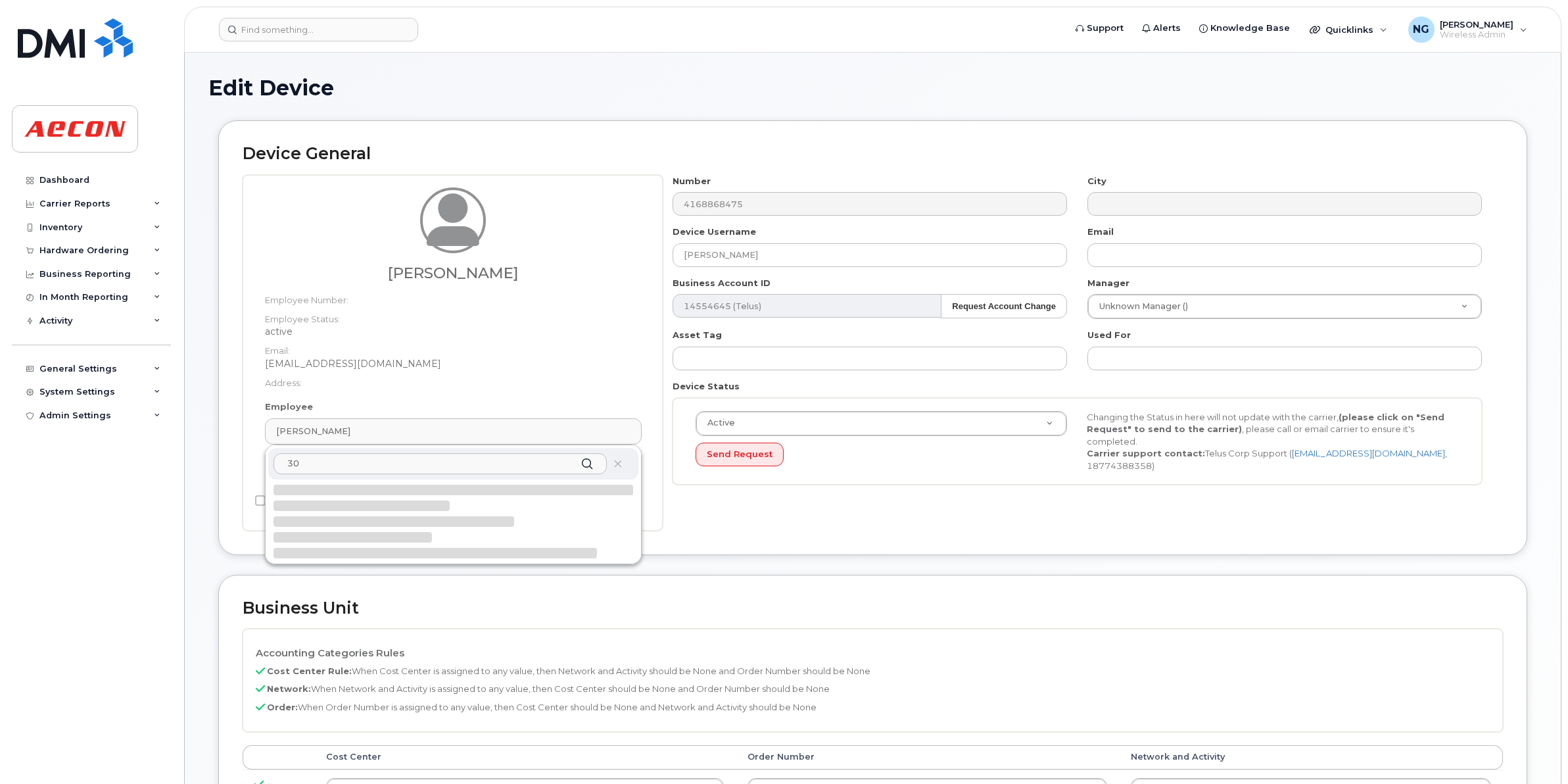
type input "3"
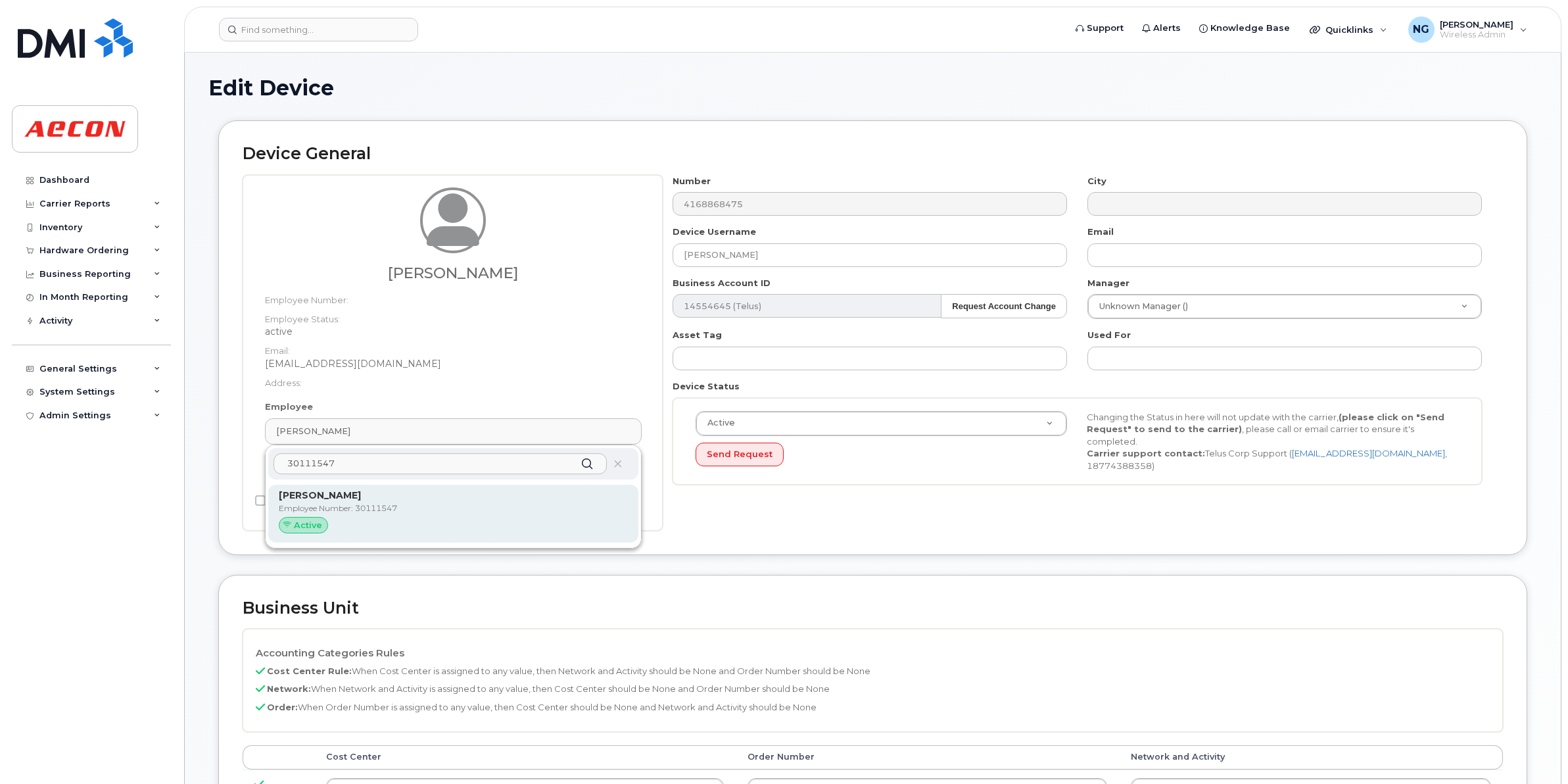
type input "30111547"
click at [495, 497] on p "Seemeen Mujawar" at bounding box center [454, 496] width 349 height 14
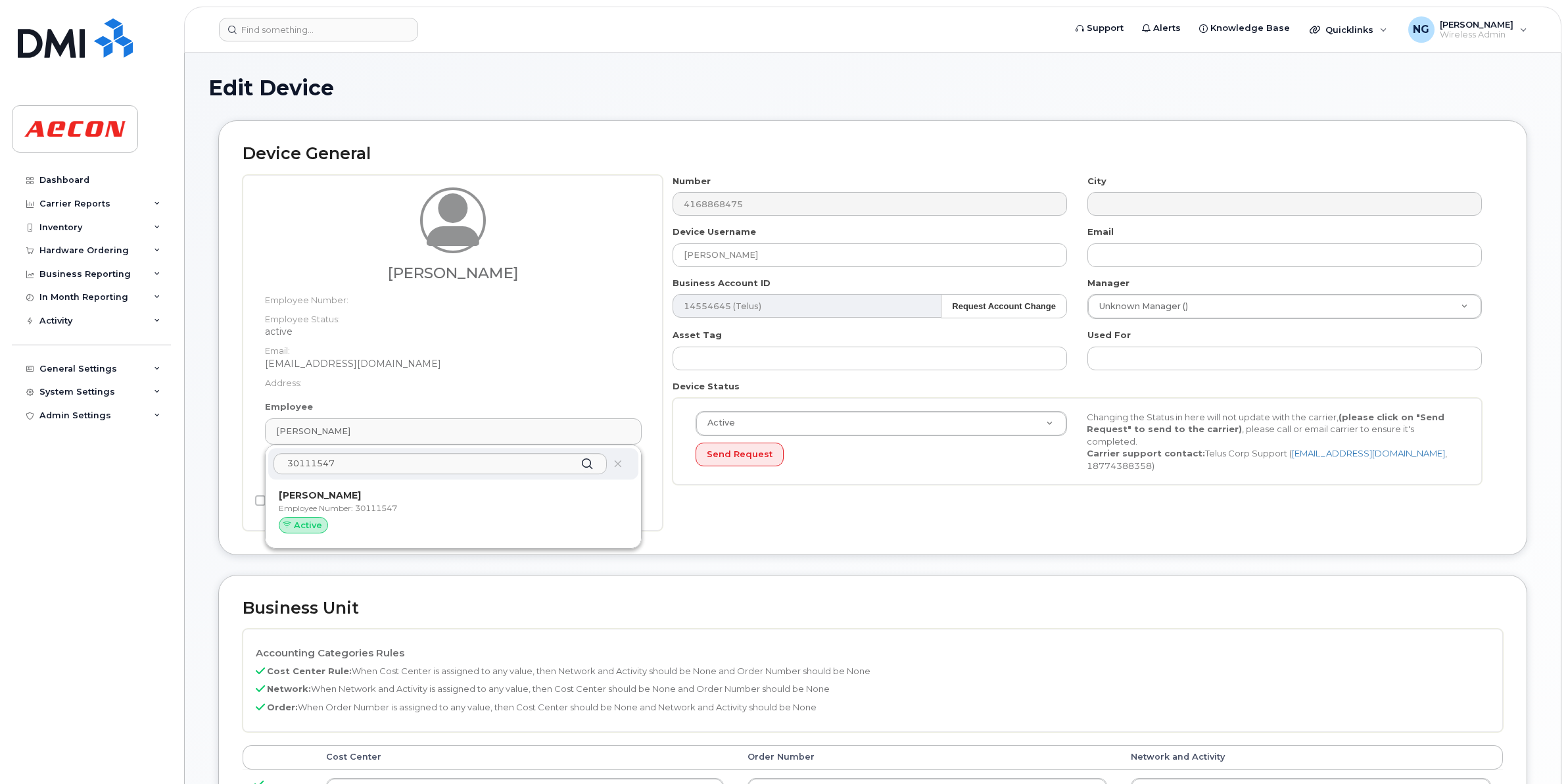
type input "30111547"
type input "Seemeen Mujawar"
type input "283782"
type input "283607"
type input "283608"
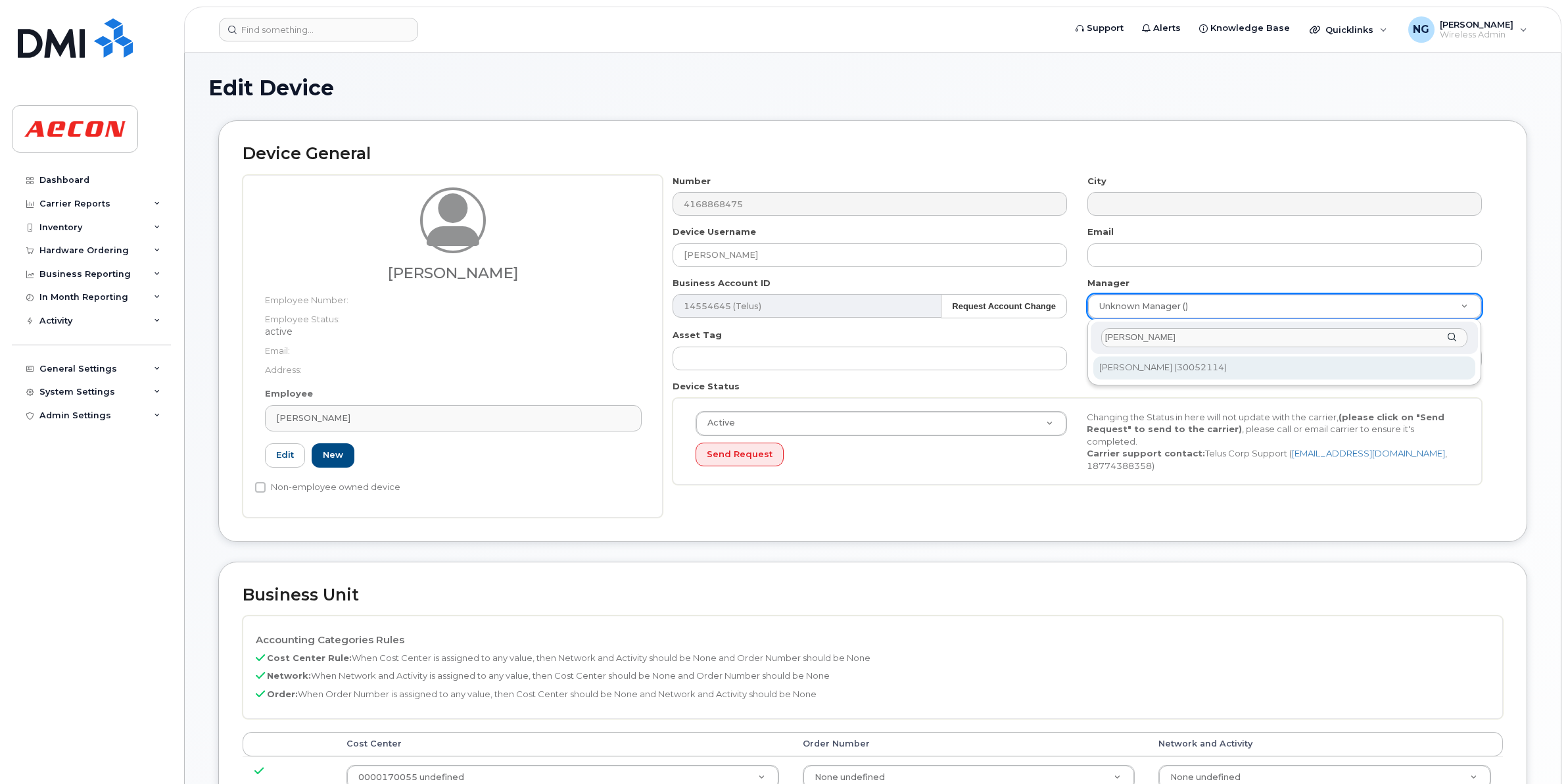
type input "Karen sh"
type input "1534112"
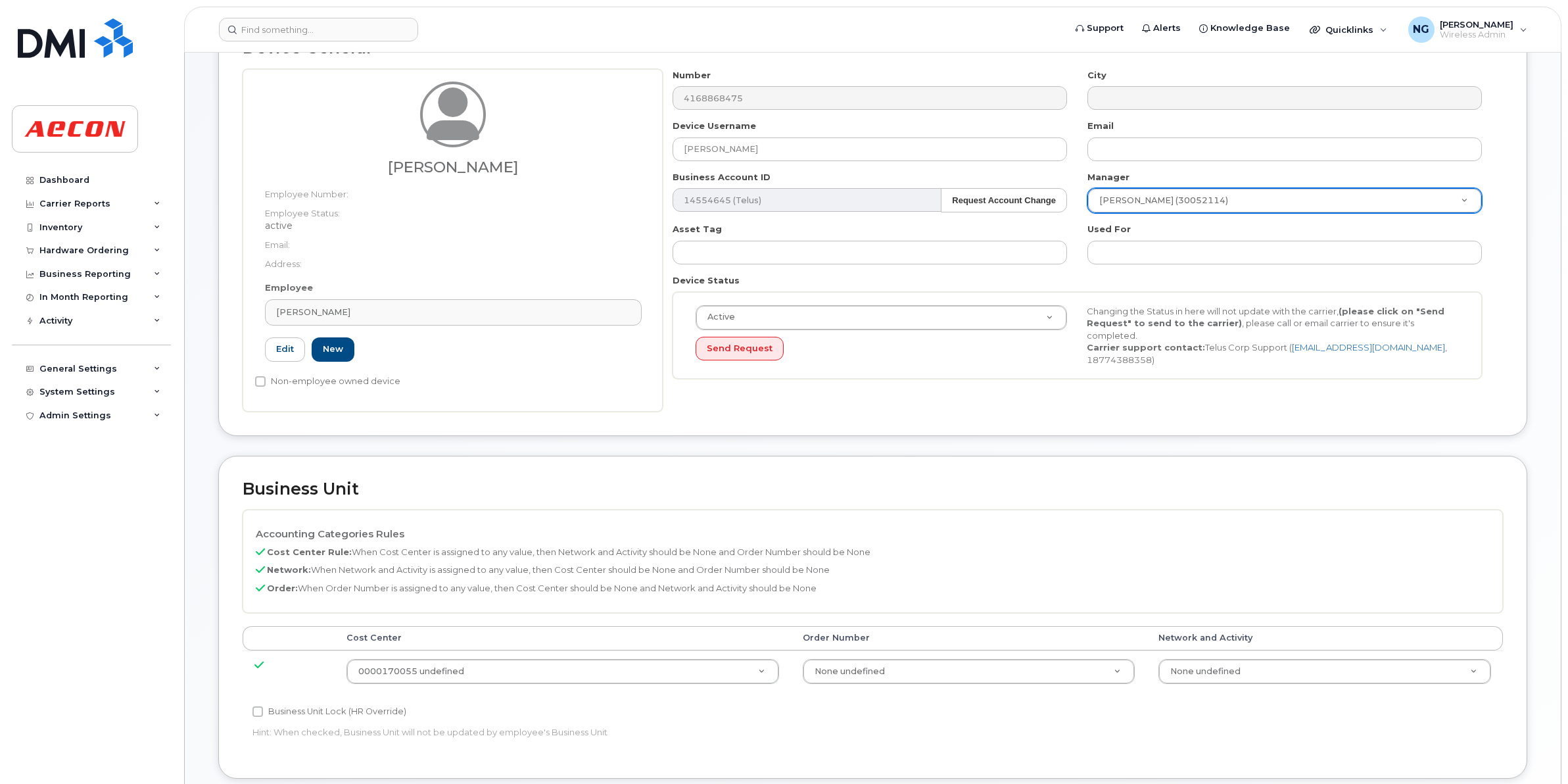
scroll to position [247, 0]
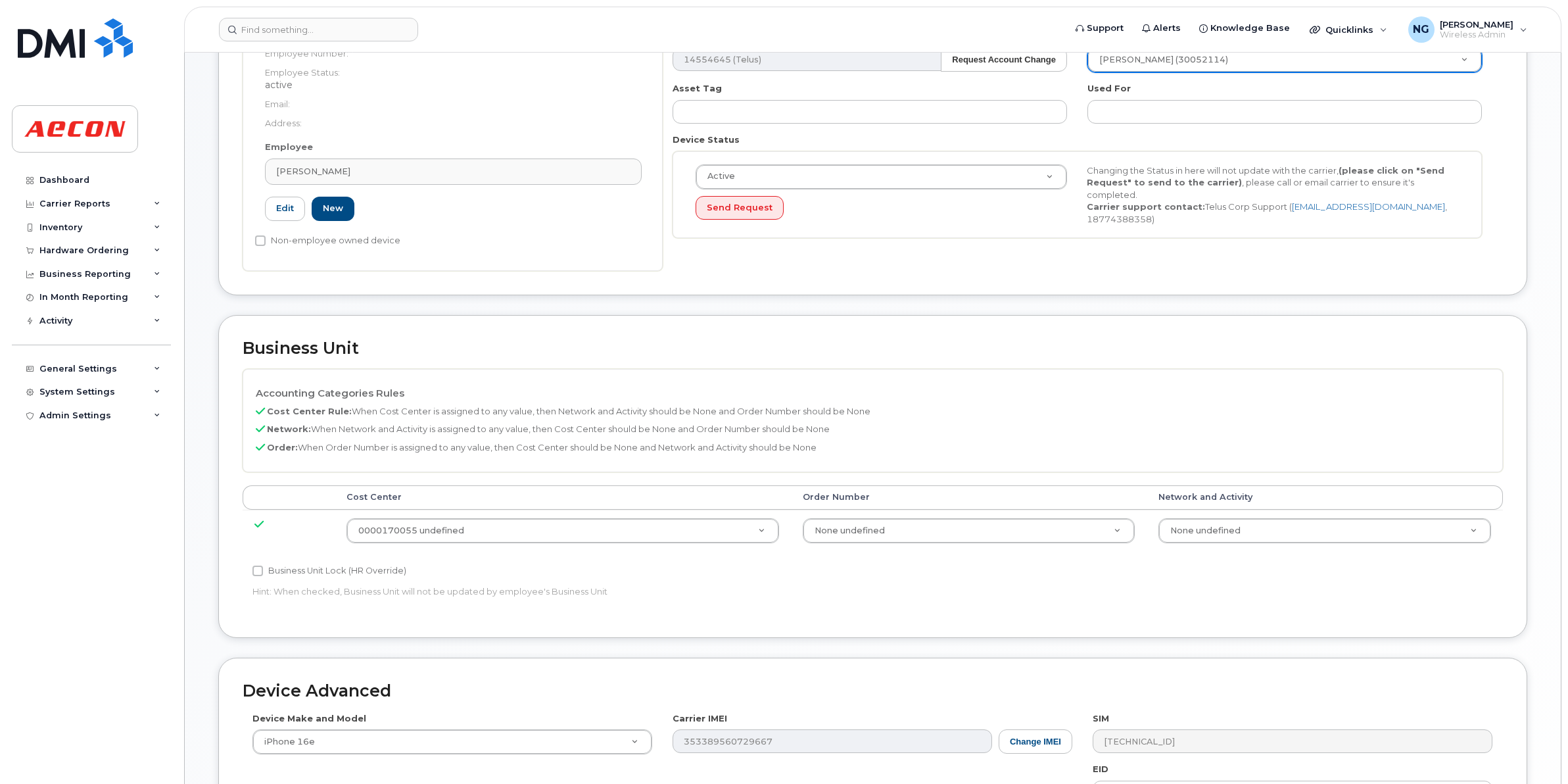
click at [322, 572] on label "Business Unit Lock (HR Override)" at bounding box center [329, 571] width 154 height 15
click at [263, 572] on input "Business Unit Lock (HR Override)" at bounding box center [257, 571] width 11 height 11
checkbox input "true"
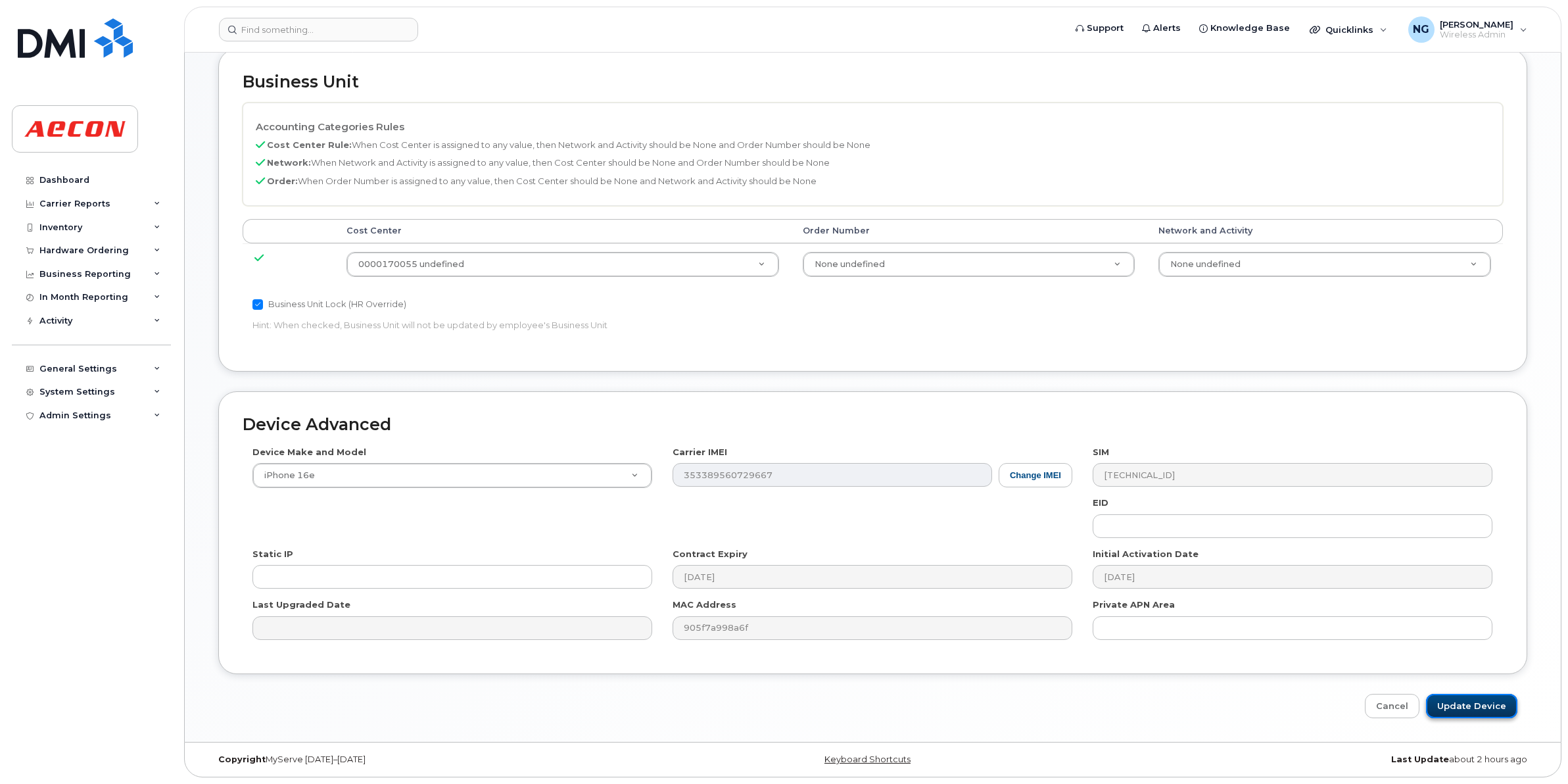
click at [1510, 707] on input "Update Device" at bounding box center [1472, 706] width 92 height 25
type input "Saving..."
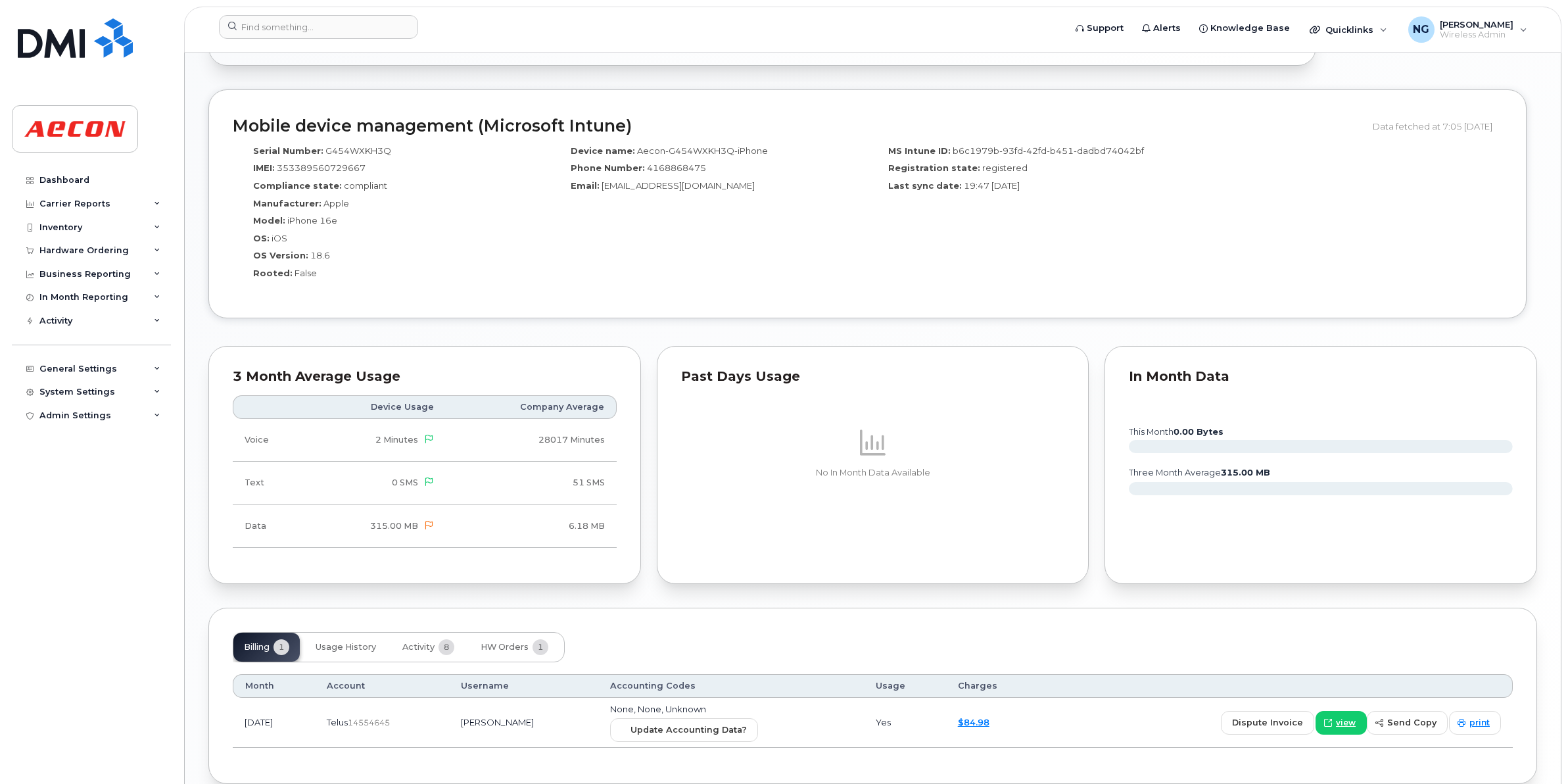
scroll to position [1040, 0]
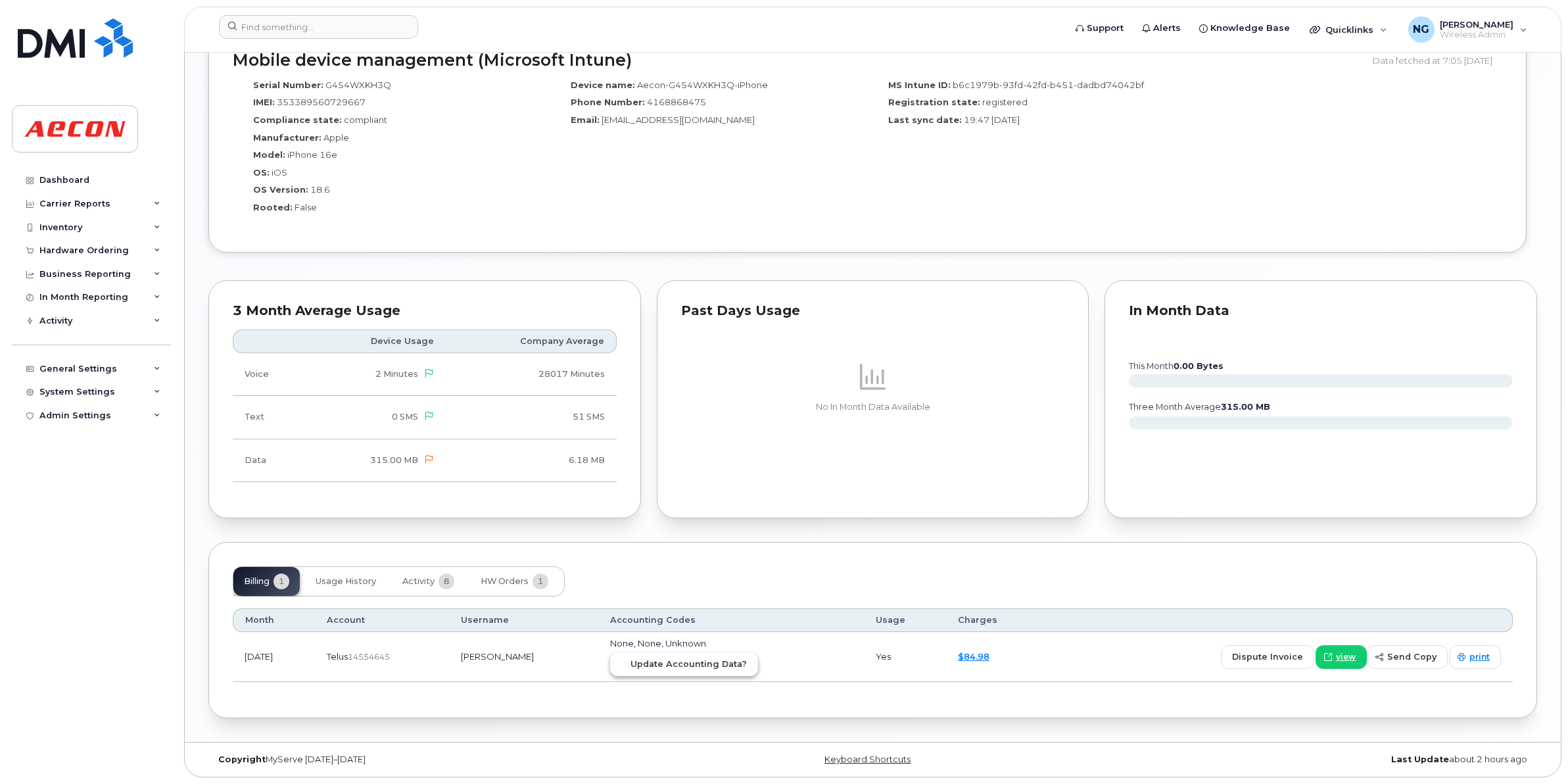
click at [747, 658] on span "Update Accounting Data?" at bounding box center [688, 664] width 116 height 13
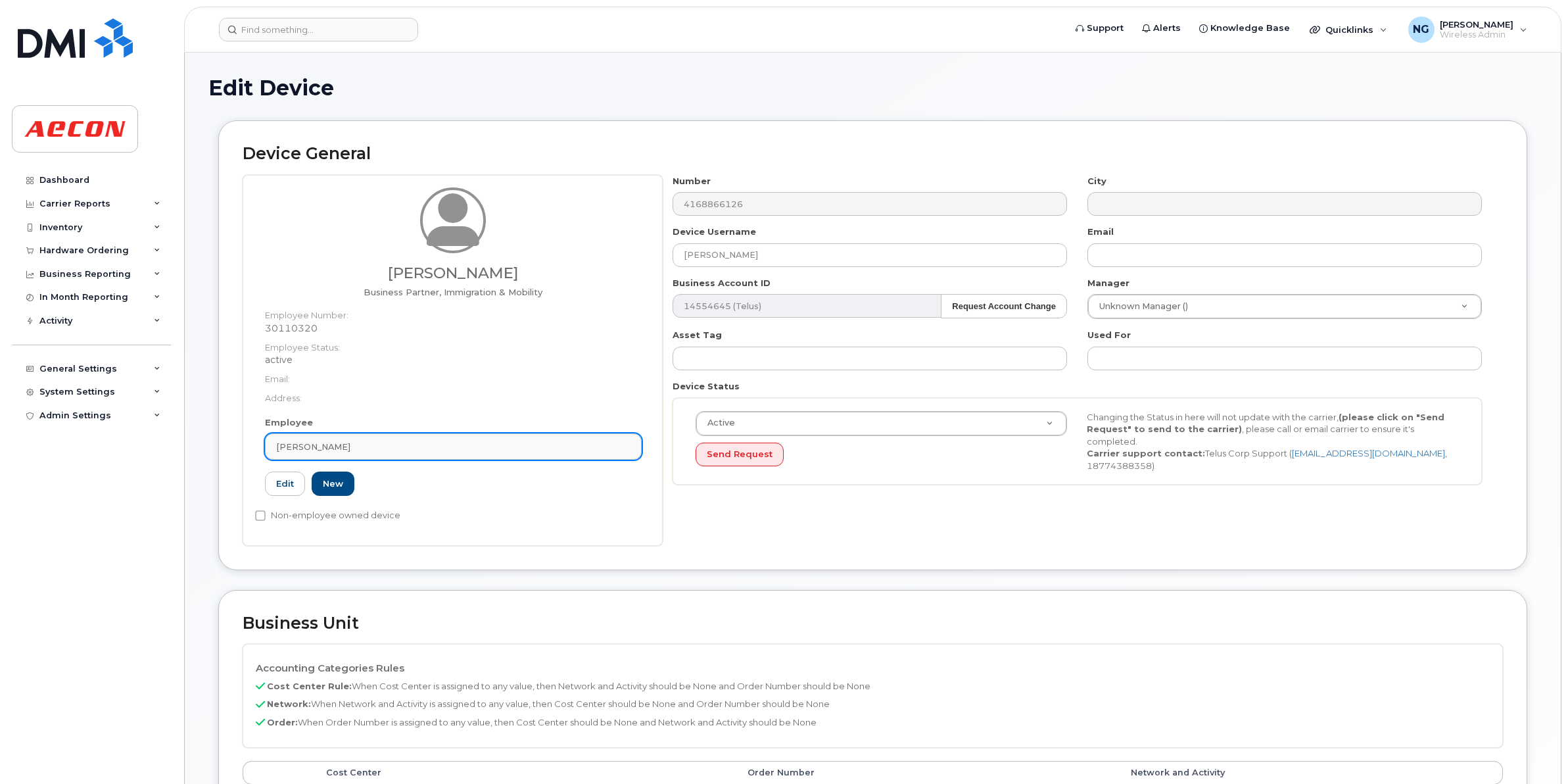
click at [401, 449] on div "Rahul Mukerji" at bounding box center [453, 447] width 354 height 13
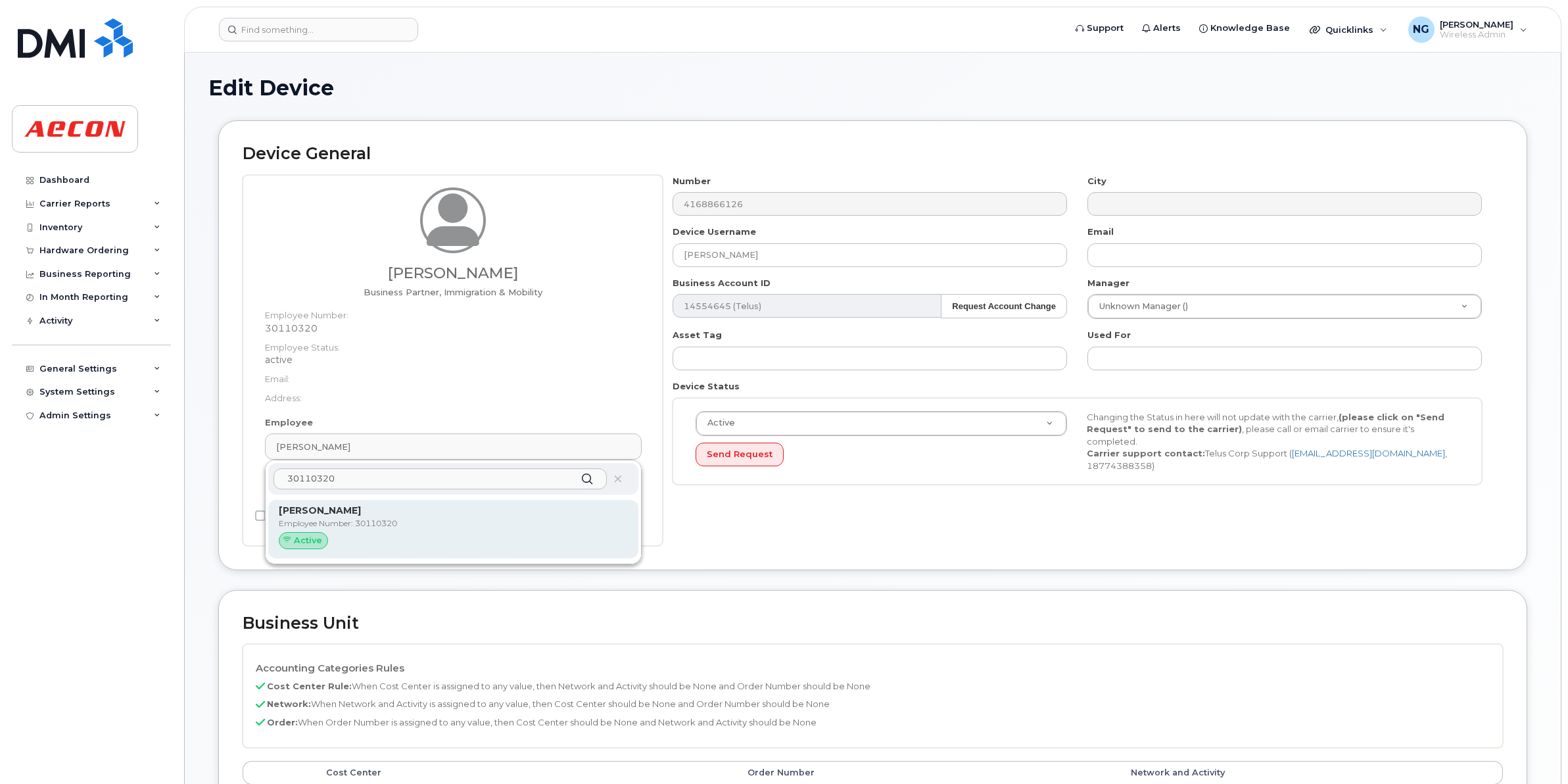
type input "30110320"
click at [450, 524] on p "Employee Number: 30110320" at bounding box center [454, 523] width 349 height 12
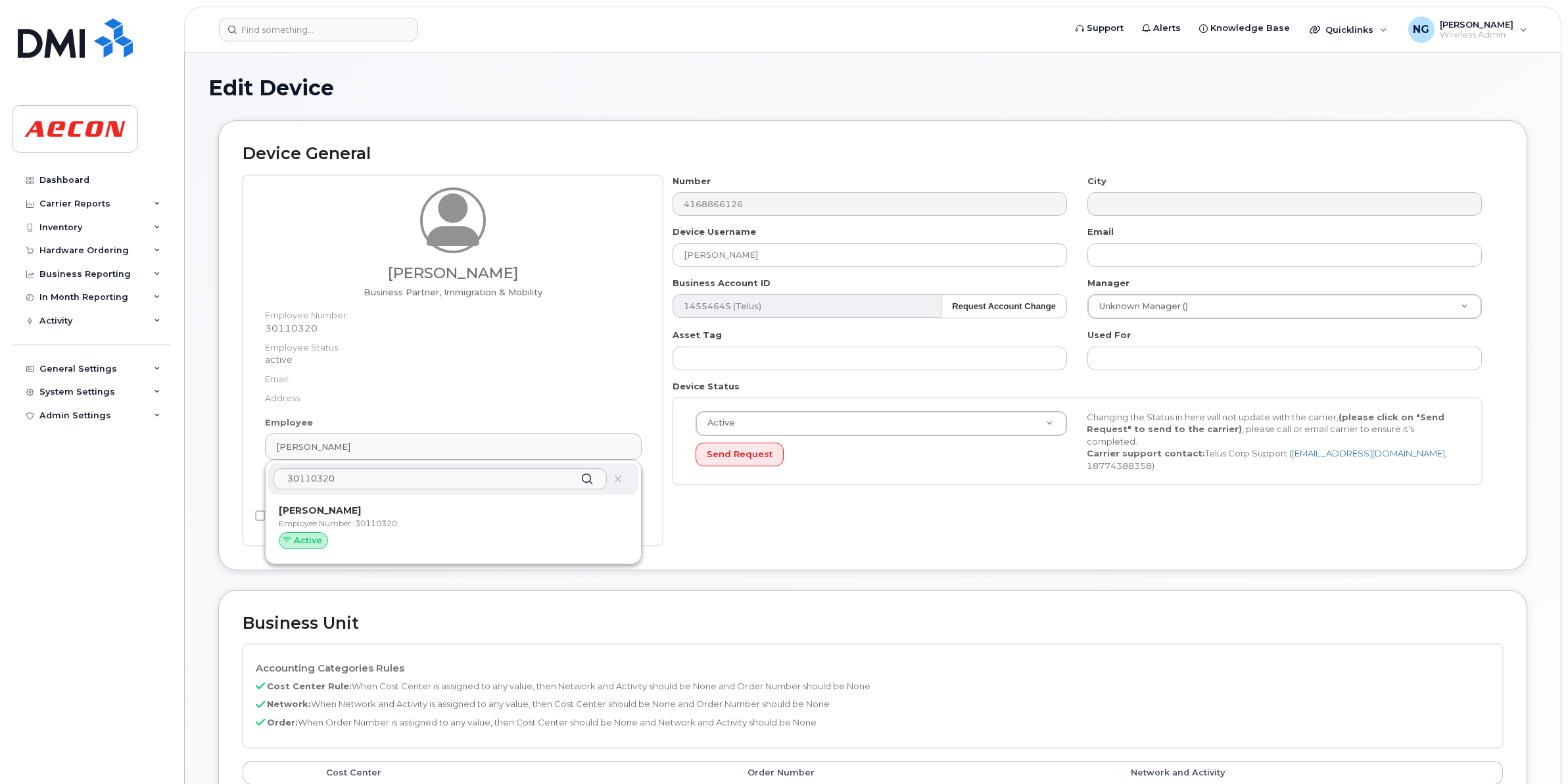
type input "283773"
type input "283607"
type input "283608"
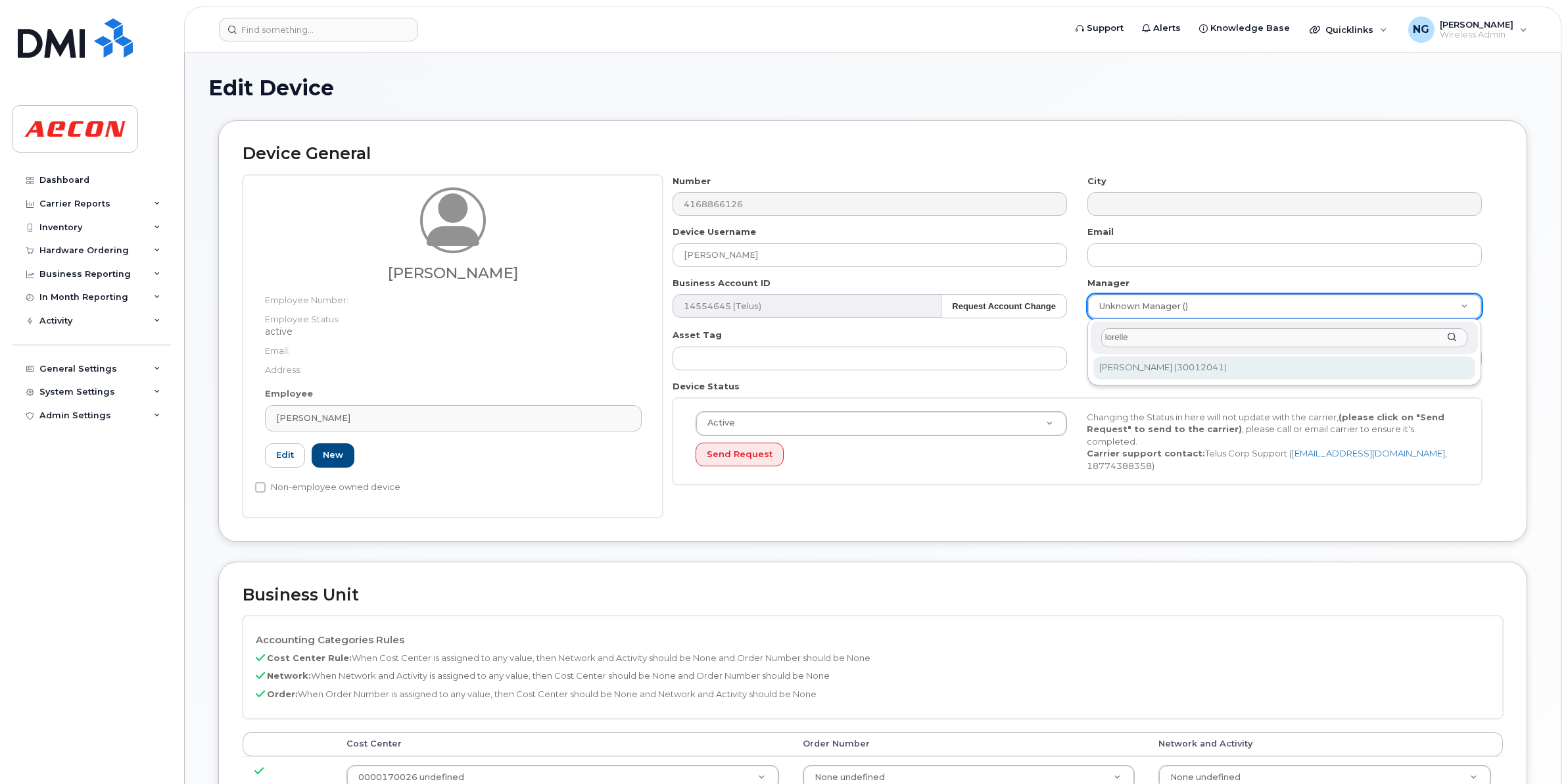
type input "lorelle"
type input "555201"
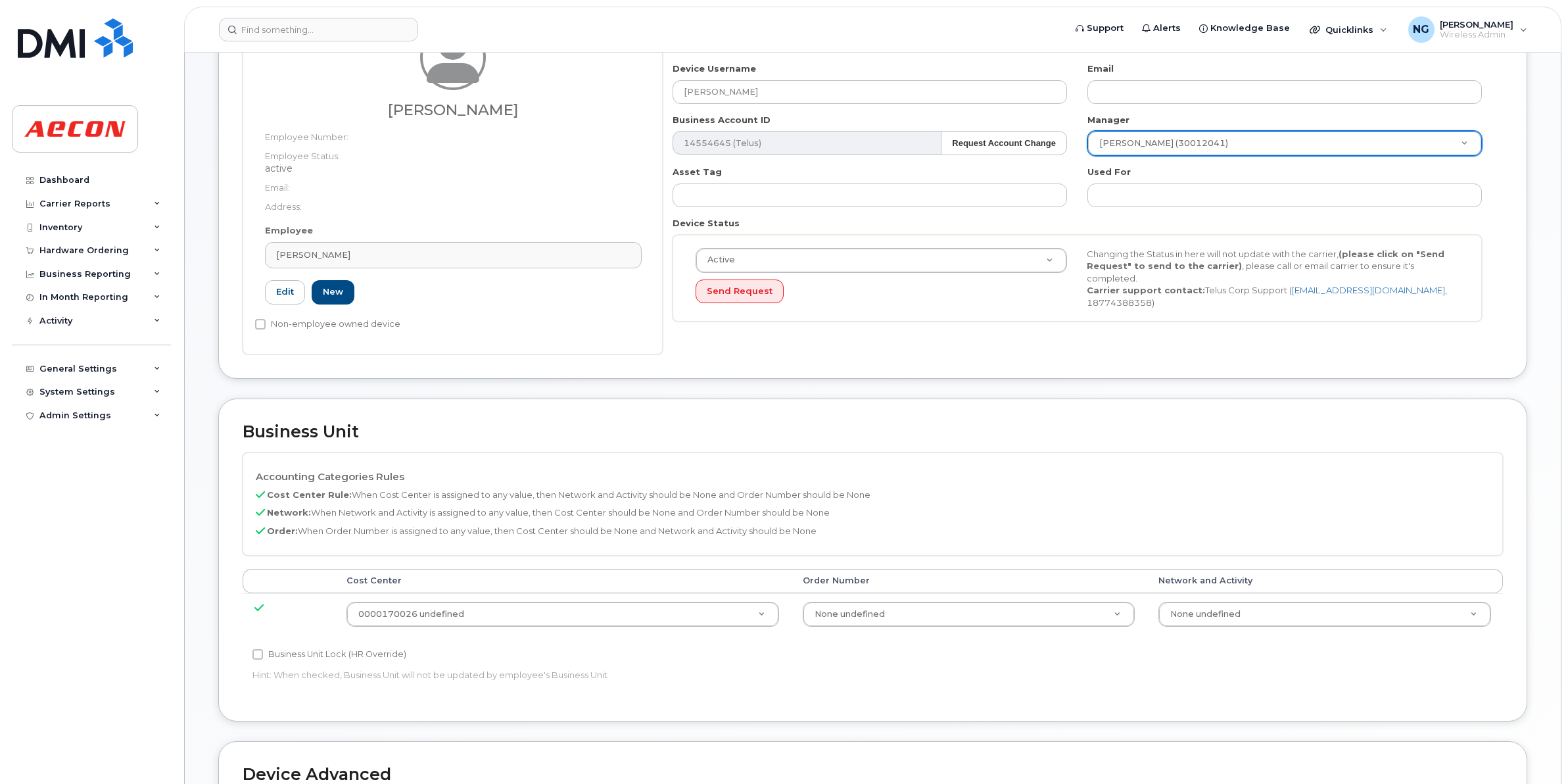
scroll to position [164, 0]
click at [309, 652] on label "Business Unit Lock (HR Override)" at bounding box center [329, 653] width 154 height 15
click at [263, 652] on input "Business Unit Lock (HR Override)" at bounding box center [257, 653] width 11 height 11
checkbox input "true"
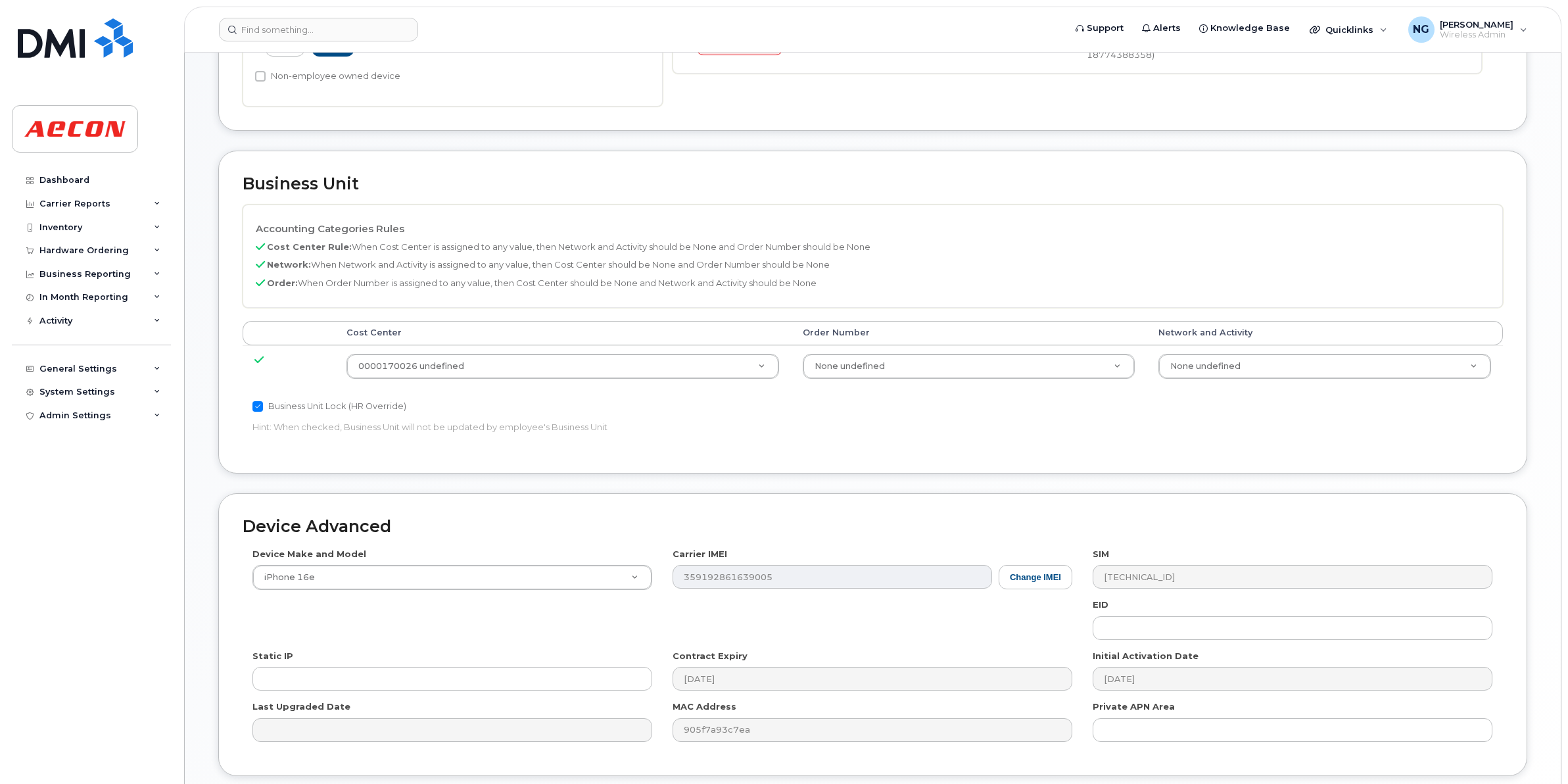
scroll to position [515, 0]
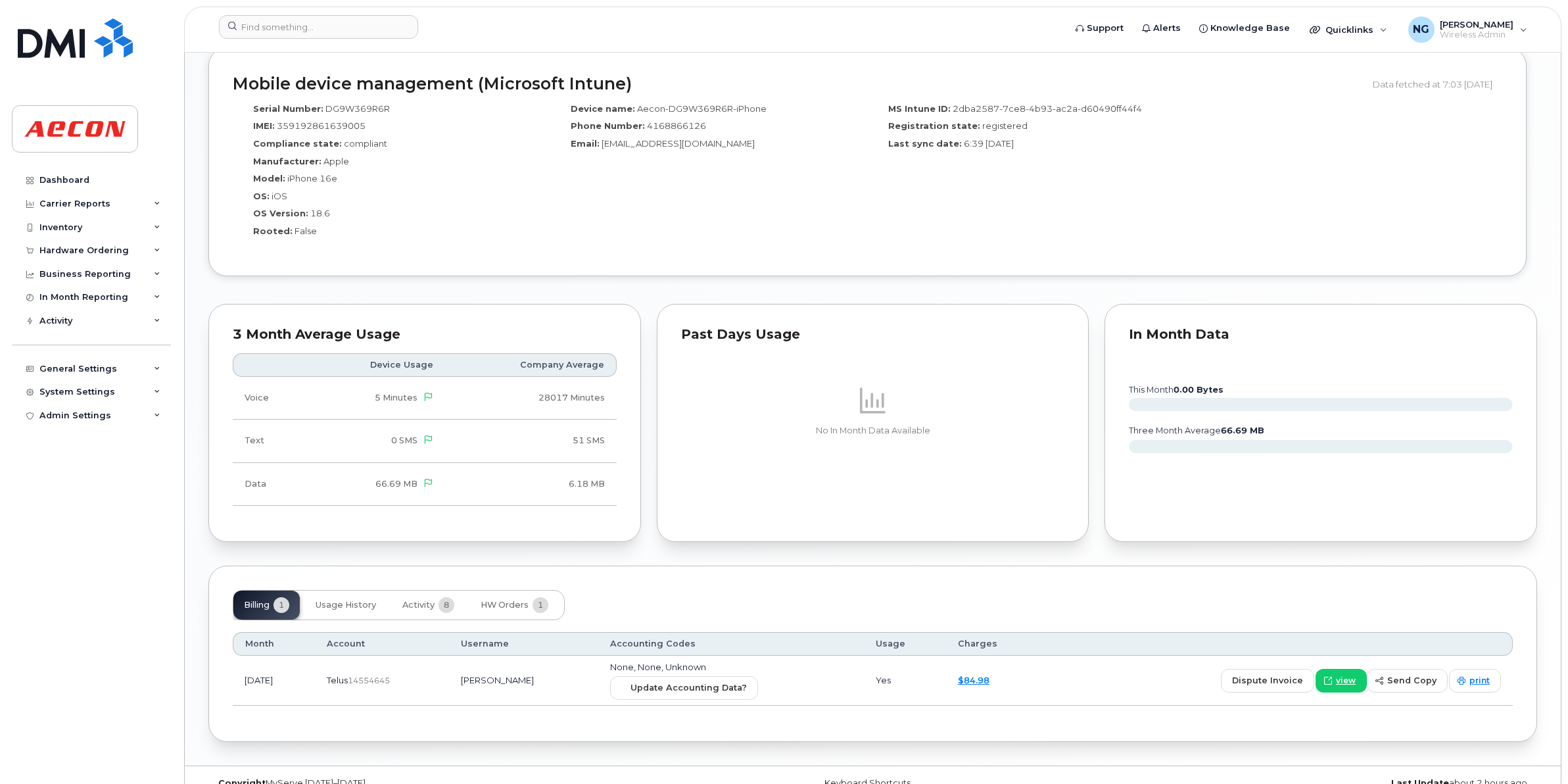
scroll to position [1040, 0]
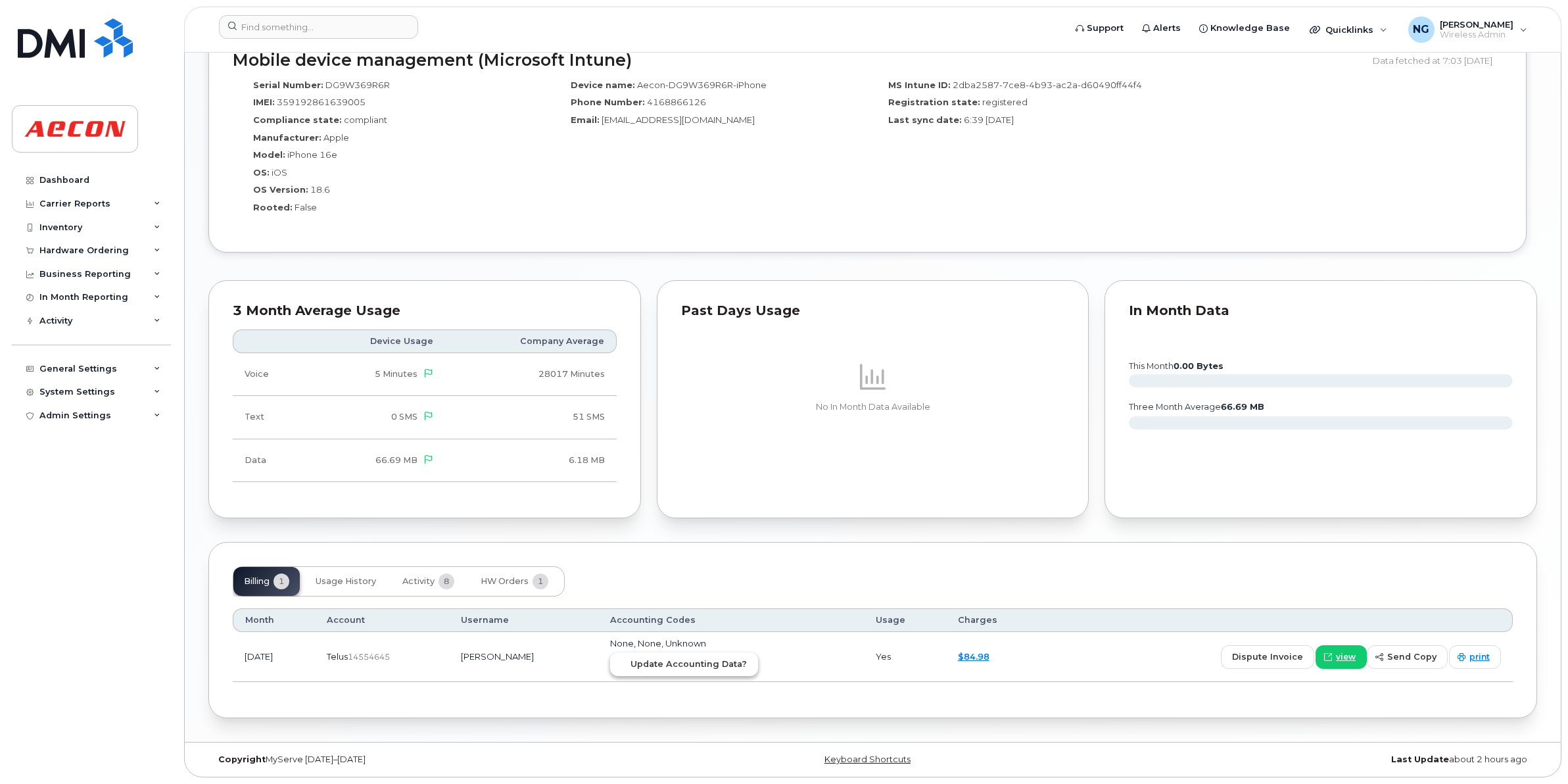
click at [708, 659] on span "Update Accounting Data?" at bounding box center [688, 664] width 116 height 13
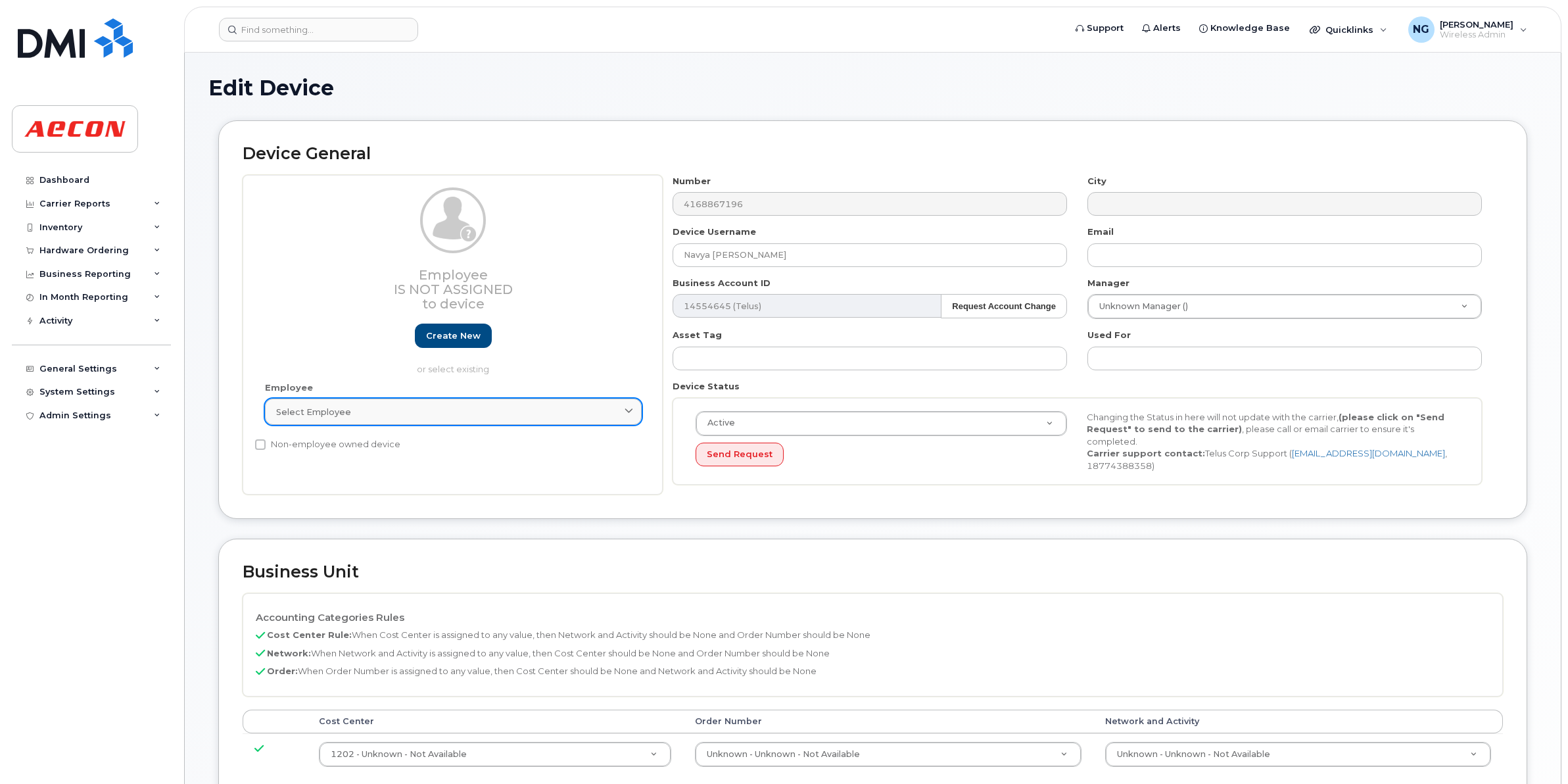
click at [508, 414] on div "Select employee" at bounding box center [453, 412] width 354 height 13
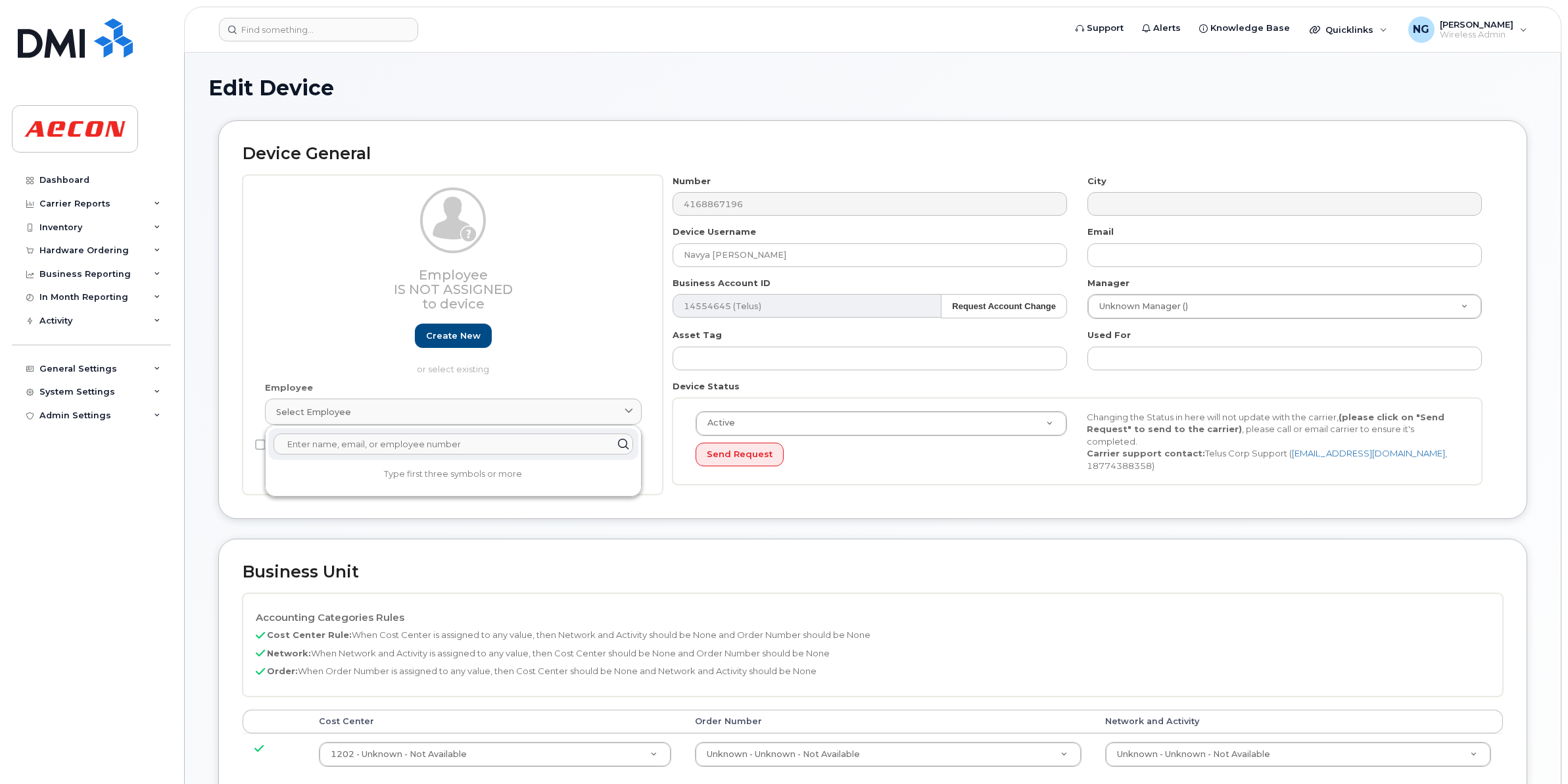
click at [435, 448] on input "text" at bounding box center [453, 444] width 360 height 21
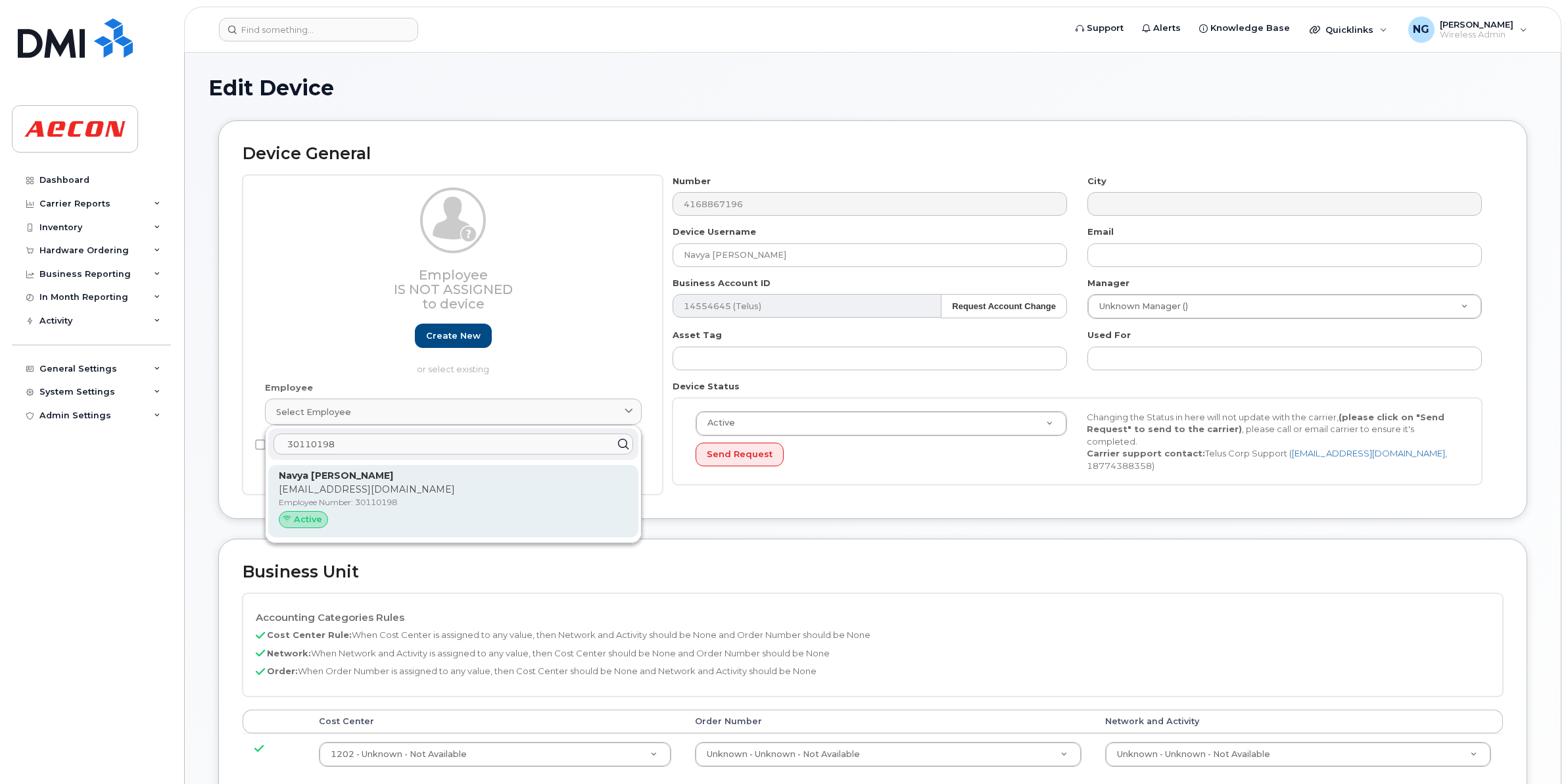
type input "30110198"
click at [468, 498] on div "Navya [PERSON_NAME] [EMAIL_ADDRESS][DOMAIN_NAME] Employee Number: 30110198 Acti…" at bounding box center [454, 501] width 349 height 64
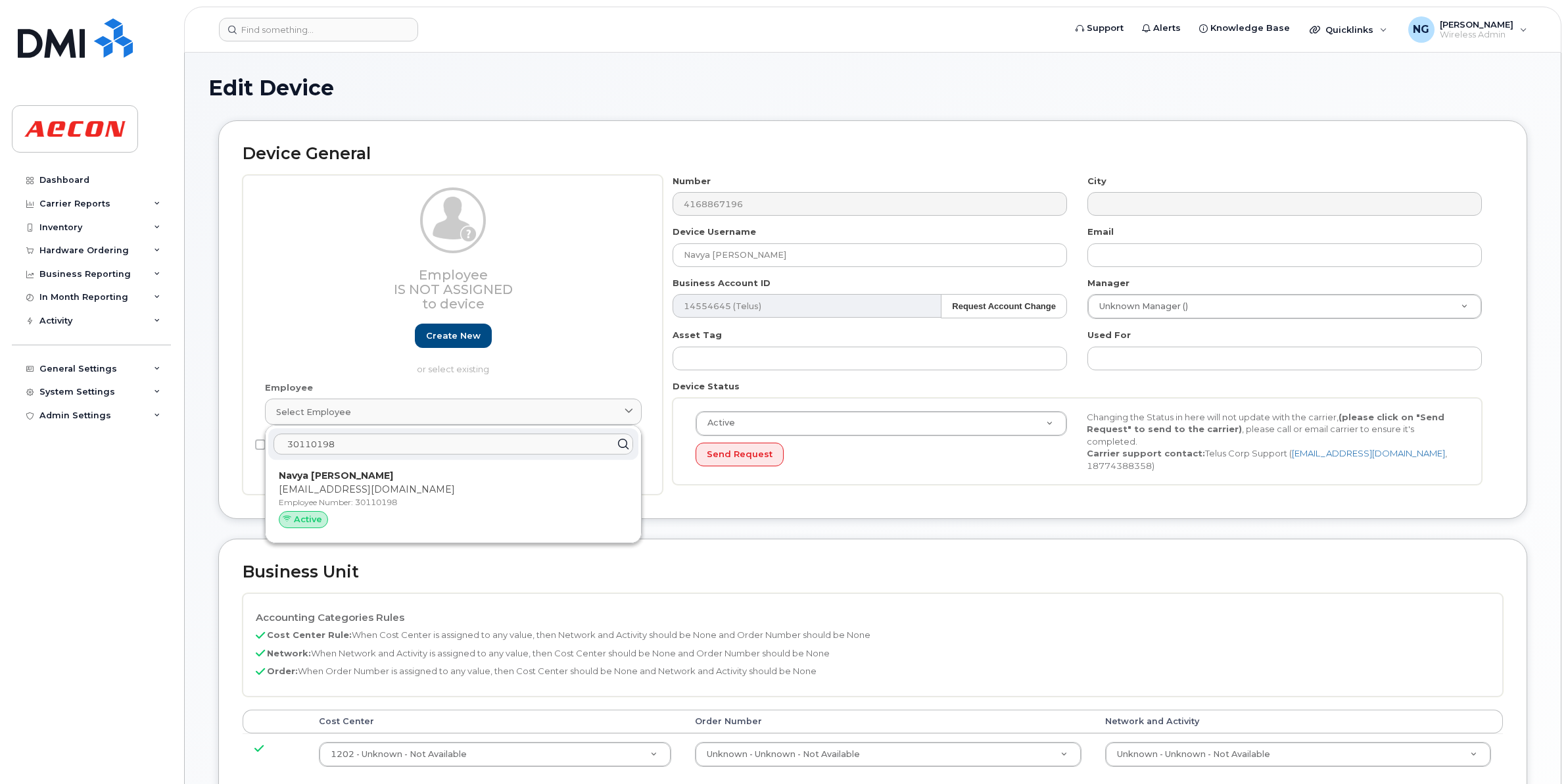
type input "30110198"
type input "[EMAIL_ADDRESS][DOMAIN_NAME]"
type input "283787"
type input "283607"
type input "283608"
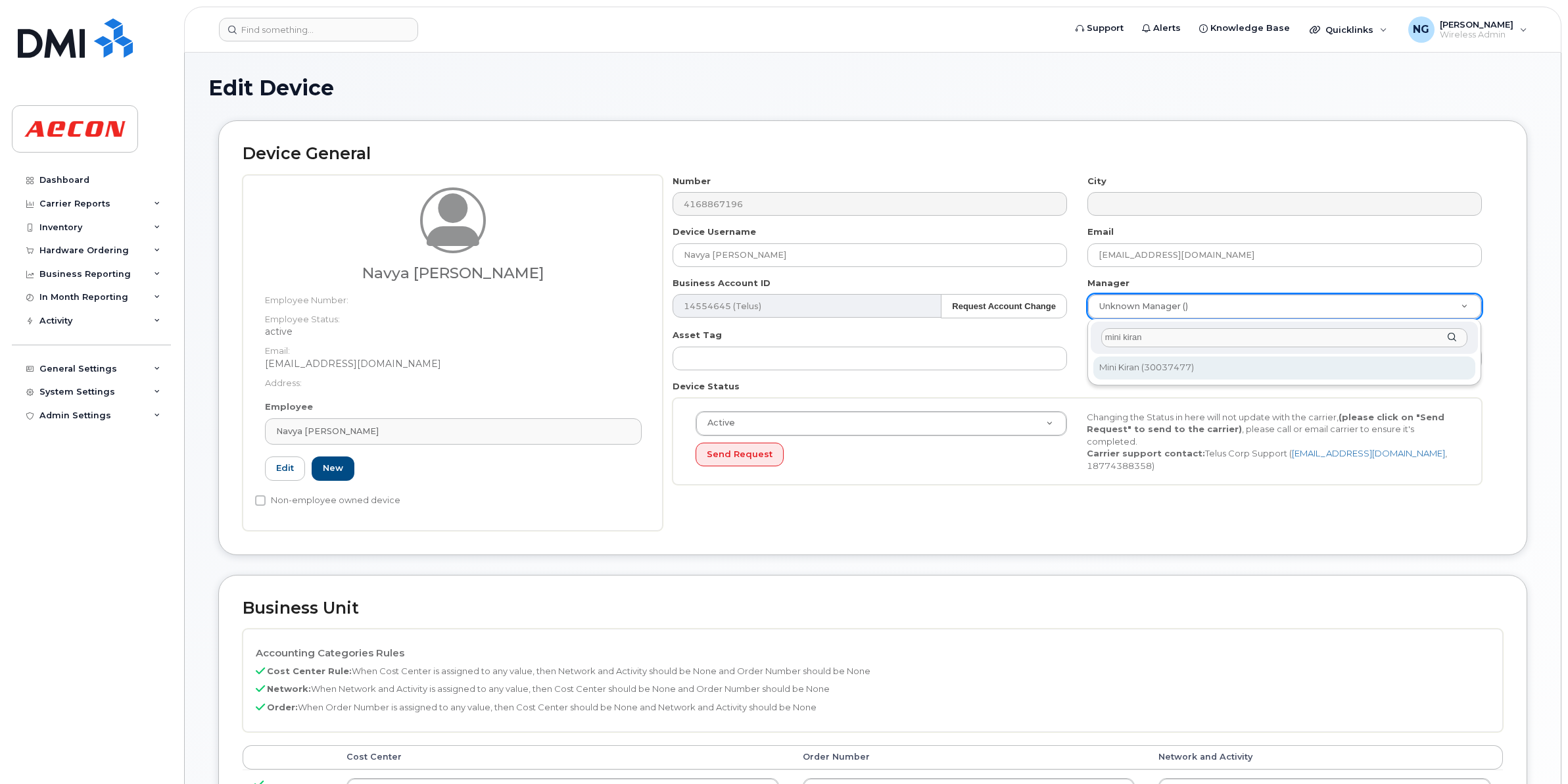
type input "mini kiran"
type input "867348"
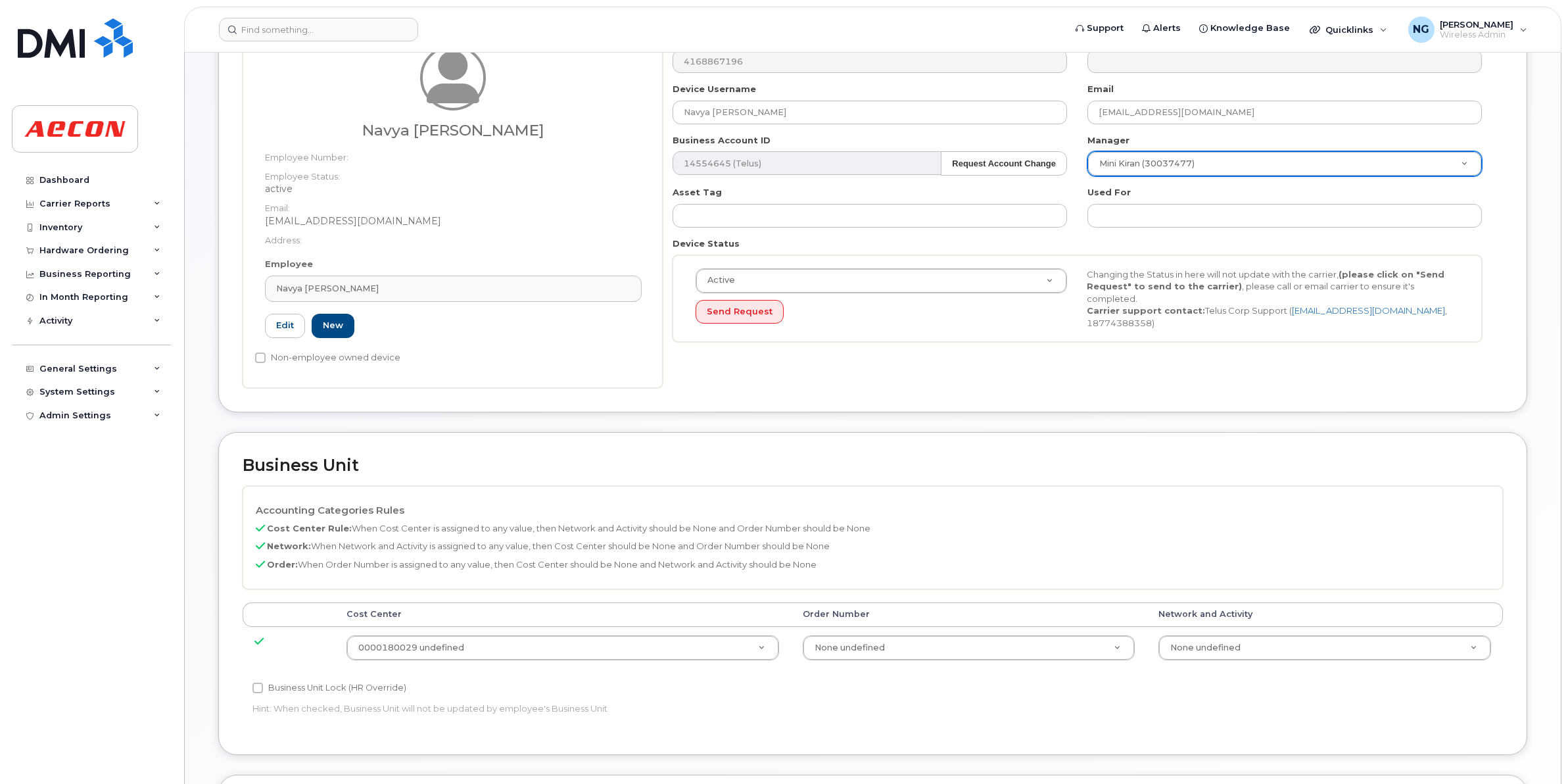
scroll to position [329, 0]
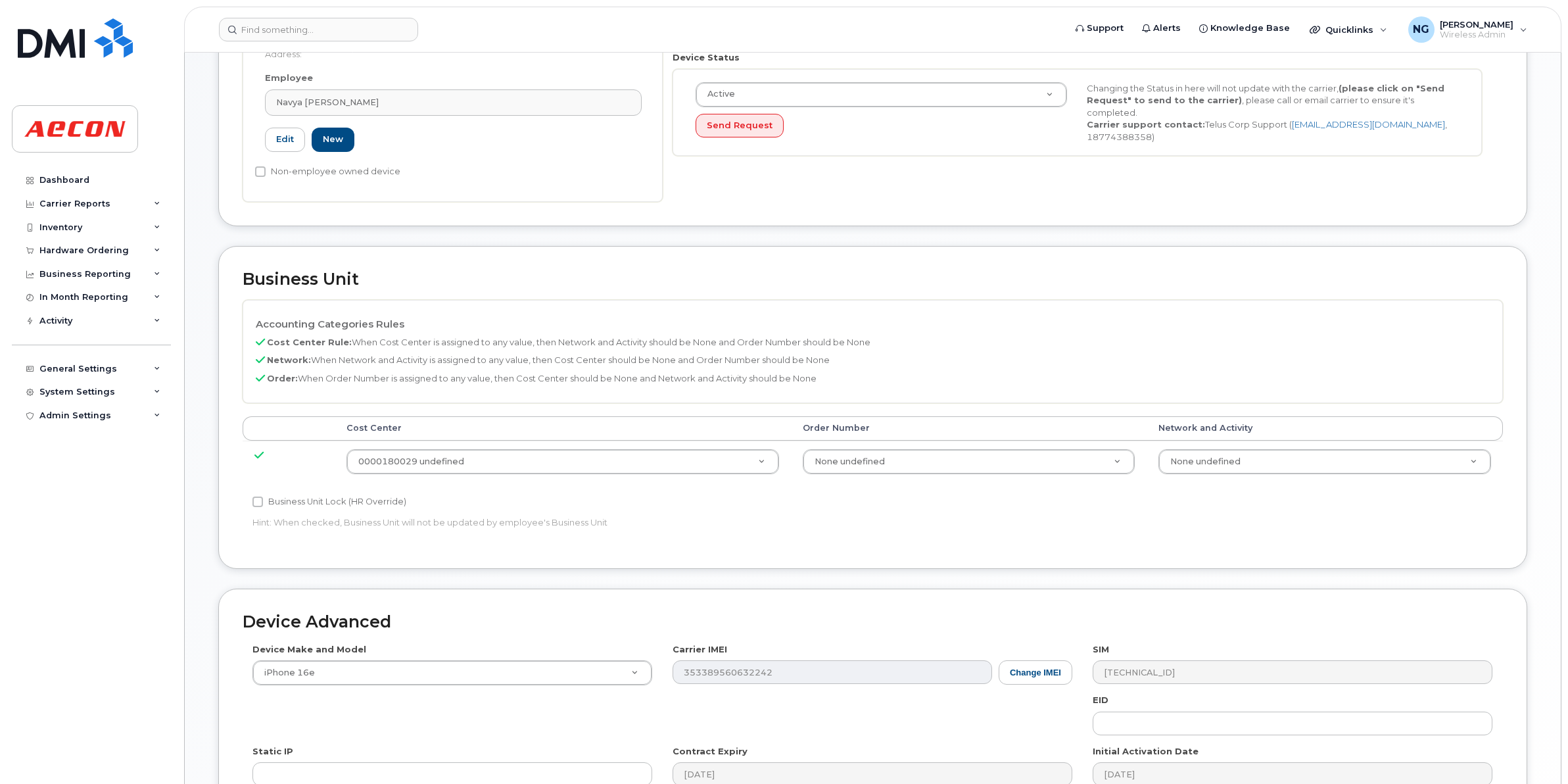
click at [283, 497] on label "Business Unit Lock (HR Override)" at bounding box center [329, 502] width 154 height 15
click at [263, 497] on input "Business Unit Lock (HR Override)" at bounding box center [257, 502] width 11 height 11
checkbox input "true"
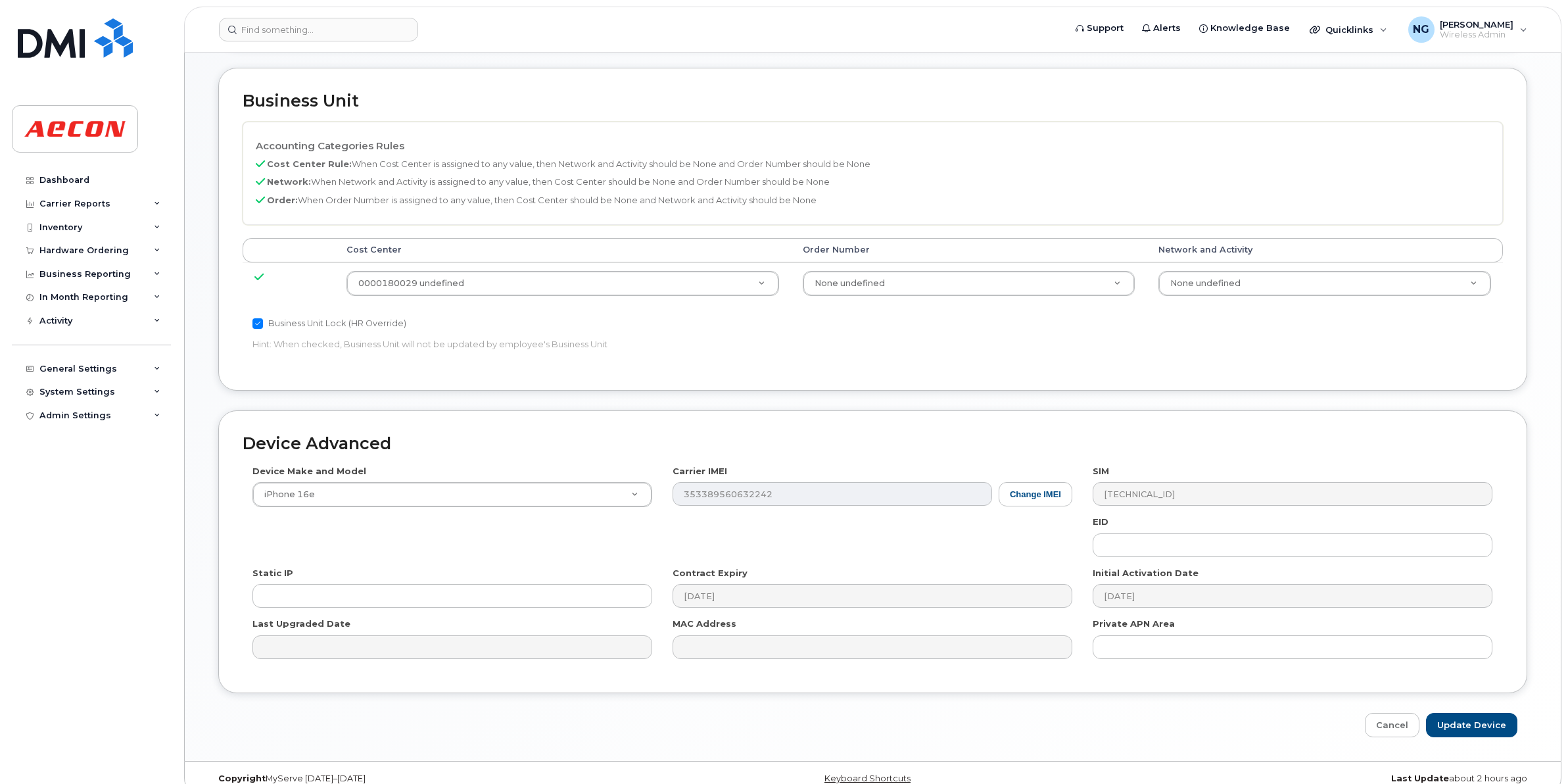
scroll to position [528, 0]
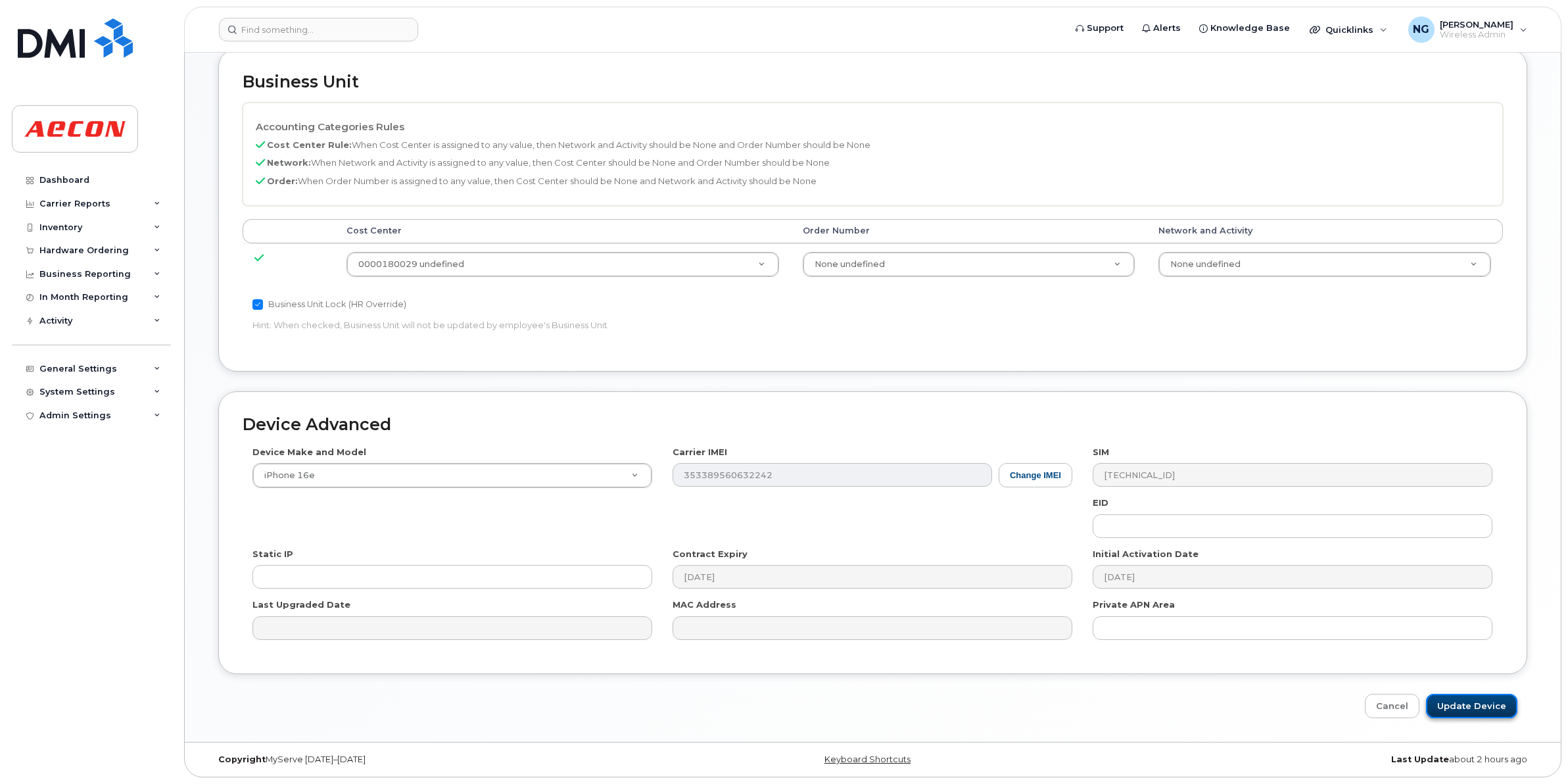
click at [1483, 714] on input "Update Device" at bounding box center [1472, 706] width 92 height 25
type input "Saving..."
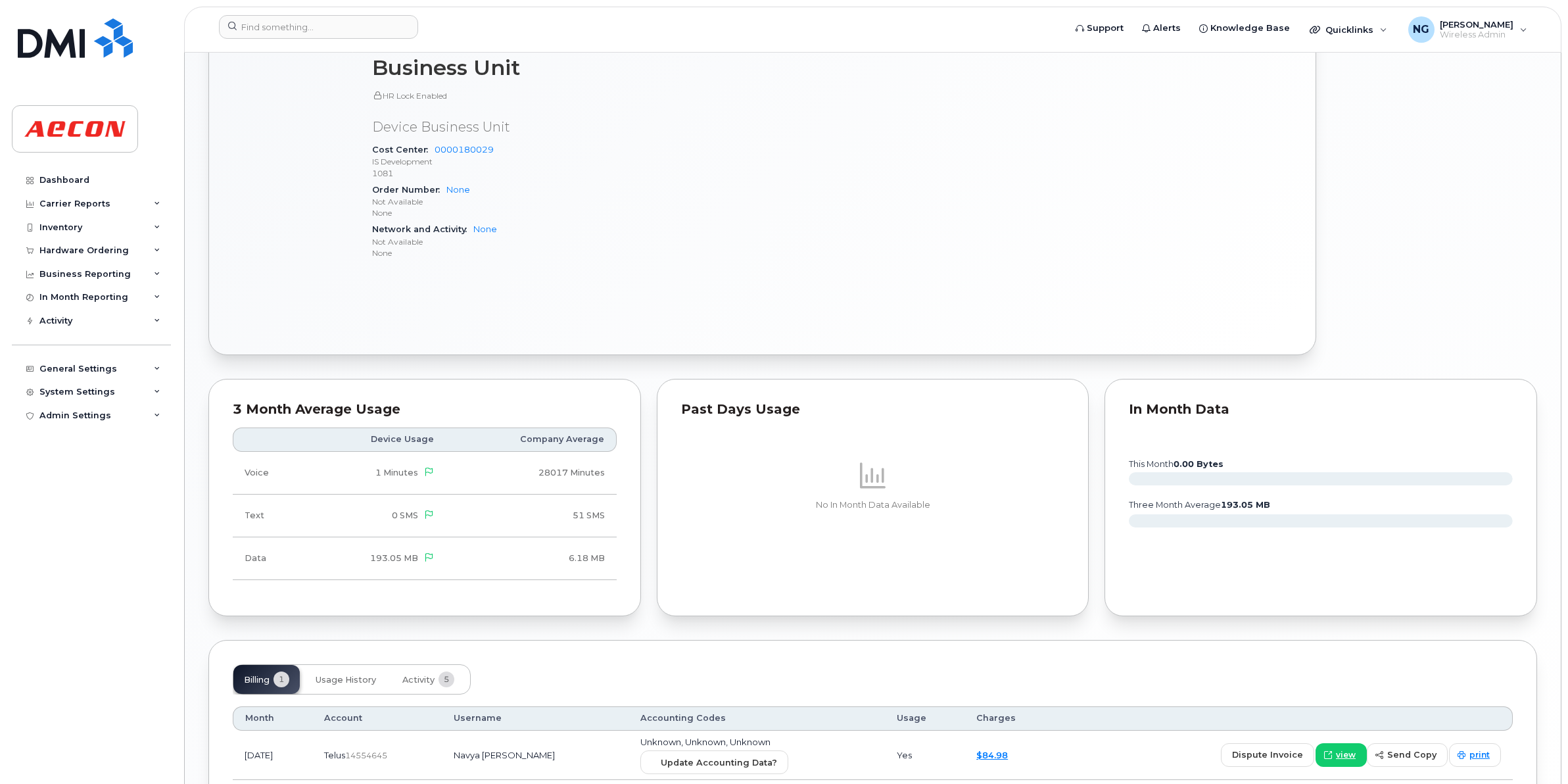
scroll to position [848, 0]
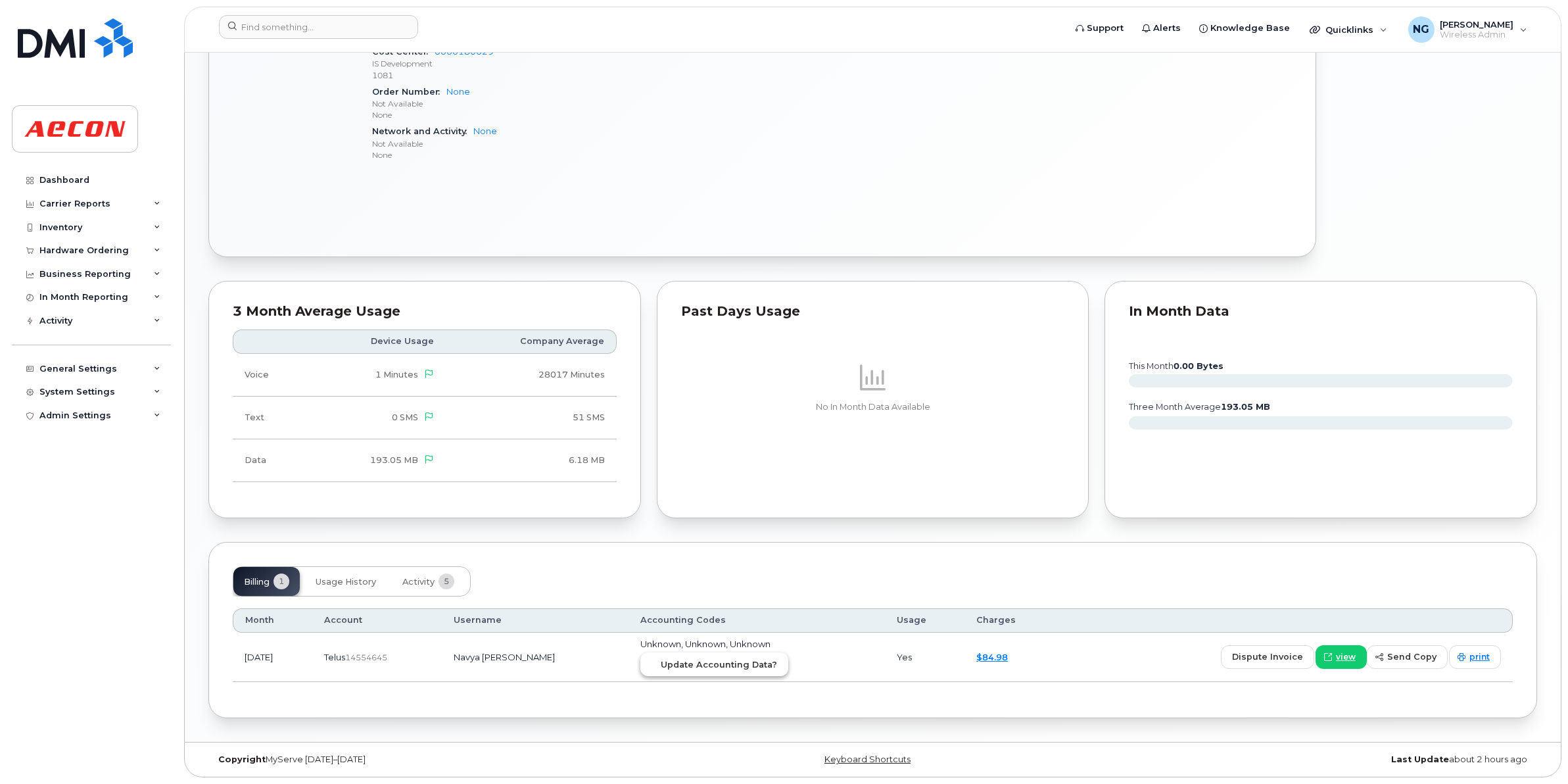
click at [740, 656] on button "Update Accounting Data?" at bounding box center [714, 664] width 148 height 24
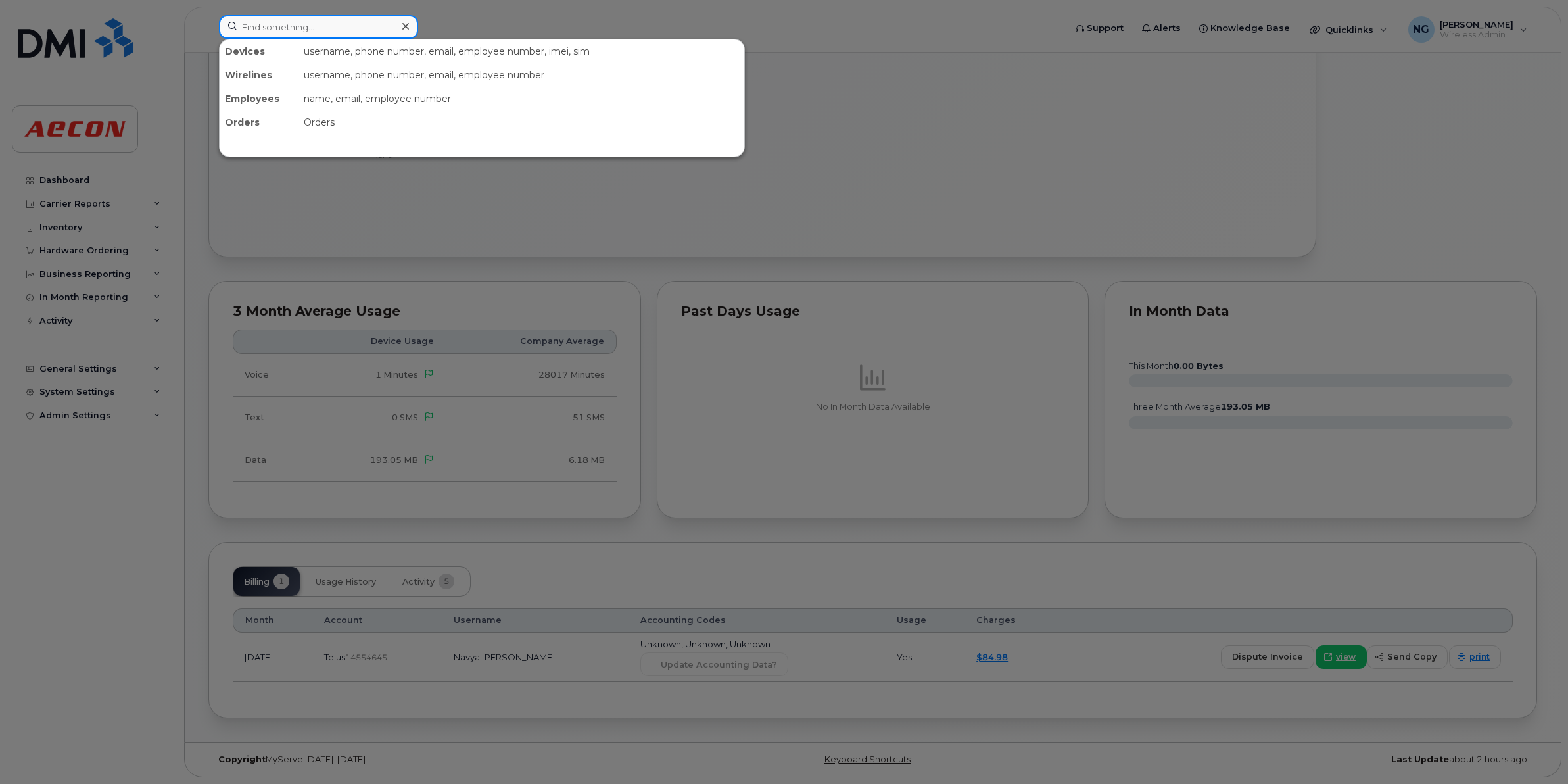
click at [280, 25] on input at bounding box center [318, 27] width 199 height 24
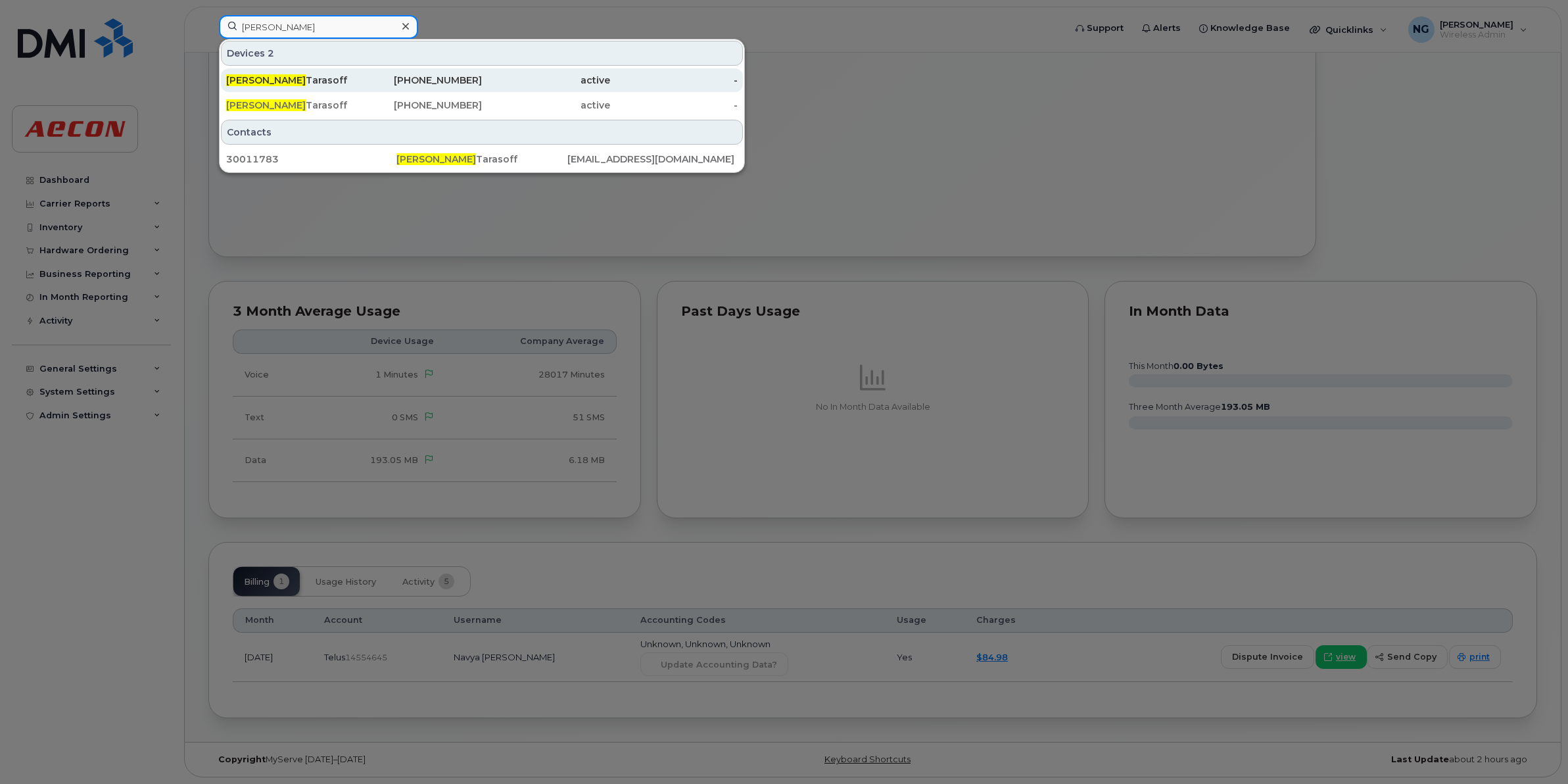
type input "[PERSON_NAME]"
click at [448, 80] on div "[PHONE_NUMBER]" at bounding box center [418, 80] width 128 height 13
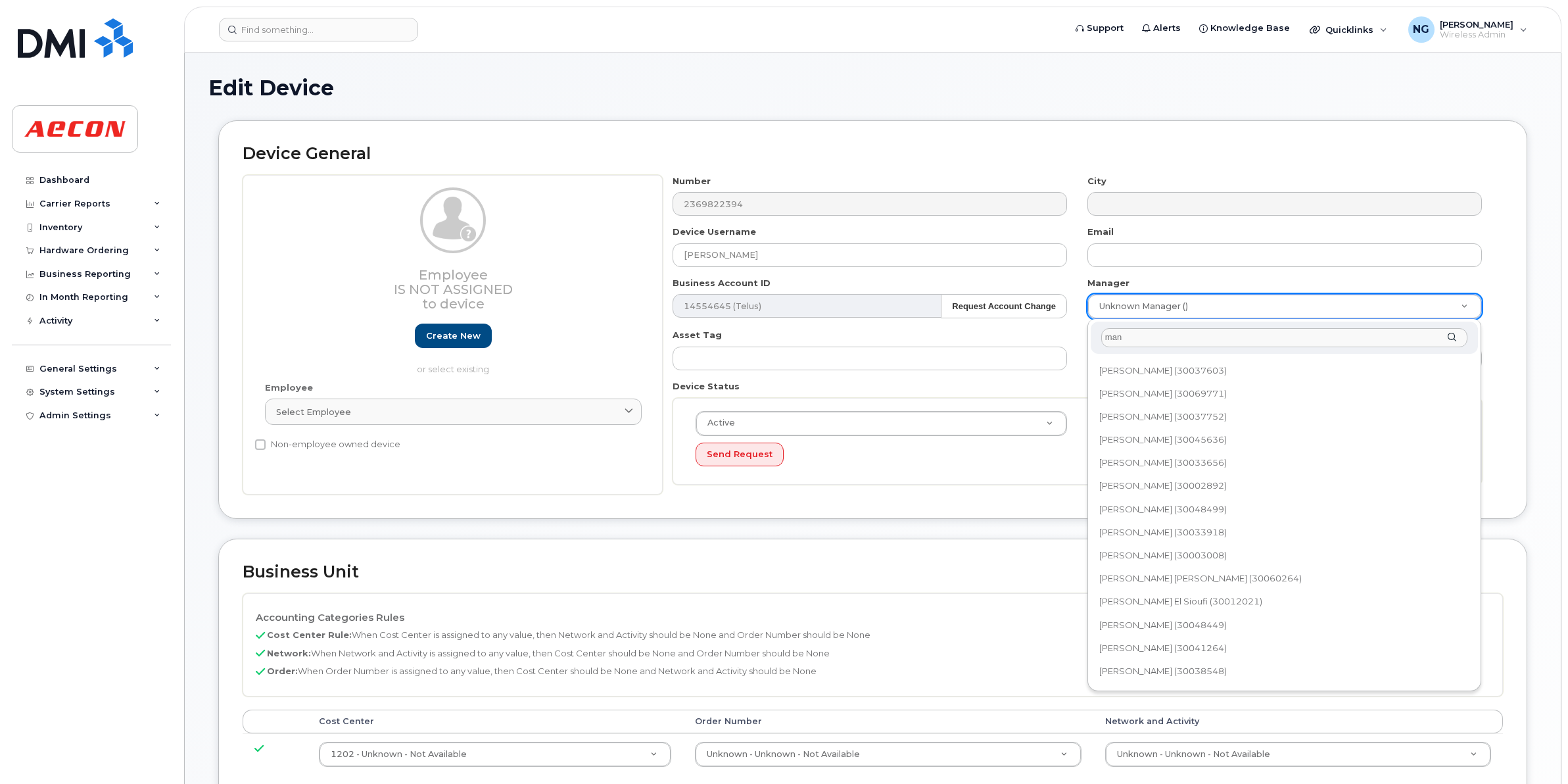
scroll to position [1233, 0]
drag, startPoint x: 1175, startPoint y: 343, endPoint x: 796, endPoint y: 270, distance: 386.0
click at [796, 270] on body "Support Alerts Knowledge Base Quicklinks Suspend / Cancel Device Change SIM Car…" at bounding box center [784, 637] width 1568 height 1274
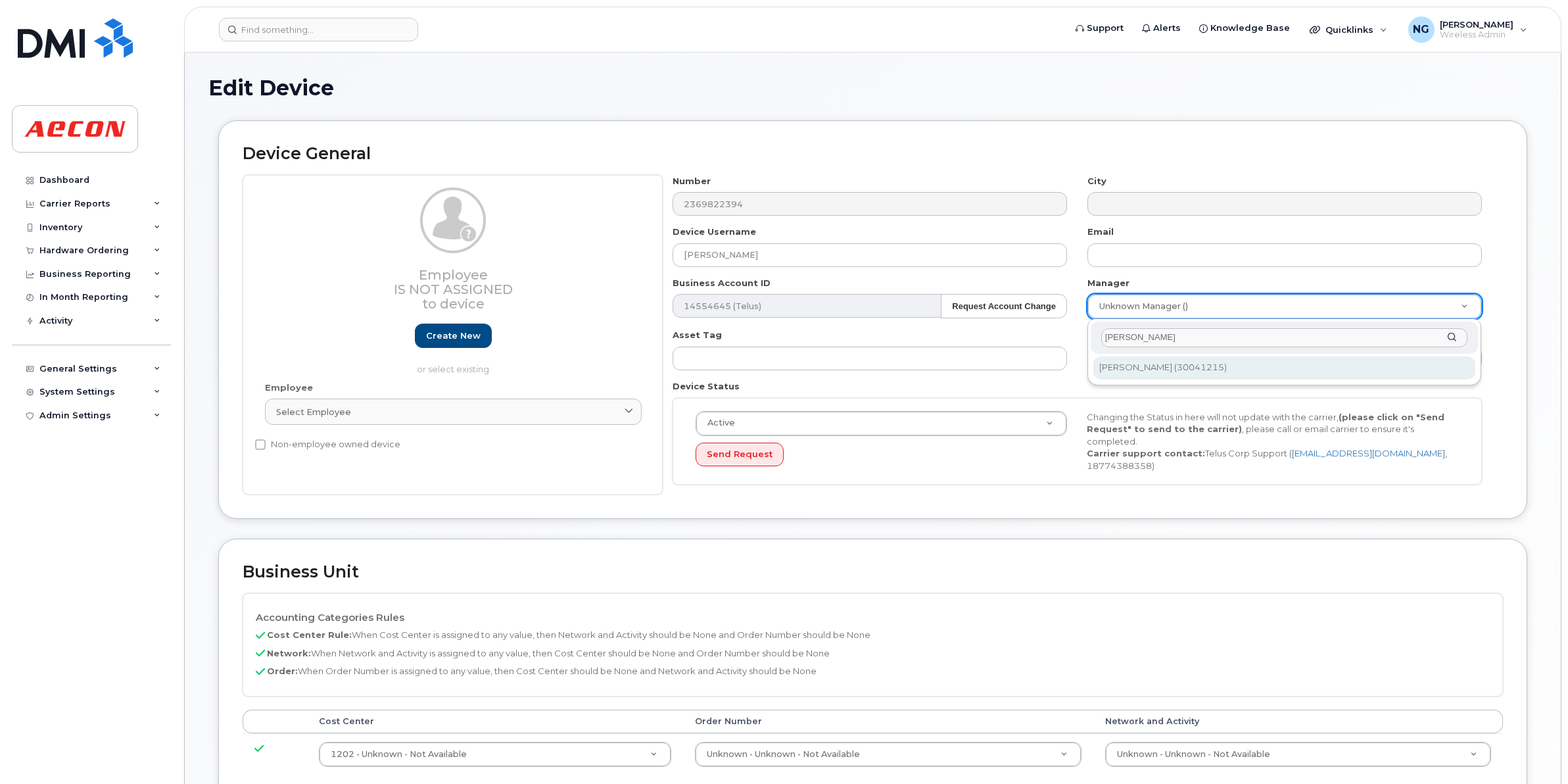
type input "[PERSON_NAME]"
type input "1032165"
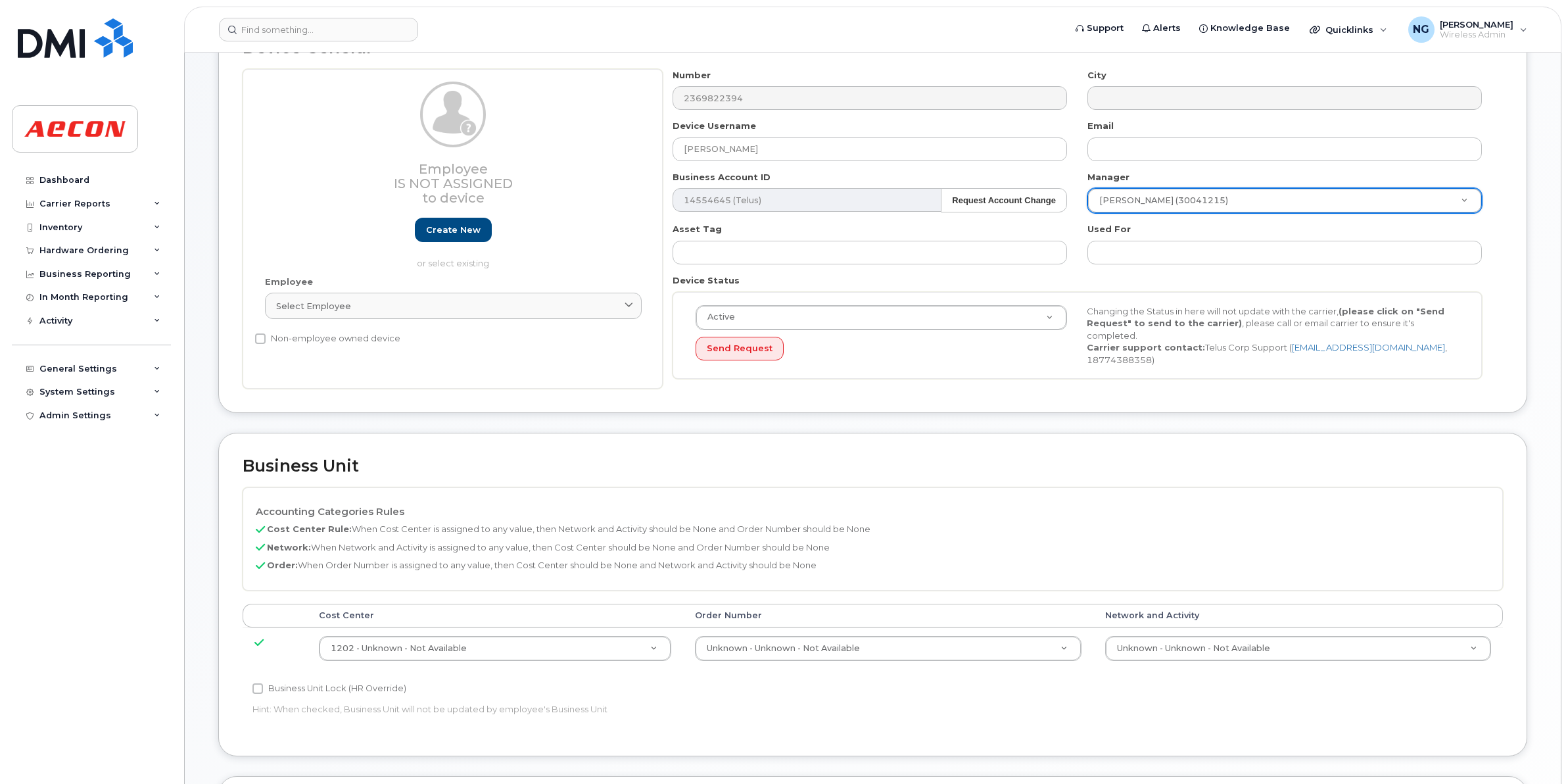
scroll to position [247, 0]
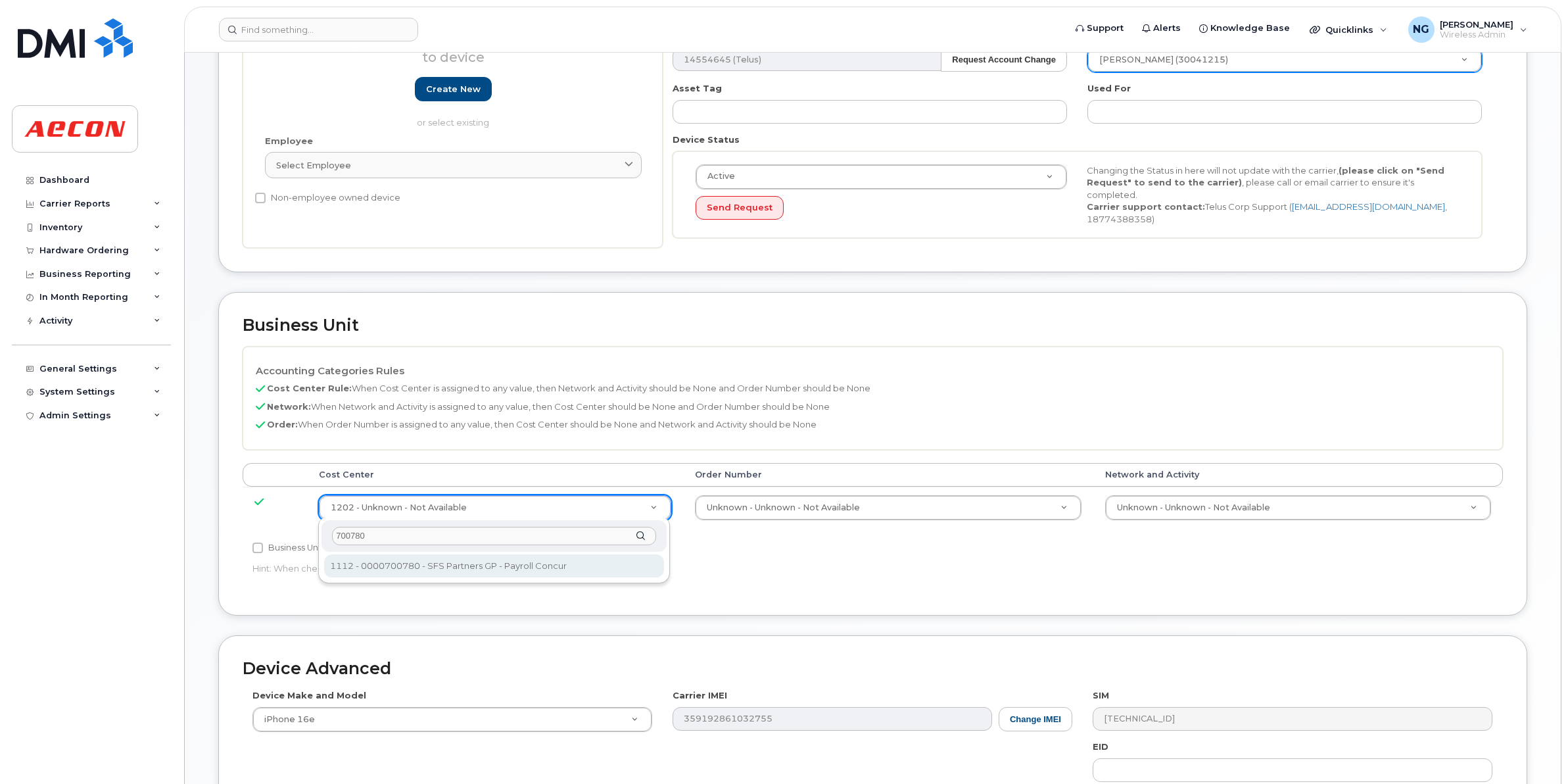
type input "700780"
type input "20436203"
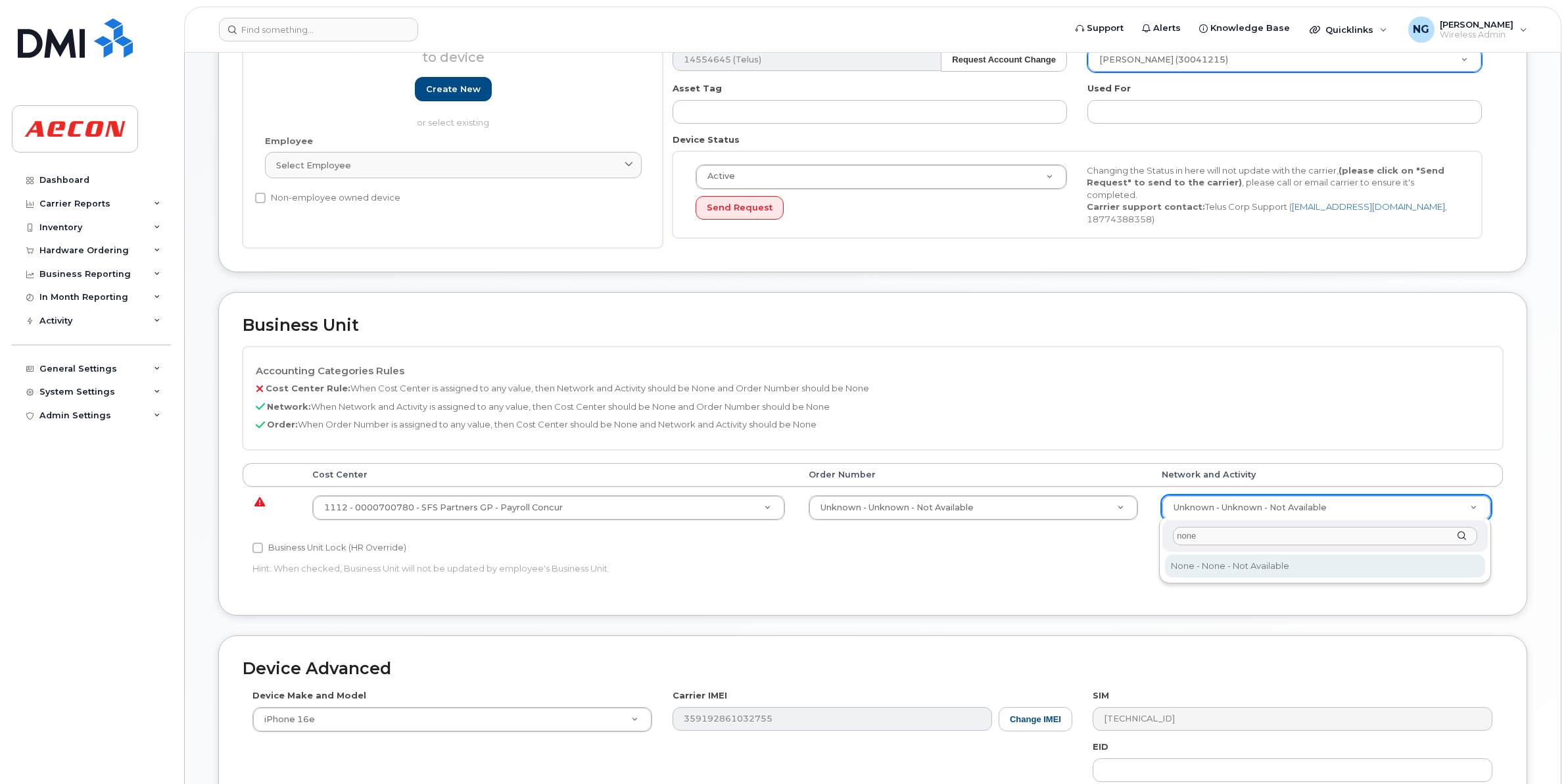
type input "none"
type input "283608"
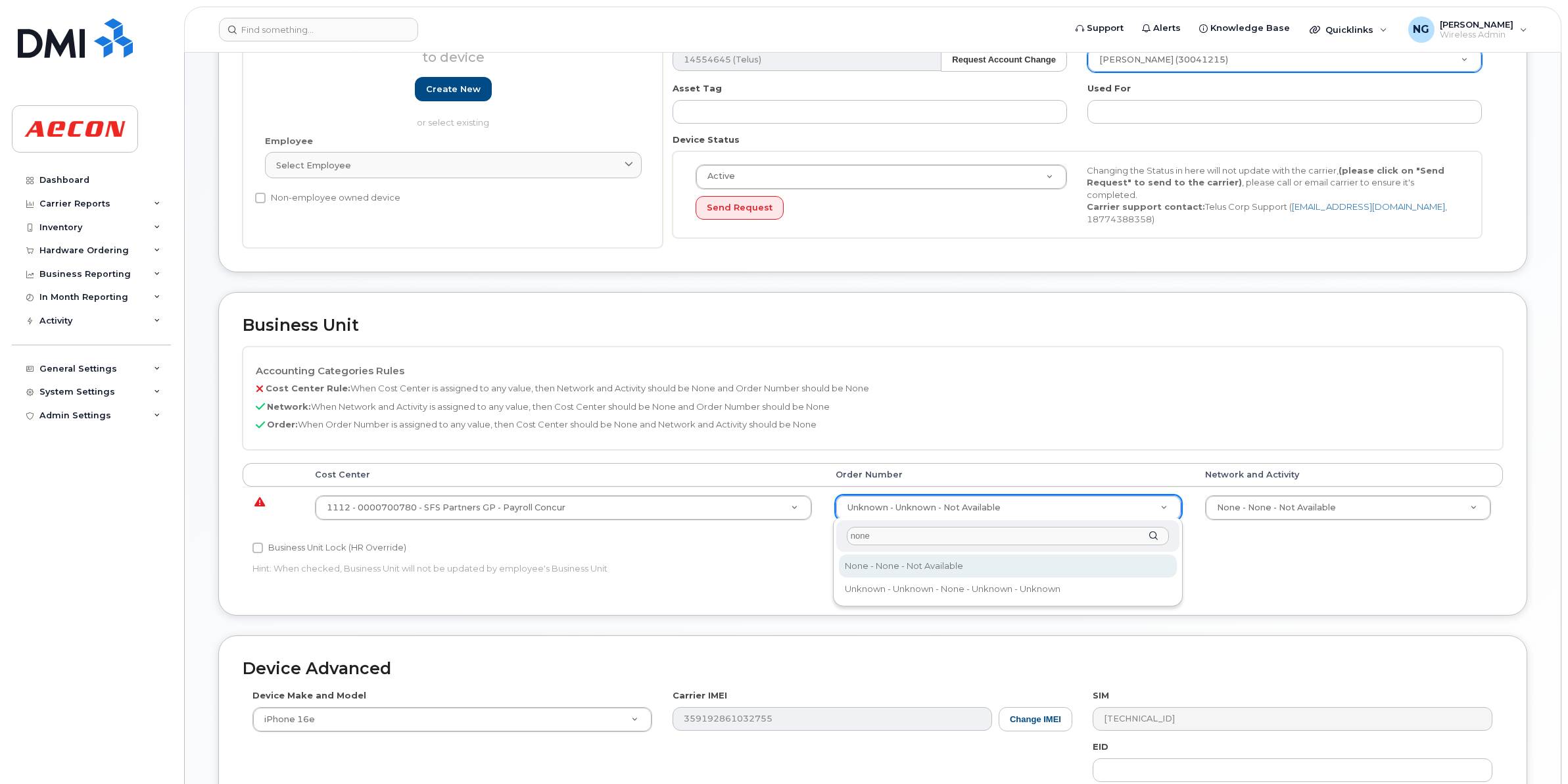
type input "none"
type input "283607"
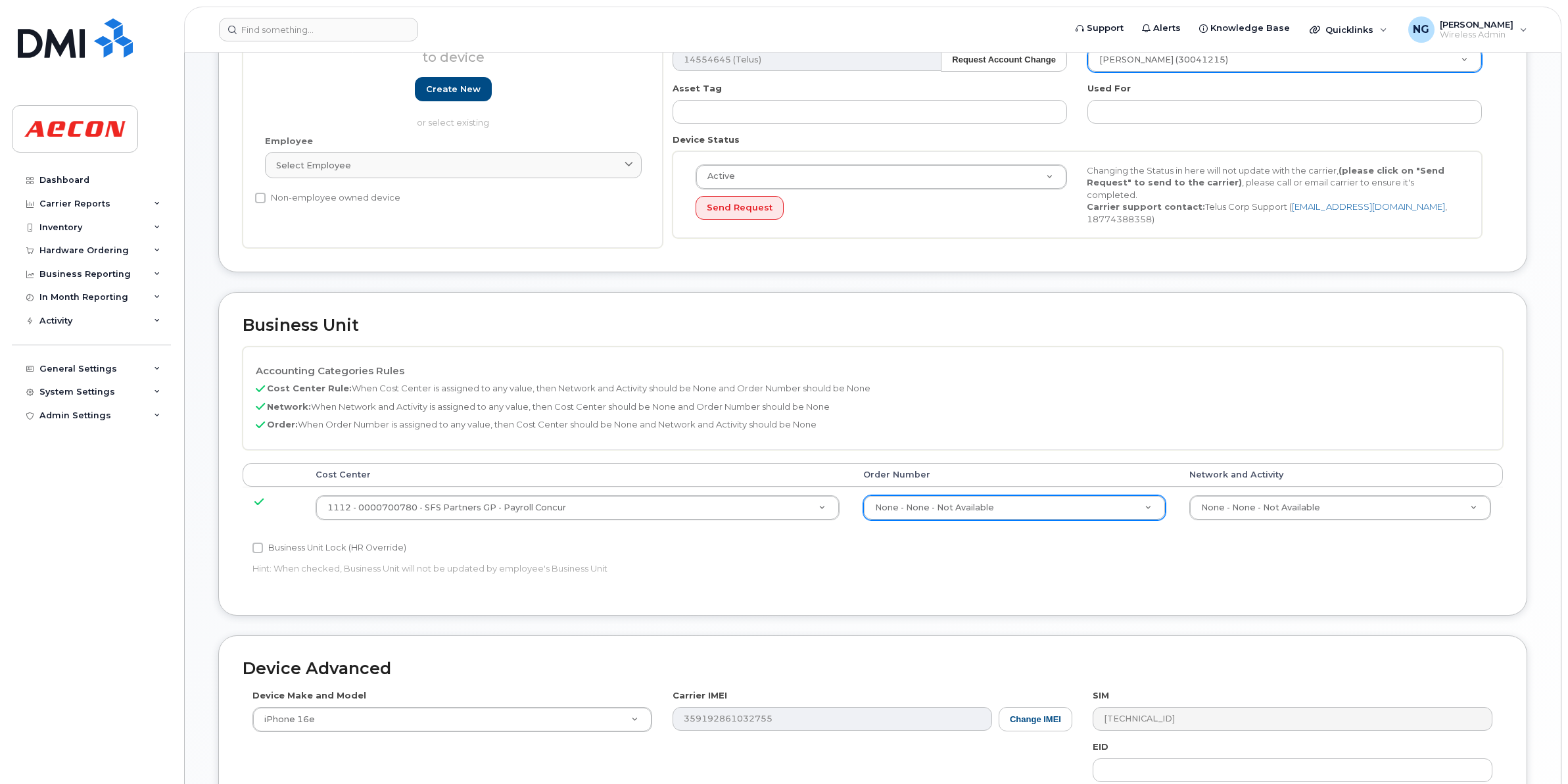
click at [306, 551] on label "Business Unit Lock (HR Override)" at bounding box center [329, 547] width 154 height 15
click at [263, 551] on input "Business Unit Lock (HR Override)" at bounding box center [257, 547] width 11 height 11
checkbox input "true"
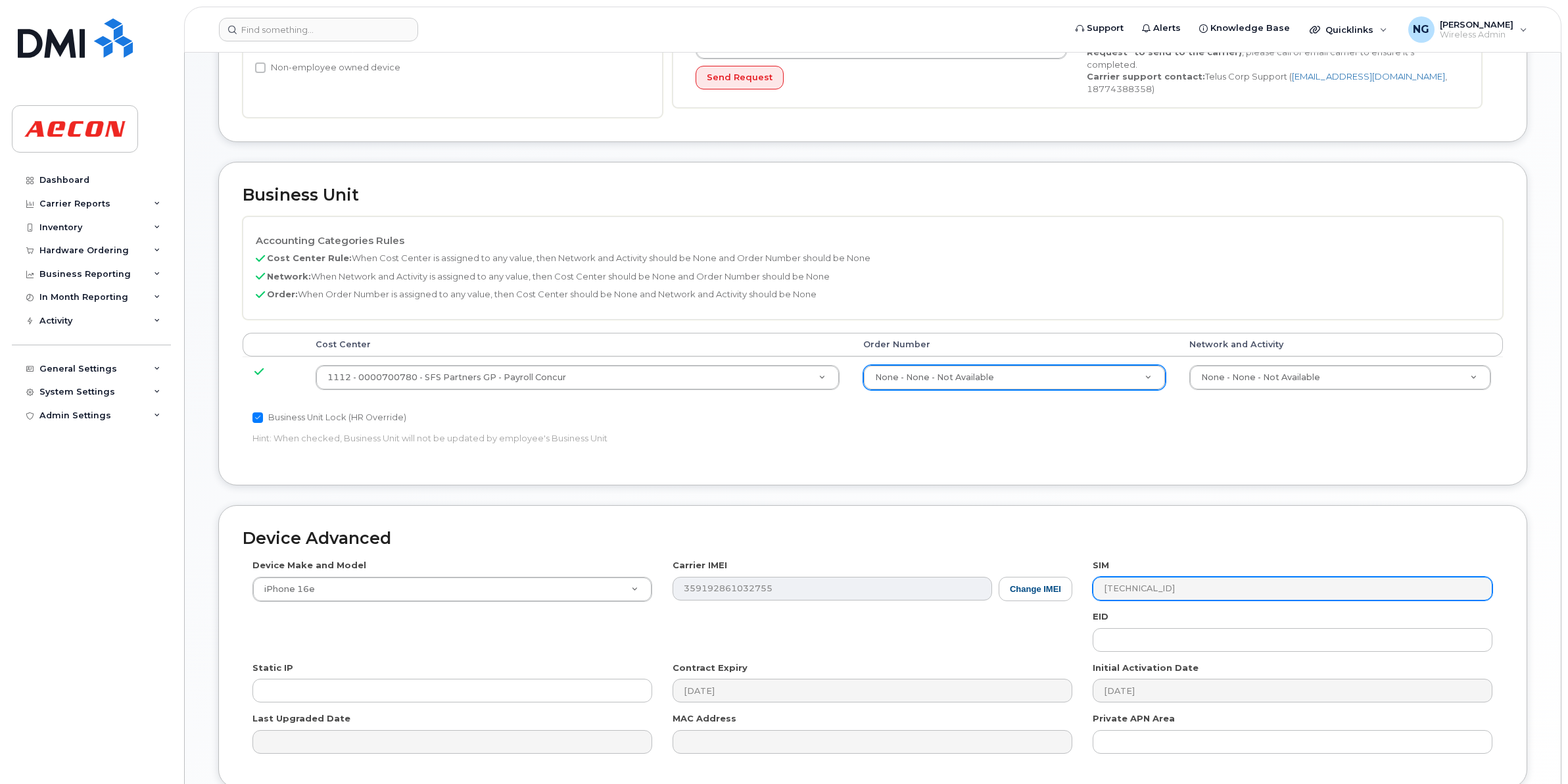
scroll to position [488, 0]
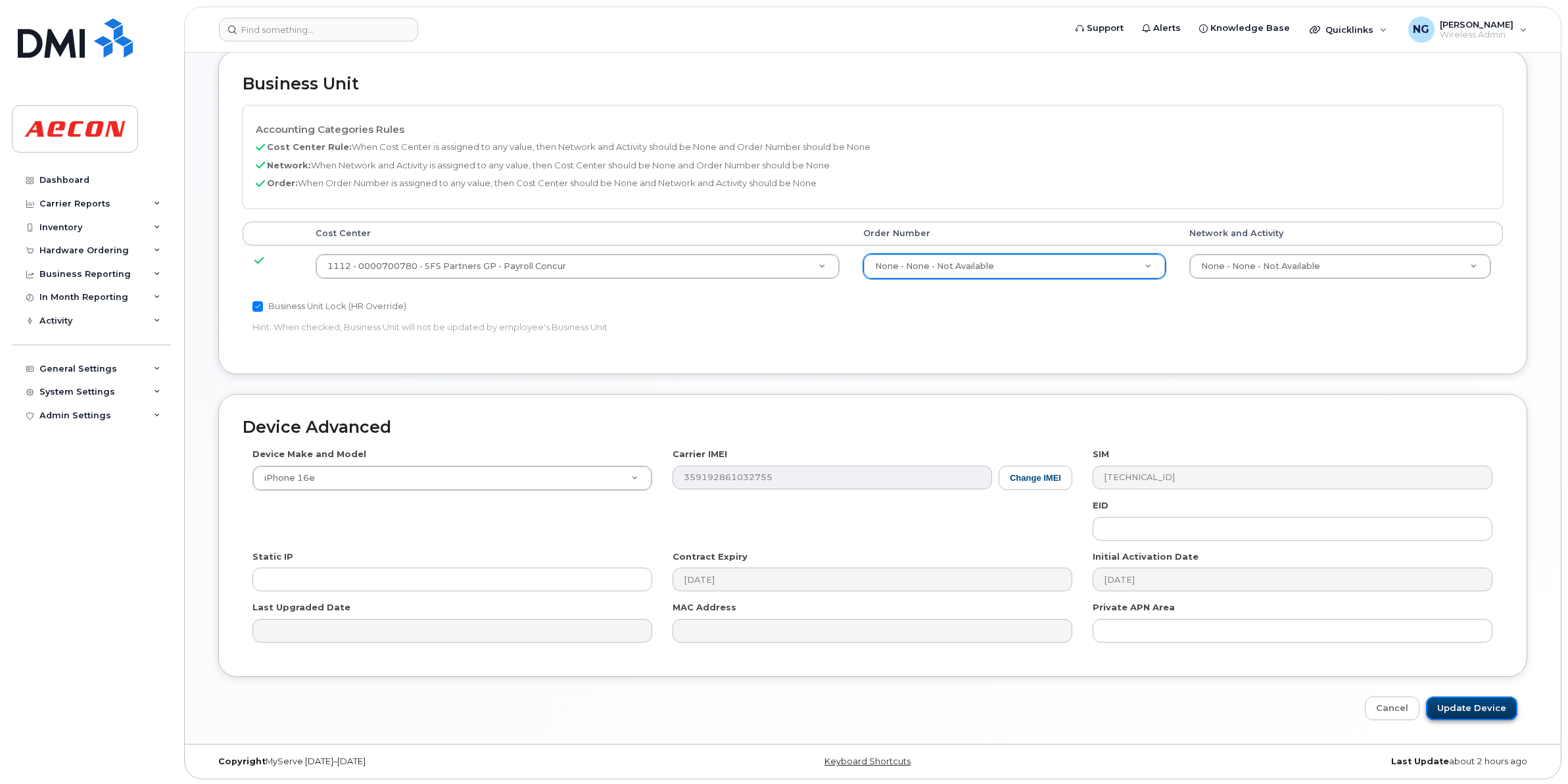
click at [1494, 707] on input "Update Device" at bounding box center [1472, 709] width 92 height 25
type input "Saving..."
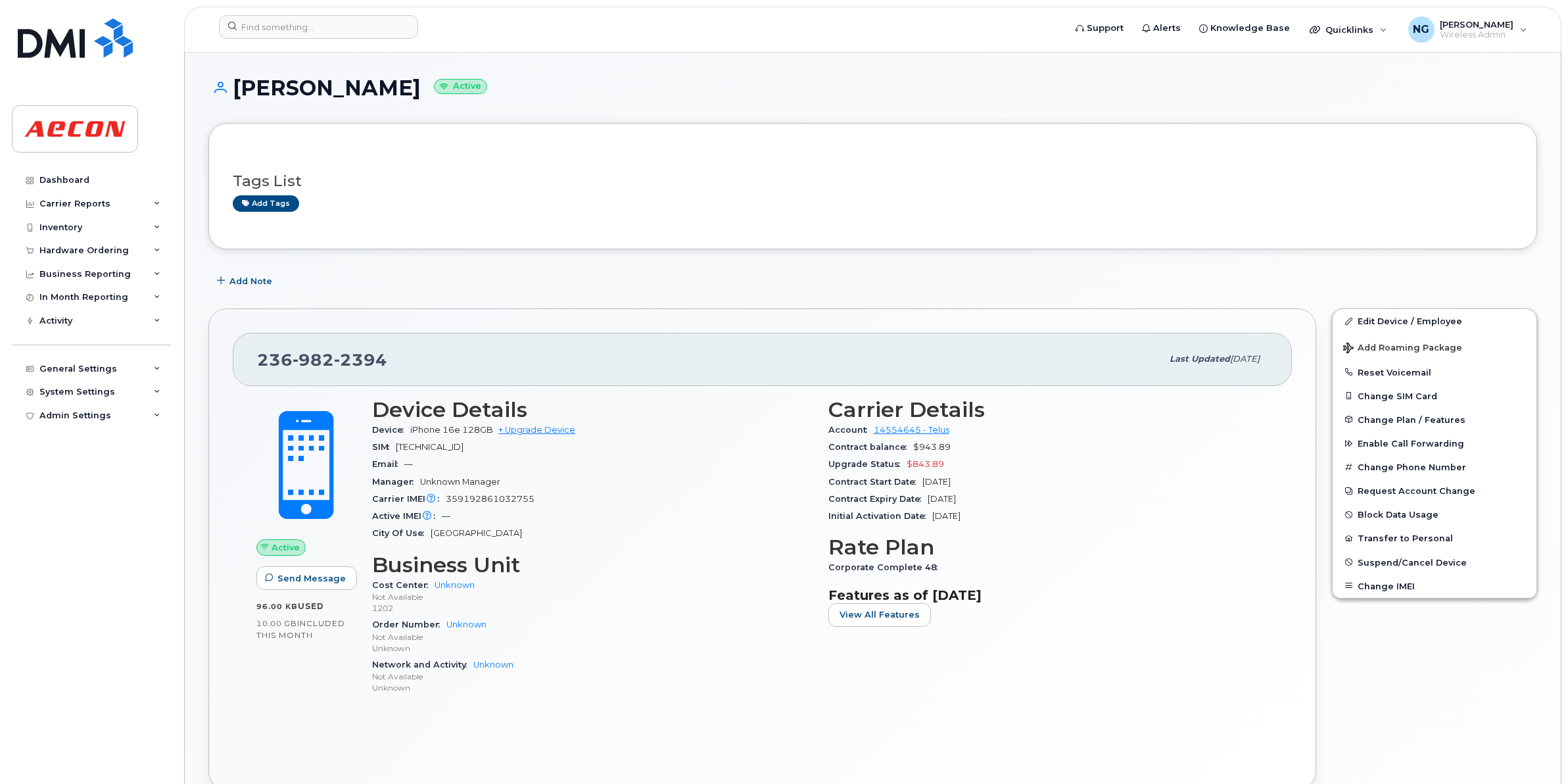
click at [1167, 653] on div "Carrier Details Account 14554645 - Telus Contract balance $943.89 Upgrade Statu…" at bounding box center [1049, 552] width 456 height 325
click at [1342, 219] on div "Tags List Add tags" at bounding box center [873, 186] width 1281 height 77
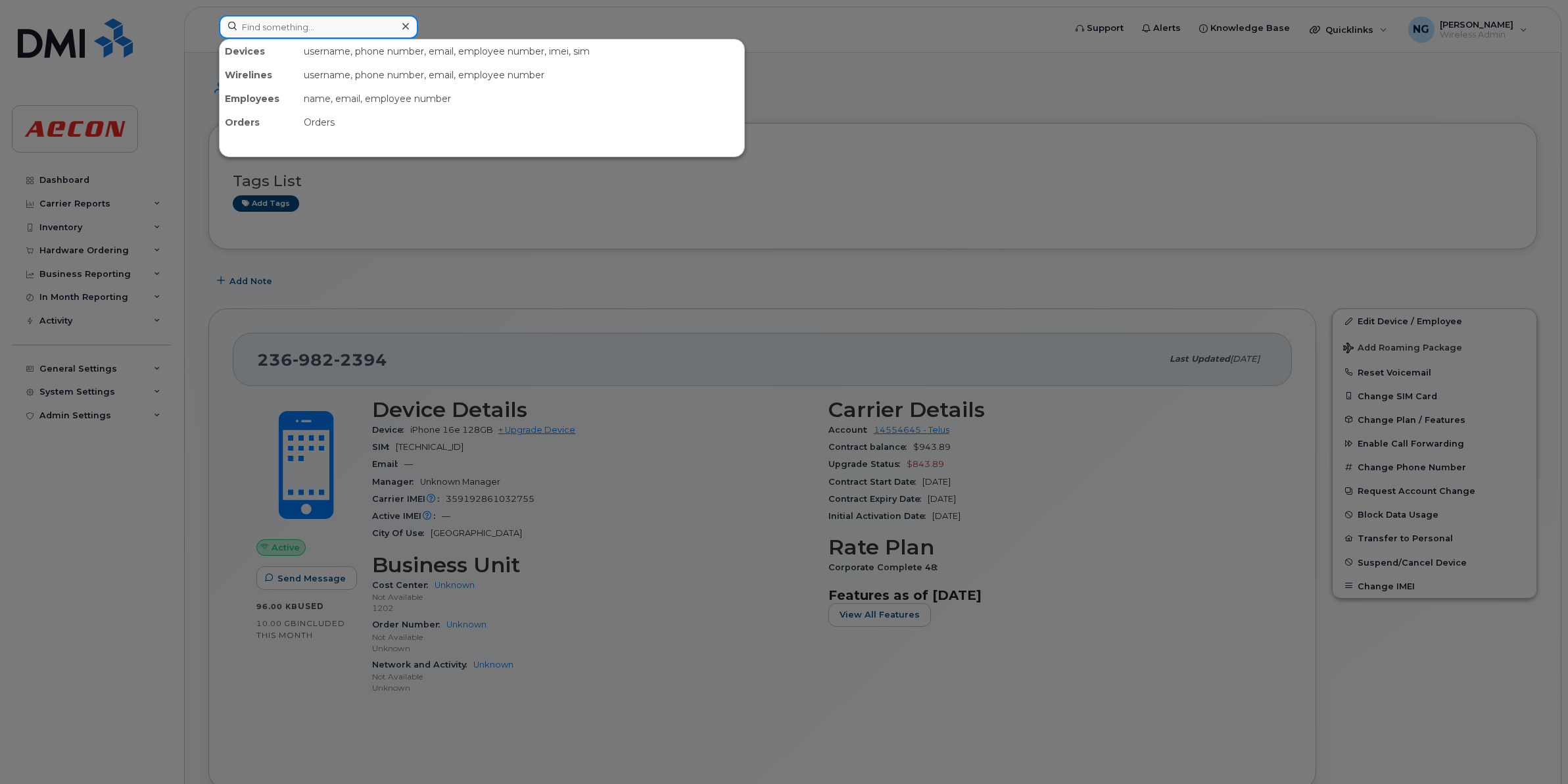
click at [314, 30] on input at bounding box center [318, 27] width 199 height 24
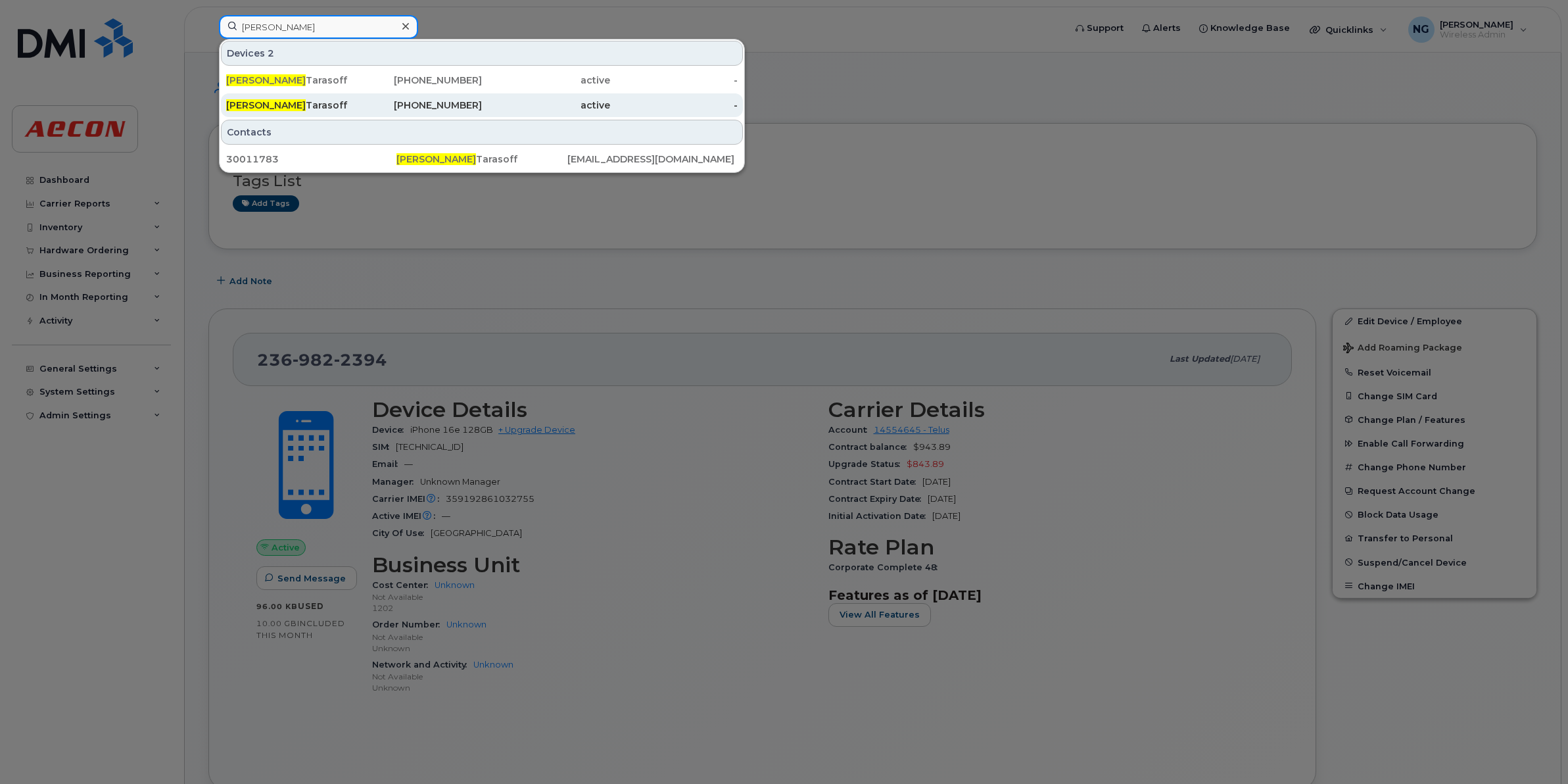
type input "[PERSON_NAME]"
click at [472, 106] on div "[PHONE_NUMBER]" at bounding box center [418, 105] width 128 height 13
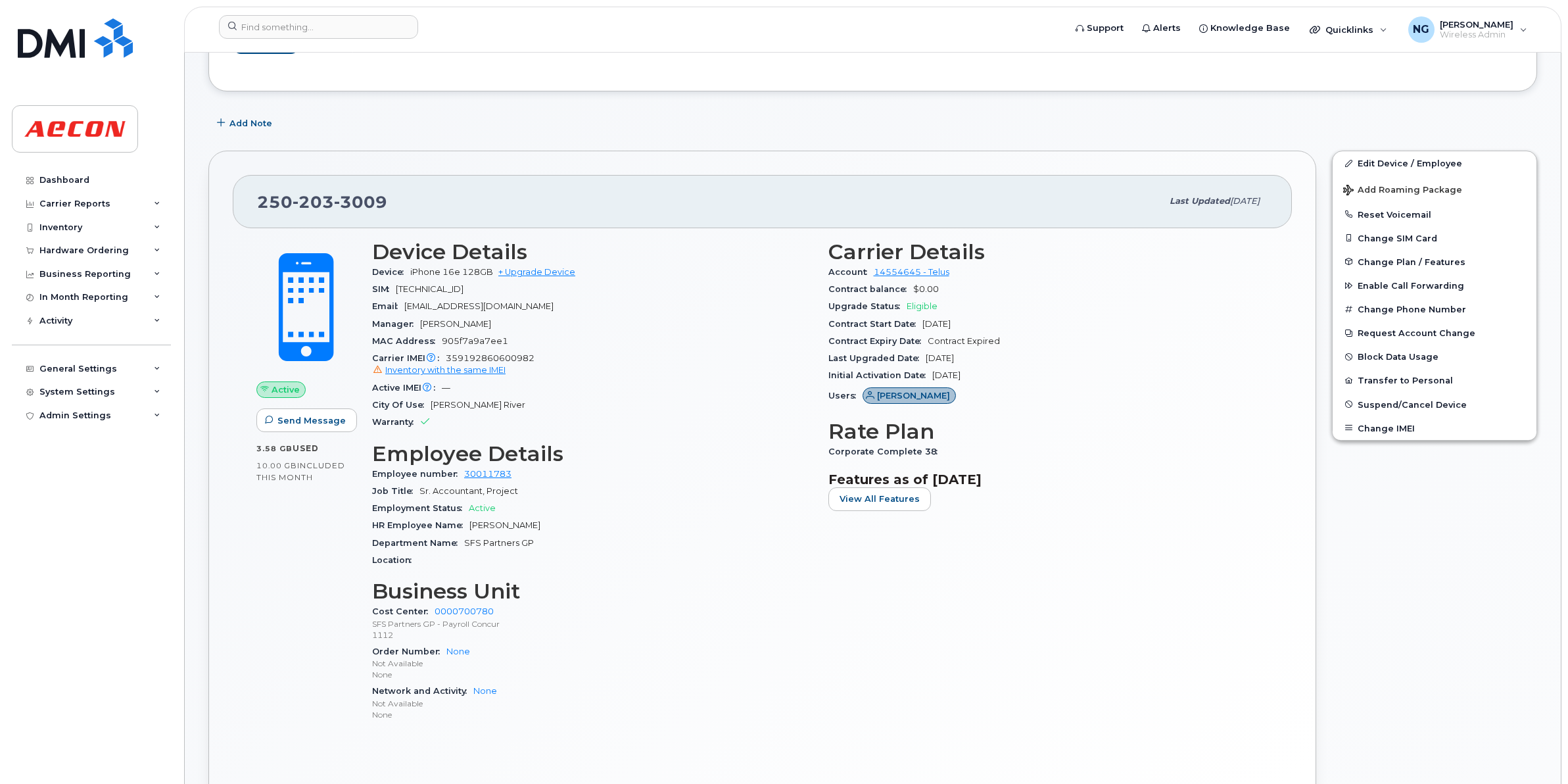
scroll to position [164, 0]
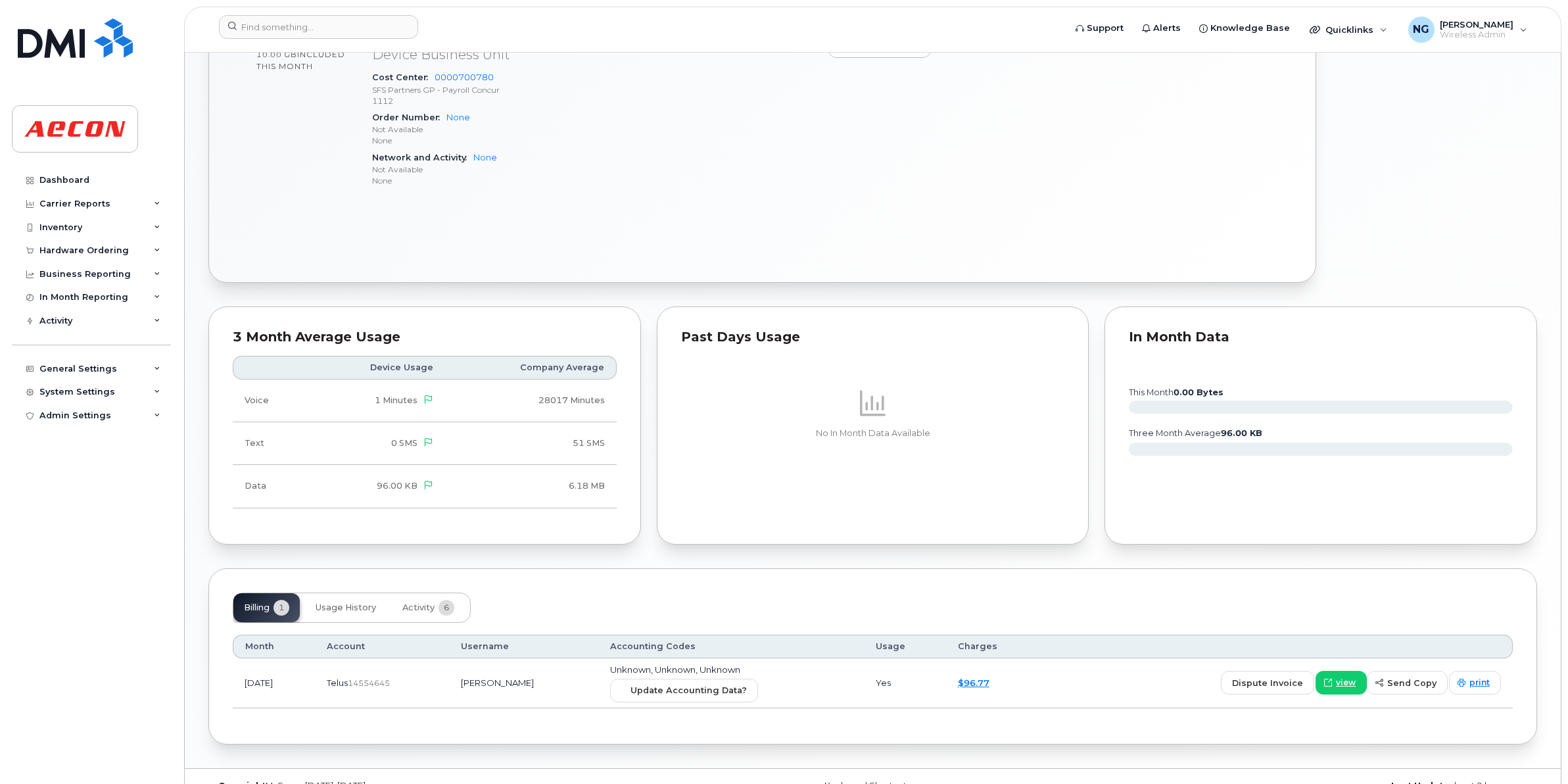
scroll to position [599, 0]
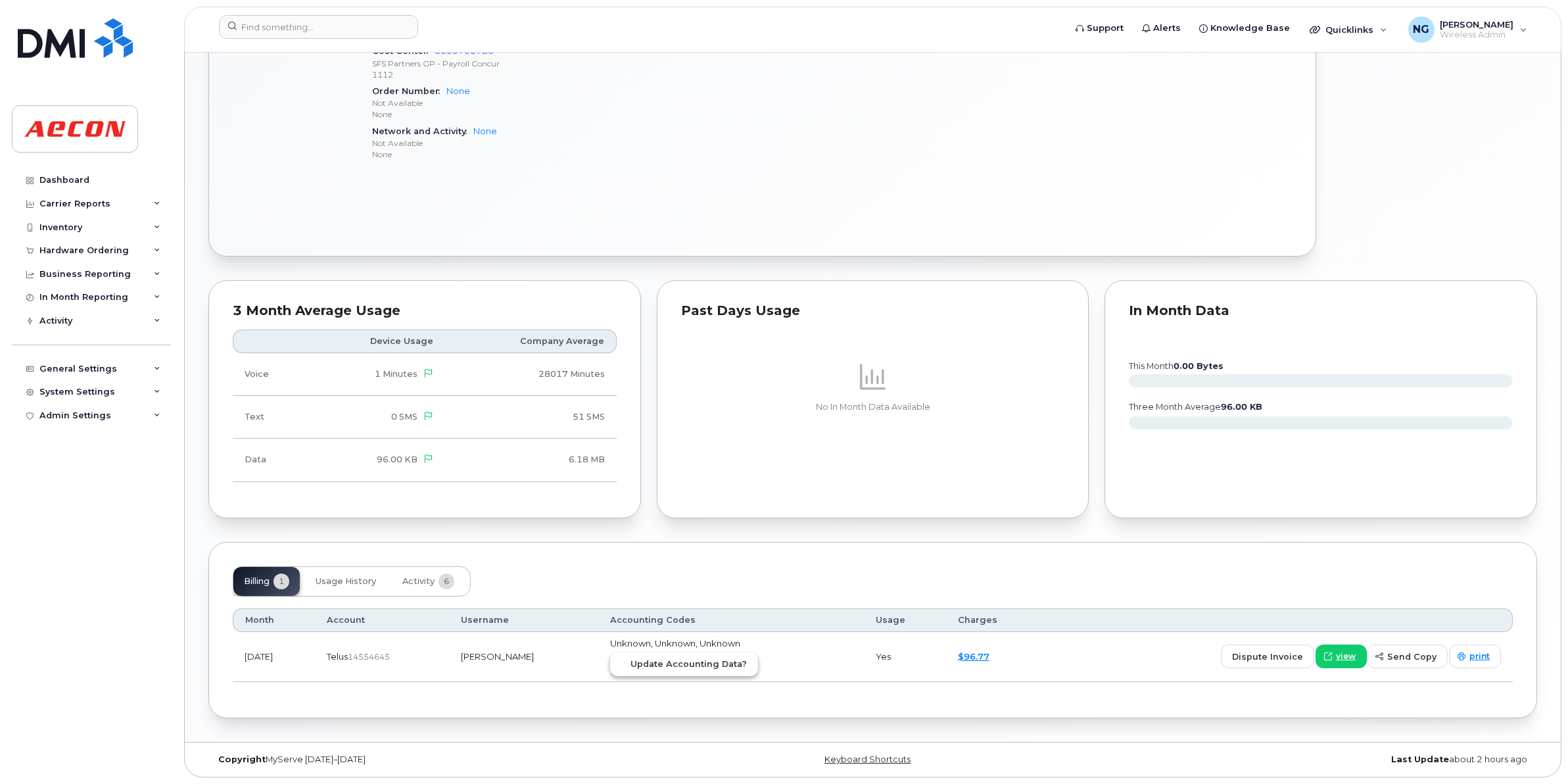
click at [702, 665] on span "Update Accounting Data?" at bounding box center [688, 664] width 116 height 13
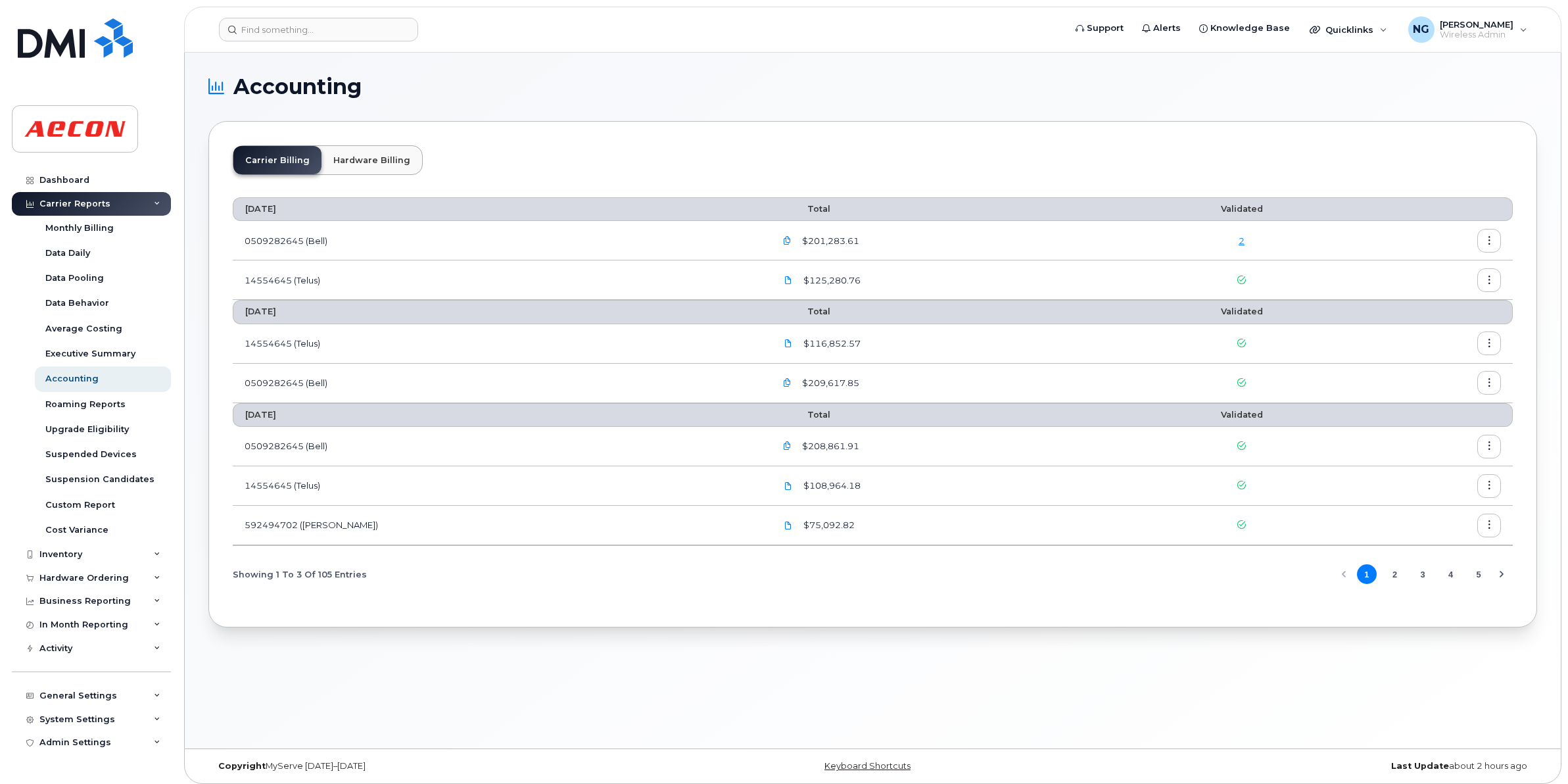
click at [1204, 242] on div "2" at bounding box center [1242, 241] width 199 height 13
click at [1239, 242] on link "2" at bounding box center [1242, 240] width 6 height 11
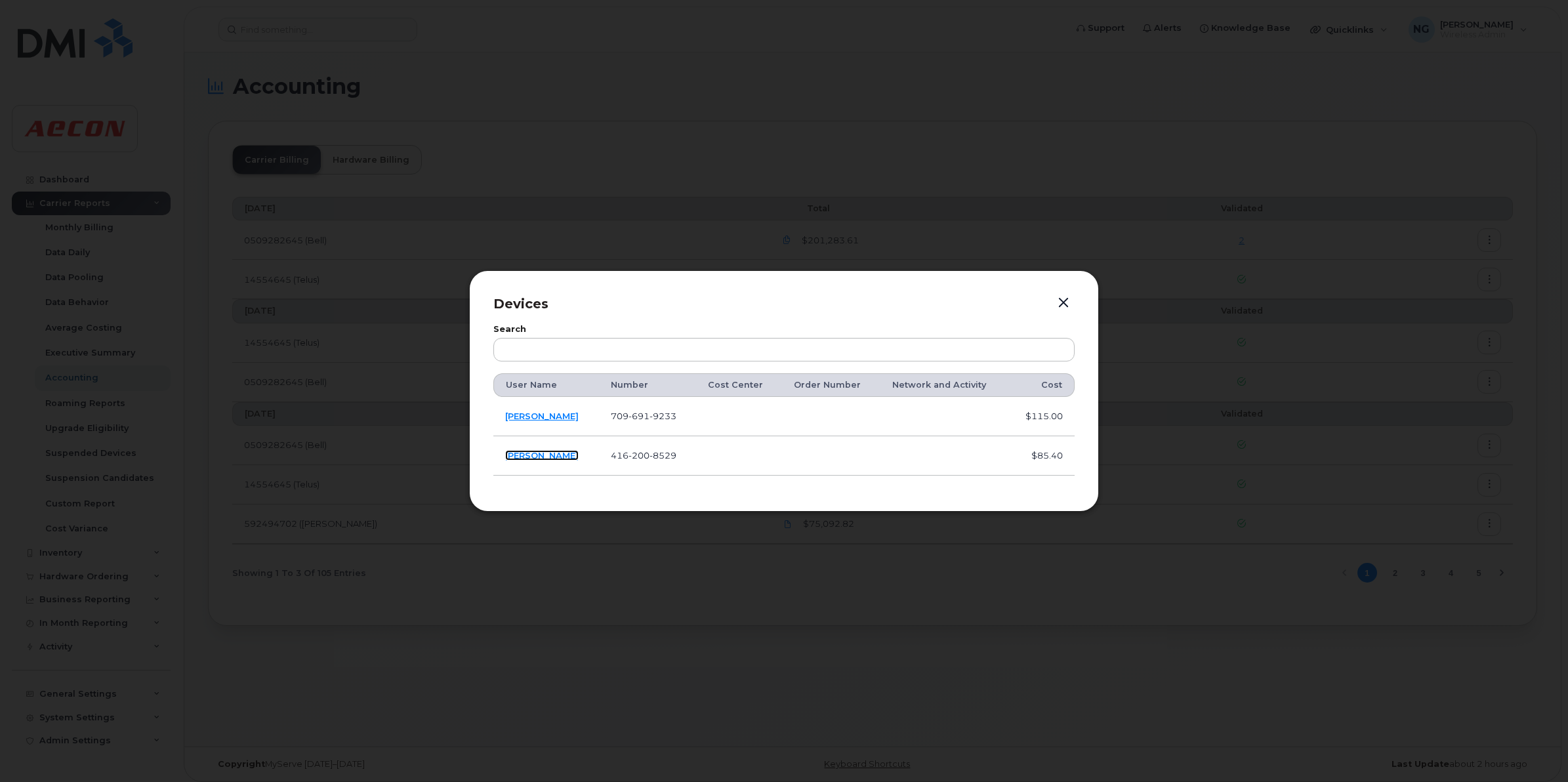
click at [553, 450] on link "[PERSON_NAME]" at bounding box center [542, 455] width 74 height 11
click at [531, 415] on link "Rodney Holmes" at bounding box center [542, 415] width 74 height 11
click at [1071, 296] on button "button" at bounding box center [1063, 303] width 20 height 18
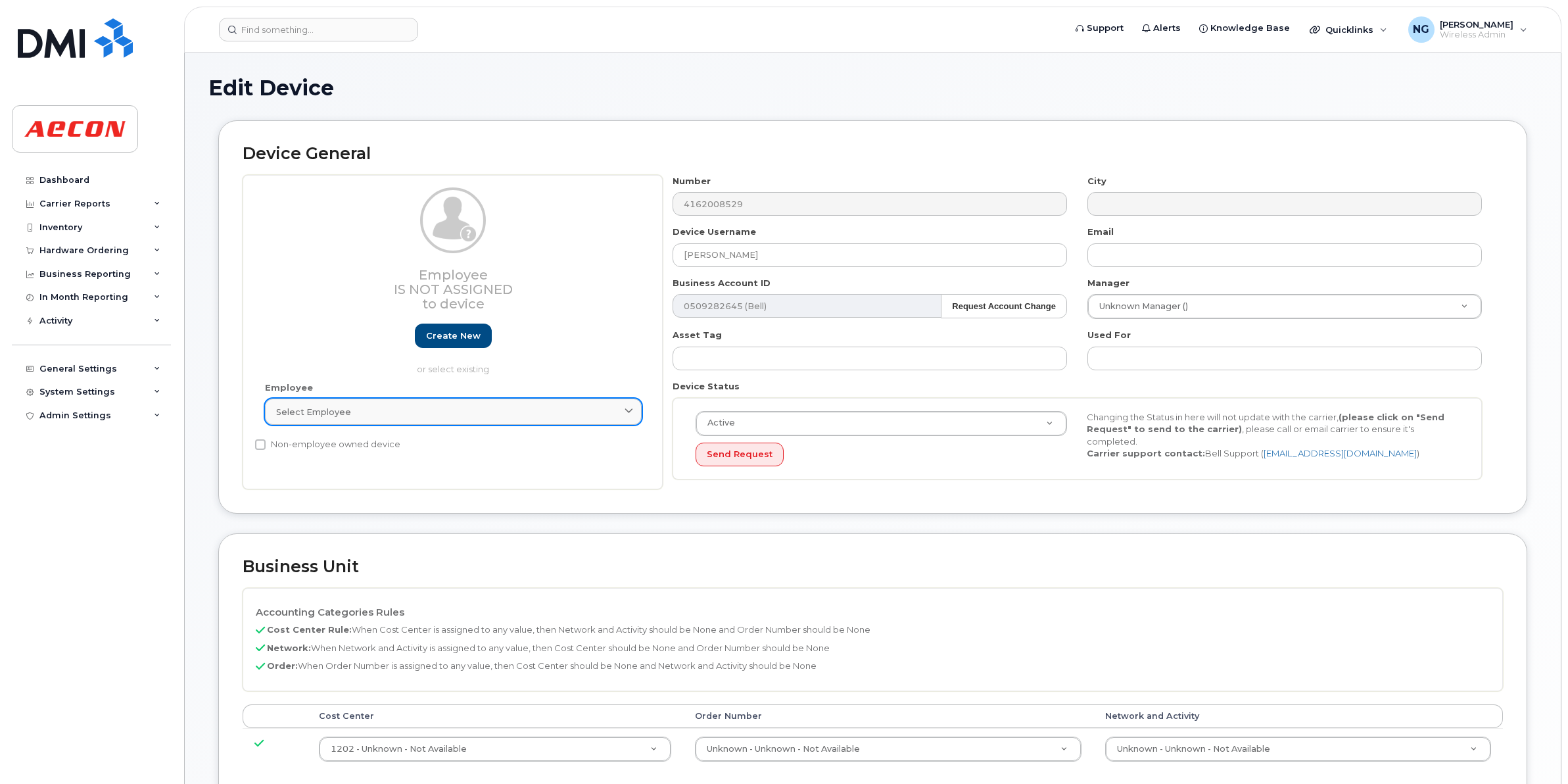
click at [488, 416] on div "Select employee" at bounding box center [453, 412] width 354 height 13
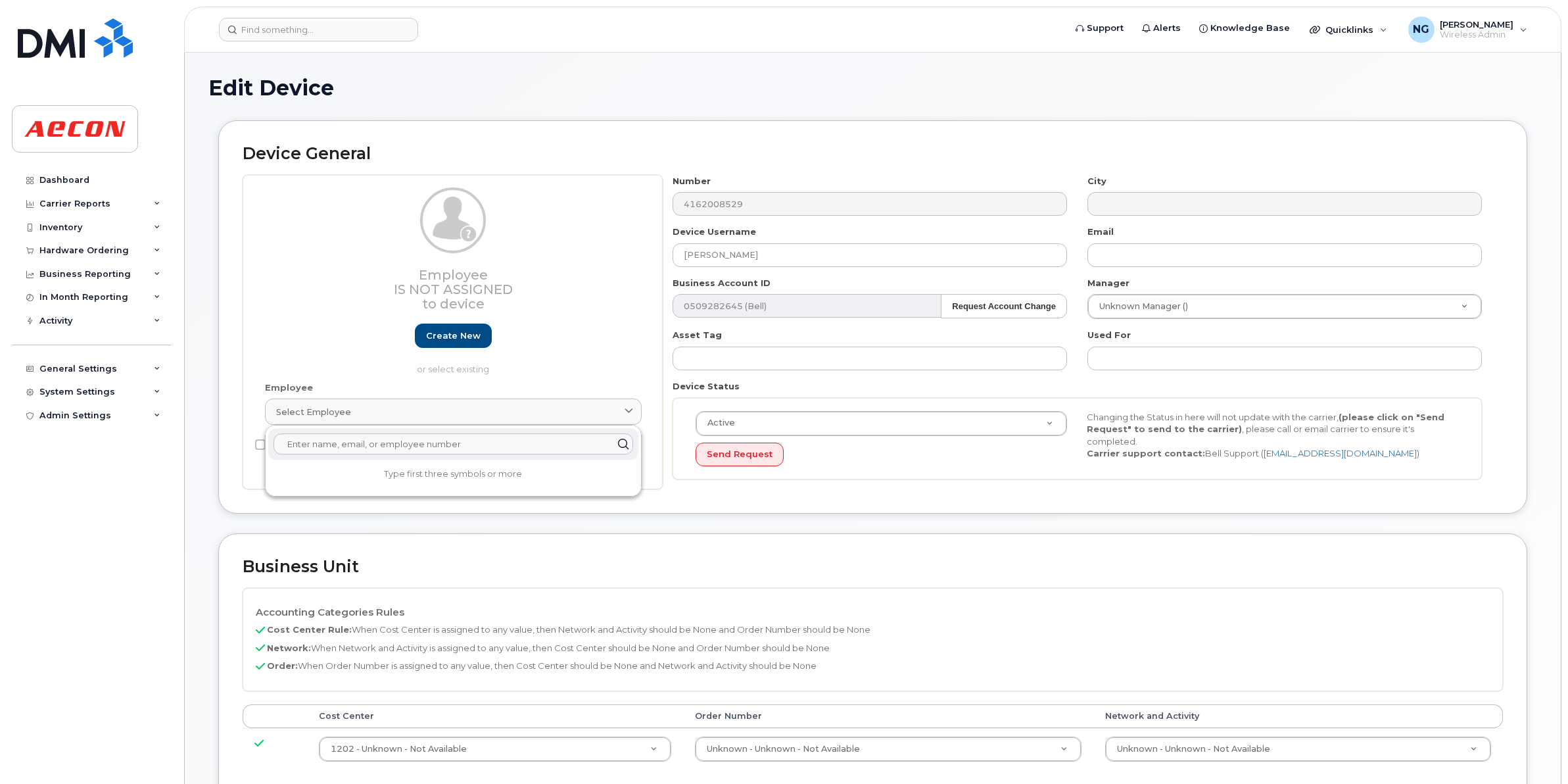
click at [456, 454] on input "text" at bounding box center [453, 444] width 360 height 21
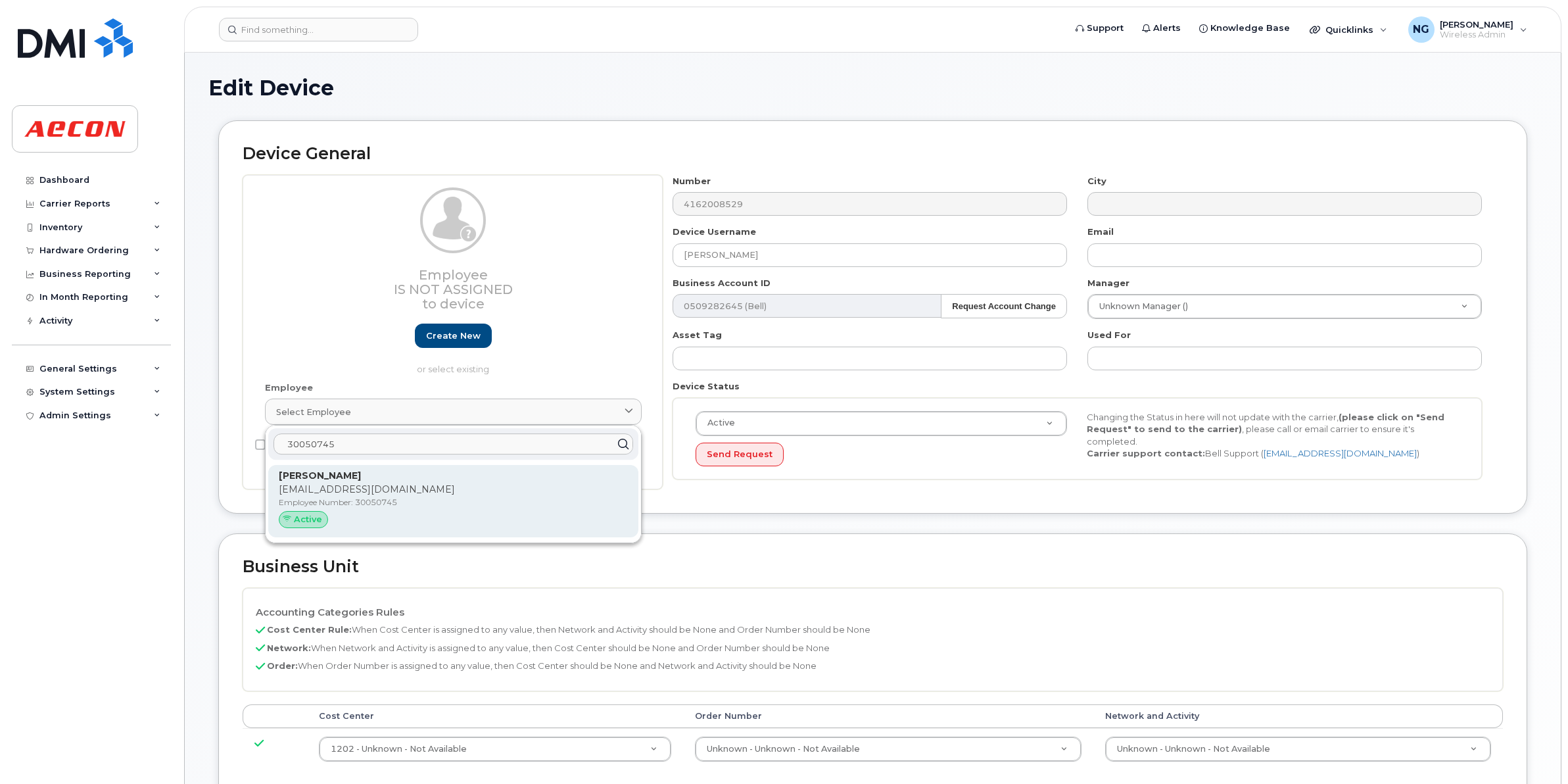
type input "30050745"
click at [538, 499] on p "Employee Number: 30050745" at bounding box center [454, 502] width 349 height 12
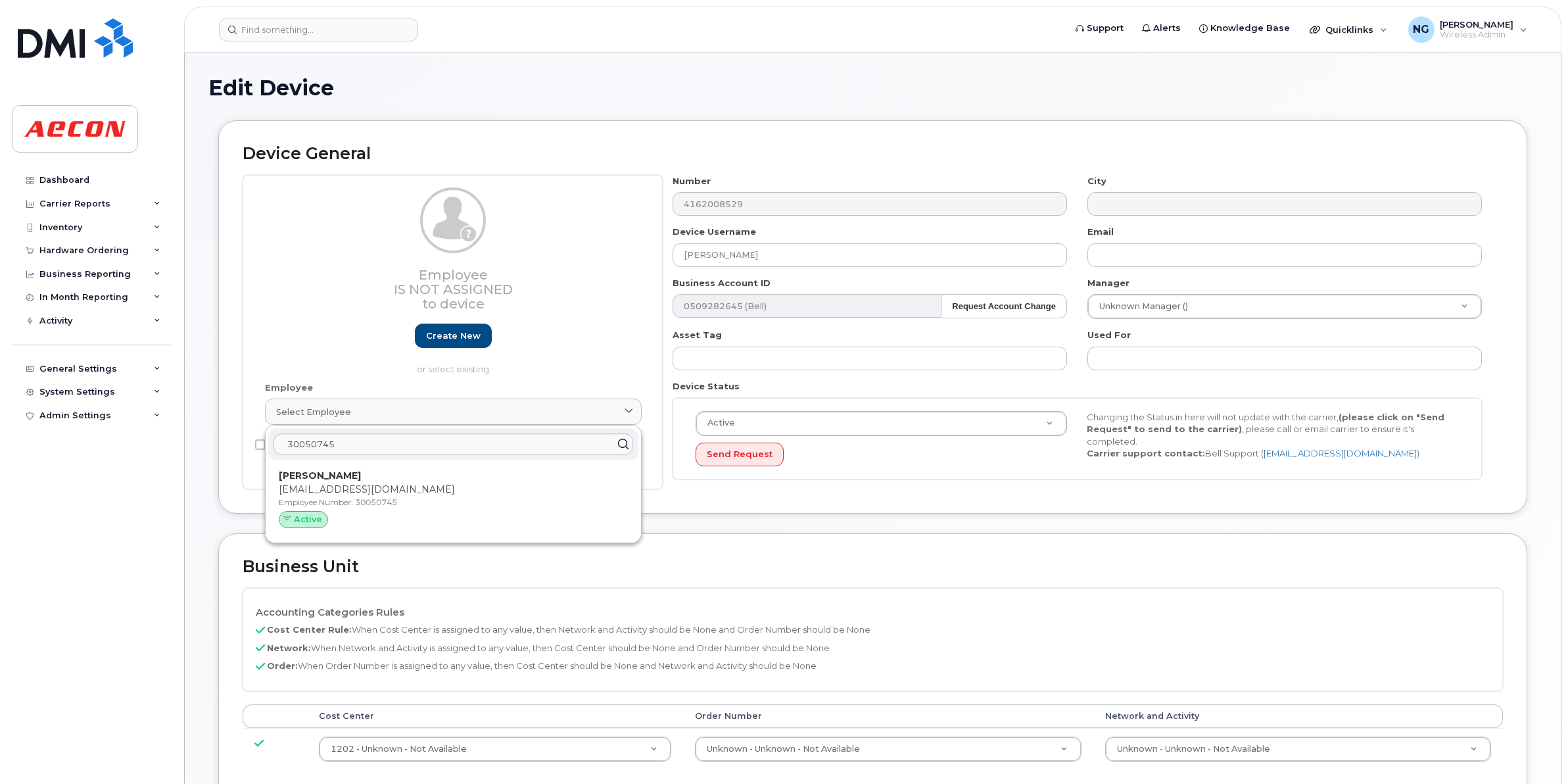
type input "30050745"
type input "[EMAIL_ADDRESS][DOMAIN_NAME]"
type input "4321226"
type input "283607"
type input "283608"
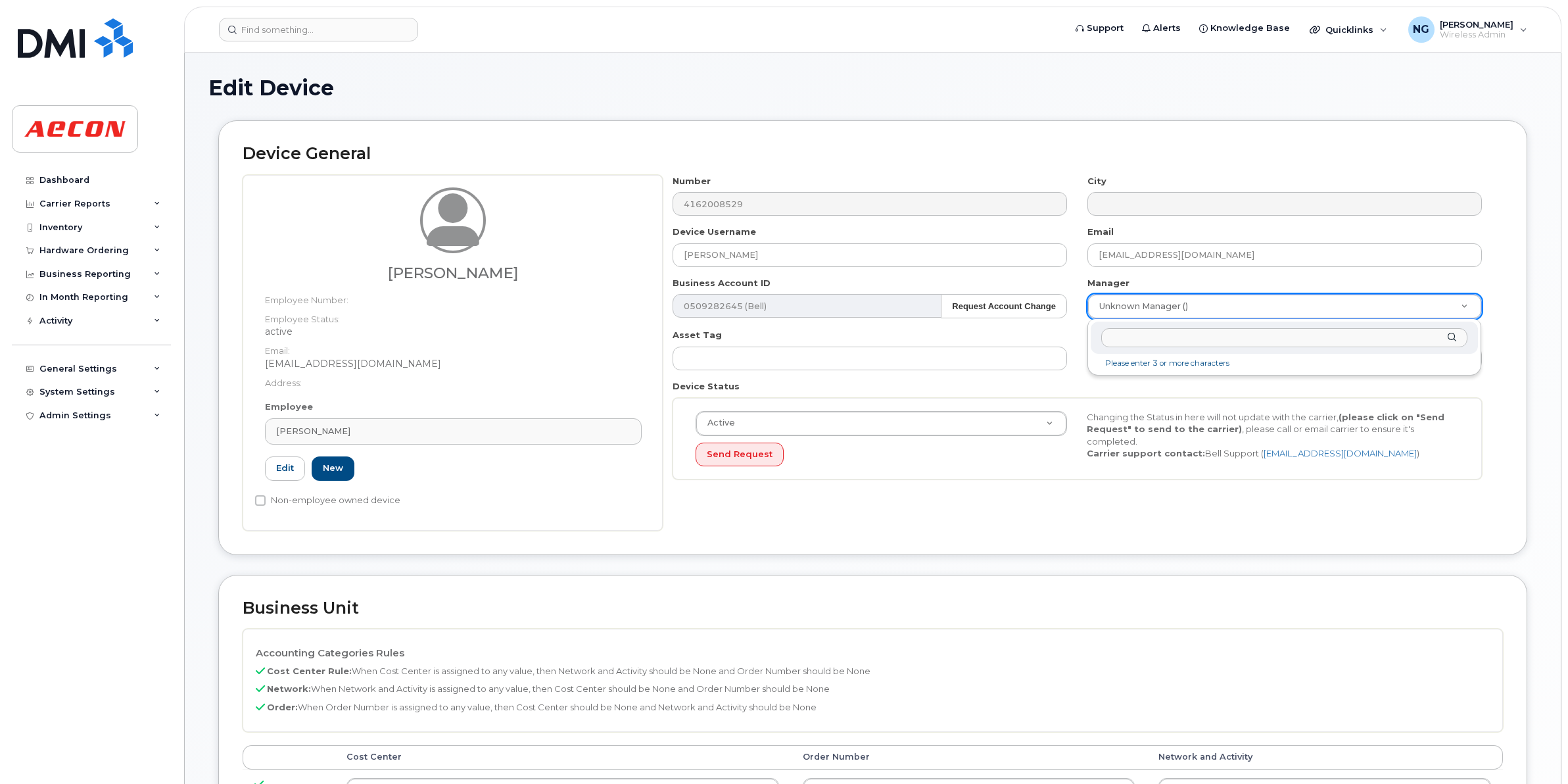
click at [1139, 340] on input "text" at bounding box center [1285, 337] width 367 height 19
type input "[PERSON_NAME]"
type input "538268"
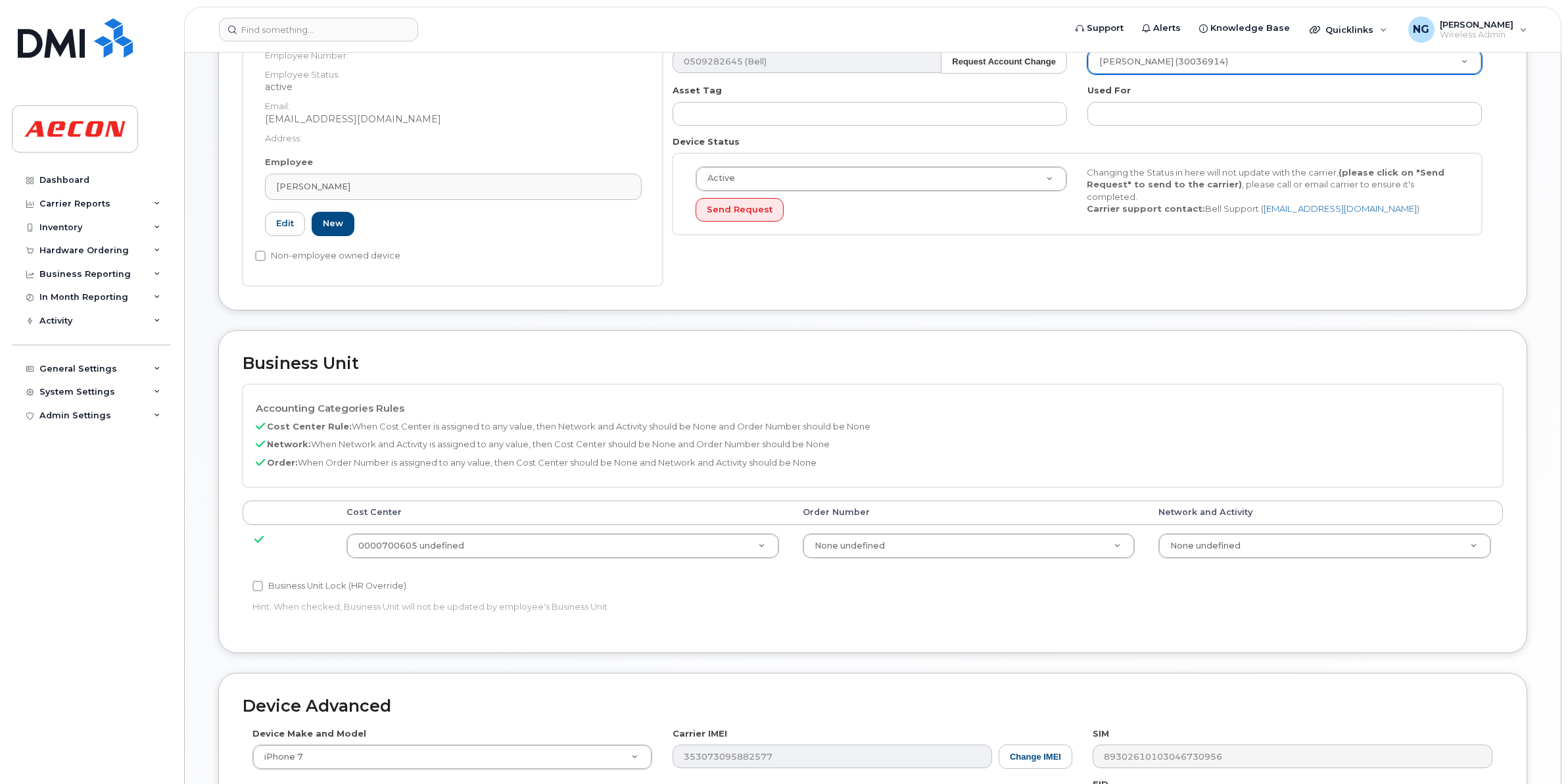
scroll to position [247, 0]
click at [311, 596] on div "Business Unit Lock (HR Override) Hint: When checked, Business Unit will not be …" at bounding box center [662, 597] width 840 height 42
click at [313, 587] on label "Business Unit Lock (HR Override)" at bounding box center [329, 584] width 154 height 15
click at [263, 587] on input "Business Unit Lock (HR Override)" at bounding box center [257, 584] width 11 height 11
checkbox input "true"
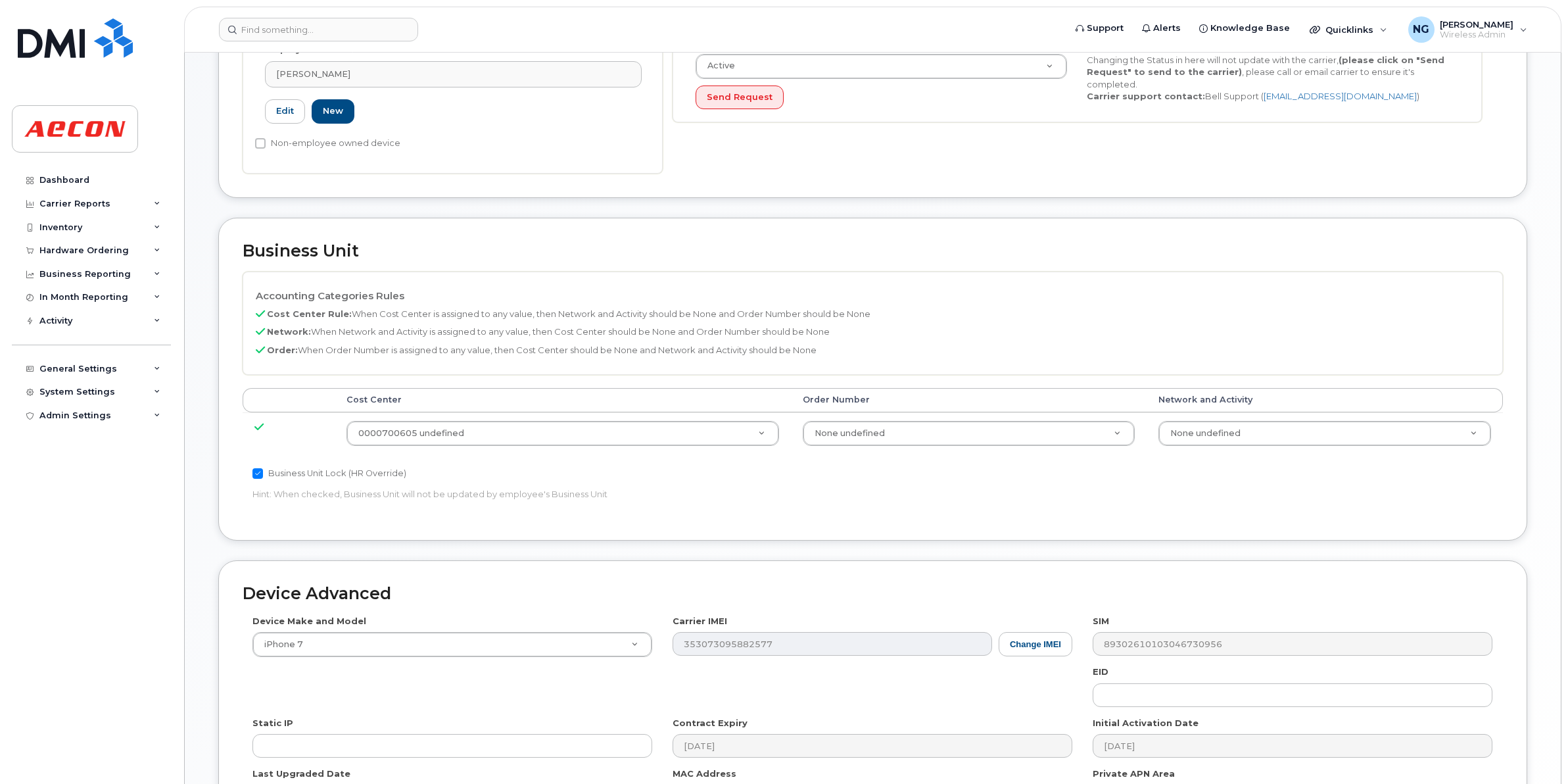
scroll to position [528, 0]
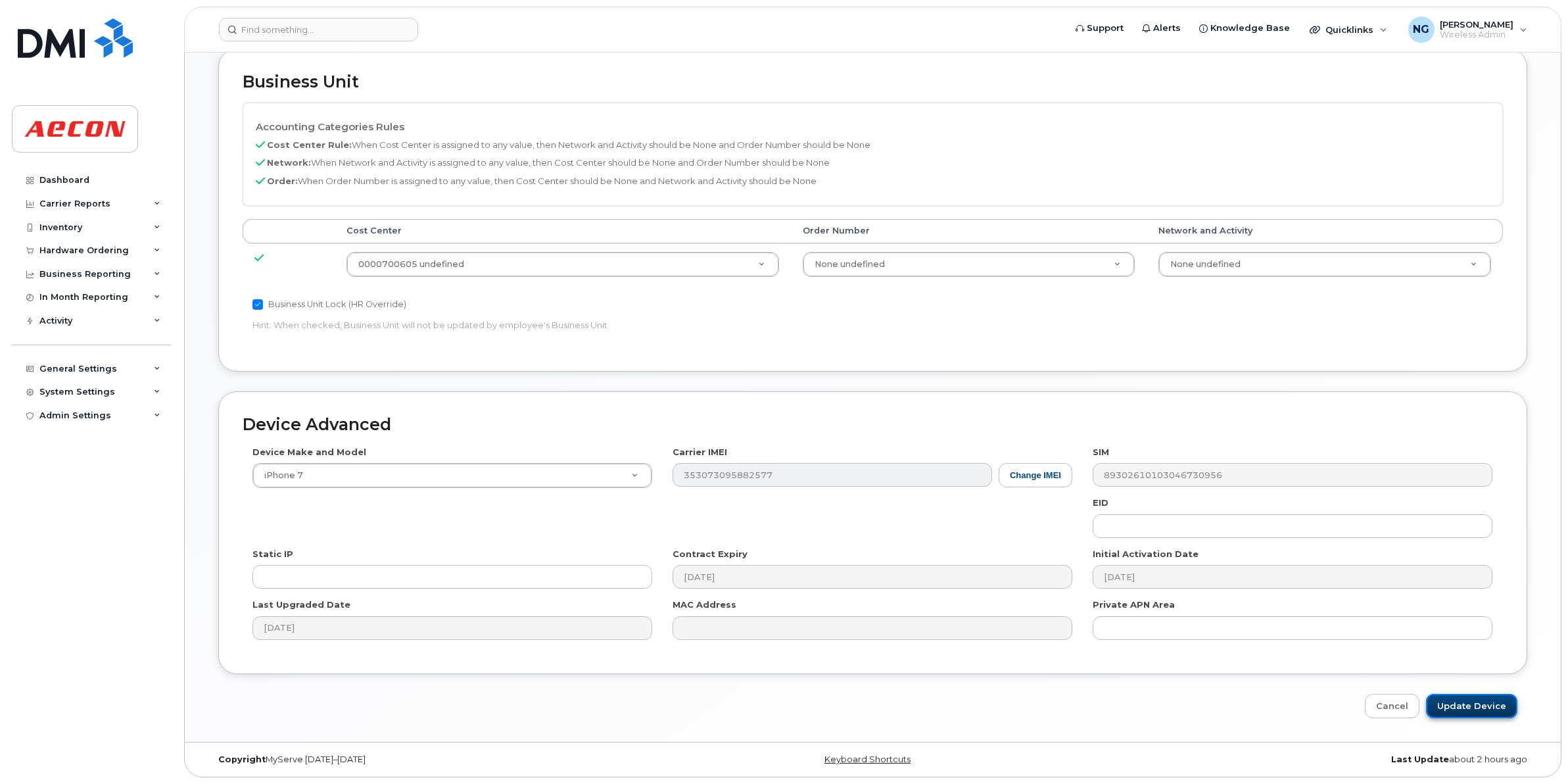
click at [1469, 707] on input "Update Device" at bounding box center [1472, 706] width 92 height 25
type input "Saving..."
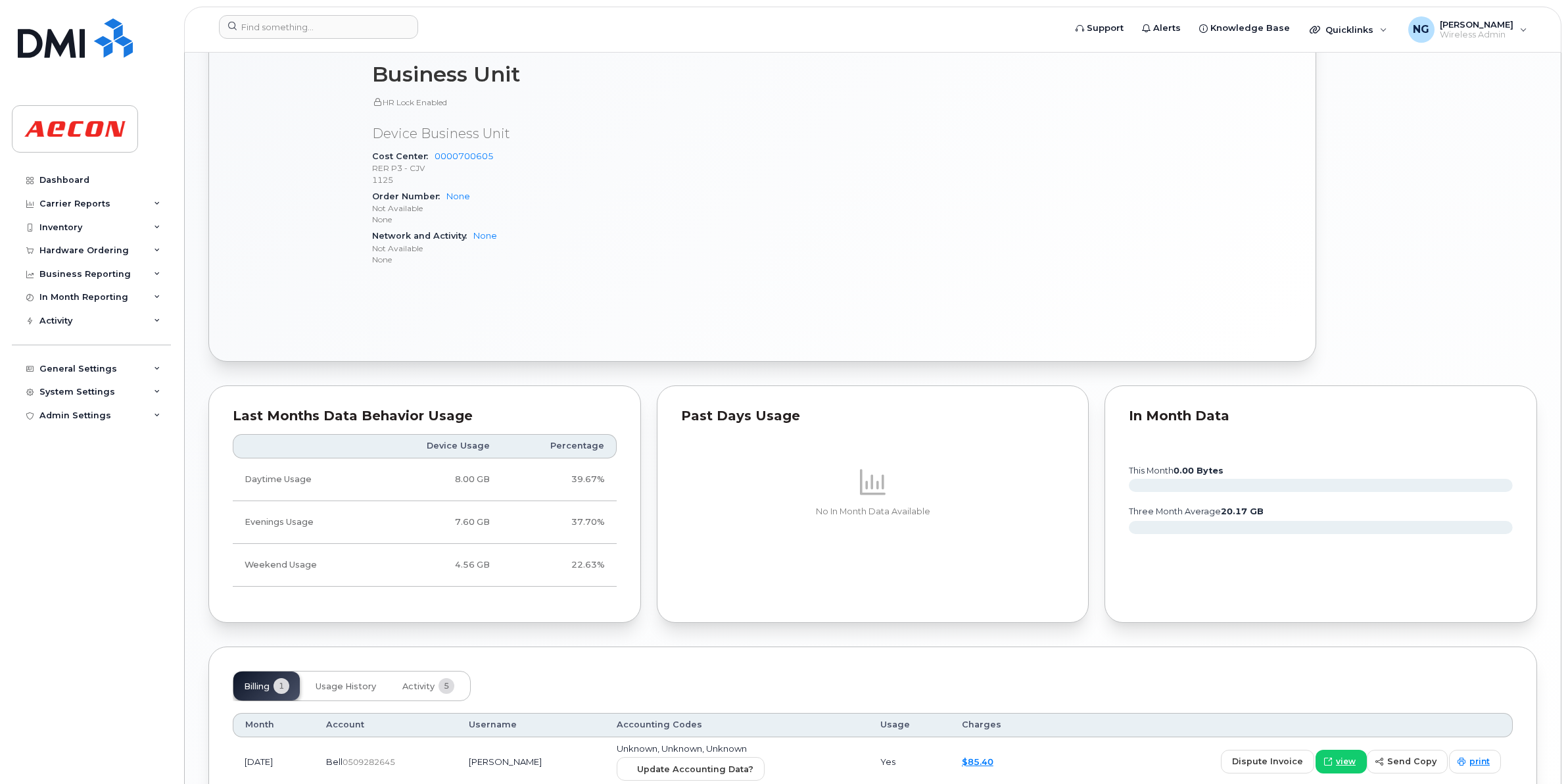
scroll to position [847, 0]
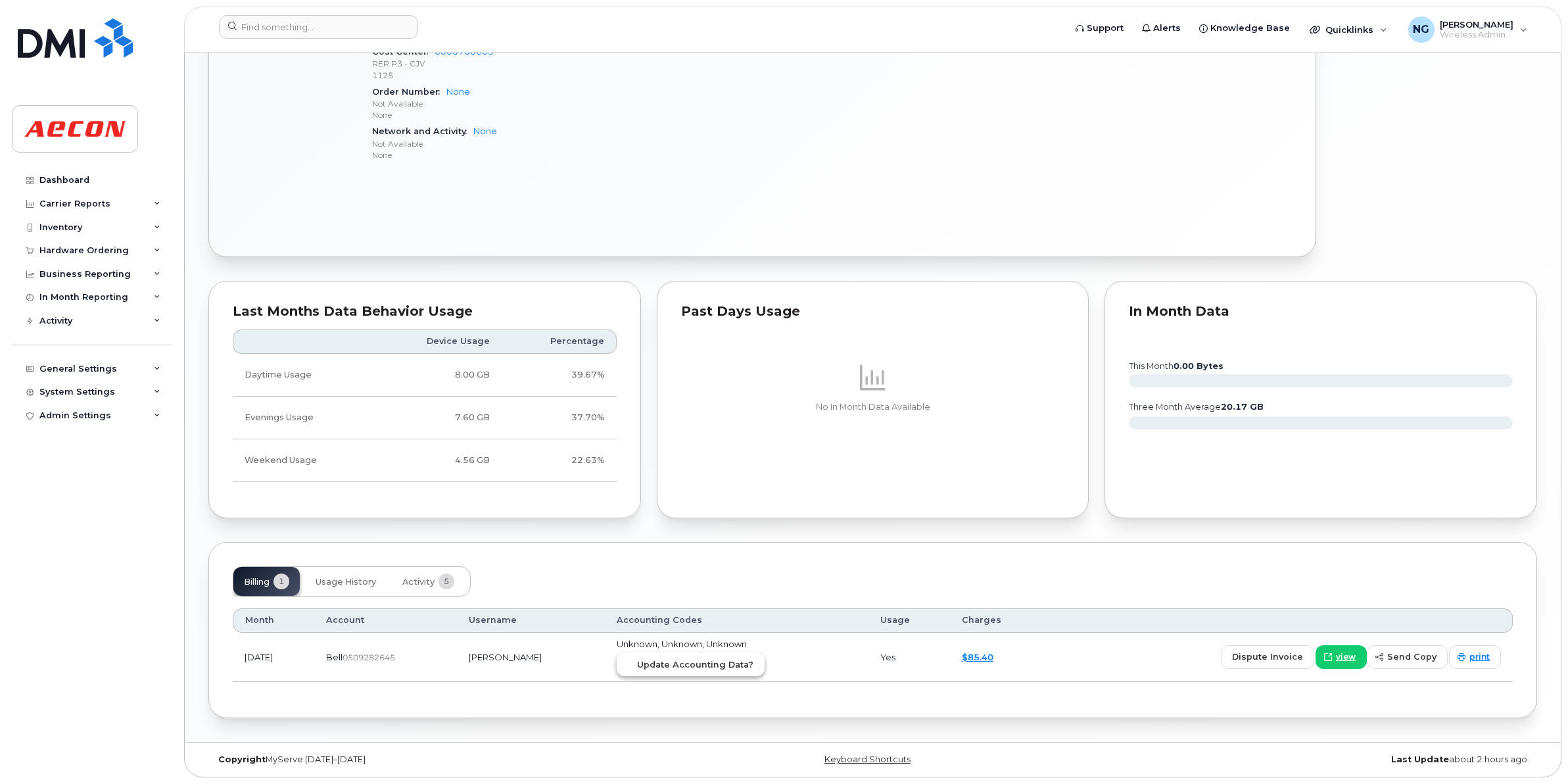
click at [757, 656] on button "Update Accounting Data?" at bounding box center [691, 664] width 148 height 24
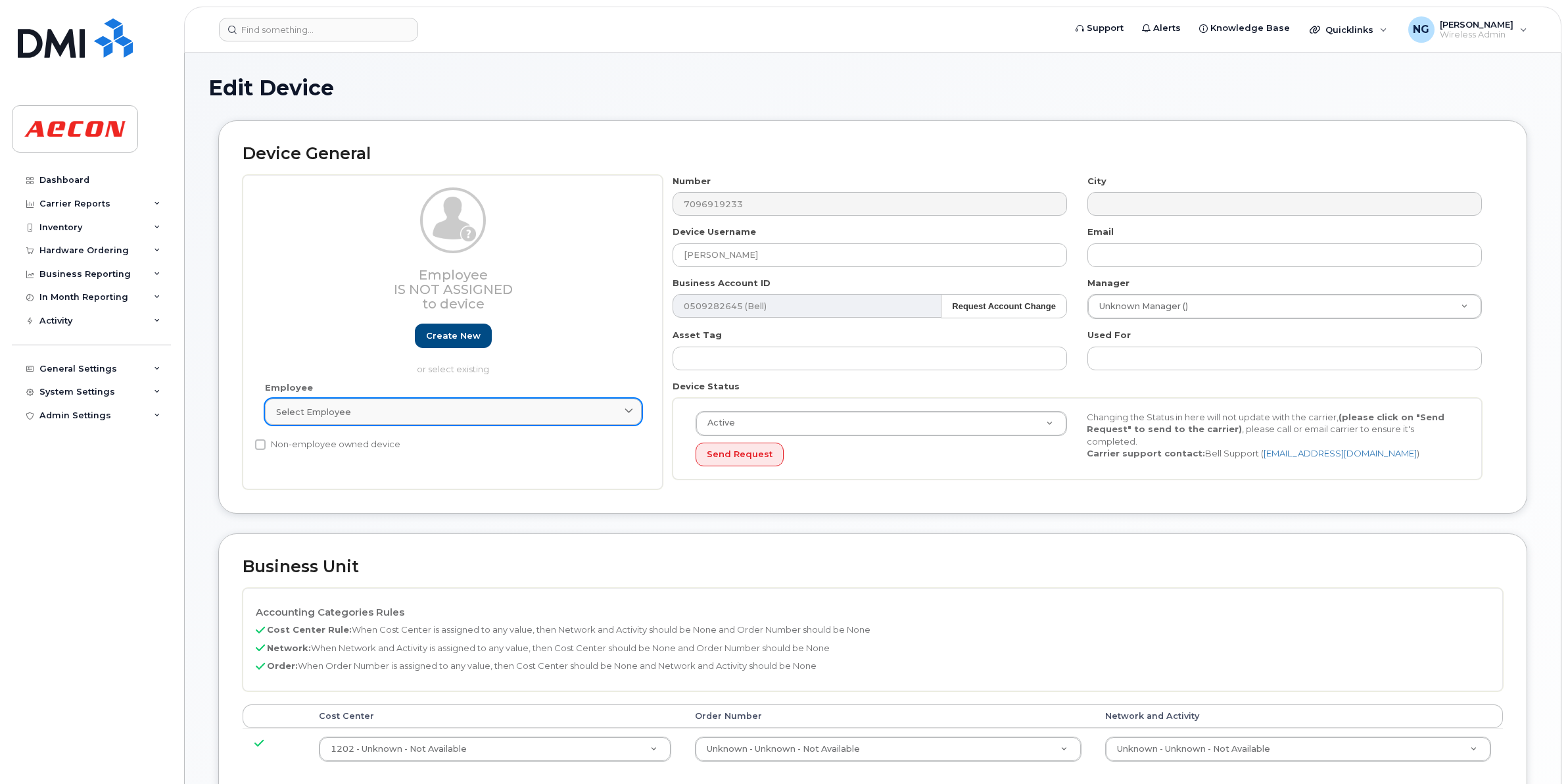
click at [356, 411] on div "Select employee" at bounding box center [453, 412] width 354 height 13
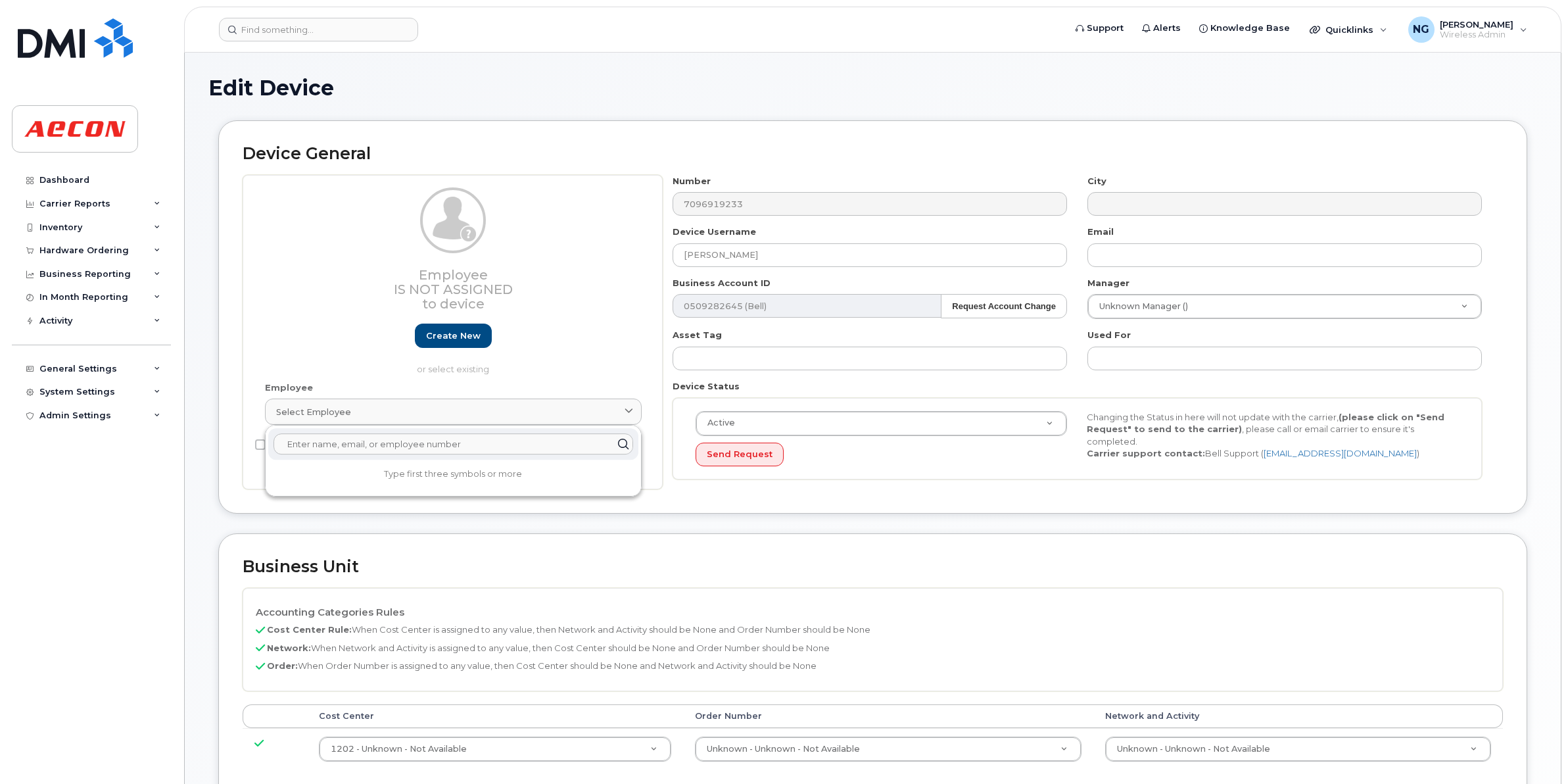
click at [361, 440] on input "text" at bounding box center [453, 444] width 360 height 21
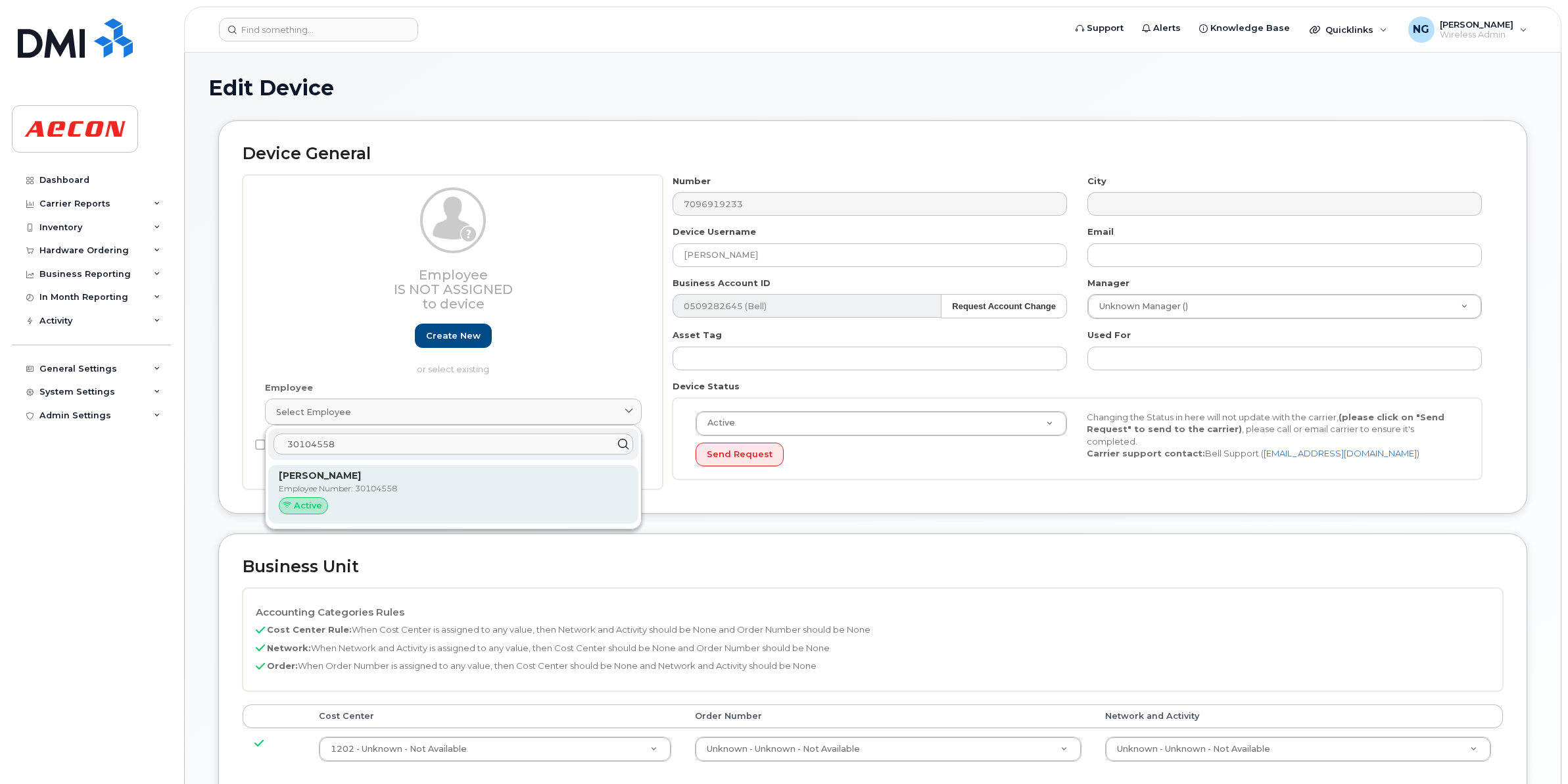
type input "30104558"
click at [472, 483] on p "Rodney Holmes" at bounding box center [454, 476] width 349 height 14
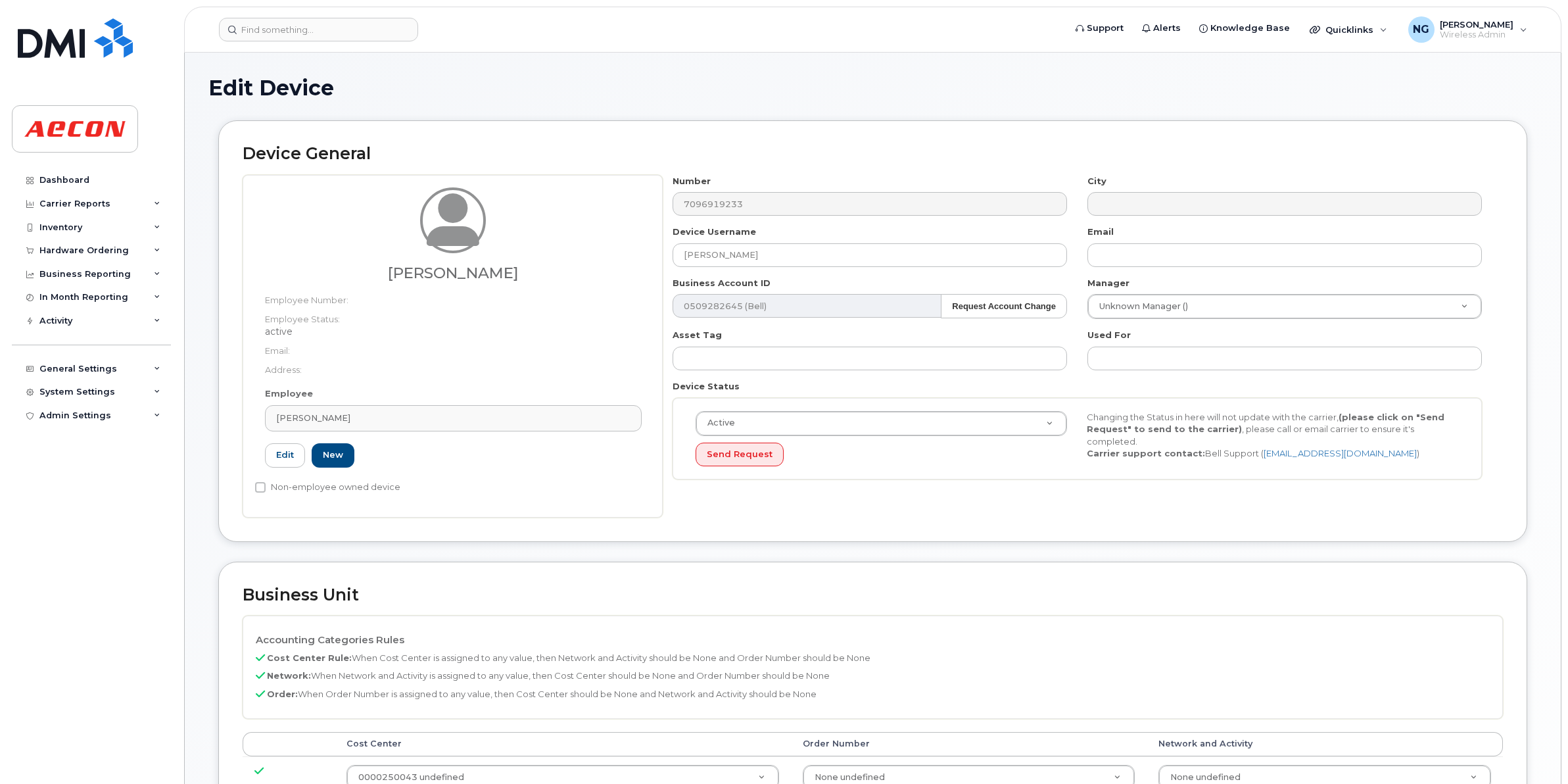
type input "30104558"
type input "283833"
type input "283607"
type input "283608"
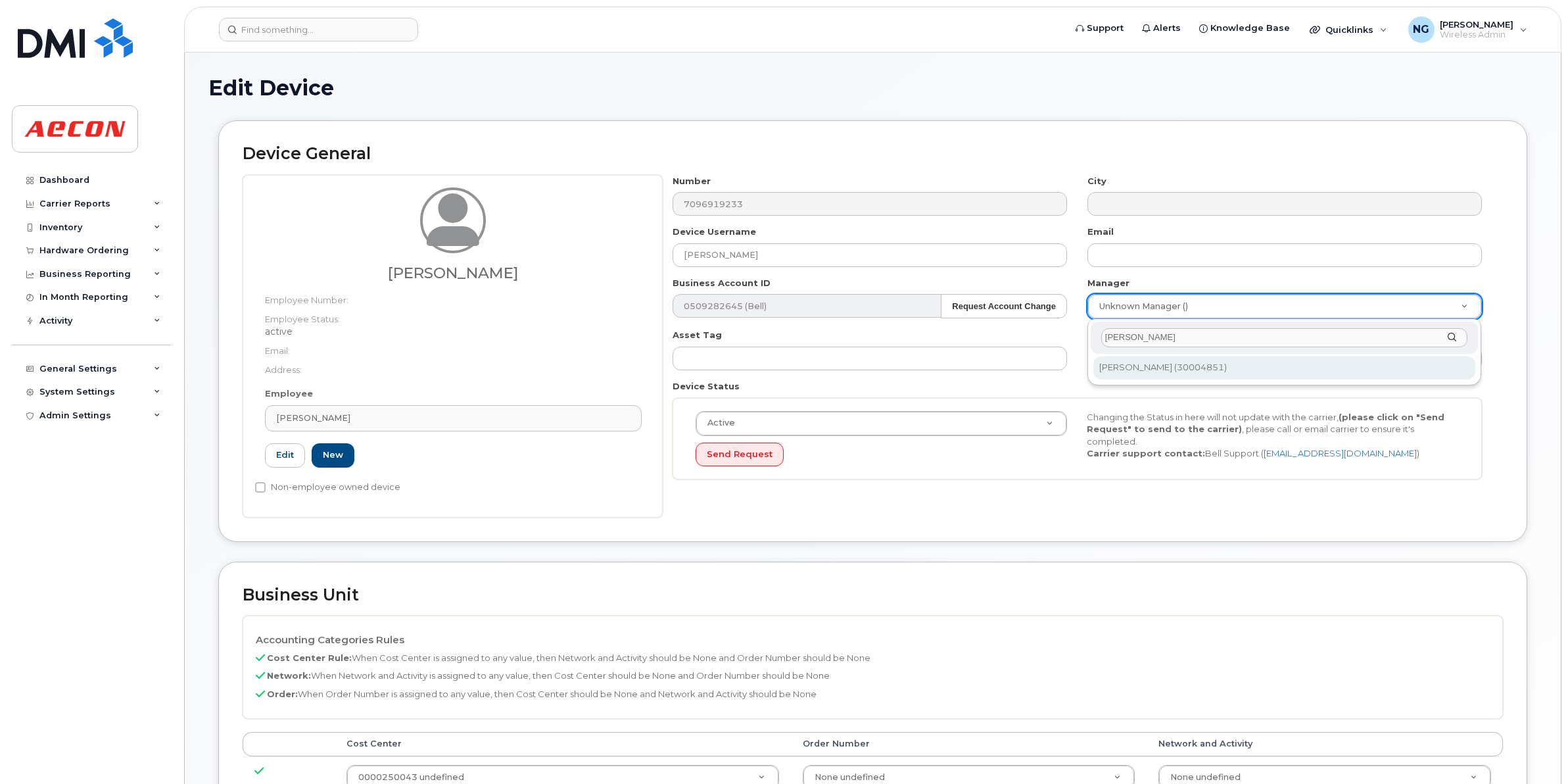
type input "creamer"
type input "550079"
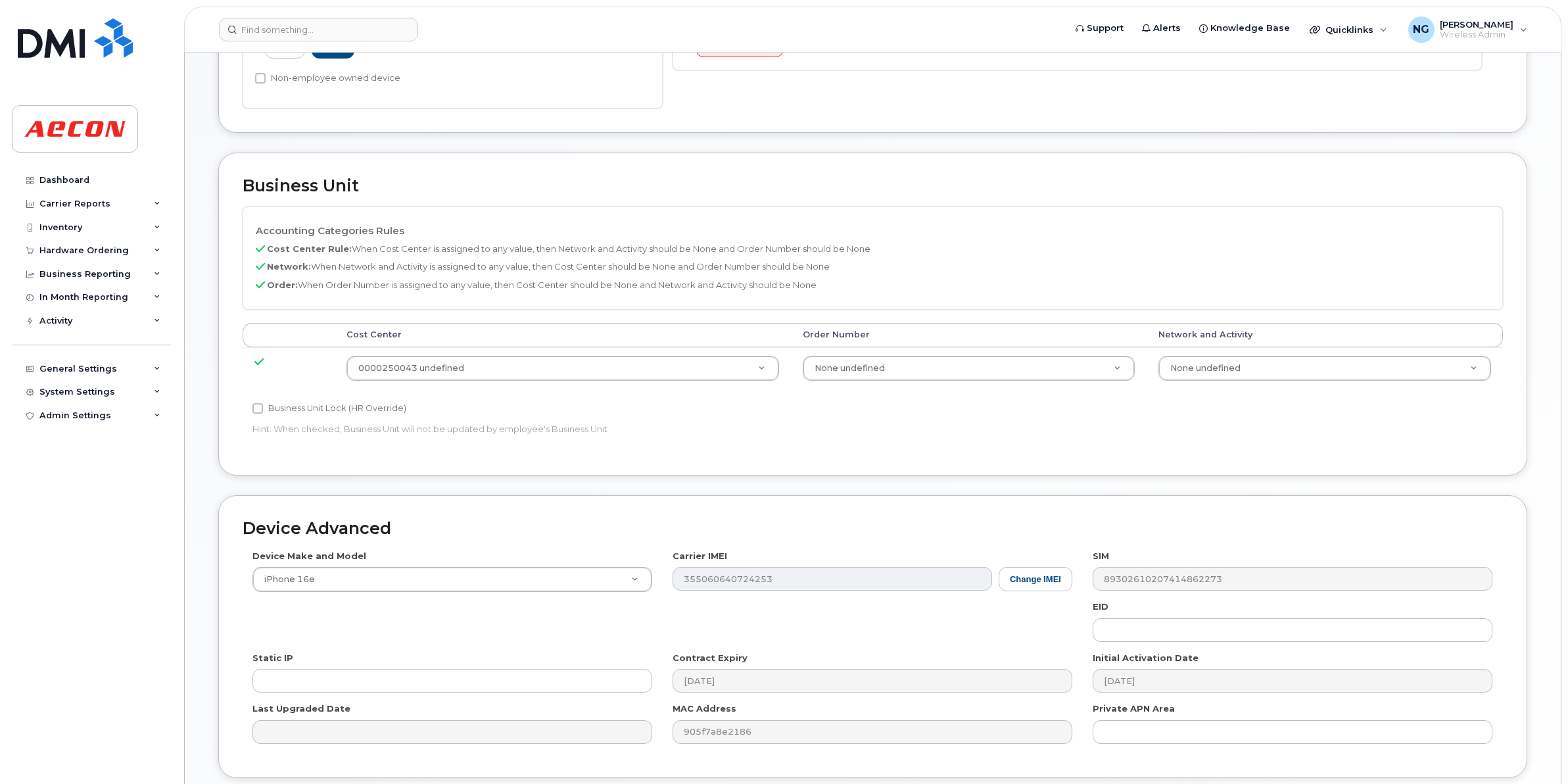
scroll to position [411, 0]
click at [320, 413] on label "Business Unit Lock (HR Override)" at bounding box center [329, 406] width 154 height 15
click at [263, 411] on input "Business Unit Lock (HR Override)" at bounding box center [257, 406] width 11 height 11
checkbox input "true"
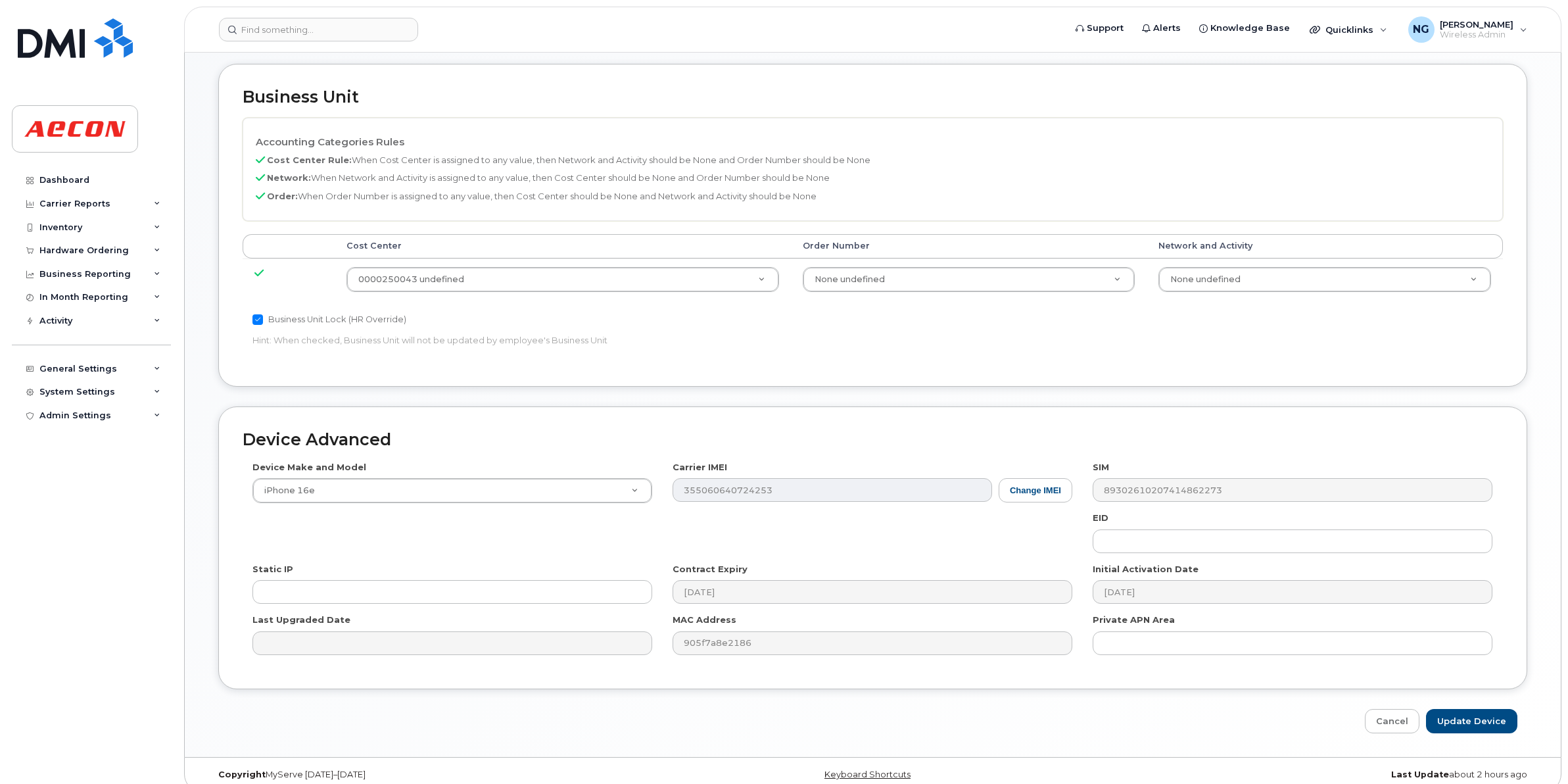
scroll to position [515, 0]
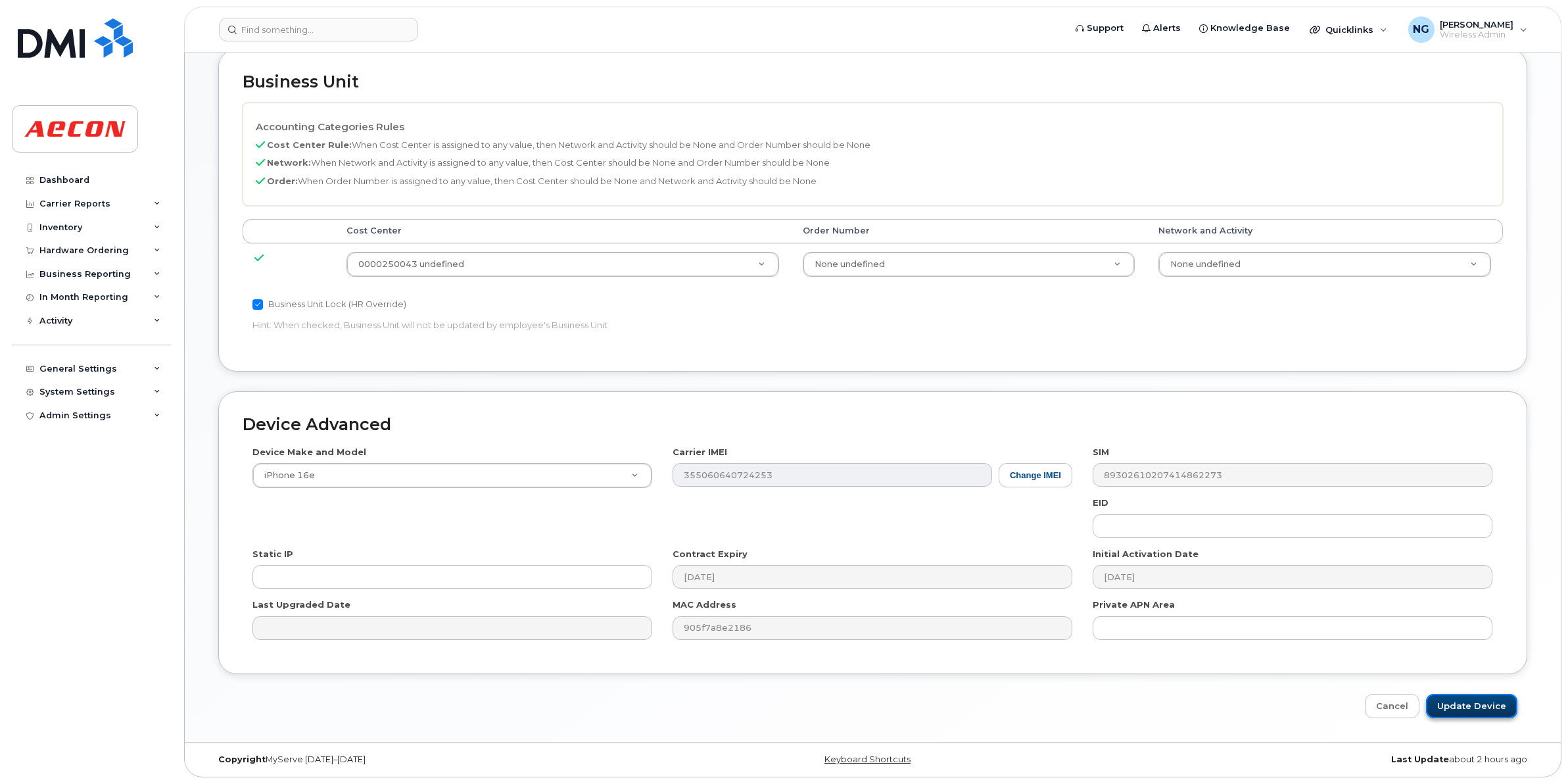
click at [1488, 705] on input "Update Device" at bounding box center [1472, 706] width 92 height 25
type input "Update Device"
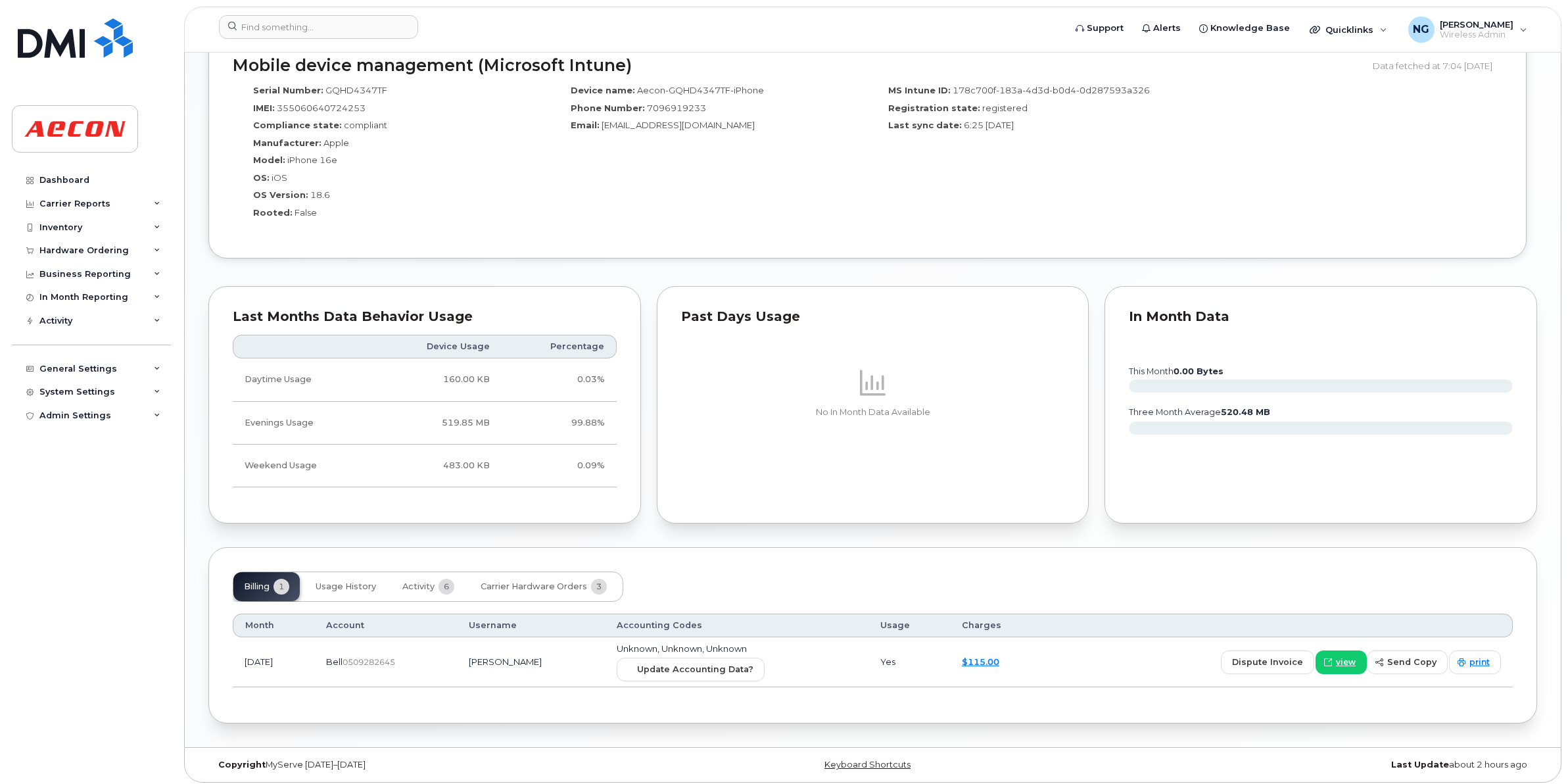
scroll to position [1010, 0]
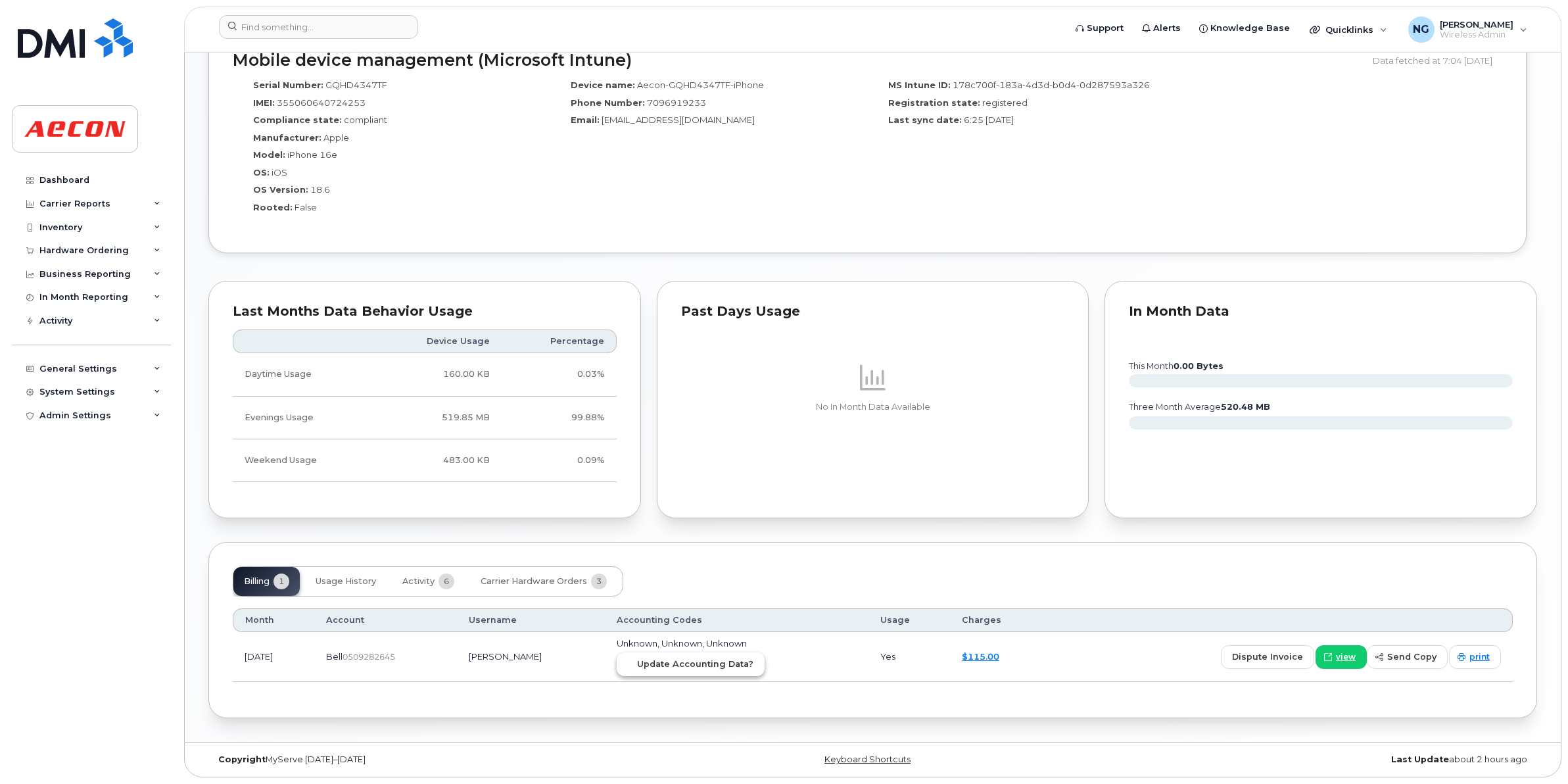
click at [724, 666] on span "Update Accounting Data?" at bounding box center [695, 664] width 116 height 13
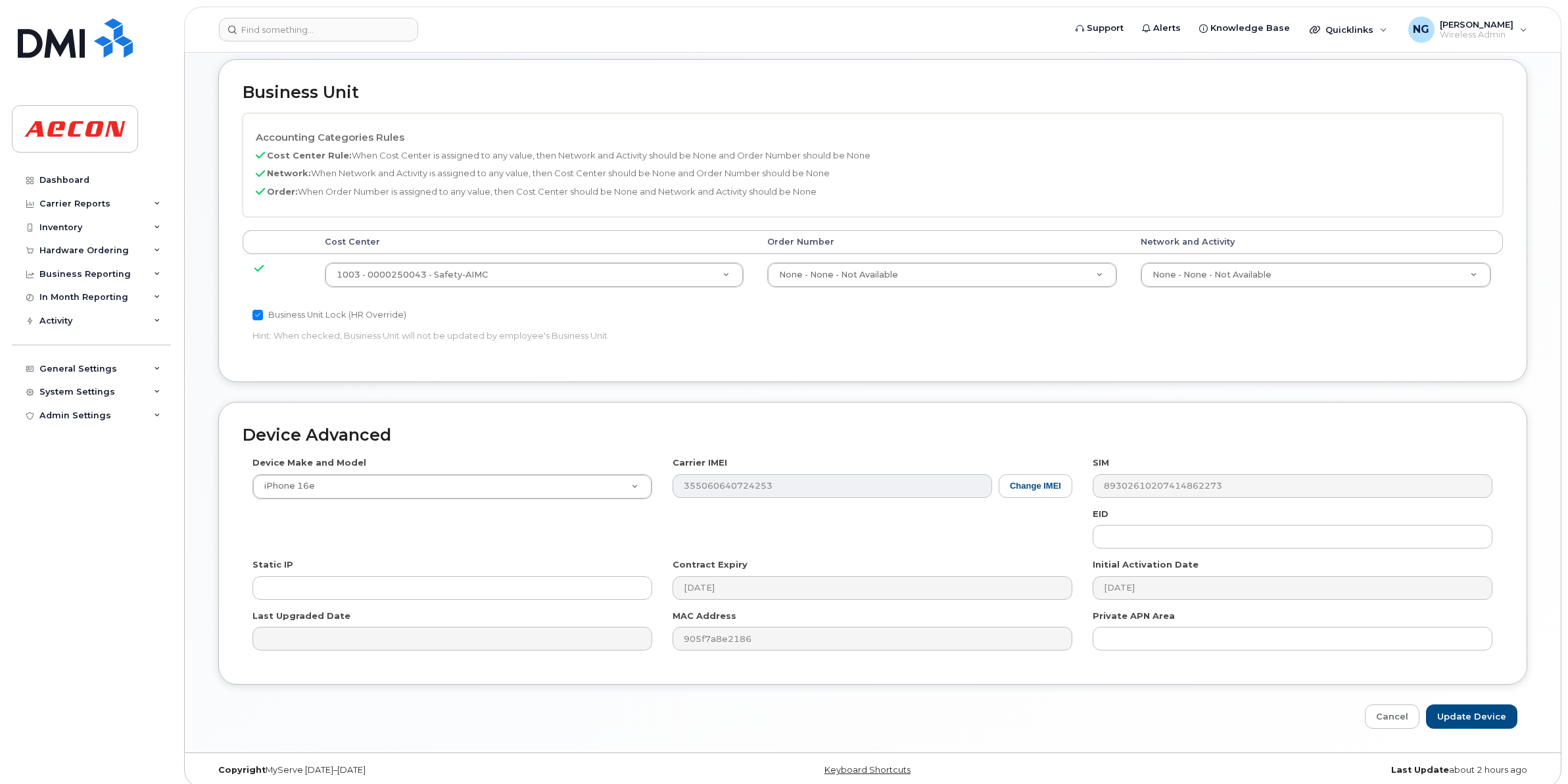
scroll to position [544, 0]
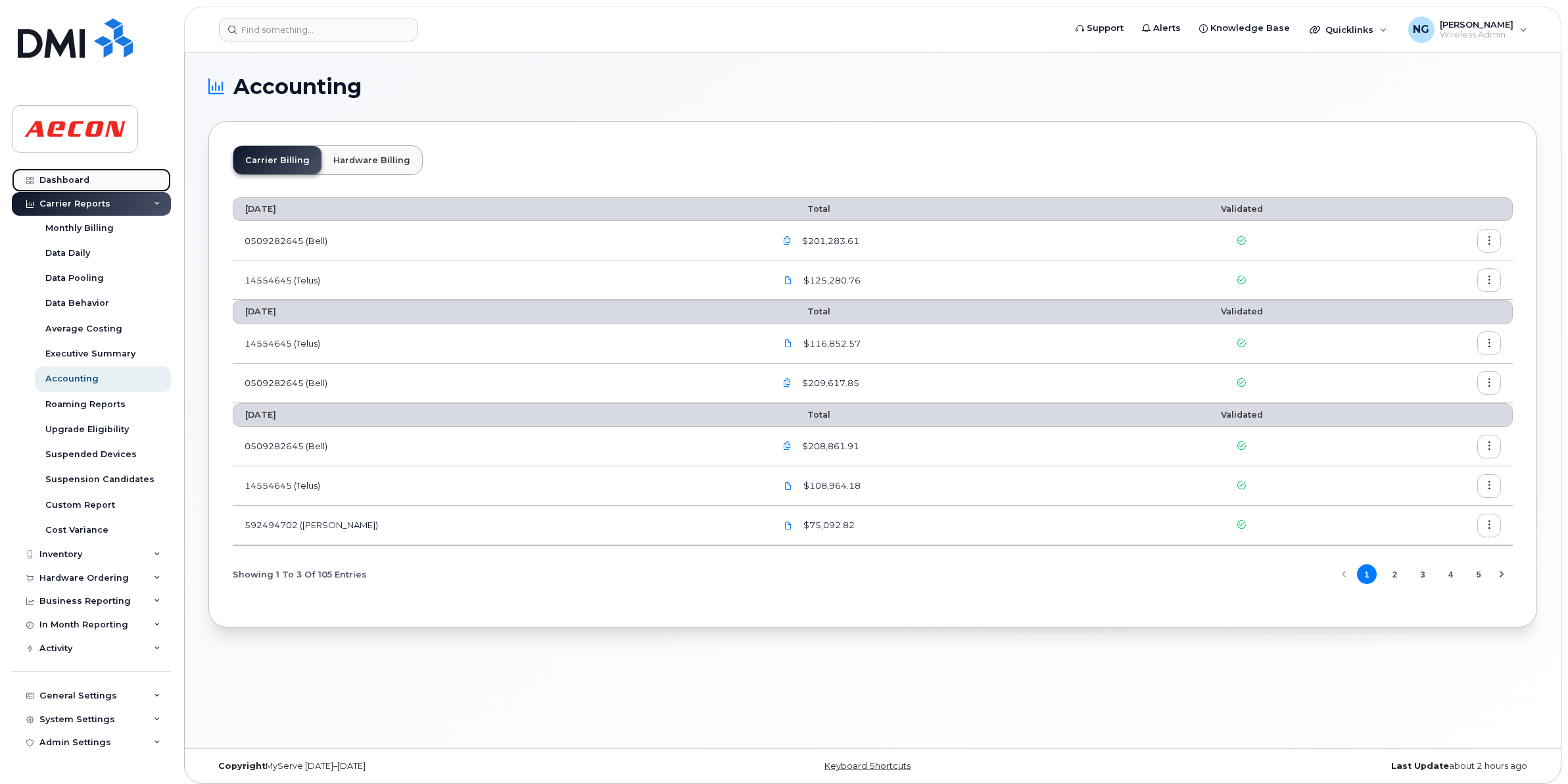
click at [73, 175] on div "Dashboard" at bounding box center [64, 180] width 50 height 11
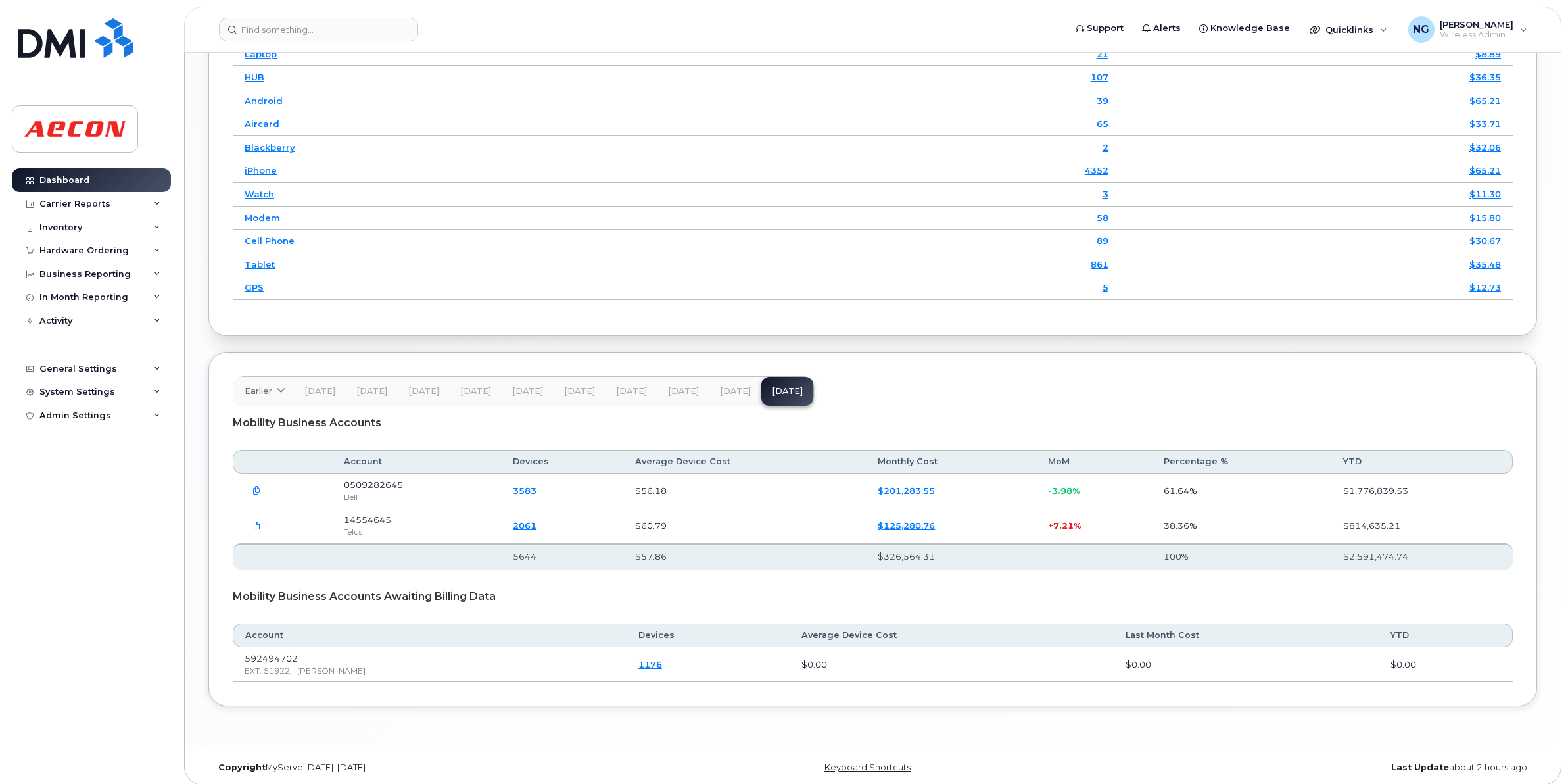
scroll to position [1694, 0]
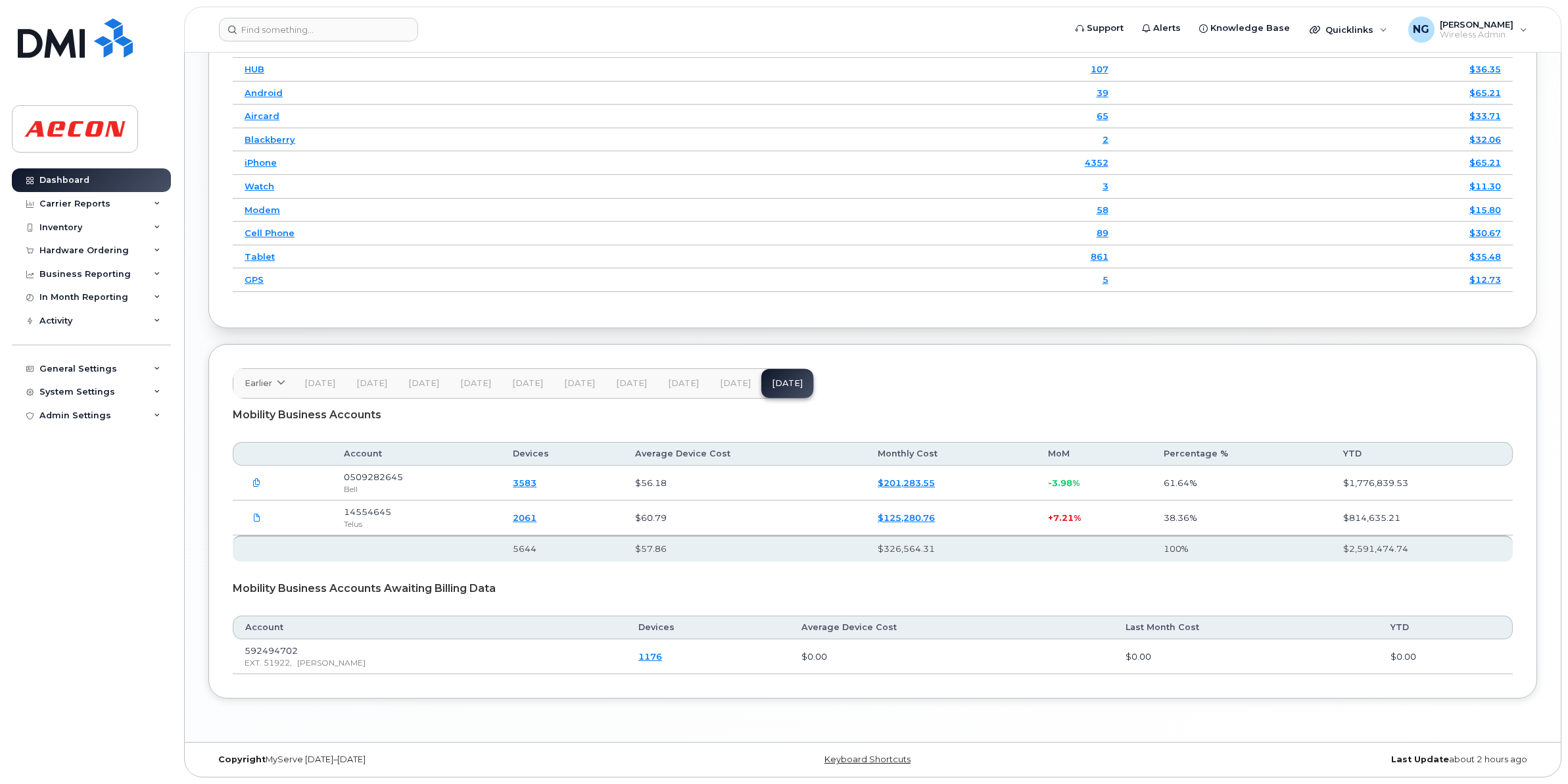
click at [623, 542] on th "5644" at bounding box center [562, 548] width 123 height 26
click at [967, 231] on td "89" at bounding box center [864, 234] width 513 height 24
